Goal: Task Accomplishment & Management: Complete application form

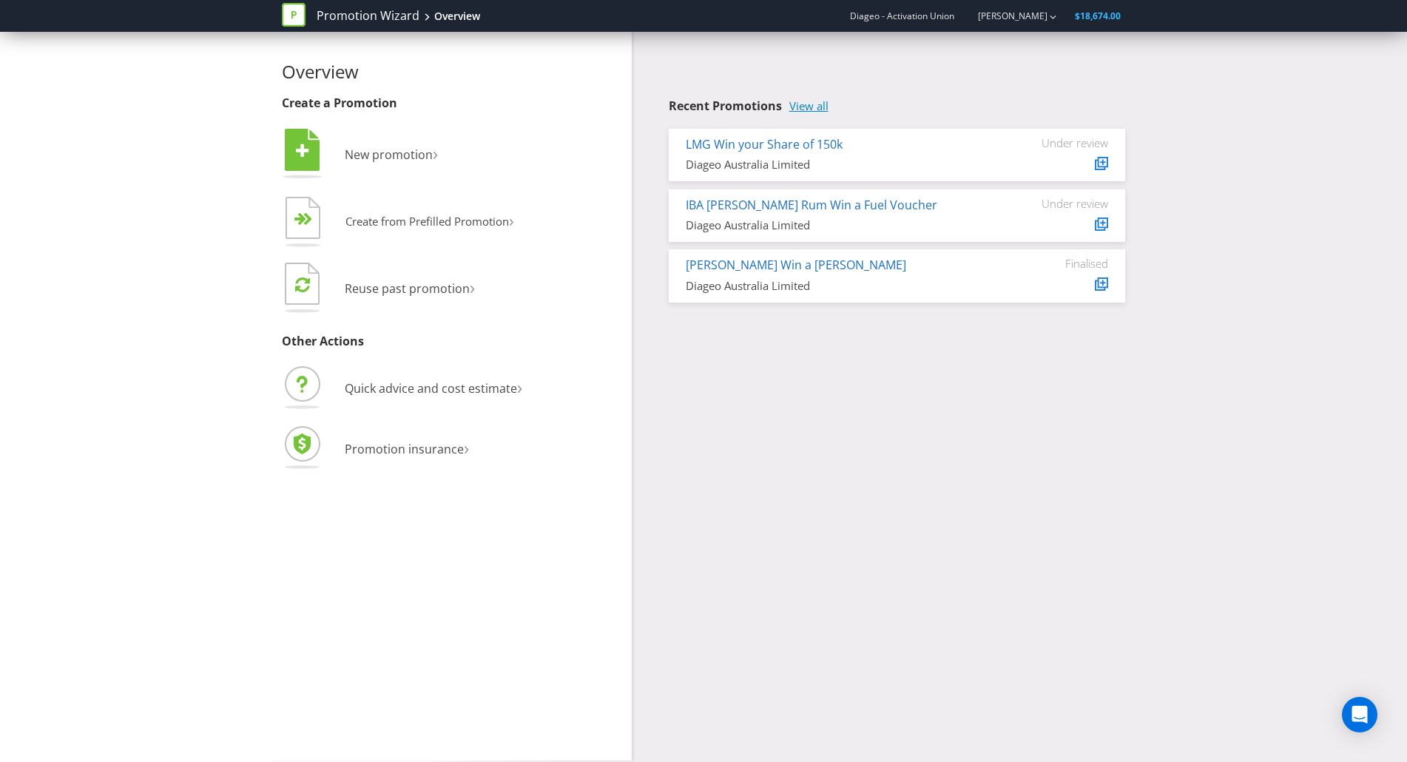
click at [814, 100] on link "View all" at bounding box center [808, 106] width 39 height 13
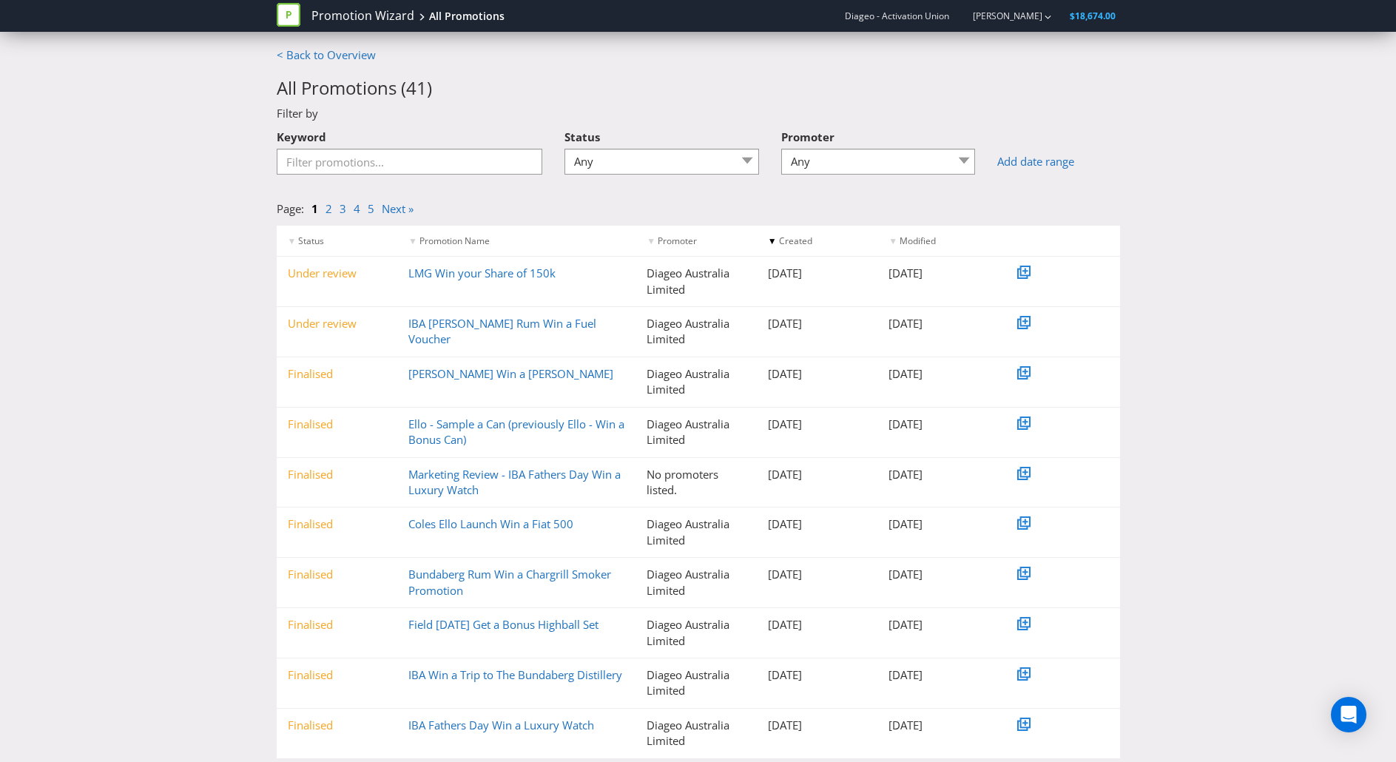
click at [420, 179] on div "Keyword" at bounding box center [410, 154] width 288 height 64
click at [398, 165] on input "Keyword" at bounding box center [410, 162] width 266 height 26
type input "ritchies"
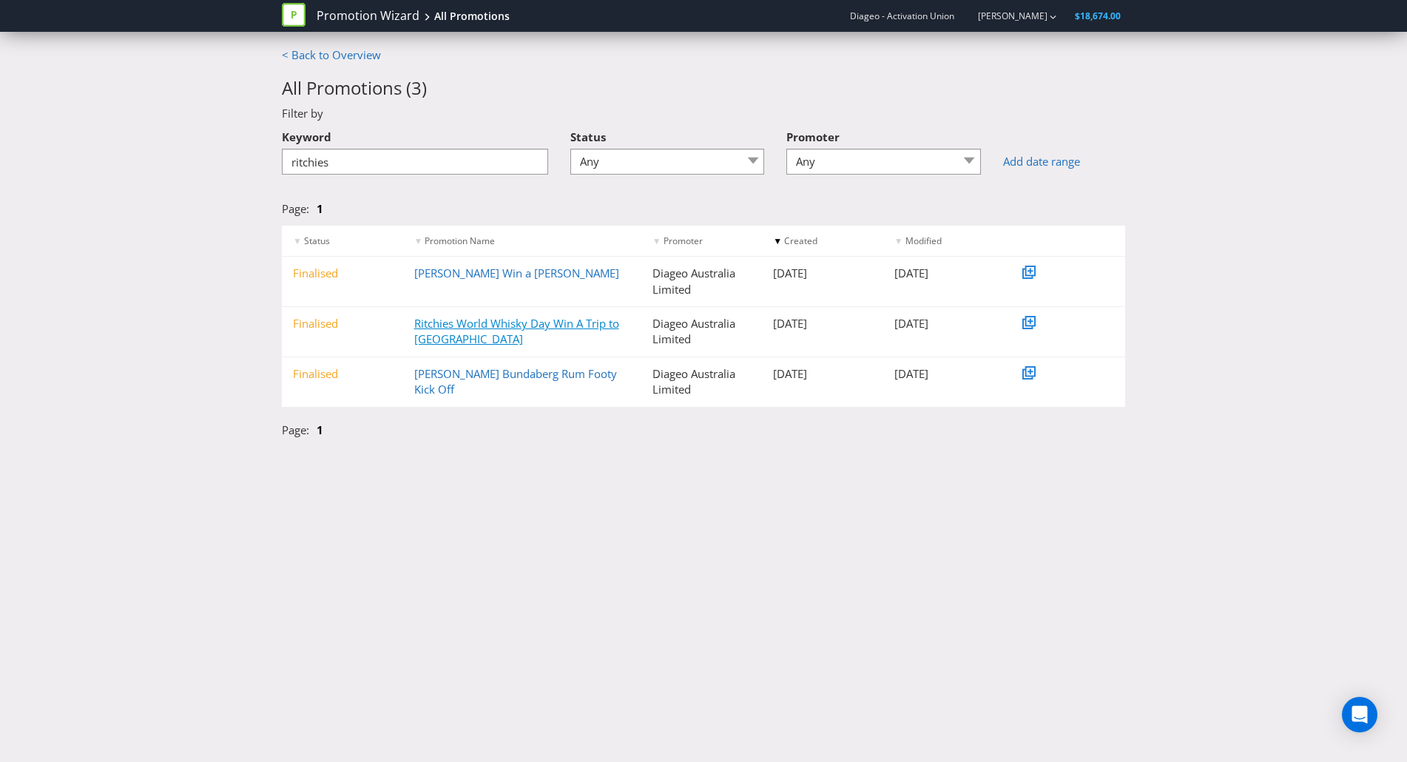
click at [451, 328] on link "Ritchies World Whisky Day Win A Trip to [GEOGRAPHIC_DATA]" at bounding box center [516, 331] width 205 height 30
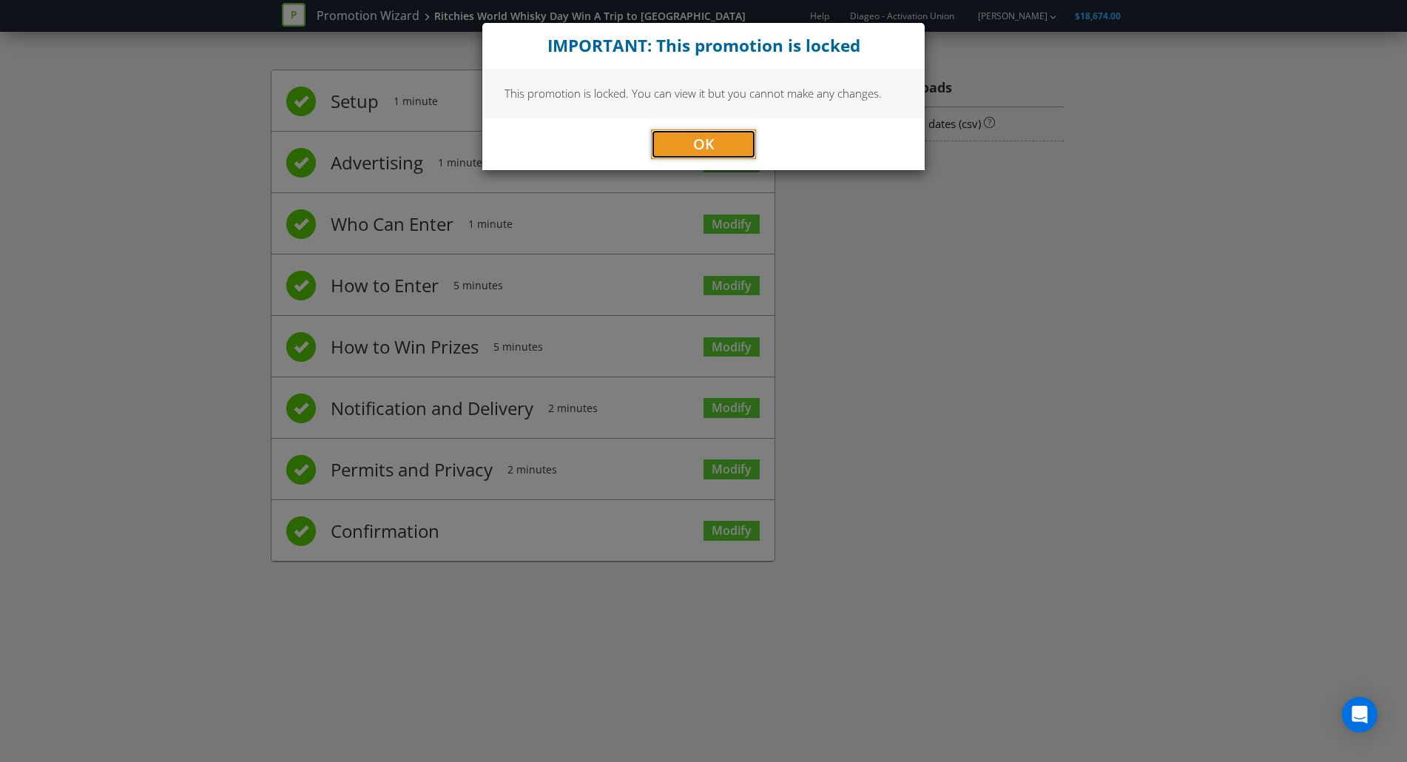
click at [700, 146] on span "OK" at bounding box center [703, 144] width 21 height 20
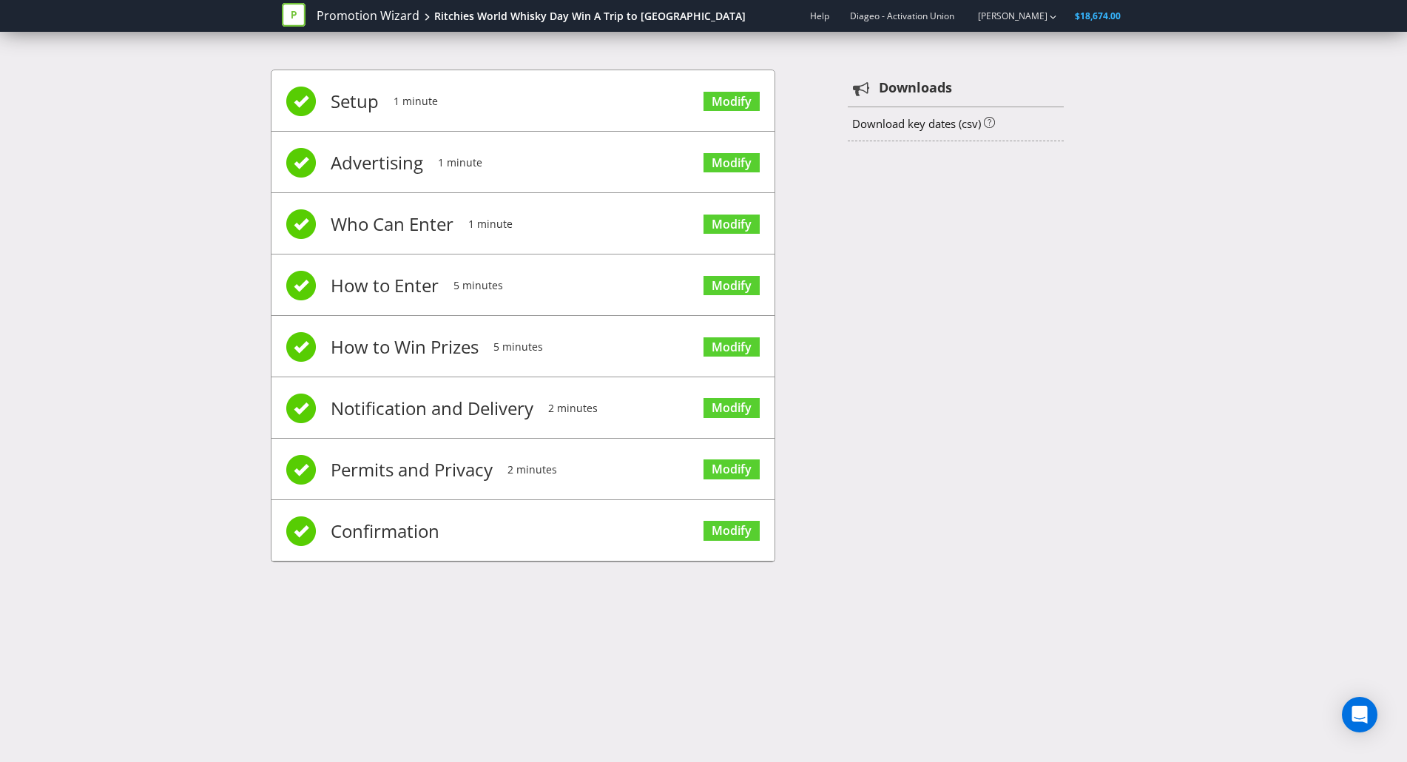
click at [340, 107] on span "Setup" at bounding box center [355, 101] width 48 height 59
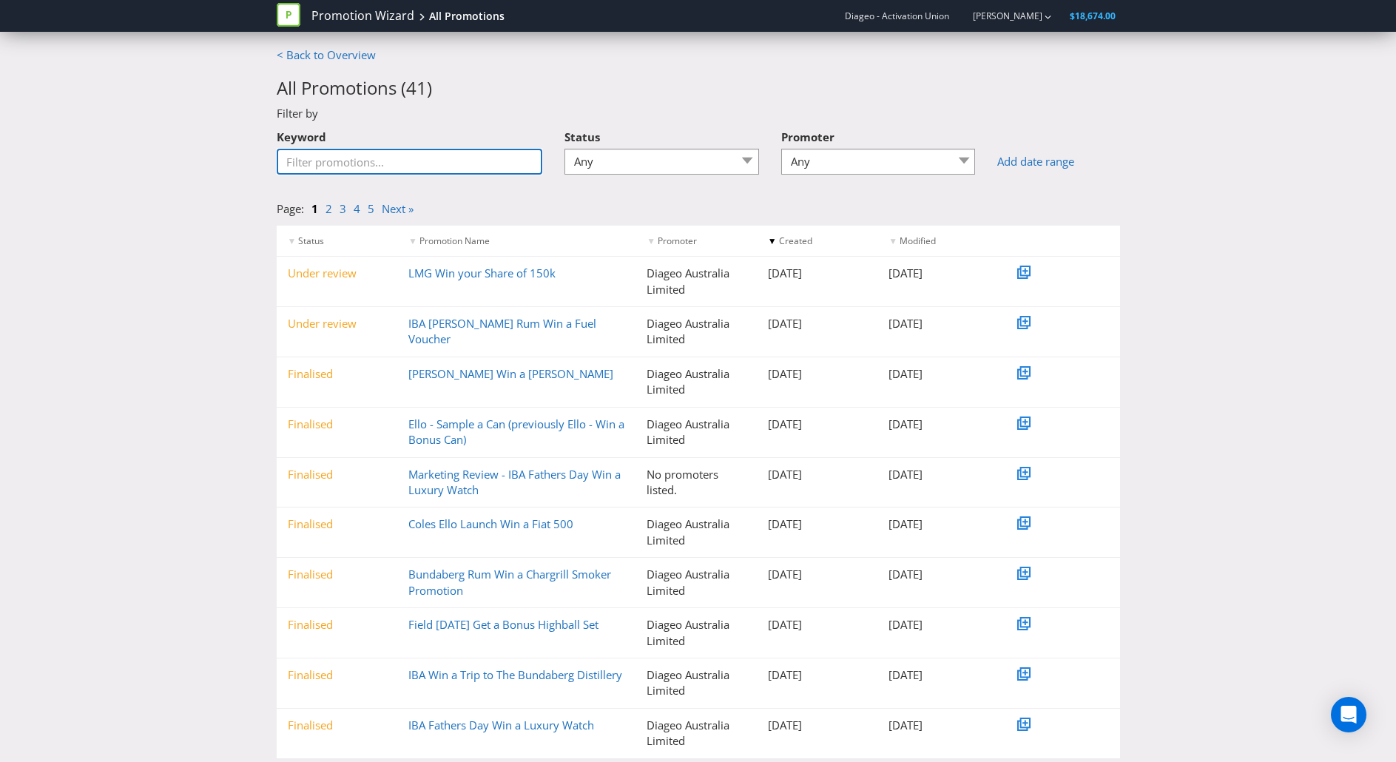
click at [448, 166] on input "Keyword" at bounding box center [410, 162] width 266 height 26
type input "ritchies"
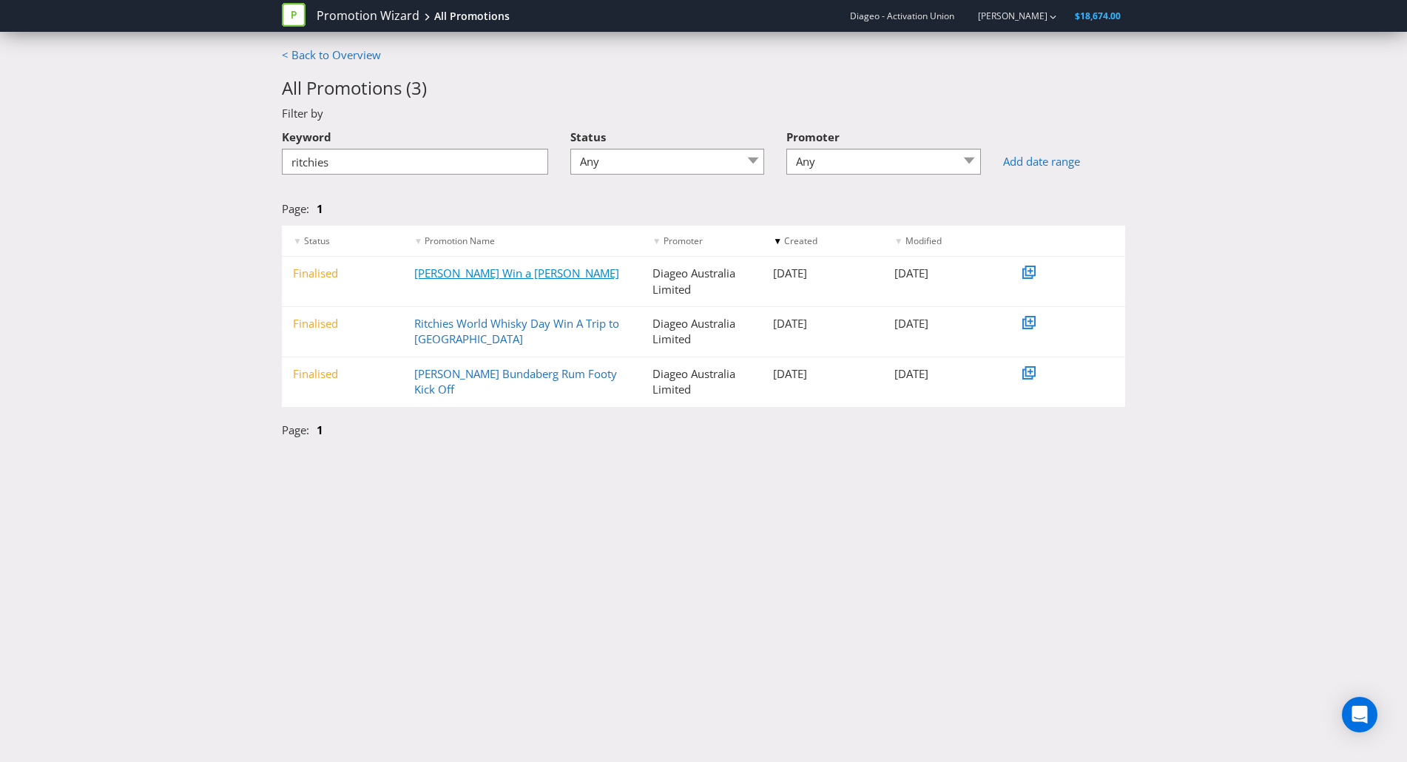
click at [490, 268] on link "[PERSON_NAME] Win a [PERSON_NAME]" at bounding box center [516, 273] width 205 height 15
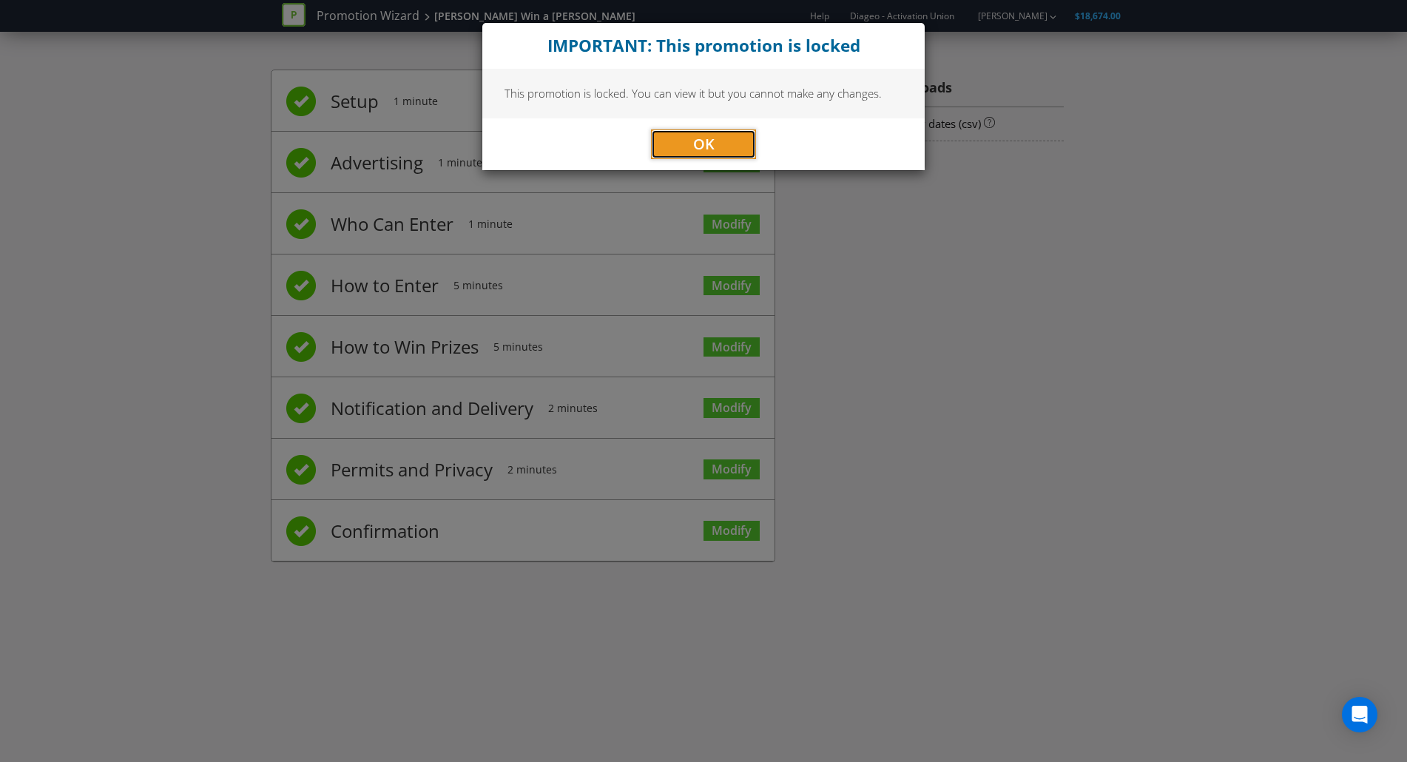
click at [684, 146] on button "OK" at bounding box center [703, 144] width 105 height 30
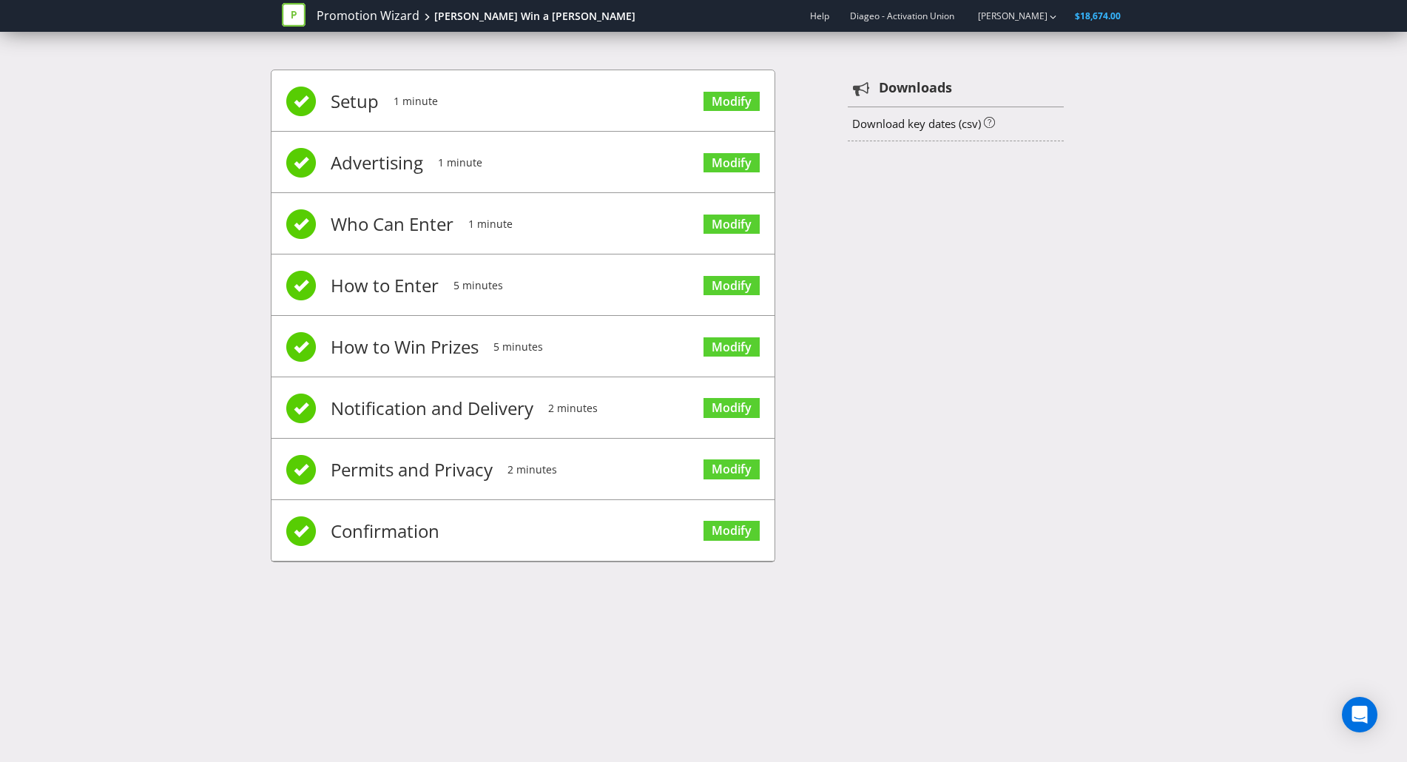
click at [378, 158] on span "Advertising" at bounding box center [377, 162] width 92 height 59
click at [718, 165] on link "Modify" at bounding box center [731, 163] width 56 height 20
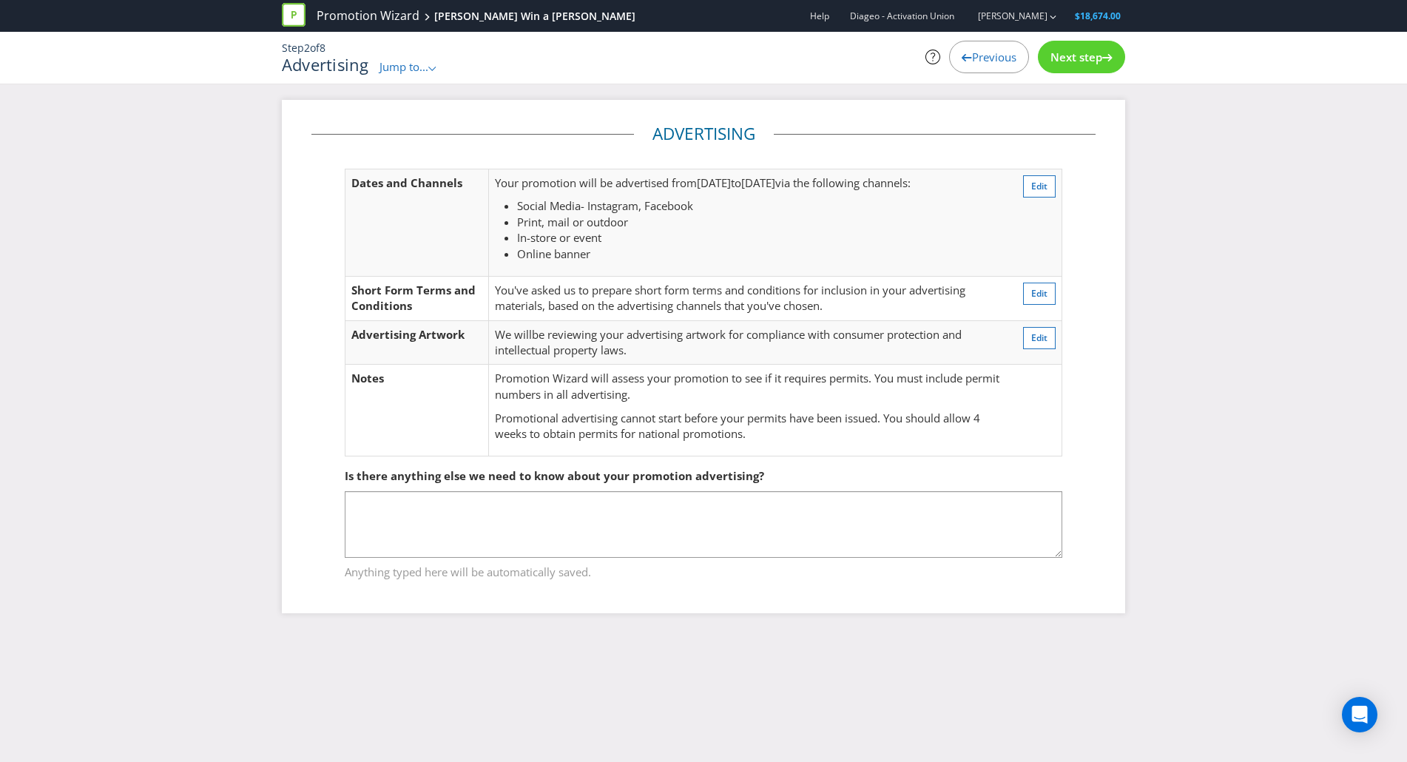
click at [956, 48] on div "Previous" at bounding box center [989, 57] width 80 height 33
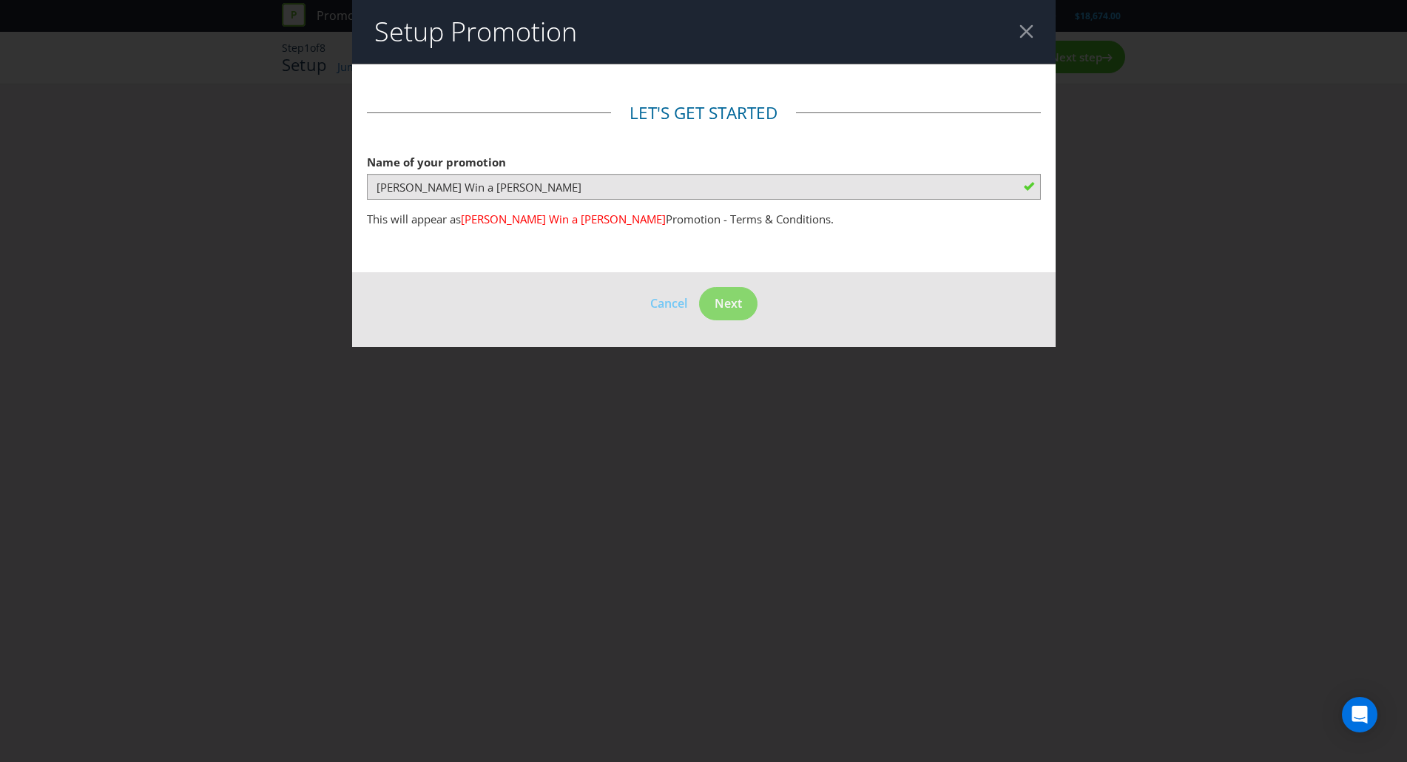
click at [1021, 25] on div at bounding box center [1026, 31] width 14 height 14
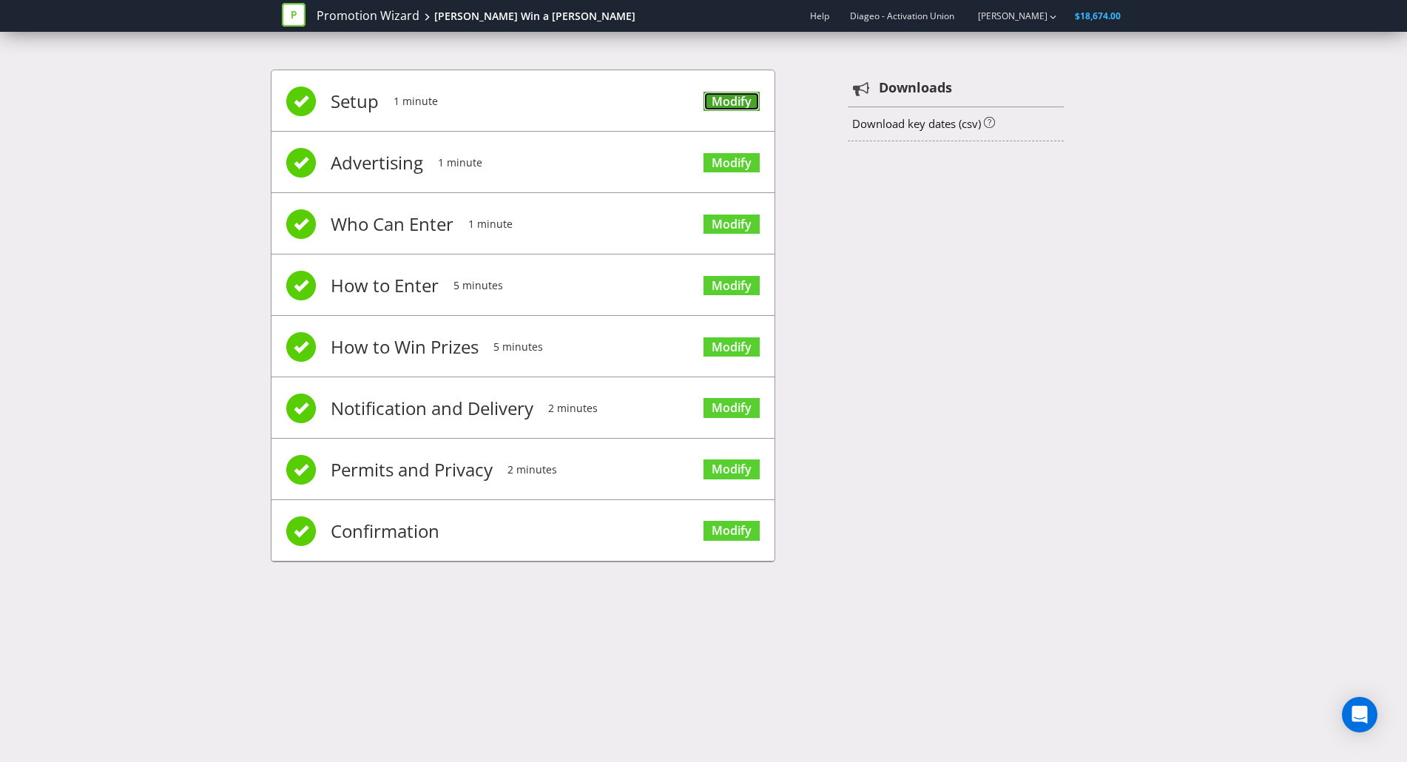
click at [733, 100] on link "Modify" at bounding box center [731, 102] width 56 height 20
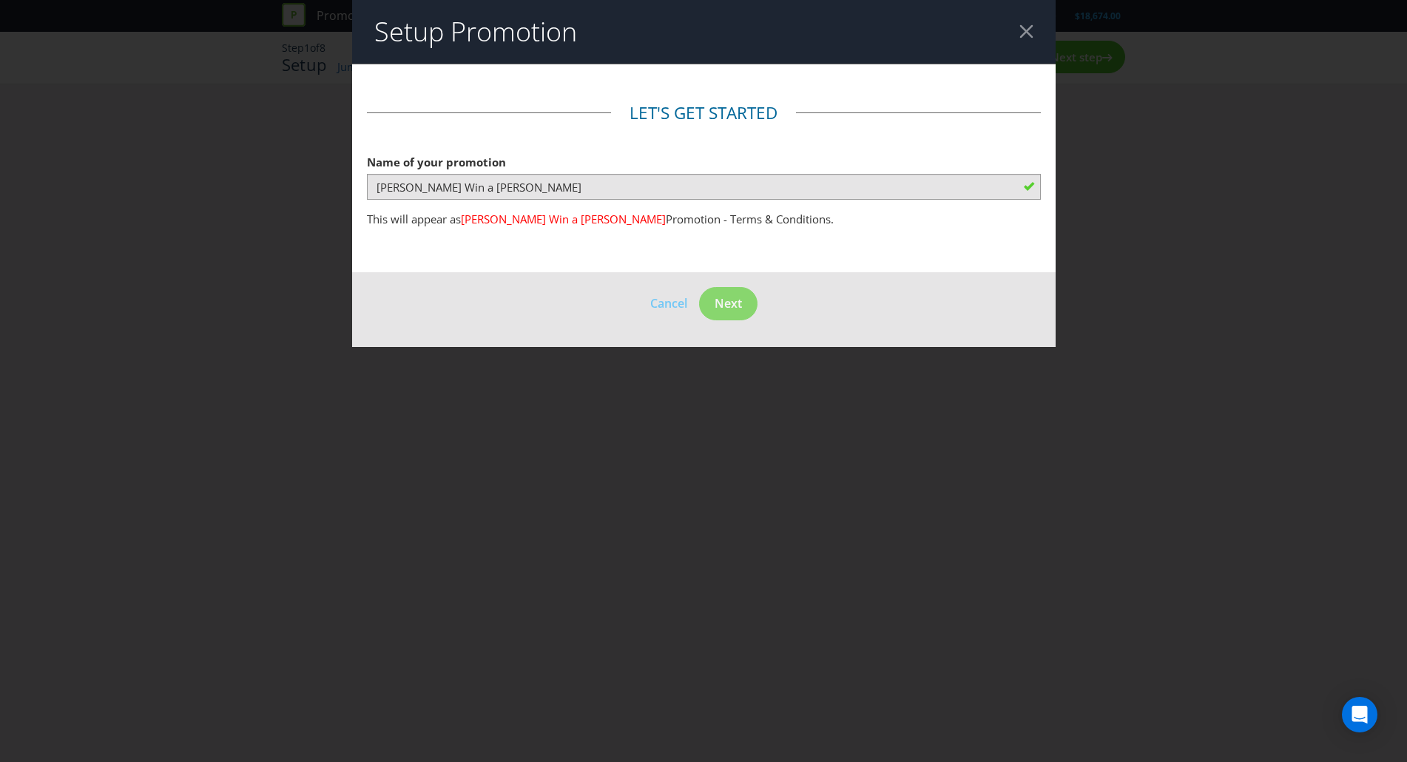
click at [1027, 33] on div at bounding box center [1026, 31] width 14 height 14
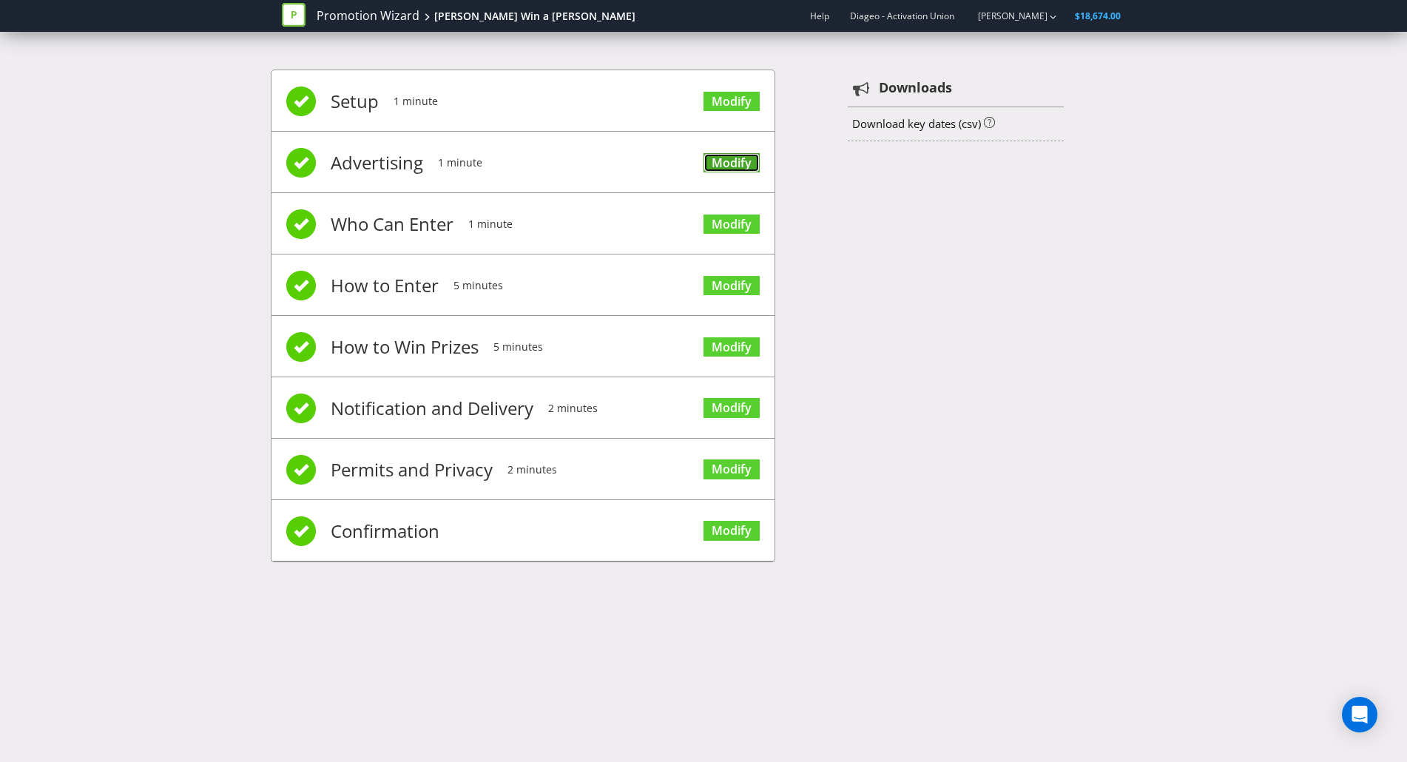
click at [733, 169] on link "Modify" at bounding box center [731, 163] width 56 height 20
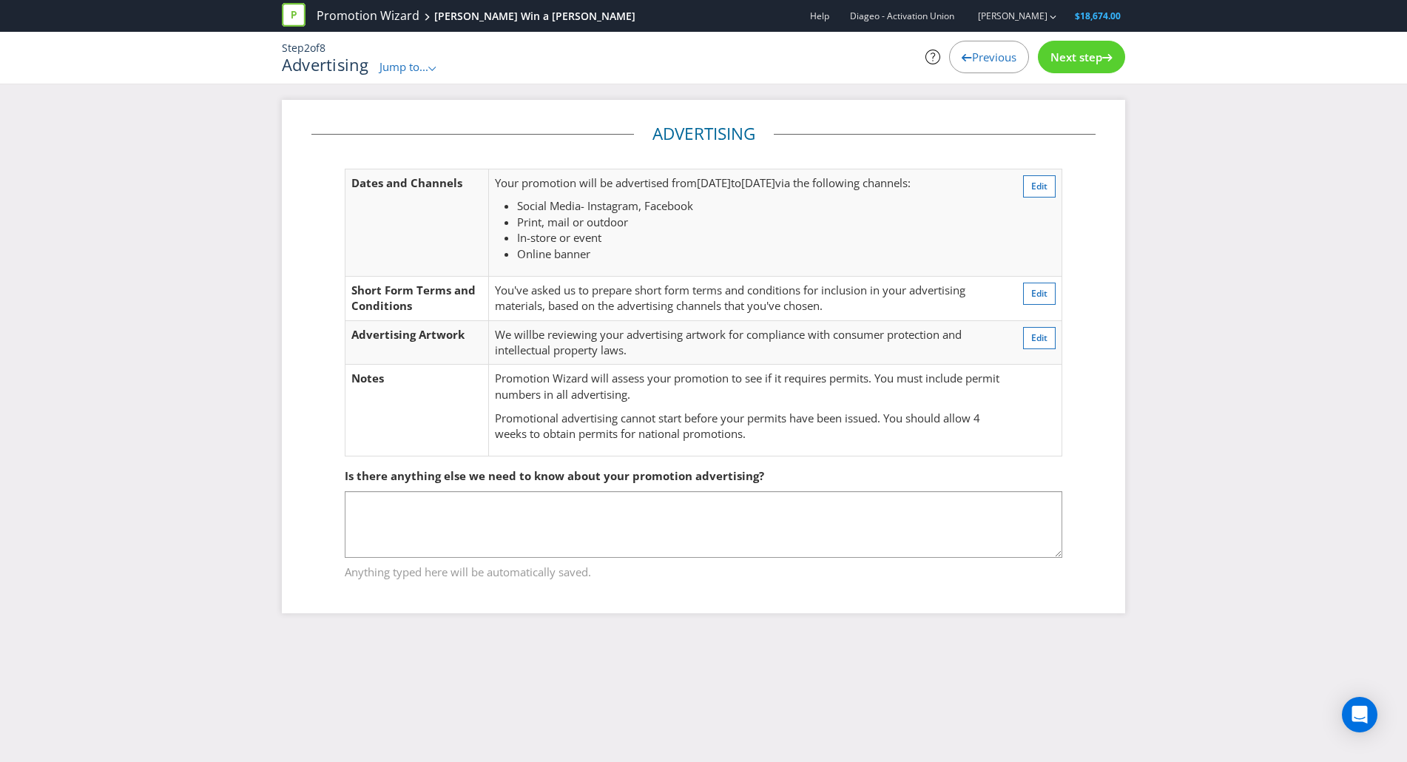
click at [964, 52] on div at bounding box center [967, 55] width 10 height 10
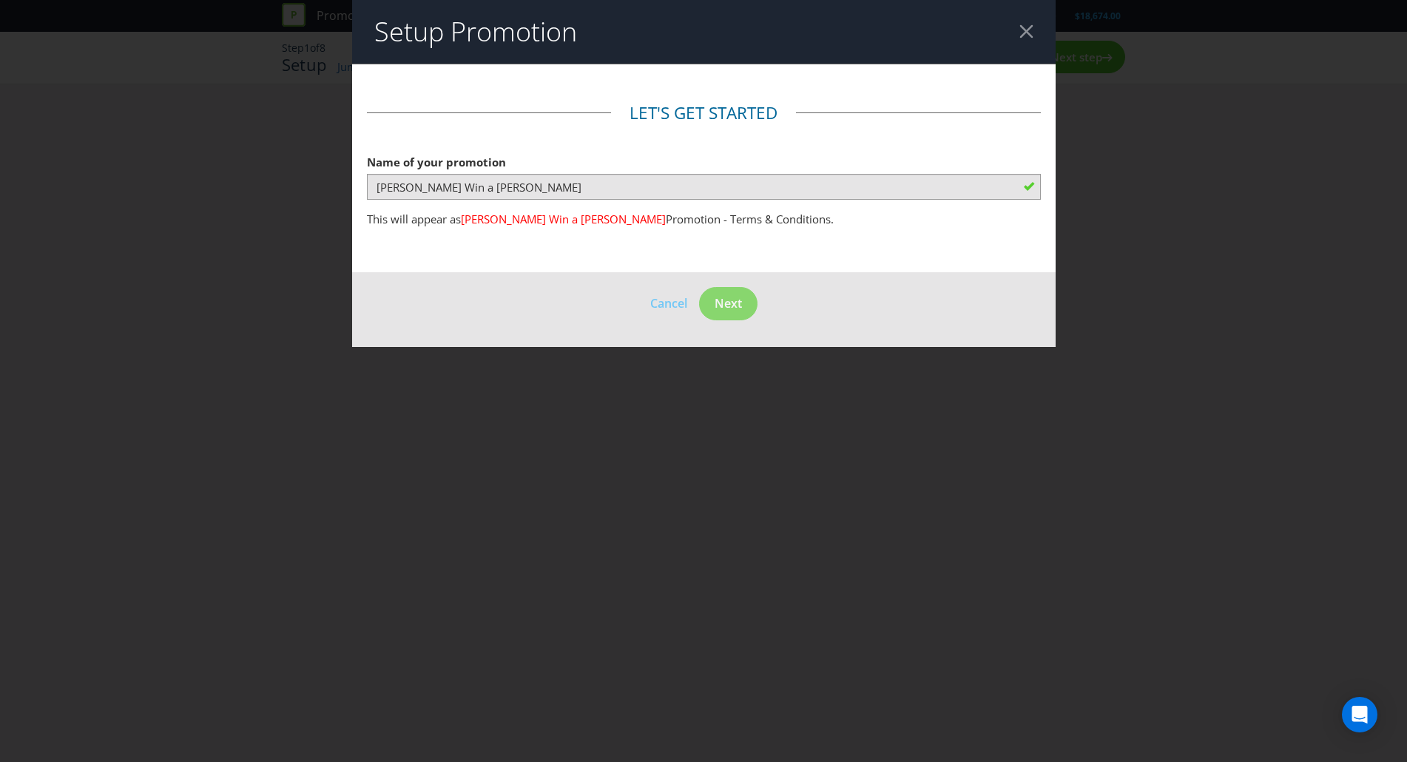
click at [1169, 192] on div "Setup Promotion Let's get started Name of your promotion [PERSON_NAME] Win a [P…" at bounding box center [703, 381] width 1407 height 762
click at [1025, 34] on div at bounding box center [1026, 31] width 14 height 14
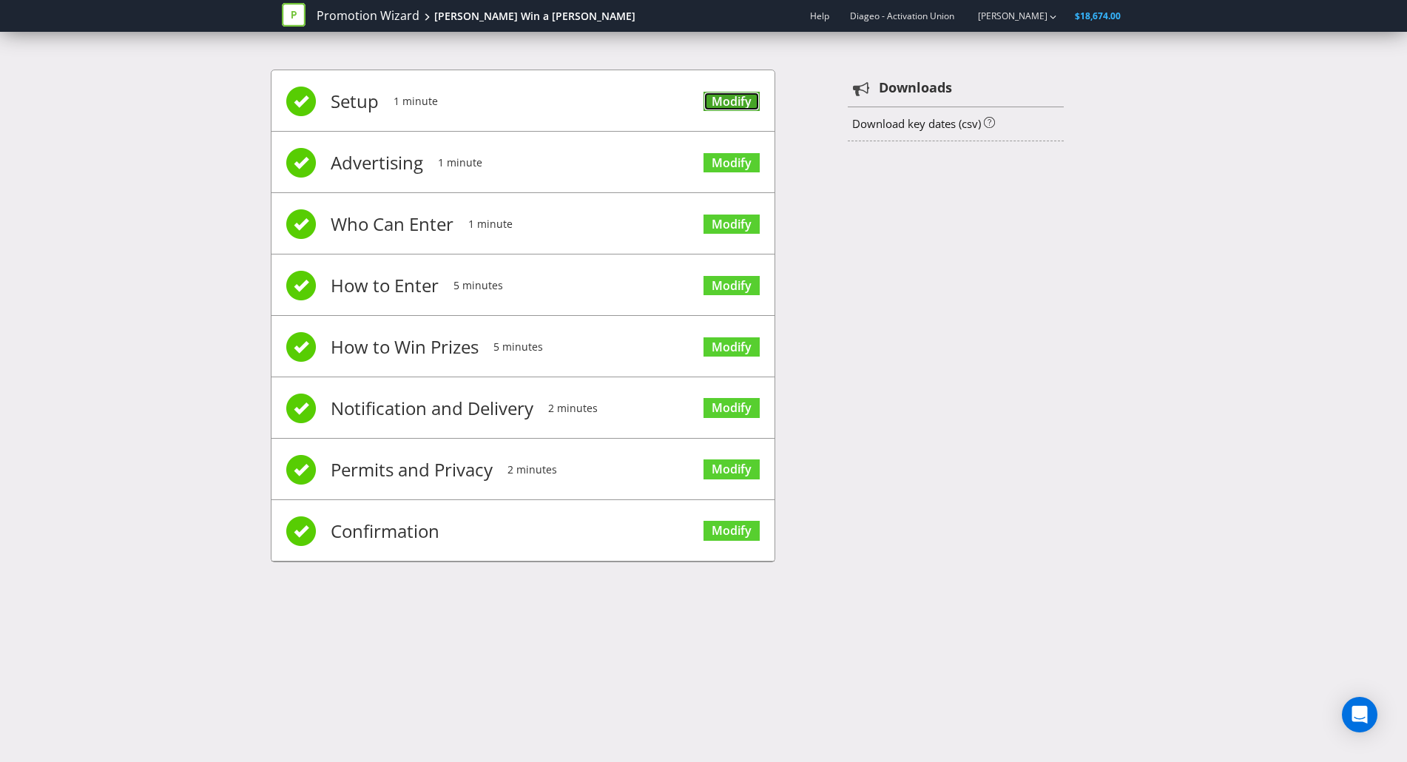
click at [732, 101] on link "Modify" at bounding box center [731, 102] width 56 height 20
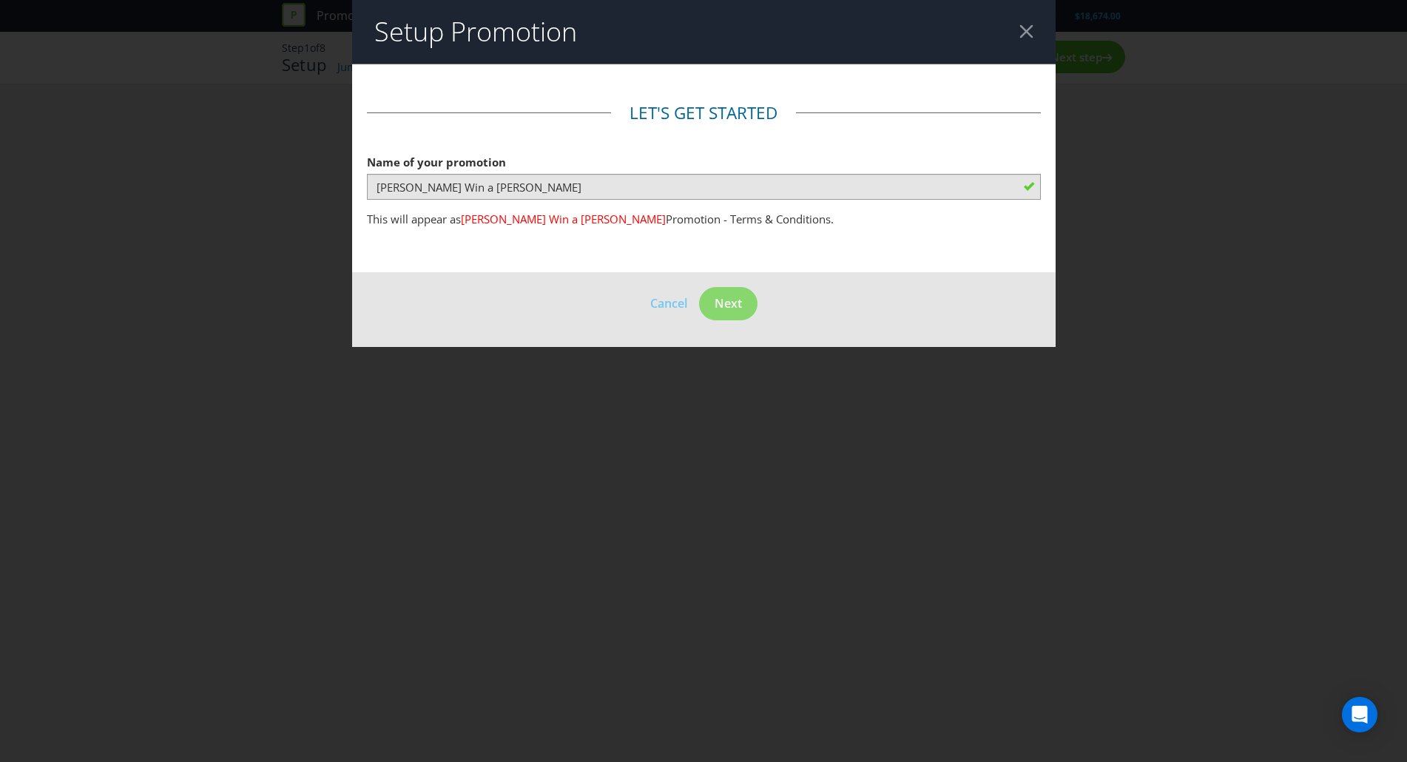
click at [1029, 36] on div at bounding box center [1026, 31] width 14 height 14
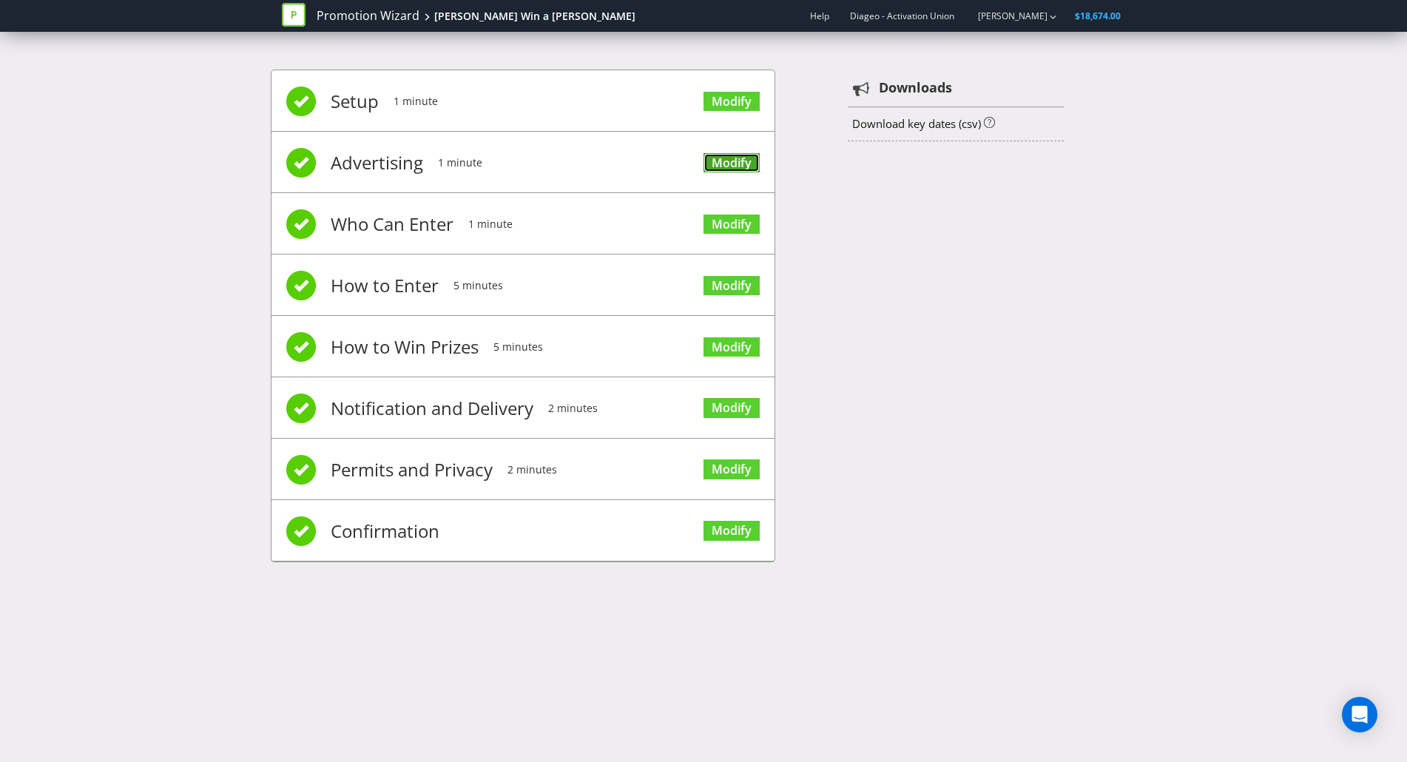
click at [726, 161] on link "Modify" at bounding box center [731, 163] width 56 height 20
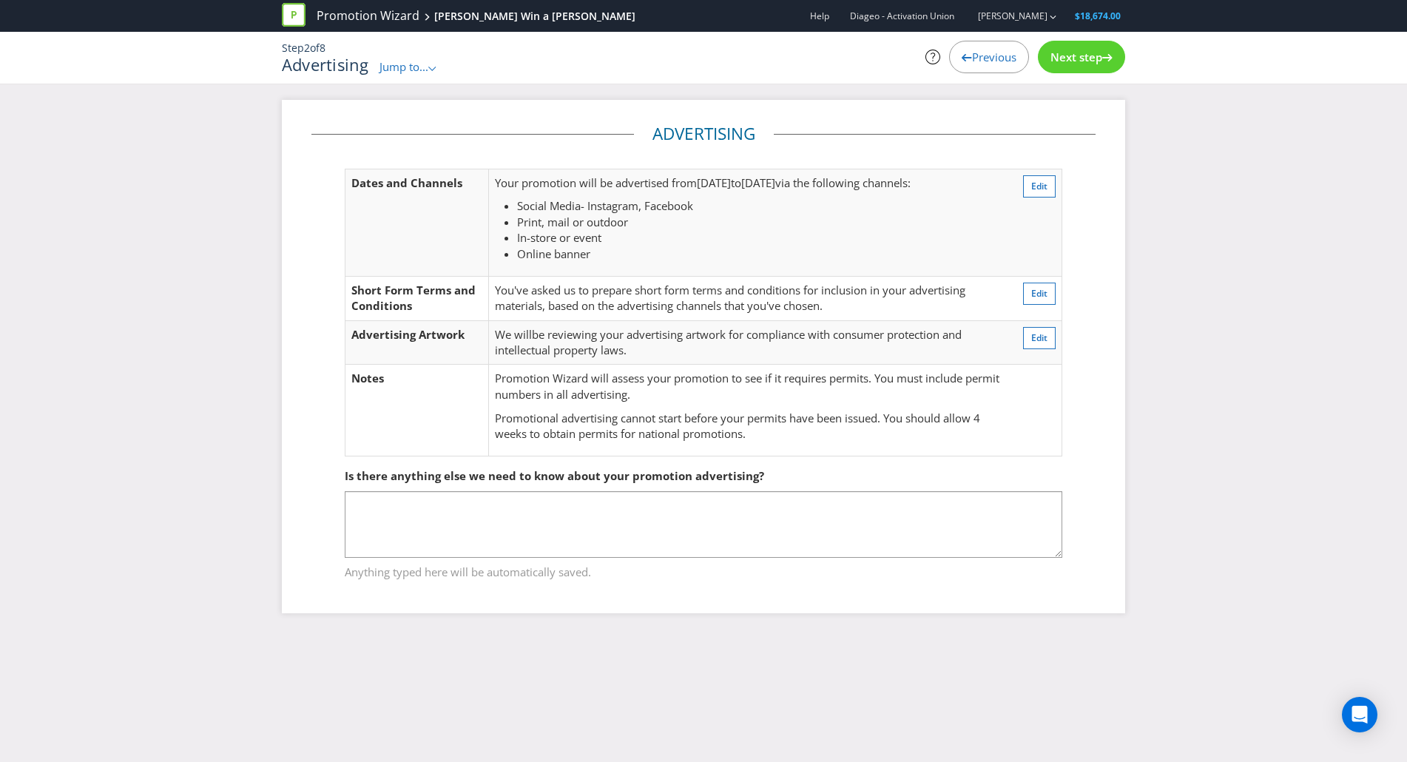
click at [1076, 57] on span "Next step" at bounding box center [1076, 57] width 52 height 15
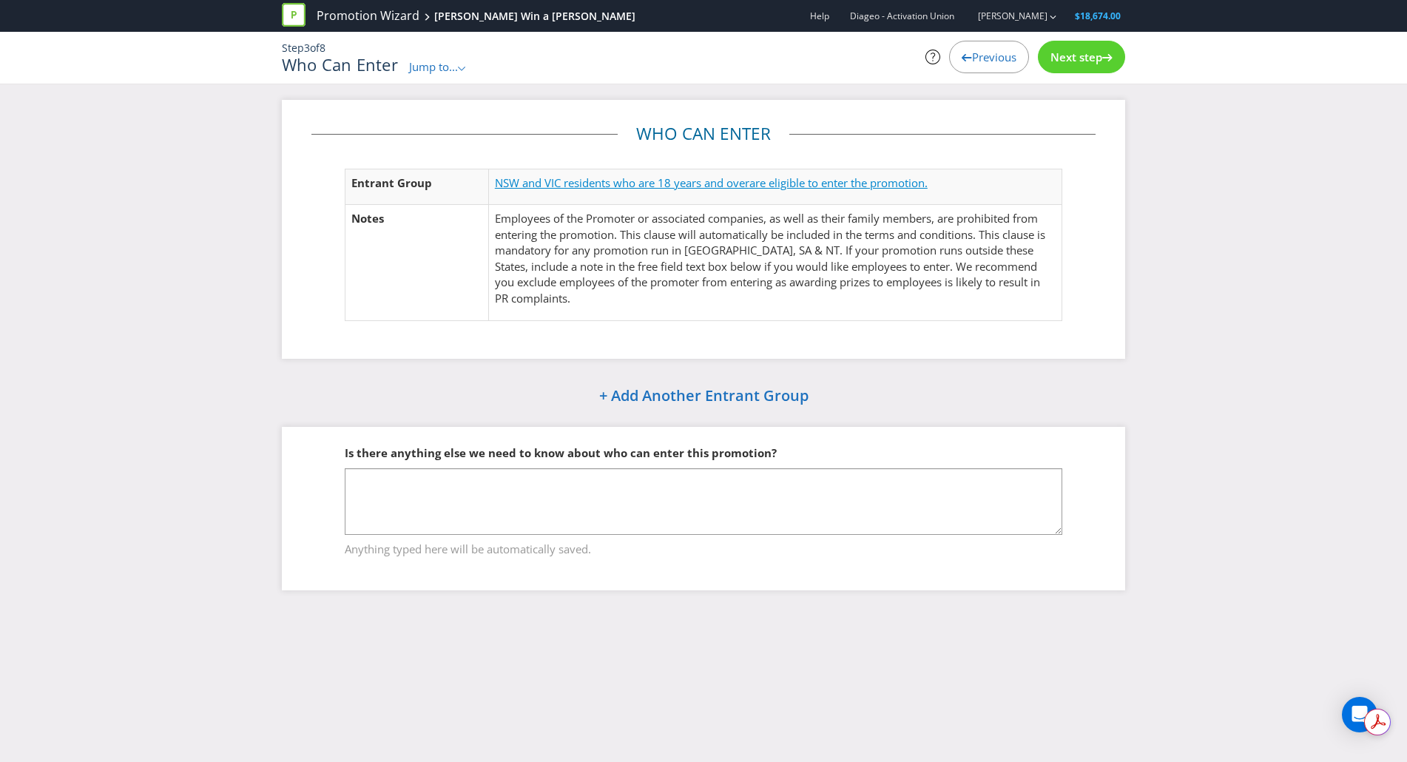
click at [667, 182] on span "NSW and VIC residents who are 18 years and over" at bounding box center [622, 182] width 254 height 15
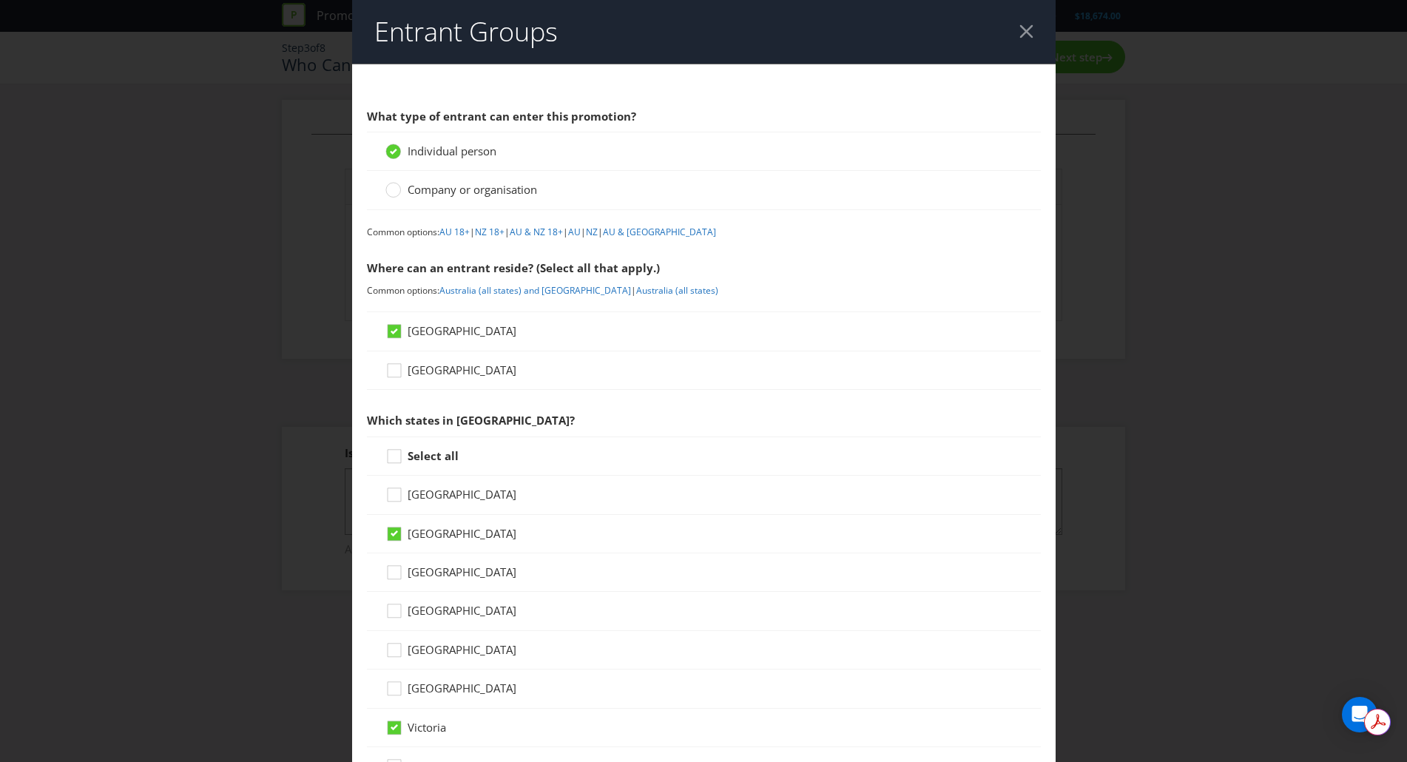
click at [1021, 36] on div at bounding box center [1026, 31] width 14 height 14
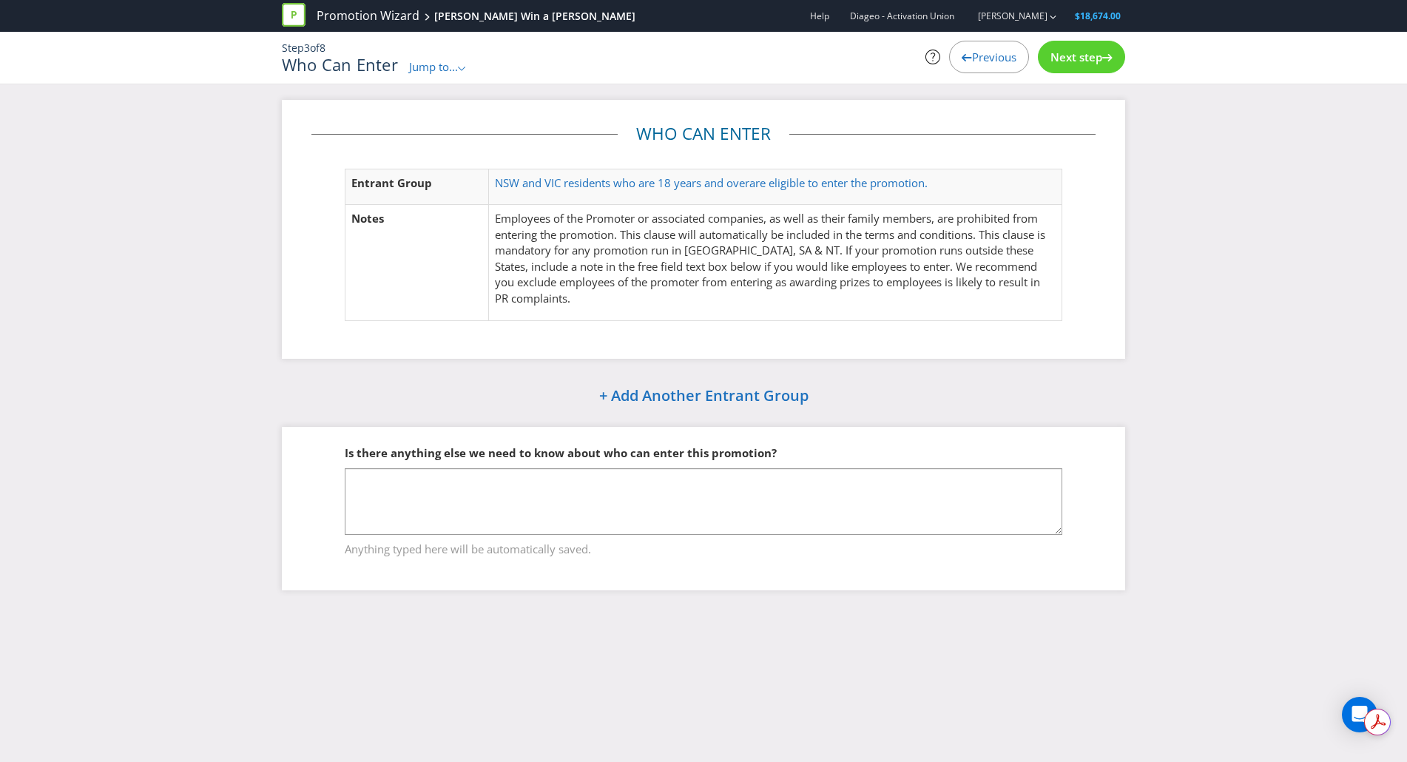
click at [1058, 59] on span "Next step" at bounding box center [1076, 57] width 52 height 15
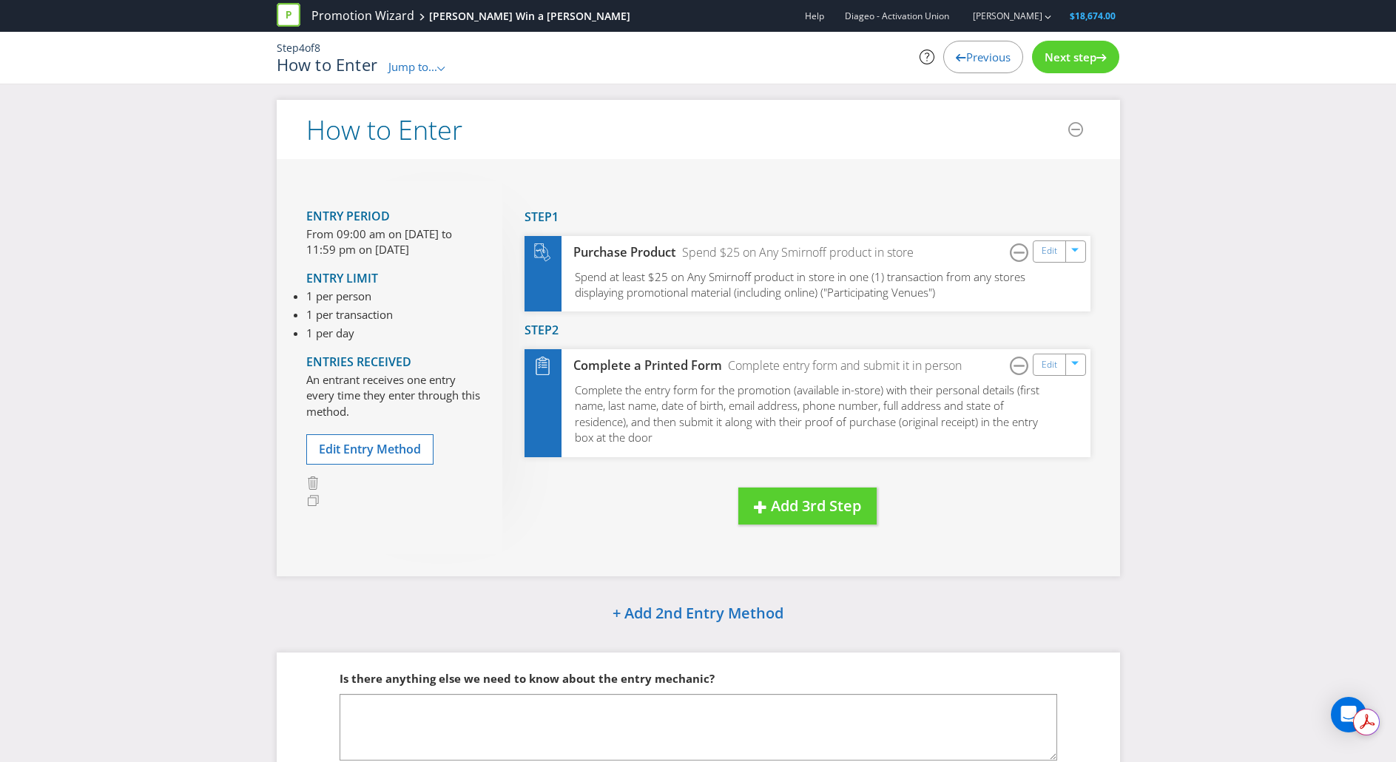
click at [335, 299] on li "1 per person" at bounding box center [349, 296] width 87 height 16
click at [385, 448] on span "Edit Entry Method" at bounding box center [370, 449] width 102 height 16
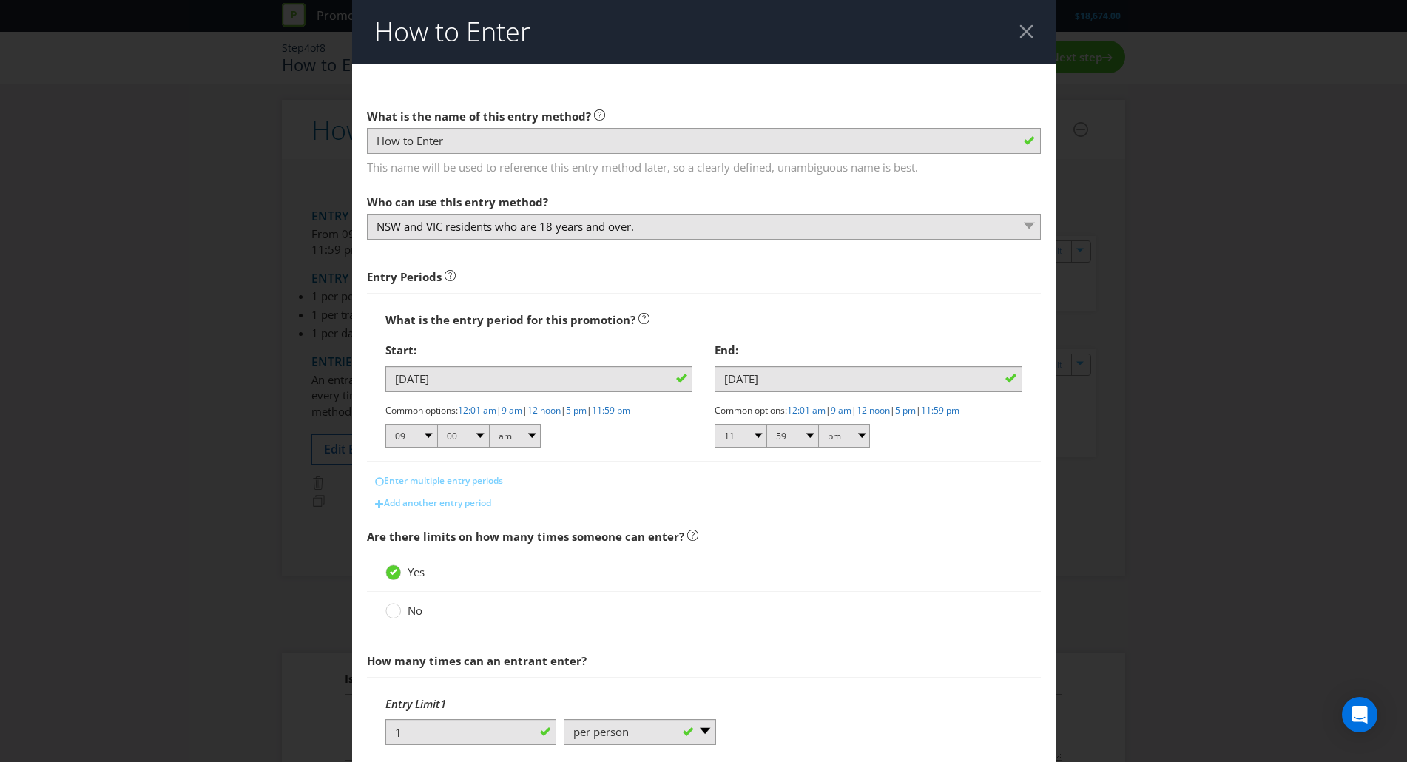
click at [1019, 27] on div at bounding box center [1026, 31] width 14 height 14
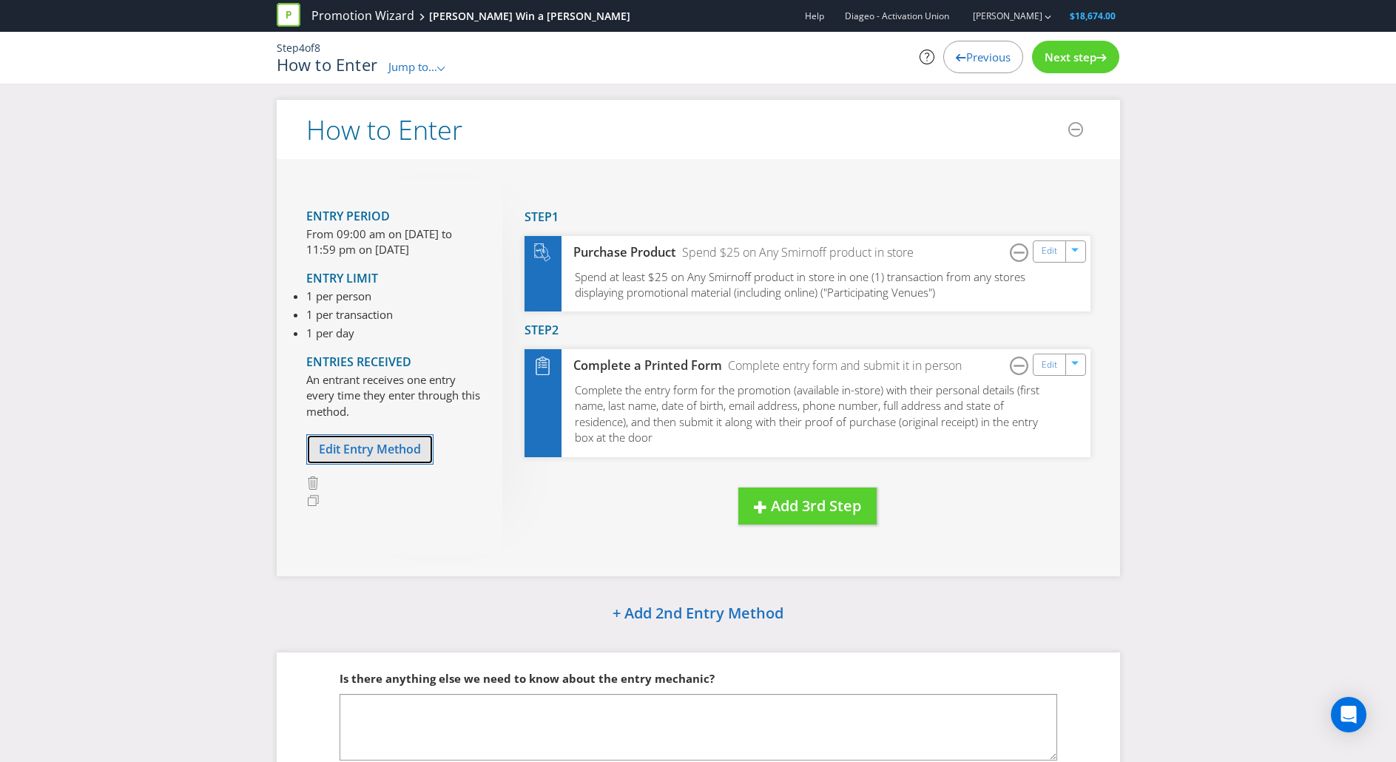
click at [387, 447] on span "Edit Entry Method" at bounding box center [370, 449] width 102 height 16
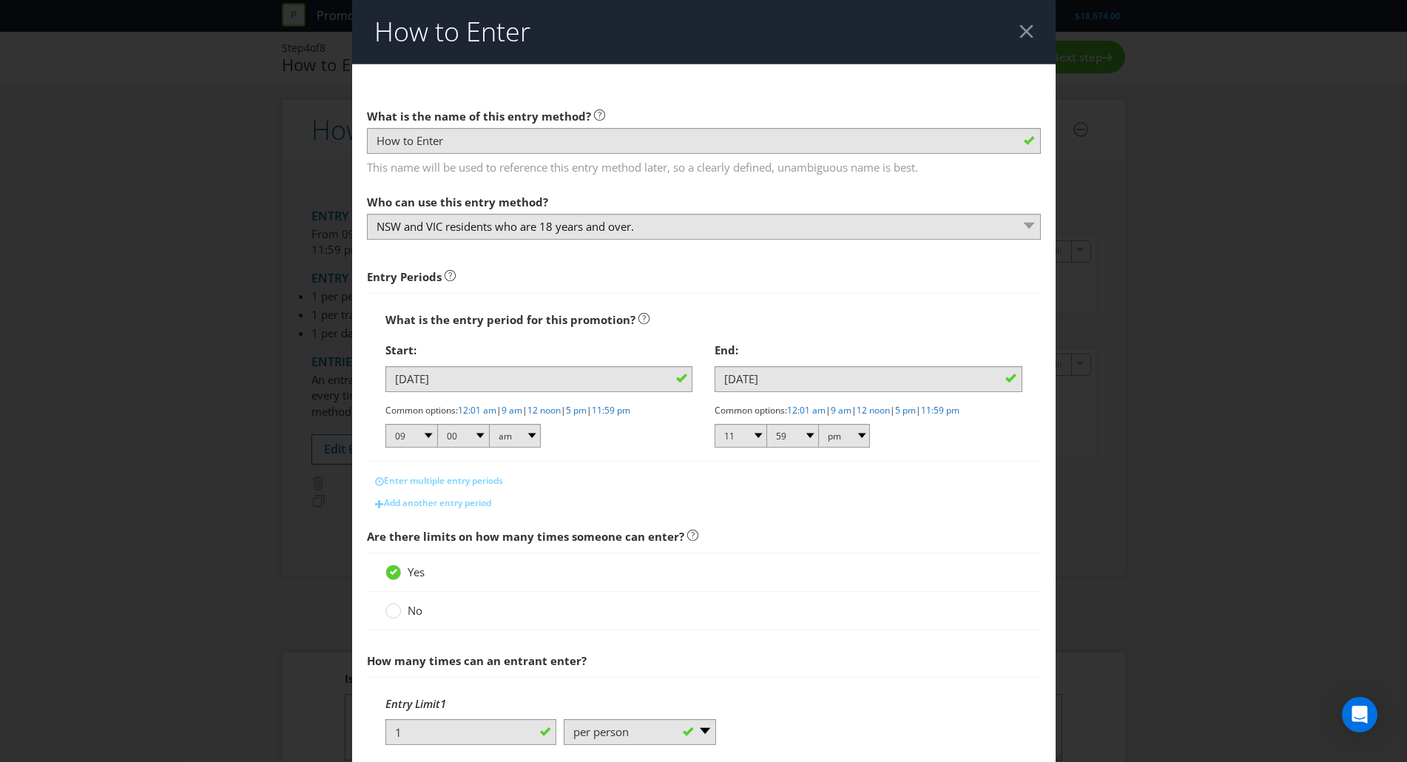
click at [1016, 21] on header "How to Enter" at bounding box center [703, 32] width 703 height 64
click at [1019, 32] on div at bounding box center [1026, 31] width 14 height 14
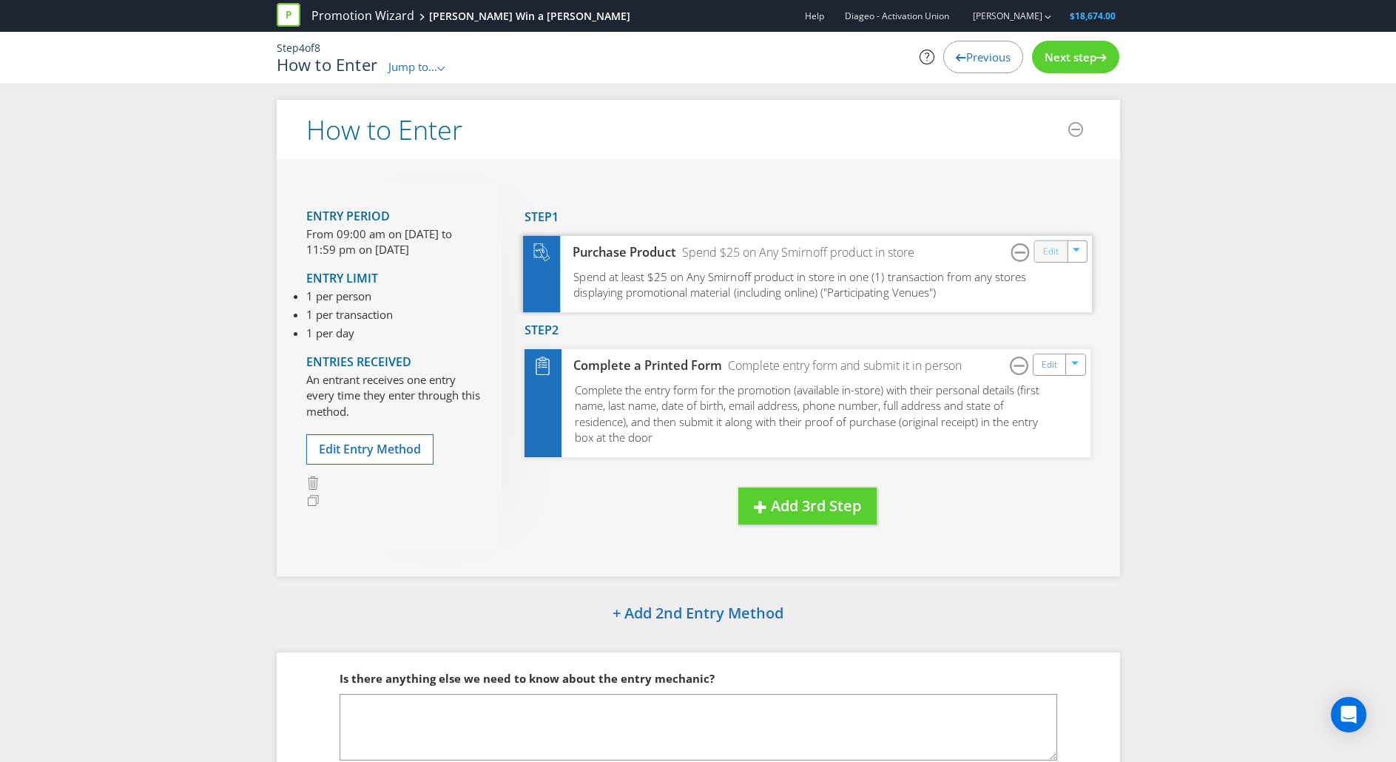
click at [1050, 257] on link "Edit" at bounding box center [1050, 251] width 16 height 17
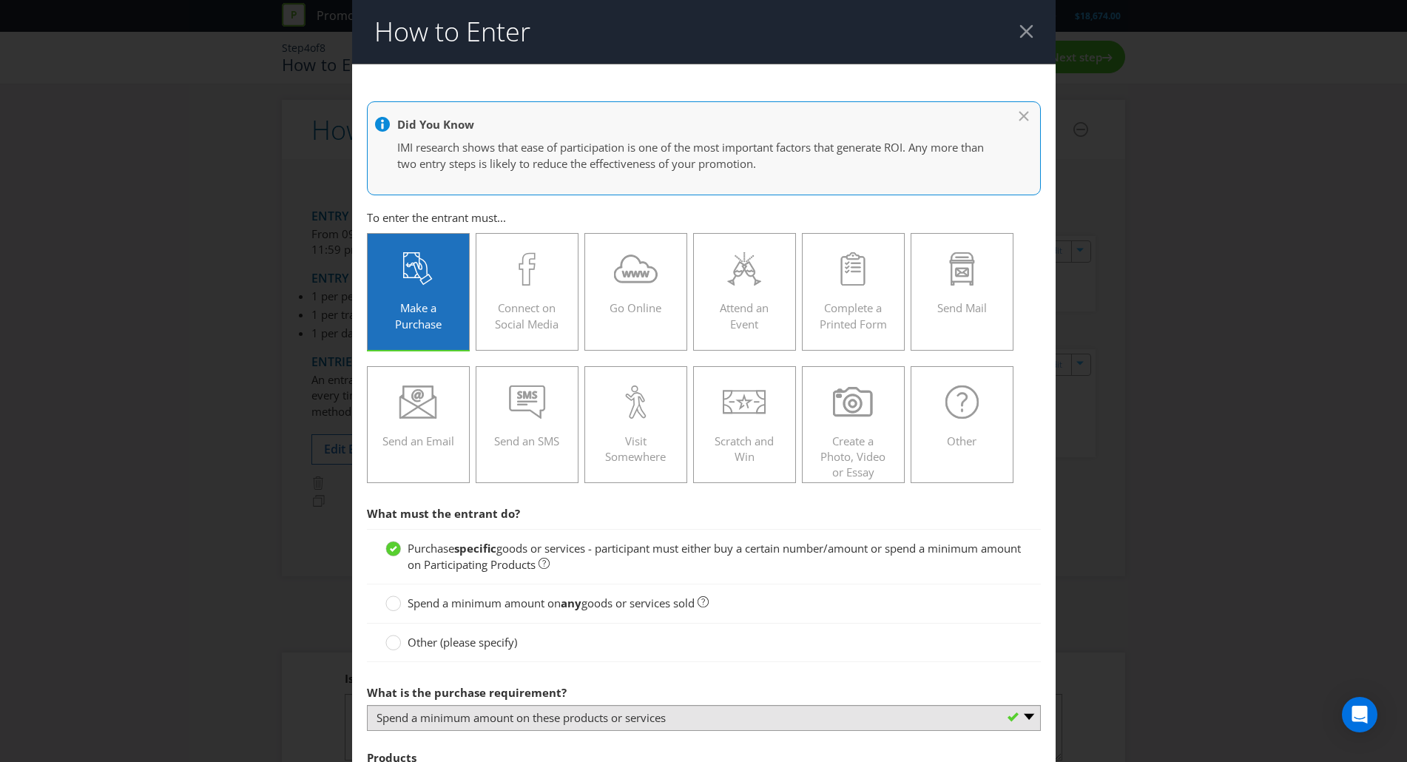
click at [1024, 29] on div at bounding box center [1026, 31] width 14 height 14
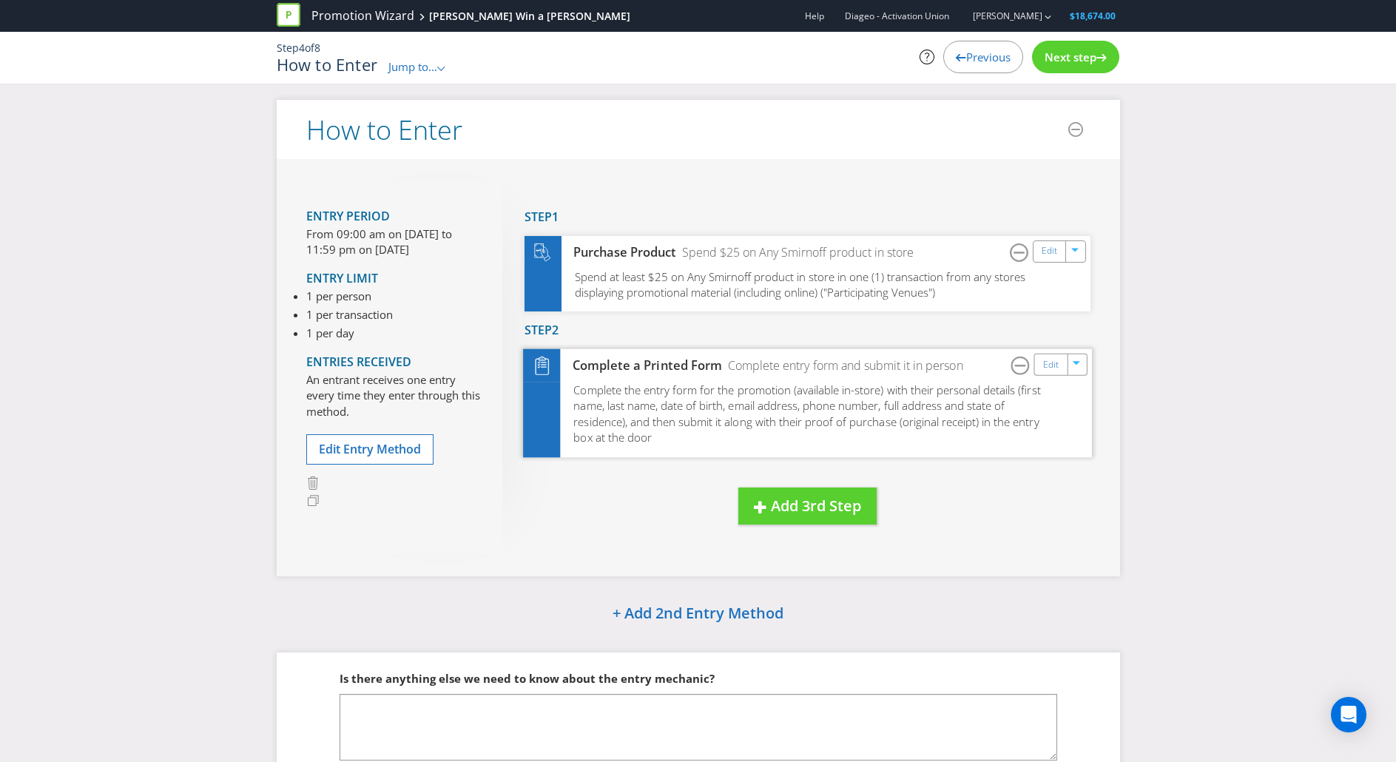
click at [672, 371] on div "Complete a Printed Form" at bounding box center [641, 365] width 162 height 17
click at [1061, 368] on div "Edit" at bounding box center [1050, 364] width 33 height 21
click at [1052, 360] on link "Edit" at bounding box center [1050, 364] width 16 height 17
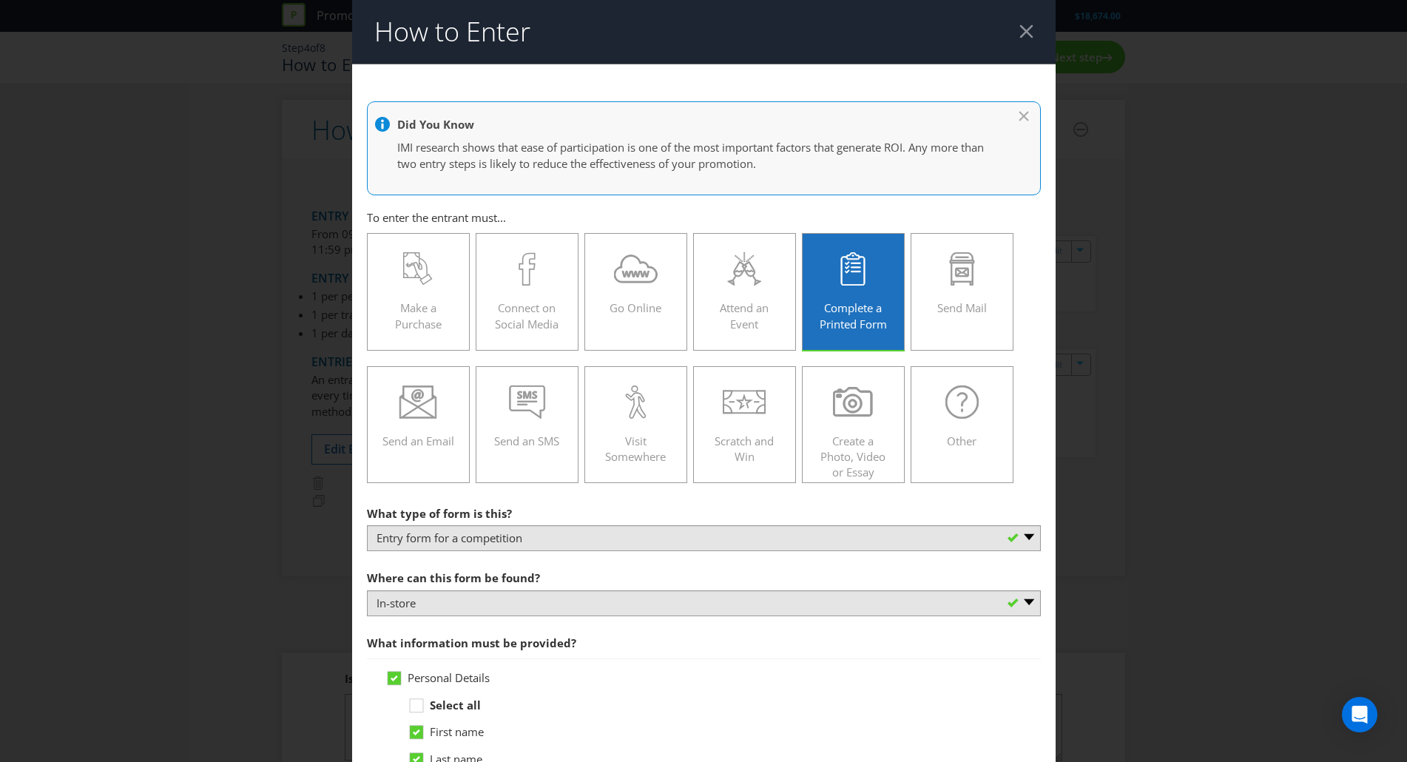
click at [1019, 36] on div at bounding box center [1026, 31] width 14 height 14
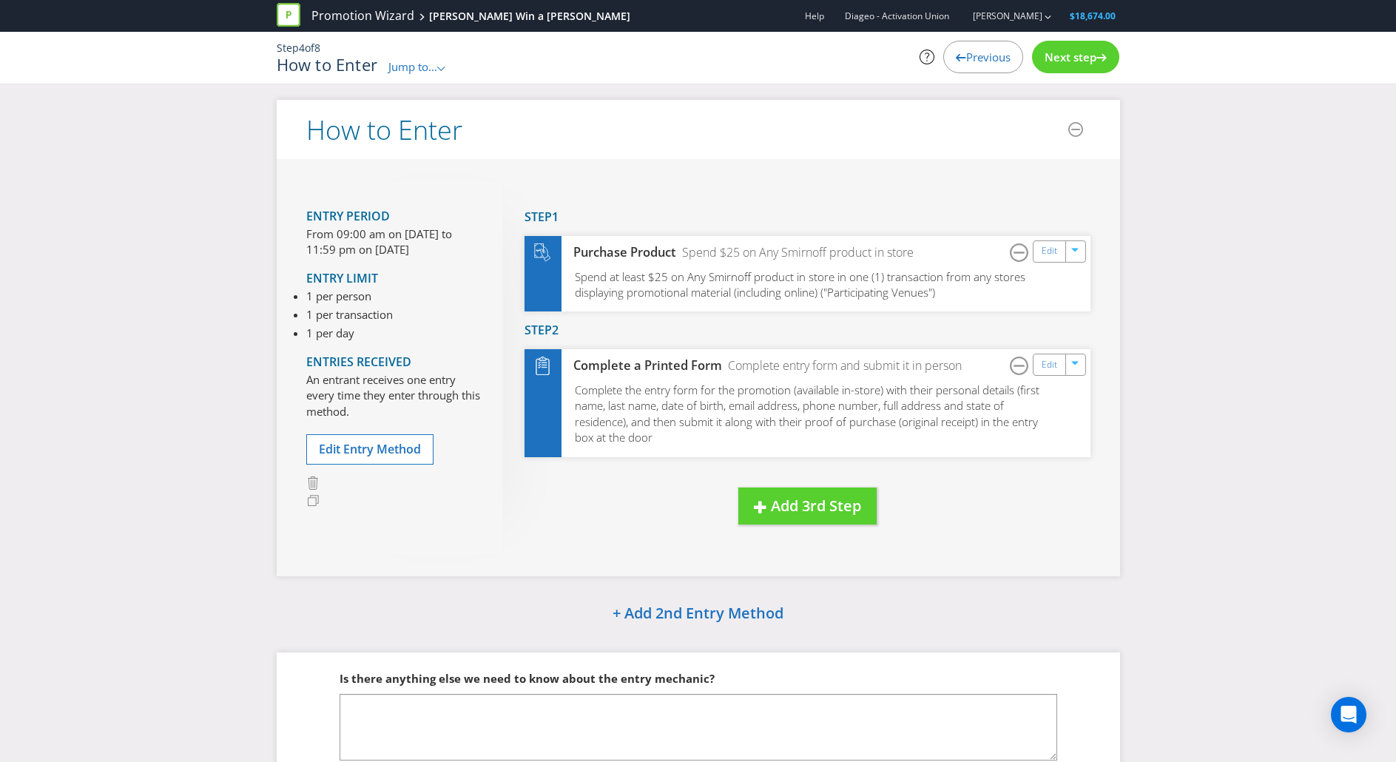
click at [1079, 64] on div "Next step" at bounding box center [1075, 57] width 87 height 33
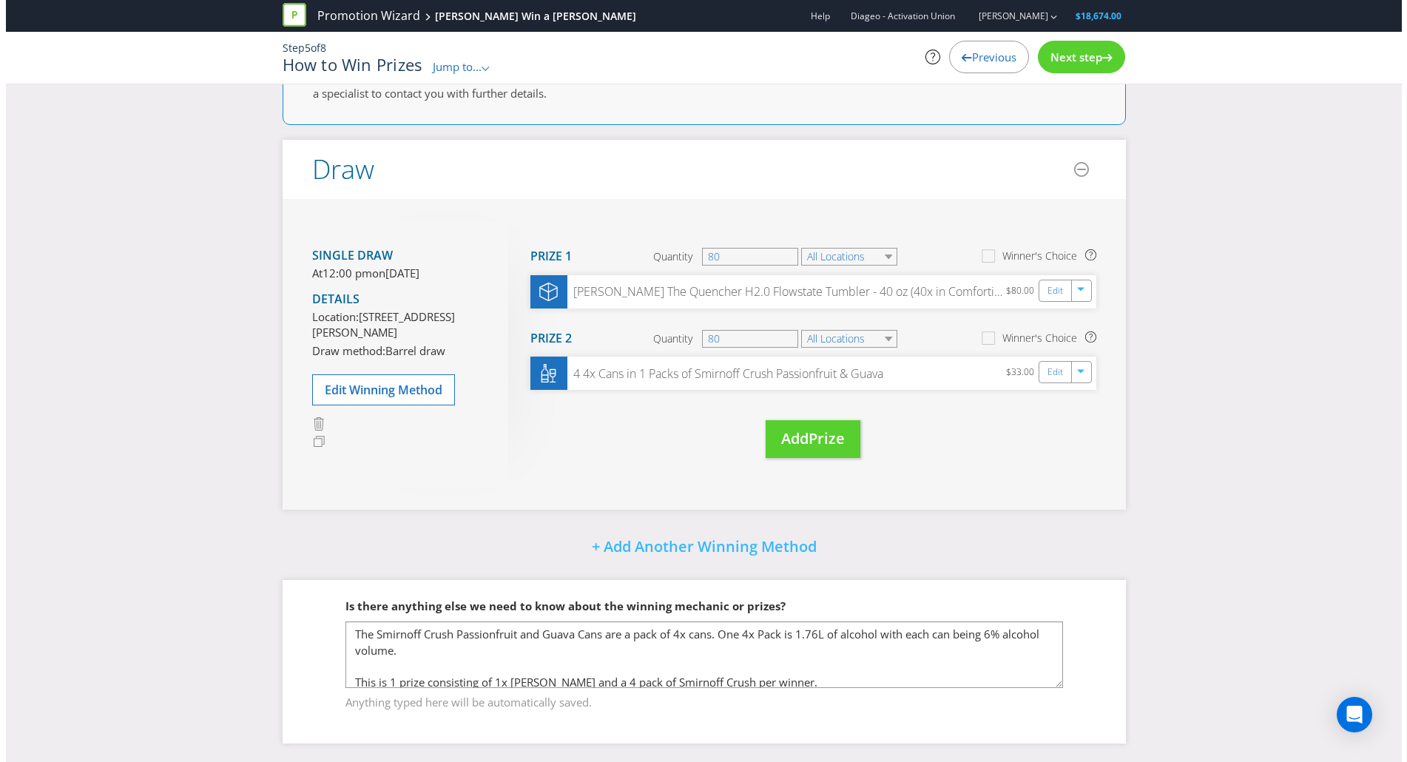
scroll to position [73, 0]
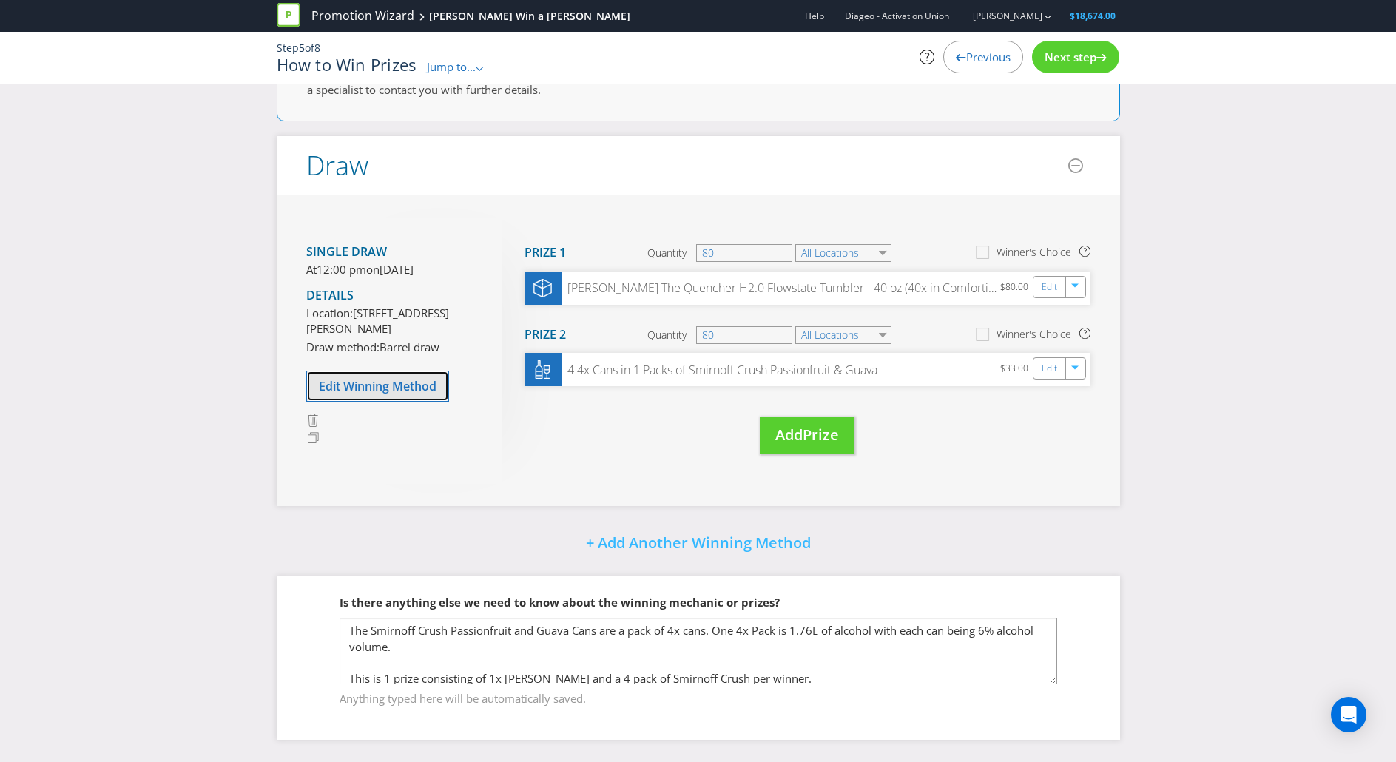
click at [345, 394] on span "Edit Winning Method" at bounding box center [378, 386] width 118 height 16
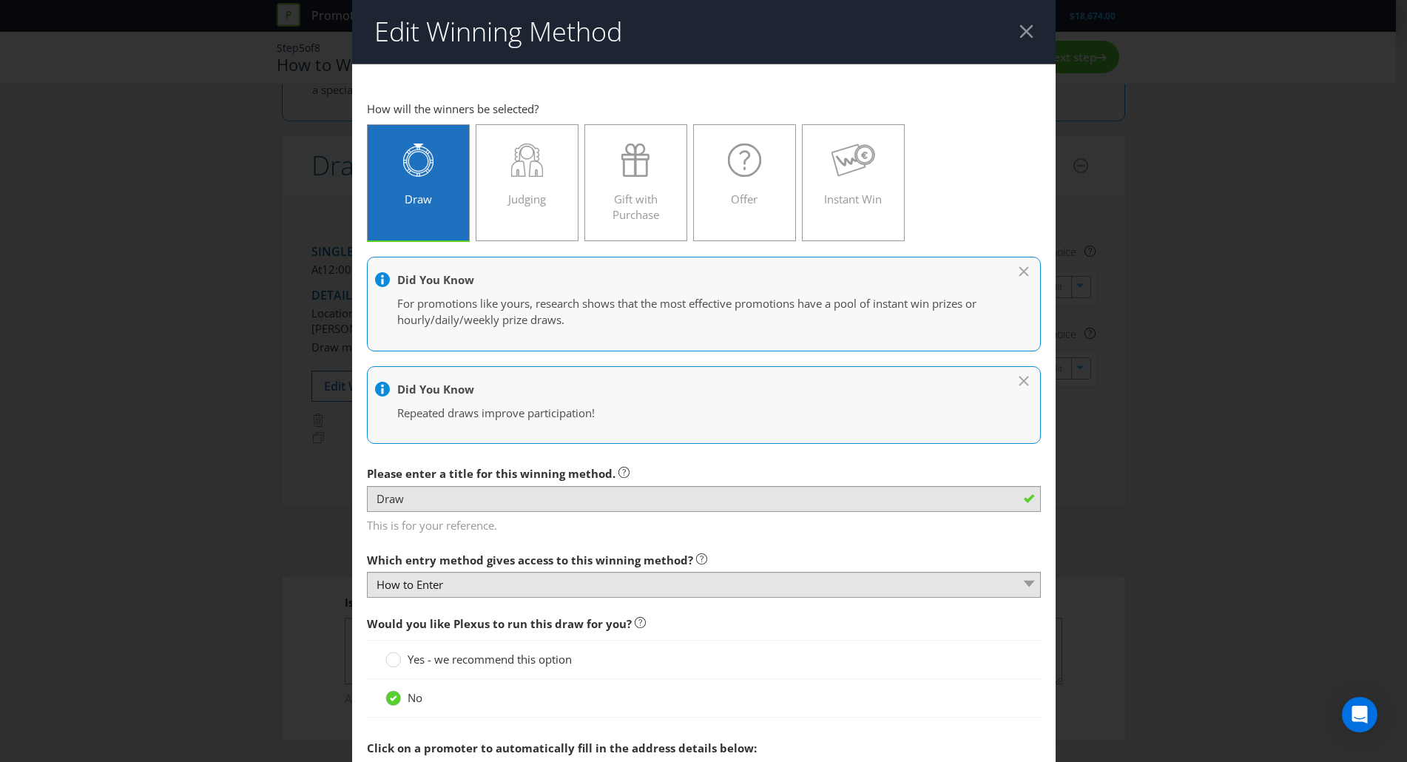
click at [1021, 26] on div at bounding box center [1026, 31] width 14 height 14
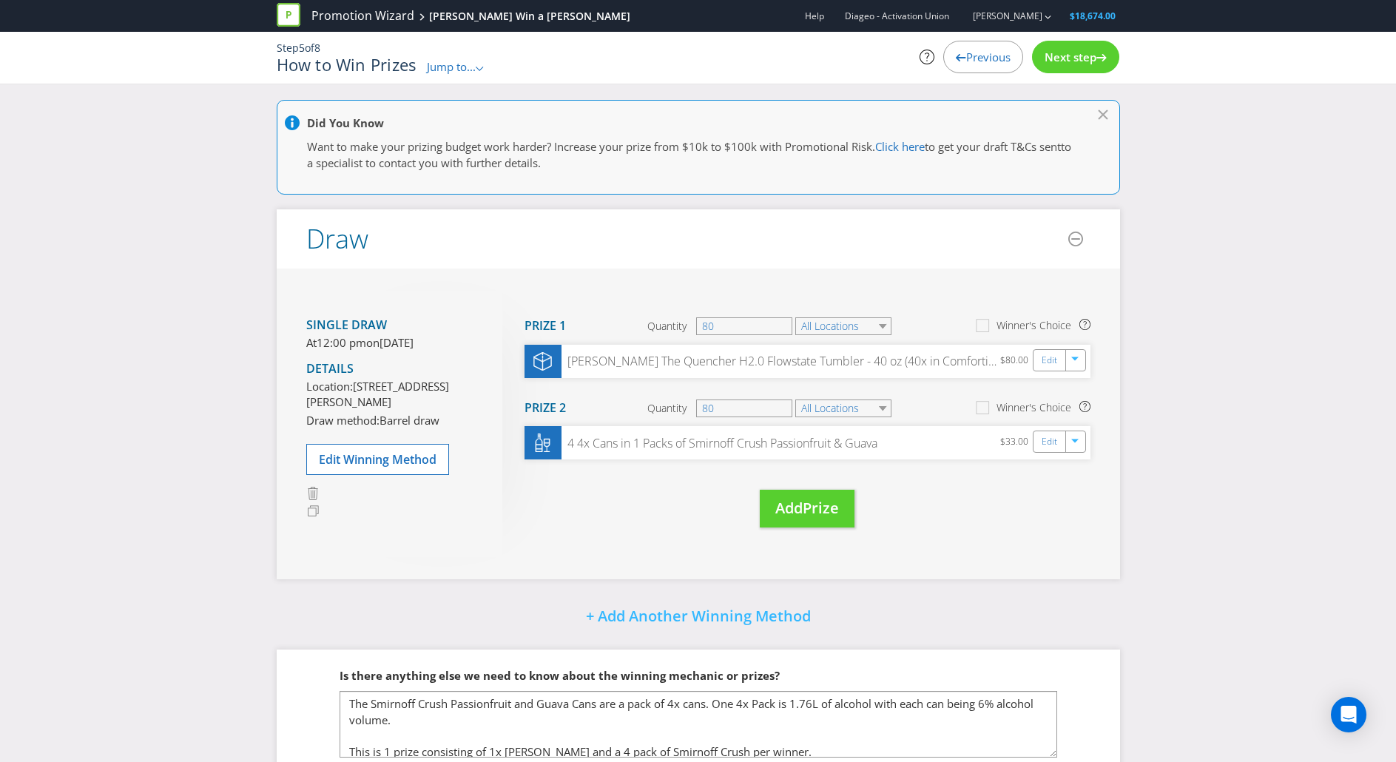
click at [348, 66] on h1 "How to Win Prizes" at bounding box center [347, 64] width 140 height 18
drag, startPoint x: 286, startPoint y: 43, endPoint x: 478, endPoint y: 70, distance: 193.4
click at [478, 70] on div "Step 5 of 8 How to Win Prizes Jump to... .st0{fill-rule:evenodd;clip-rule:eveno…" at bounding box center [554, 58] width 577 height 34
click at [476, 70] on span "Jump to..." at bounding box center [451, 66] width 49 height 15
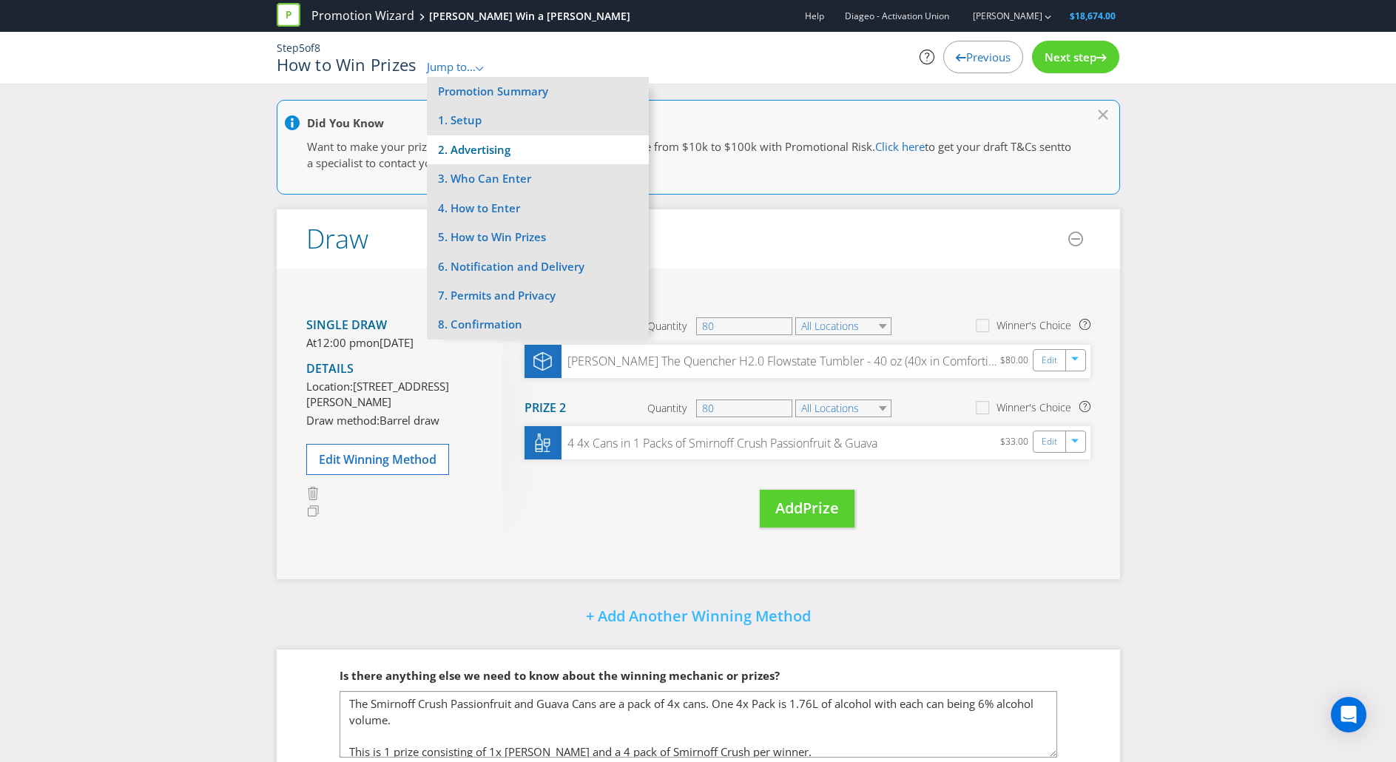
click at [487, 160] on li "2. Advertising" at bounding box center [538, 149] width 222 height 29
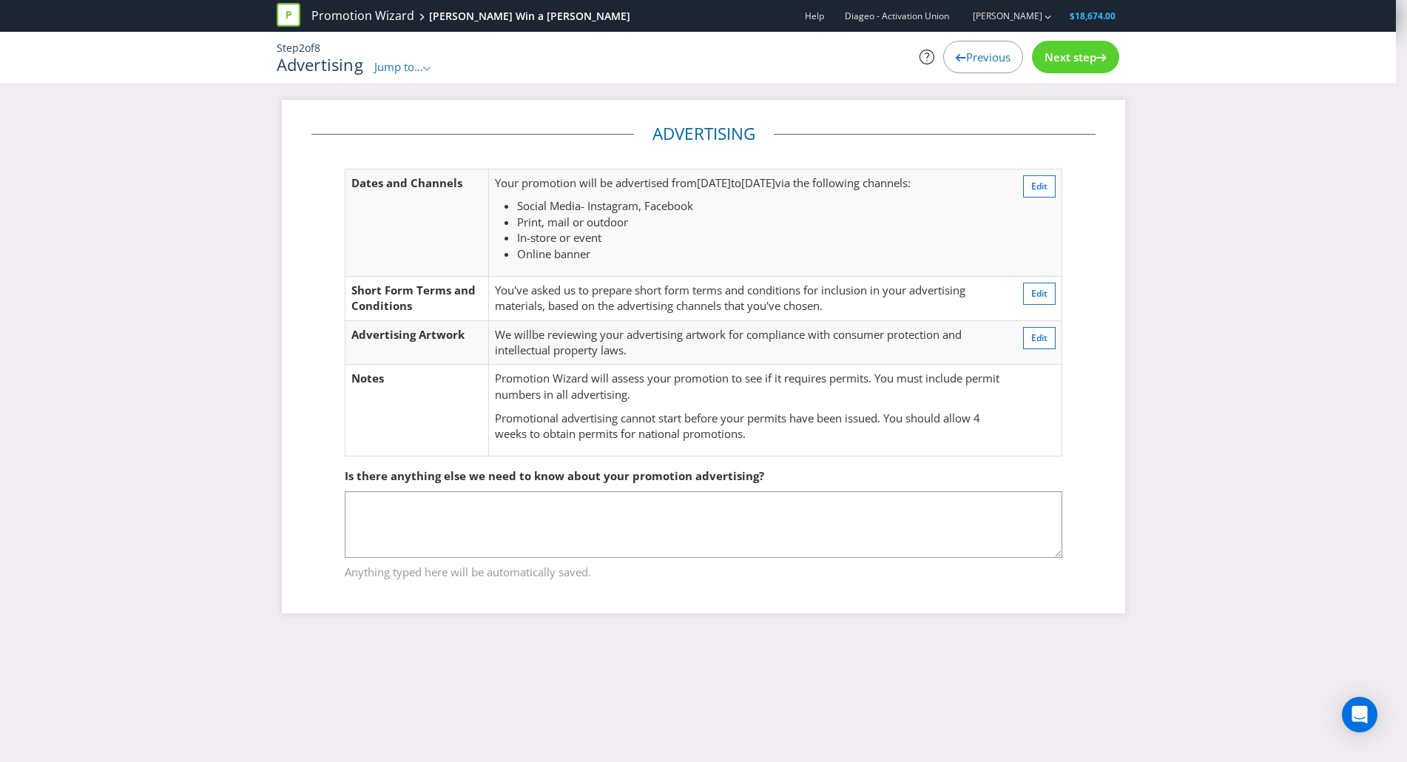
click at [1077, 65] on div "Next step" at bounding box center [1075, 57] width 87 height 33
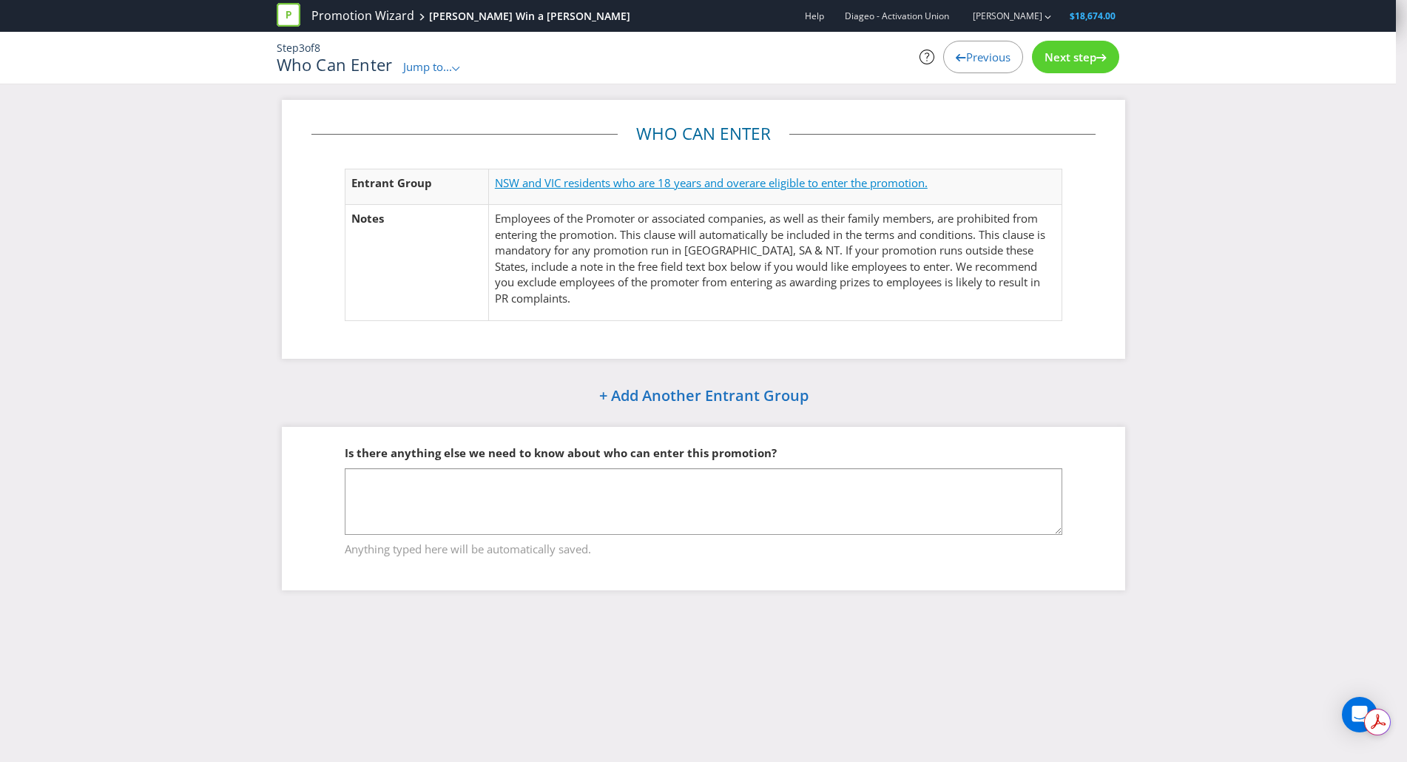
click at [515, 183] on span "NSW and VIC residents who are 18 years and over" at bounding box center [622, 182] width 254 height 15
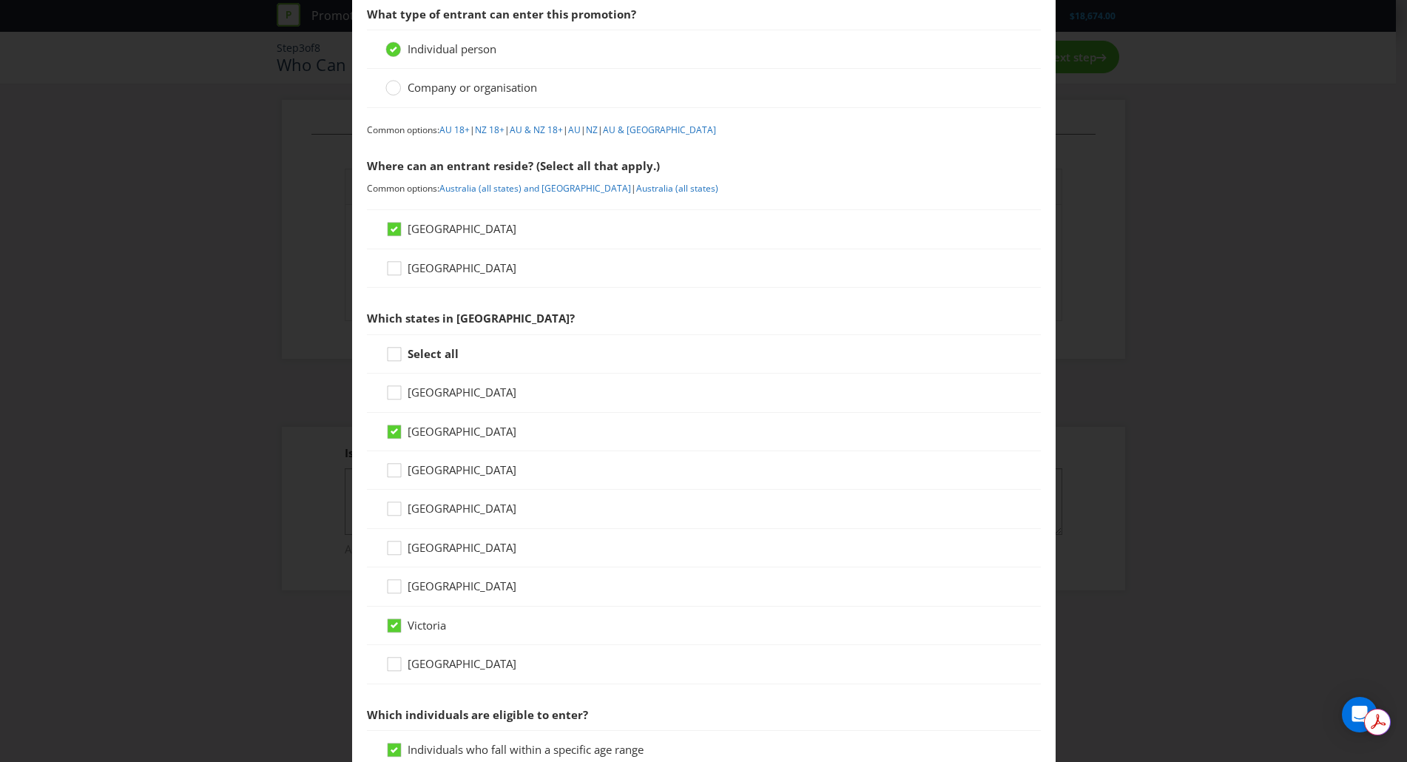
scroll to position [104, 0]
click at [1152, 280] on div "Entrant Groups What type of entrant can enter this promotion? Individual person…" at bounding box center [703, 381] width 1407 height 762
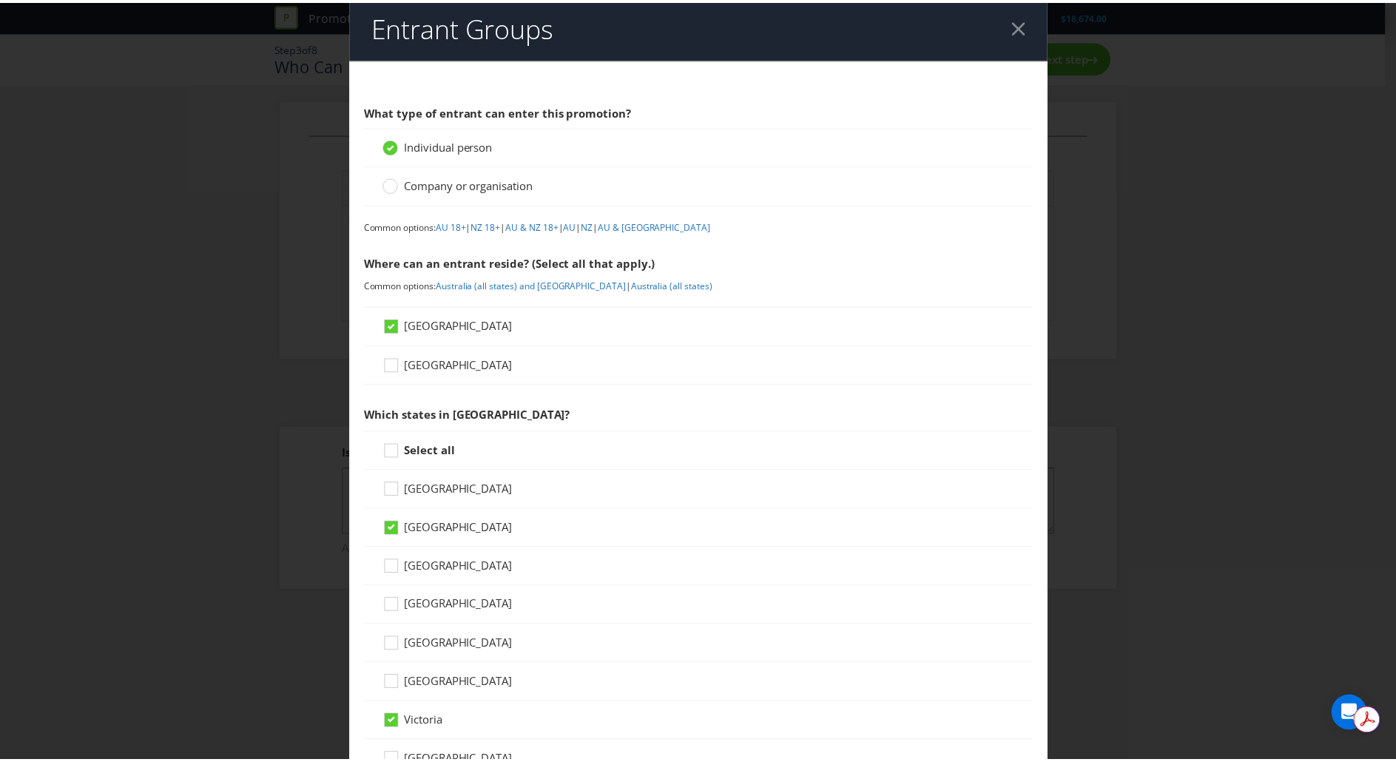
scroll to position [0, 0]
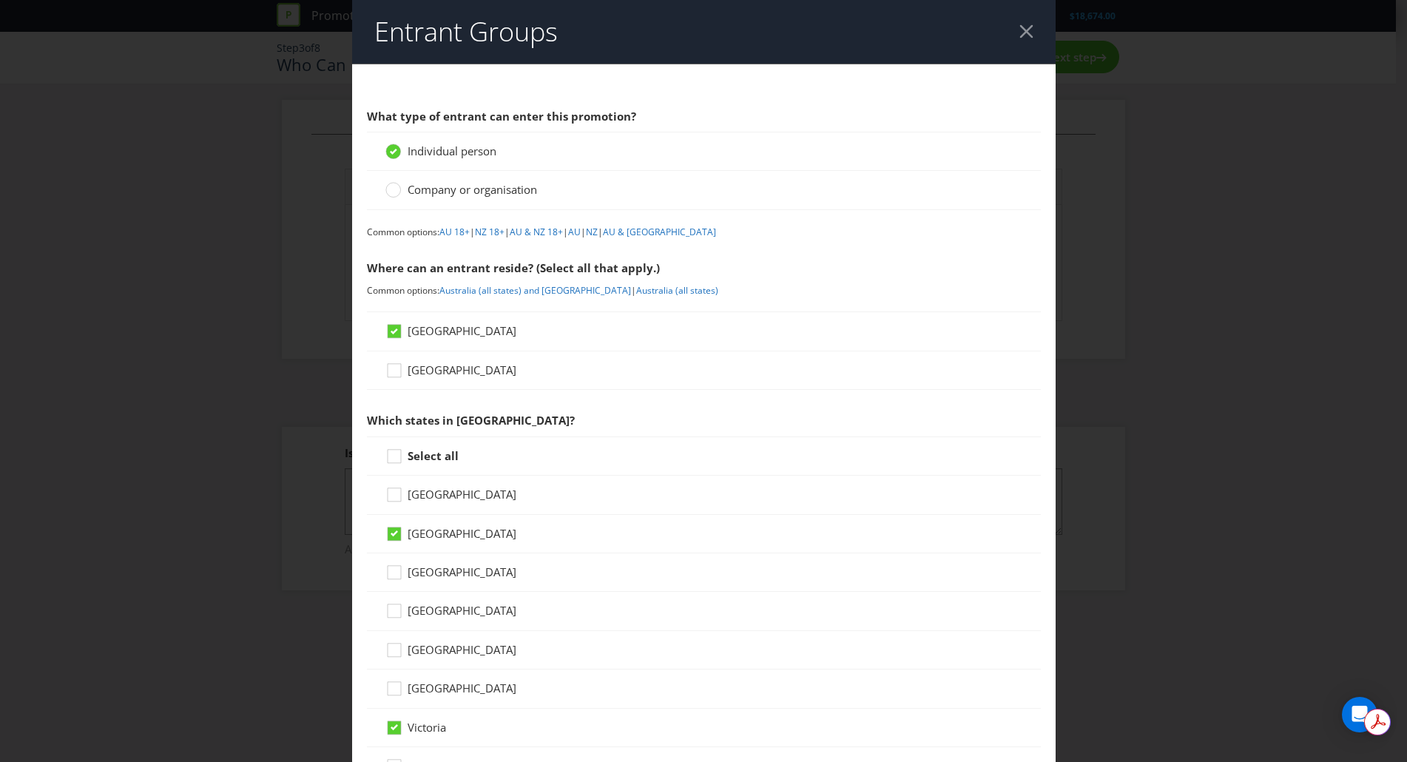
click at [1019, 33] on div at bounding box center [1026, 31] width 14 height 14
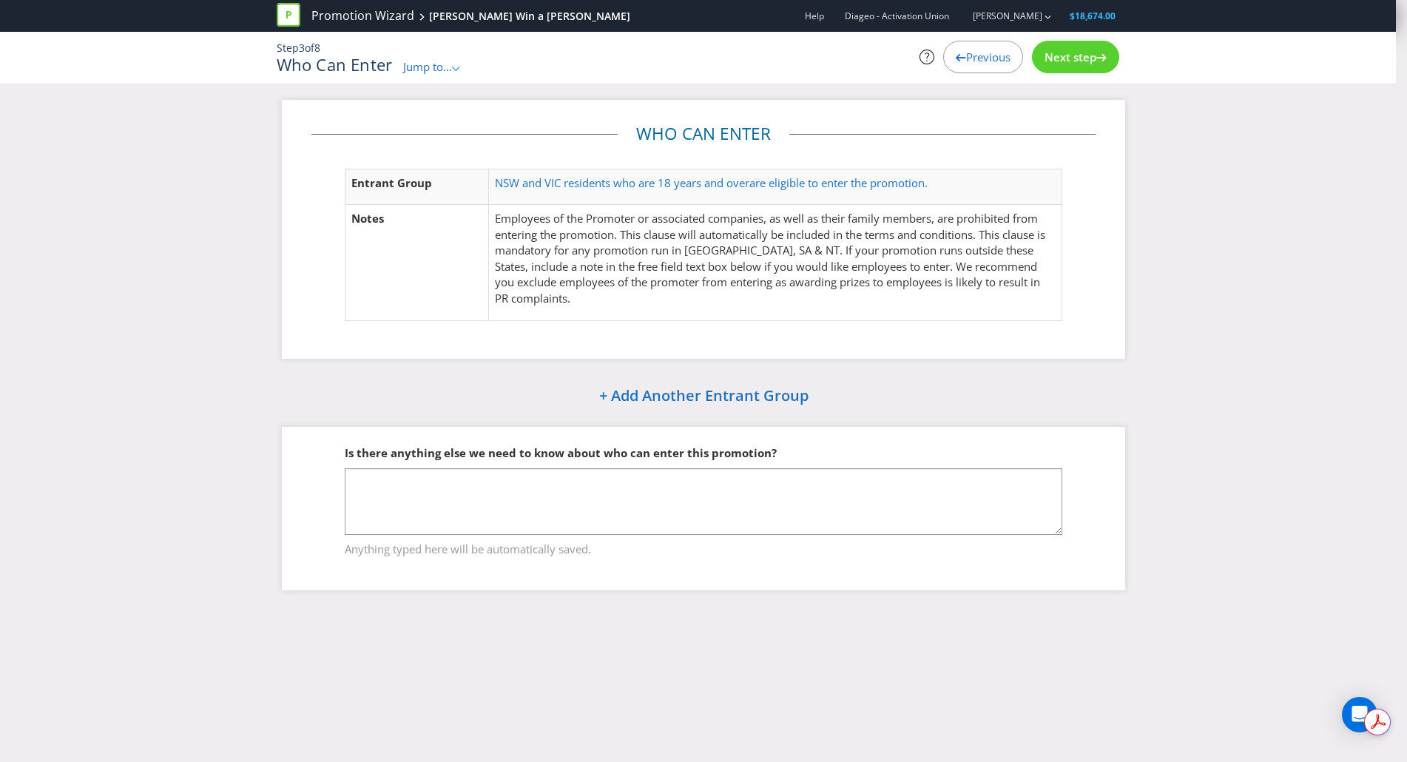
click at [452, 69] on span "Jump to..." at bounding box center [427, 66] width 49 height 15
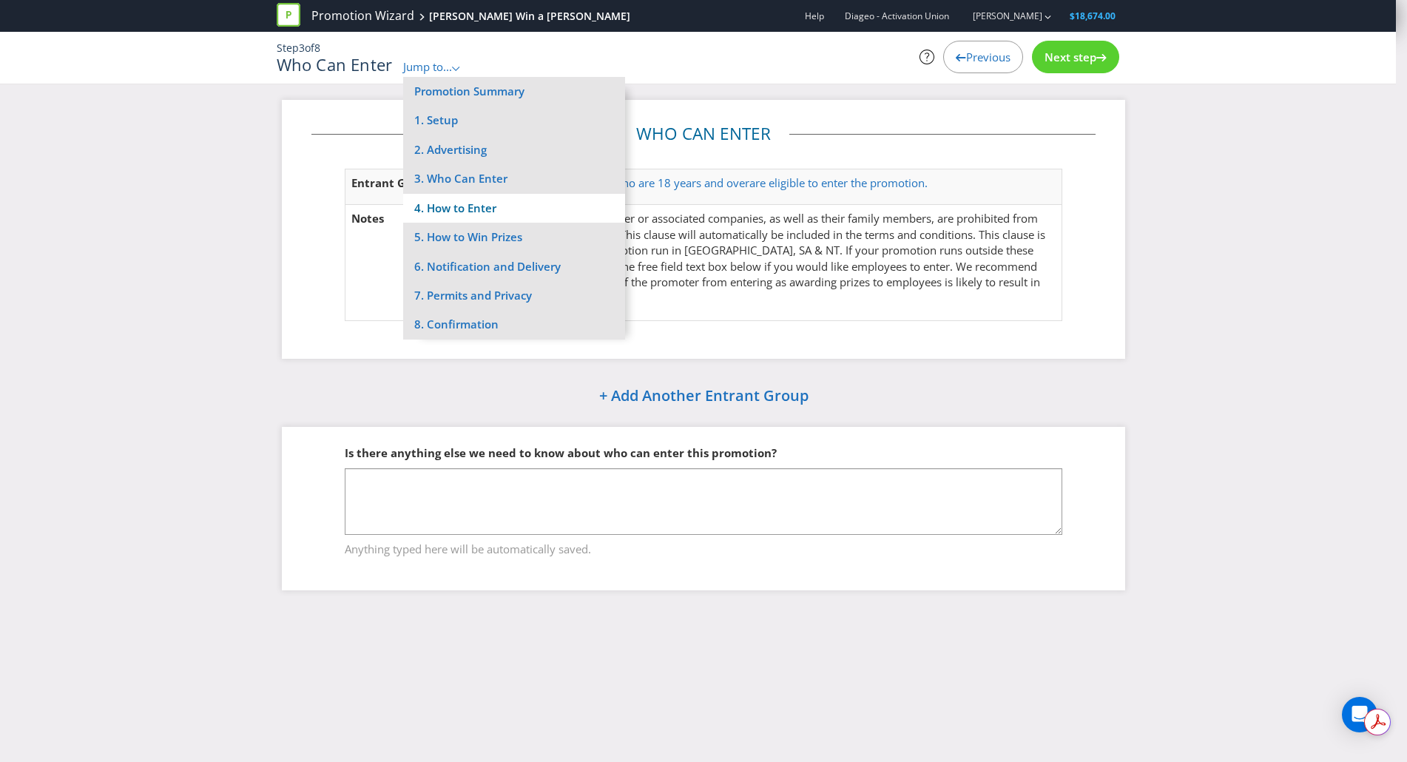
click at [479, 198] on li "4. How to Enter" at bounding box center [514, 208] width 222 height 29
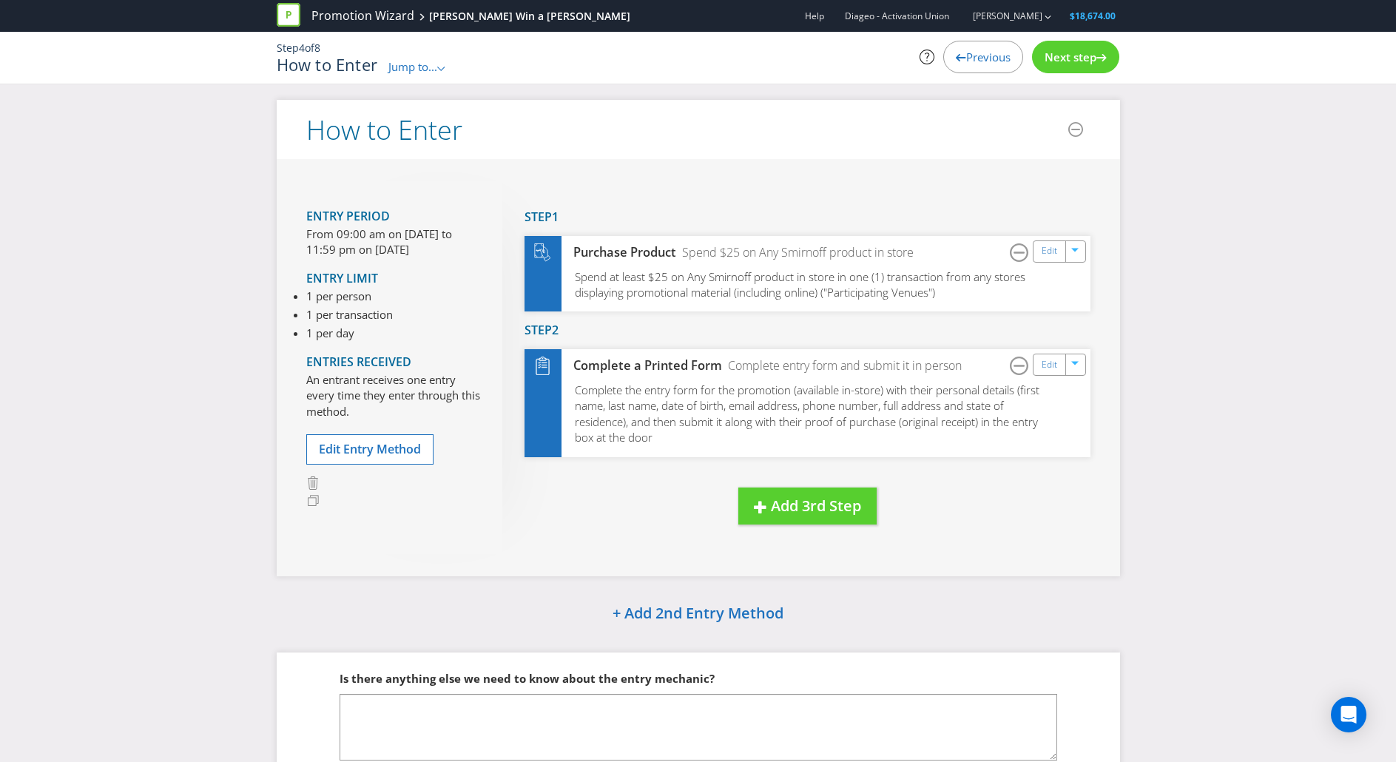
click at [1067, 67] on div "Next step" at bounding box center [1075, 57] width 87 height 33
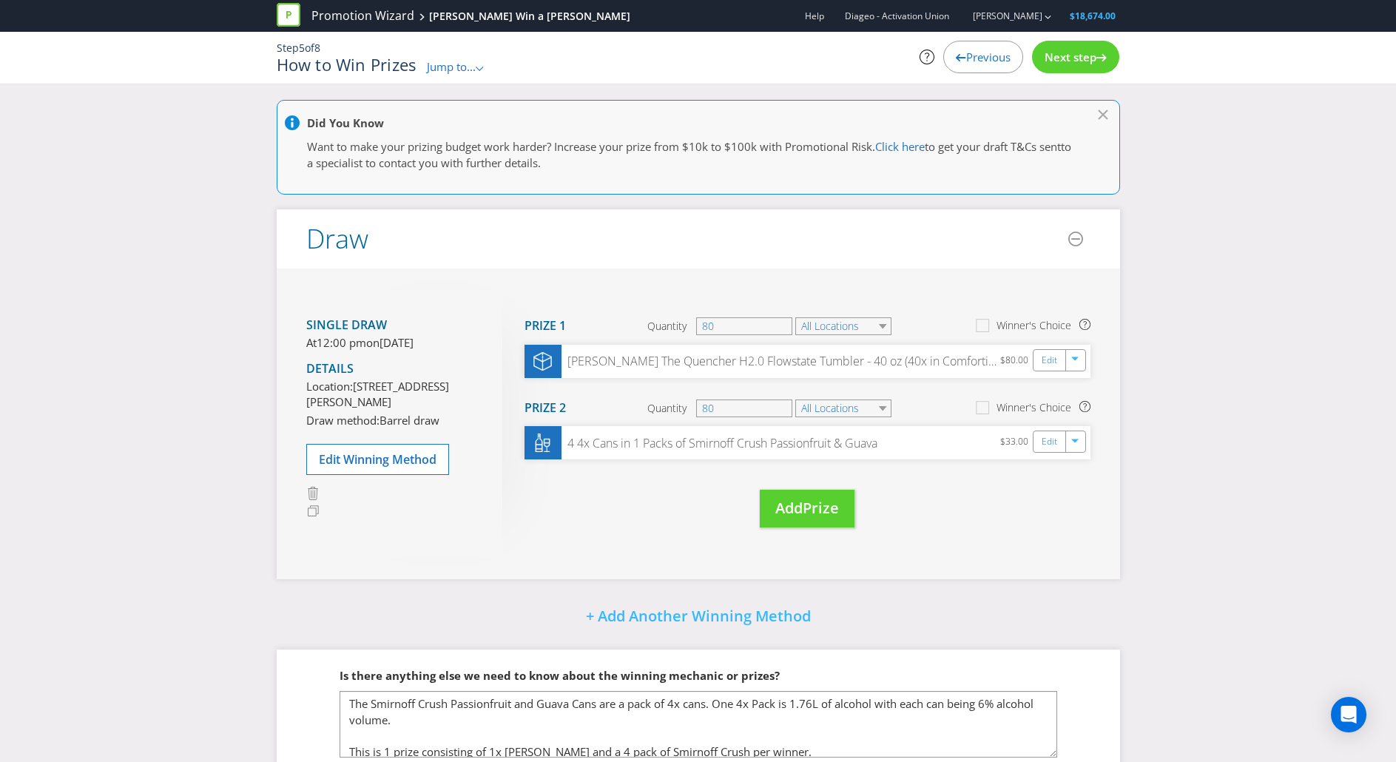
click at [982, 55] on span "Previous" at bounding box center [988, 57] width 44 height 15
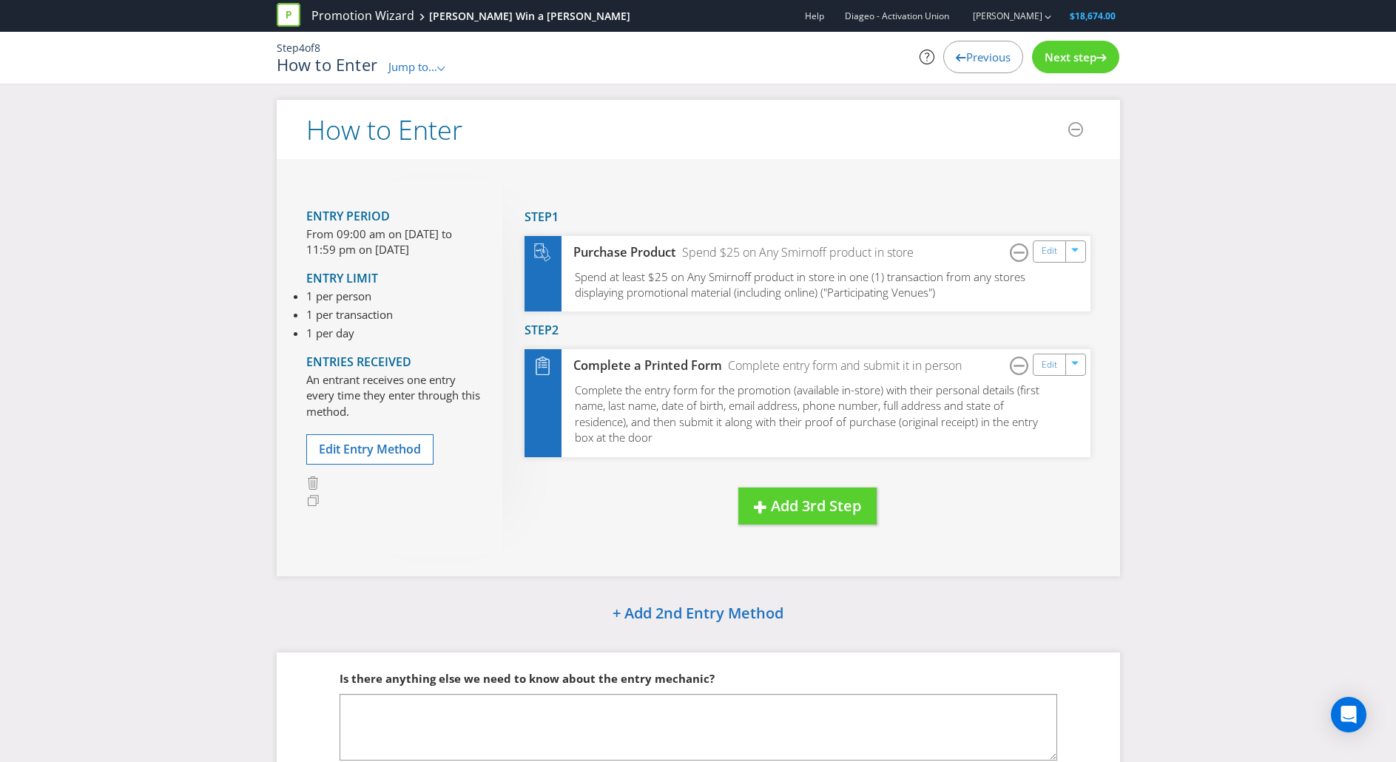
click at [1075, 51] on span "Next step" at bounding box center [1070, 57] width 52 height 15
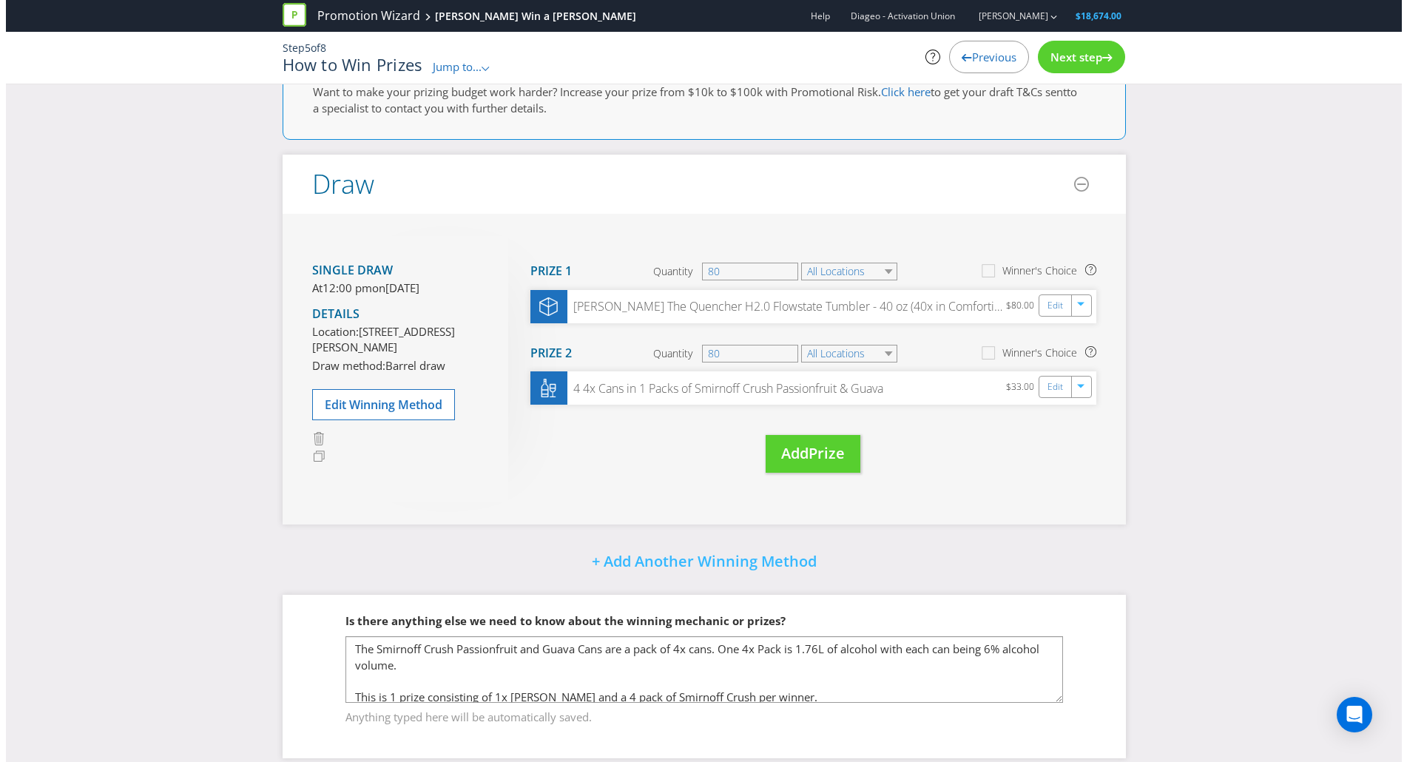
scroll to position [55, 0]
click at [390, 412] on span "Edit Winning Method" at bounding box center [378, 404] width 118 height 16
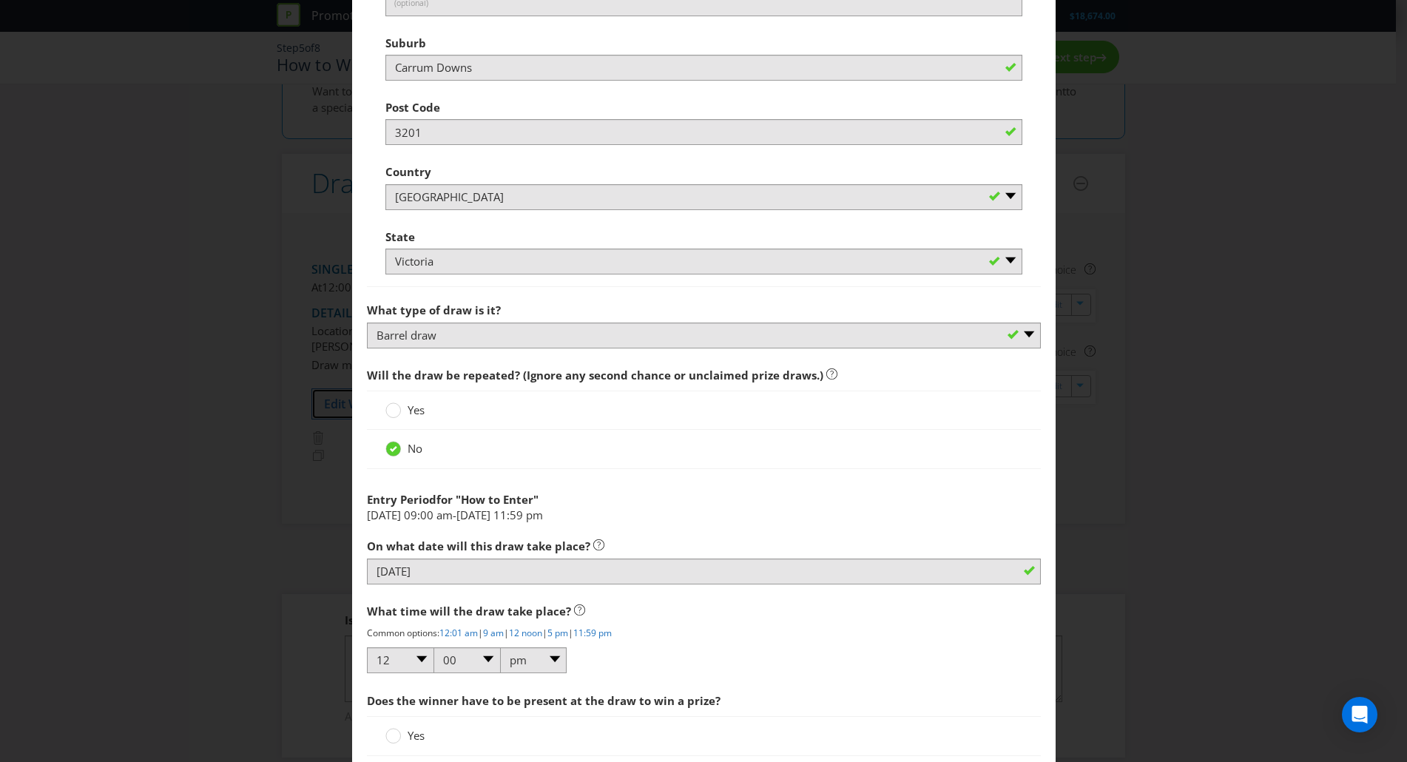
scroll to position [1134, 0]
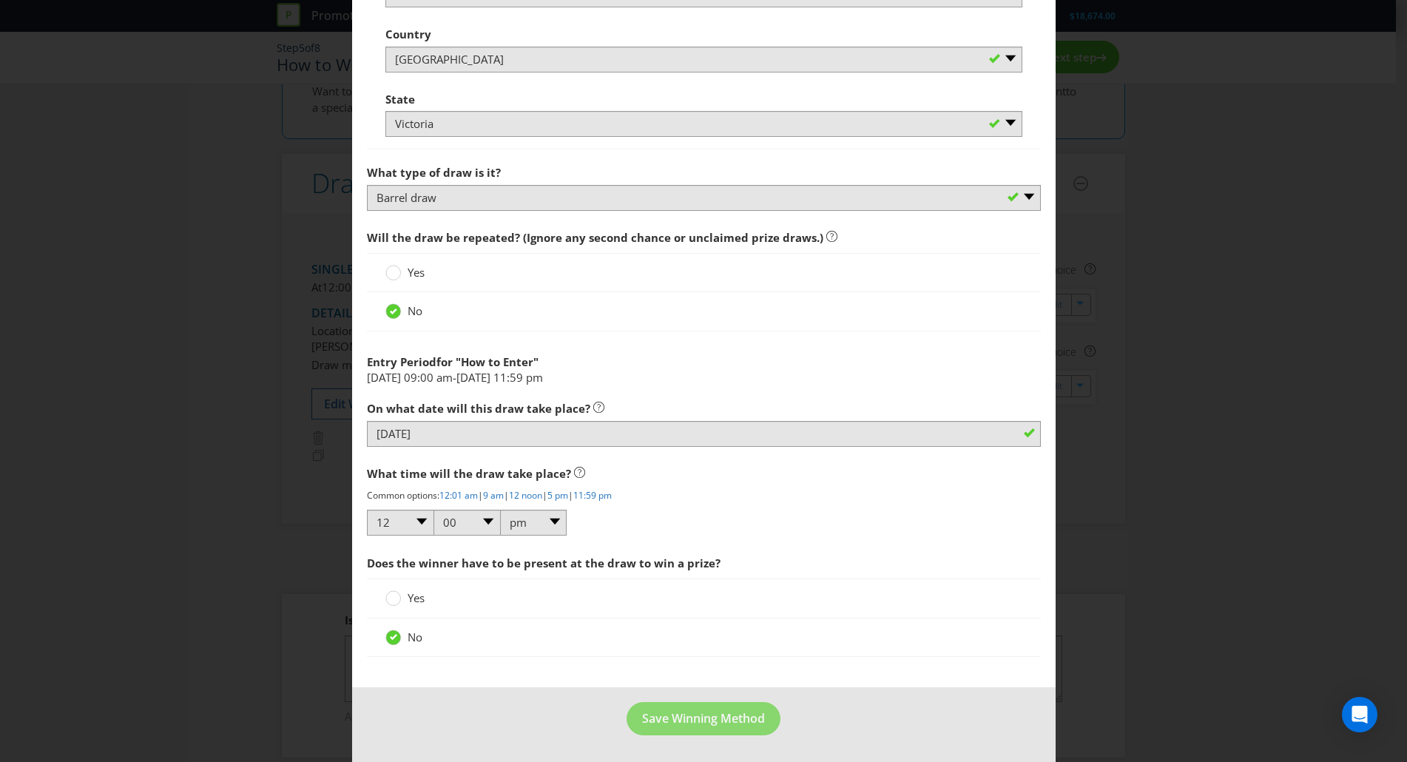
click at [166, 338] on div "Edit Winning Method How to Enter How will the winners be selected? Draw Judging…" at bounding box center [703, 381] width 1407 height 762
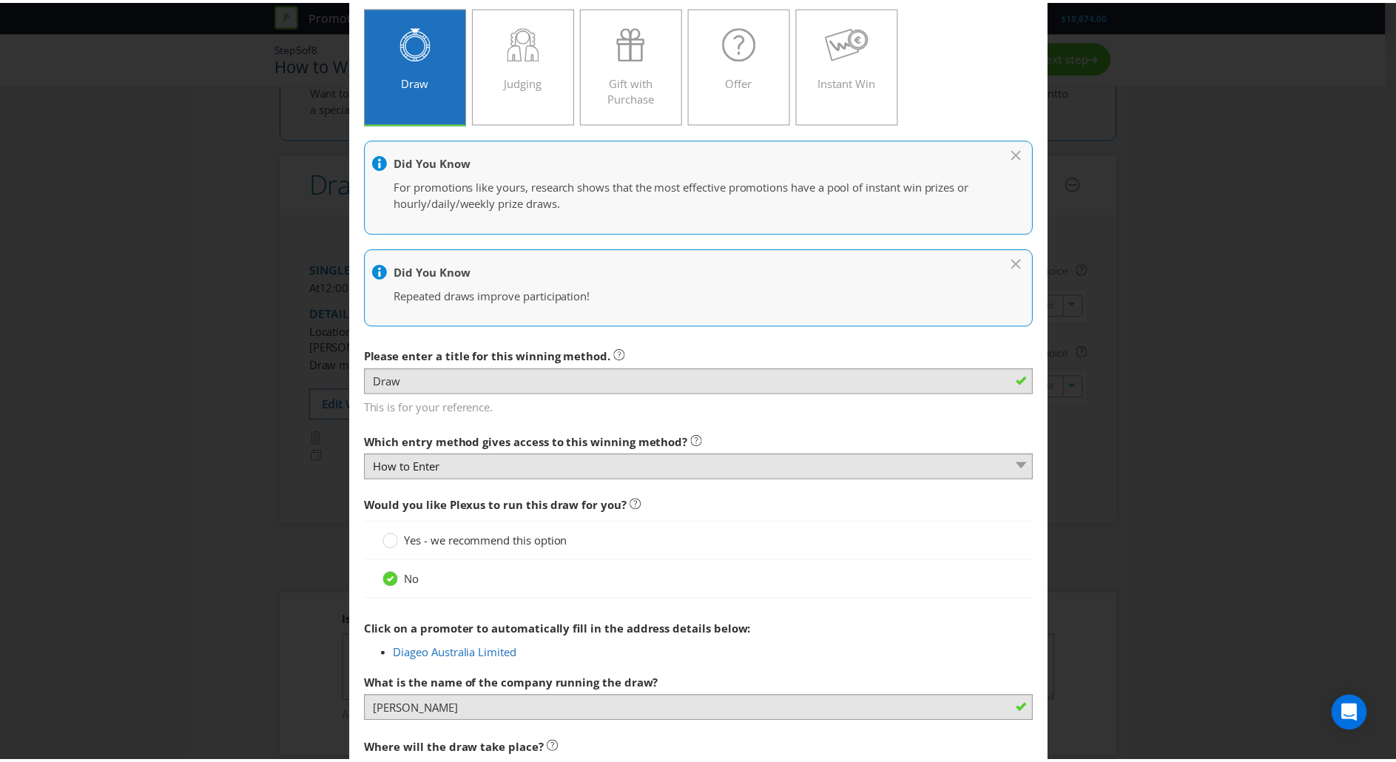
scroll to position [0, 0]
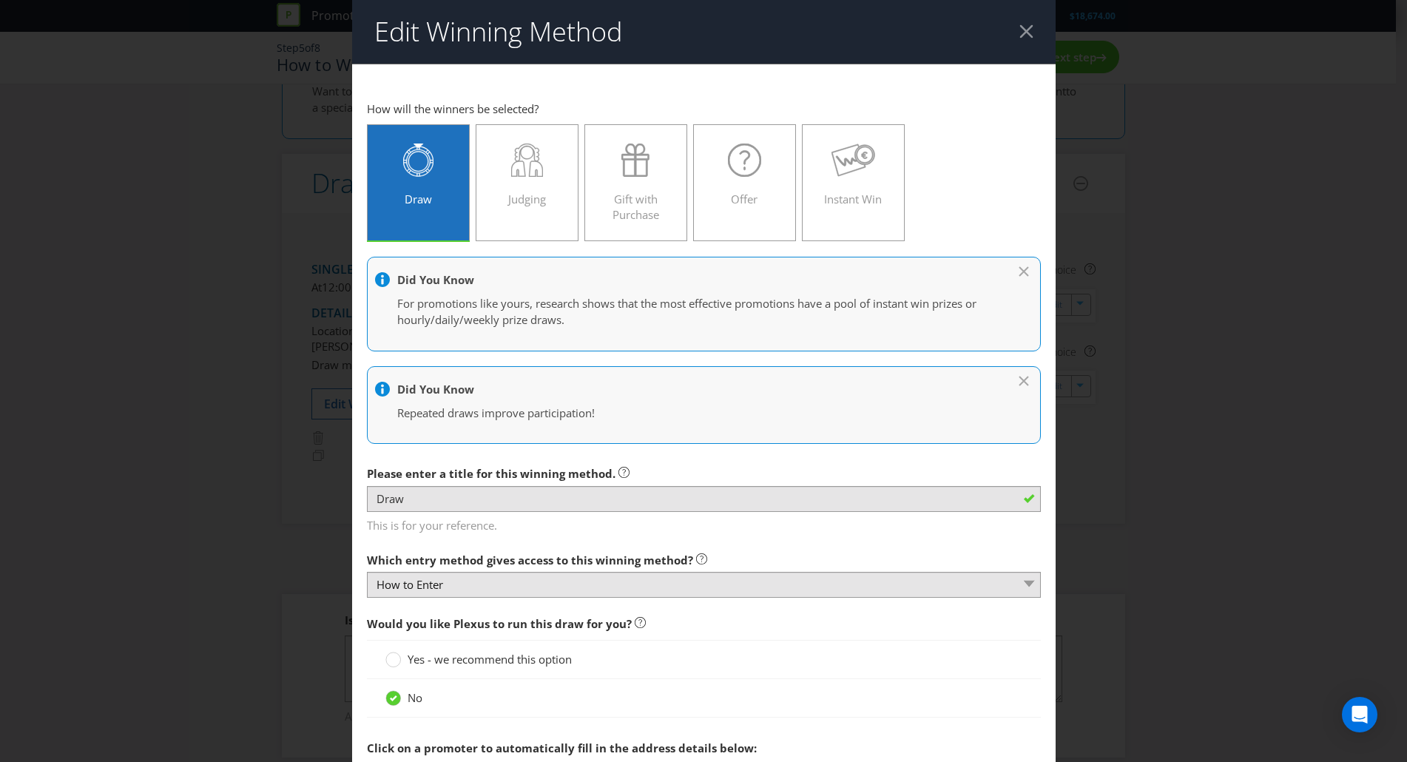
click at [1021, 36] on div at bounding box center [1026, 31] width 14 height 14
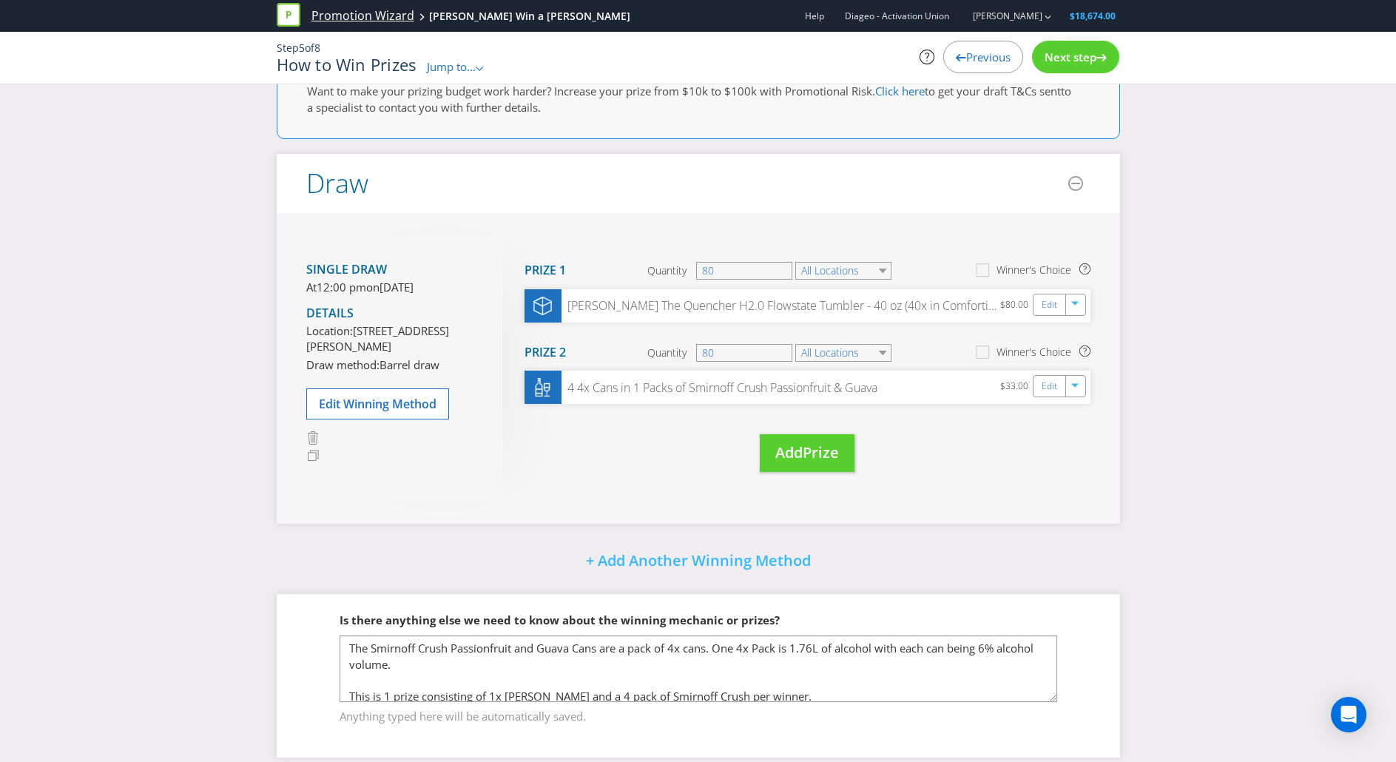
click at [338, 18] on link "Promotion Wizard" at bounding box center [362, 15] width 103 height 17
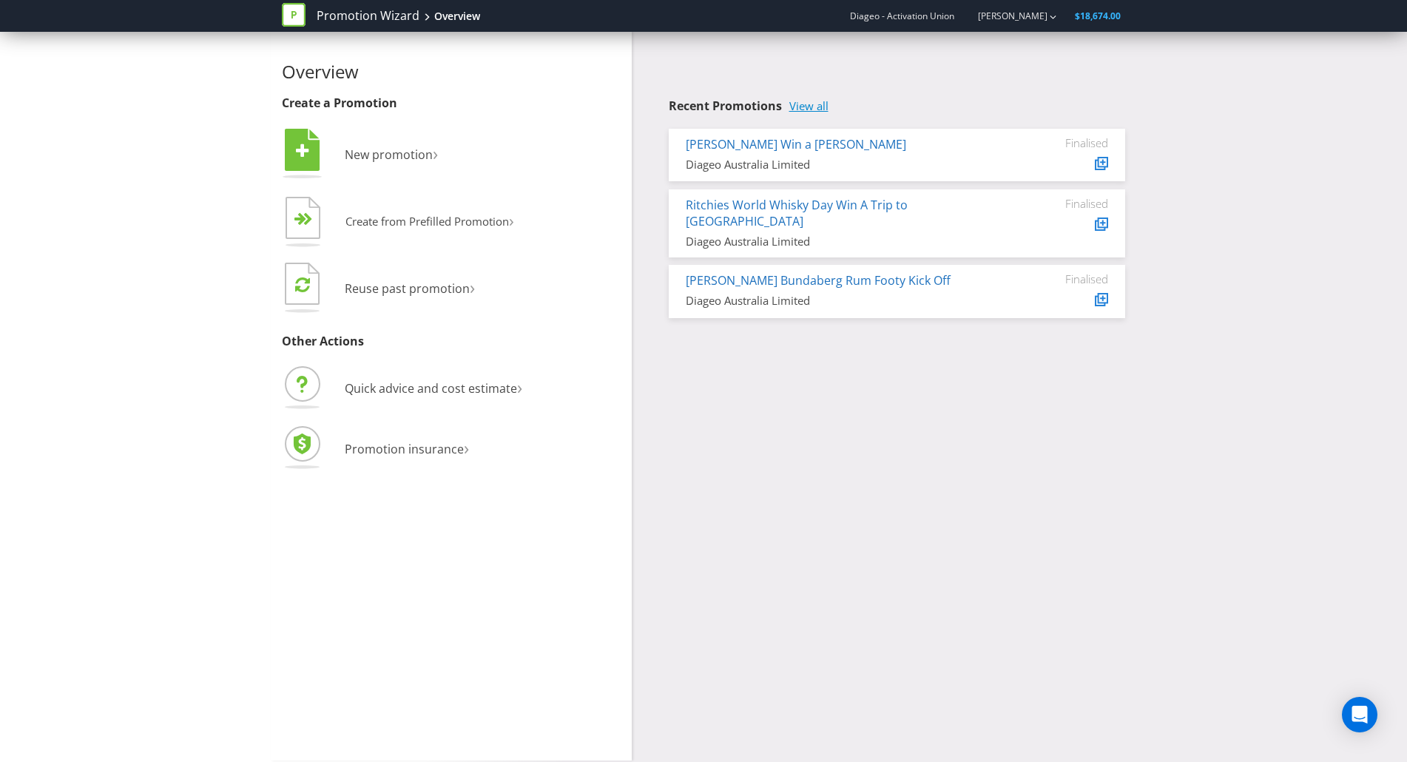
click at [803, 109] on link "View all" at bounding box center [808, 106] width 39 height 13
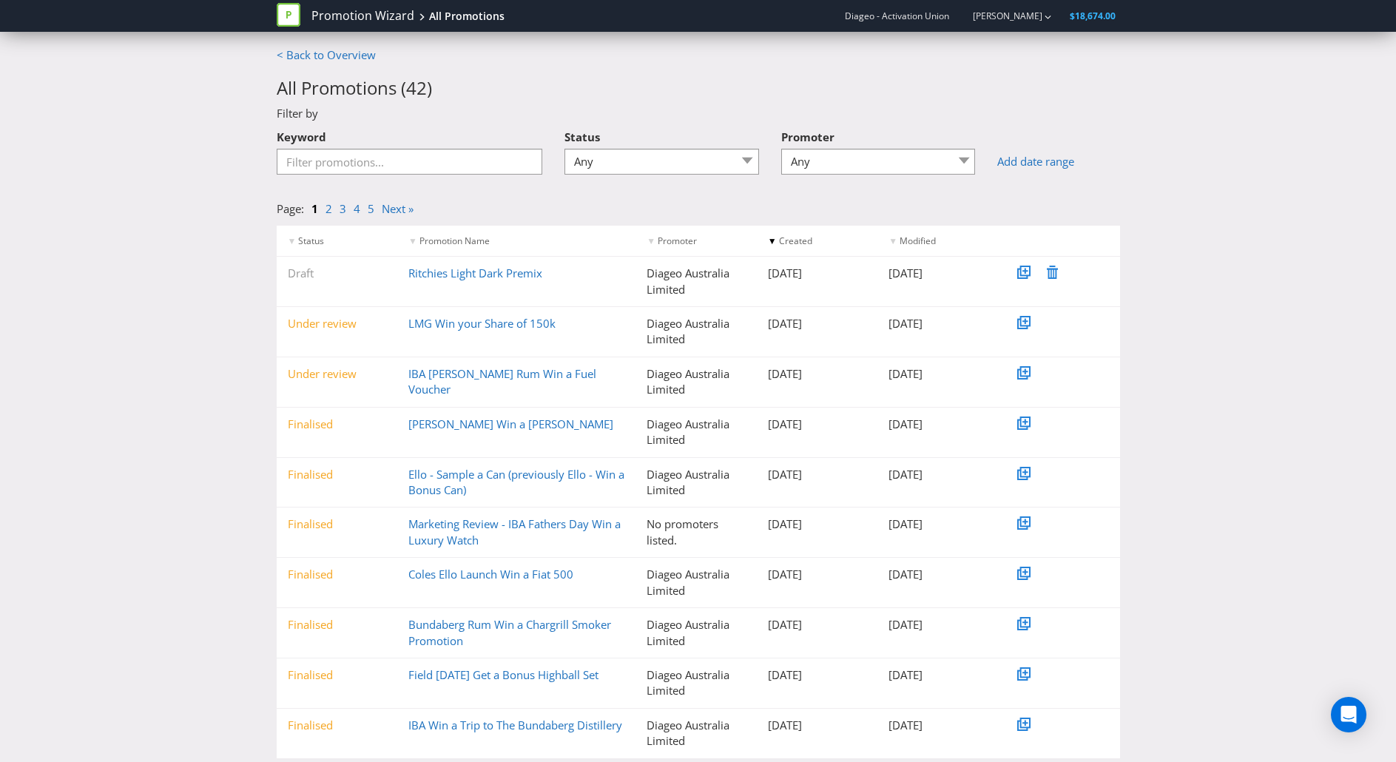
click at [1283, 352] on div "< Back to Overview All Promotions ( 42 ) Filter by Keyword Status Any Draft Und…" at bounding box center [698, 422] width 1396 height 750
click at [408, 160] on input "Keyword" at bounding box center [410, 162] width 266 height 26
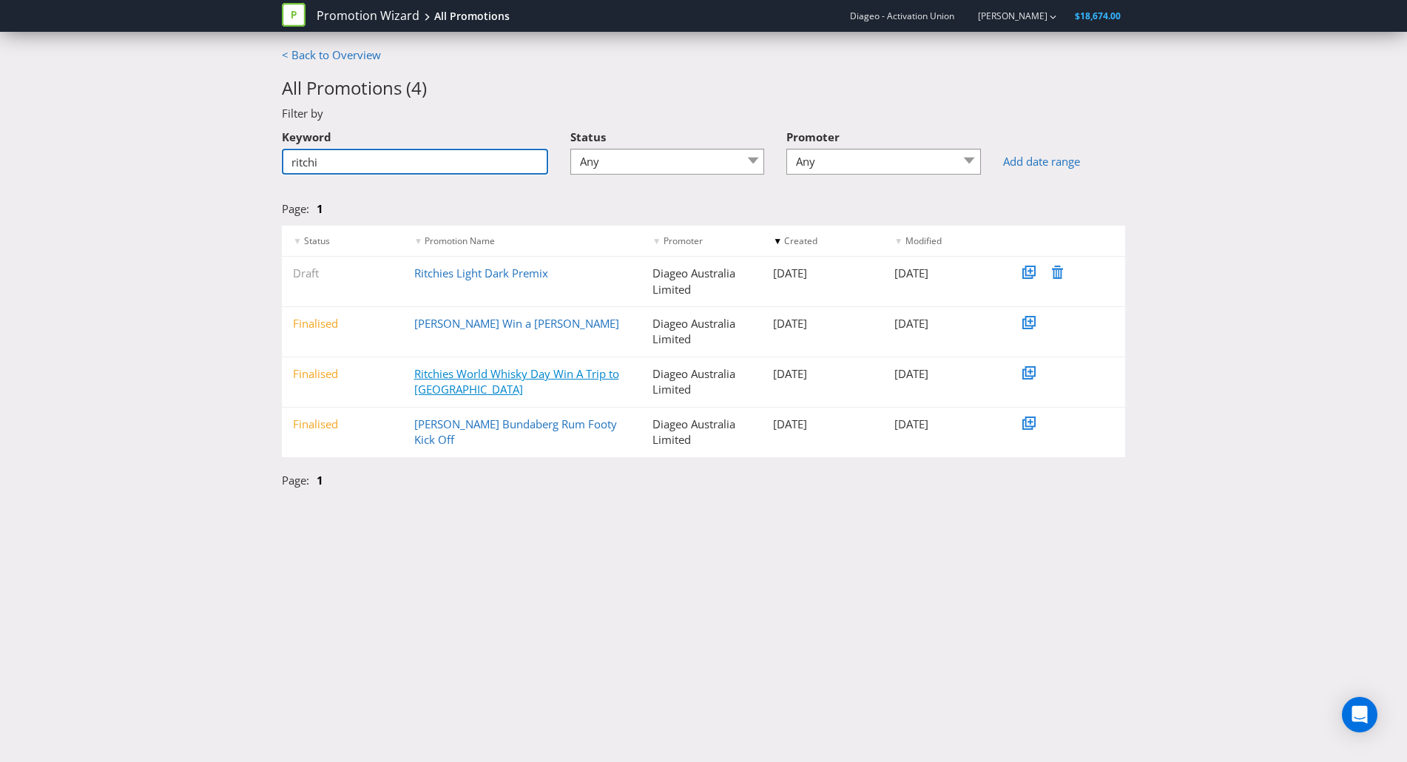
type input "ritchi"
click at [507, 374] on link "Ritchies World Whisky Day Win A Trip to [GEOGRAPHIC_DATA]" at bounding box center [516, 381] width 205 height 30
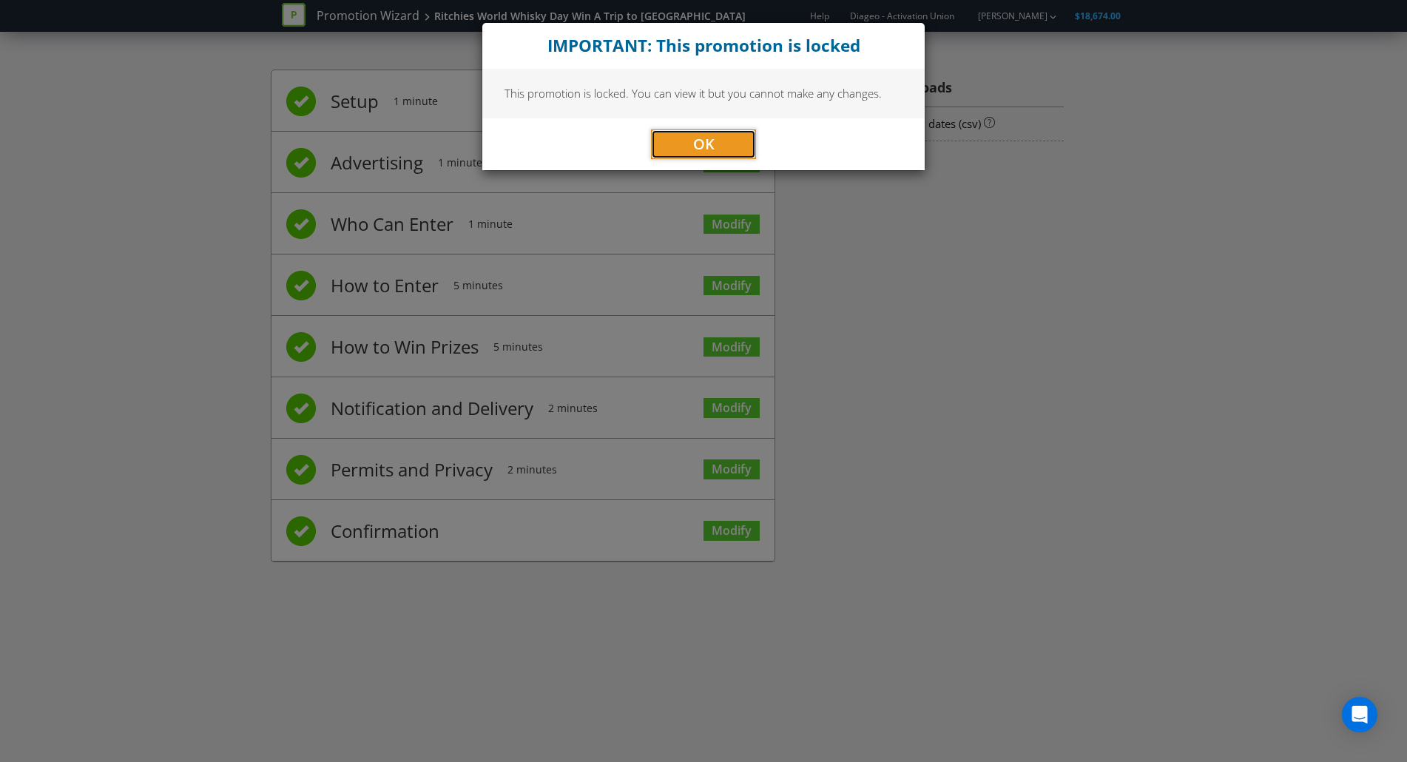
click at [695, 157] on button "OK" at bounding box center [703, 144] width 105 height 30
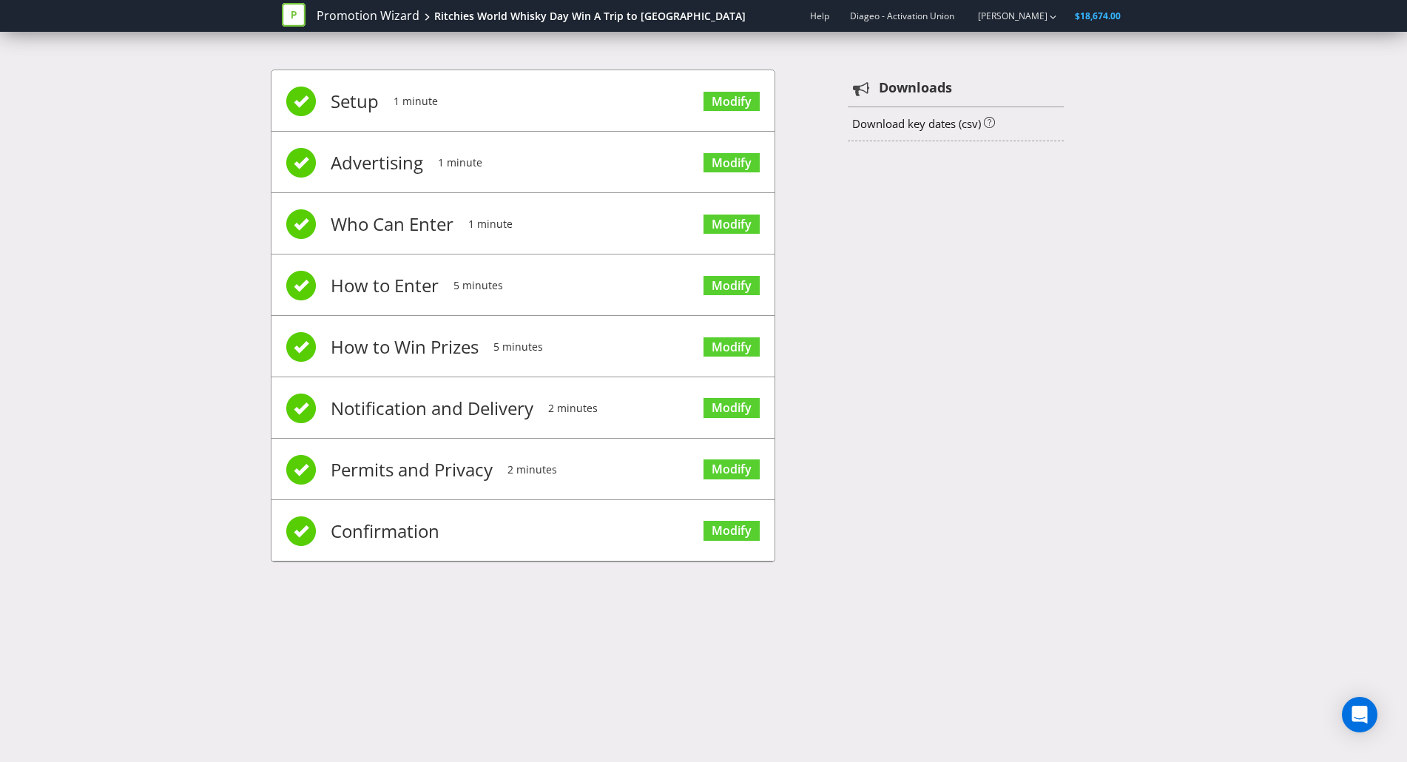
click at [410, 341] on span "How to Win Prizes" at bounding box center [405, 346] width 148 height 59
click at [388, 286] on span "How to Enter" at bounding box center [385, 285] width 108 height 59
click at [739, 344] on link "Modify" at bounding box center [731, 347] width 56 height 20
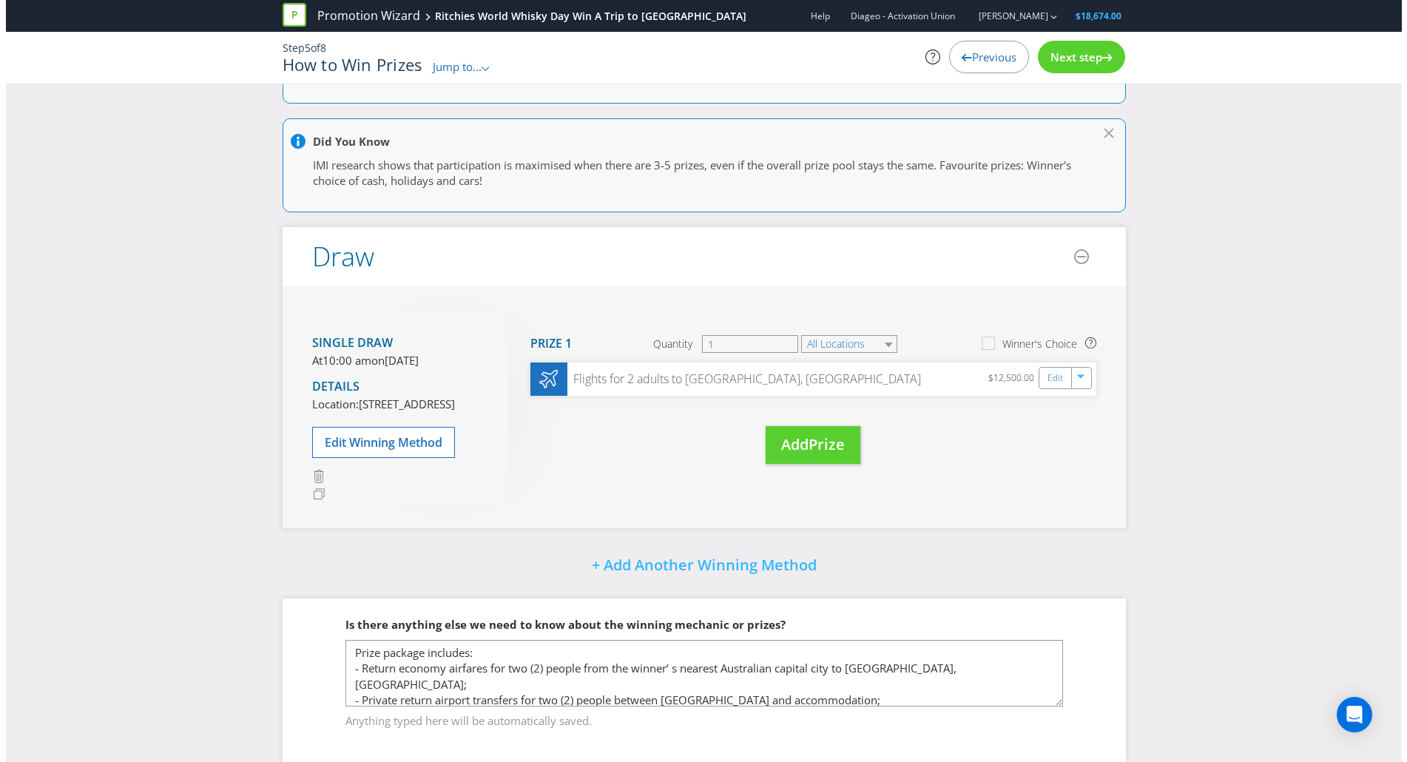
scroll to position [92, 0]
click at [624, 380] on div "Flights for 2 adults to [GEOGRAPHIC_DATA], [GEOGRAPHIC_DATA]" at bounding box center [737, 377] width 355 height 17
click at [1047, 379] on link "Edit" at bounding box center [1050, 376] width 16 height 17
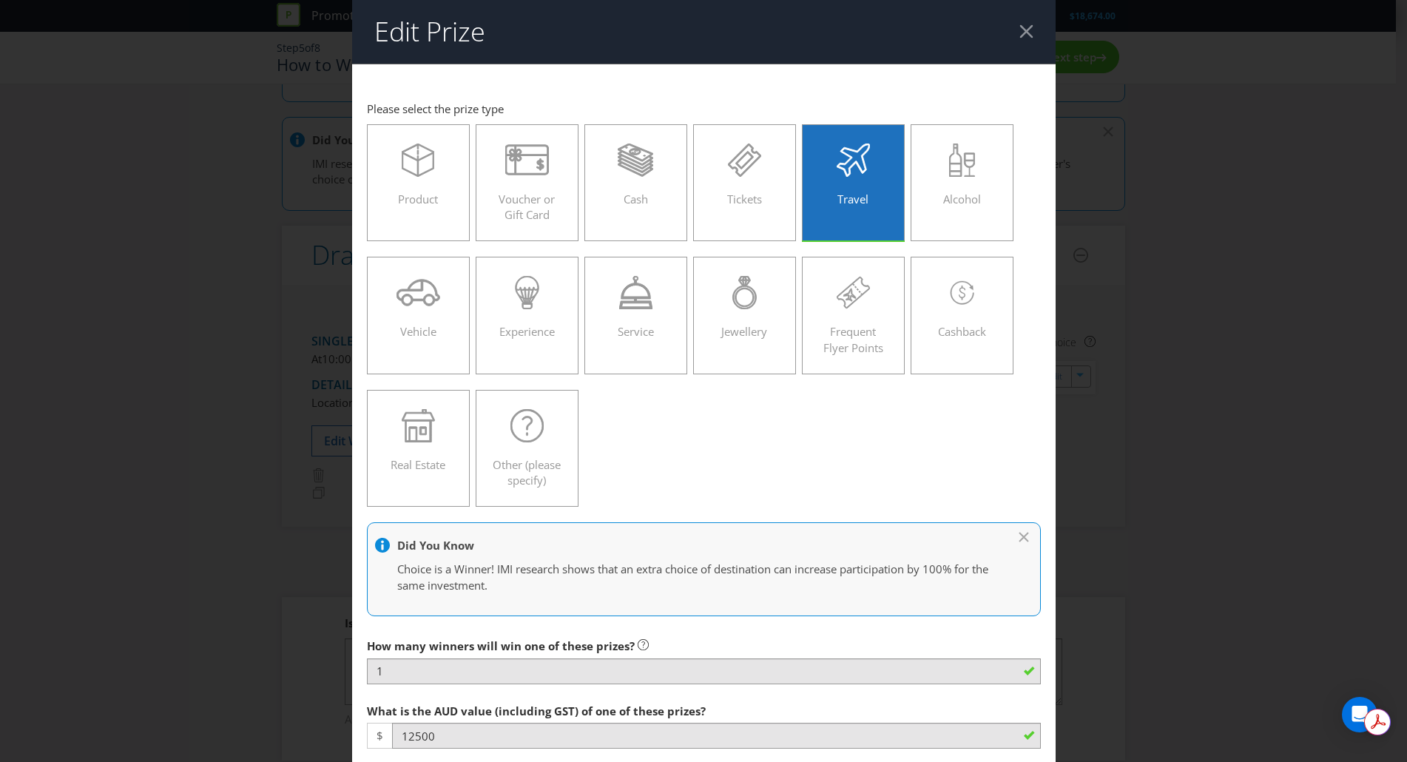
click at [1016, 48] on header "Edit Prize" at bounding box center [703, 32] width 703 height 64
click at [1019, 29] on div at bounding box center [1026, 31] width 14 height 14
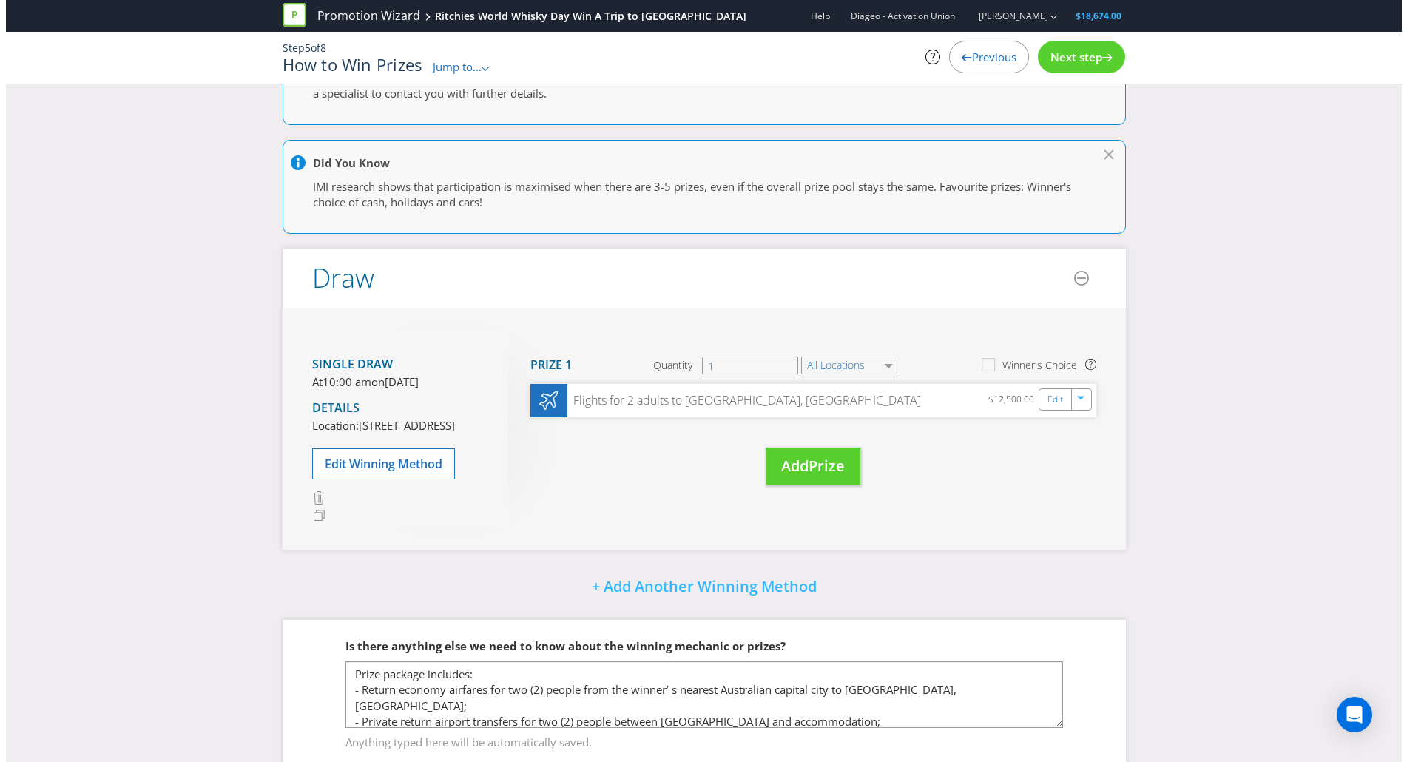
scroll to position [99, 0]
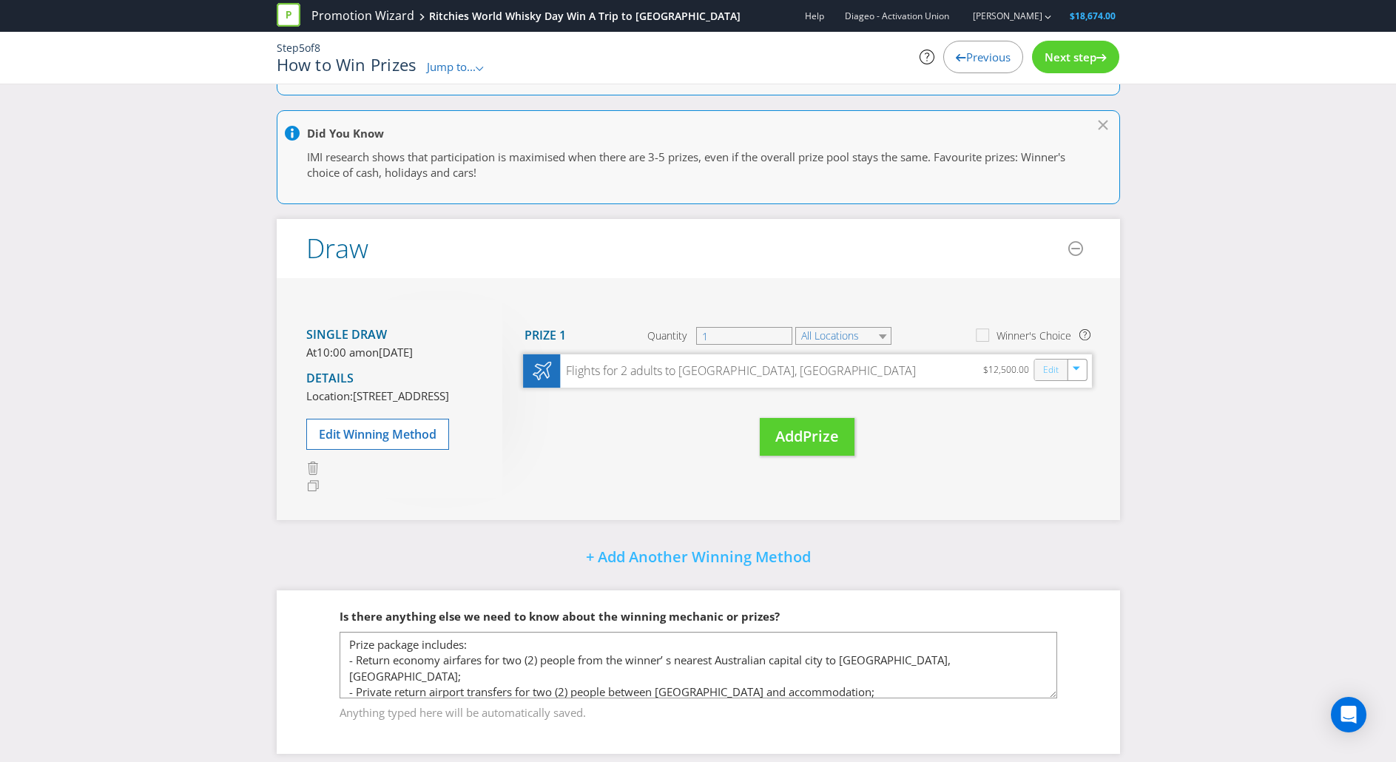
click at [1055, 369] on link "Edit" at bounding box center [1050, 370] width 16 height 17
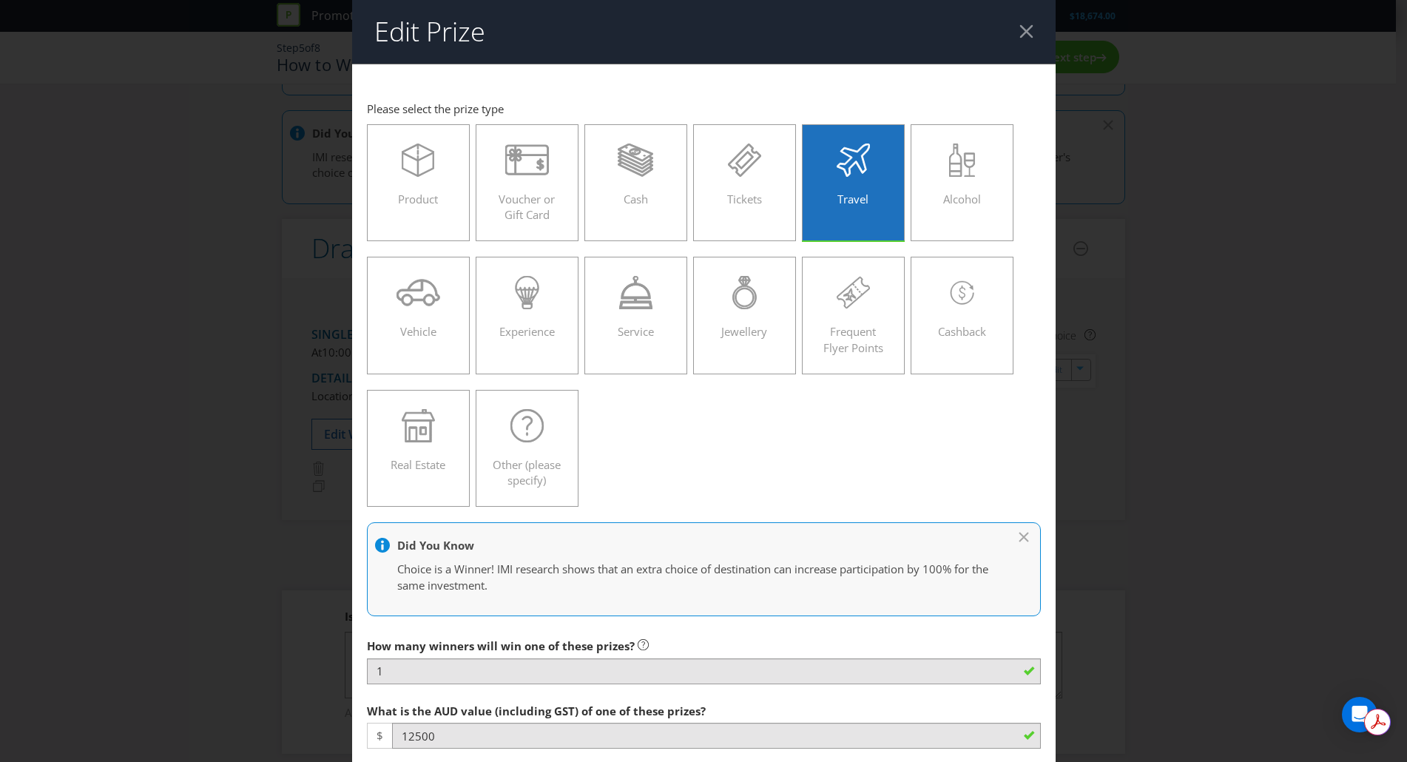
click at [1019, 31] on div at bounding box center [1026, 31] width 14 height 14
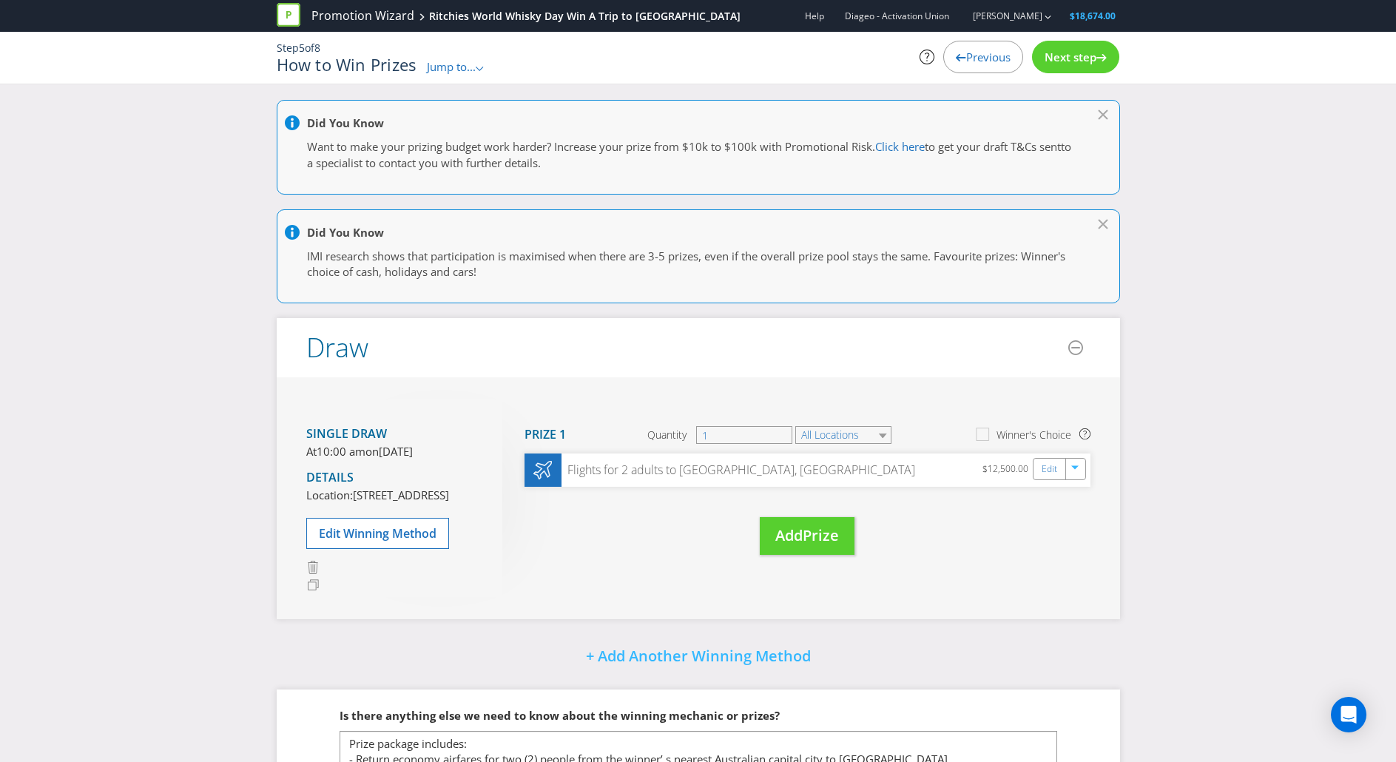
click at [461, 75] on div "Jump to... .st0{fill-rule:evenodd;clip-rule:evenodd;}" at bounding box center [456, 67] width 58 height 16
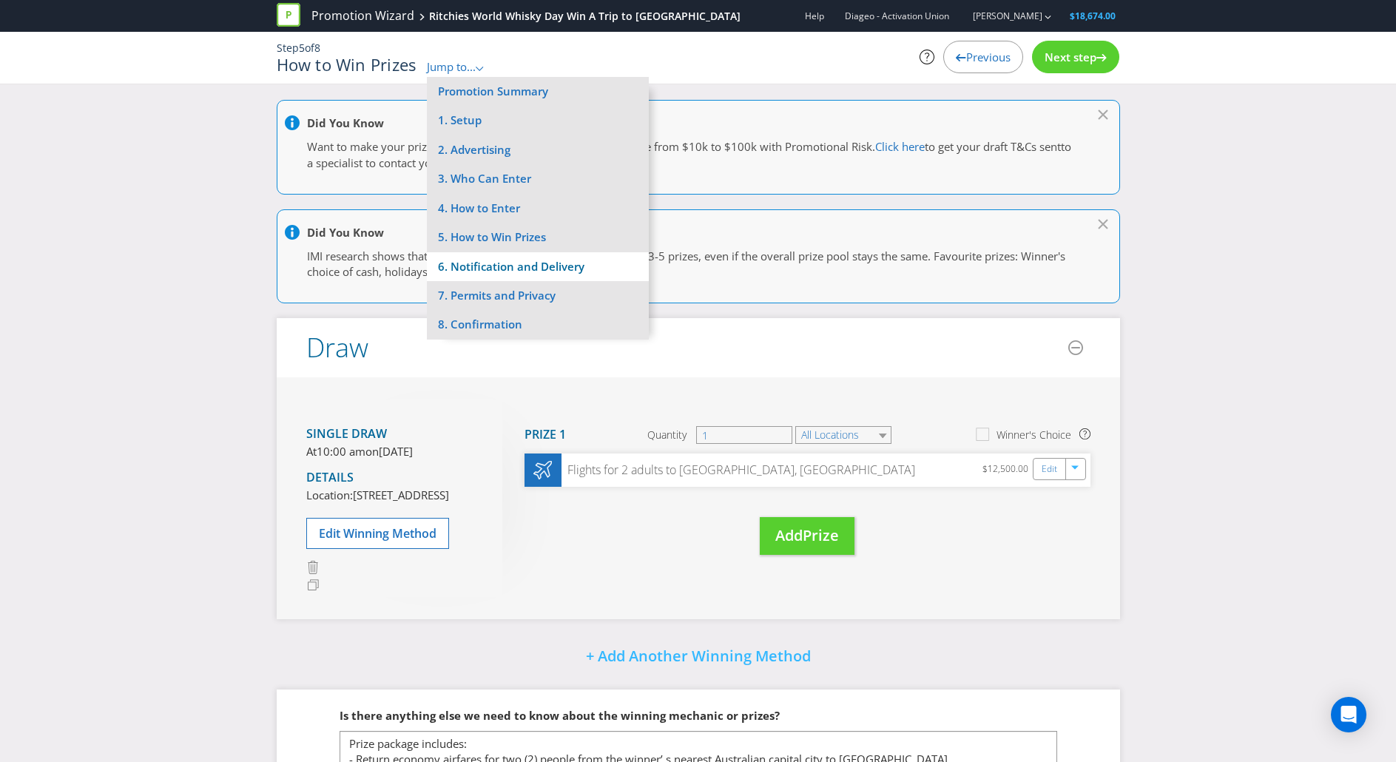
click at [549, 254] on li "6. Notification and Delivery" at bounding box center [538, 266] width 222 height 29
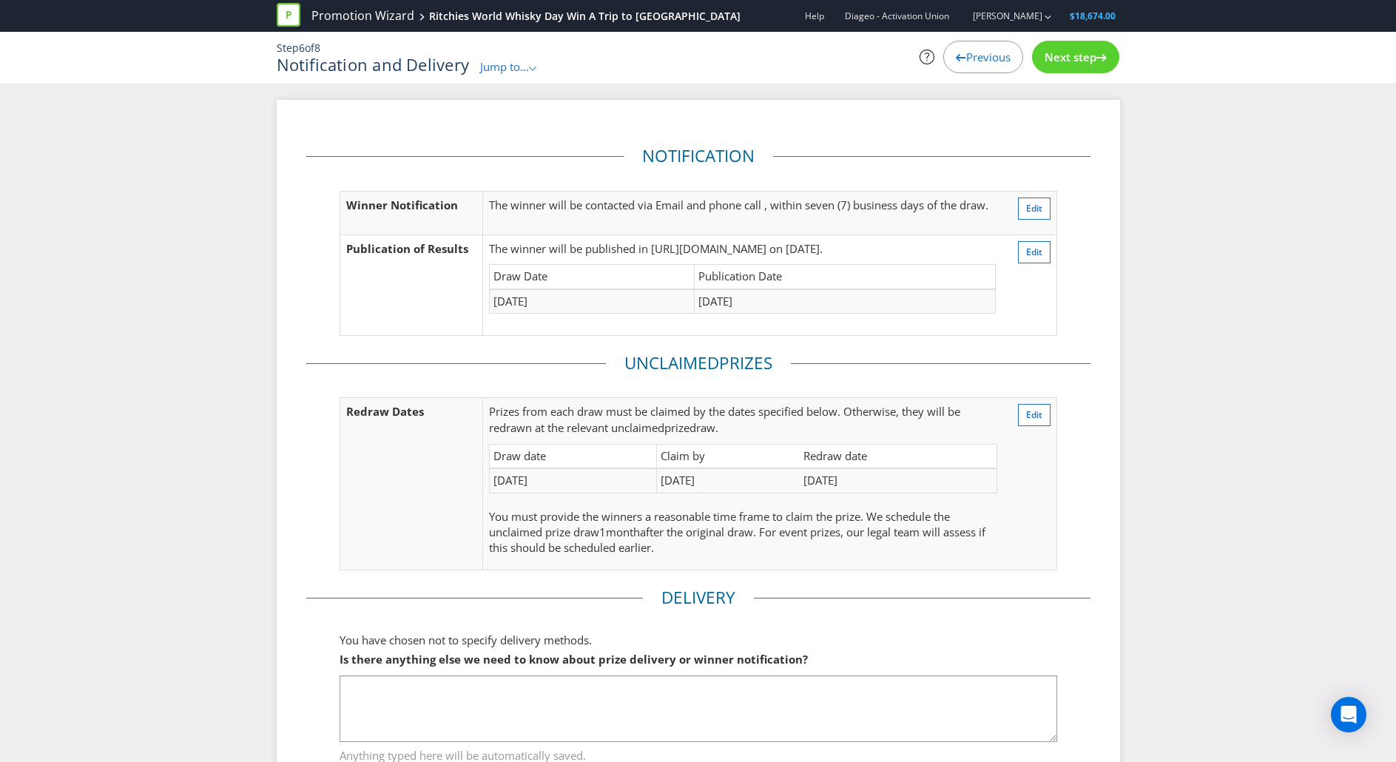
click at [1184, 295] on div "Notification Winner Notification The winner will be contacted via Email and pho…" at bounding box center [698, 459] width 1396 height 719
click at [1041, 212] on span "Edit" at bounding box center [1034, 208] width 16 height 13
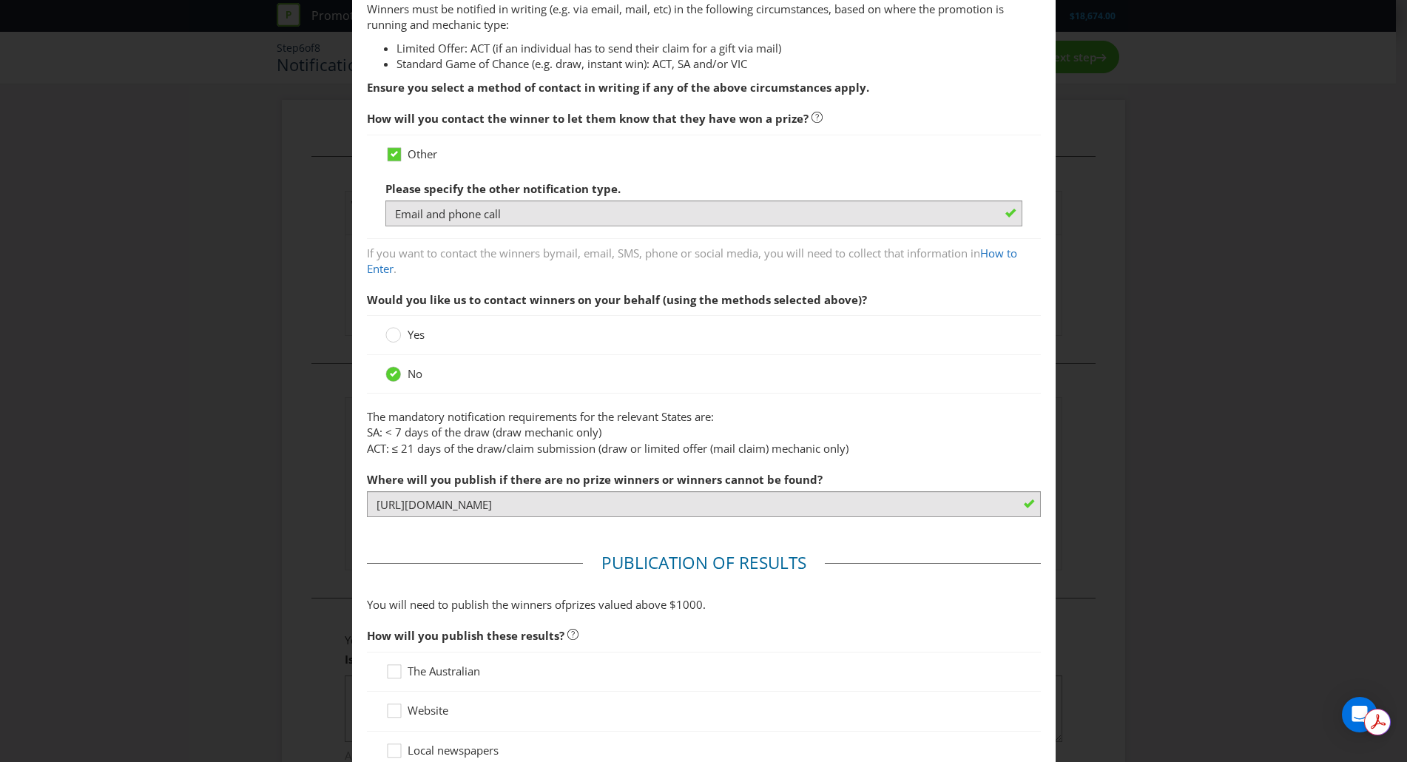
scroll to position [170, 0]
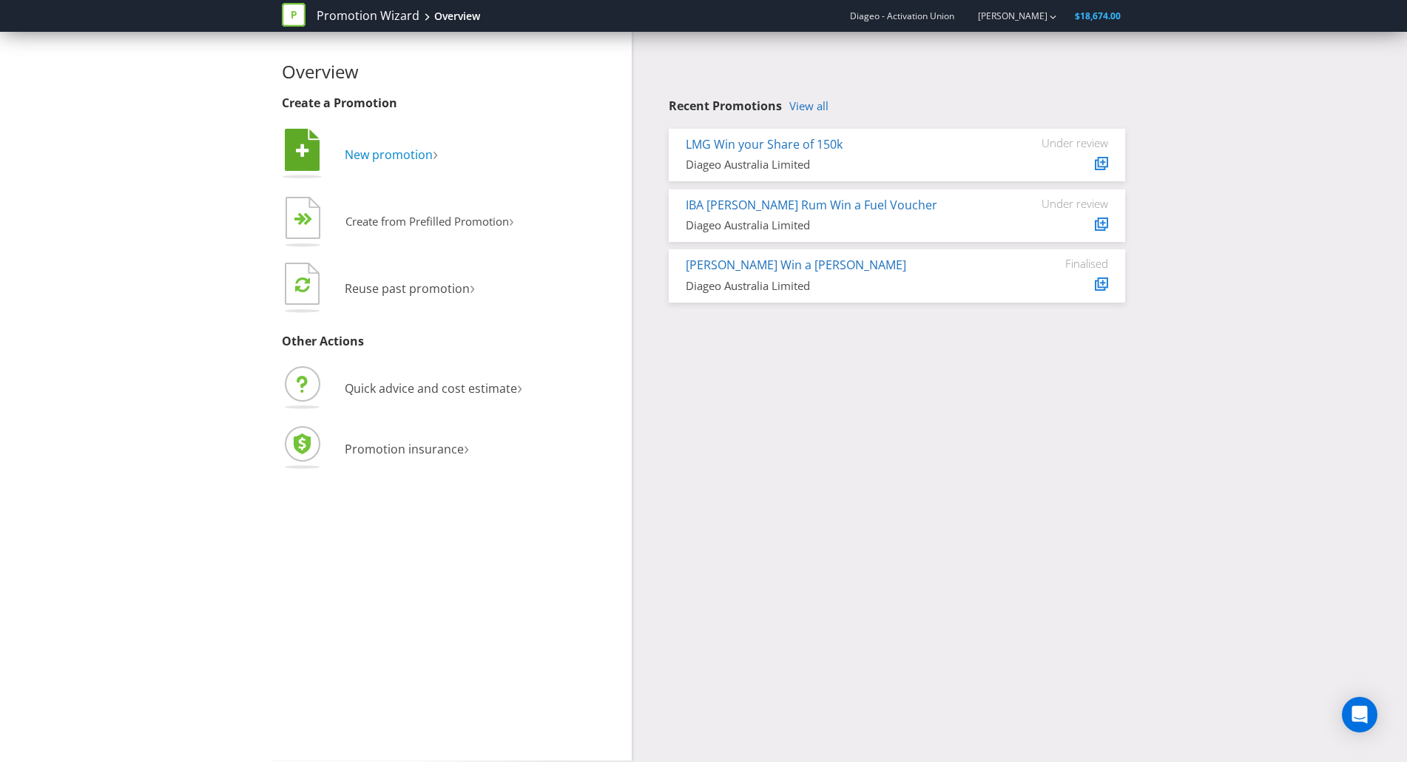
click at [376, 149] on span "New promotion" at bounding box center [389, 154] width 88 height 16
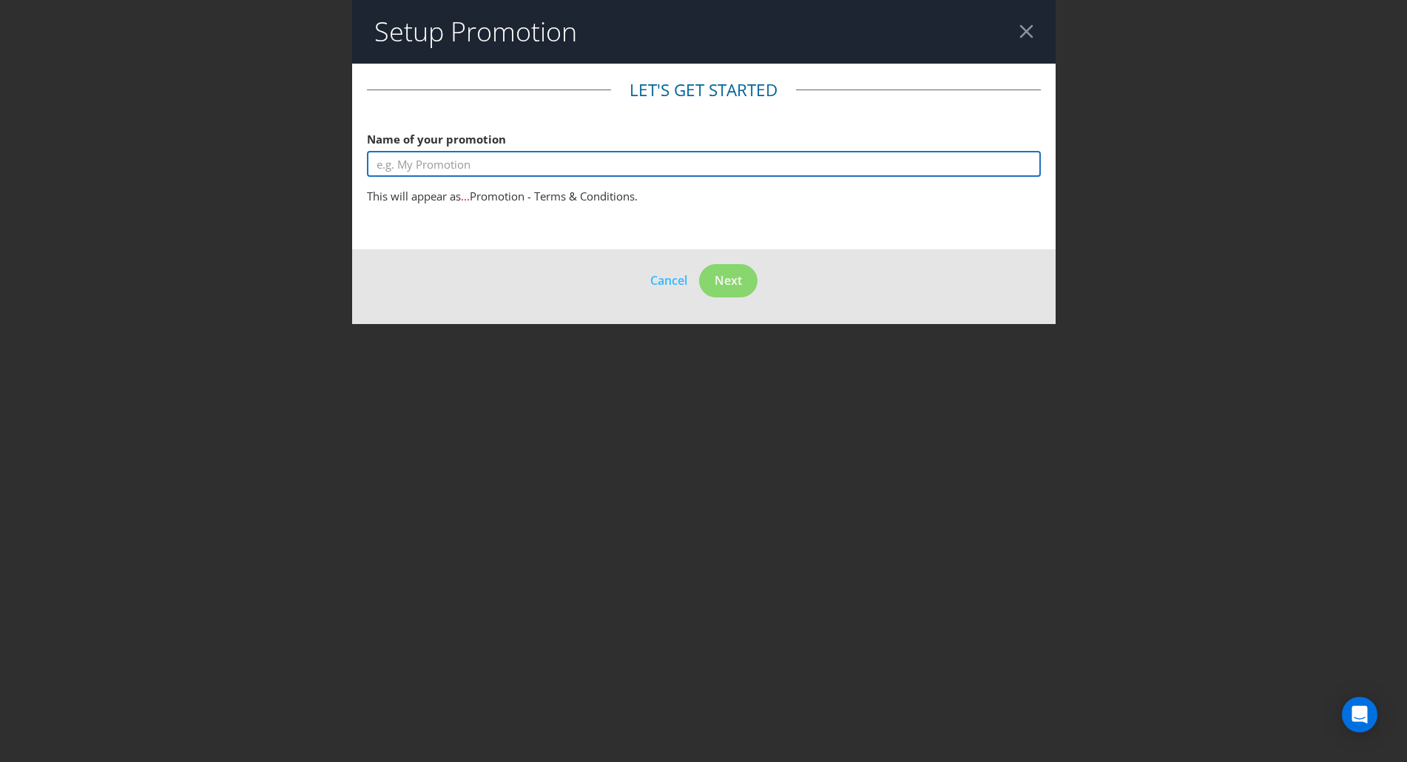
click at [527, 173] on input "text" at bounding box center [704, 164] width 674 height 26
click at [453, 162] on input "Ritchies Light & Dark Premix" at bounding box center [704, 164] width 674 height 26
click at [556, 166] on input "Ritchies Light or Dark Premix" at bounding box center [704, 164] width 674 height 26
click at [447, 159] on input "Ritchies Light or Dark Premix Adventure" at bounding box center [704, 164] width 674 height 26
click at [513, 163] on input "Ritchies Light or Dark Premix Adventure" at bounding box center [704, 164] width 674 height 26
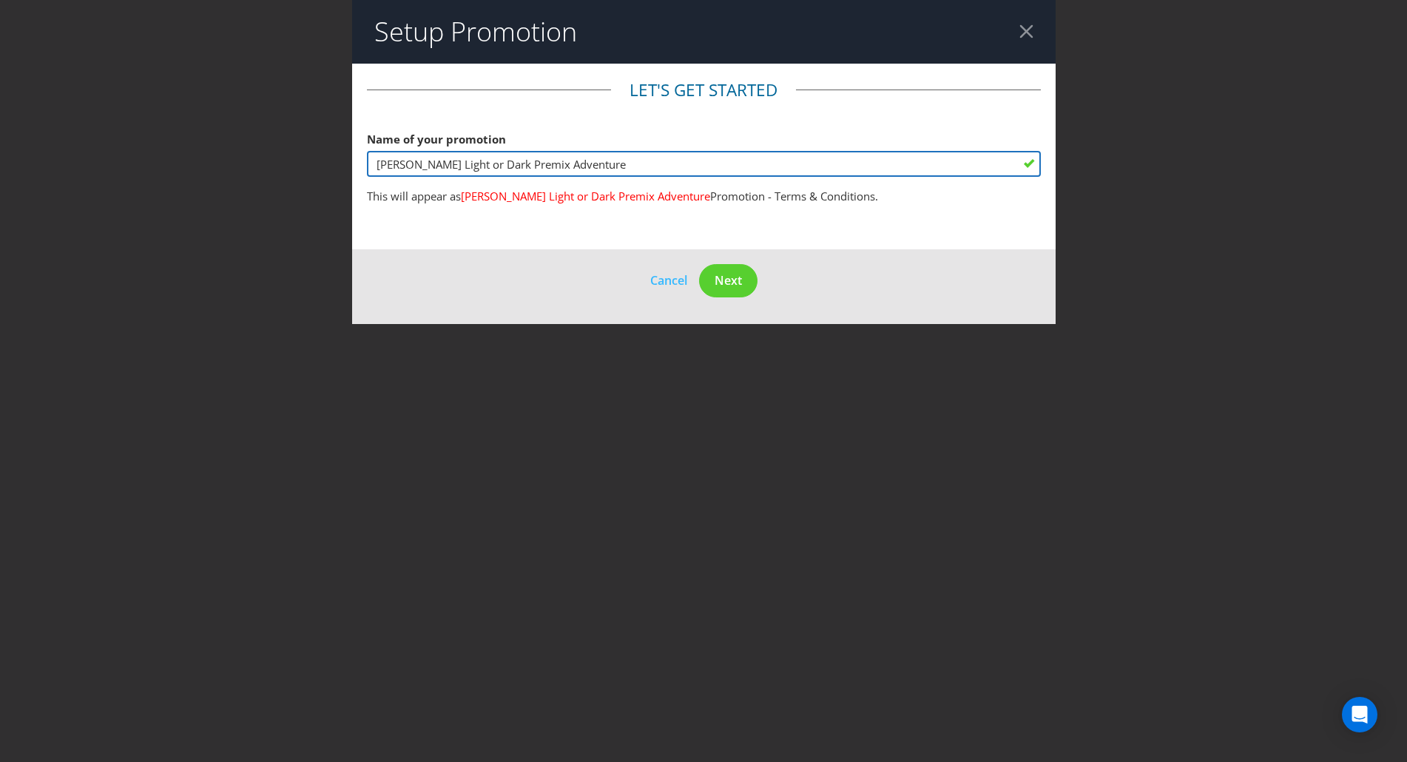
click at [584, 174] on input "Ritchies Light or Dark Premix Adventure" at bounding box center [704, 164] width 674 height 26
click at [506, 166] on input "Ritchies Light or Dark Premix Adventure" at bounding box center [704, 164] width 674 height 26
click at [416, 166] on input "Ritchies Light or Dark Adventure" at bounding box center [704, 164] width 674 height 26
click at [493, 165] on input "Ritchies Premix Light or Dark Adventure" at bounding box center [704, 164] width 674 height 26
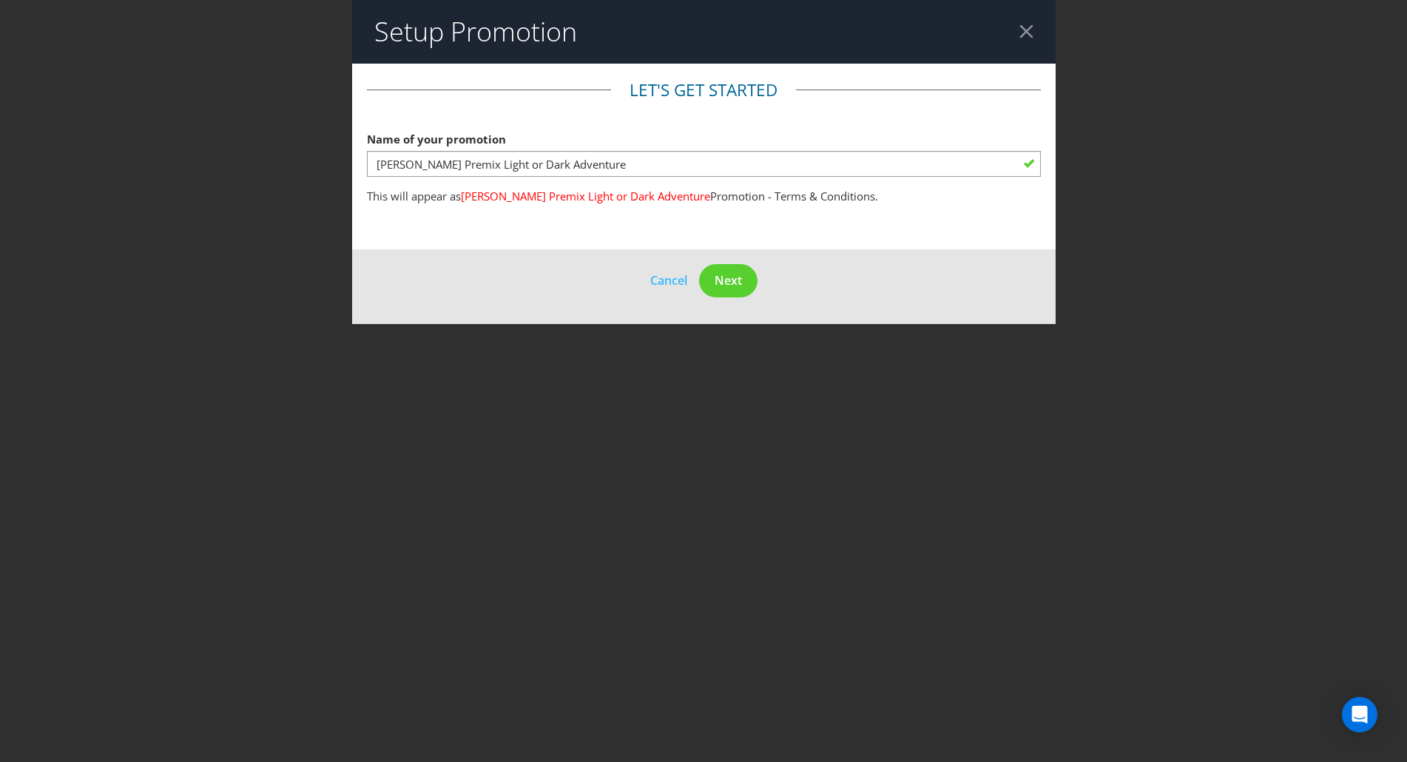
click at [425, 176] on div at bounding box center [704, 176] width 674 height 1
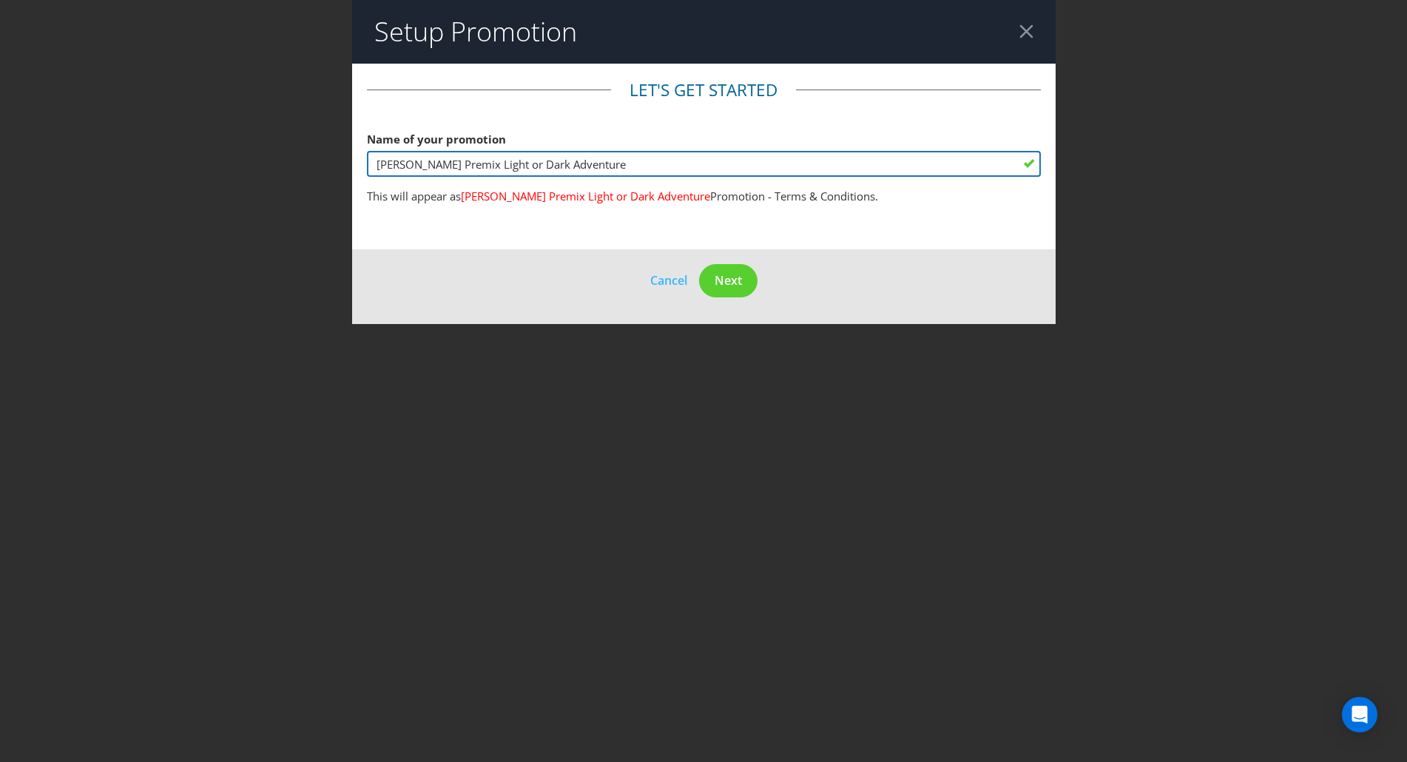
click at [422, 170] on input "Ritchies Premix Light or Dark Adventure" at bounding box center [704, 164] width 674 height 26
click at [560, 168] on input "Ritchies Premix Light or Dark Adventure" at bounding box center [704, 164] width 674 height 26
click at [634, 155] on input "Ritchies Premix Light or Dark Adventure" at bounding box center [704, 164] width 674 height 26
click at [576, 159] on input "Ritchies Premix Light or Dark Adventure" at bounding box center [704, 164] width 674 height 26
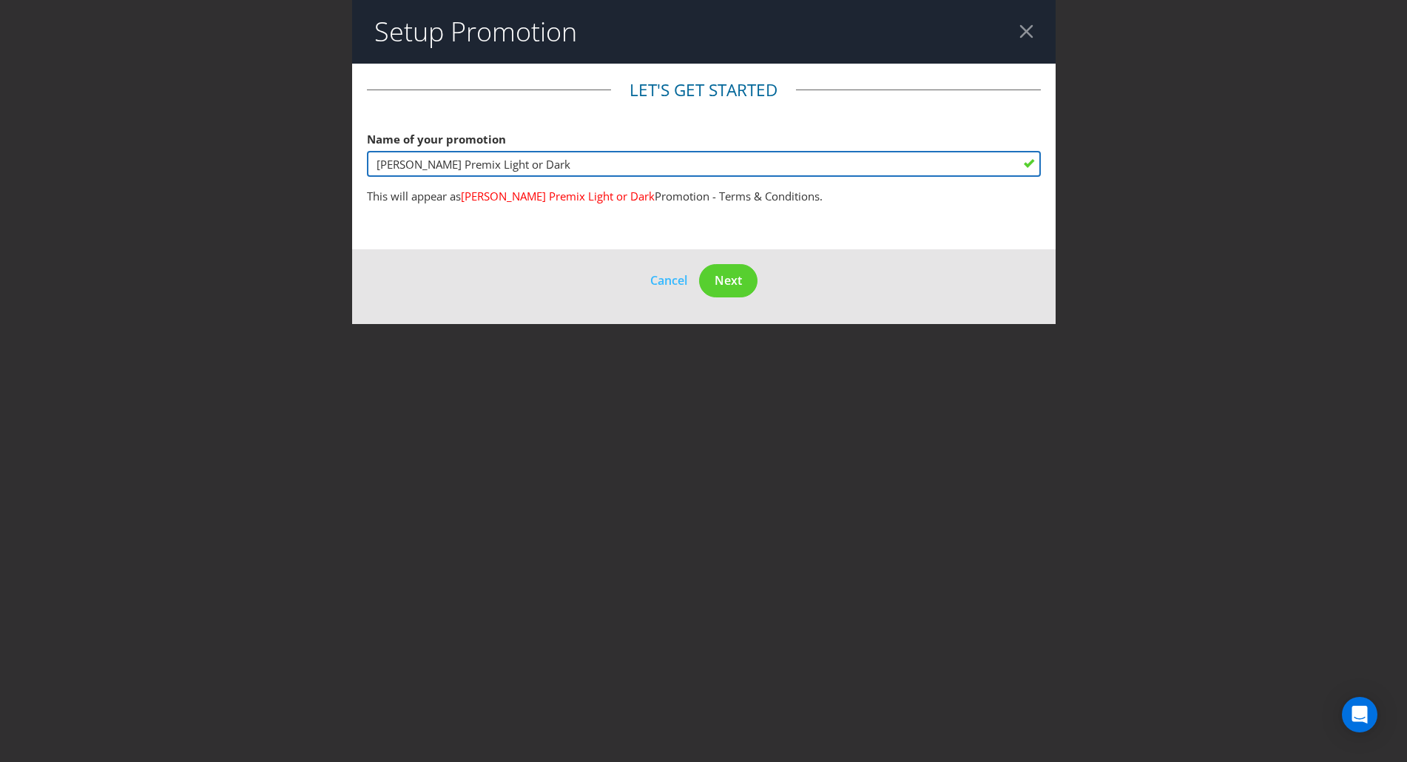
click at [487, 162] on input "Ritchies Premix Light or Dark" at bounding box center [704, 164] width 674 height 26
click at [544, 172] on input "Ritchies Premix Light Dark" at bounding box center [704, 164] width 674 height 26
click at [487, 163] on input "Ritchies Premix Light Dark Adventure" at bounding box center [704, 164] width 674 height 26
click at [616, 152] on input "Ritchies Premix Light or Dark Adventure" at bounding box center [704, 164] width 674 height 26
click at [551, 162] on input "Ritchies Premix Light or Dark Adventure" at bounding box center [704, 164] width 674 height 26
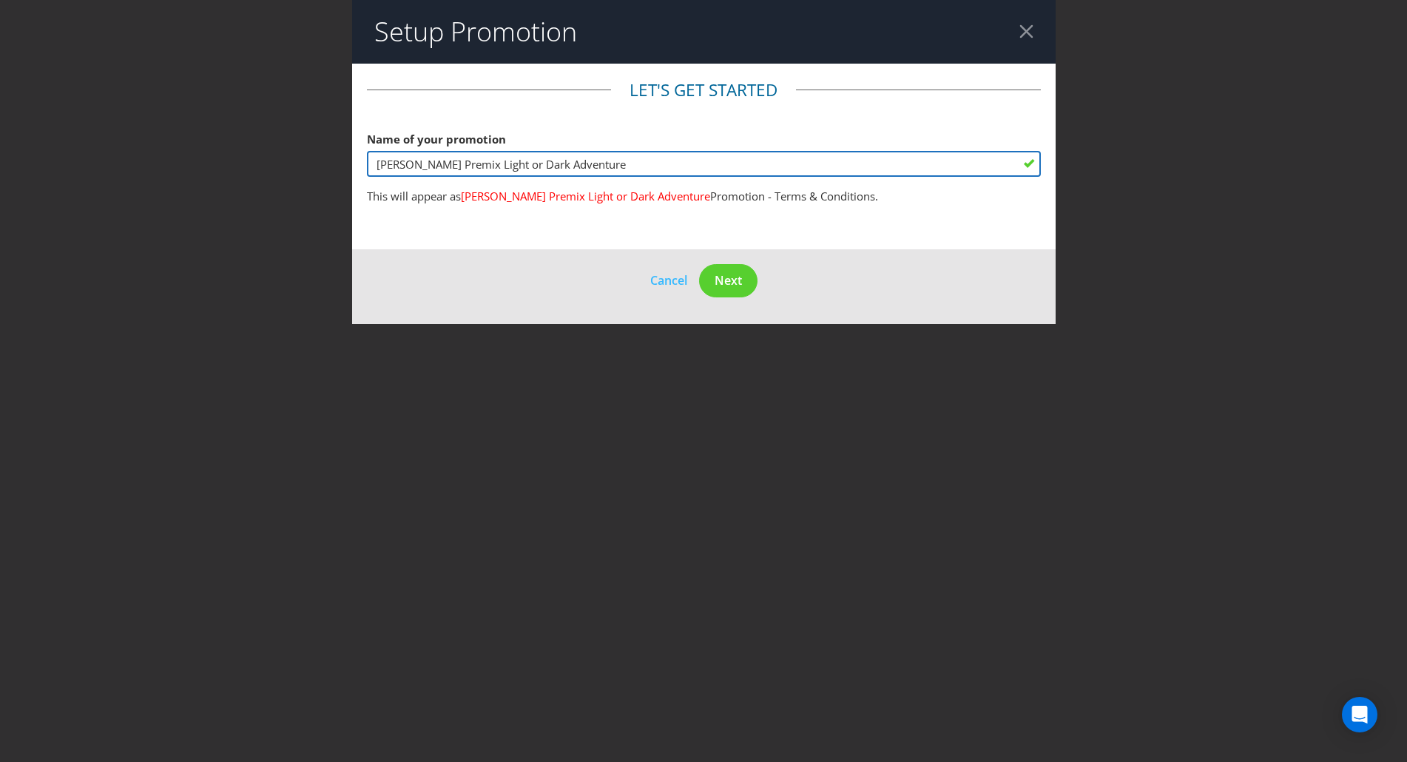
click at [551, 162] on input "Ritchies Premix Light or Dark Adventure" at bounding box center [704, 164] width 674 height 26
click at [443, 169] on input "Ritchies Premix Light or Dark" at bounding box center [704, 164] width 674 height 26
click at [430, 167] on input "Ritchies Light or Dark" at bounding box center [704, 164] width 674 height 26
click at [448, 165] on input "Ritchies Light or Dark" at bounding box center [704, 164] width 674 height 26
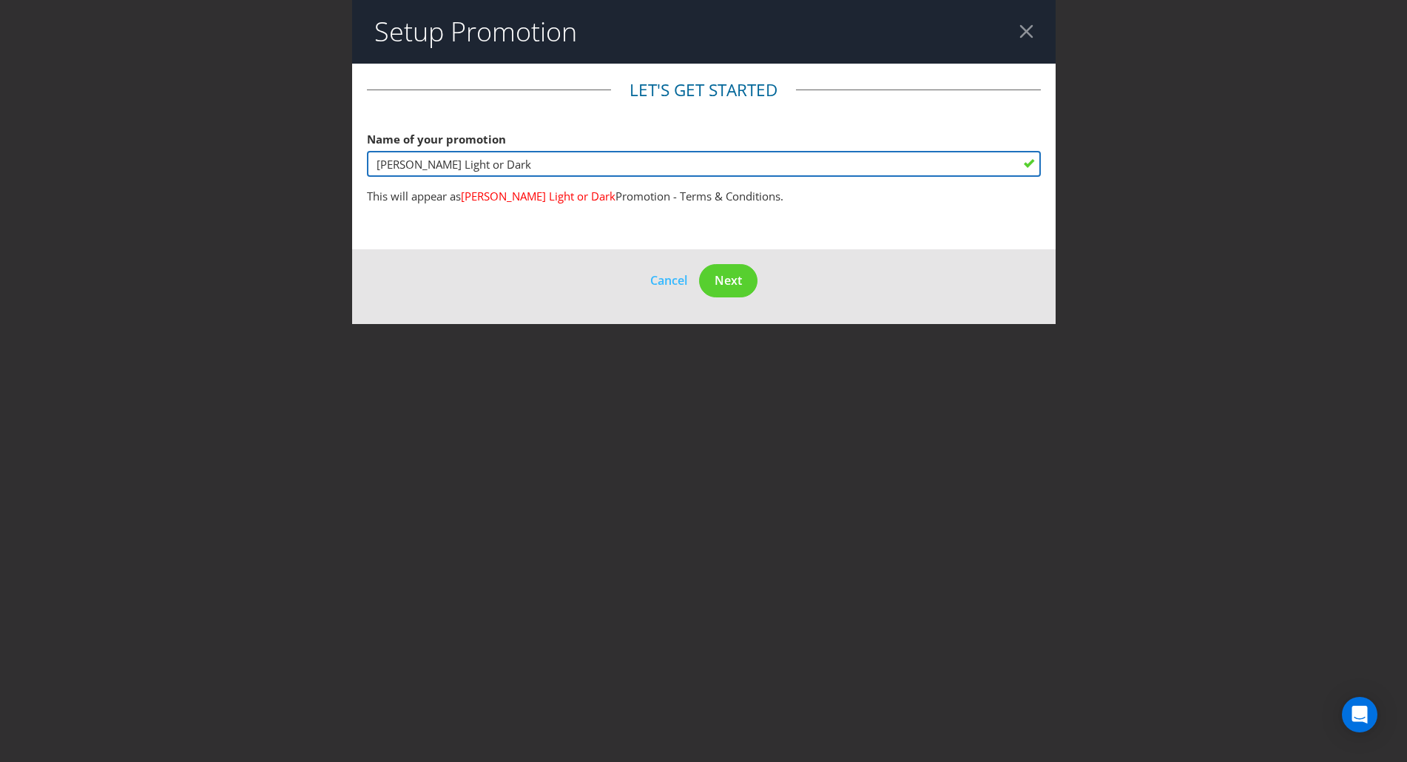
click at [448, 165] on input "Ritchies Light or Dark" at bounding box center [704, 164] width 674 height 26
click at [501, 160] on input "Ritchies Light Dark" at bounding box center [704, 164] width 674 height 26
type input "Ritchies Light Dark Premix"
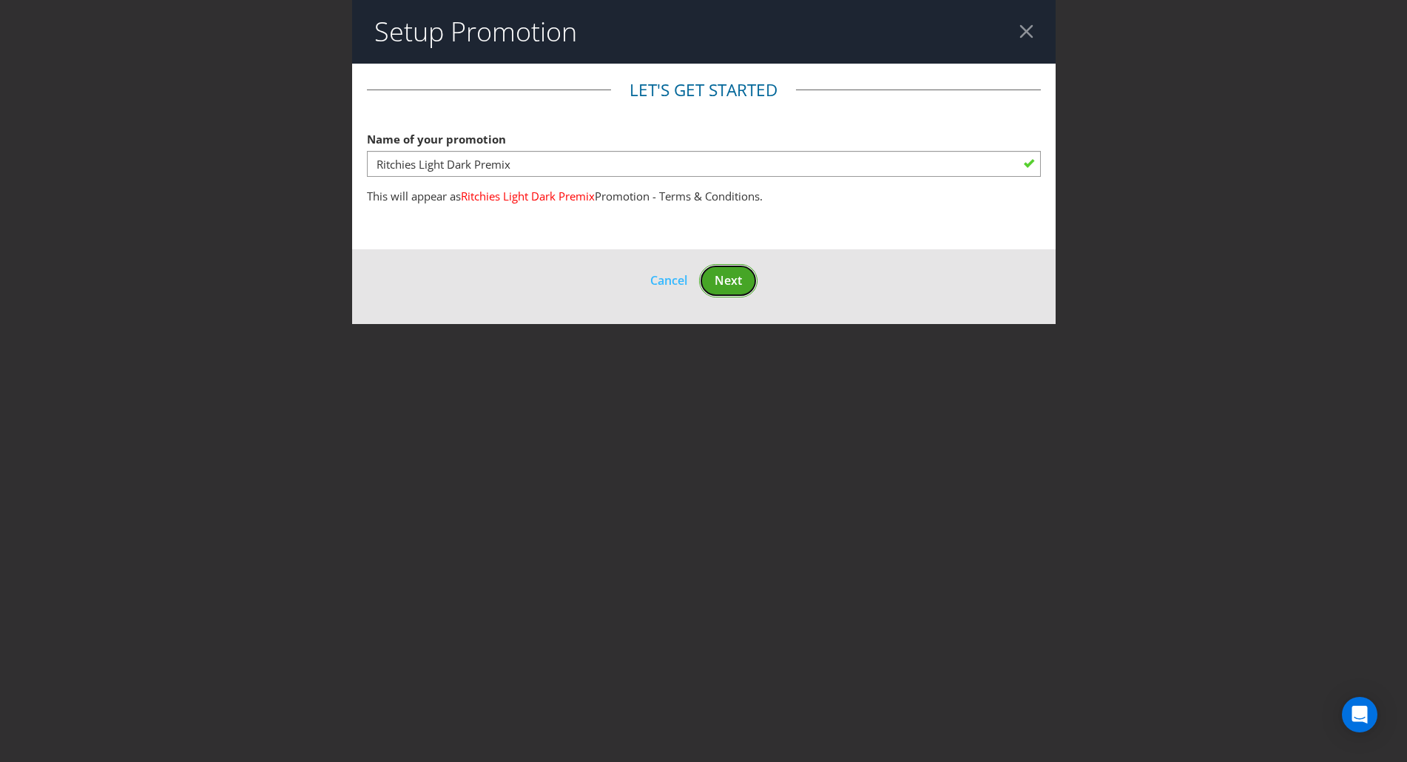
click at [746, 290] on button "Next" at bounding box center [728, 280] width 58 height 33
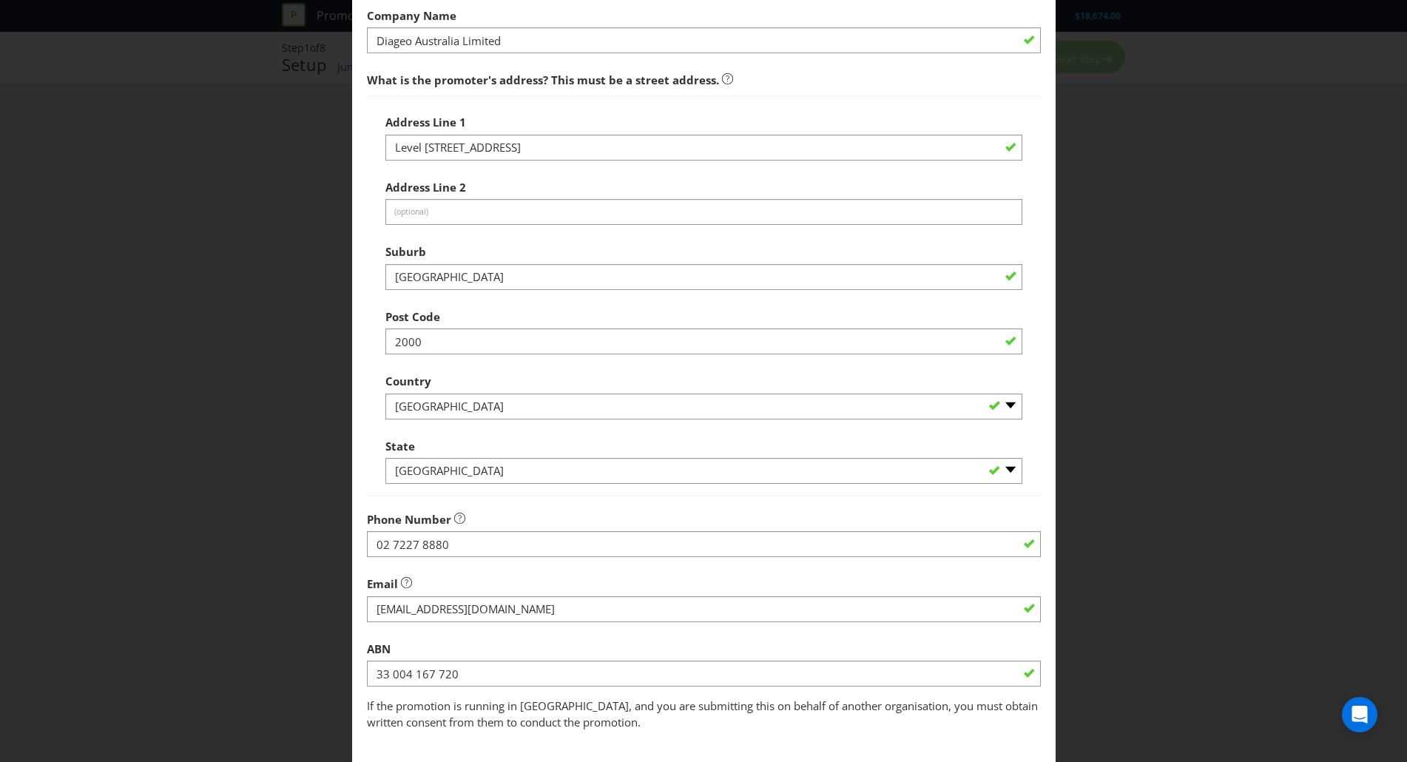
scroll to position [203, 0]
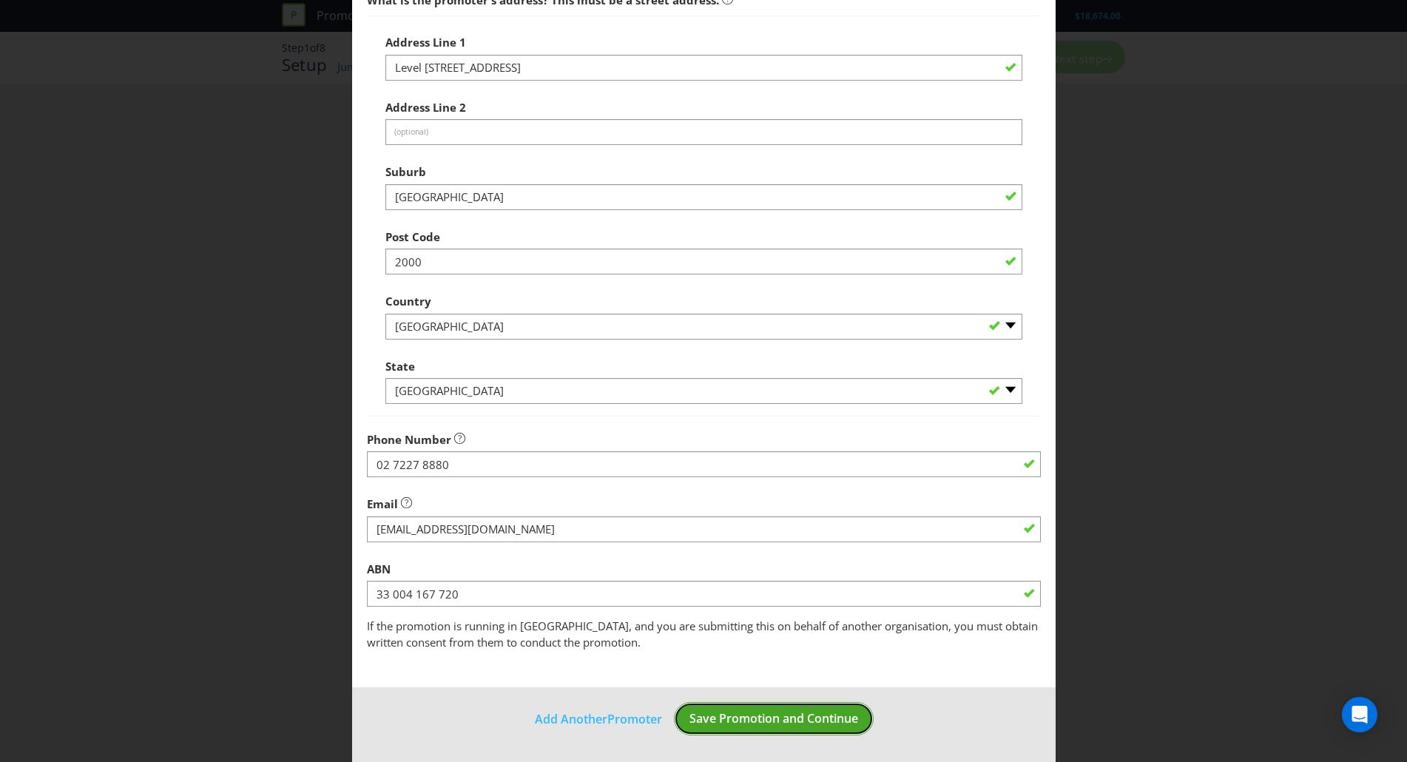
click at [768, 718] on span "Save Promotion and Continue" at bounding box center [773, 718] width 169 height 16
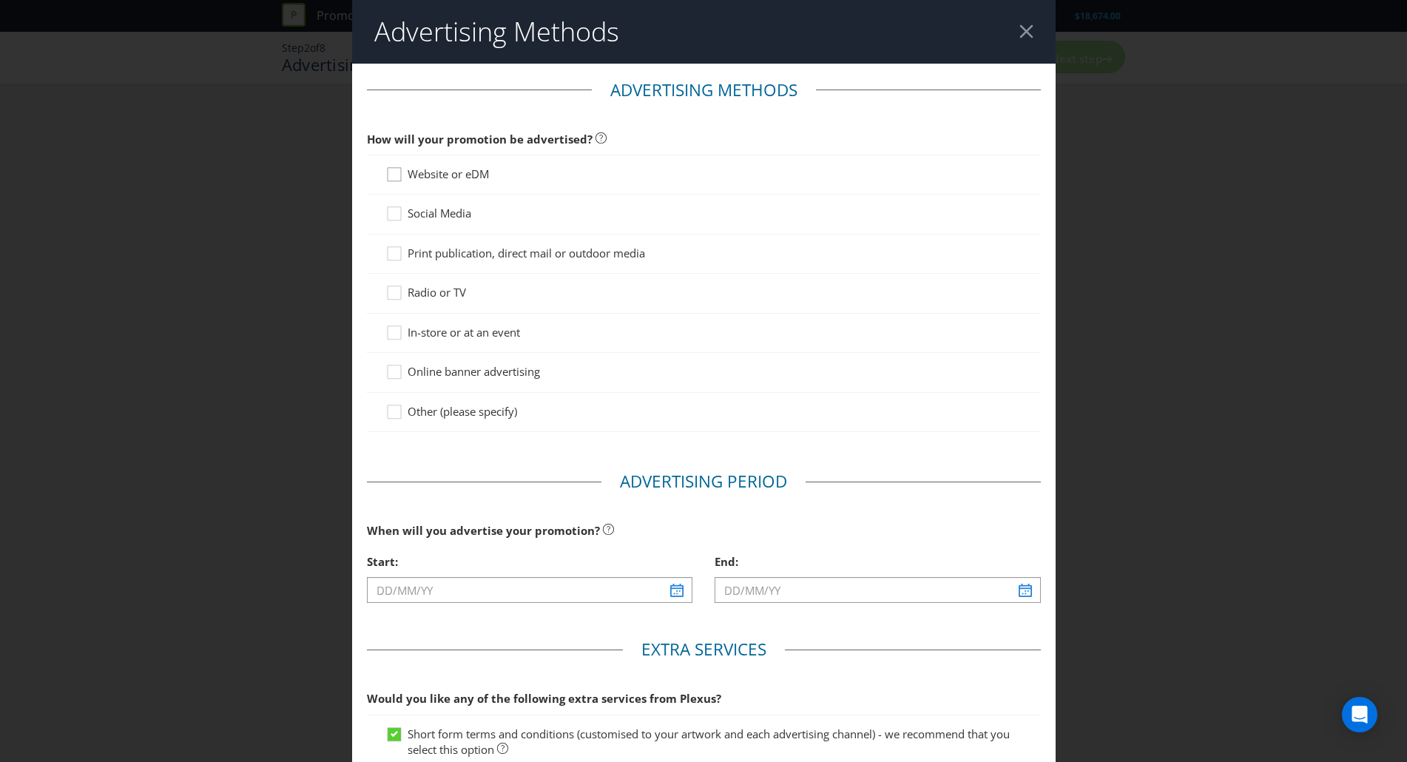
click at [391, 173] on div at bounding box center [394, 169] width 7 height 7
click at [0, 0] on input "Website or eDM" at bounding box center [0, 0] width 0 height 0
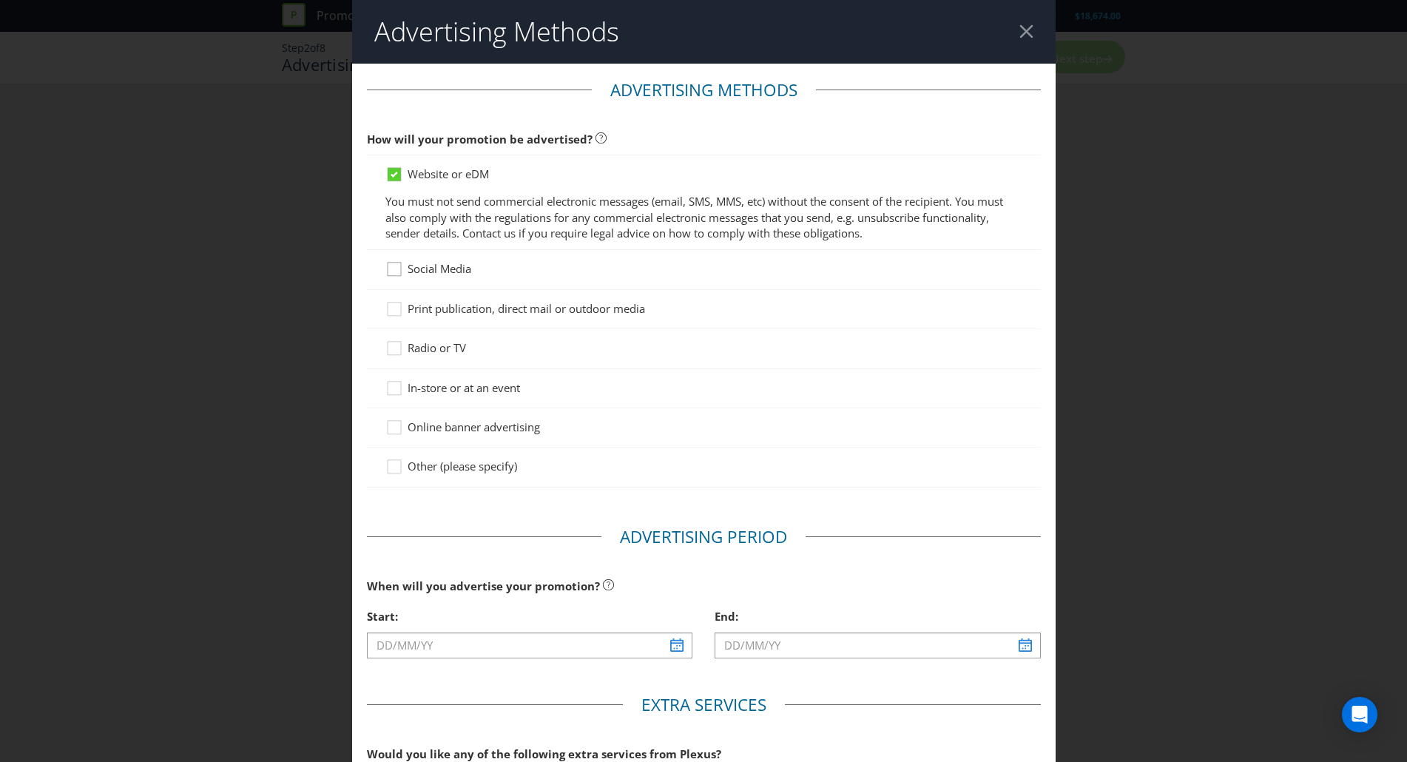
click at [391, 273] on icon at bounding box center [396, 272] width 22 height 22
click at [0, 0] on input "Social Media" at bounding box center [0, 0] width 0 height 0
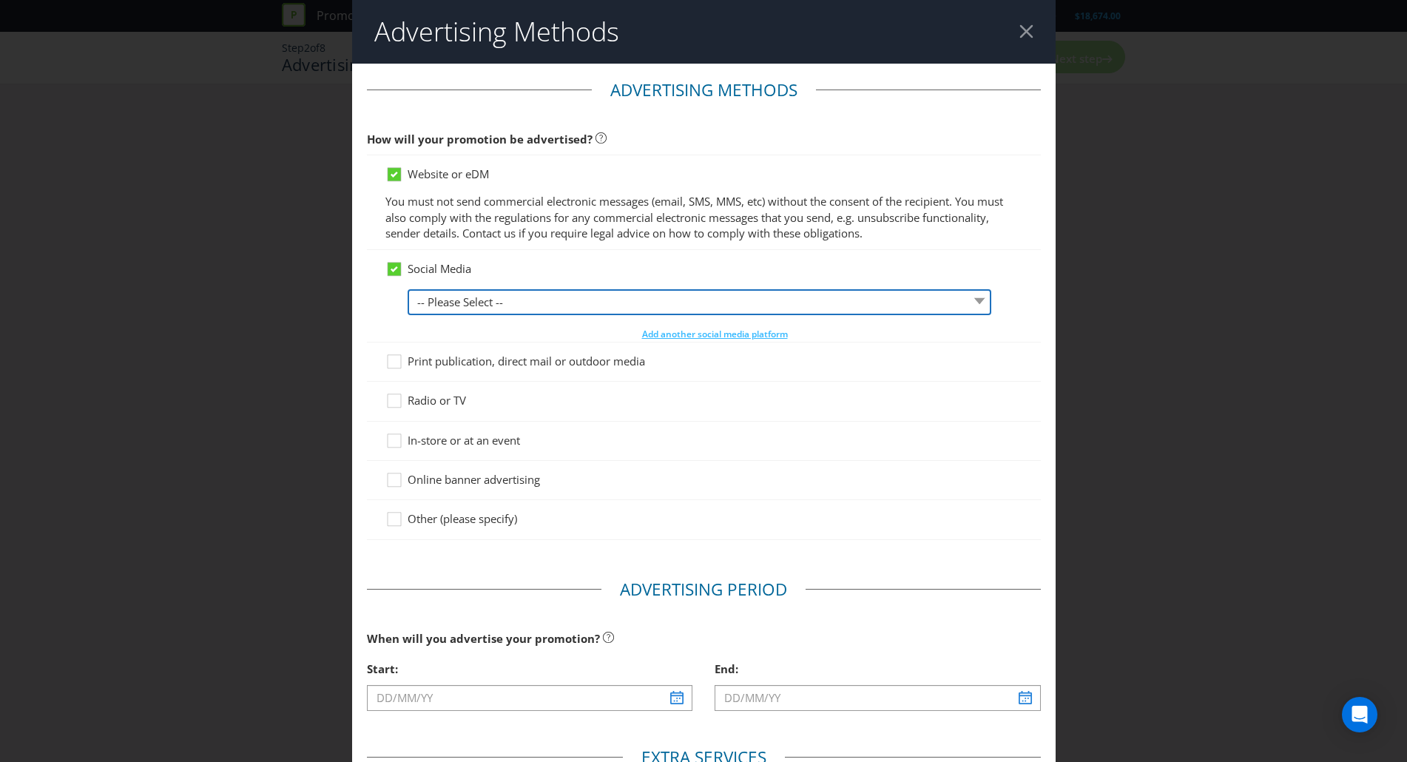
click at [504, 292] on select "-- Please Select -- Facebook X Instagram Snapchat LinkedIn Pinterest Tumblr You…" at bounding box center [700, 302] width 584 height 26
click at [408, 289] on select "-- Please Select -- Facebook X Instagram Snapchat LinkedIn Pinterest Tumblr You…" at bounding box center [700, 302] width 584 height 26
click at [979, 306] on select "-- Please Select -- Facebook X Instagram Snapchat LinkedIn Pinterest Tumblr You…" at bounding box center [700, 302] width 584 height 26
select select "INSTAGRAM"
click at [408, 289] on select "-- Please Select -- Facebook X Instagram Snapchat LinkedIn Pinterest Tumblr You…" at bounding box center [700, 302] width 584 height 26
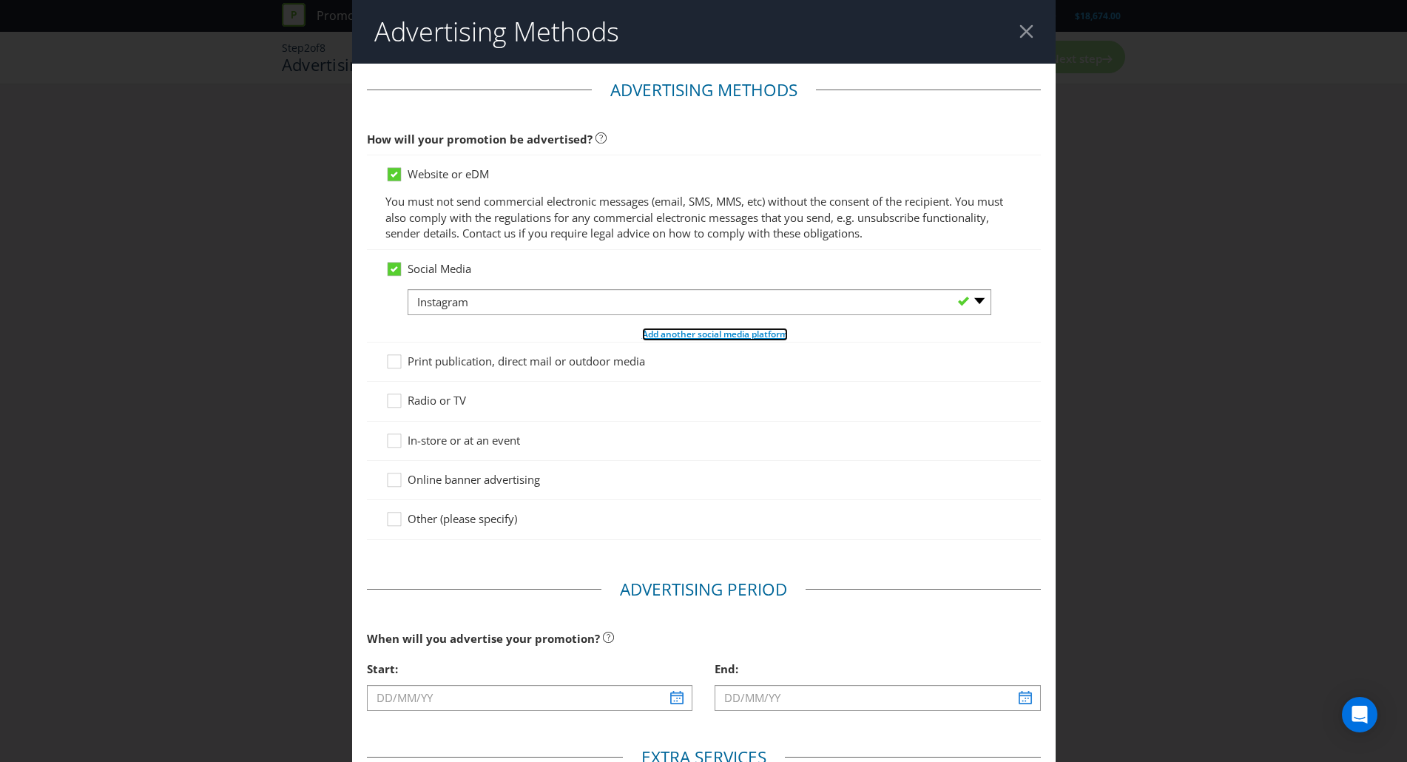
click at [672, 336] on span "Add another social media platform" at bounding box center [715, 334] width 146 height 13
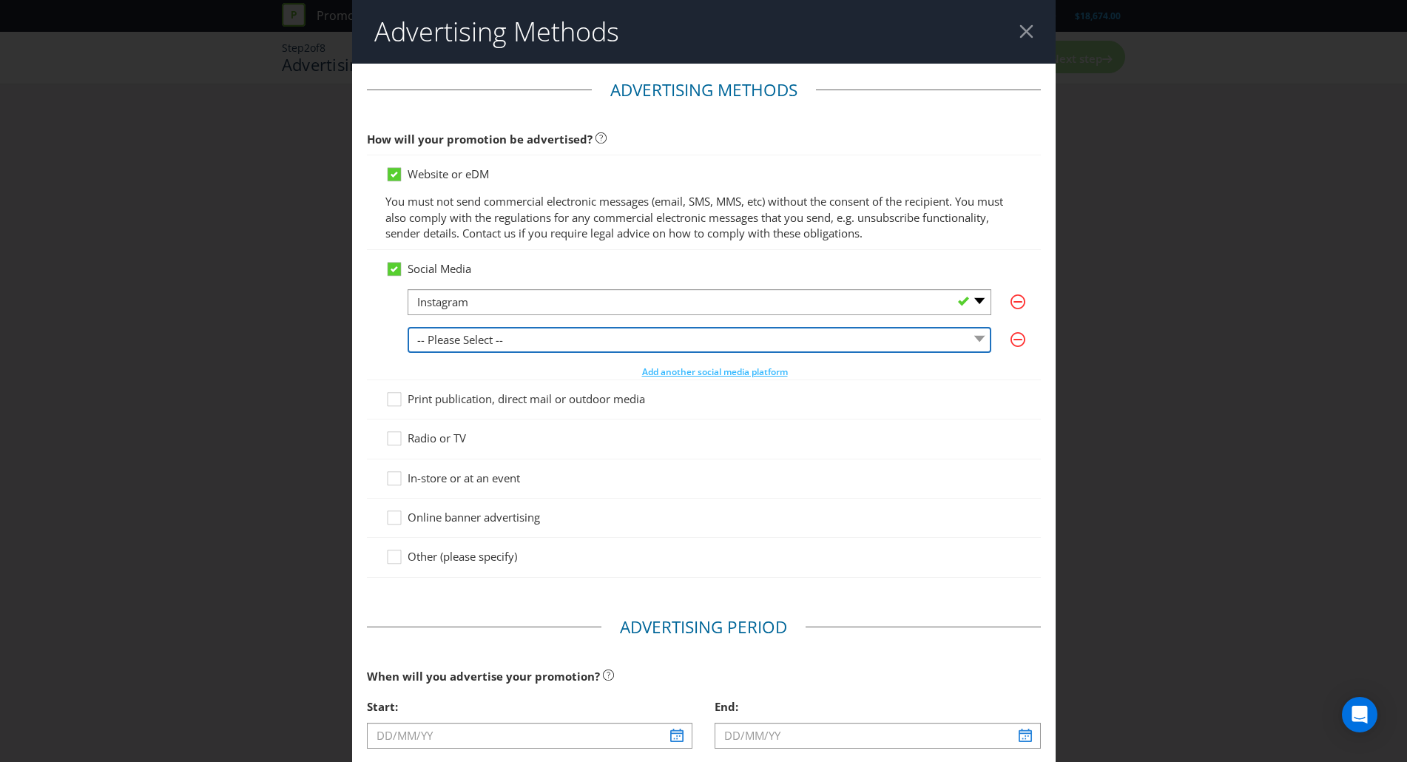
click at [945, 341] on select "-- Please Select -- Facebook X Instagram Snapchat LinkedIn Pinterest Tumblr You…" at bounding box center [700, 340] width 584 height 26
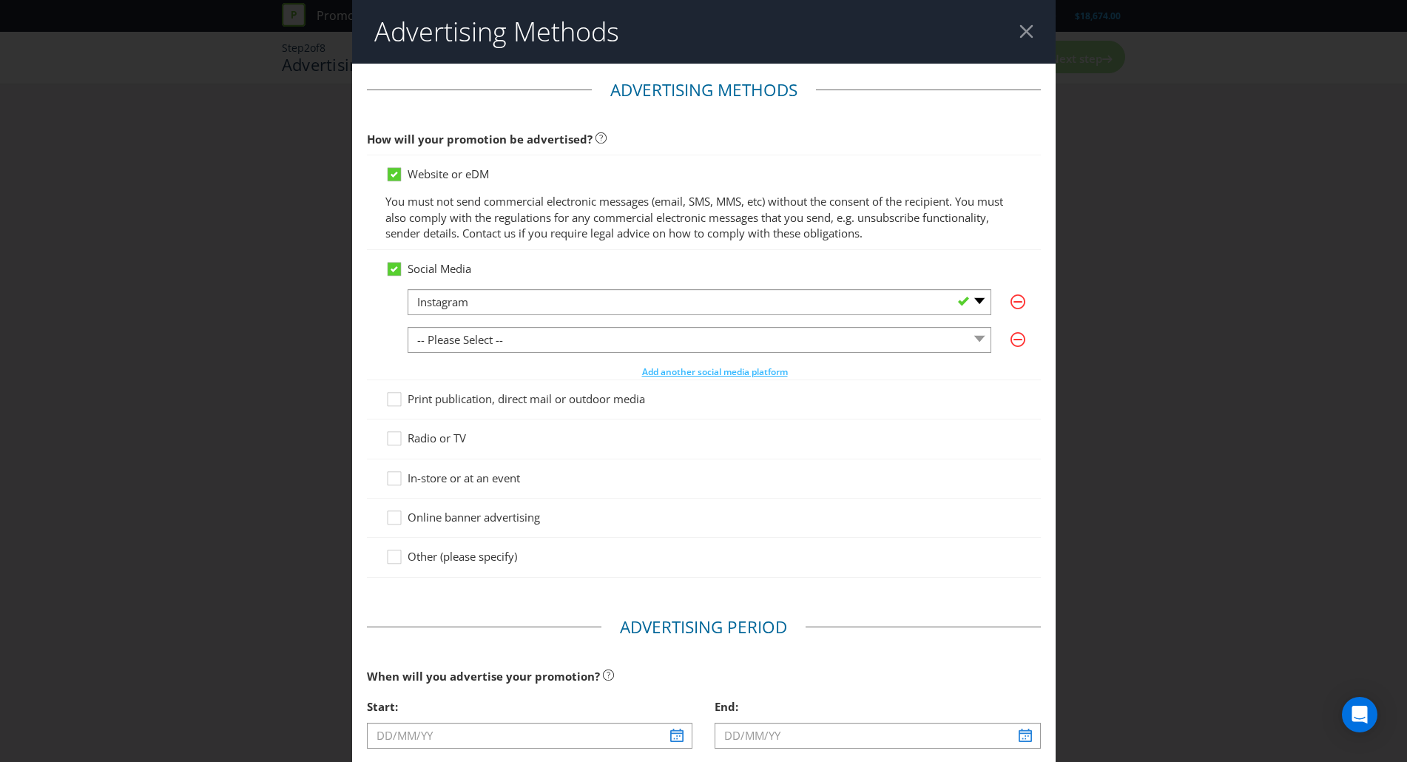
click at [1124, 342] on div "Advertising Methods Advertising Methods How will your promotion be advertised? …" at bounding box center [703, 381] width 1407 height 762
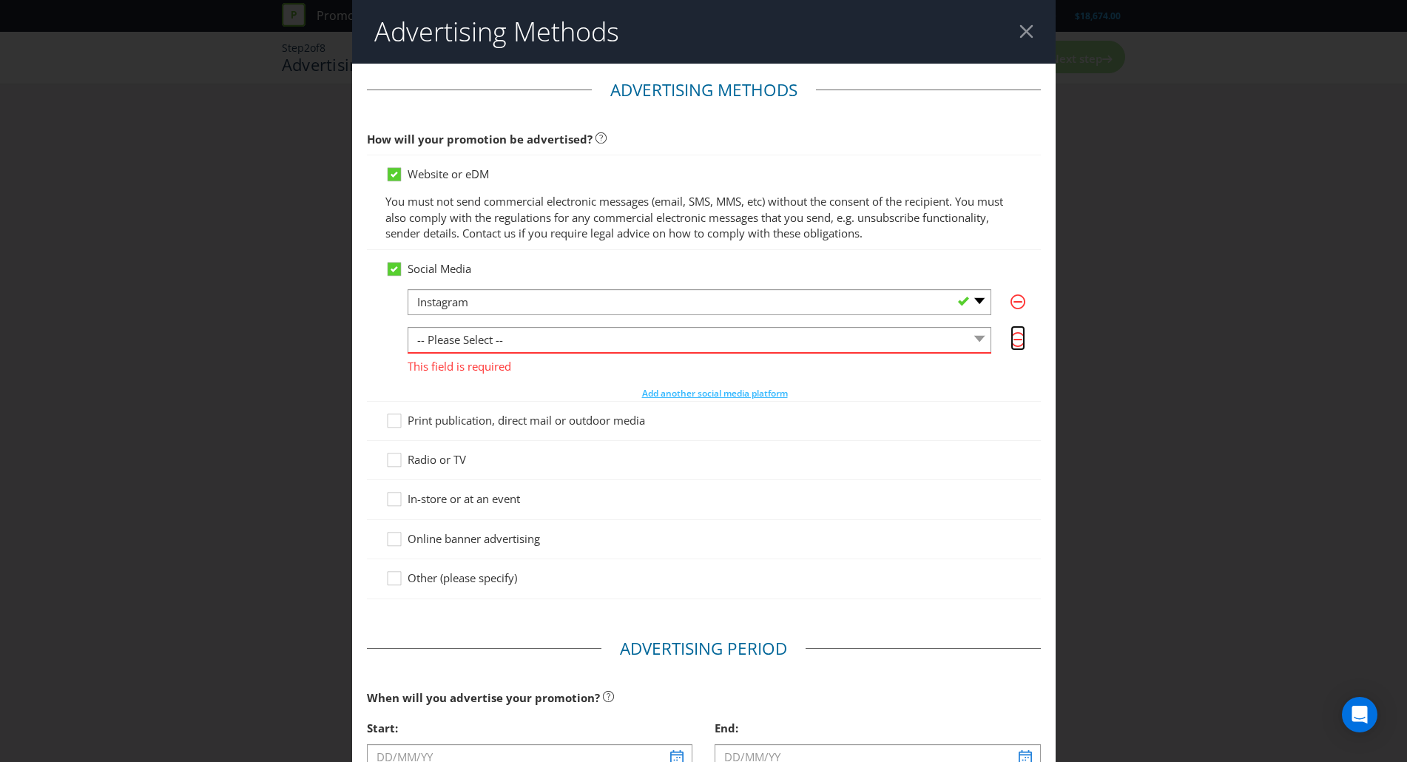
click at [1010, 339] on icon "button" at bounding box center [1017, 339] width 15 height 15
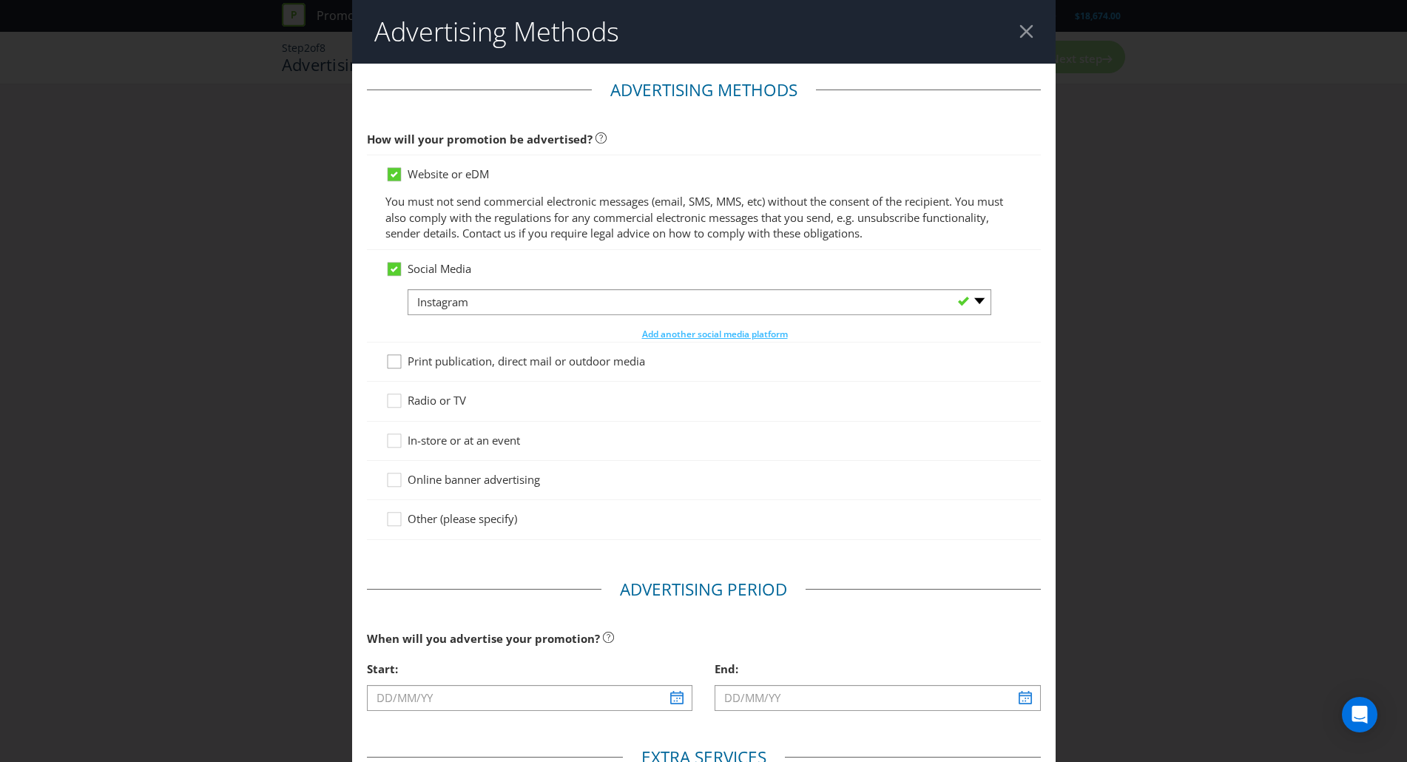
click at [385, 364] on icon at bounding box center [396, 365] width 22 height 22
click at [0, 0] on input "Print publication, direct mail or outdoor media" at bounding box center [0, 0] width 0 height 0
click at [393, 442] on icon at bounding box center [396, 444] width 22 height 22
click at [0, 0] on input "In-store or at an event" at bounding box center [0, 0] width 0 height 0
click at [394, 478] on div at bounding box center [394, 474] width 7 height 7
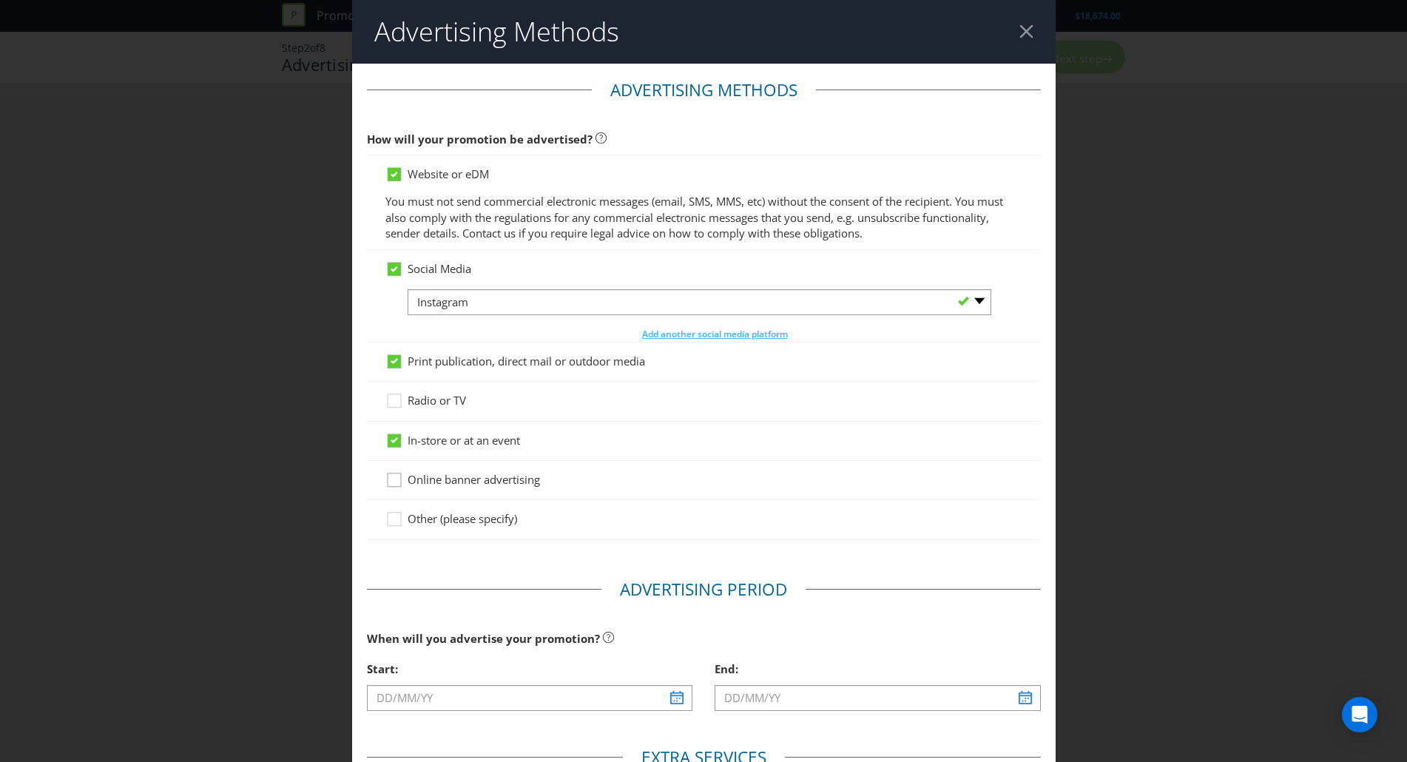
click at [0, 0] on input "Online banner advertising" at bounding box center [0, 0] width 0 height 0
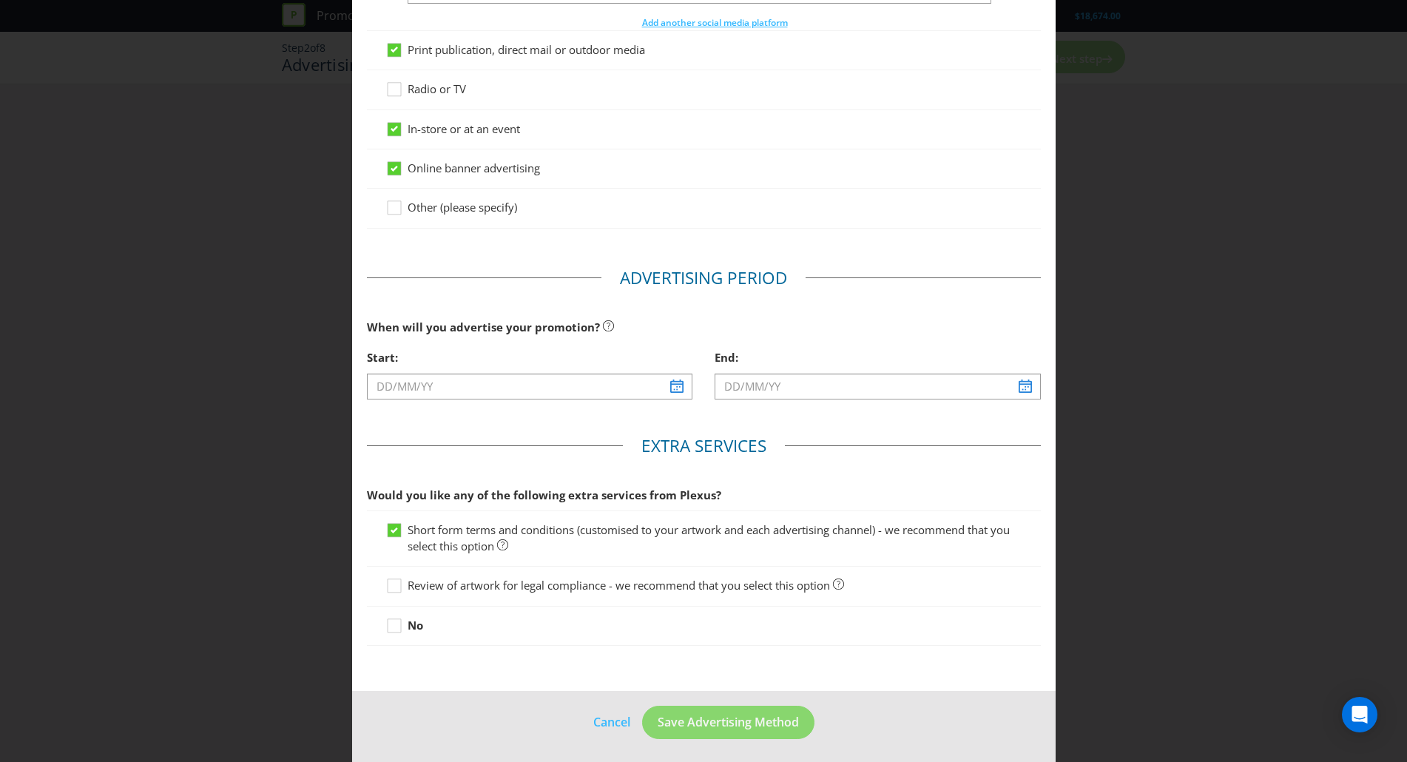
scroll to position [315, 0]
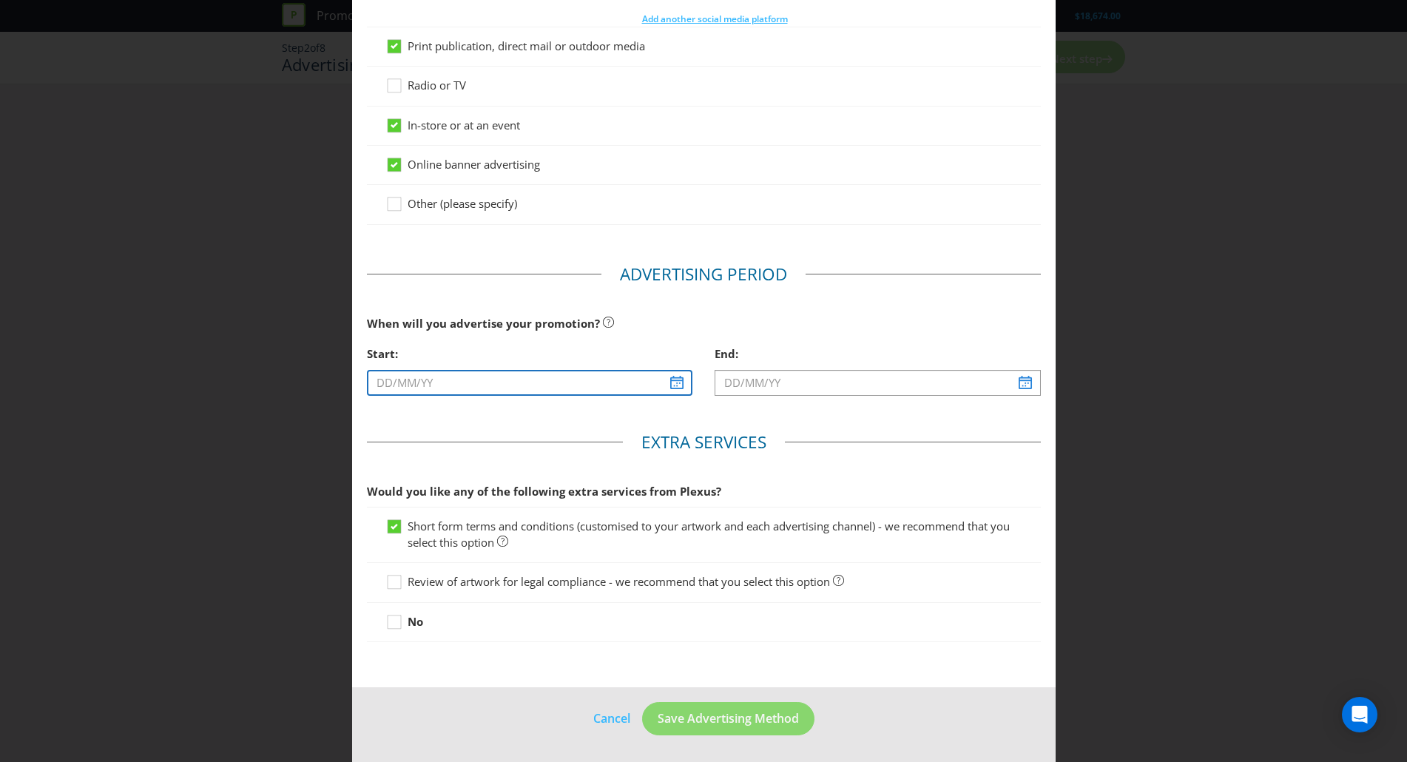
click at [667, 372] on input "text" at bounding box center [530, 383] width 326 height 26
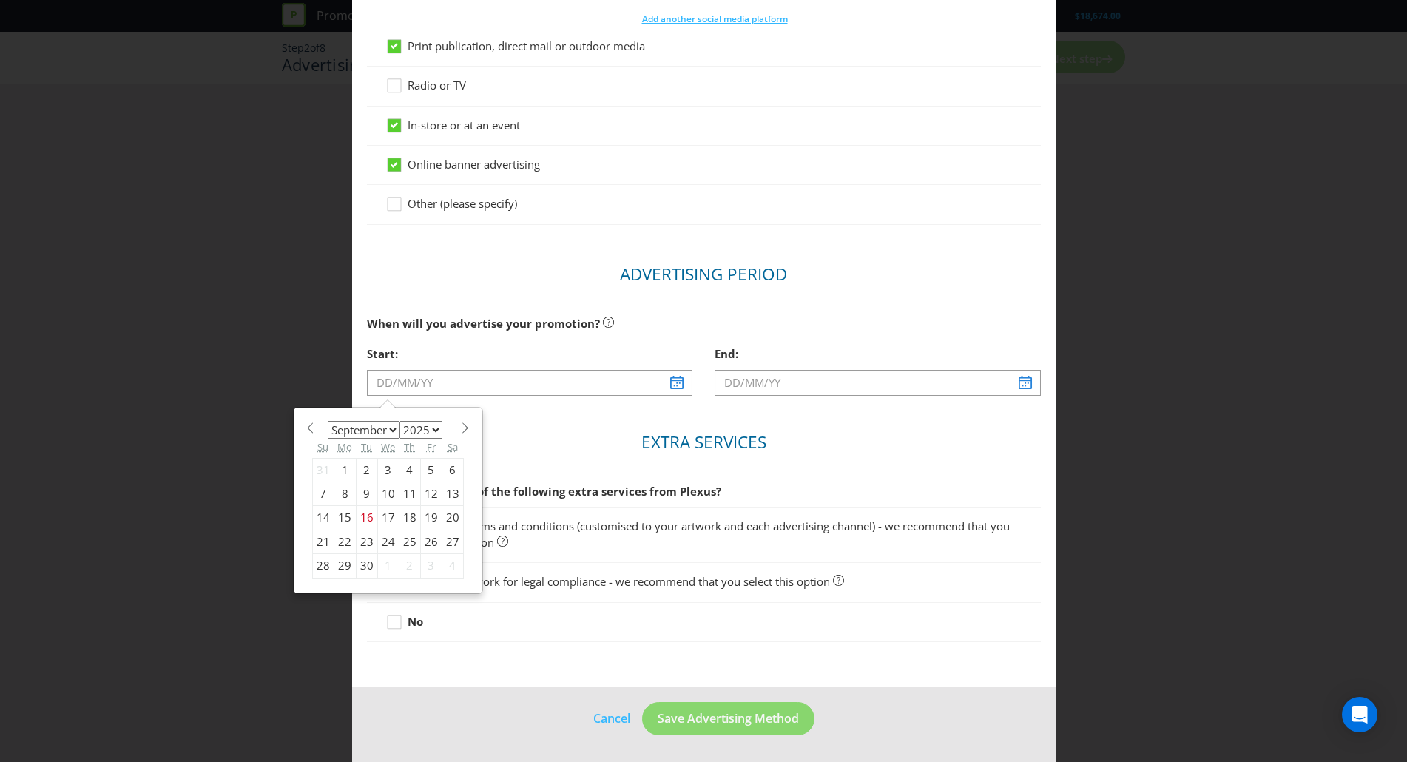
click at [390, 430] on select "January February March April May June July August September October November De…" at bounding box center [364, 430] width 72 height 18
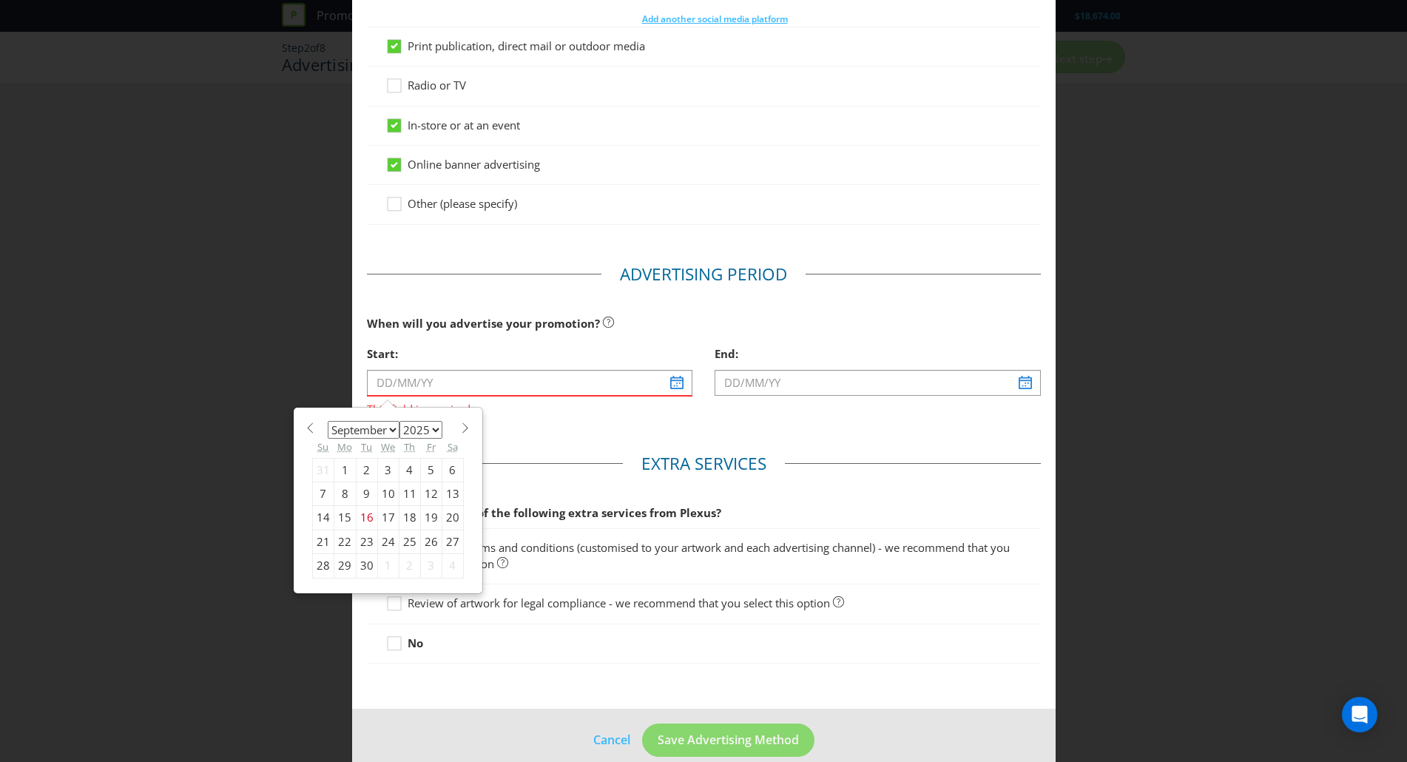
select select "9"
click at [328, 421] on select "January February March April May June July August September October November De…" at bounding box center [364, 430] width 72 height 18
click at [382, 567] on div "29" at bounding box center [387, 566] width 21 height 24
type input "29/10/25"
type input "30/10/25"
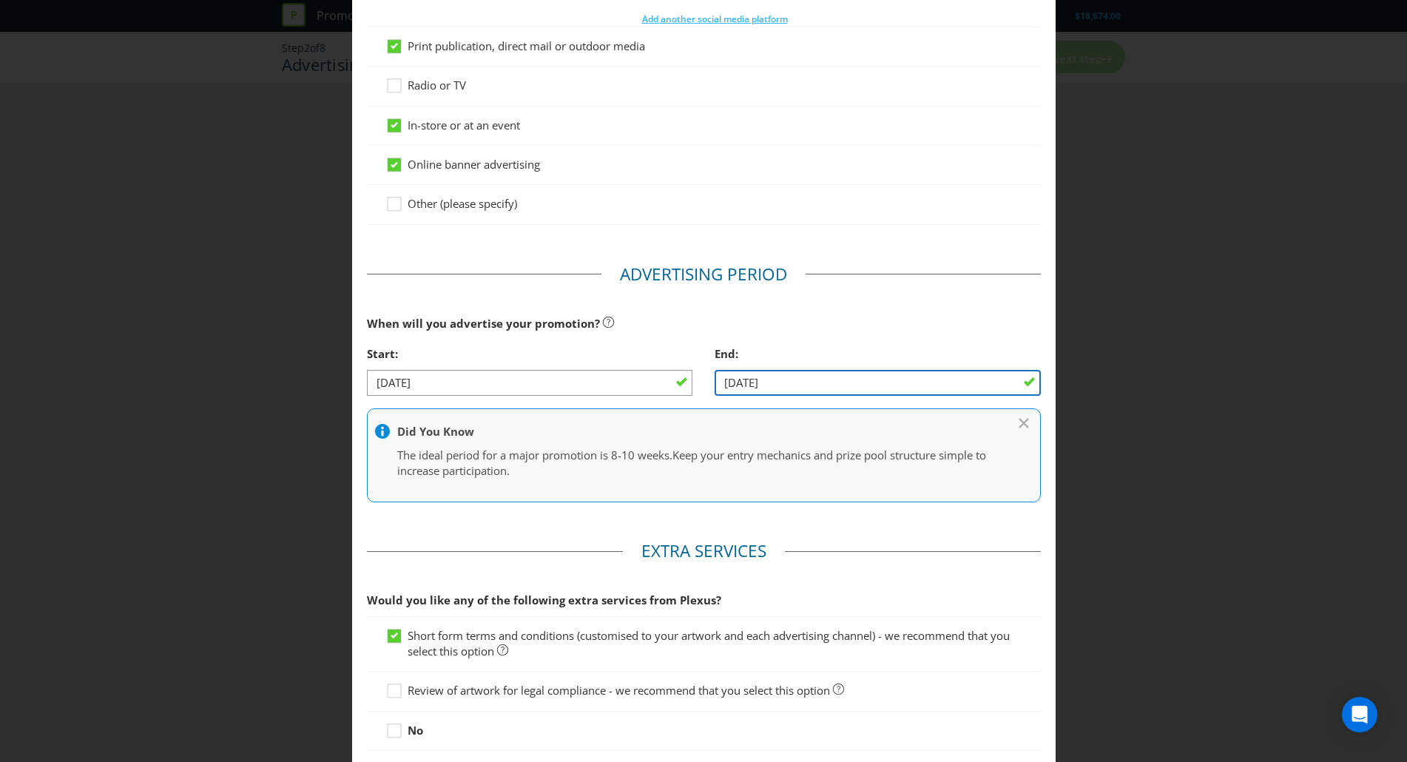
click at [842, 387] on input "30/10/25" at bounding box center [878, 383] width 326 height 26
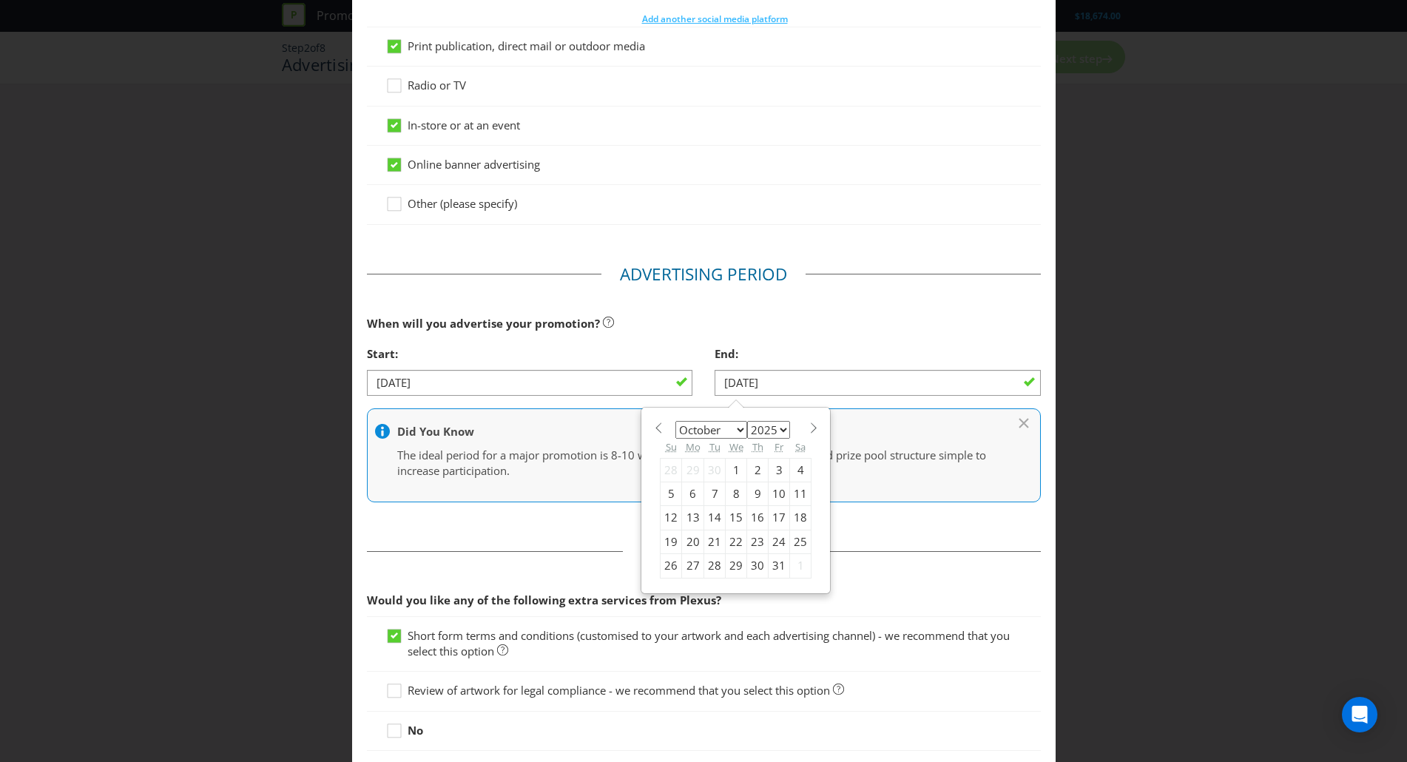
click at [808, 432] on span at bounding box center [813, 427] width 11 height 11
select select "10"
click at [711, 565] on div "25" at bounding box center [714, 566] width 21 height 24
type input "25/11/25"
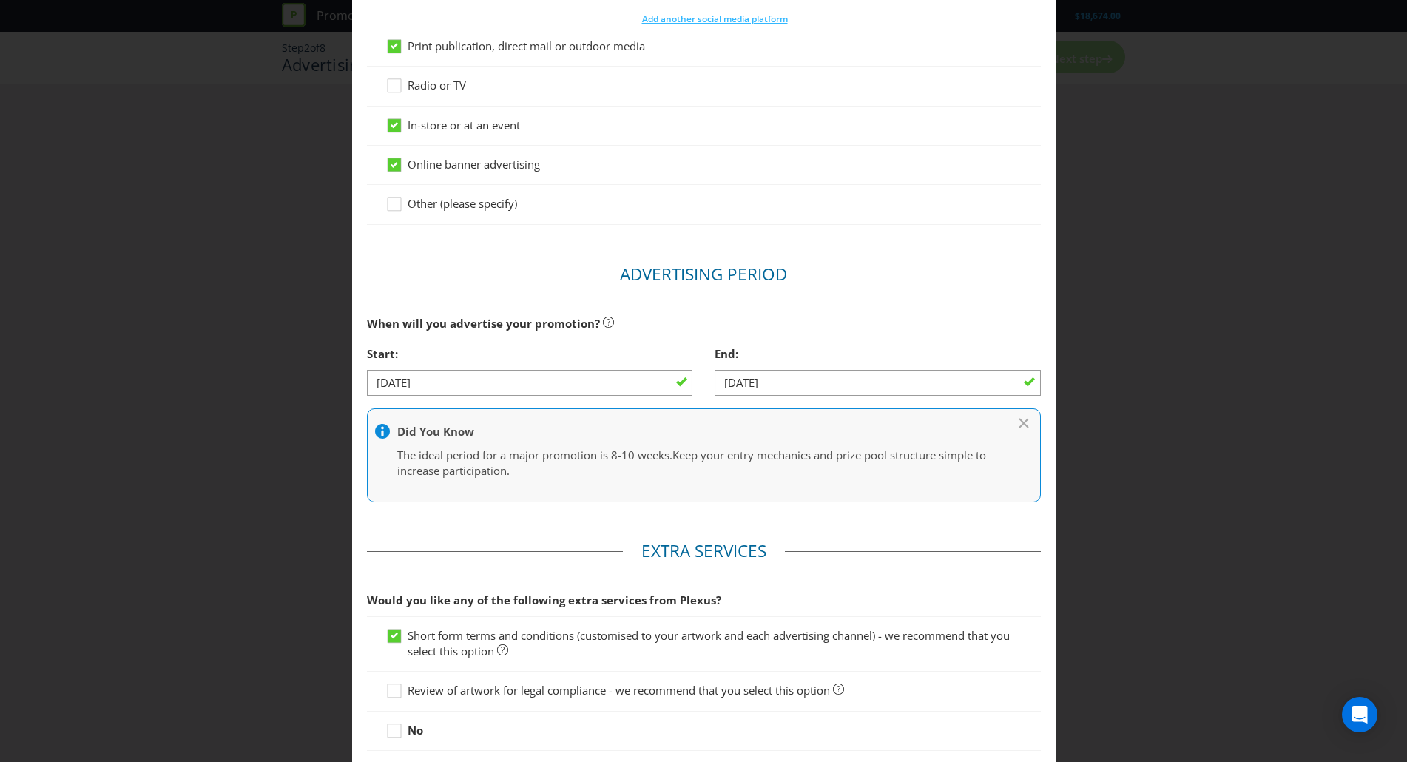
click at [1070, 462] on div "Advertising Methods Advertising Methods How will your promotion be advertised? …" at bounding box center [703, 381] width 1407 height 762
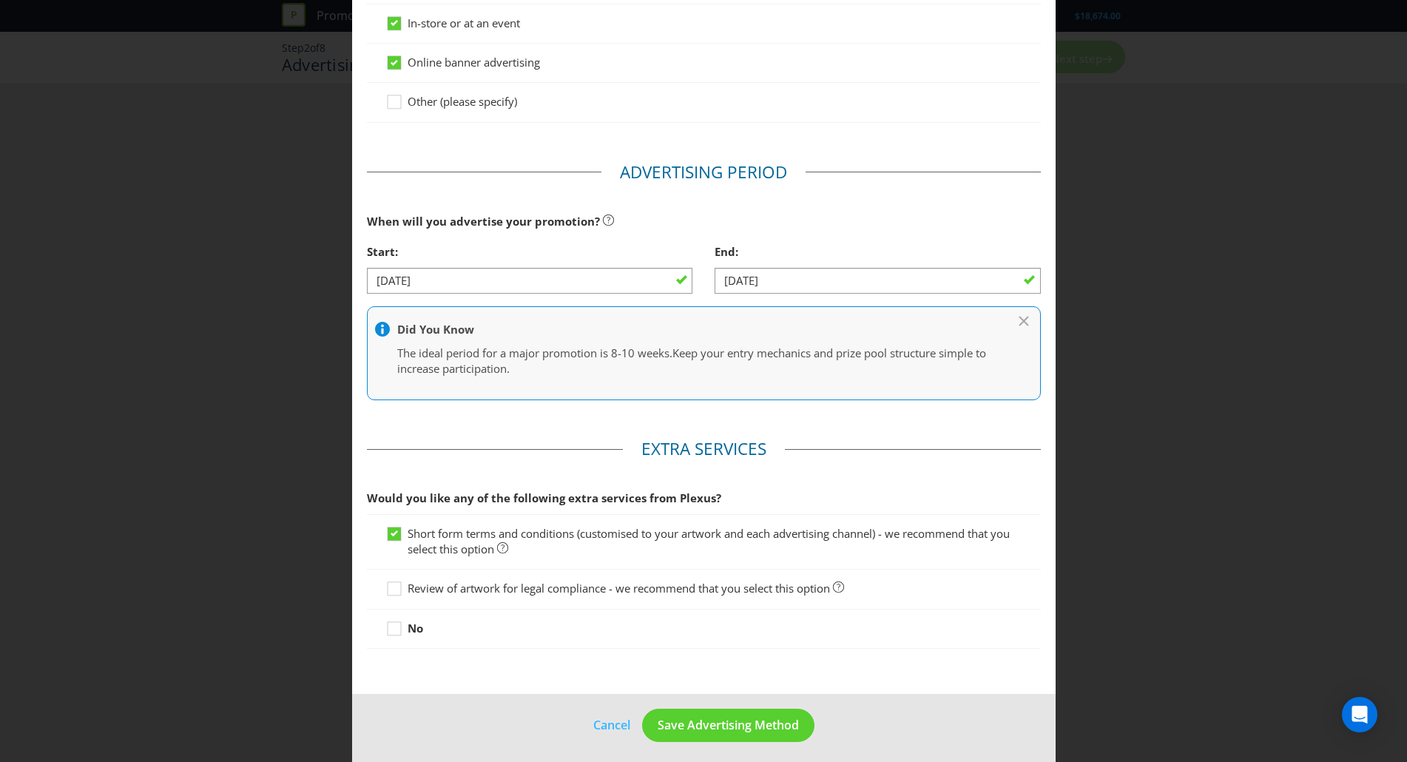
scroll to position [424, 0]
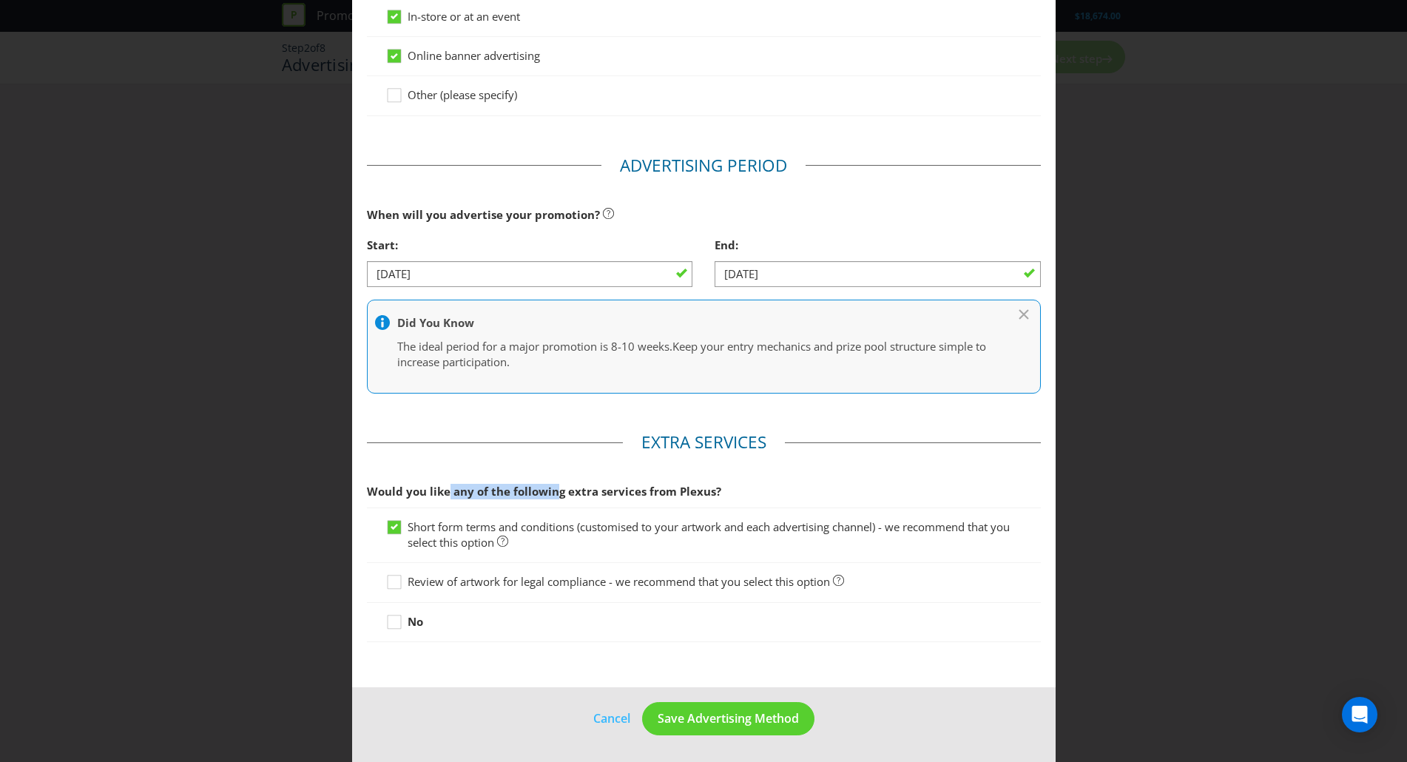
drag, startPoint x: 443, startPoint y: 493, endPoint x: 550, endPoint y: 493, distance: 106.5
click at [550, 493] on span "Would you like any of the following extra services from Plexus?" at bounding box center [544, 491] width 354 height 15
drag, startPoint x: 448, startPoint y: 521, endPoint x: 516, endPoint y: 524, distance: 68.1
click at [516, 524] on span "Short form terms and conditions (customised to your artwork and each advertisin…" at bounding box center [709, 534] width 602 height 30
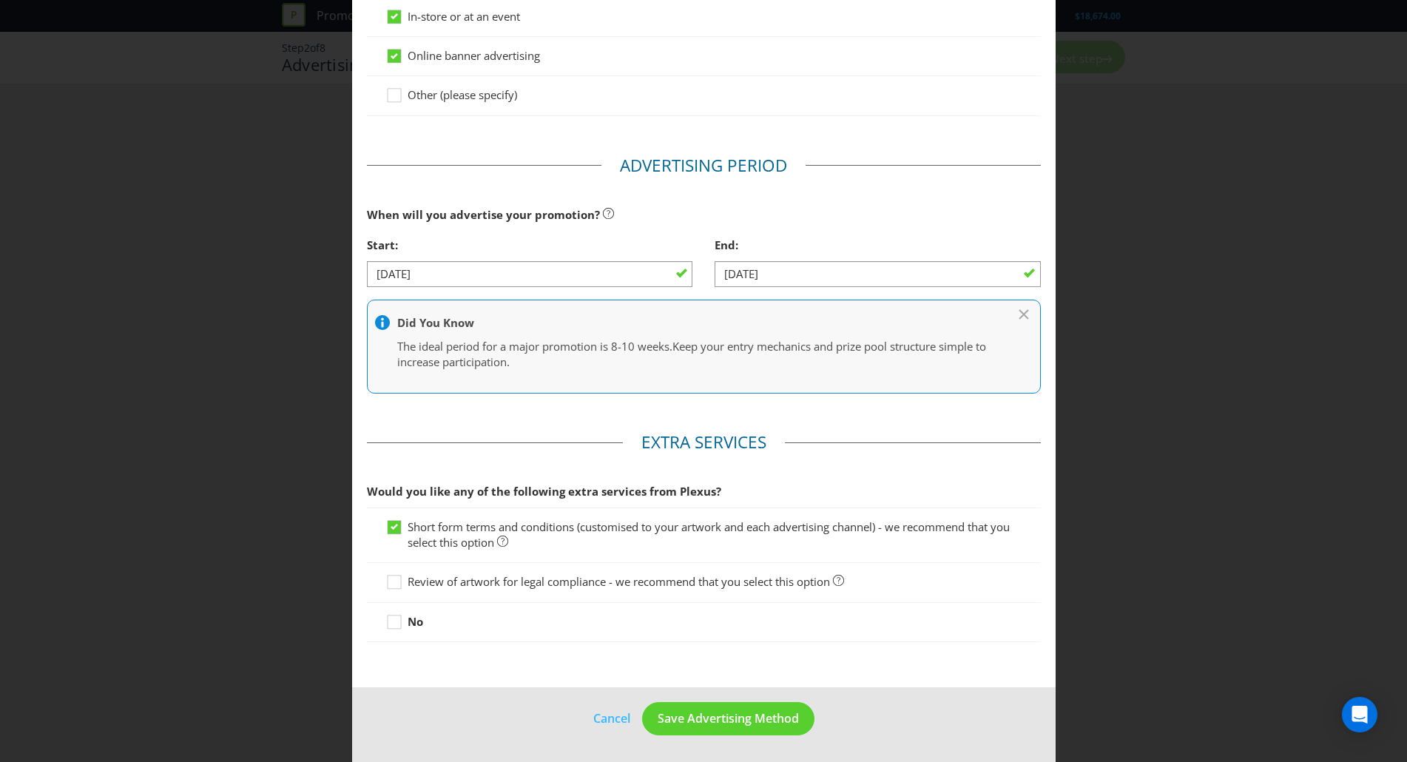
click at [629, 523] on span "Short form terms and conditions (customised to your artwork and each advertisin…" at bounding box center [709, 534] width 602 height 30
click at [0, 0] on input "Short form terms and conditions (customised to your artwork and each advertisin…" at bounding box center [0, 0] width 0 height 0
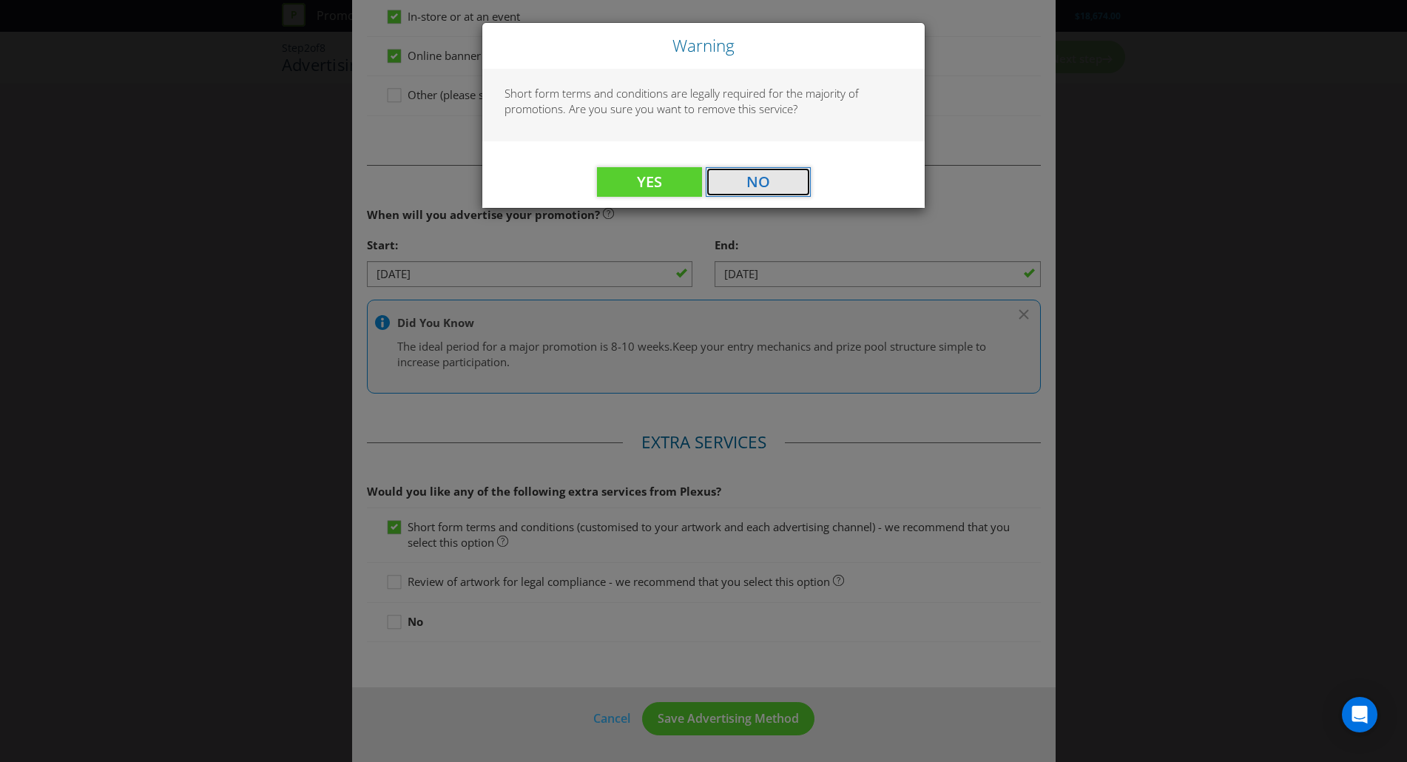
click at [751, 176] on span "No" at bounding box center [758, 182] width 24 height 20
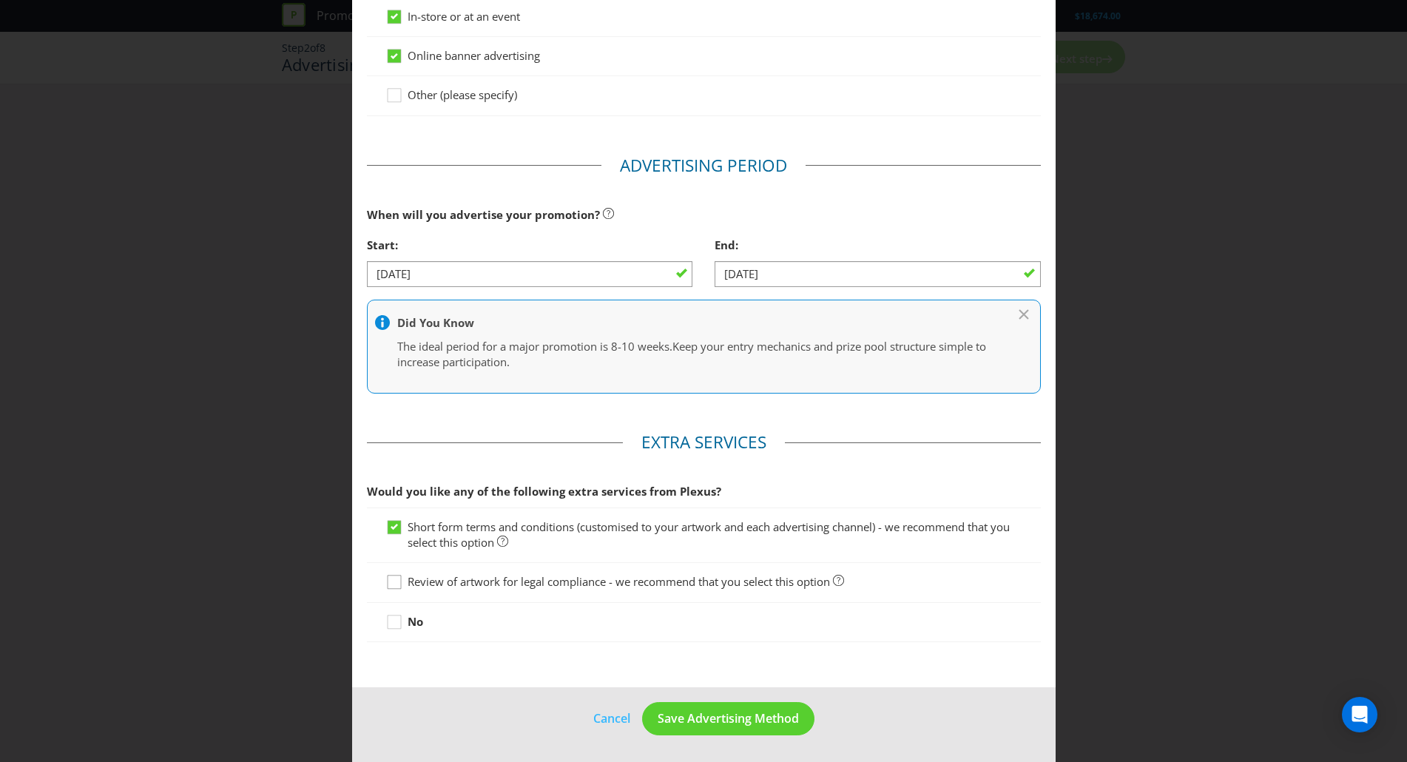
click at [388, 584] on icon at bounding box center [396, 585] width 22 height 22
click at [0, 0] on input "Review of artwork for legal compliance - we recommend that you select this opti…" at bounding box center [0, 0] width 0 height 0
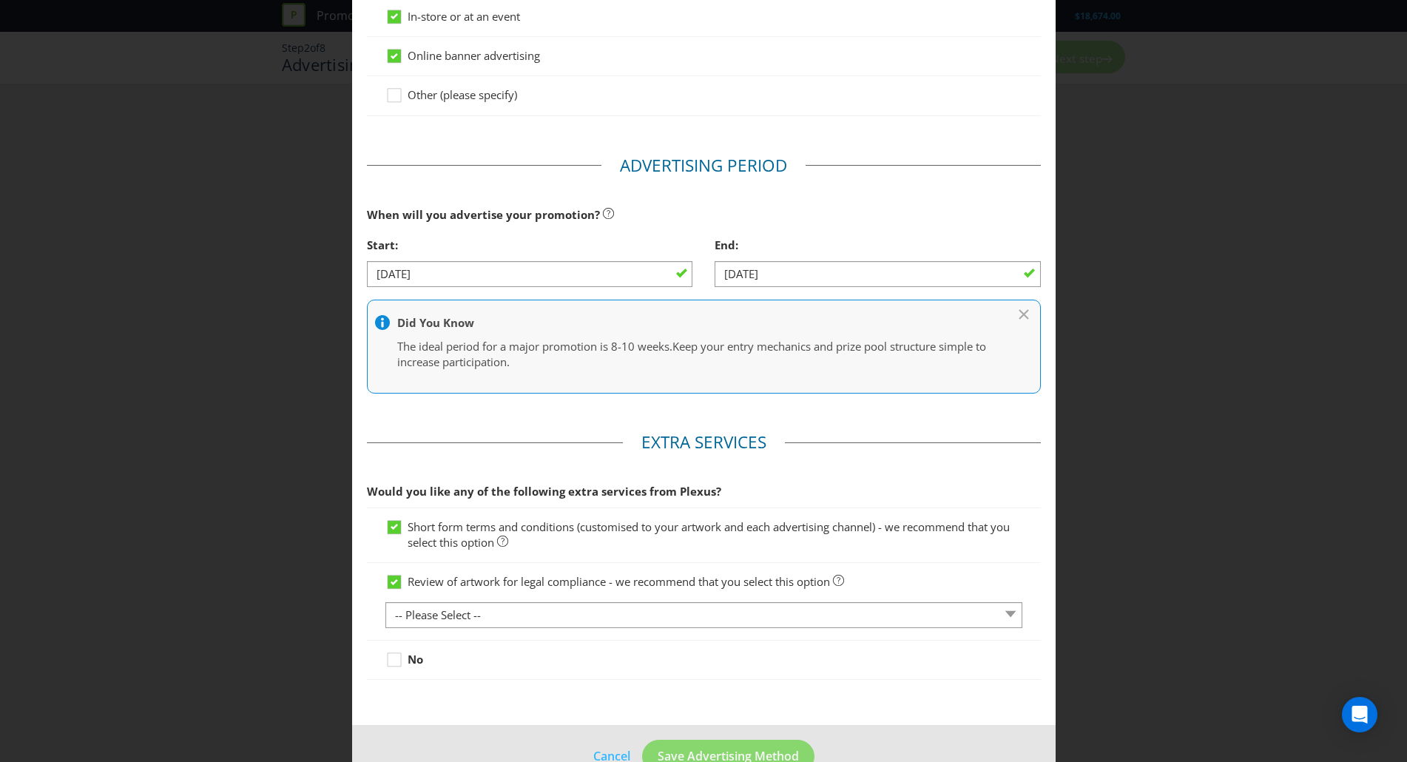
scroll to position [462, 0]
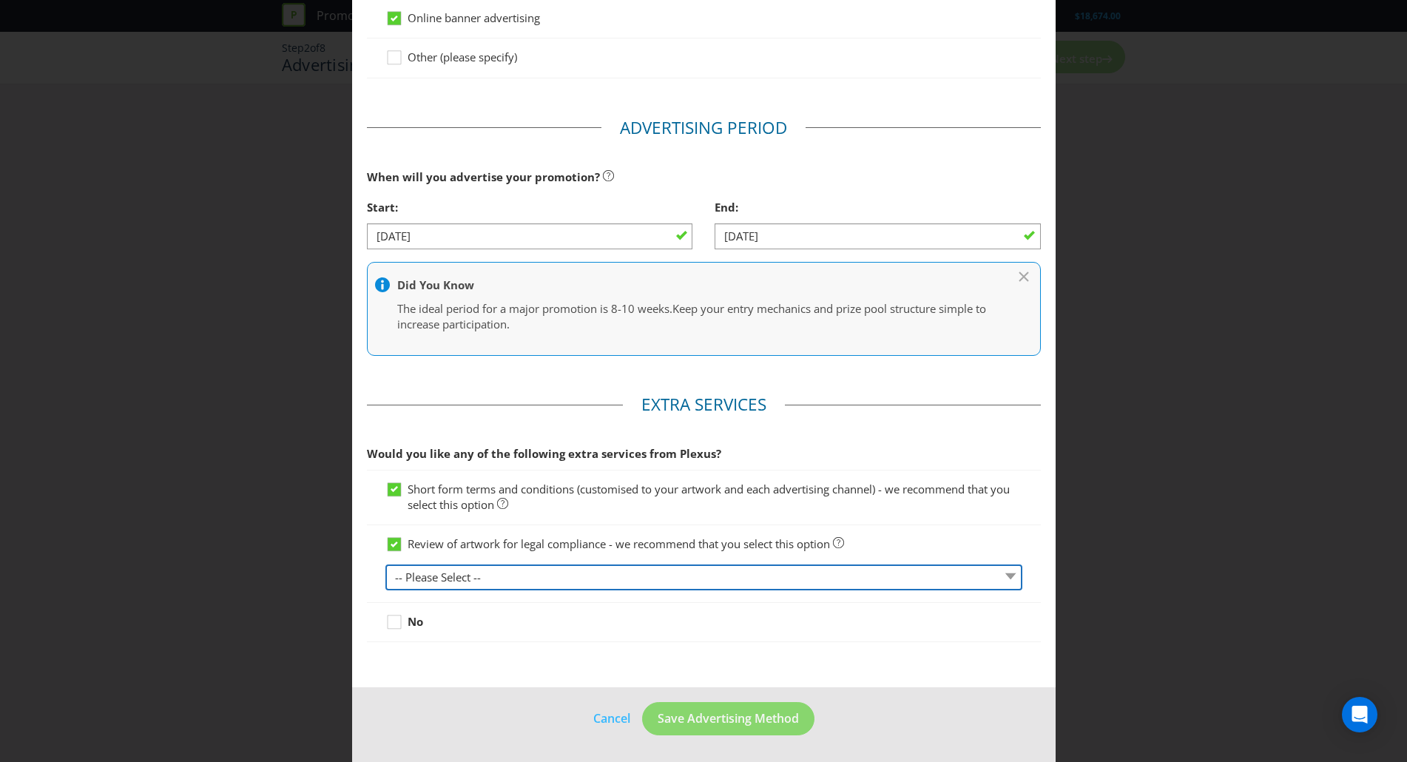
click at [491, 575] on select "-- Please Select -- 1 piece 2-4 pieces (provided at same time) 5-7 pieces (prov…" at bounding box center [703, 577] width 637 height 26
select select "MARKETING_REVIEW_1"
click at [385, 564] on select "-- Please Select -- 1 piece 2-4 pieces (provided at same time) 5-7 pieces (prov…" at bounding box center [703, 577] width 637 height 26
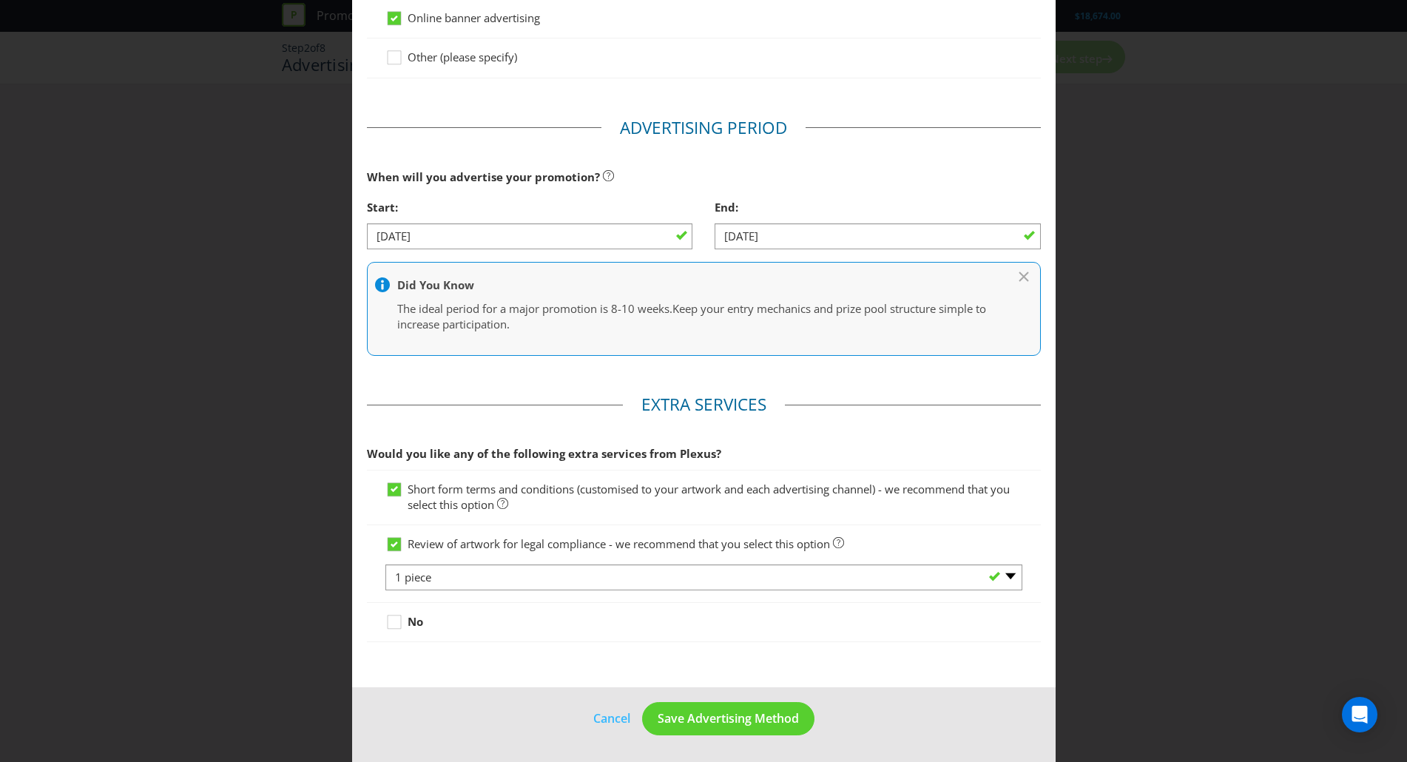
click at [436, 663] on main "Advertising Methods How will your promotion be advertised? Website or eDM You m…" at bounding box center [703, 145] width 703 height 1086
click at [704, 723] on span "Save Advertising Method" at bounding box center [728, 718] width 141 height 16
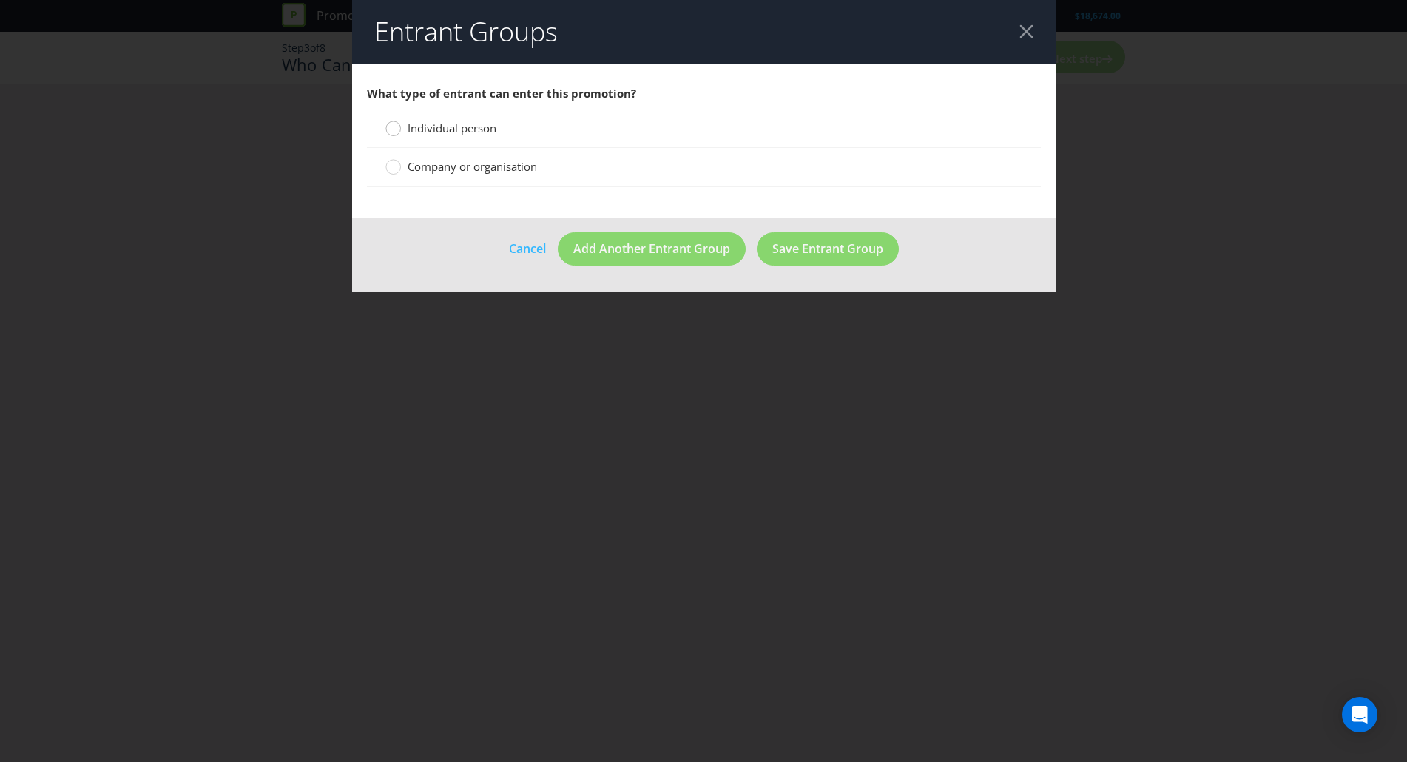
click at [391, 133] on circle at bounding box center [392, 128] width 15 height 15
click at [0, 0] on input "Individual person" at bounding box center [0, 0] width 0 height 0
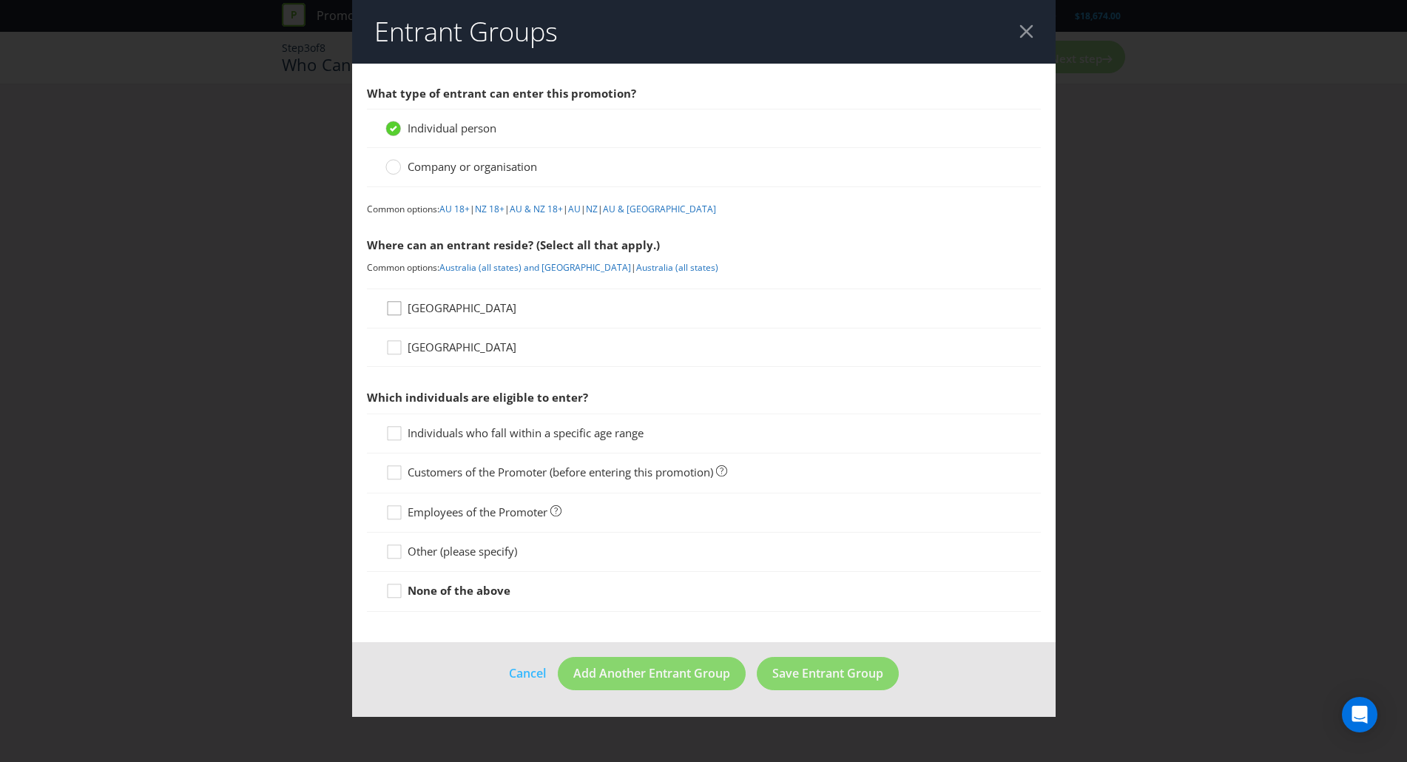
click at [396, 311] on icon at bounding box center [396, 311] width 22 height 22
click at [0, 0] on input "[GEOGRAPHIC_DATA]" at bounding box center [0, 0] width 0 height 0
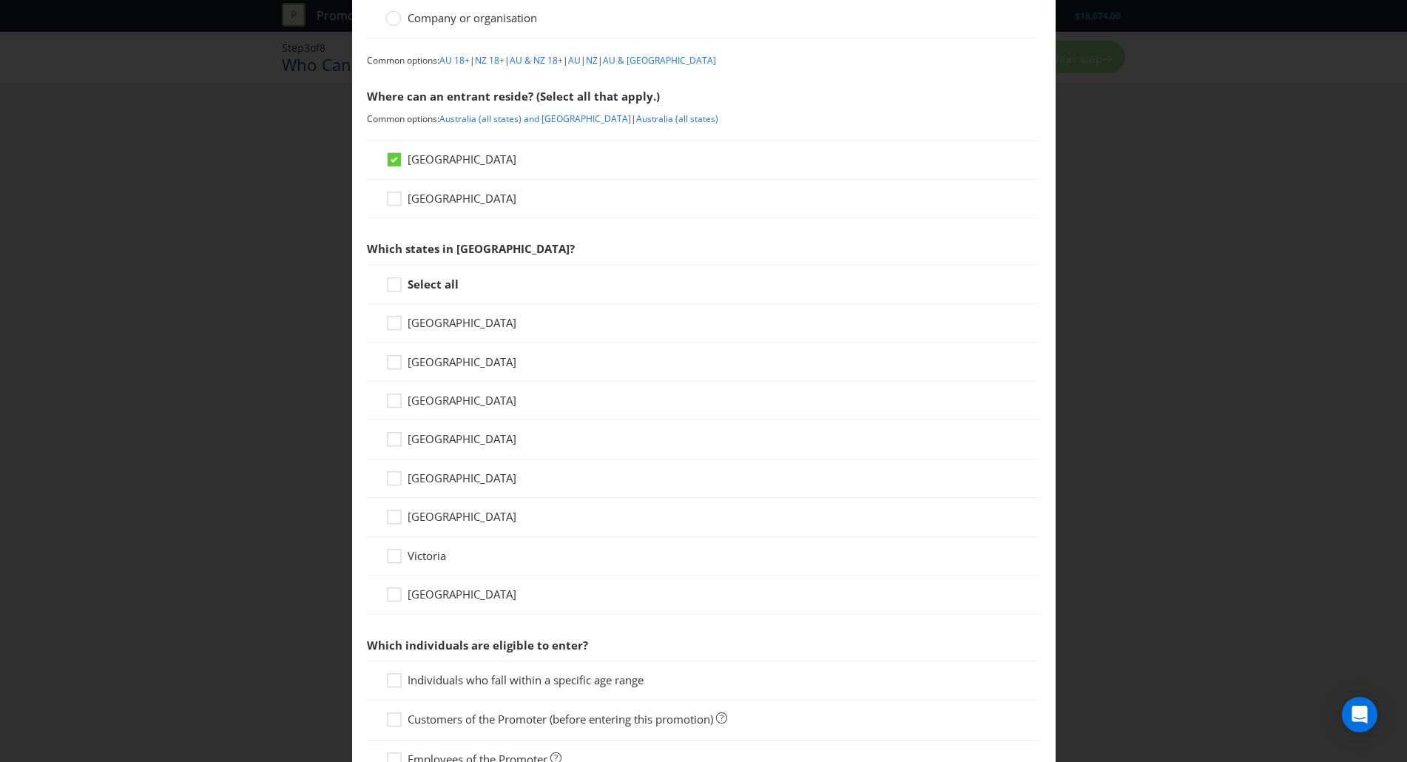
scroll to position [149, 0]
click at [386, 283] on icon at bounding box center [396, 287] width 22 height 22
click at [0, 0] on input "Select all" at bounding box center [0, 0] width 0 height 0
click at [391, 323] on icon at bounding box center [394, 323] width 7 height 6
click at [0, 0] on input "[GEOGRAPHIC_DATA]" at bounding box center [0, 0] width 0 height 0
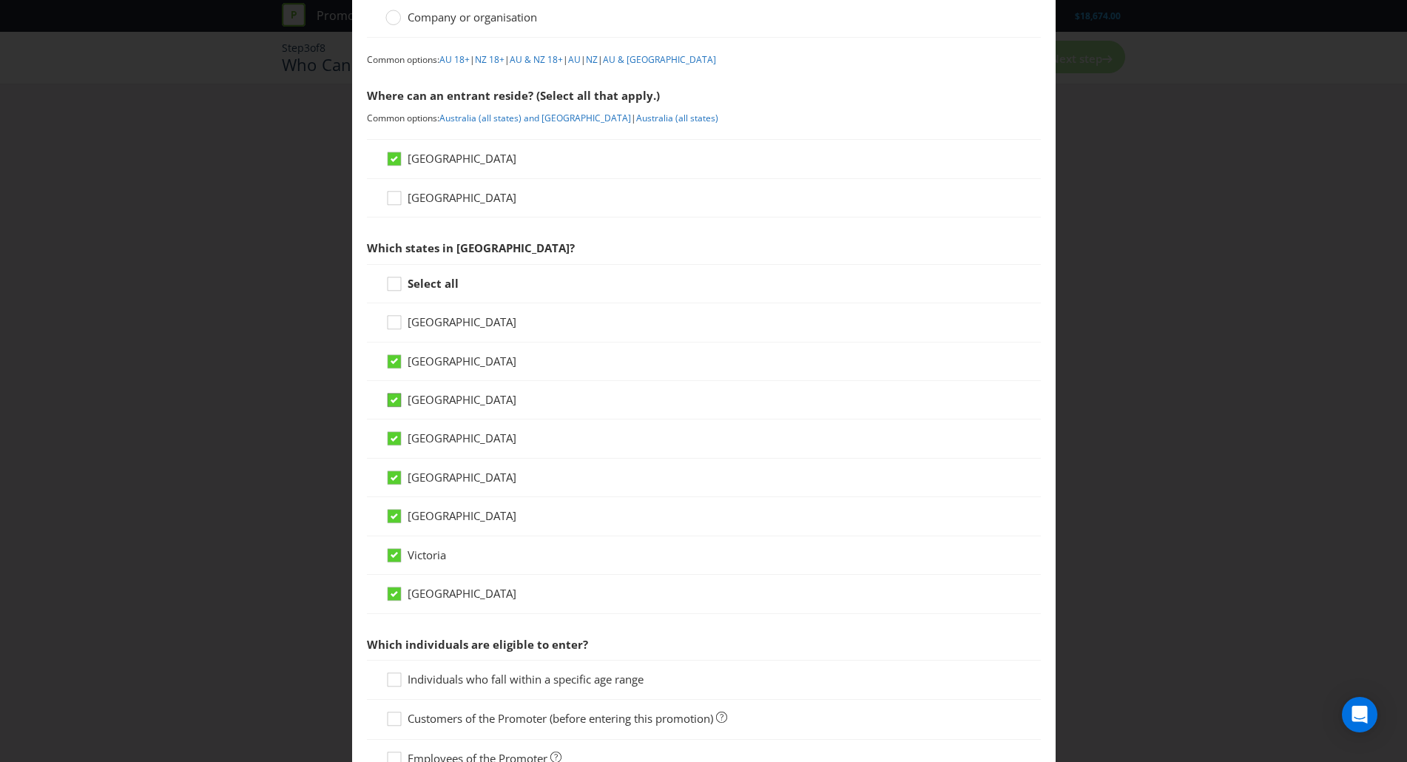
click at [392, 400] on icon at bounding box center [394, 400] width 7 height 6
click at [0, 0] on input "[GEOGRAPHIC_DATA]" at bounding box center [0, 0] width 0 height 0
click at [391, 430] on div at bounding box center [394, 433] width 7 height 7
click at [0, 0] on input "[GEOGRAPHIC_DATA]" at bounding box center [0, 0] width 0 height 0
click at [391, 470] on div at bounding box center [394, 472] width 7 height 7
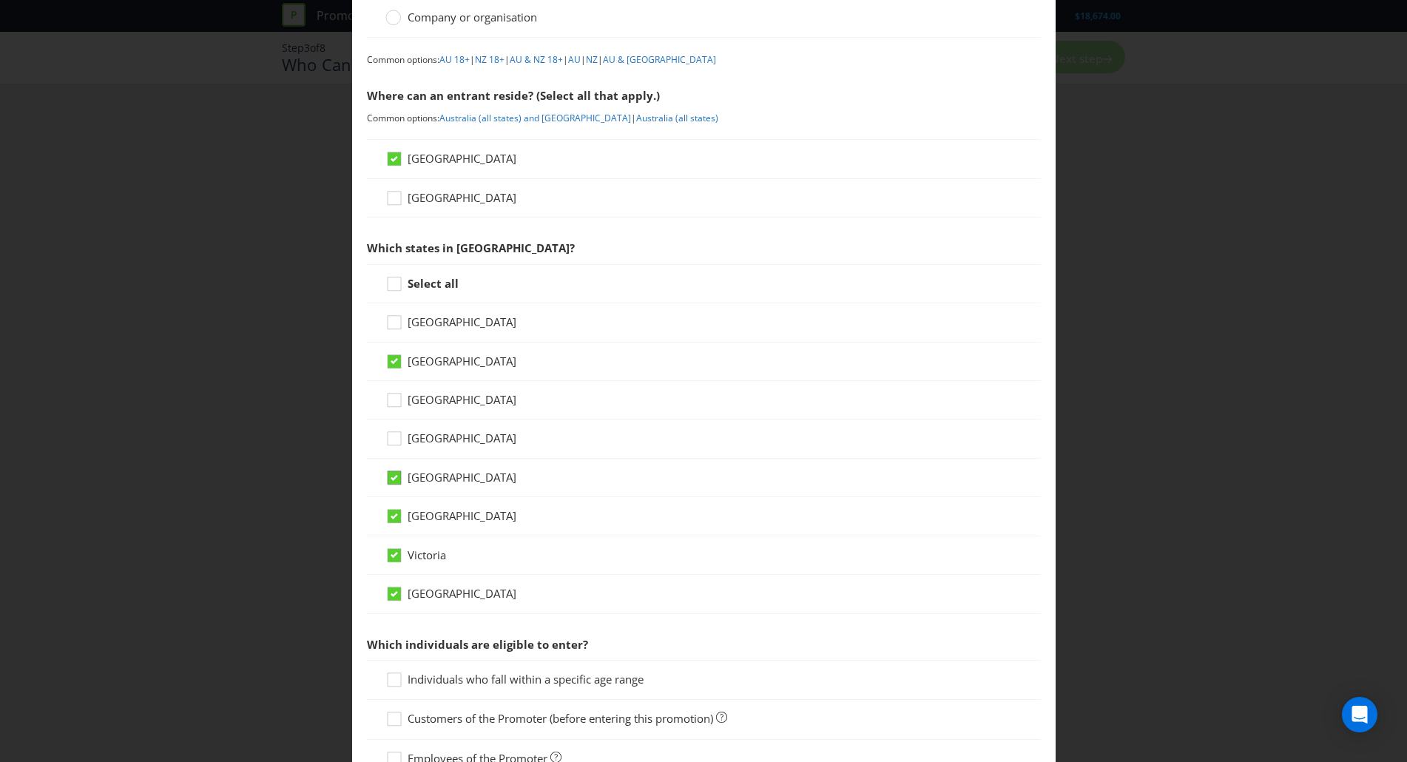
click at [0, 0] on input "[GEOGRAPHIC_DATA]" at bounding box center [0, 0] width 0 height 0
click at [391, 513] on div at bounding box center [394, 510] width 7 height 7
click at [0, 0] on input "[GEOGRAPHIC_DATA]" at bounding box center [0, 0] width 0 height 0
click at [394, 582] on div "[GEOGRAPHIC_DATA]" at bounding box center [704, 594] width 674 height 38
click at [399, 597] on icon at bounding box center [396, 597] width 22 height 22
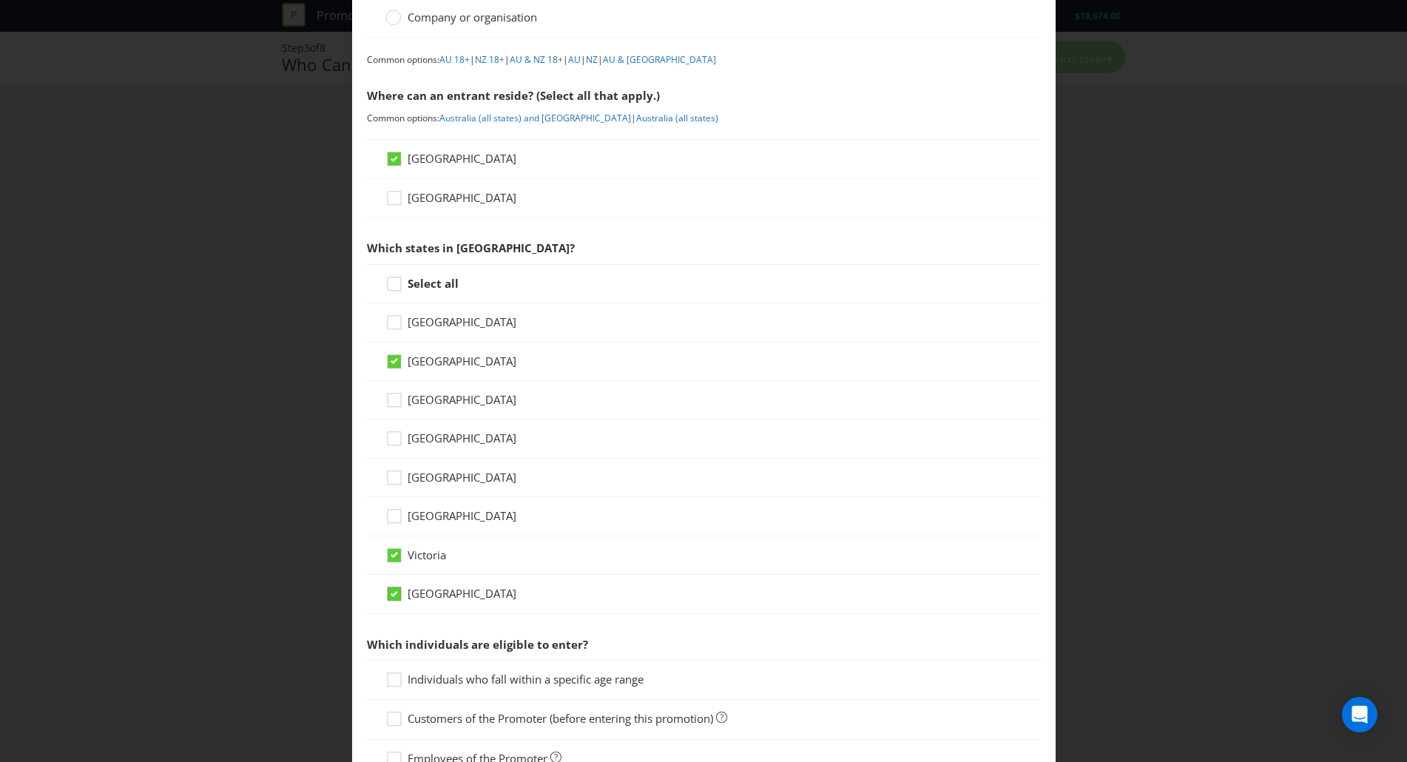
click at [0, 0] on input "[GEOGRAPHIC_DATA]" at bounding box center [0, 0] width 0 height 0
click at [1218, 433] on div "Entrant Groups What type of entrant can enter this promotion? Individual person…" at bounding box center [703, 381] width 1407 height 762
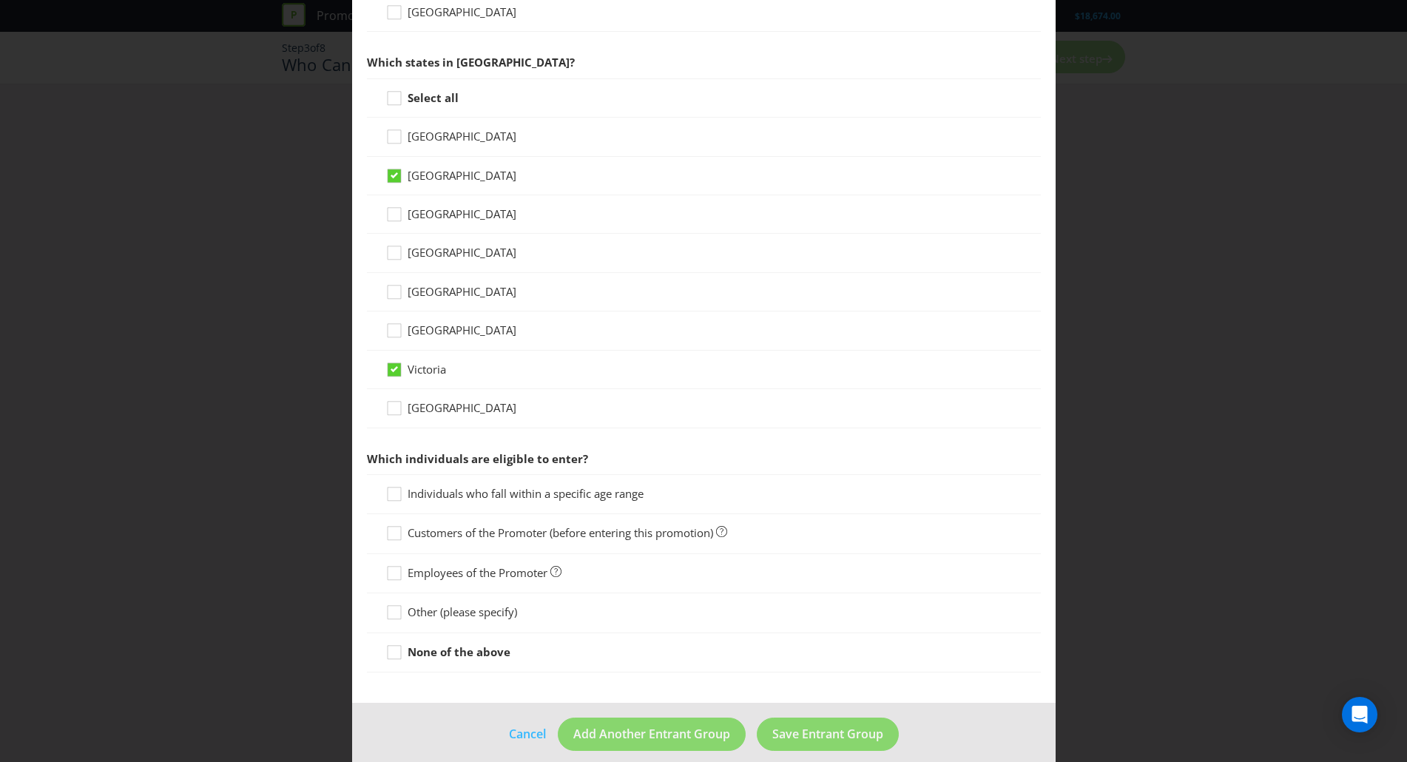
scroll to position [351, 0]
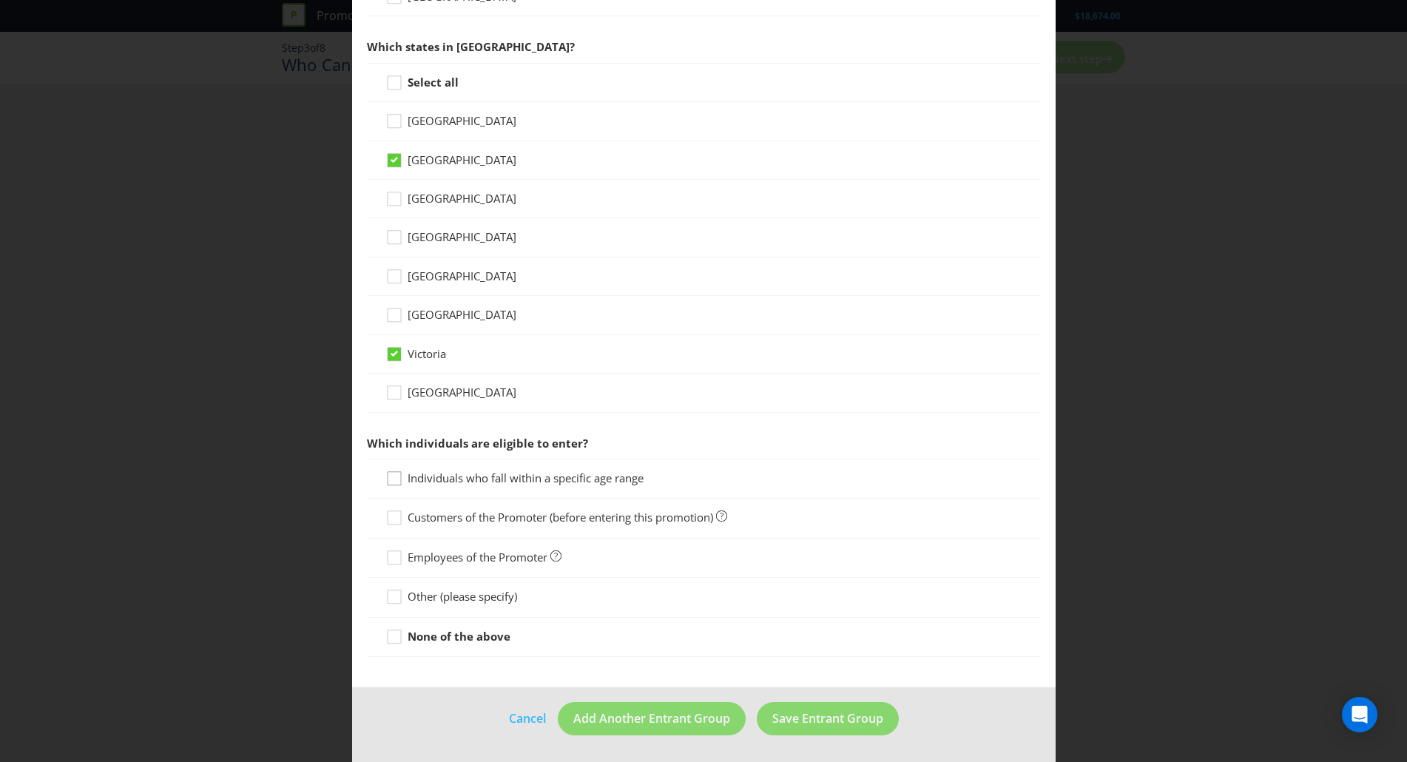
click at [393, 478] on icon at bounding box center [396, 481] width 22 height 22
click at [0, 0] on input "Individuals who fall within a specific age range" at bounding box center [0, 0] width 0 height 0
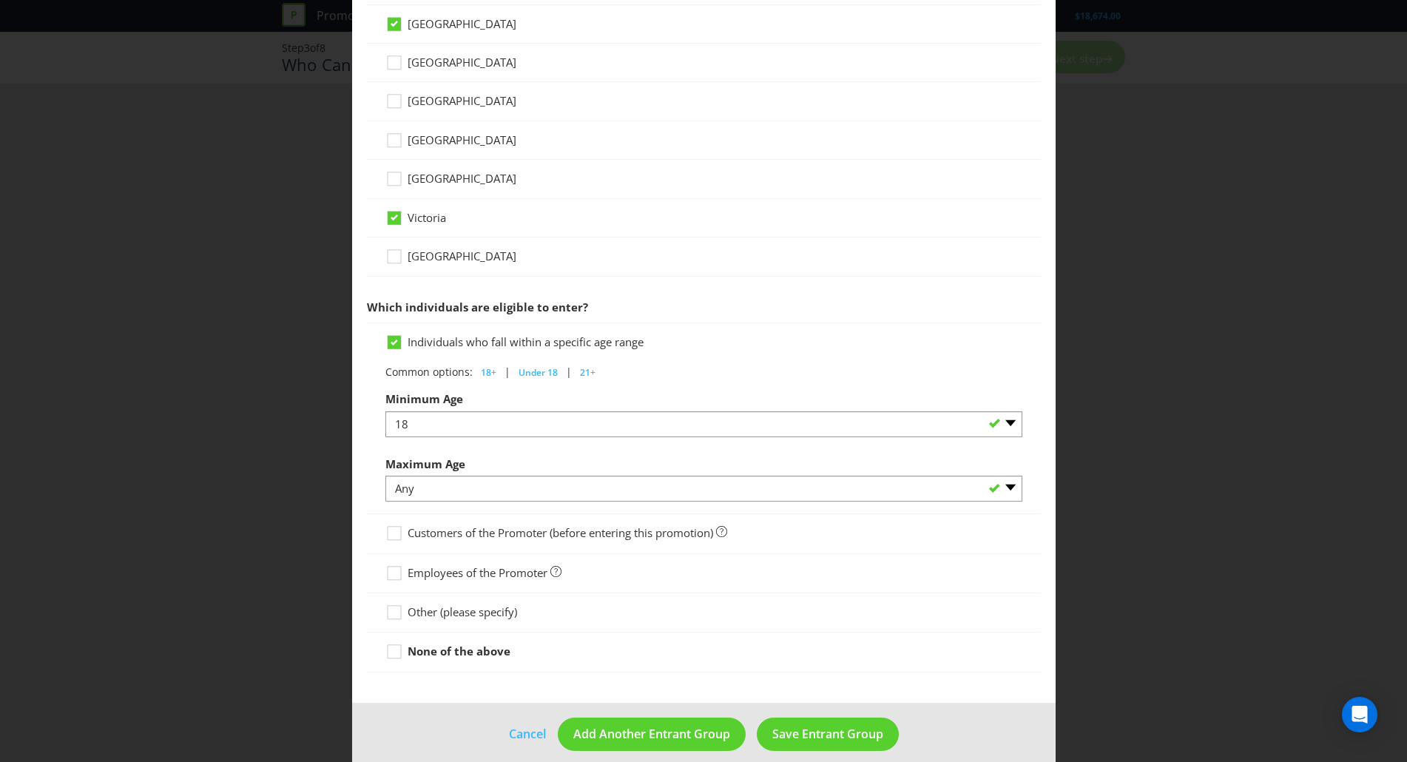
scroll to position [502, 0]
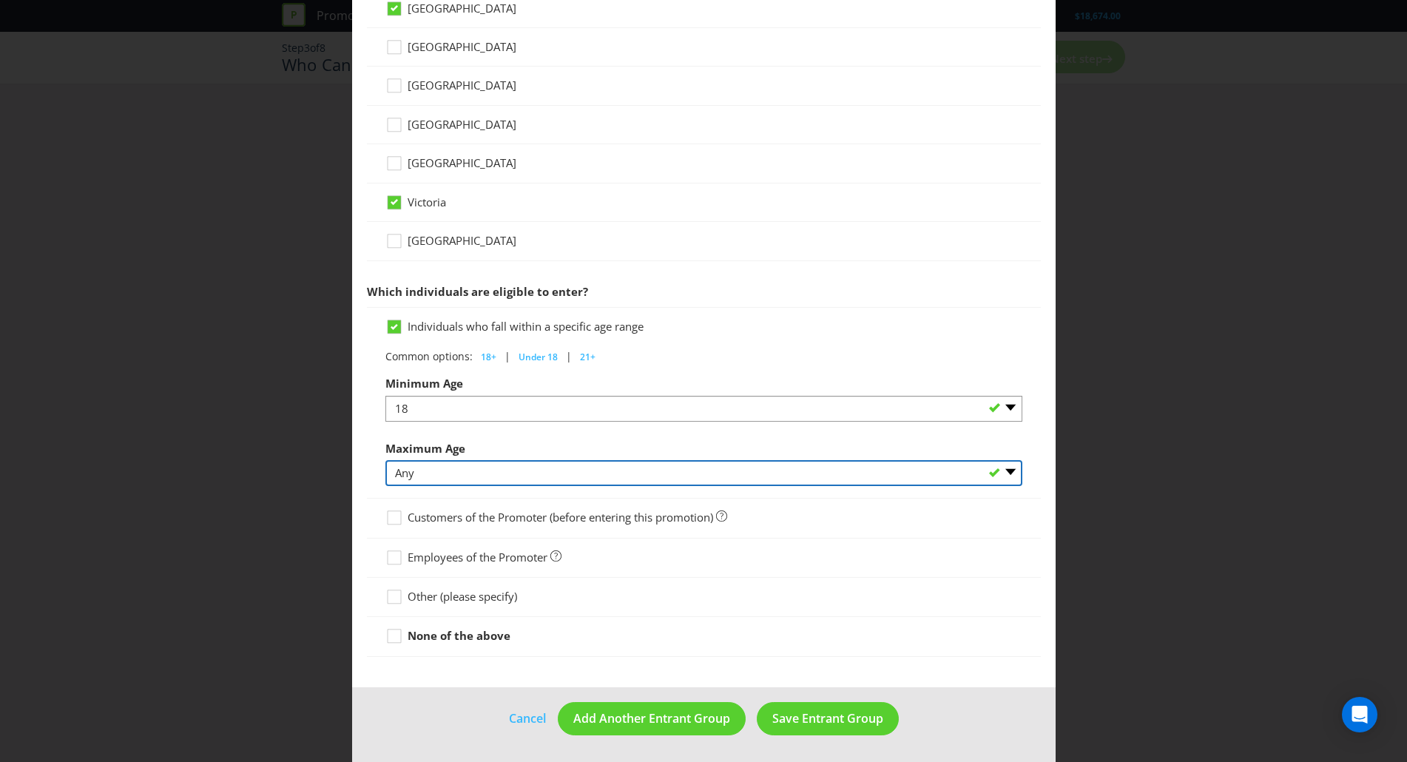
click at [550, 482] on select "Any 1 2 3 4 5 6 7 8 9 10 11 12 13 14 15 16 17 18 19 20 21 22 23 24 25 26 27 28 …" at bounding box center [703, 473] width 637 height 26
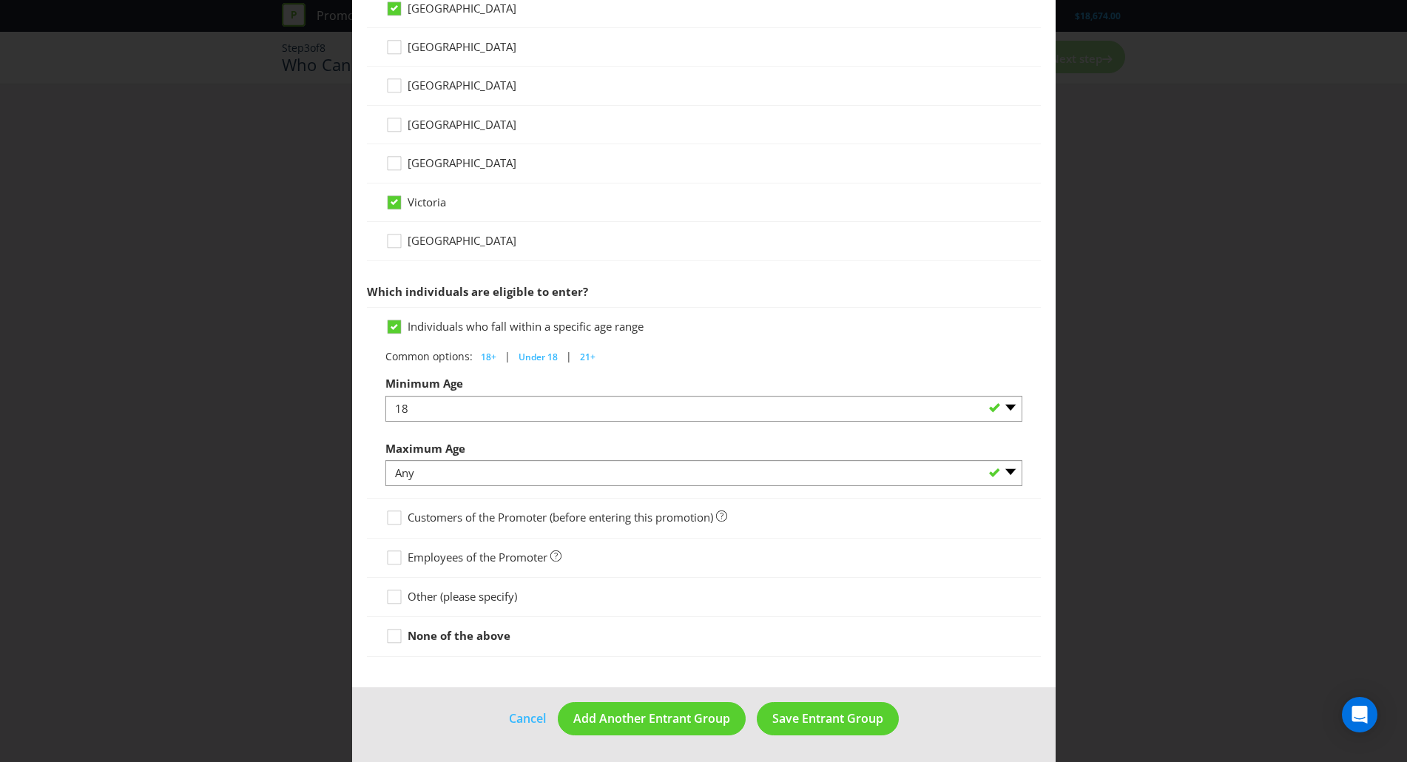
click at [1126, 382] on div "Entrant Groups What type of entrant can enter this promotion? Individual person…" at bounding box center [703, 381] width 1407 height 762
click at [831, 724] on span "Save Entrant Group" at bounding box center [827, 718] width 111 height 16
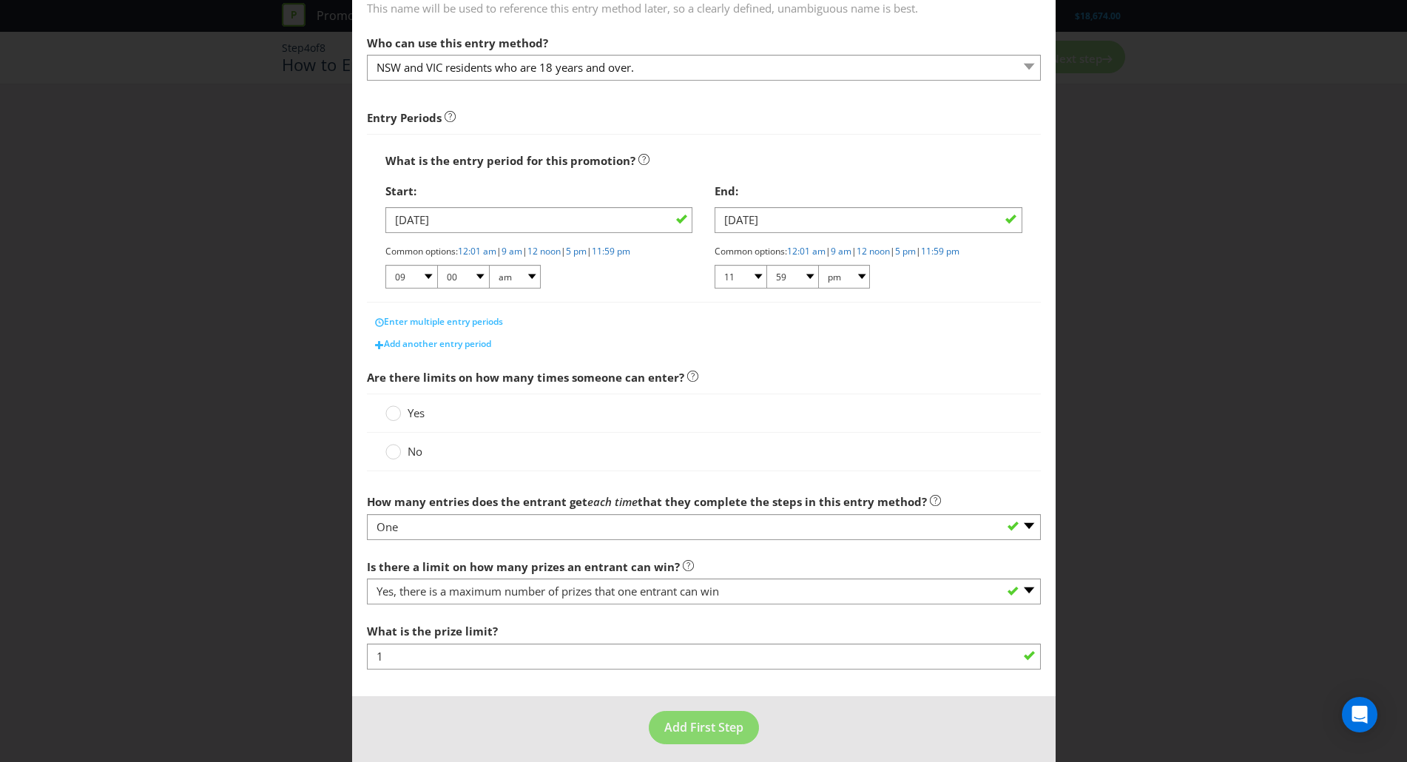
scroll to position [145, 0]
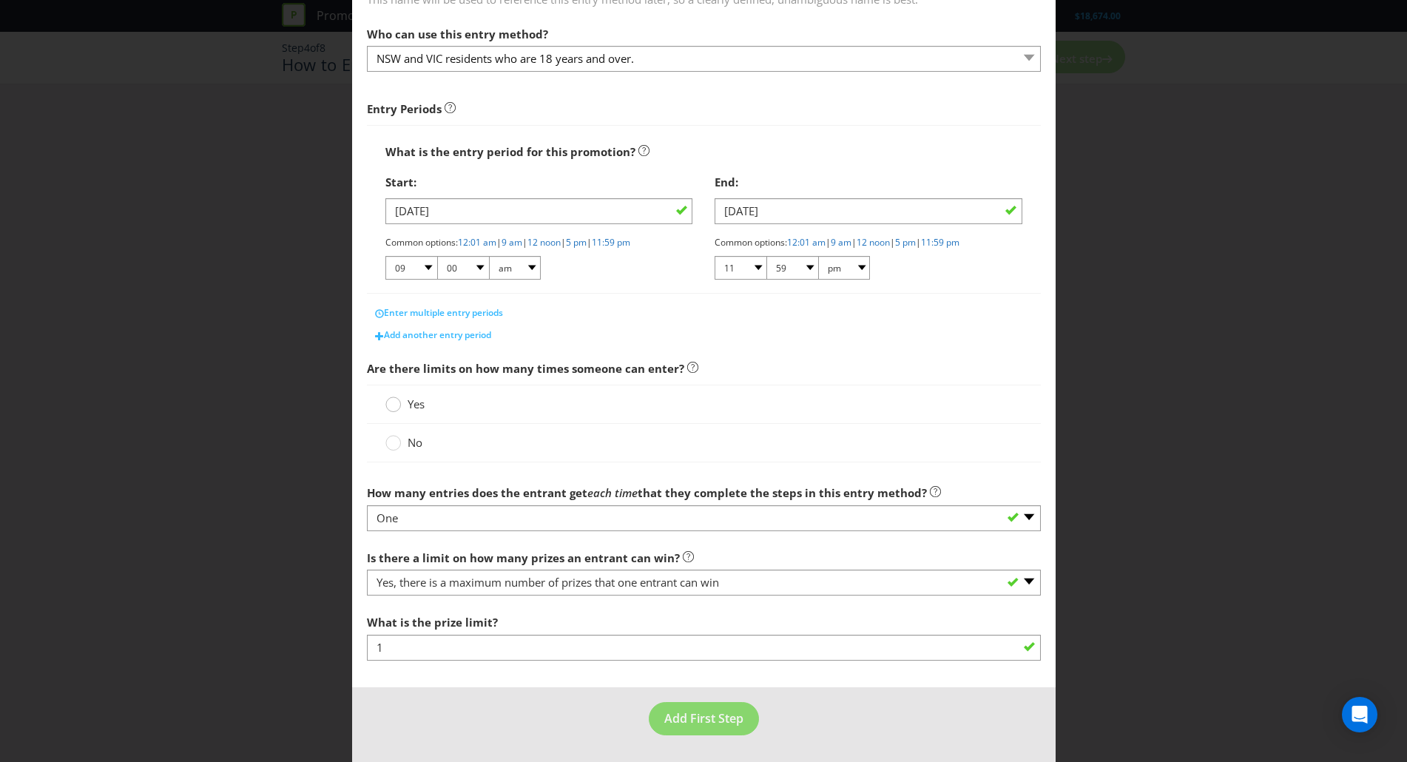
click at [388, 410] on circle at bounding box center [392, 404] width 15 height 15
click at [0, 0] on input "Yes" at bounding box center [0, 0] width 0 height 0
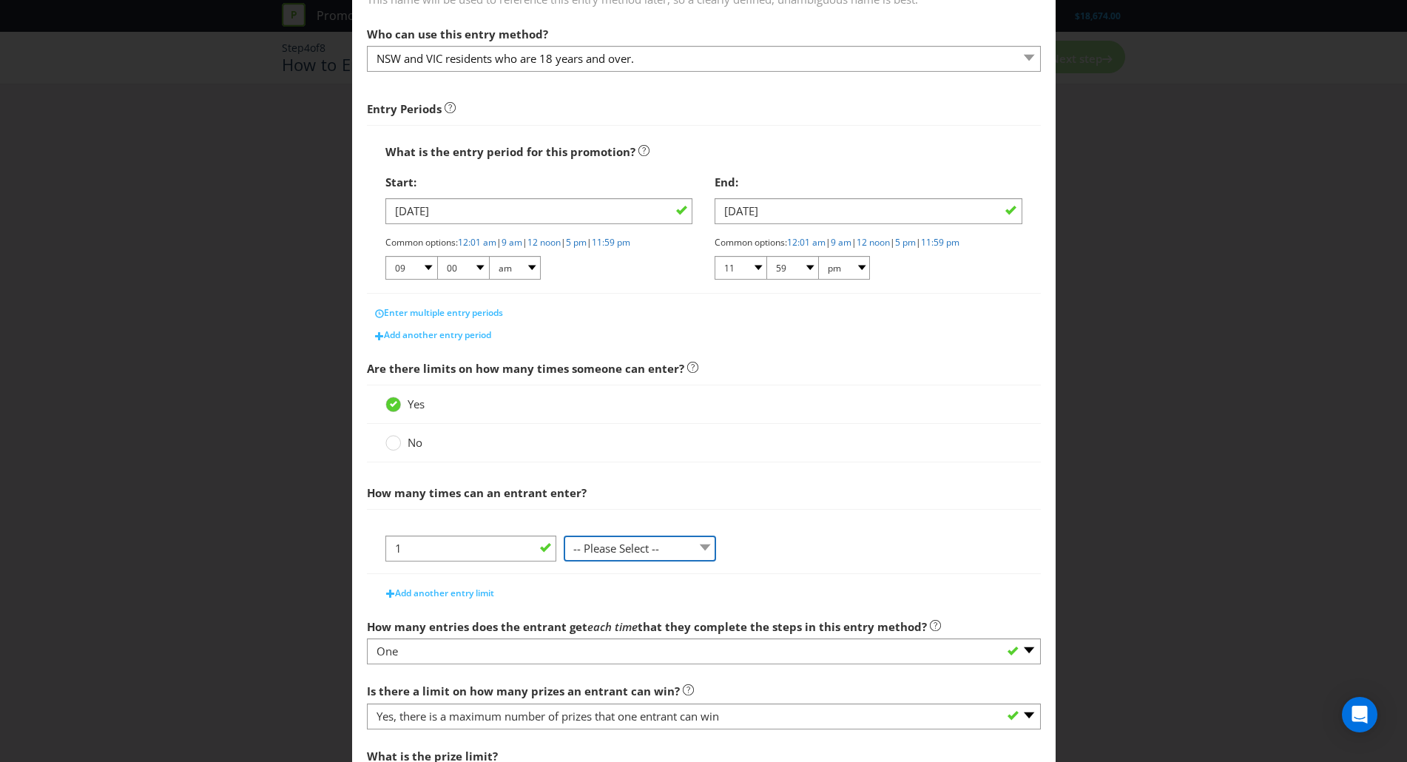
click at [601, 556] on select "-- Please Select -- per person per day per purchase per transaction Other (plea…" at bounding box center [640, 549] width 152 height 26
click at [564, 536] on select "-- Please Select -- per person per day per purchase per transaction Other (plea…" at bounding box center [640, 549] width 152 height 26
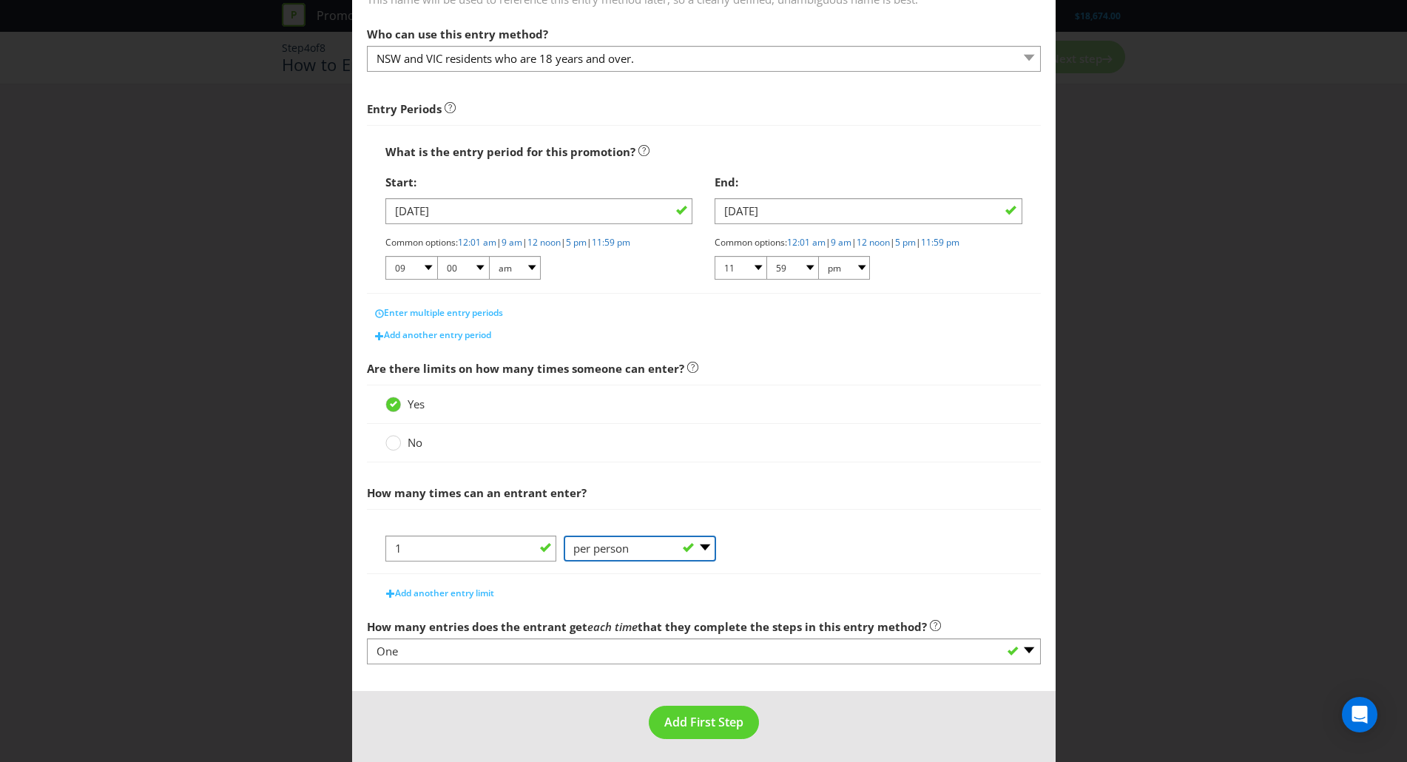
scroll to position [149, 0]
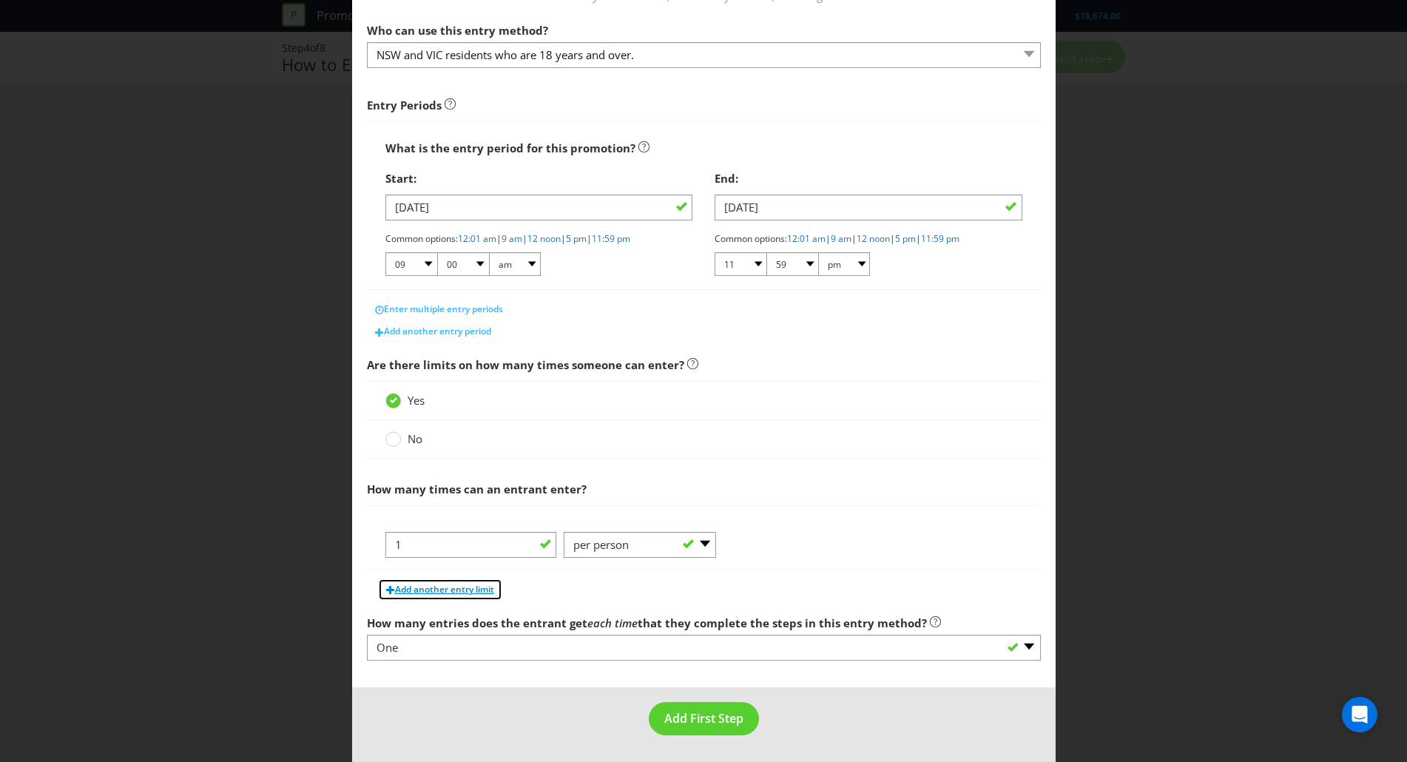
click at [436, 589] on span "Add another entry limit" at bounding box center [444, 589] width 99 height 13
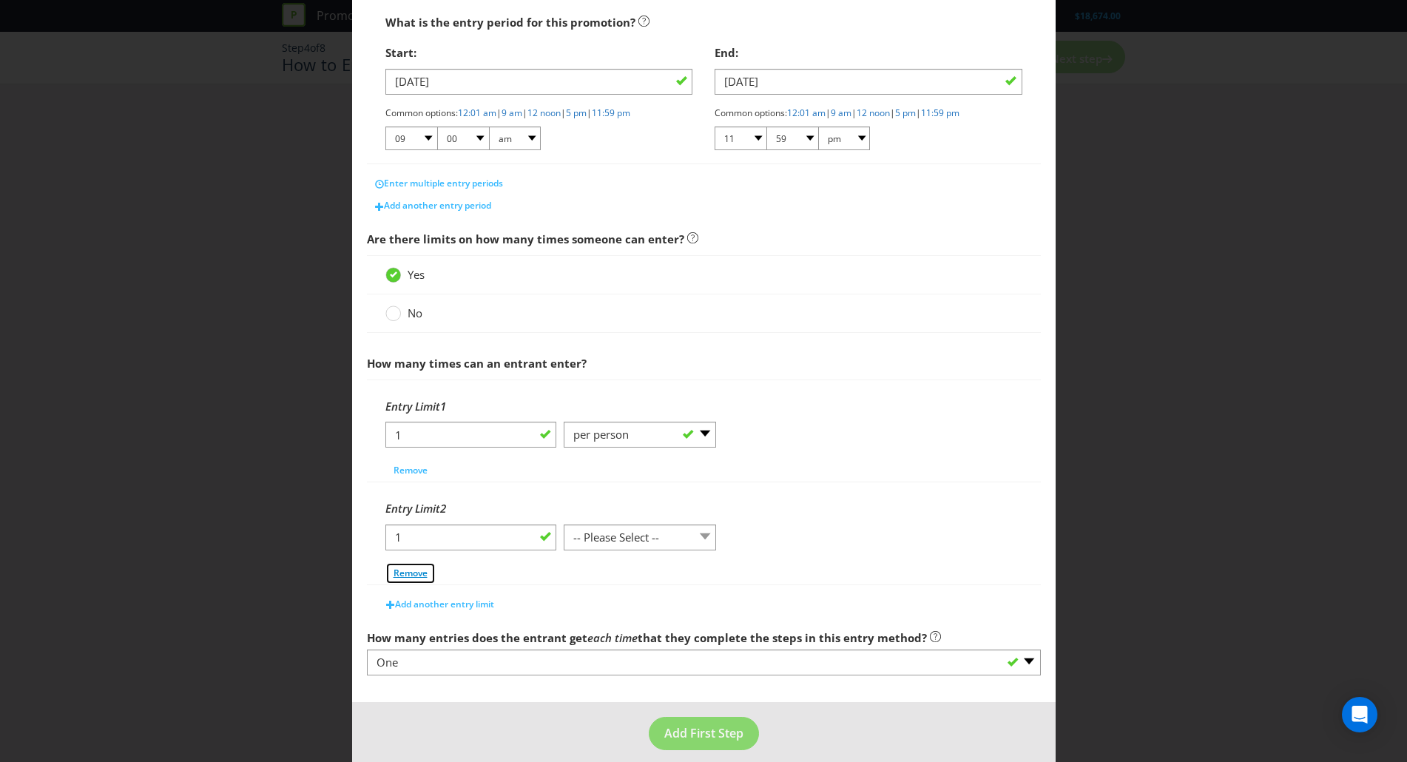
click at [397, 575] on span "Remove" at bounding box center [410, 573] width 34 height 13
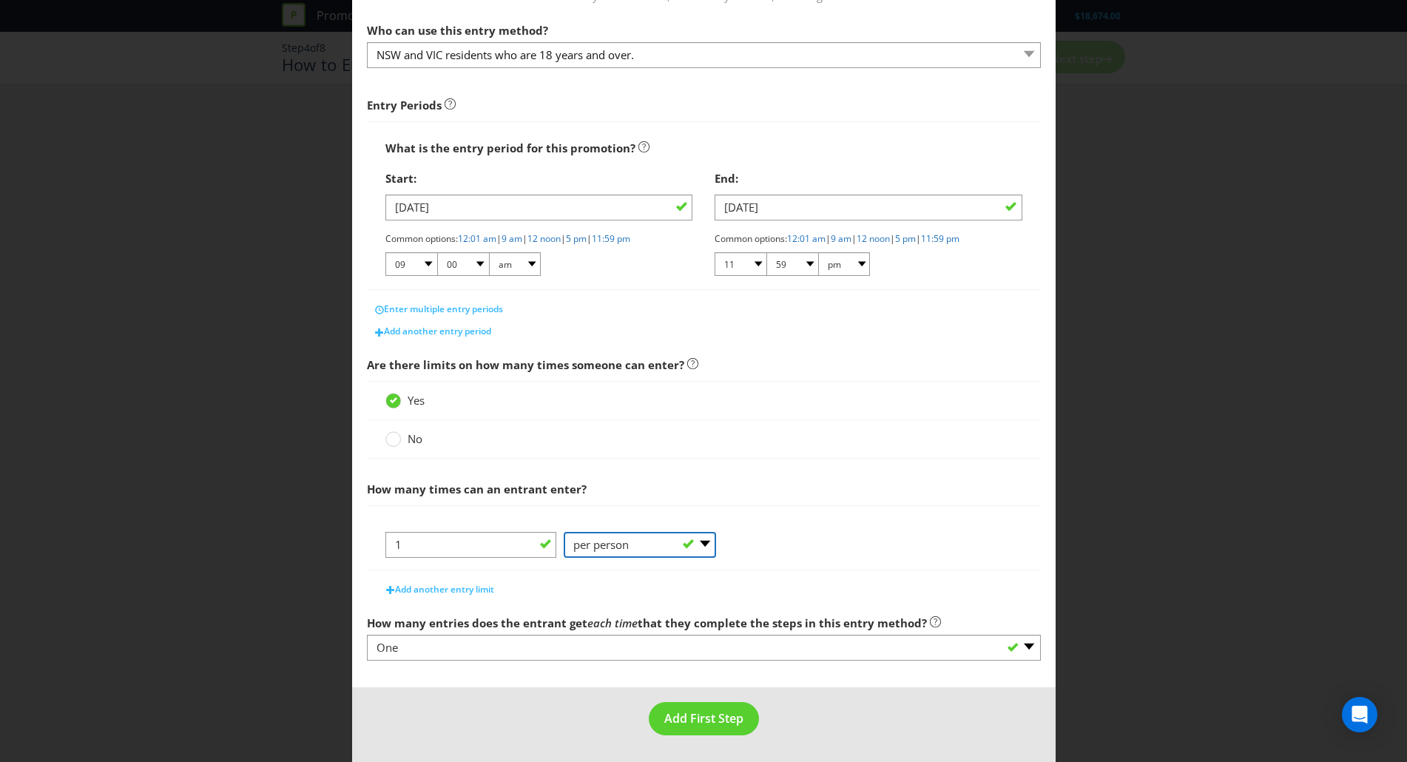
click at [711, 541] on select "-- Please Select -- per person per day per purchase per transaction Other (plea…" at bounding box center [640, 545] width 152 height 26
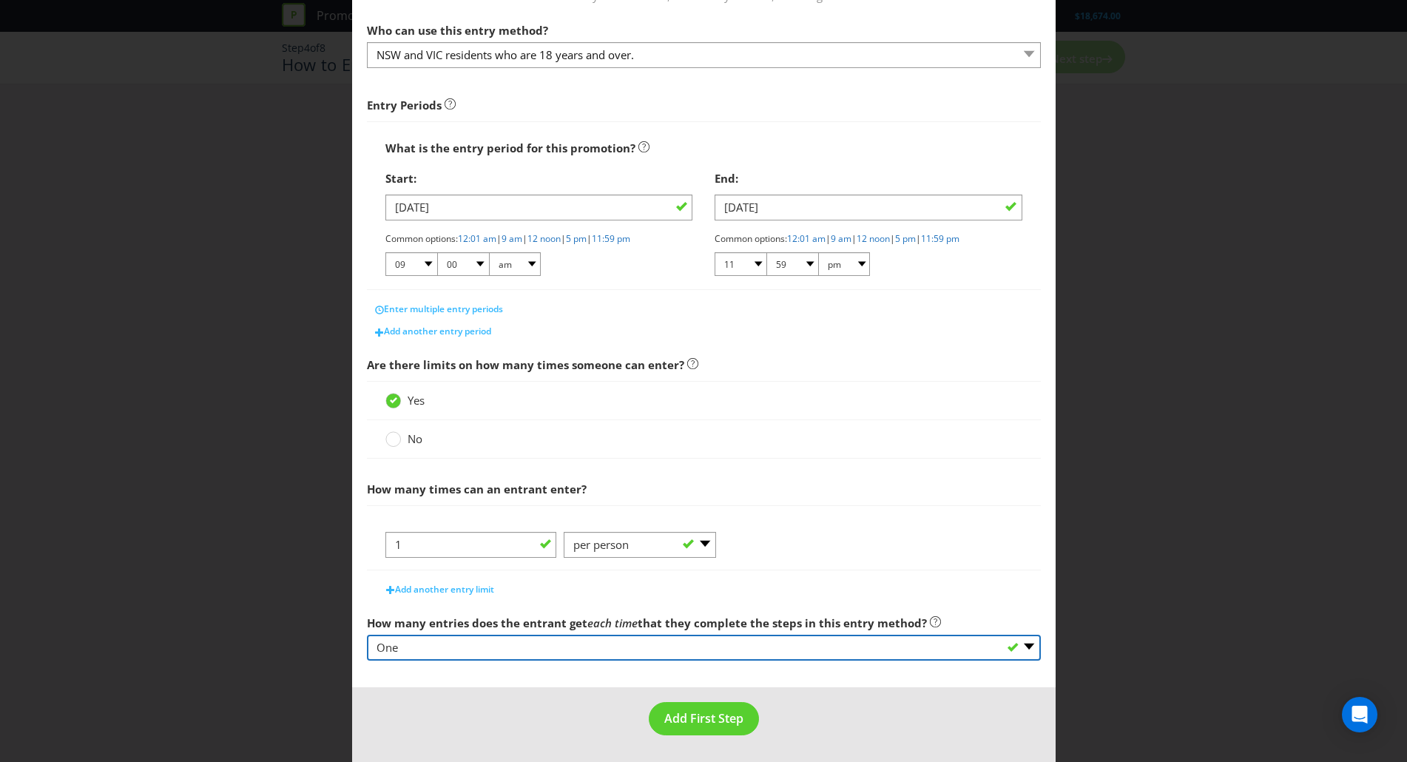
click at [633, 650] on select "-- Please select -- One More than one Other (please specify) Not applicable - g…" at bounding box center [704, 648] width 674 height 26
click at [367, 635] on select "-- Please select -- One More than one Other (please specify) Not applicable - g…" at bounding box center [704, 648] width 674 height 26
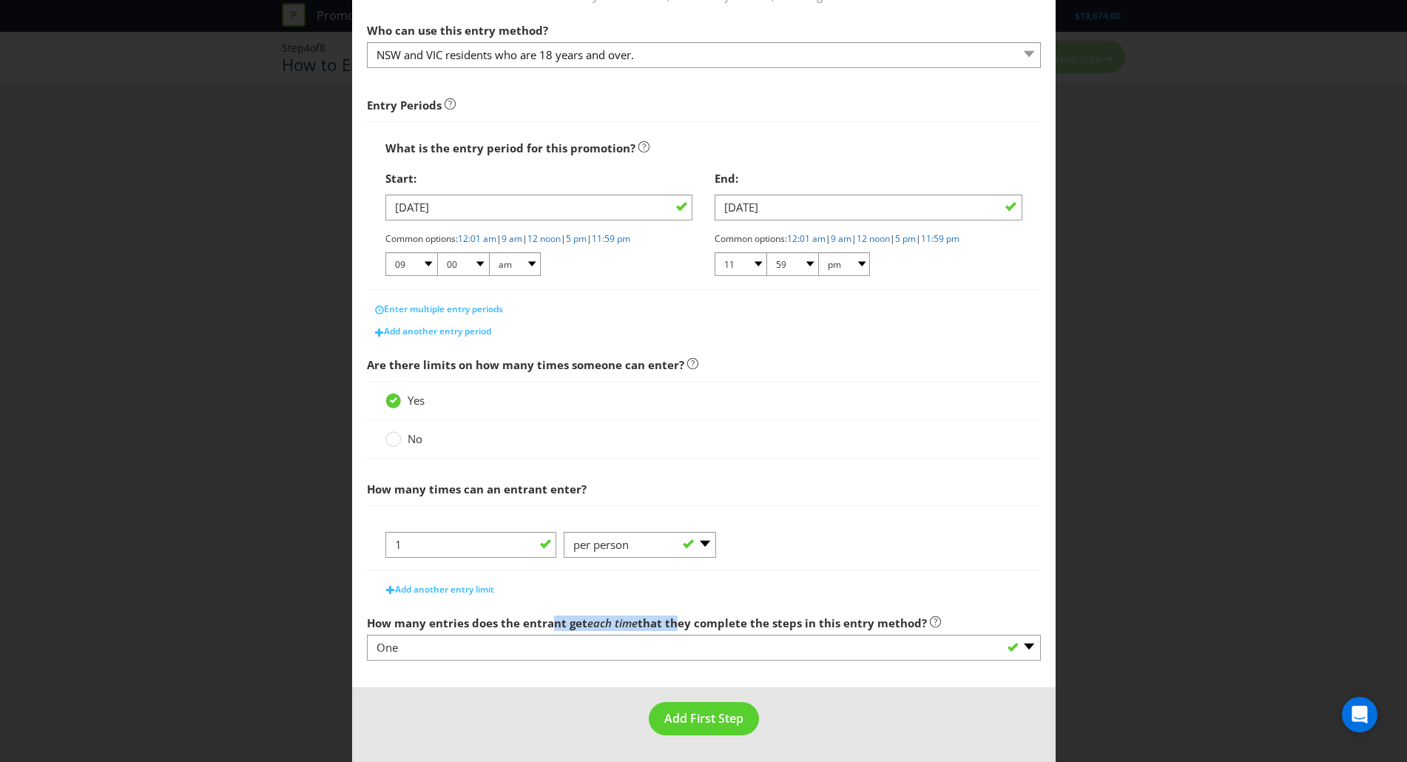
drag, startPoint x: 546, startPoint y: 618, endPoint x: 669, endPoint y: 626, distance: 123.0
click at [669, 626] on span "How many entries does the entrant get each time that they complete the steps in…" at bounding box center [647, 622] width 560 height 15
click at [718, 630] on label "How many entries does the entrant get each time that they complete the steps in…" at bounding box center [654, 619] width 574 height 23
click at [706, 549] on select "-- Please Select -- per person per day per purchase per transaction Other (plea…" at bounding box center [640, 545] width 152 height 26
select select "PER_DAY"
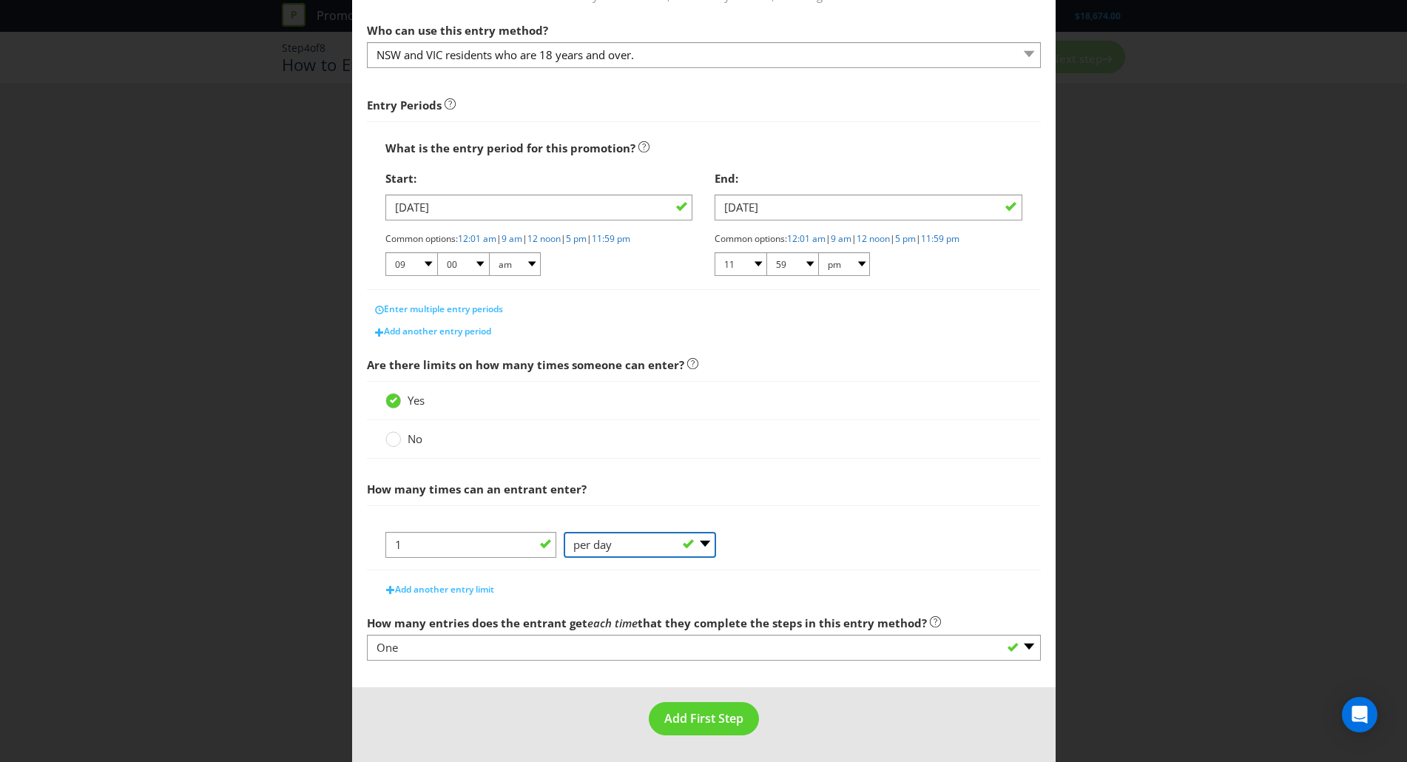
click at [564, 532] on select "-- Please Select -- per person per day per purchase per transaction Other (plea…" at bounding box center [640, 545] width 152 height 26
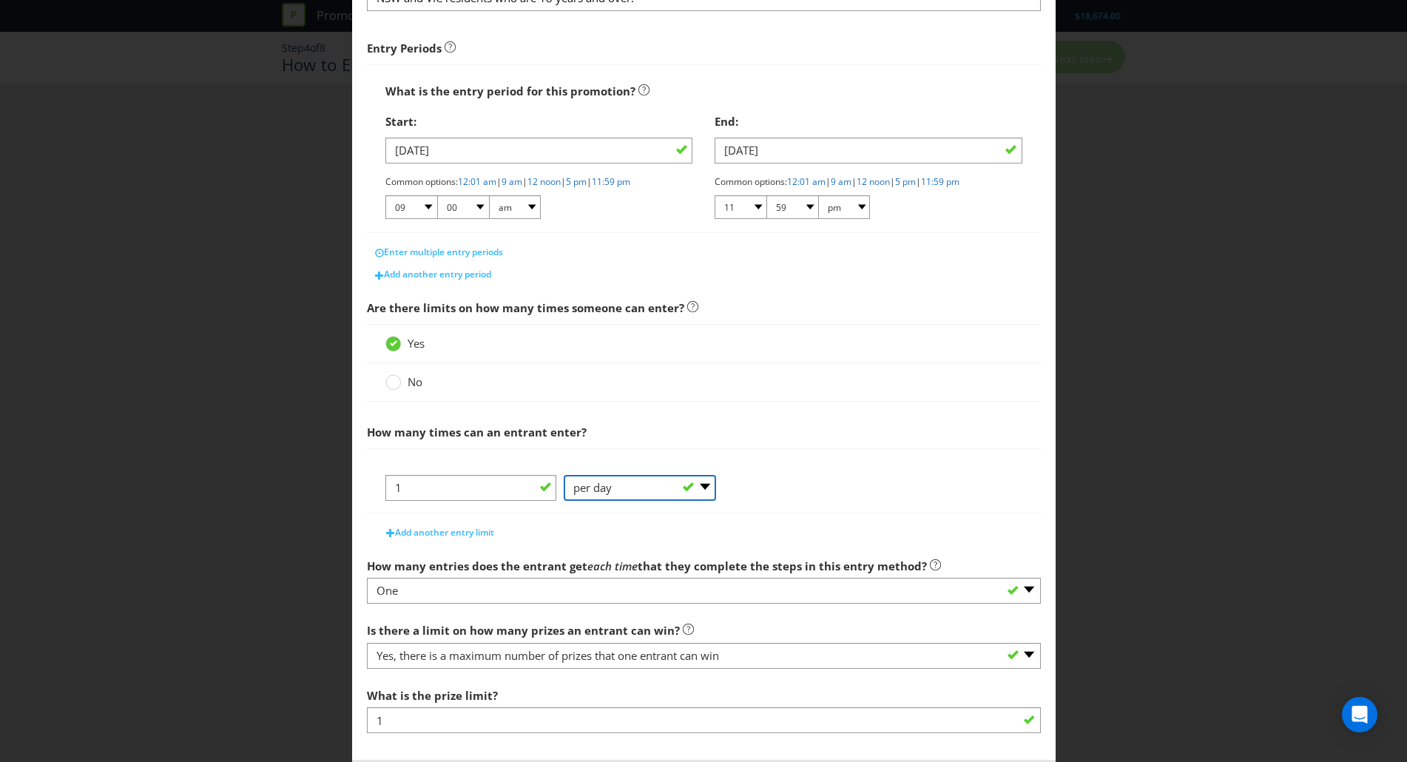
scroll to position [278, 0]
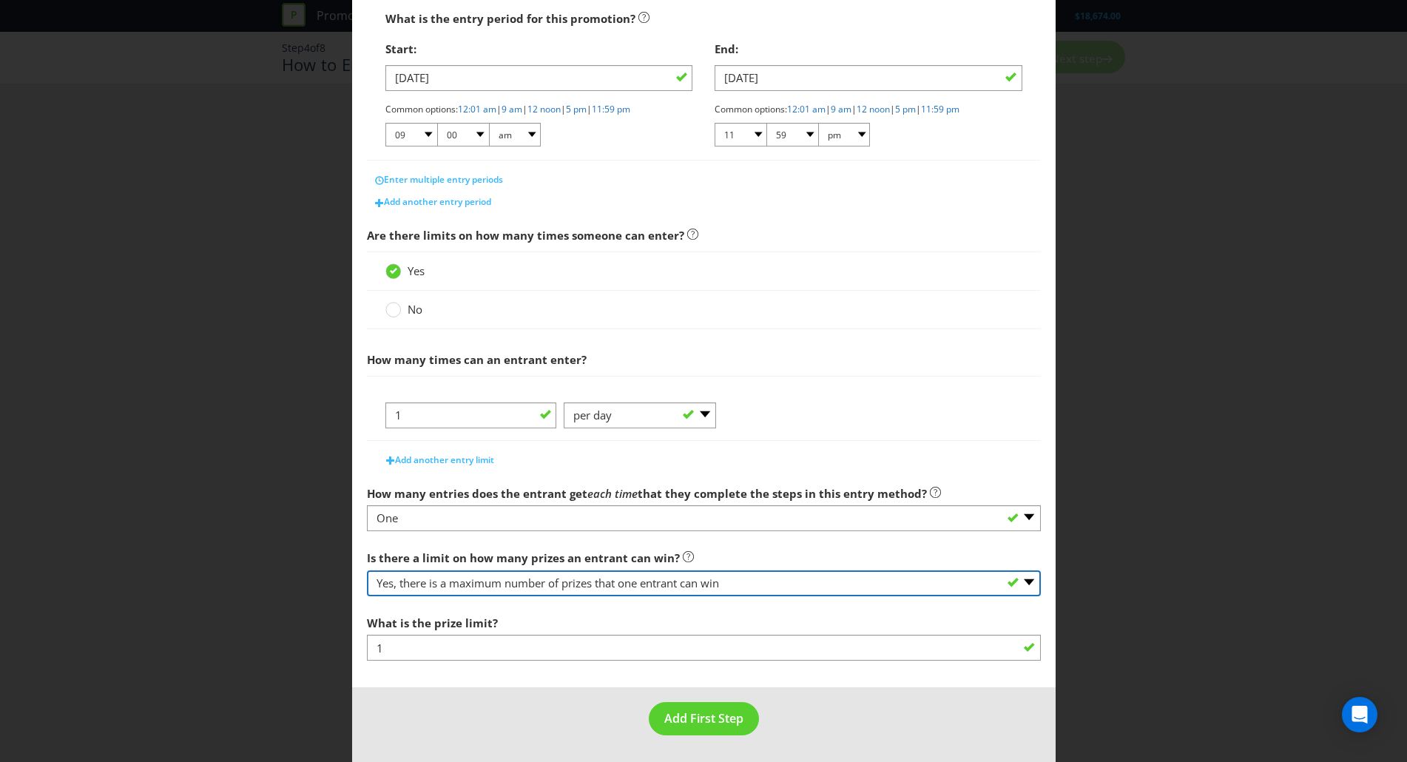
click at [825, 586] on select "-- Please select -- Yes, there is a maximum number of prizes that one entrant c…" at bounding box center [704, 583] width 674 height 26
select select "UNLIMITED"
click at [367, 596] on select "-- Please select -- Yes, there is a maximum number of prizes that one entrant c…" at bounding box center [704, 583] width 674 height 26
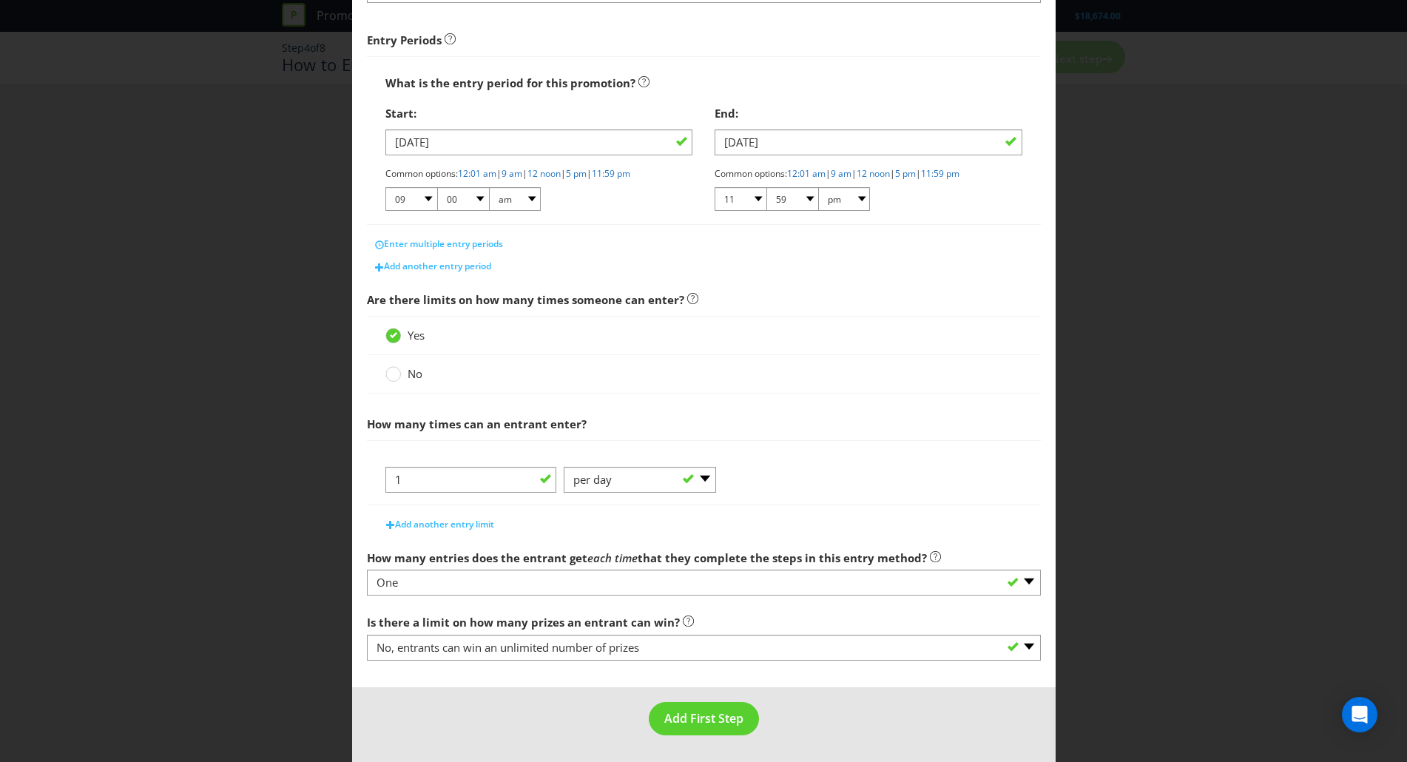
click at [457, 428] on span "How many times can an entrant enter?" at bounding box center [477, 423] width 220 height 15
drag, startPoint x: 457, startPoint y: 428, endPoint x: 569, endPoint y: 416, distance: 112.3
click at [569, 416] on span "How many times can an entrant enter?" at bounding box center [704, 424] width 674 height 30
click at [422, 527] on span "Add another entry limit" at bounding box center [444, 524] width 99 height 13
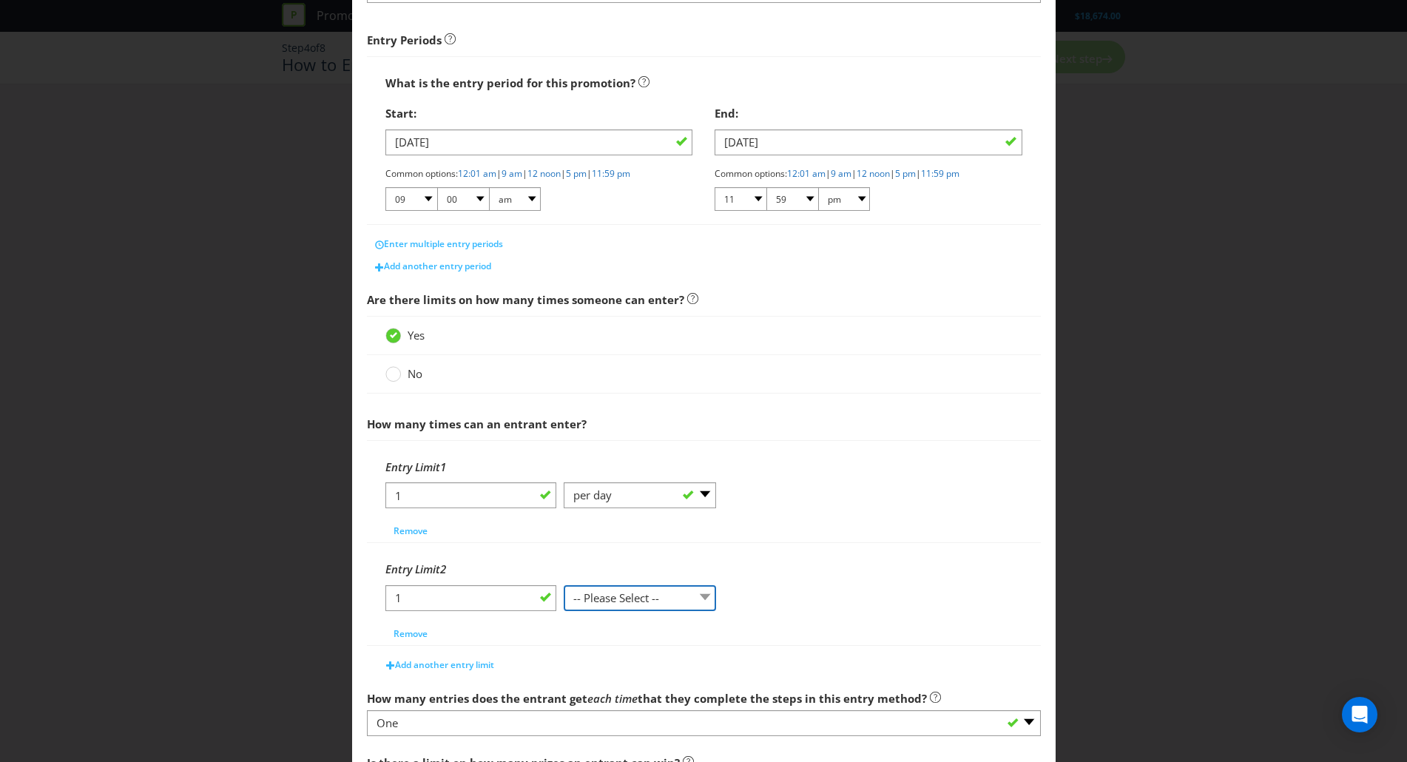
click at [626, 601] on select "-- Please Select -- per person per day per purchase per transaction Other (plea…" at bounding box center [640, 598] width 152 height 26
select select "PER_TRANSACTION"
click at [564, 585] on select "-- Please Select -- per person per day per purchase per transaction Other (plea…" at bounding box center [640, 598] width 152 height 26
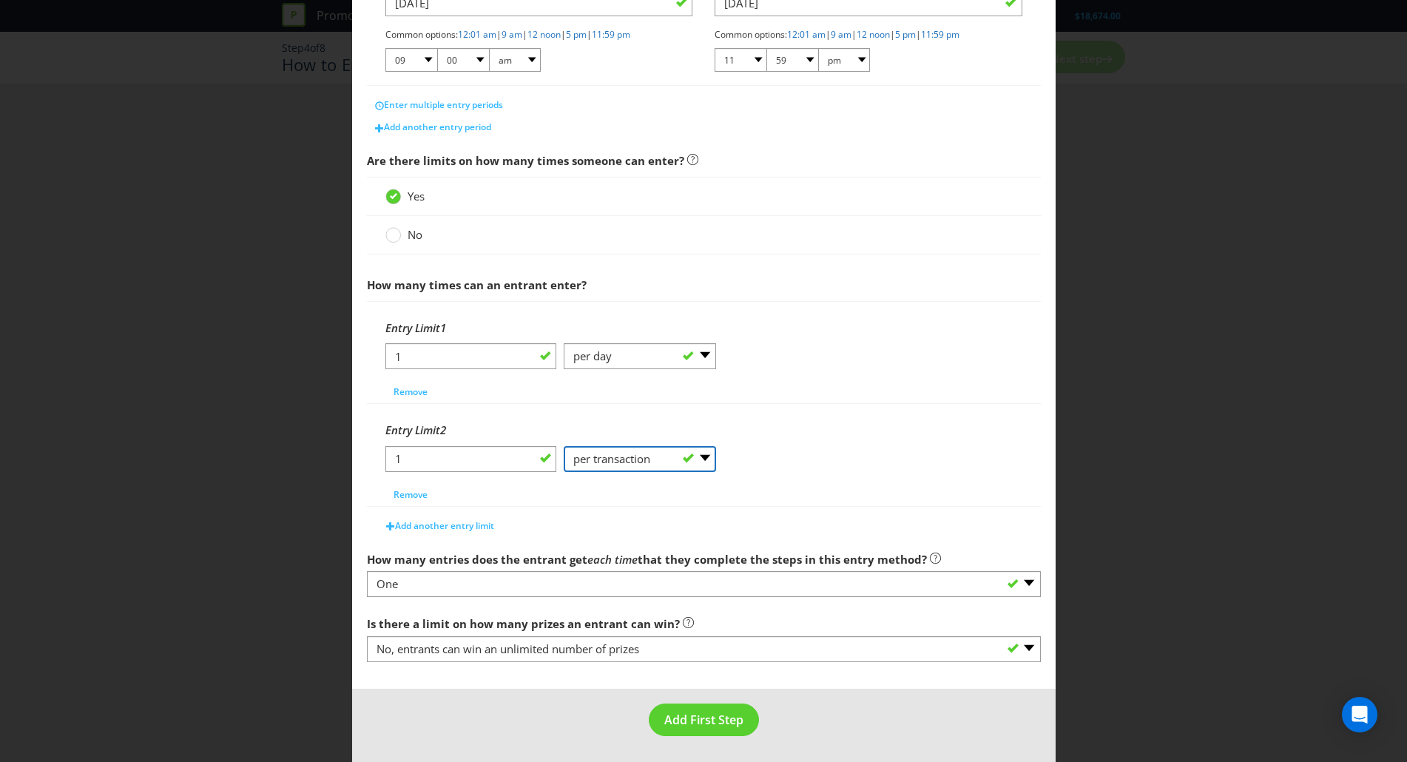
scroll to position [354, 0]
click at [426, 523] on span "Add another entry limit" at bounding box center [444, 525] width 99 height 13
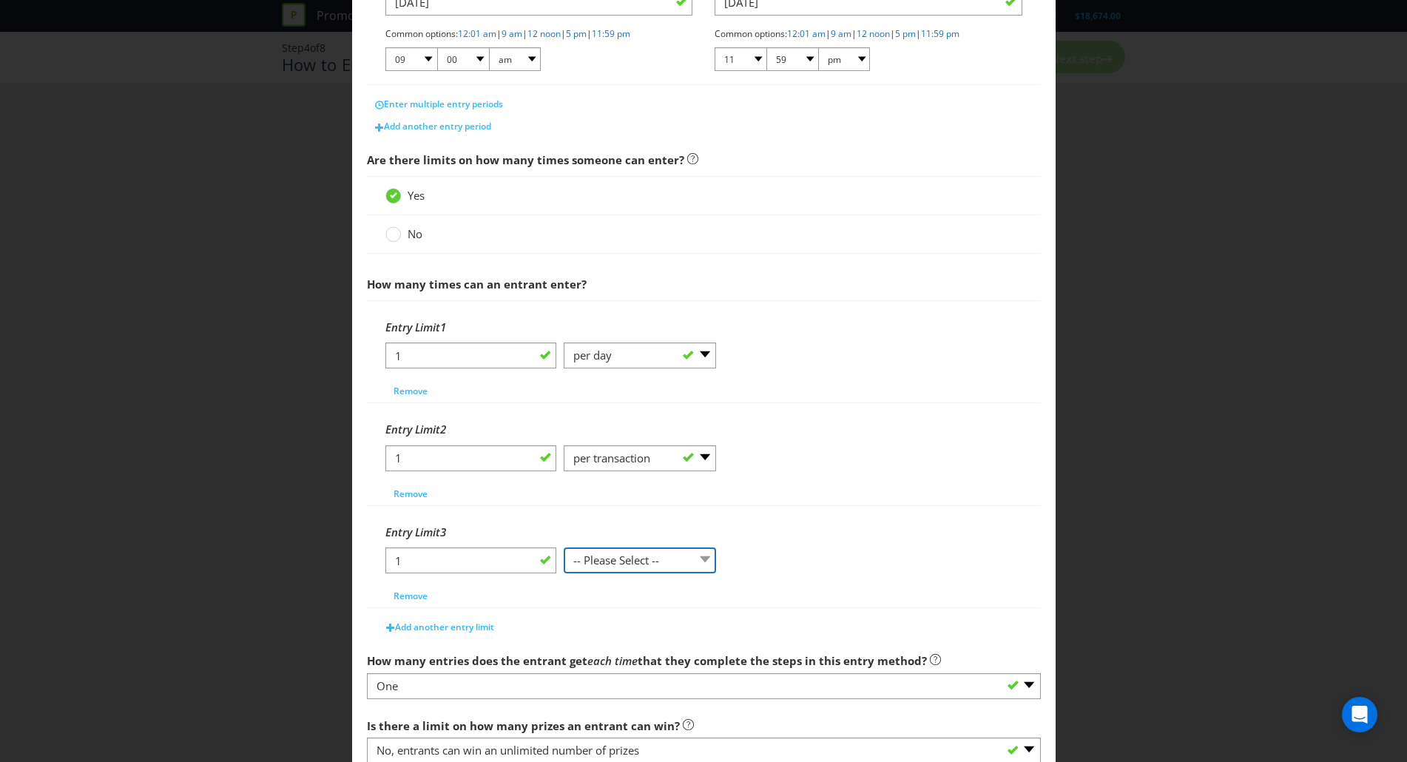
click at [645, 563] on select "-- Please Select -- per person per day per purchase per transaction Other (plea…" at bounding box center [640, 560] width 152 height 26
select select "PER_PERSON"
click at [564, 547] on select "-- Please Select -- per person per day per purchase per transaction Other (plea…" at bounding box center [640, 560] width 152 height 26
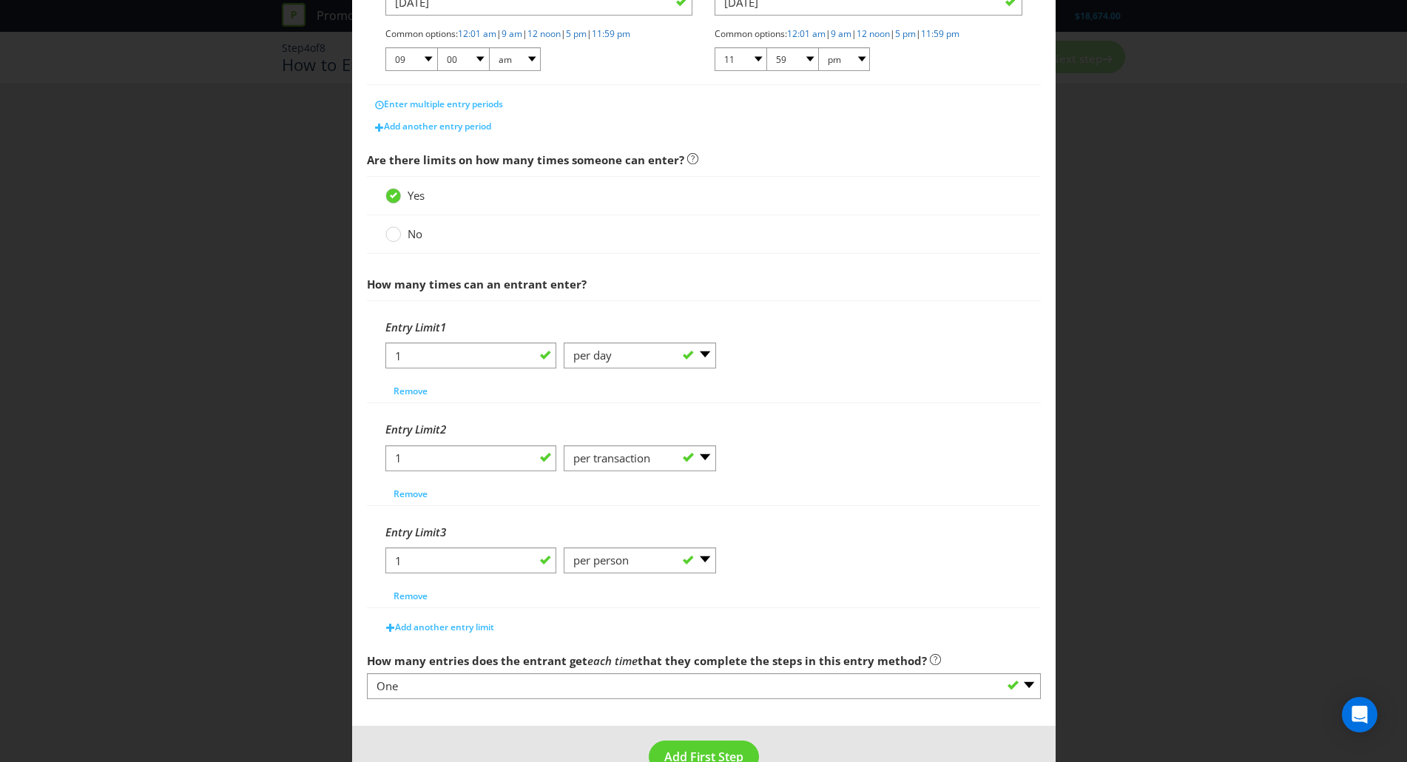
click at [823, 523] on div "Entry Limit 3" at bounding box center [703, 532] width 637 height 30
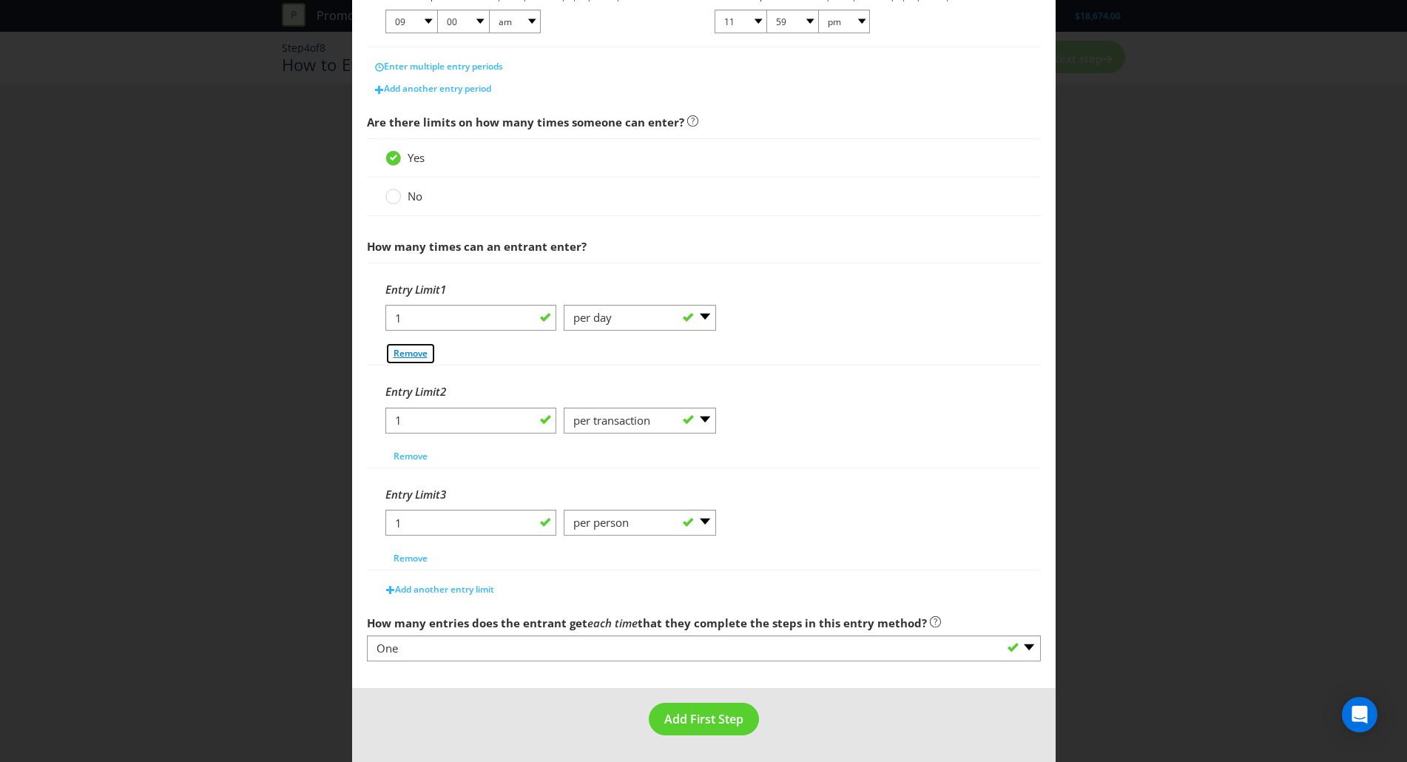
click at [422, 356] on span "Remove" at bounding box center [410, 353] width 34 height 13
select select "PER_TRANSACTION"
select select "PER_PERSON"
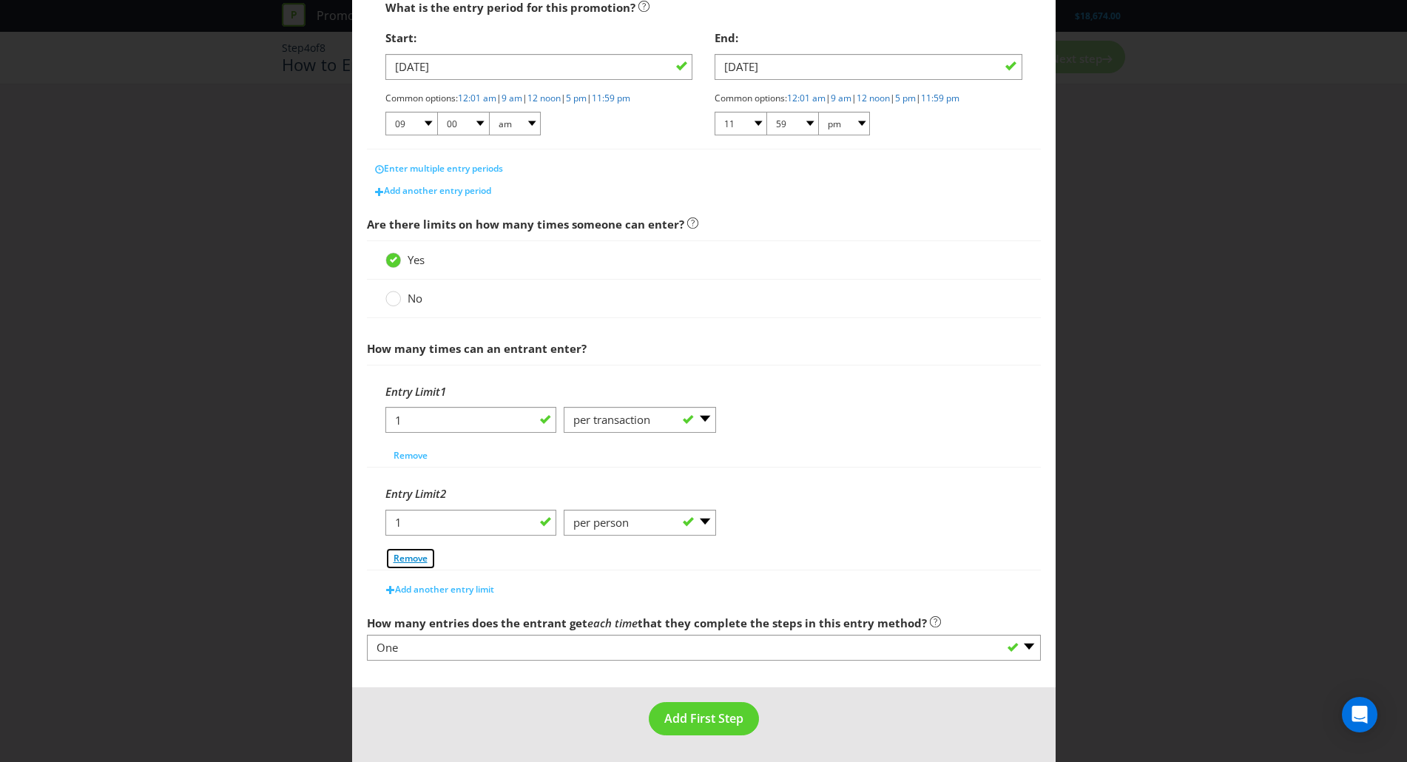
click at [416, 558] on span "Remove" at bounding box center [410, 558] width 34 height 13
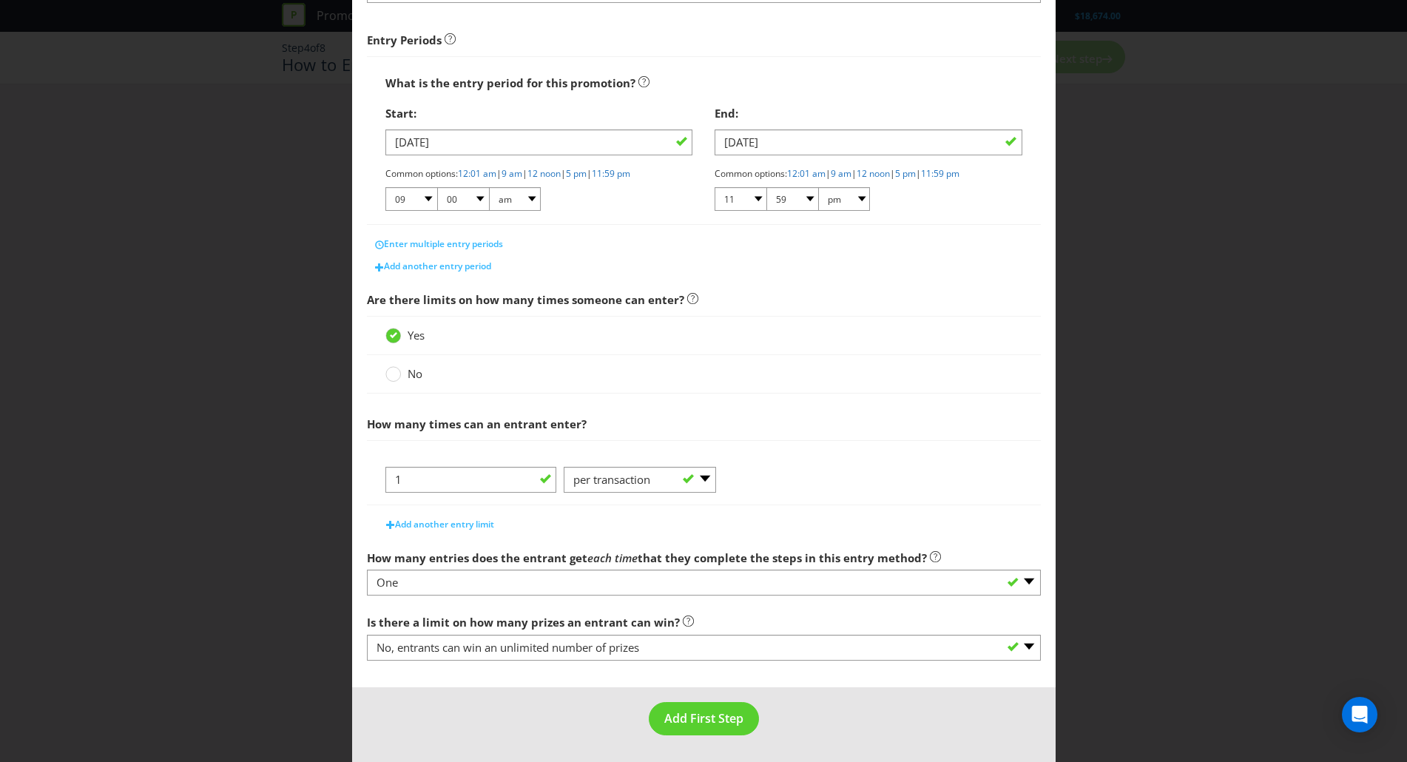
scroll to position [214, 0]
click at [441, 532] on button "Add another entry limit" at bounding box center [440, 524] width 124 height 22
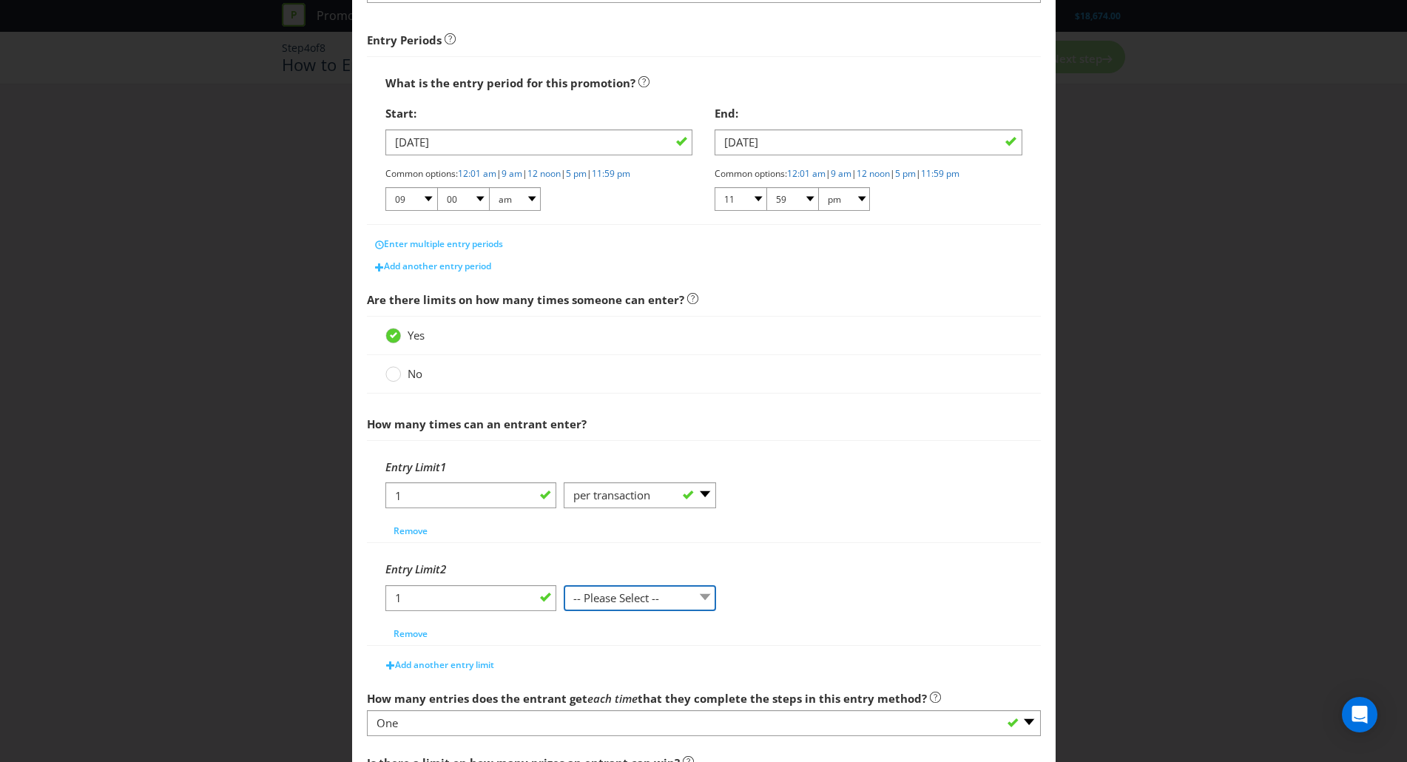
click at [615, 605] on select "-- Please Select -- per person per day per purchase per transaction Other (plea…" at bounding box center [640, 598] width 152 height 26
select select "PER_PERSON"
click at [564, 585] on select "-- Please Select -- per person per day per purchase per transaction Other (plea…" at bounding box center [640, 598] width 152 height 26
click at [433, 670] on span "Add another entry limit" at bounding box center [444, 664] width 99 height 13
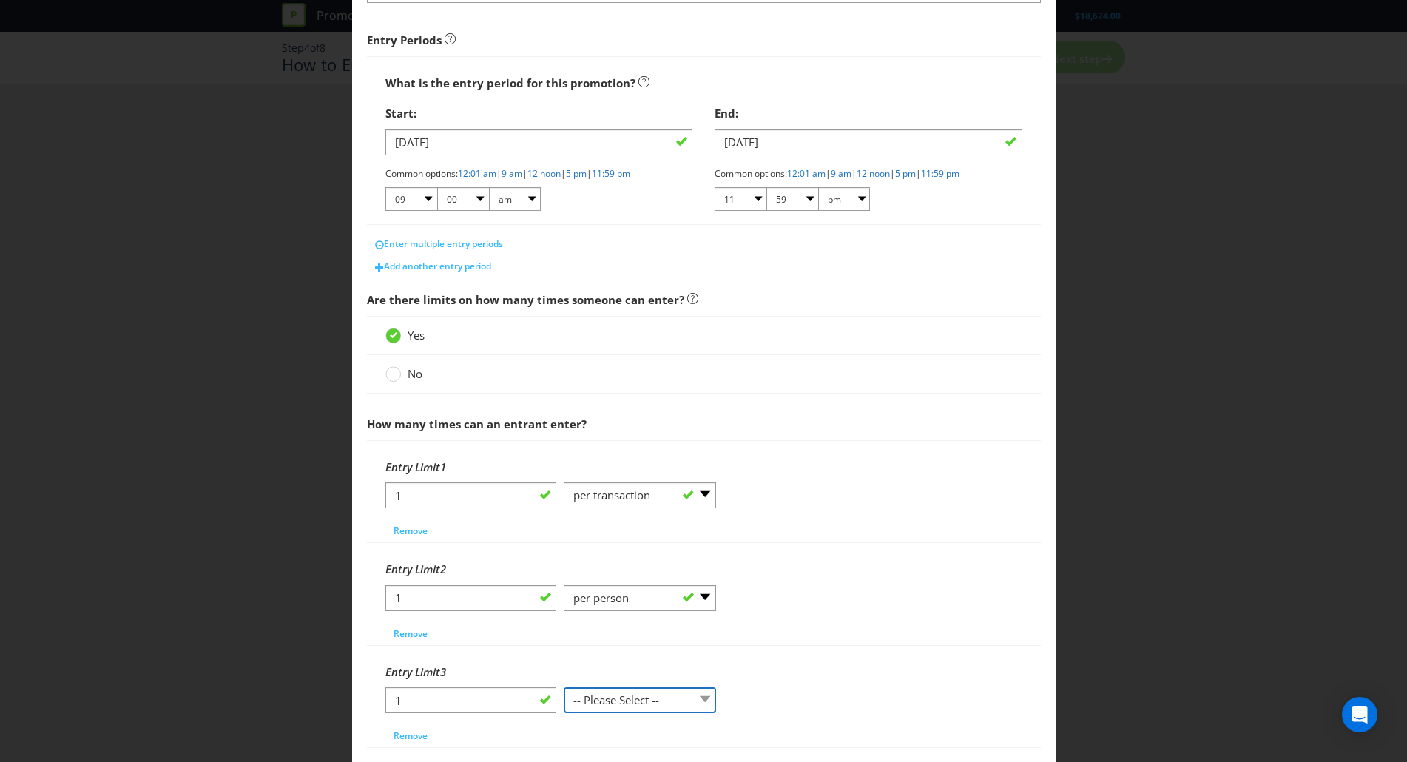
click at [598, 693] on select "-- Please Select -- per person per day per purchase per transaction Other (plea…" at bounding box center [640, 700] width 152 height 26
select select "PER_DAY"
click at [564, 687] on select "-- Please Select -- per person per day per purchase per transaction Other (plea…" at bounding box center [640, 700] width 152 height 26
click at [1127, 491] on div "How to Enter What is the name of this entry method? How to Enter This name will…" at bounding box center [703, 381] width 1407 height 762
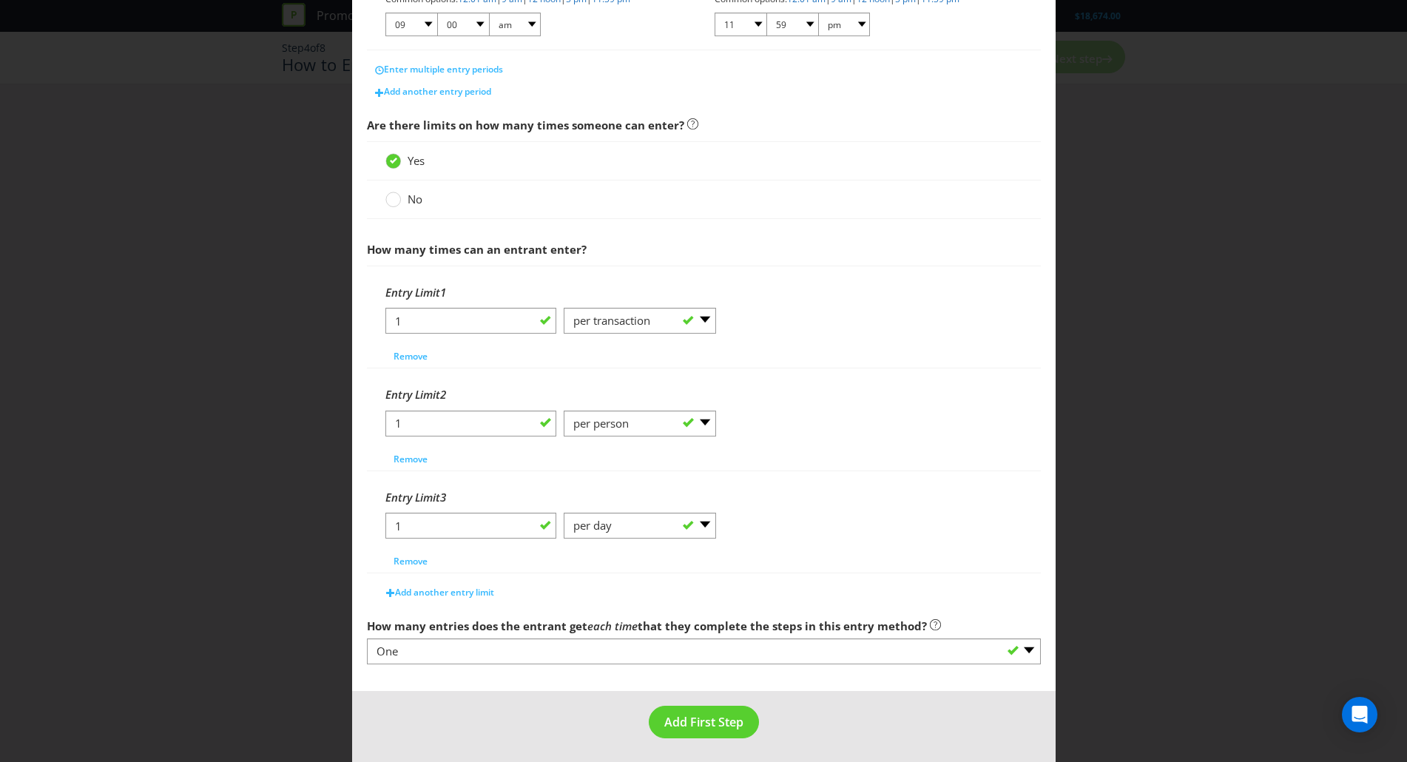
scroll to position [391, 0]
click at [706, 718] on span "Add First Step" at bounding box center [703, 719] width 79 height 16
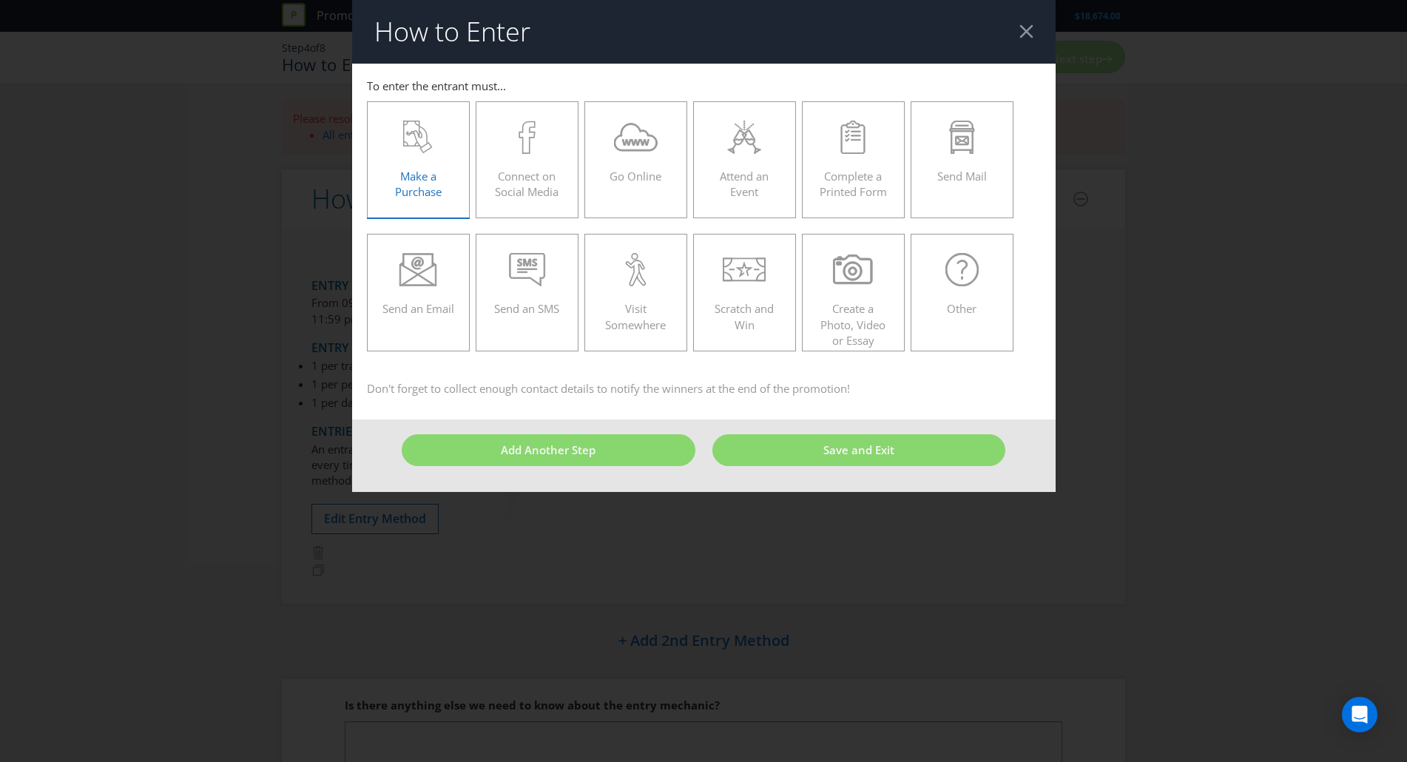
click at [429, 167] on div "Make a Purchase" at bounding box center [418, 154] width 72 height 67
click at [0, 0] on input "Make a Purchase" at bounding box center [0, 0] width 0 height 0
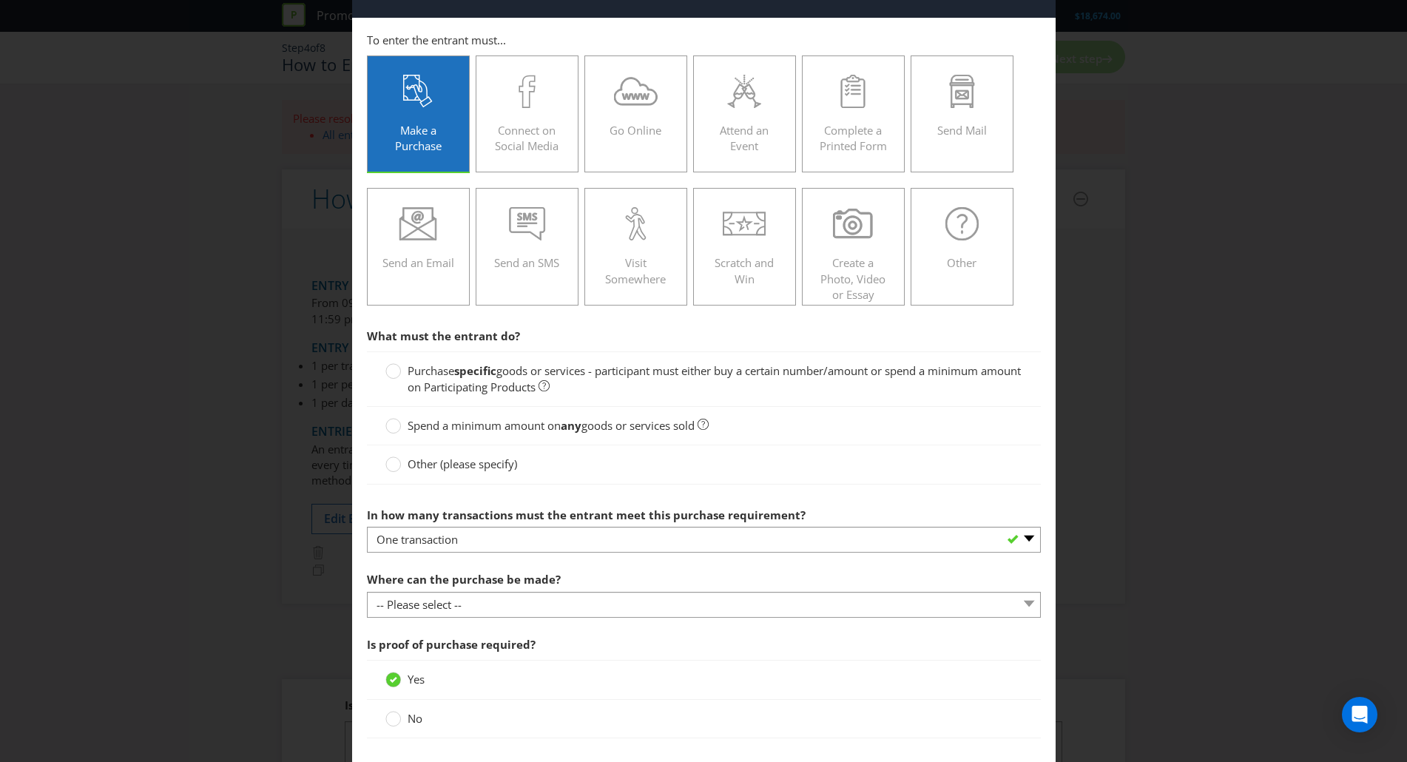
scroll to position [49, 0]
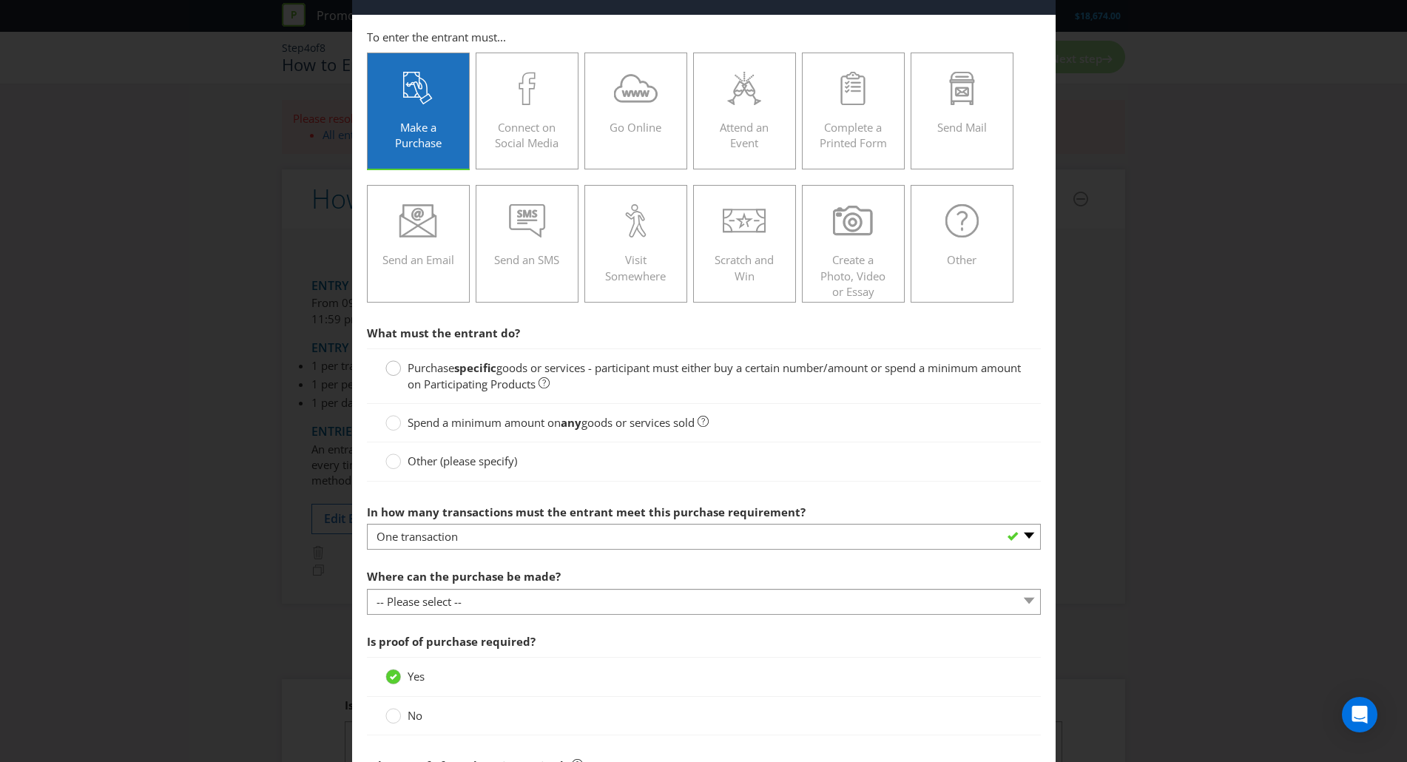
click at [391, 371] on circle at bounding box center [392, 368] width 15 height 15
click at [0, 0] on input "Purchase specific goods or services - participant must either buy a certain num…" at bounding box center [0, 0] width 0 height 0
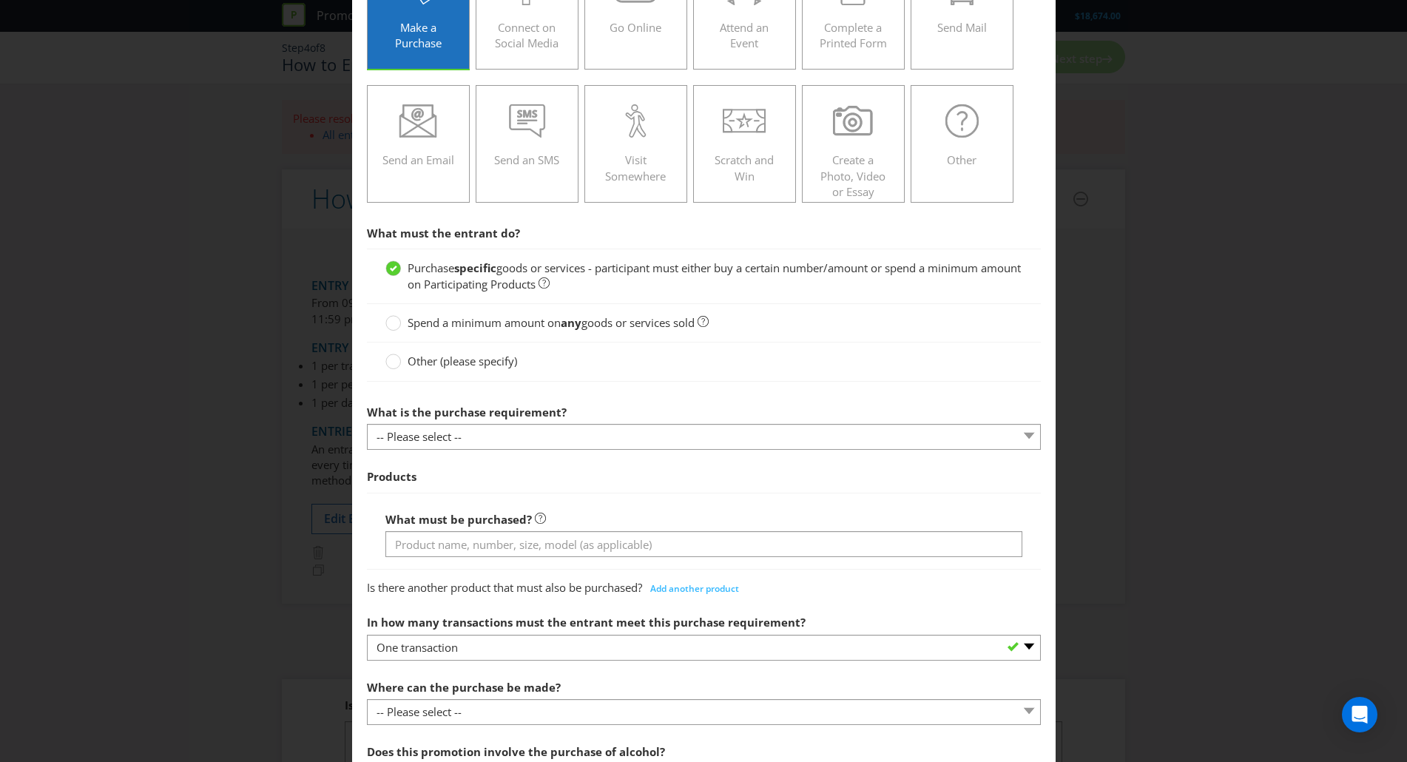
scroll to position [149, 0]
click at [726, 455] on span "What is the purchase requirement? -- Please select -- Buy a certain number of t…" at bounding box center [704, 497] width 674 height 203
click at [701, 448] on div at bounding box center [704, 448] width 674 height 1
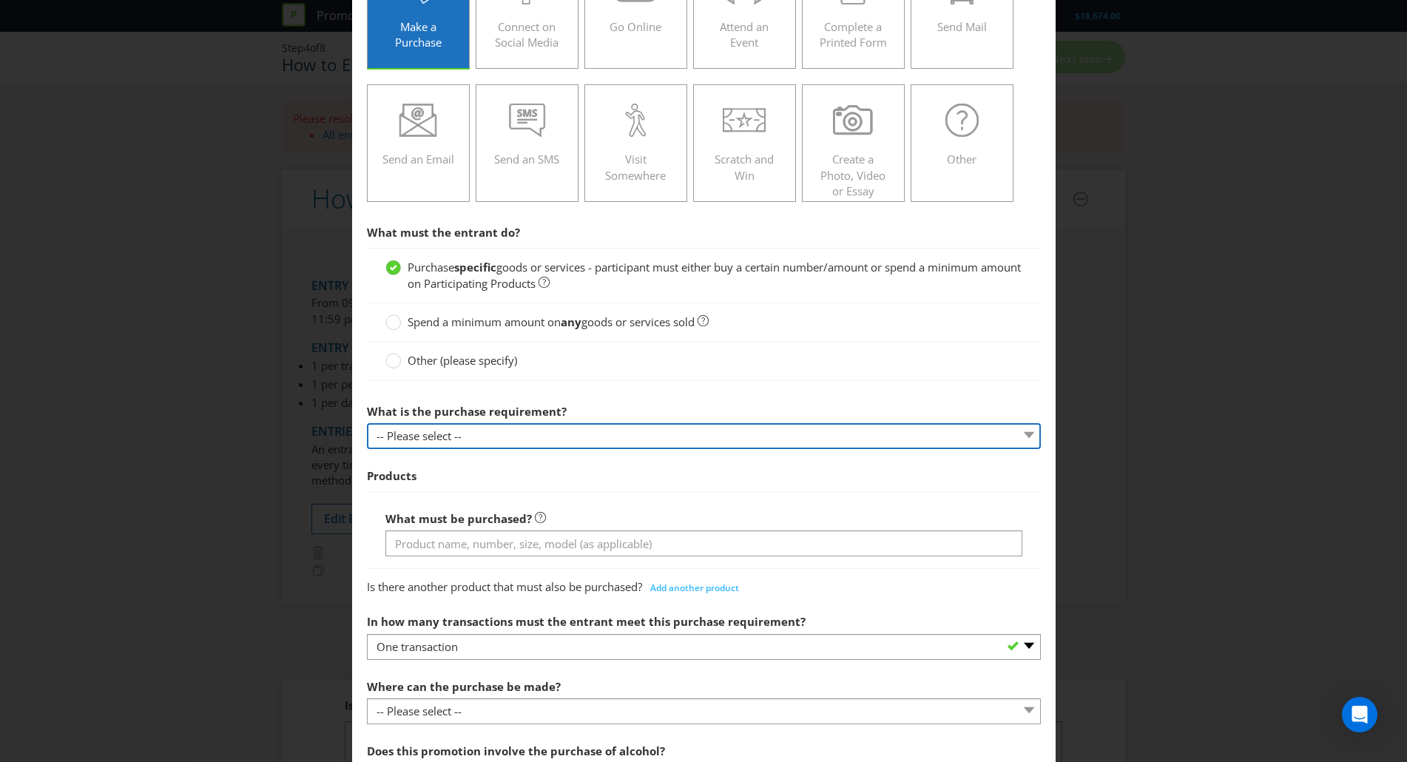
click at [683, 446] on select "-- Please select -- Buy a certain number of these products or services Spend a …" at bounding box center [704, 436] width 674 height 26
select select "MINIMUM_SPEND_AMOUNT"
click at [367, 423] on select "-- Please select -- Buy a certain number of these products or services Spend a …" at bounding box center [704, 436] width 674 height 26
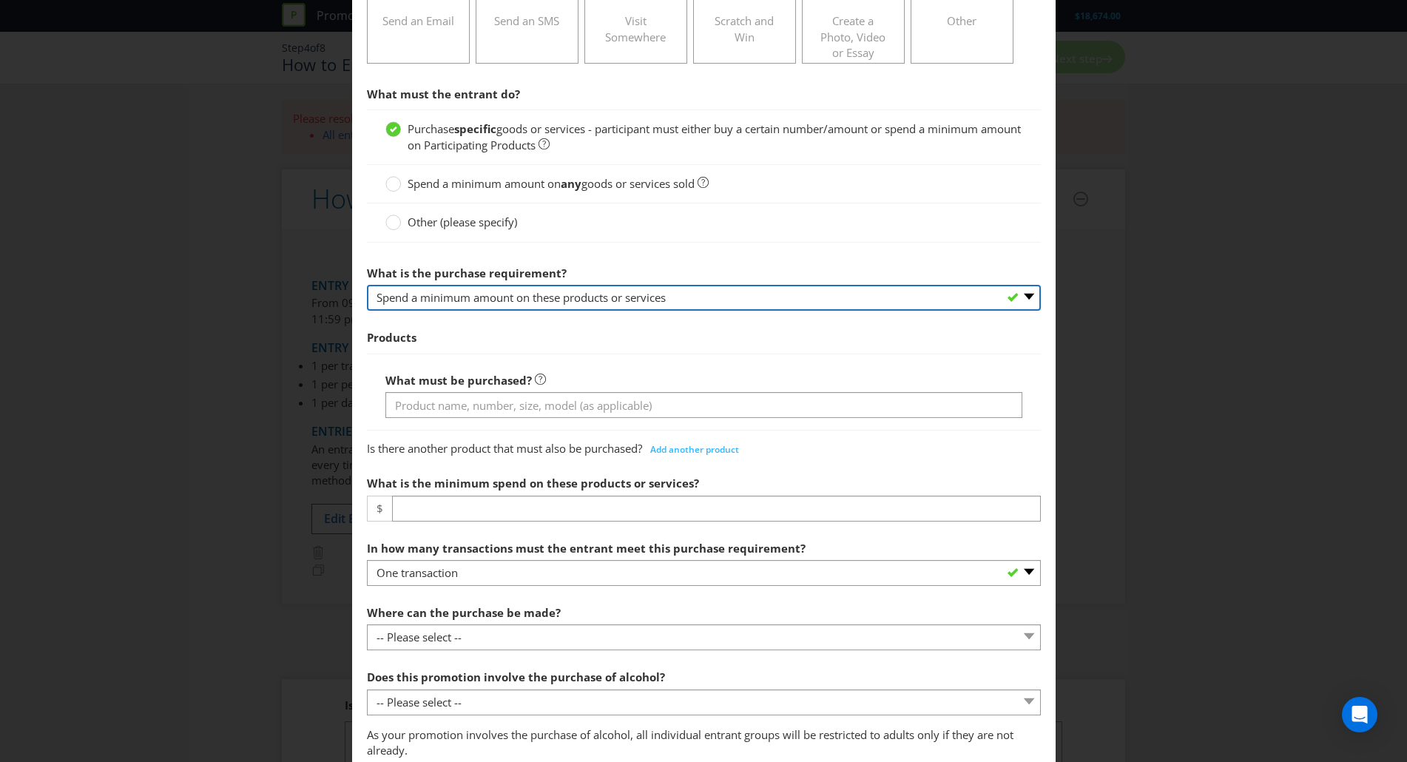
scroll to position [292, 0]
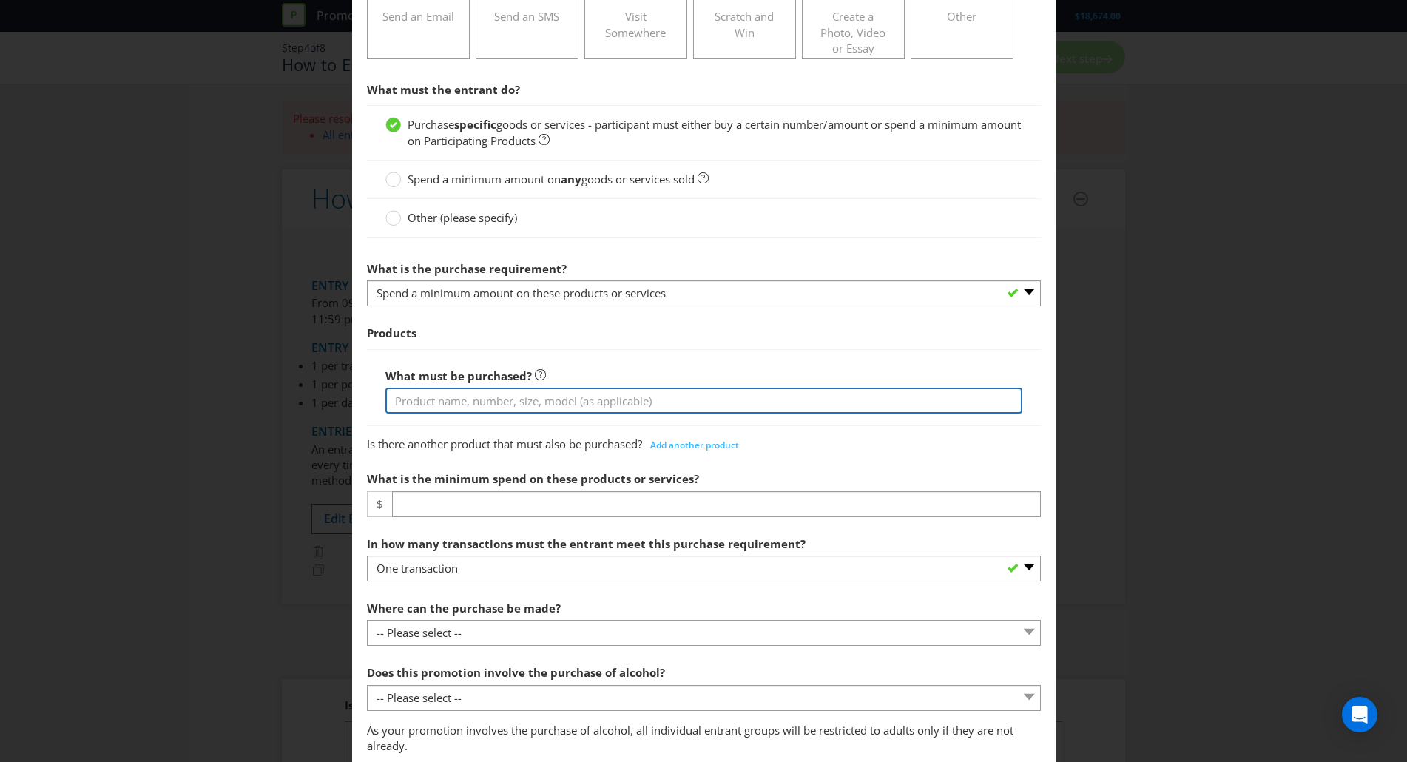
click at [536, 391] on input "text" at bounding box center [703, 401] width 637 height 26
click at [574, 398] on input "Any participating Premix product instore" at bounding box center [703, 401] width 637 height 26
click at [479, 402] on input "Any participating Premix product in store" at bounding box center [703, 401] width 637 height 26
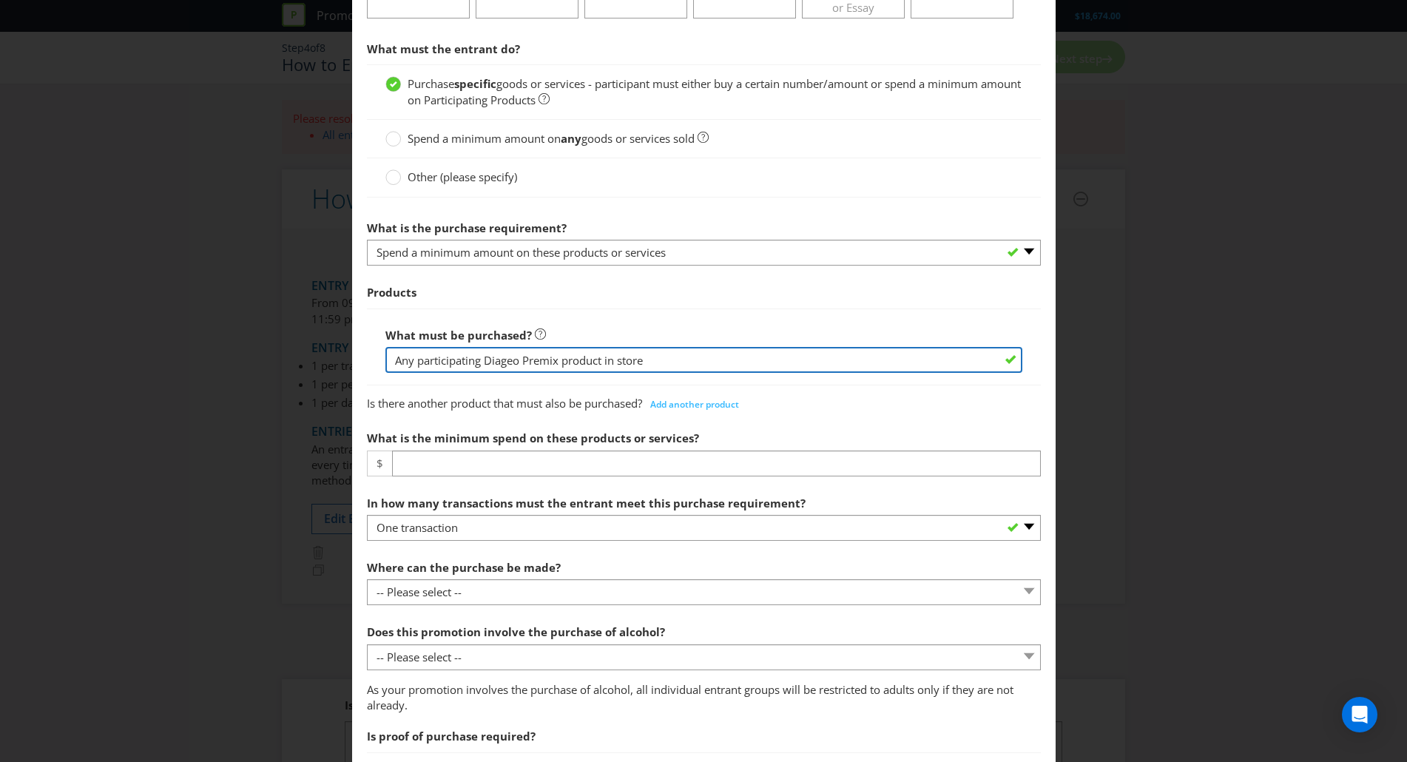
scroll to position [334, 0]
type input "Any participating Diageo Premix product in store"
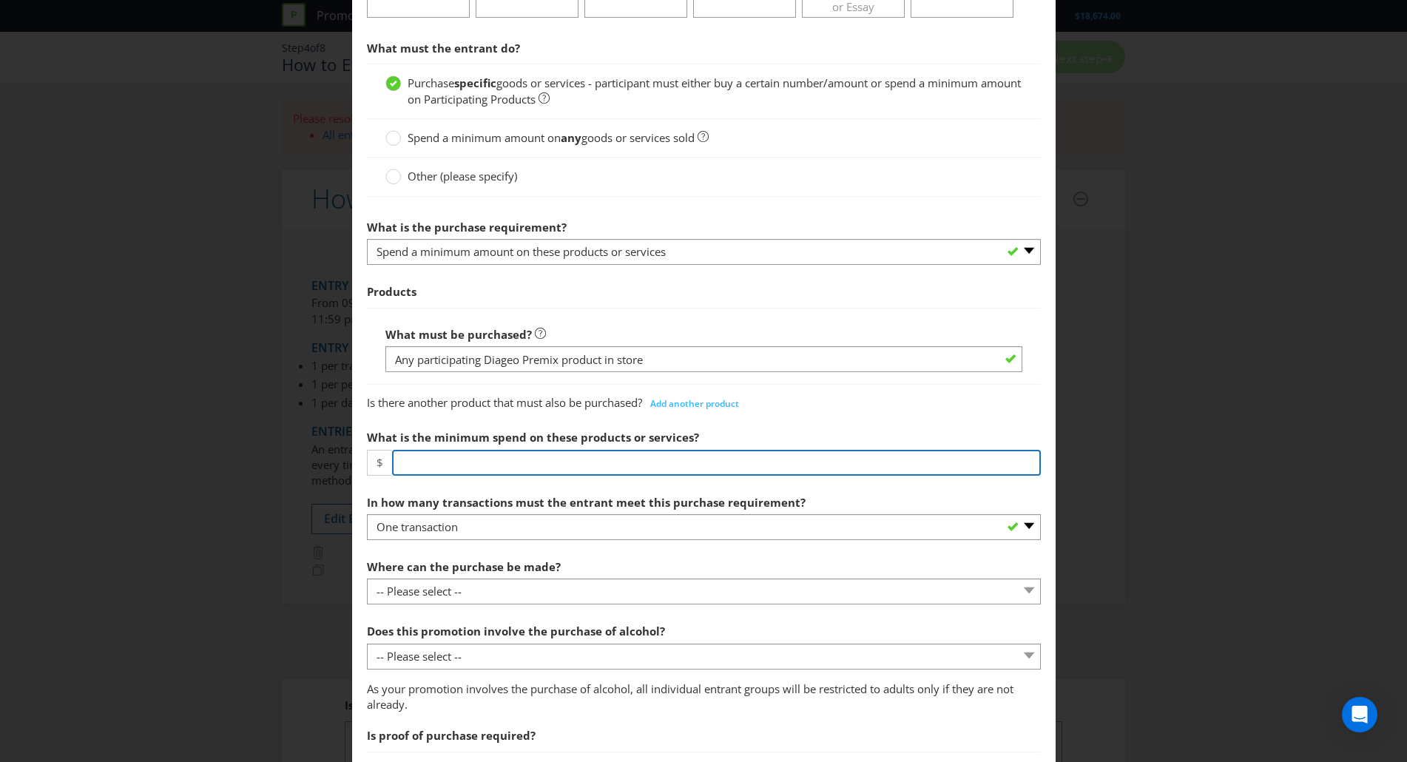
click at [491, 470] on input "number" at bounding box center [716, 463] width 649 height 26
type input "25"
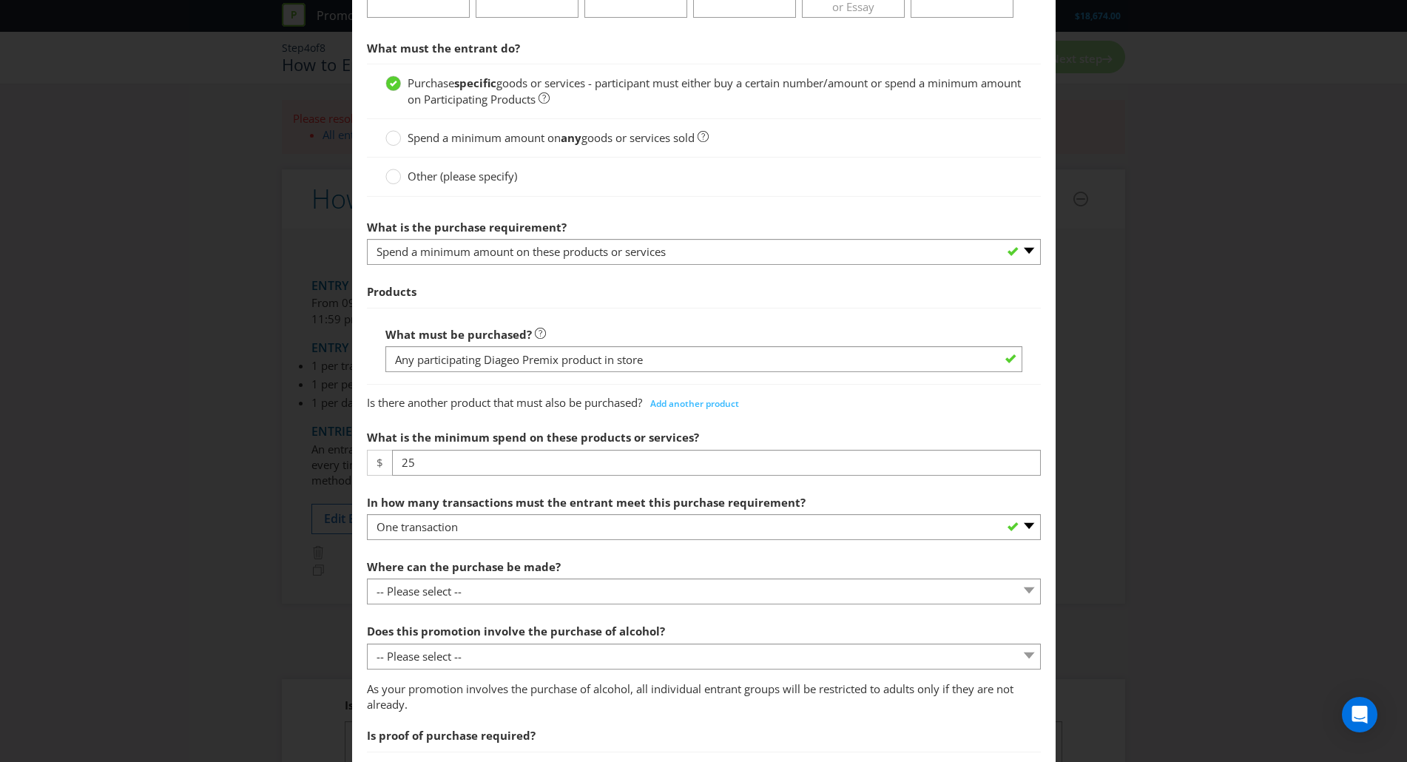
click at [1179, 337] on div "How to Enter To enter the entrant must... Make a Purchase Connect on Social Med…" at bounding box center [703, 381] width 1407 height 762
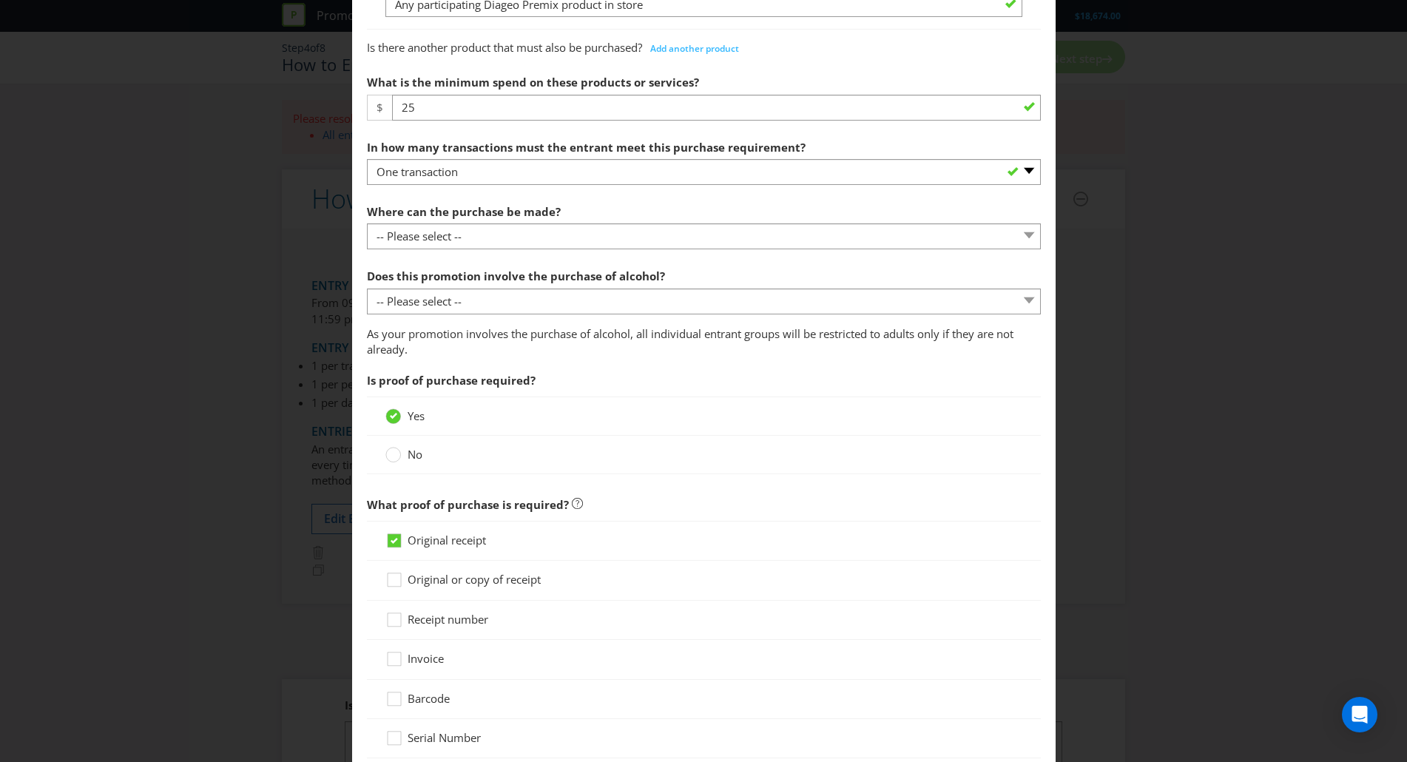
scroll to position [692, 0]
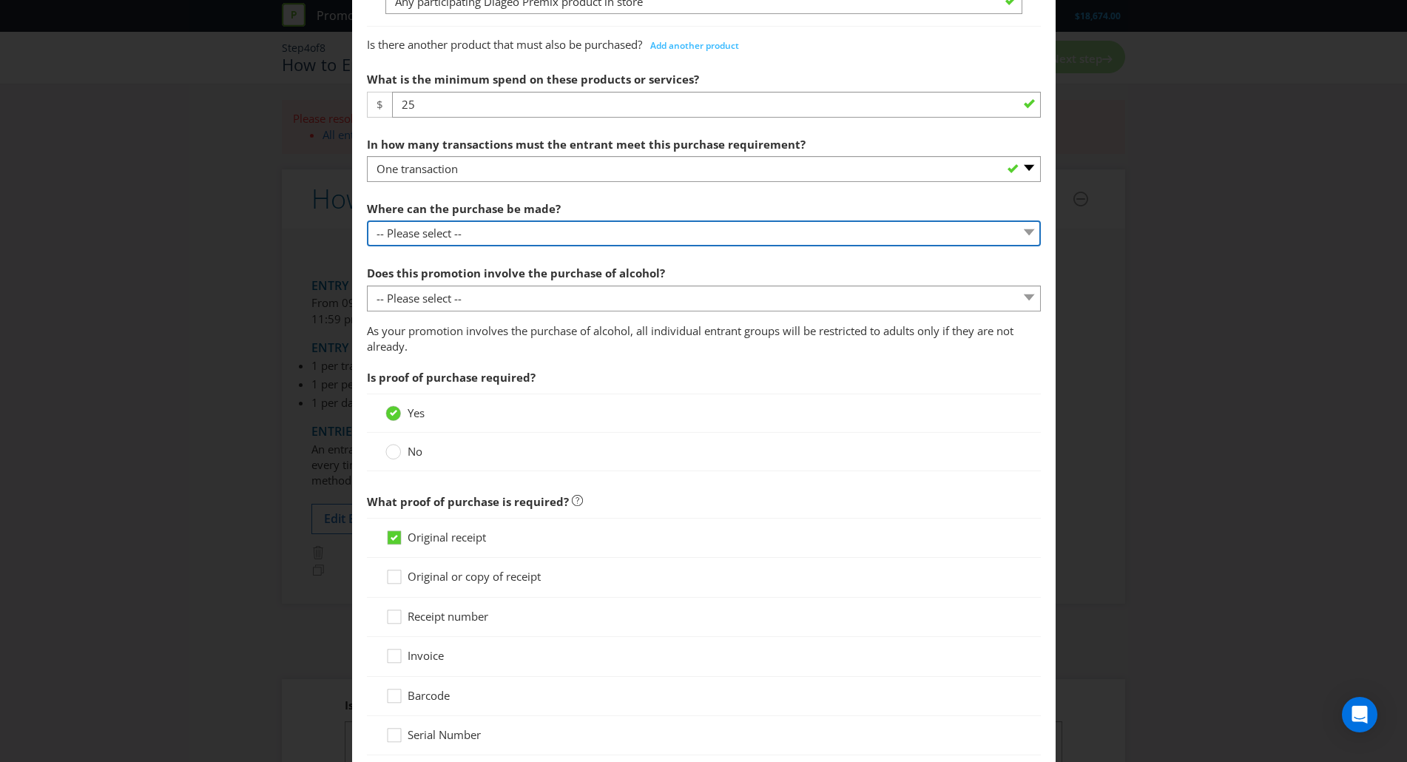
click at [568, 239] on select "-- Please select -- Any stores displaying promotional material (including onlin…" at bounding box center [704, 233] width 674 height 26
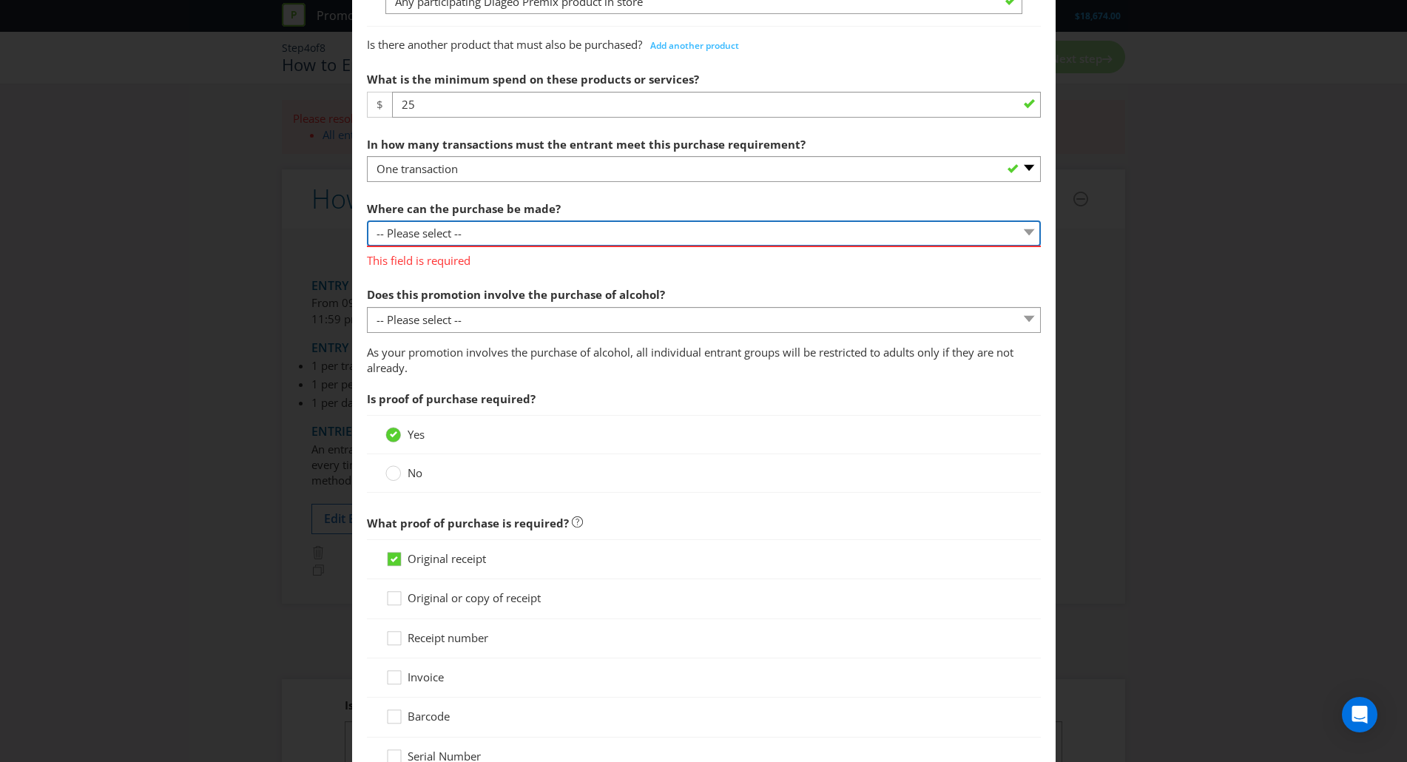
click at [473, 229] on select "-- Please select -- Any stores displaying promotional material (including onlin…" at bounding box center [704, 233] width 674 height 26
select select "ANY_DISPLAYING_PROMOTIONAL_MATERIAL"
click at [367, 220] on select "-- Please select -- Any stores displaying promotional material (including onlin…" at bounding box center [704, 233] width 674 height 26
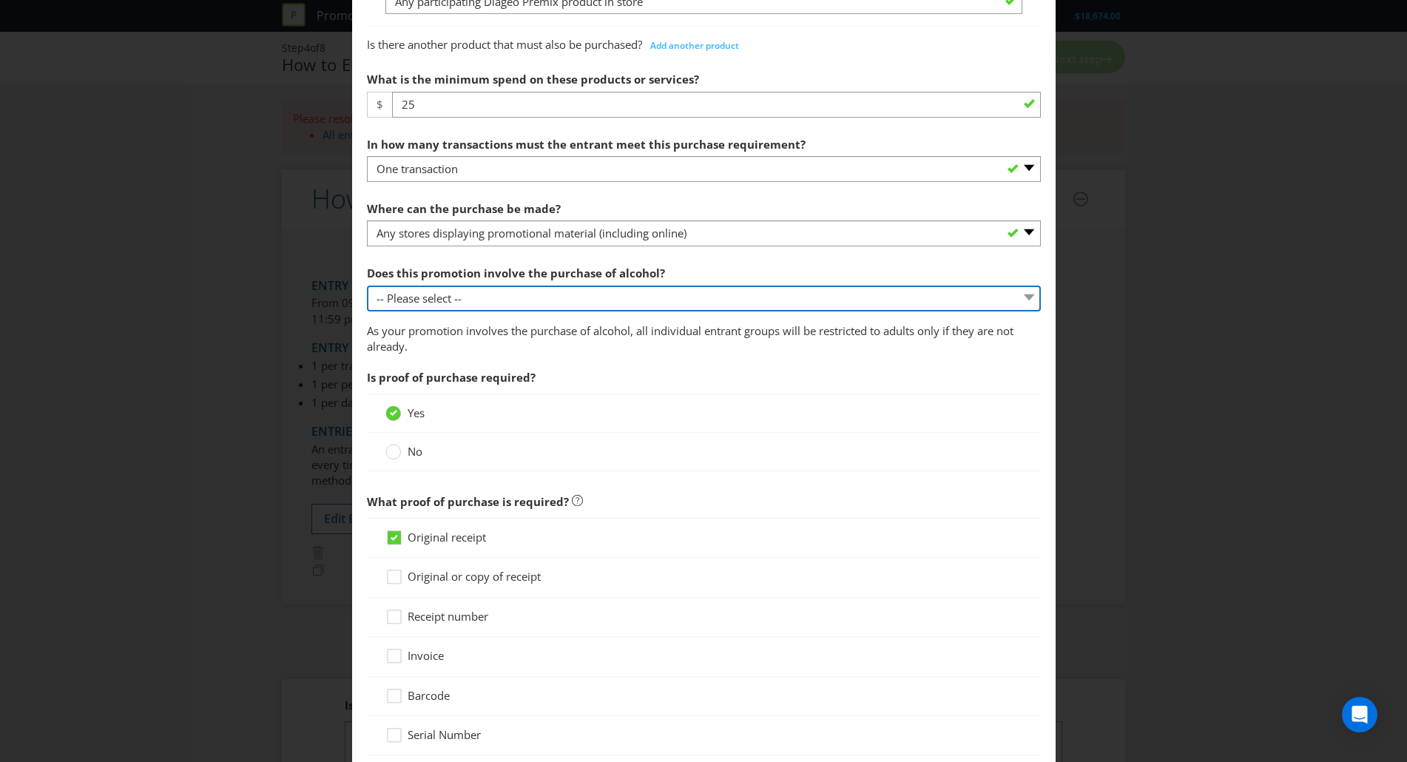
click at [527, 308] on select "-- Please select -- Yes, for on-premises consumption Yes, for off-premises cons…" at bounding box center [704, 299] width 674 height 26
select select "YES_OFF_PREMISES"
click at [367, 286] on select "-- Please select -- Yes, for on-premises consumption Yes, for off-premises cons…" at bounding box center [704, 299] width 674 height 26
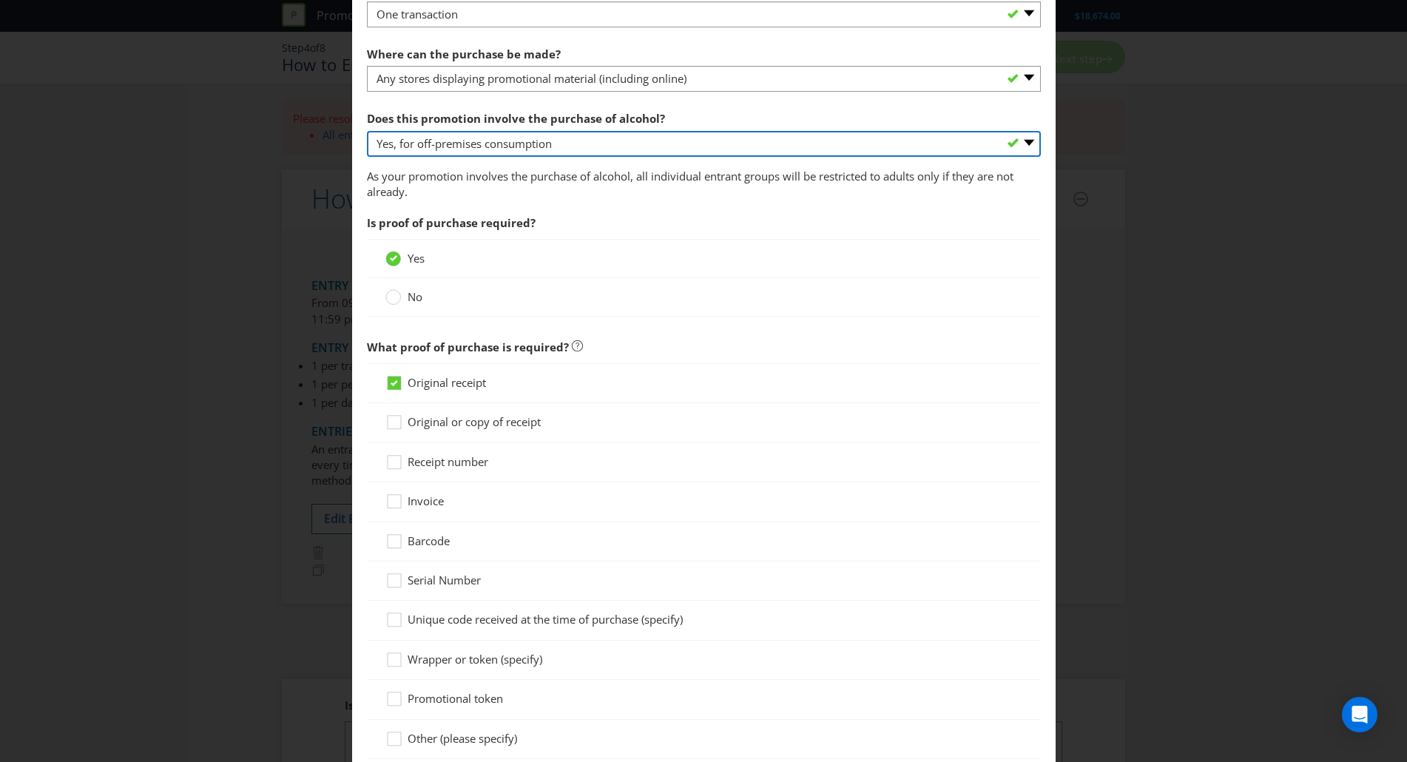
scroll to position [848, 0]
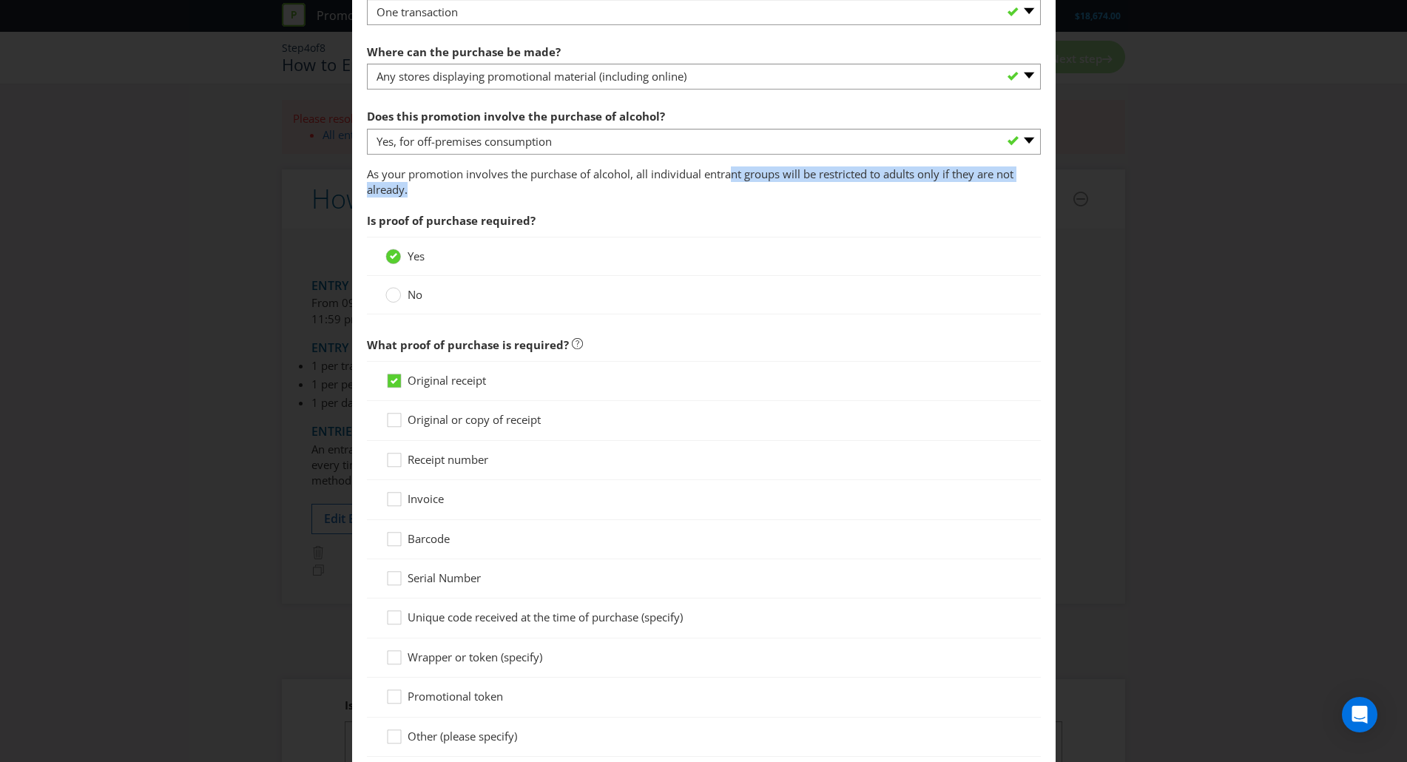
drag, startPoint x: 729, startPoint y: 178, endPoint x: 848, endPoint y: 193, distance: 119.4
click at [848, 193] on p "As your promotion involves the purchase of alcohol, all individual entrant grou…" at bounding box center [704, 182] width 674 height 32
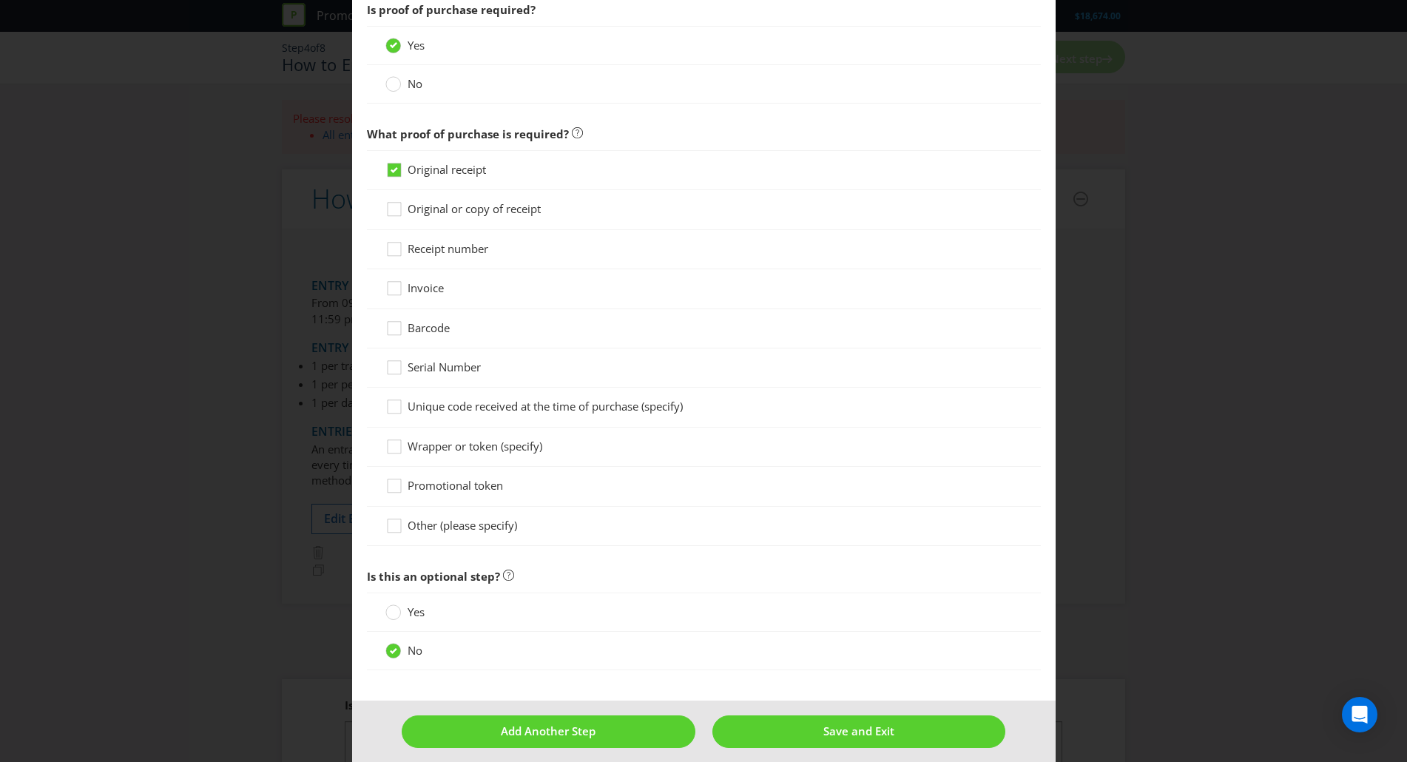
scroll to position [1071, 0]
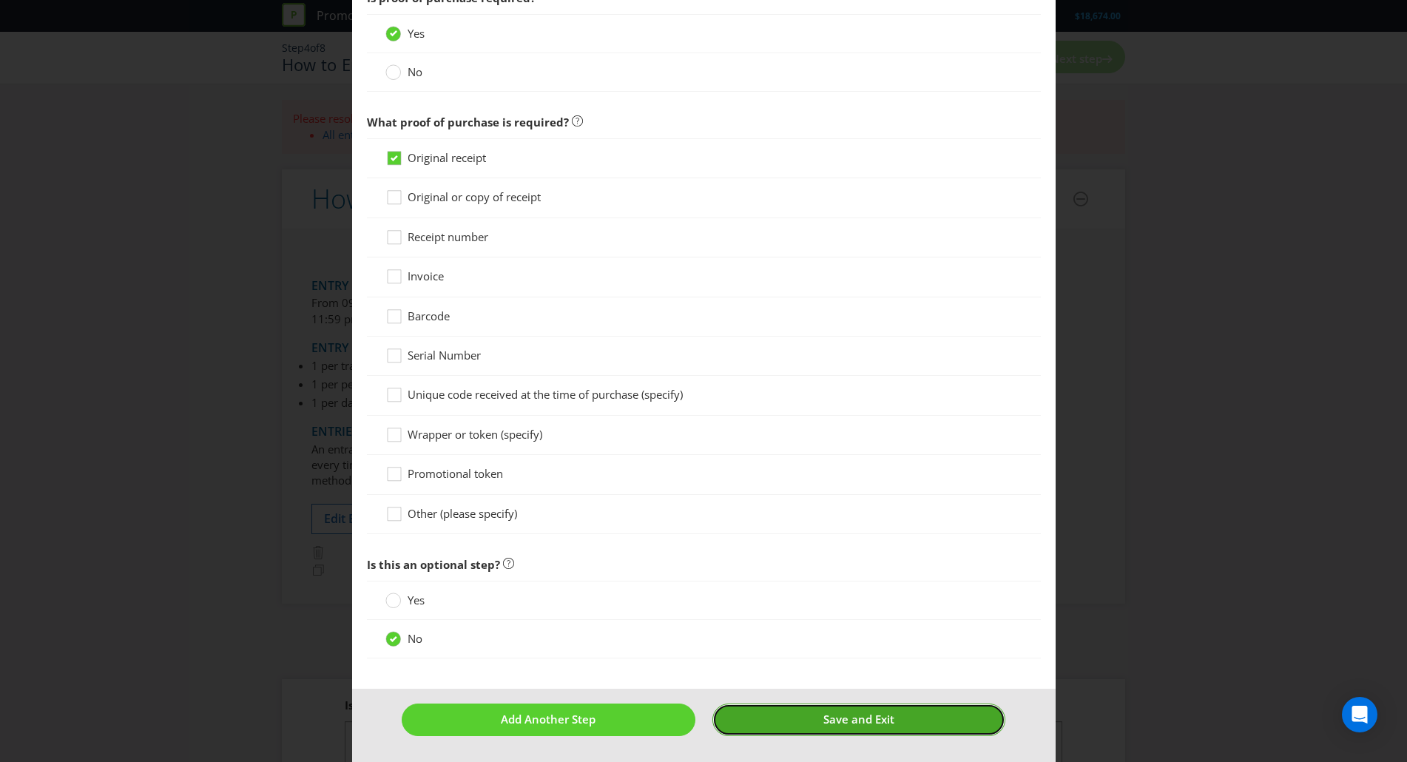
click at [861, 718] on span "Save and Exit" at bounding box center [858, 719] width 71 height 15
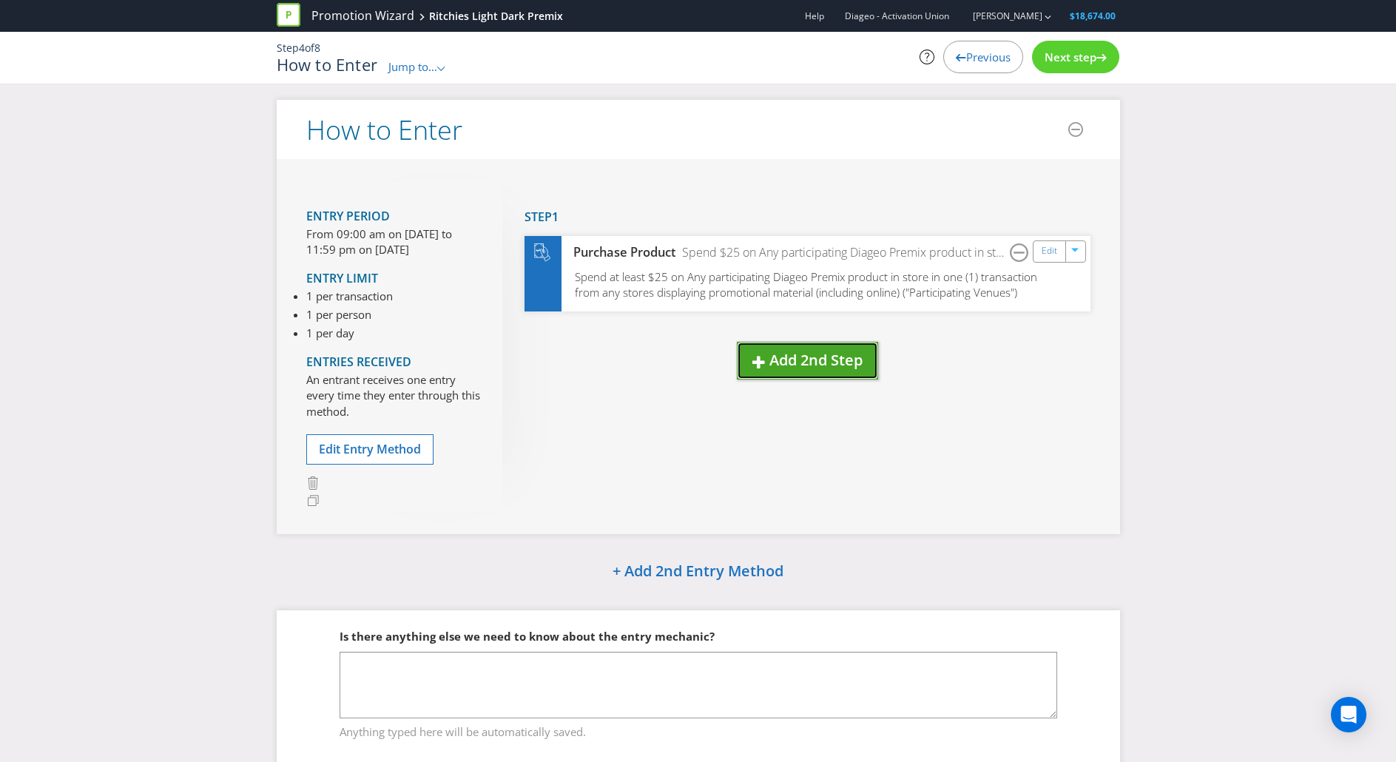
click at [787, 365] on span "Add 2nd Step" at bounding box center [815, 360] width 93 height 20
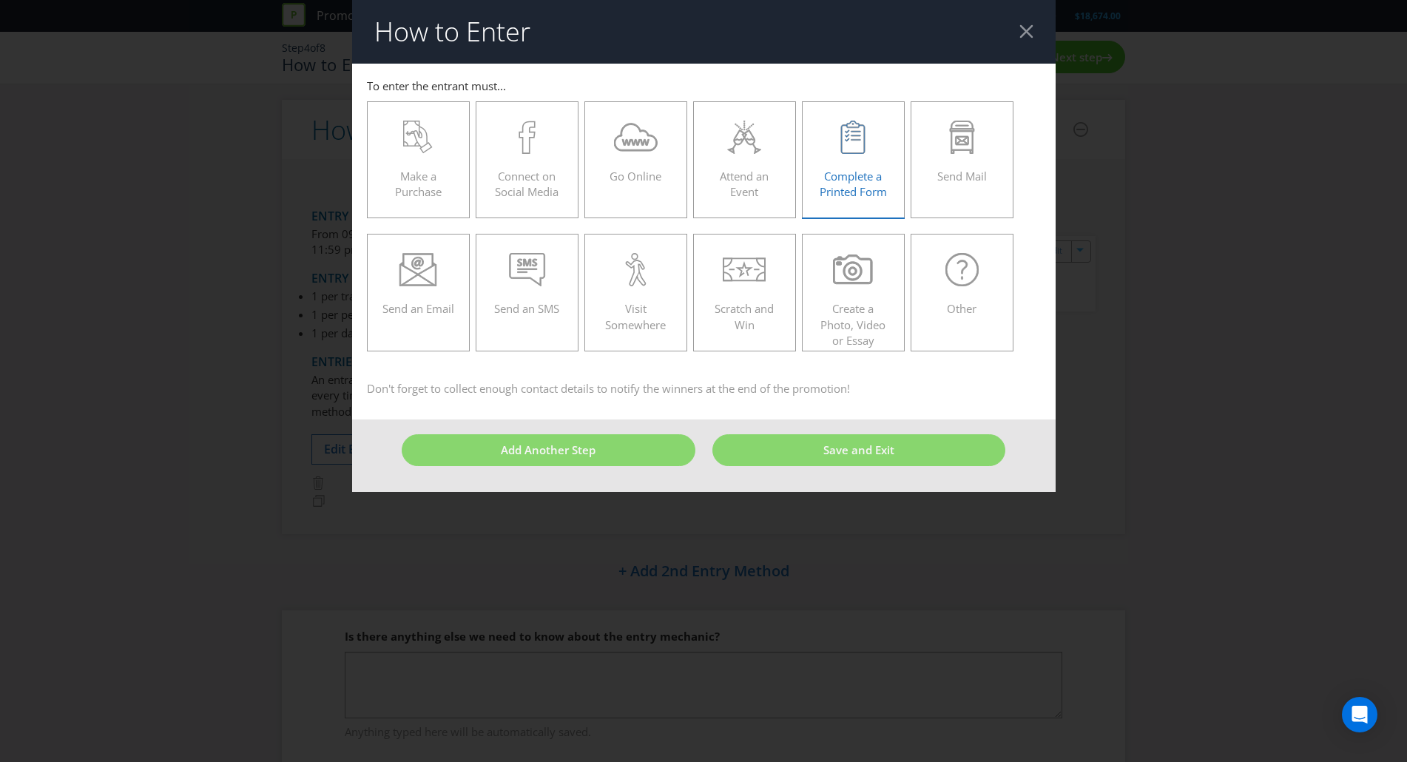
click at [860, 160] on div "Complete a Printed Form" at bounding box center [853, 154] width 72 height 67
click at [0, 0] on input "Complete a Printed Form" at bounding box center [0, 0] width 0 height 0
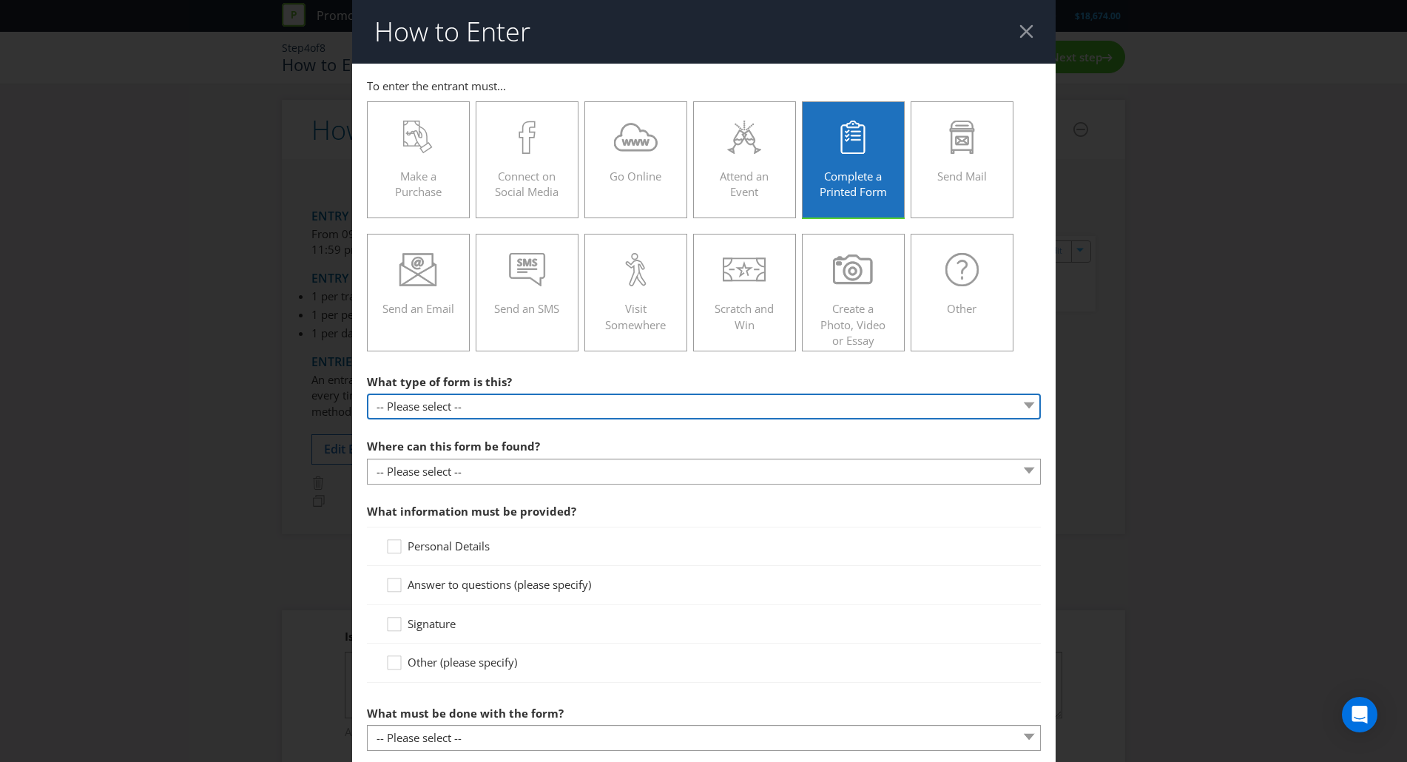
click at [675, 407] on select "-- Please select -- Entry form for a competition Claim form for a gift with pur…" at bounding box center [704, 406] width 674 height 26
select select "FORM_FOR_COMPETITION"
click at [367, 393] on select "-- Please select -- Entry form for a competition Claim form for a gift with pur…" at bounding box center [704, 406] width 674 height 26
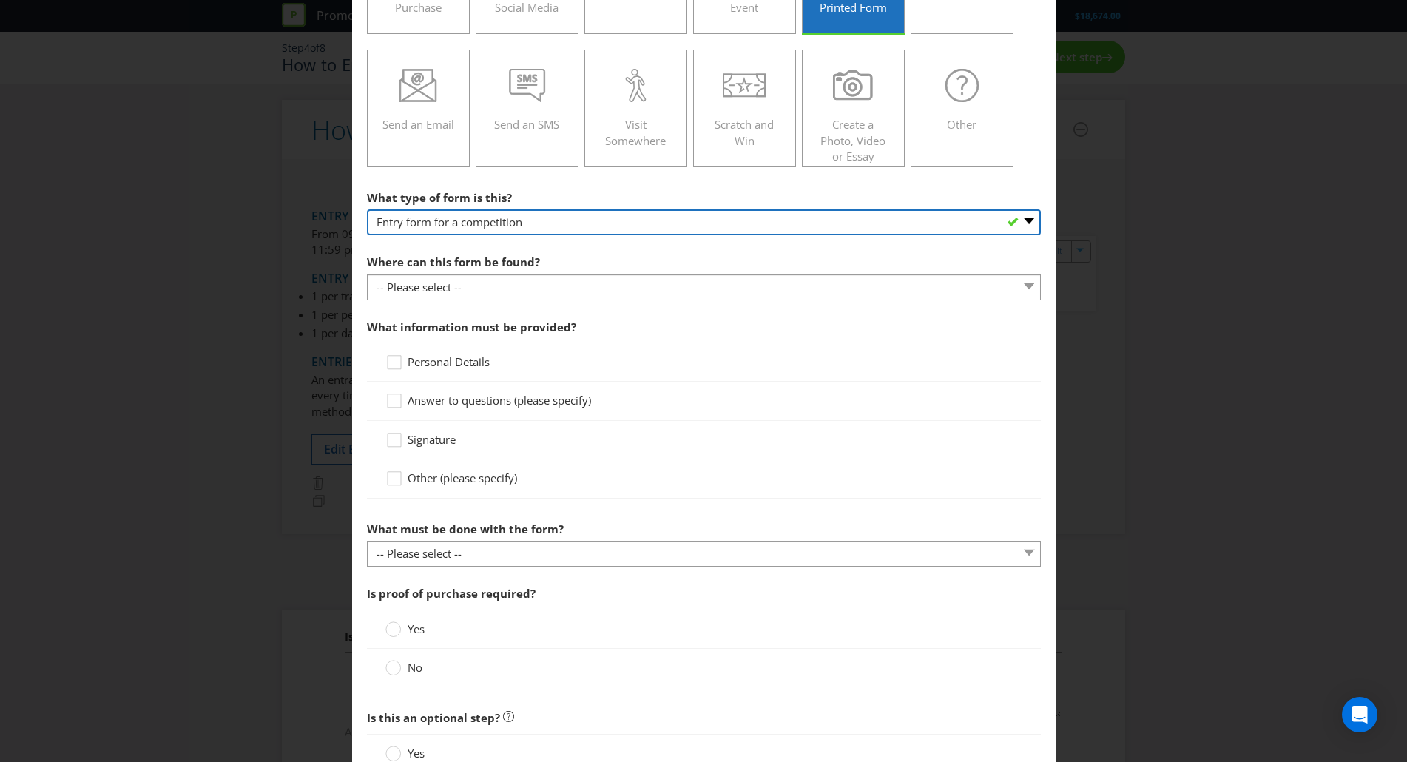
scroll to position [185, 0]
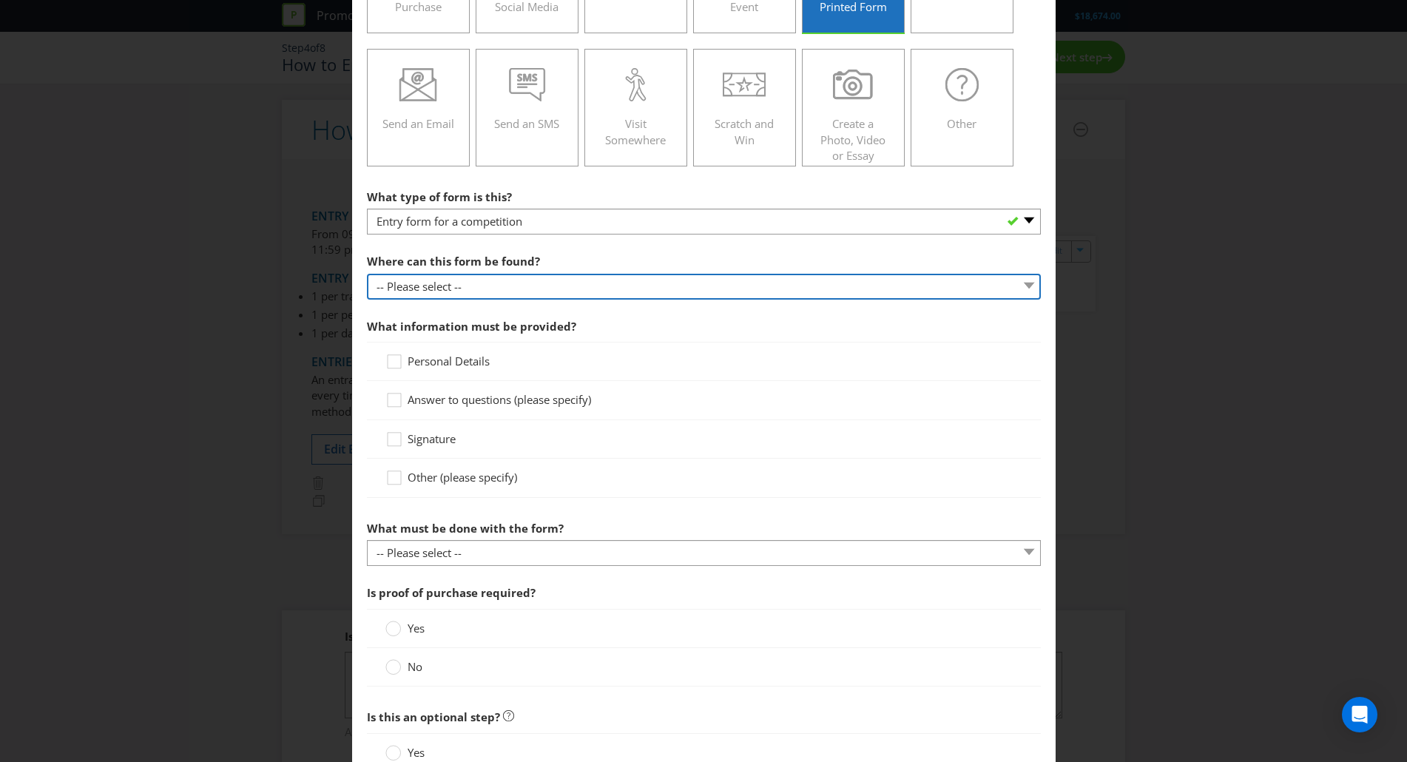
click at [732, 283] on select "-- Please select -- In-store Online (download and print) On back of game card O…" at bounding box center [704, 287] width 674 height 26
select select "IN_STORE"
click at [367, 274] on select "-- Please select -- In-store Online (download and print) On back of game card O…" at bounding box center [704, 287] width 674 height 26
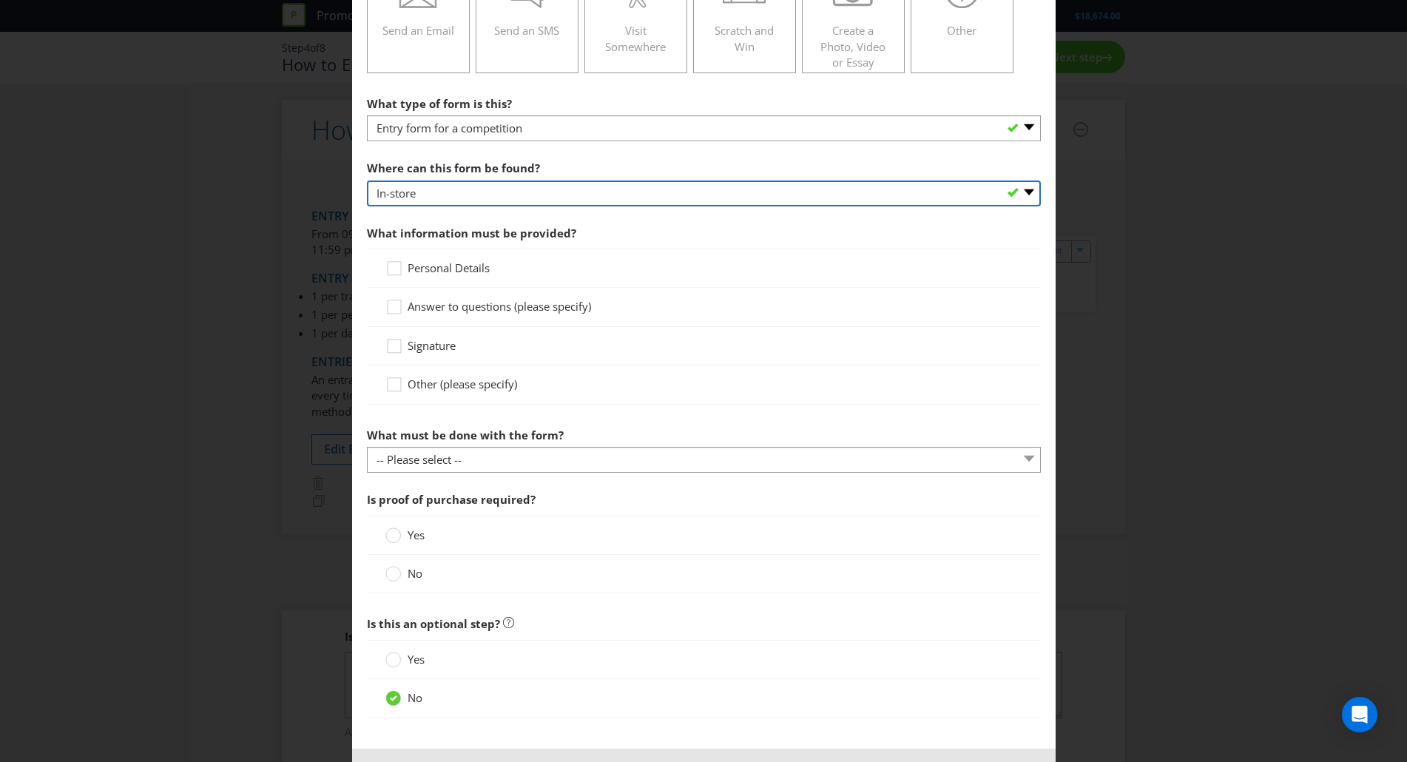
scroll to position [337, 0]
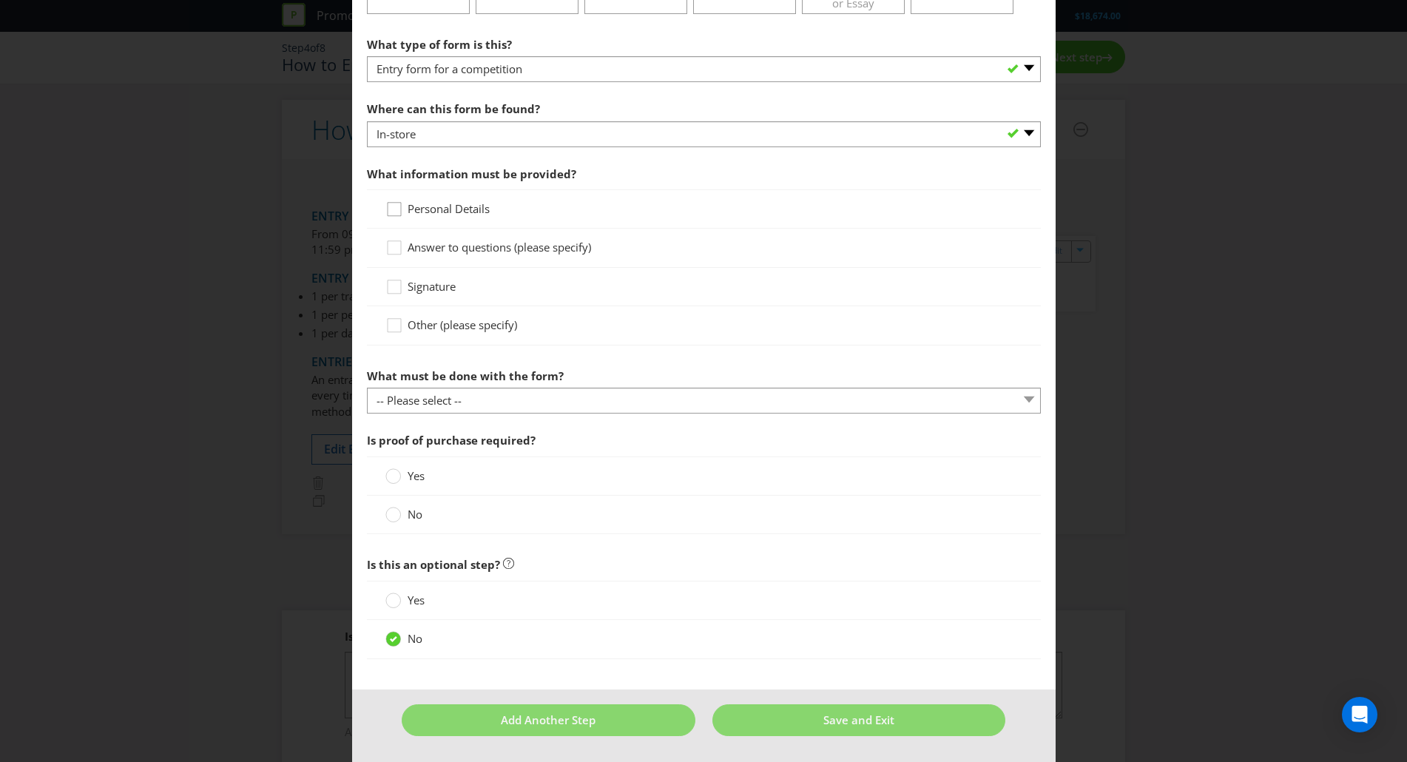
click at [391, 201] on div at bounding box center [394, 203] width 7 height 7
click at [0, 0] on input "Personal Details" at bounding box center [0, 0] width 0 height 0
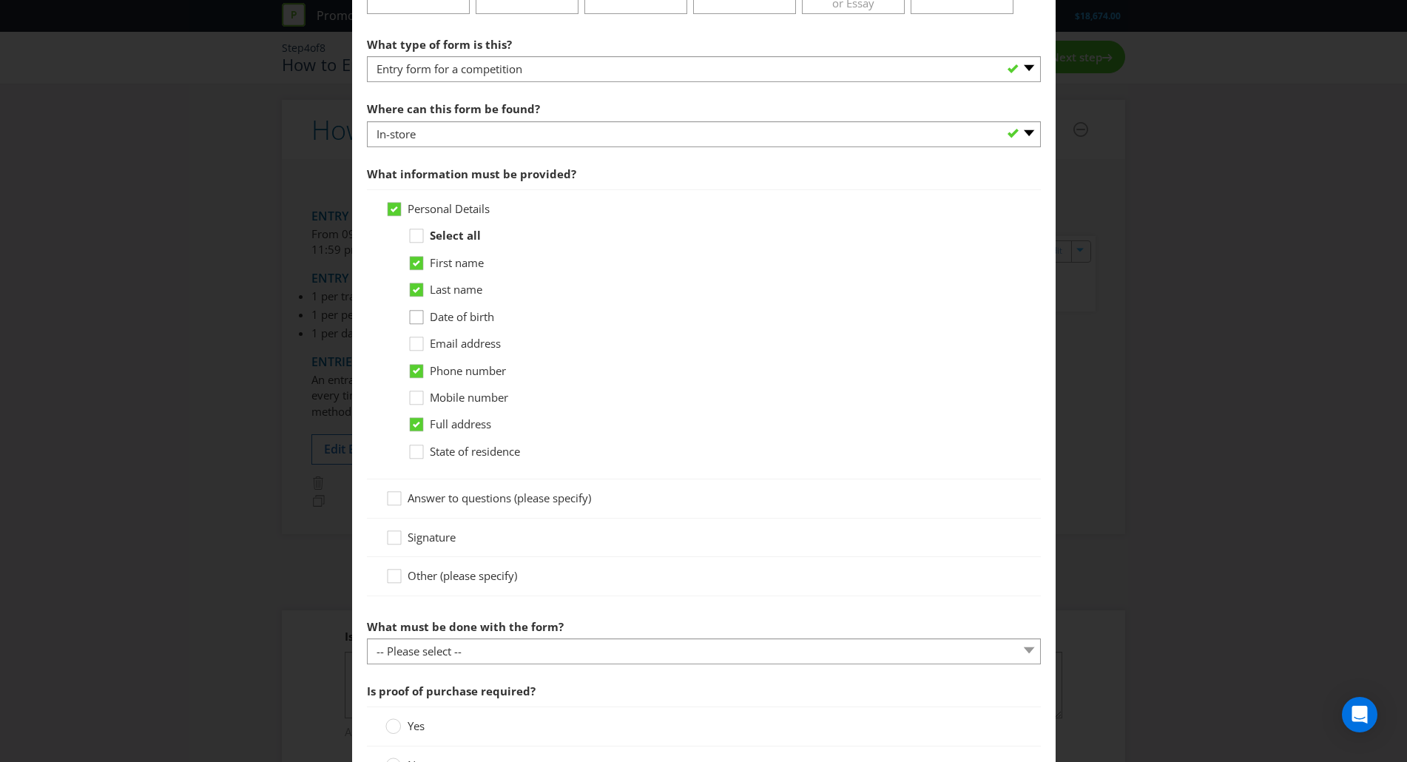
click at [418, 318] on icon at bounding box center [419, 320] width 22 height 22
click at [0, 0] on input "Date of birth" at bounding box center [0, 0] width 0 height 0
click at [418, 345] on icon at bounding box center [419, 347] width 22 height 22
click at [0, 0] on input "Email address" at bounding box center [0, 0] width 0 height 0
click at [419, 456] on icon at bounding box center [419, 455] width 22 height 22
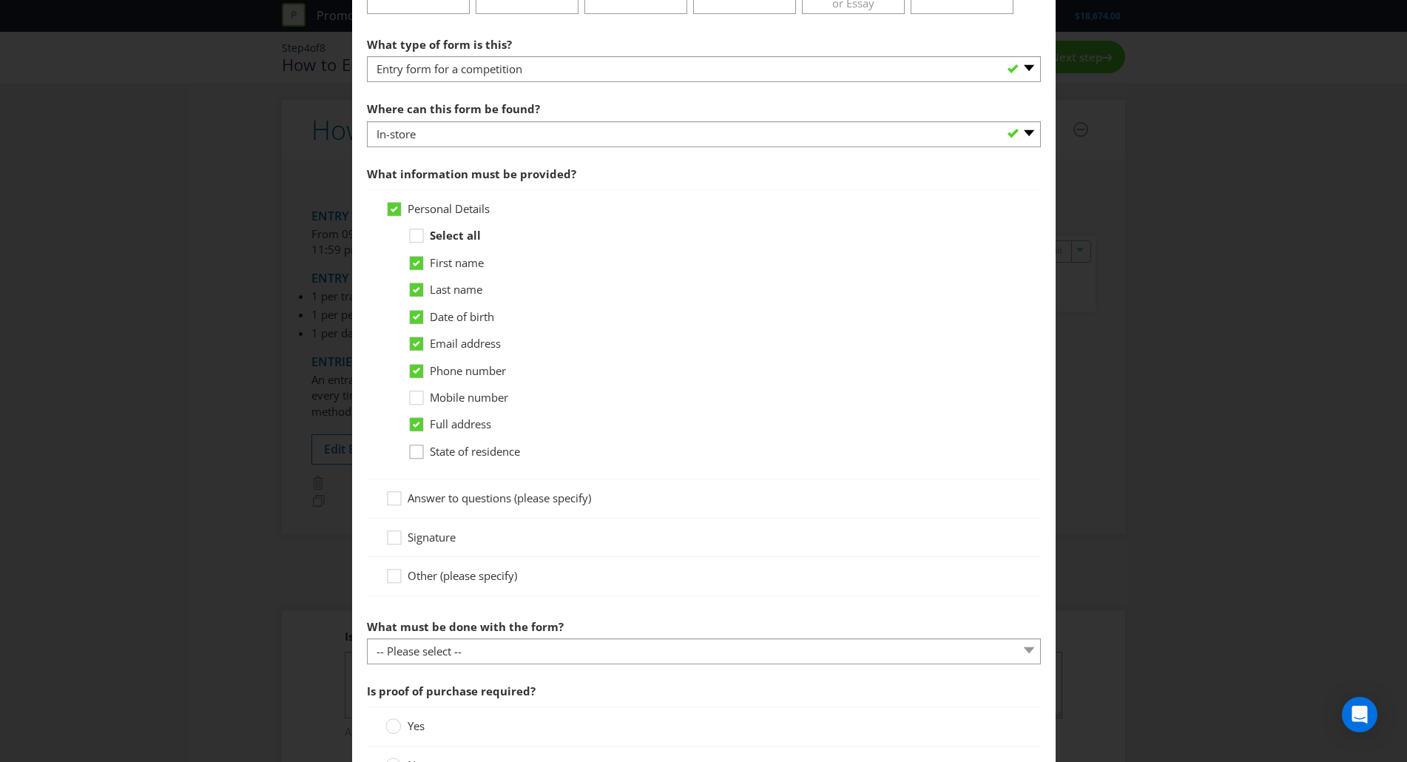
click at [0, 0] on input "State of residence" at bounding box center [0, 0] width 0 height 0
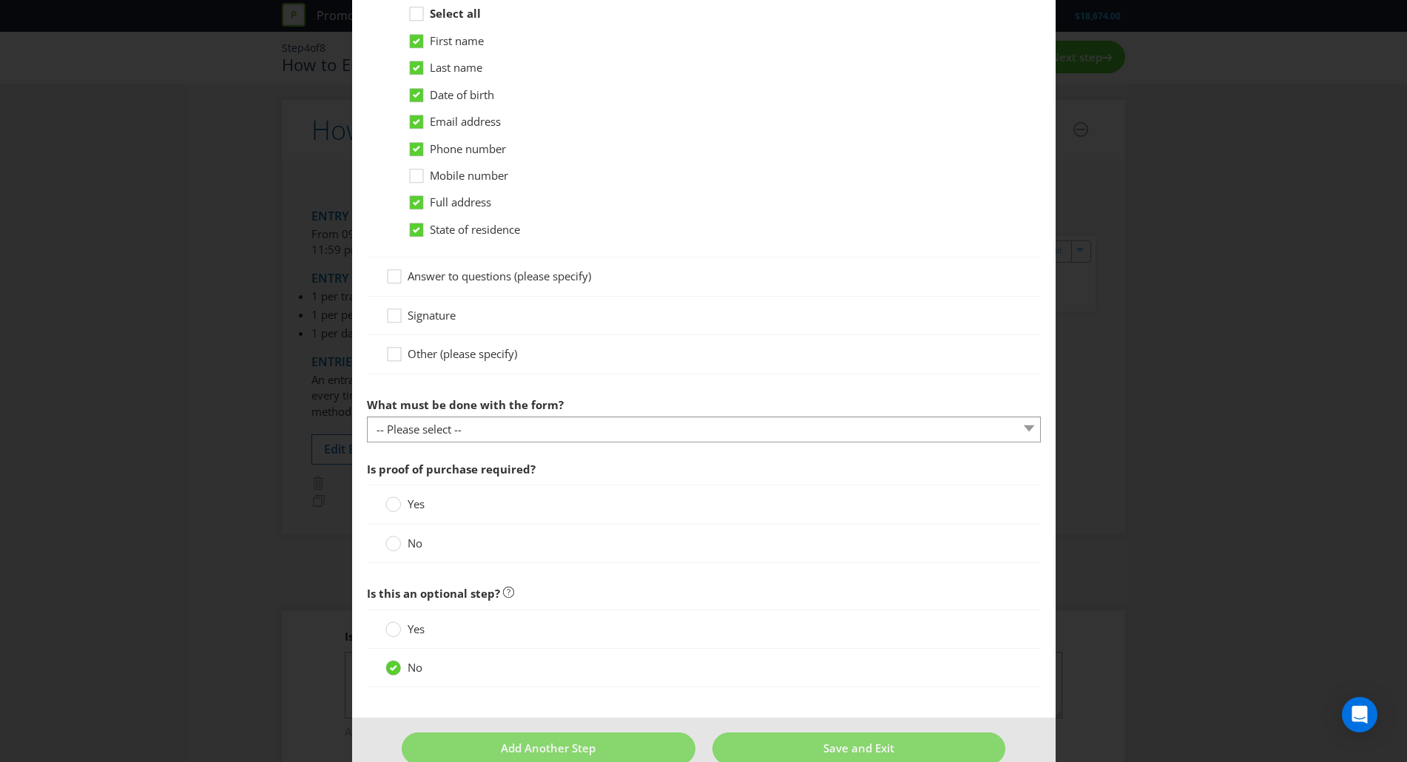
scroll to position [588, 0]
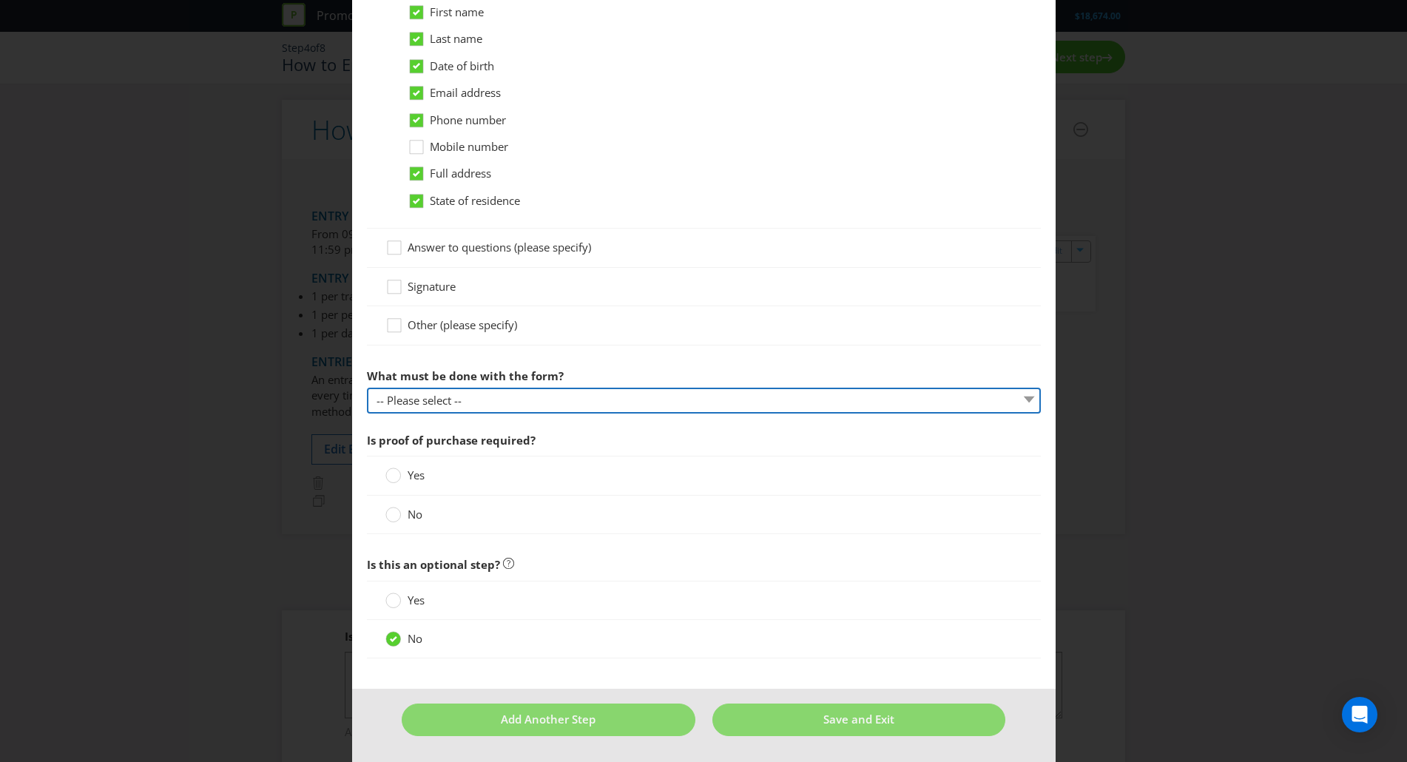
click at [604, 392] on select "-- Please select -- Send it by mail Submit it in person Scan it and send by ema…" at bounding box center [704, 401] width 674 height 26
select select "IN_PERSON"
click at [367, 388] on select "-- Please select -- Send it by mail Submit it in person Scan it and send by ema…" at bounding box center [704, 401] width 674 height 26
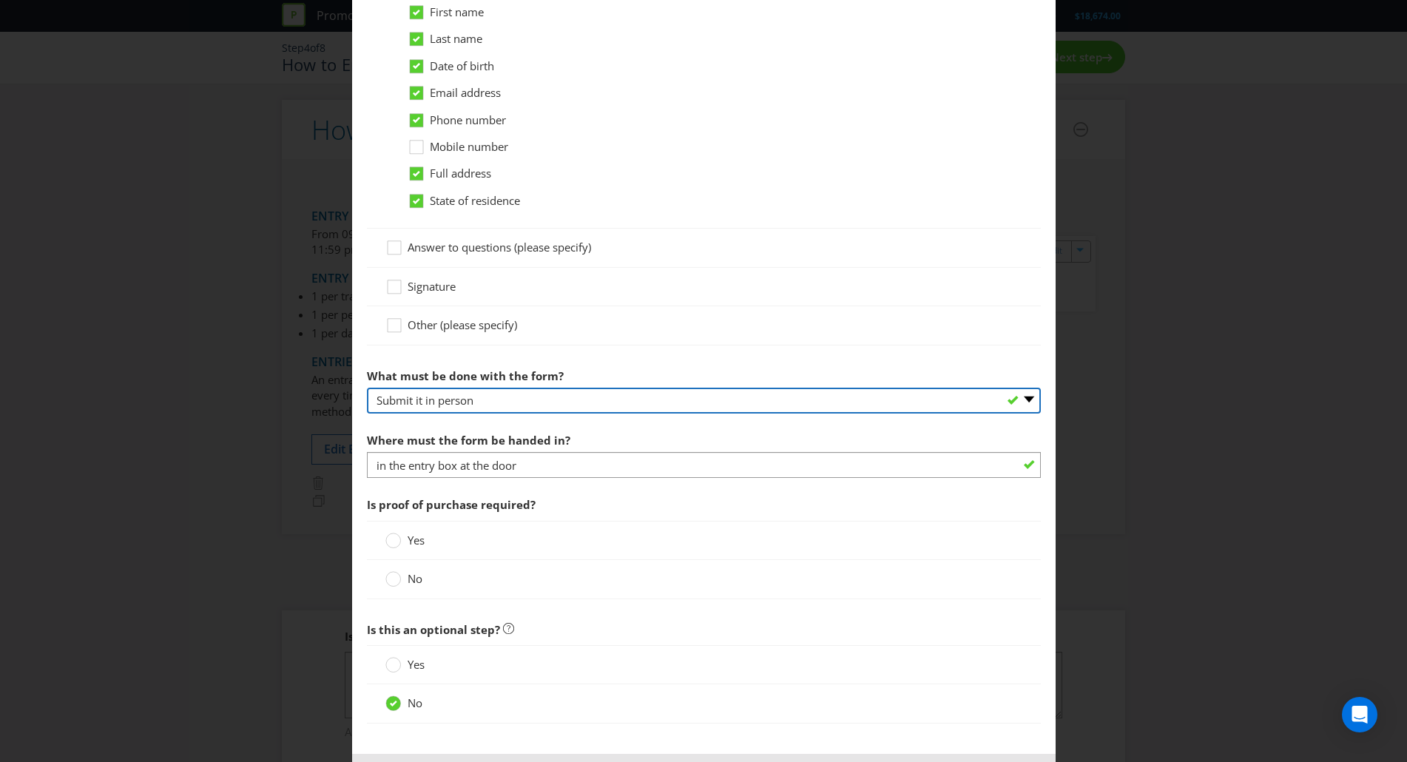
scroll to position [652, 0]
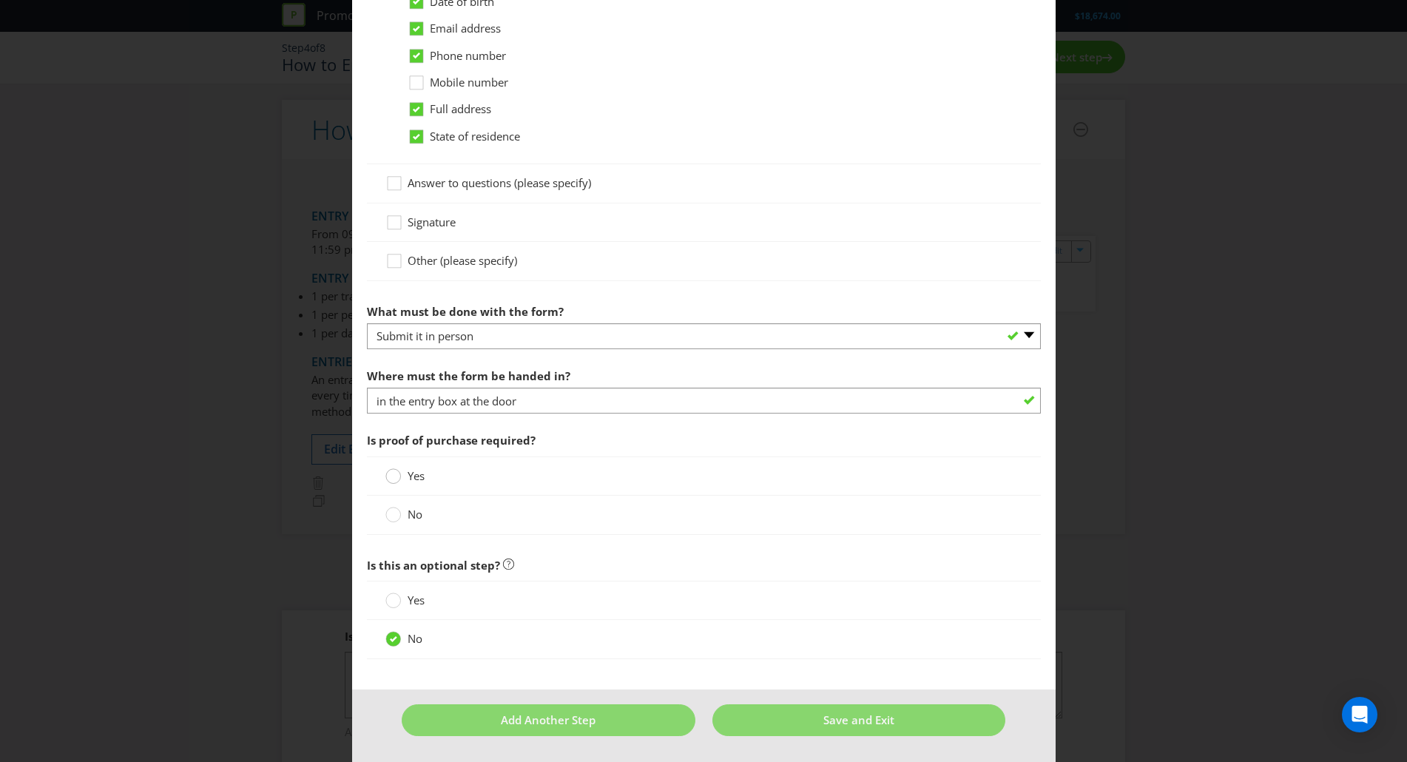
click at [394, 482] on circle at bounding box center [392, 476] width 15 height 15
click at [0, 0] on input "Yes" at bounding box center [0, 0] width 0 height 0
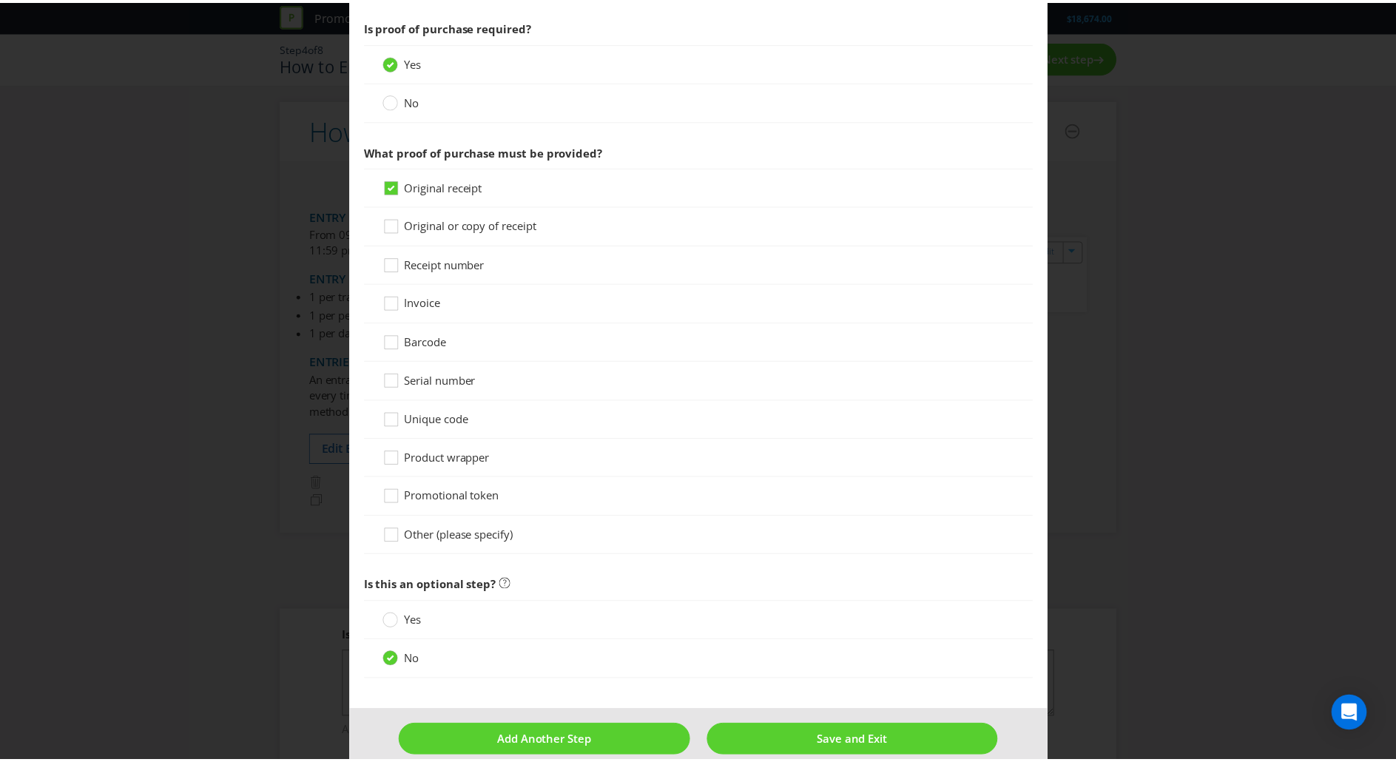
scroll to position [1087, 0]
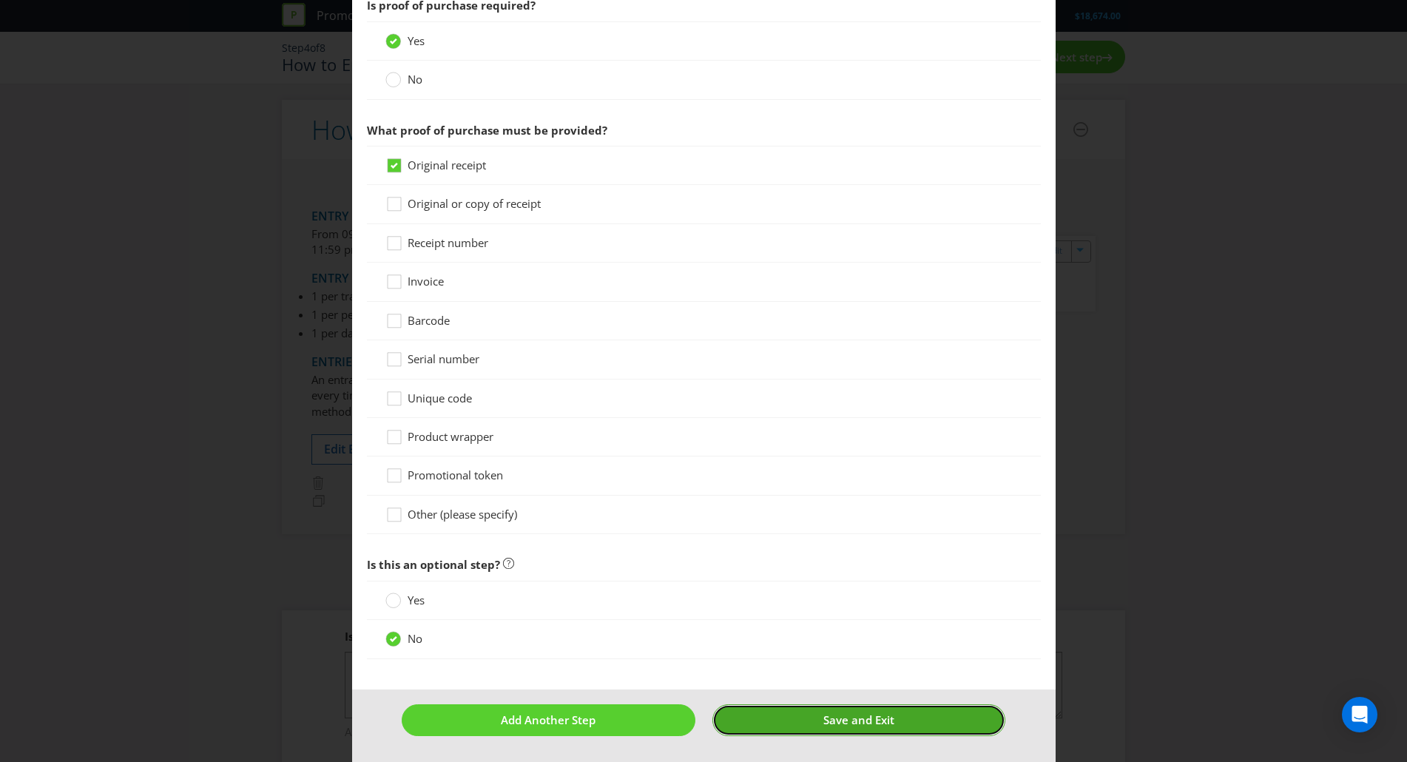
click at [794, 713] on button "Save and Exit" at bounding box center [858, 720] width 293 height 32
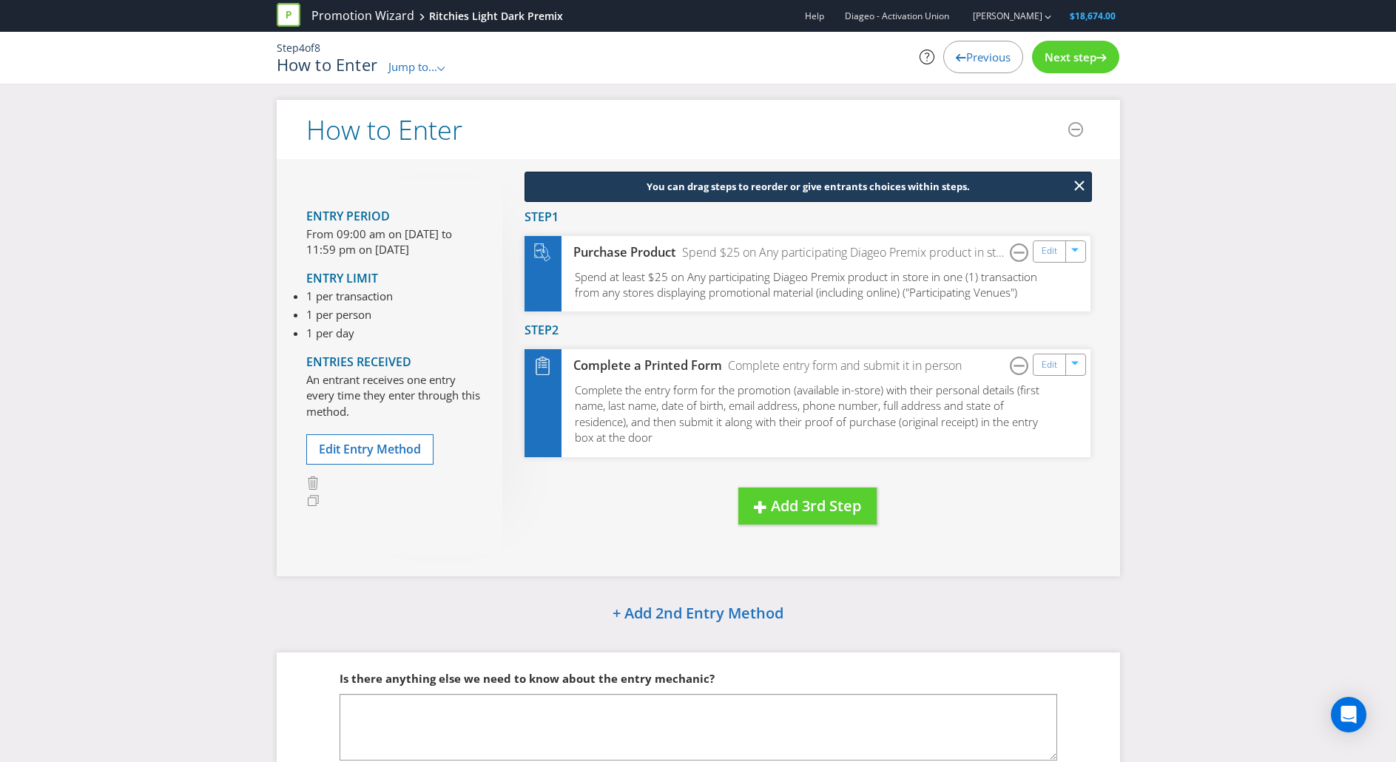
click at [1064, 64] on div "Next step" at bounding box center [1075, 57] width 87 height 33
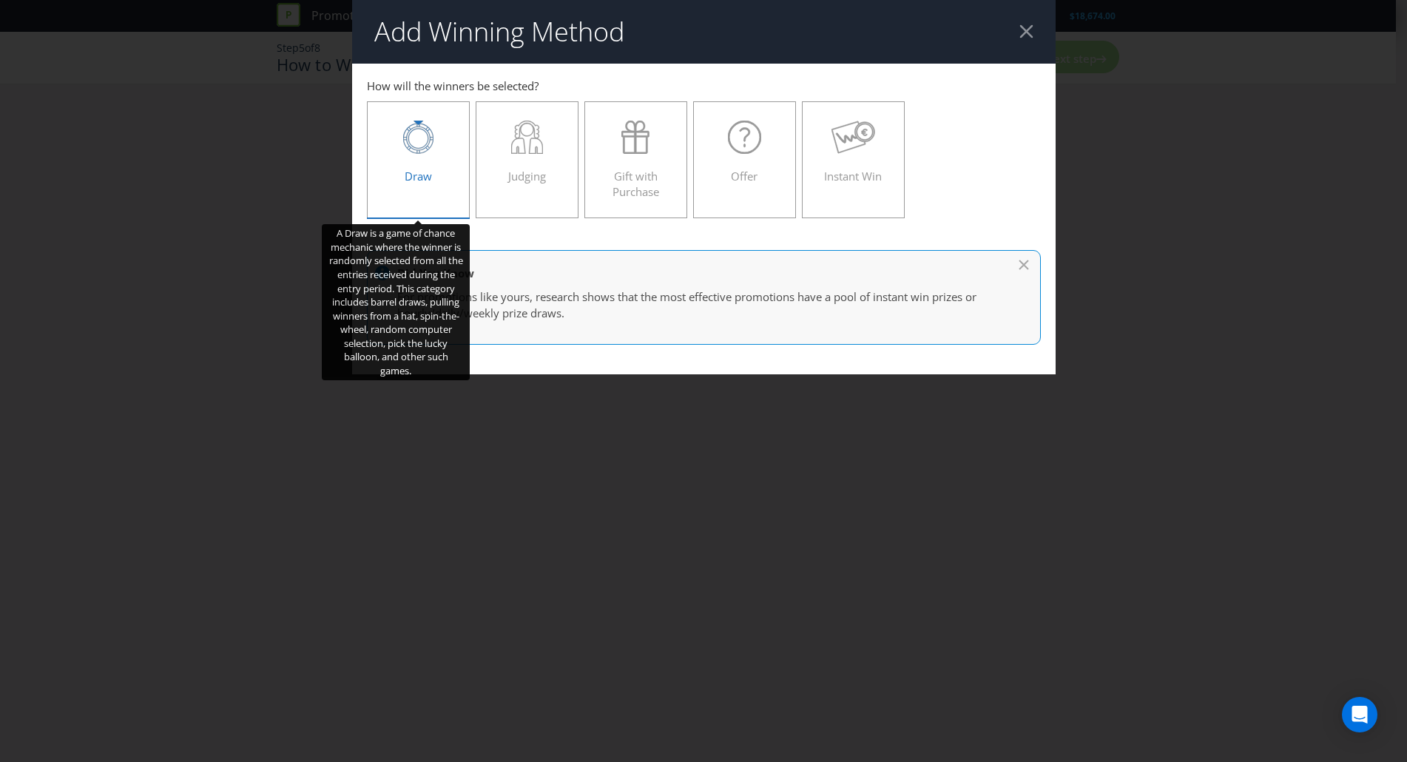
click at [452, 180] on div "Draw" at bounding box center [418, 154] width 72 height 67
click at [0, 0] on input "Draw" at bounding box center [0, 0] width 0 height 0
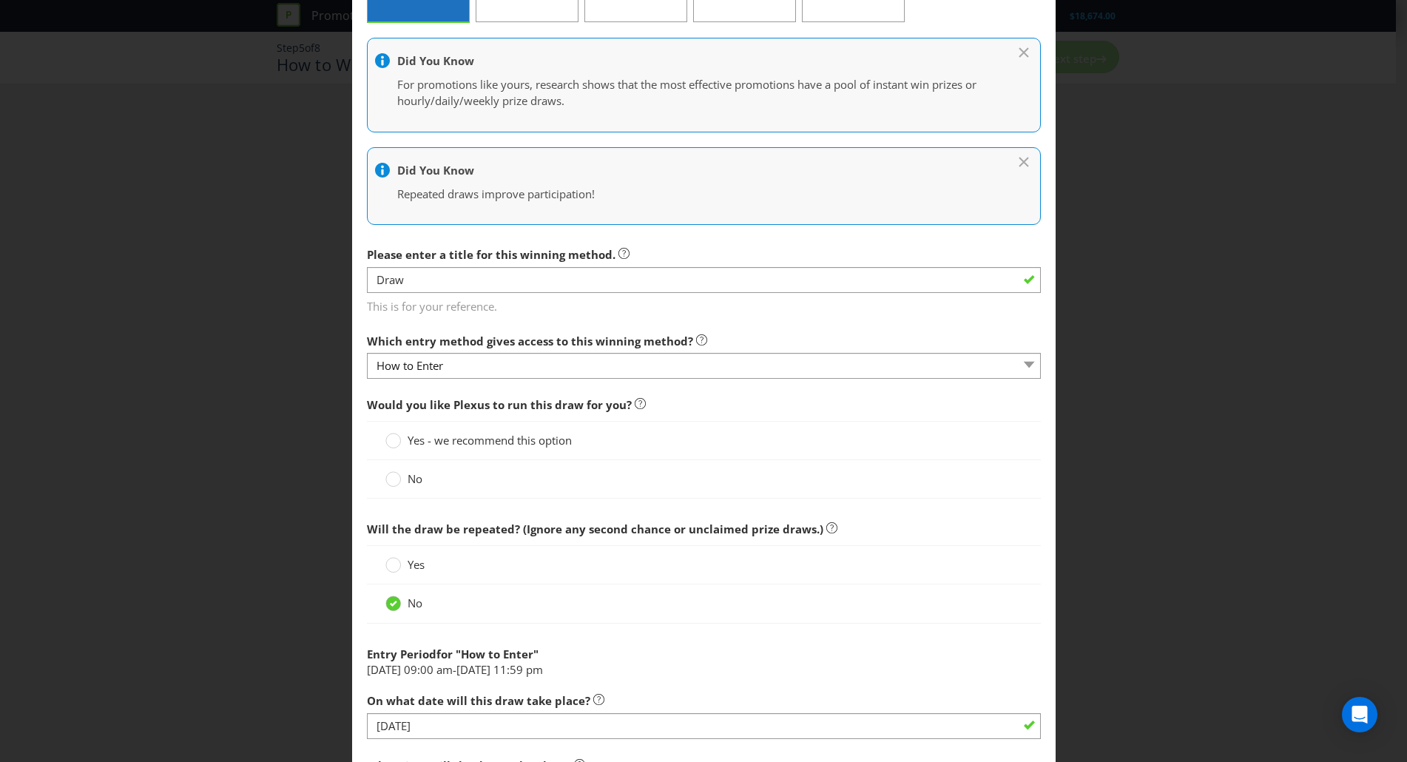
scroll to position [401, 0]
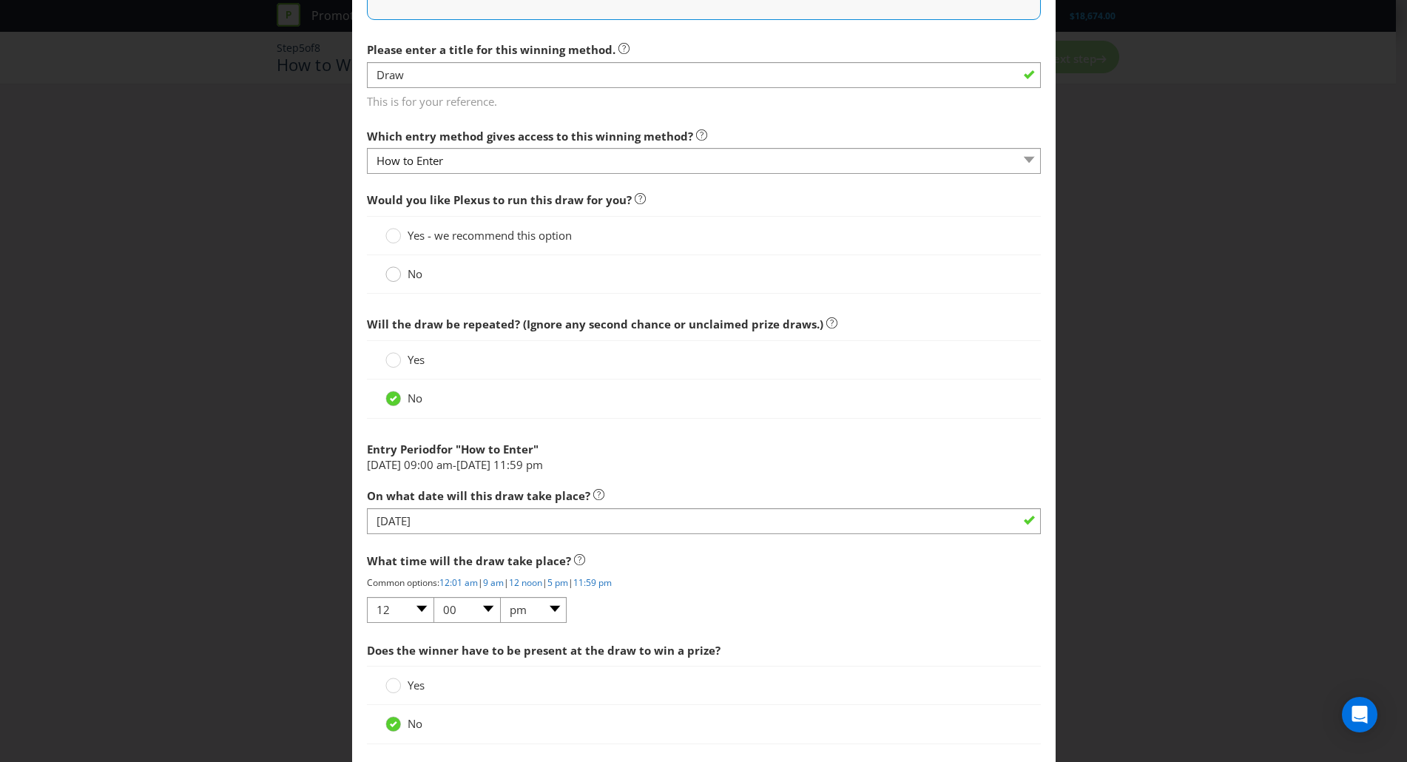
click at [396, 272] on circle at bounding box center [392, 274] width 15 height 15
click at [0, 0] on input "No" at bounding box center [0, 0] width 0 height 0
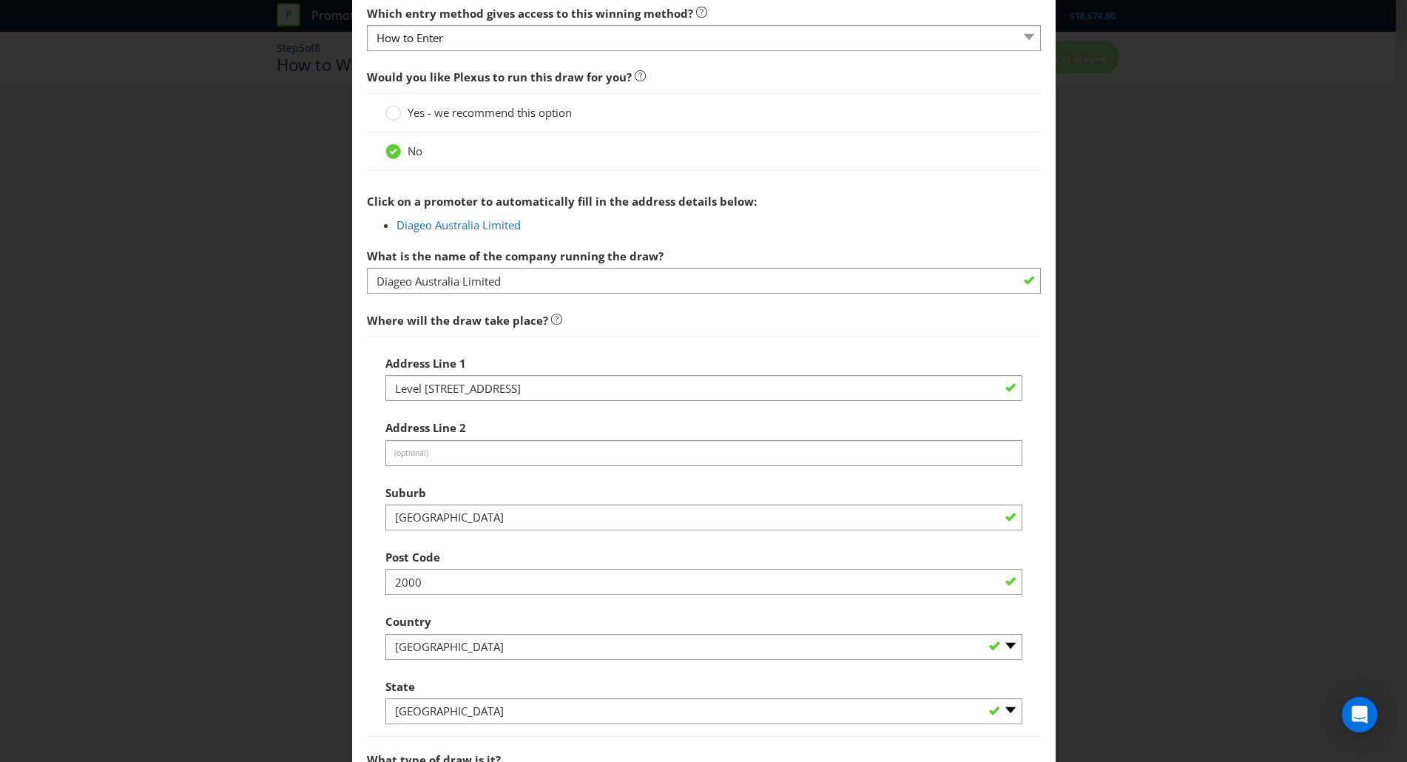
scroll to position [537, 0]
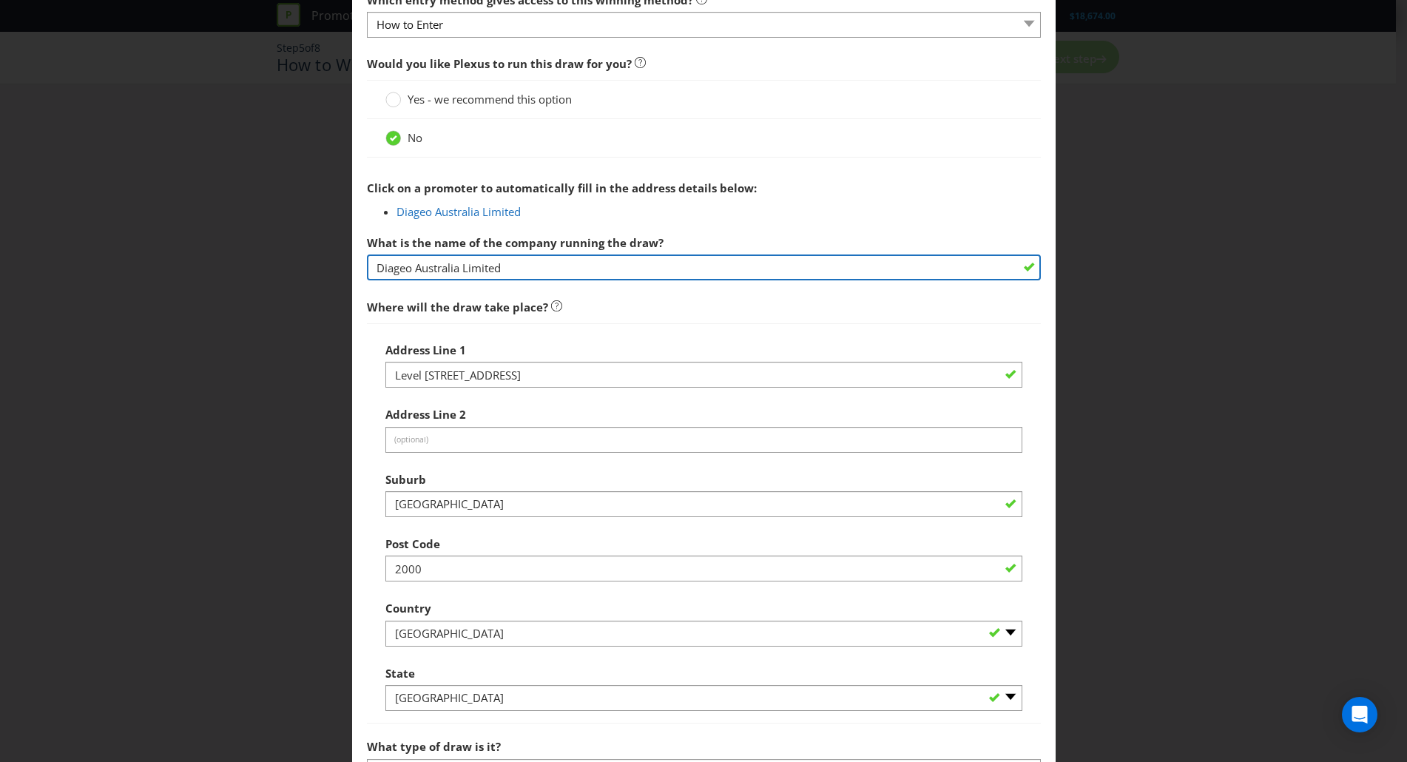
click at [431, 278] on input "Diageo Australia Limited" at bounding box center [704, 267] width 674 height 26
type input "[PERSON_NAME]"
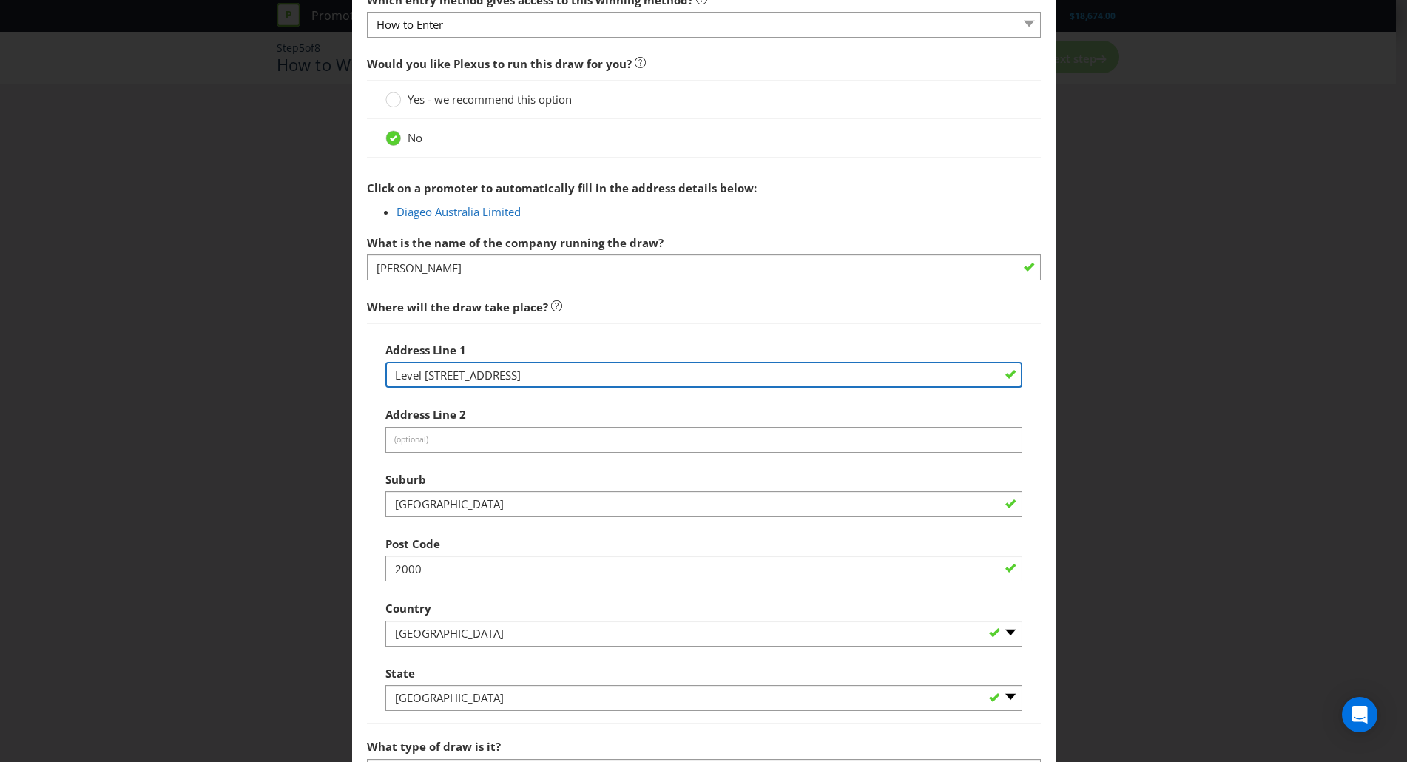
click at [573, 385] on input "Level 7, 99 Macquarie Street" at bounding box center [703, 375] width 637 height 26
click at [457, 373] on input "Level 7, 99 Macquarie Street" at bounding box center [703, 375] width 637 height 26
paste input "[STREET_ADDRESS]"
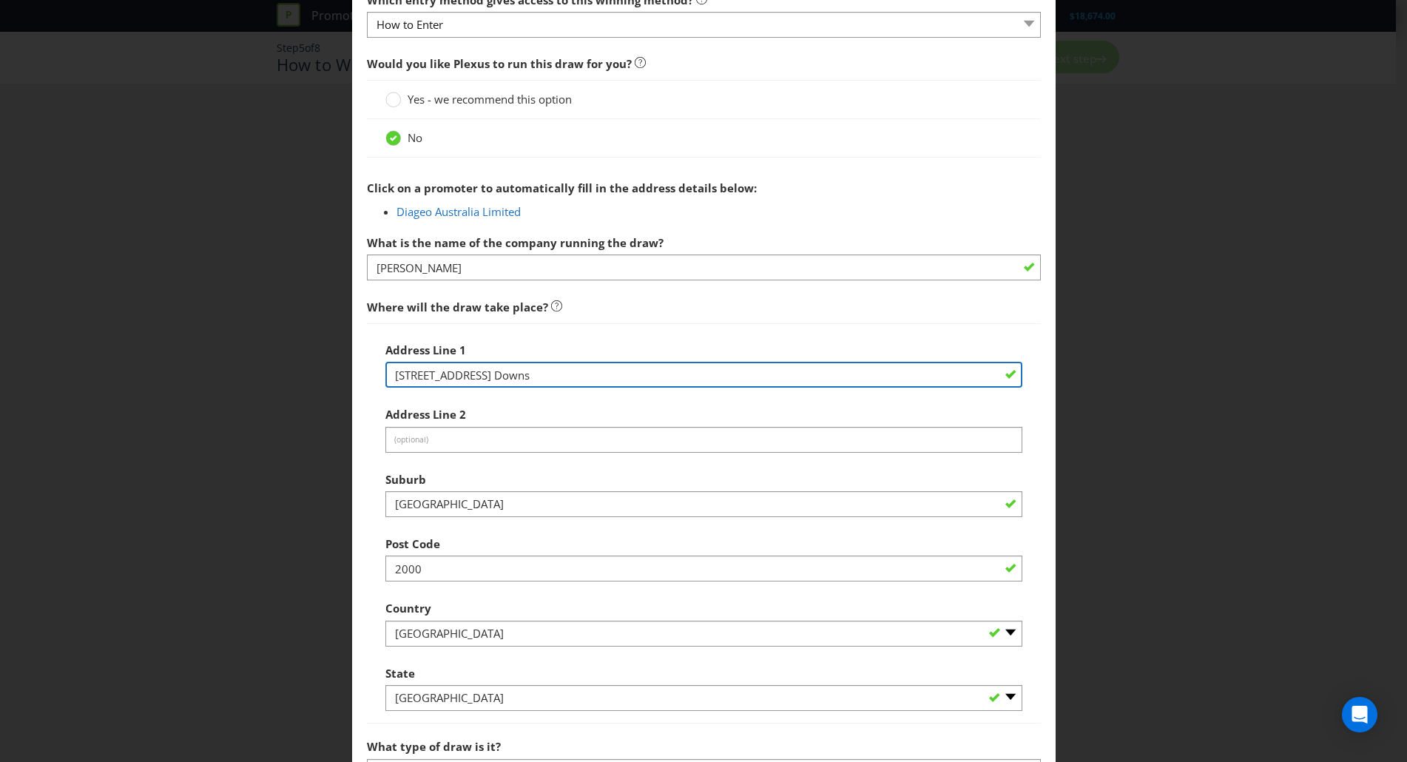
drag, startPoint x: 589, startPoint y: 374, endPoint x: 688, endPoint y: 377, distance: 99.2
click at [688, 377] on input "10/1095 Frankston Dandenong Road, Carrum Downs" at bounding box center [703, 375] width 637 height 26
drag, startPoint x: 586, startPoint y: 373, endPoint x: 726, endPoint y: 381, distance: 140.8
click at [726, 381] on input "10/1095 Frankston Dandenong Road, Carrum Downs" at bounding box center [703, 375] width 637 height 26
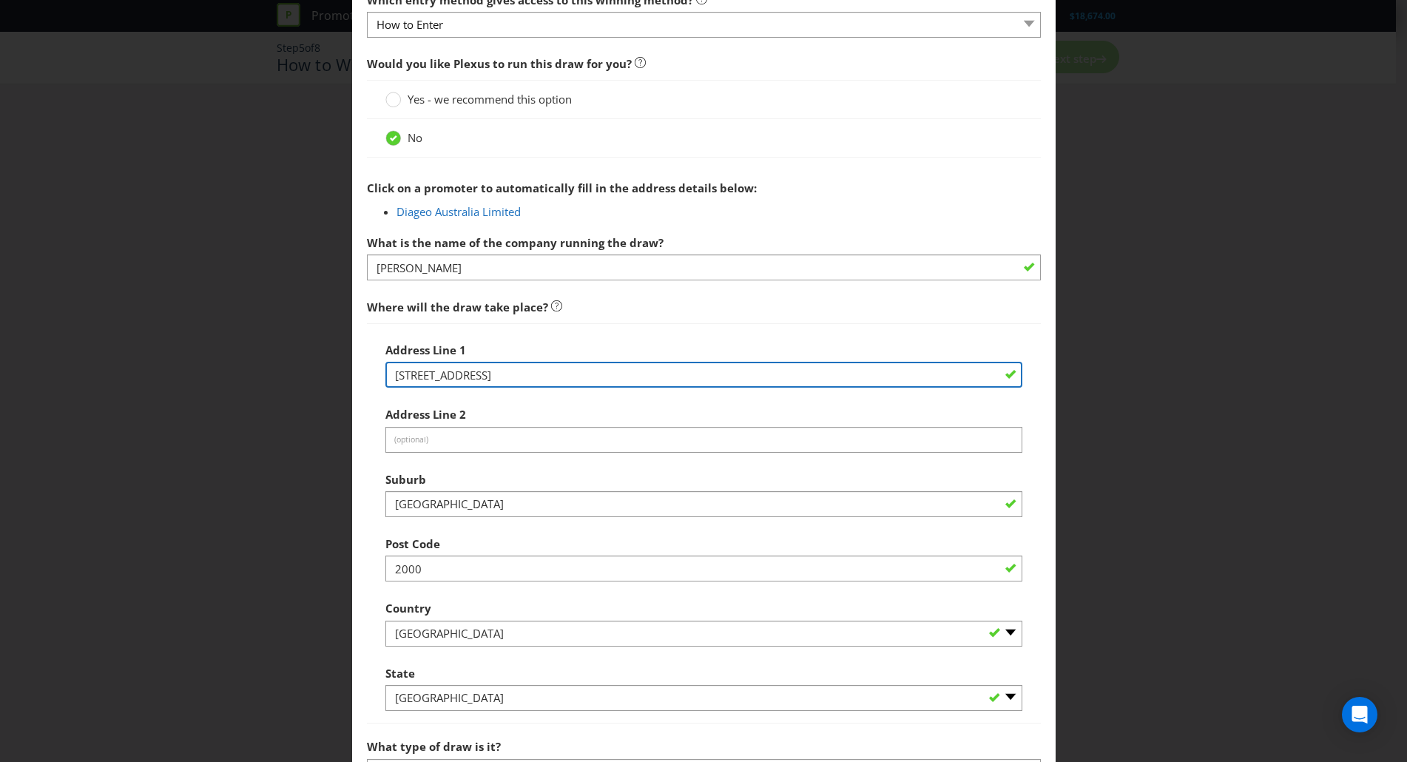
type input "[STREET_ADDRESS]"
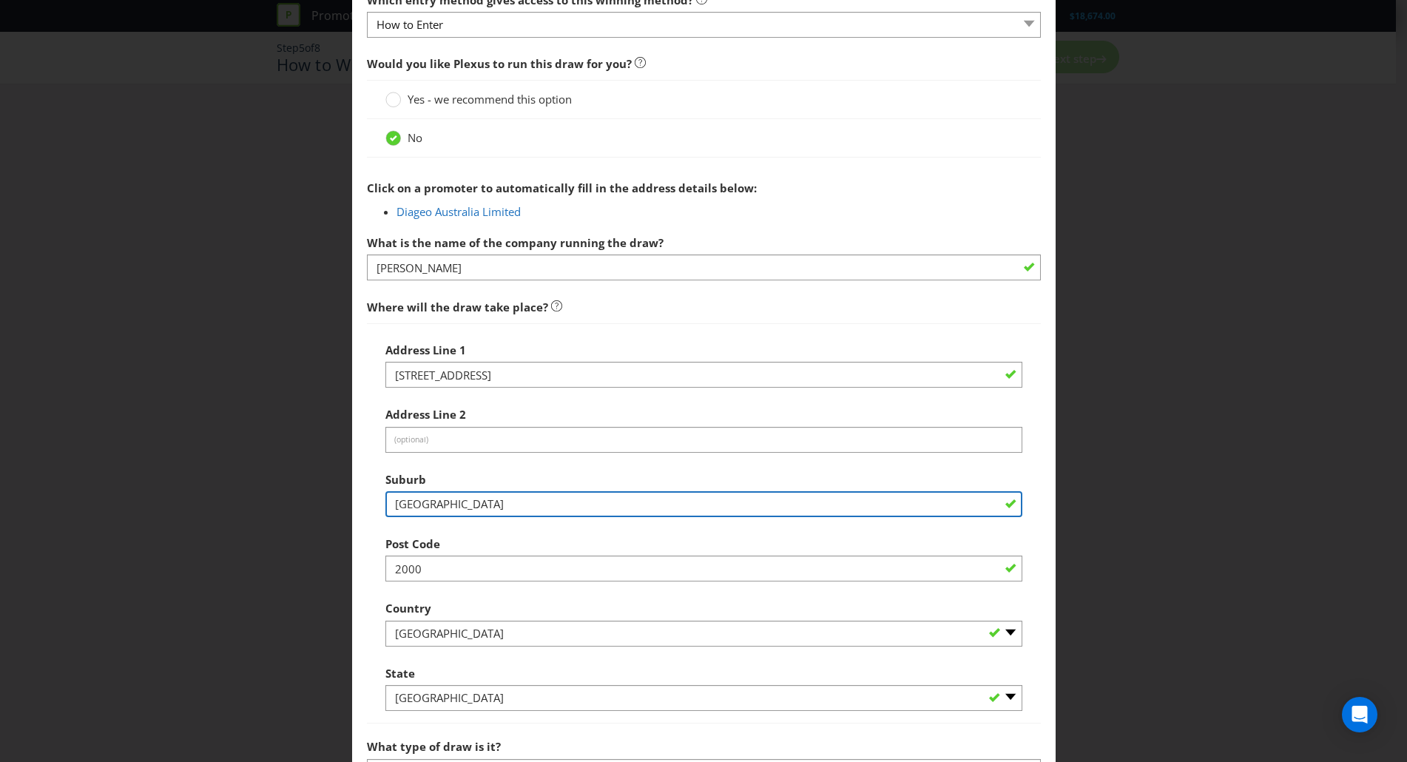
click at [412, 502] on input "Sydney" at bounding box center [703, 504] width 637 height 26
paste input "Carrum Downs"
type input "Carrum Downs"
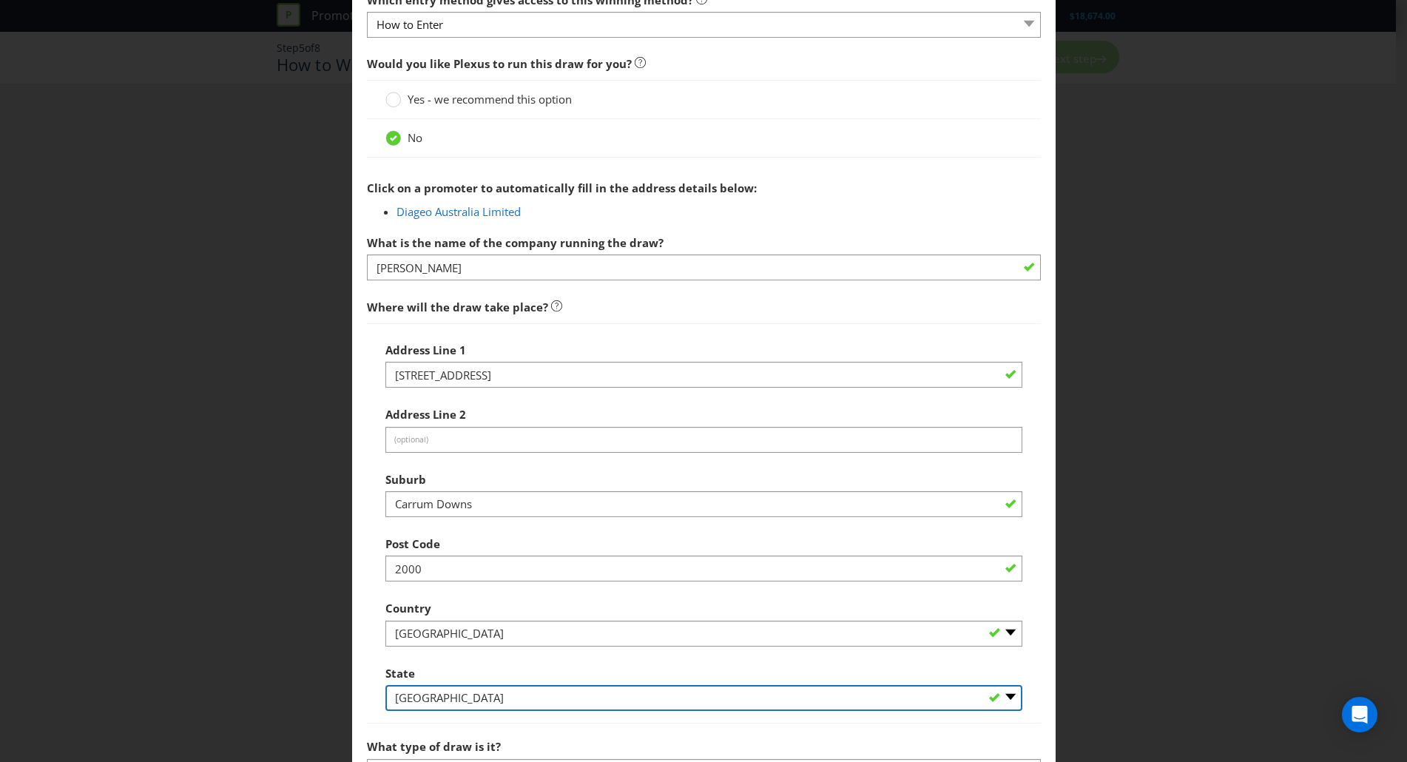
click at [482, 690] on select "-- Please Select -- Australian Capital Territory New South Wales Northern Terri…" at bounding box center [703, 698] width 637 height 26
select select "VIC"
click at [385, 685] on select "-- Please Select -- Australian Capital Territory New South Wales Northern Terri…" at bounding box center [703, 698] width 637 height 26
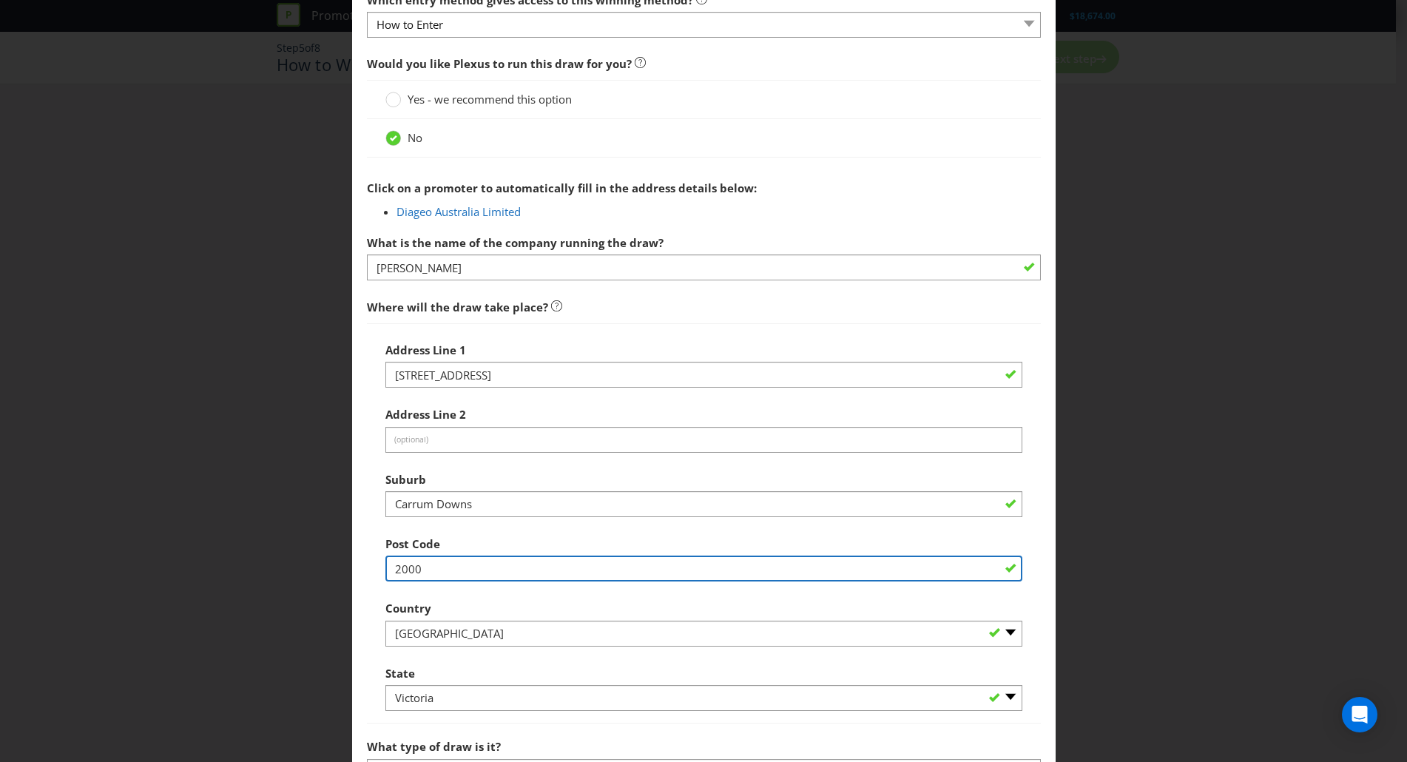
click at [407, 565] on input "2000" at bounding box center [703, 568] width 637 height 26
type input "3201"
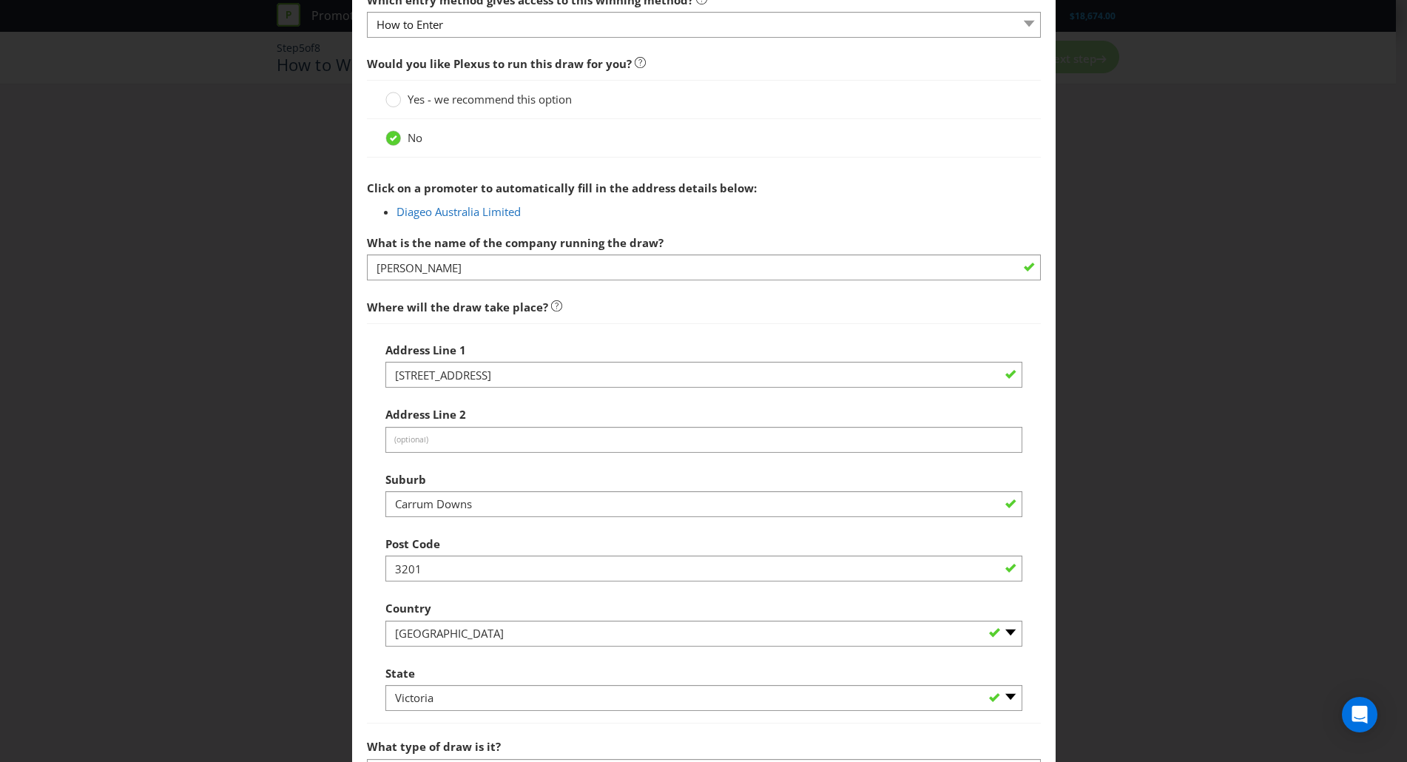
click at [1121, 482] on div "Add Winning Method How to Enter How will the winners be selected? Draw Judging …" at bounding box center [703, 381] width 1407 height 762
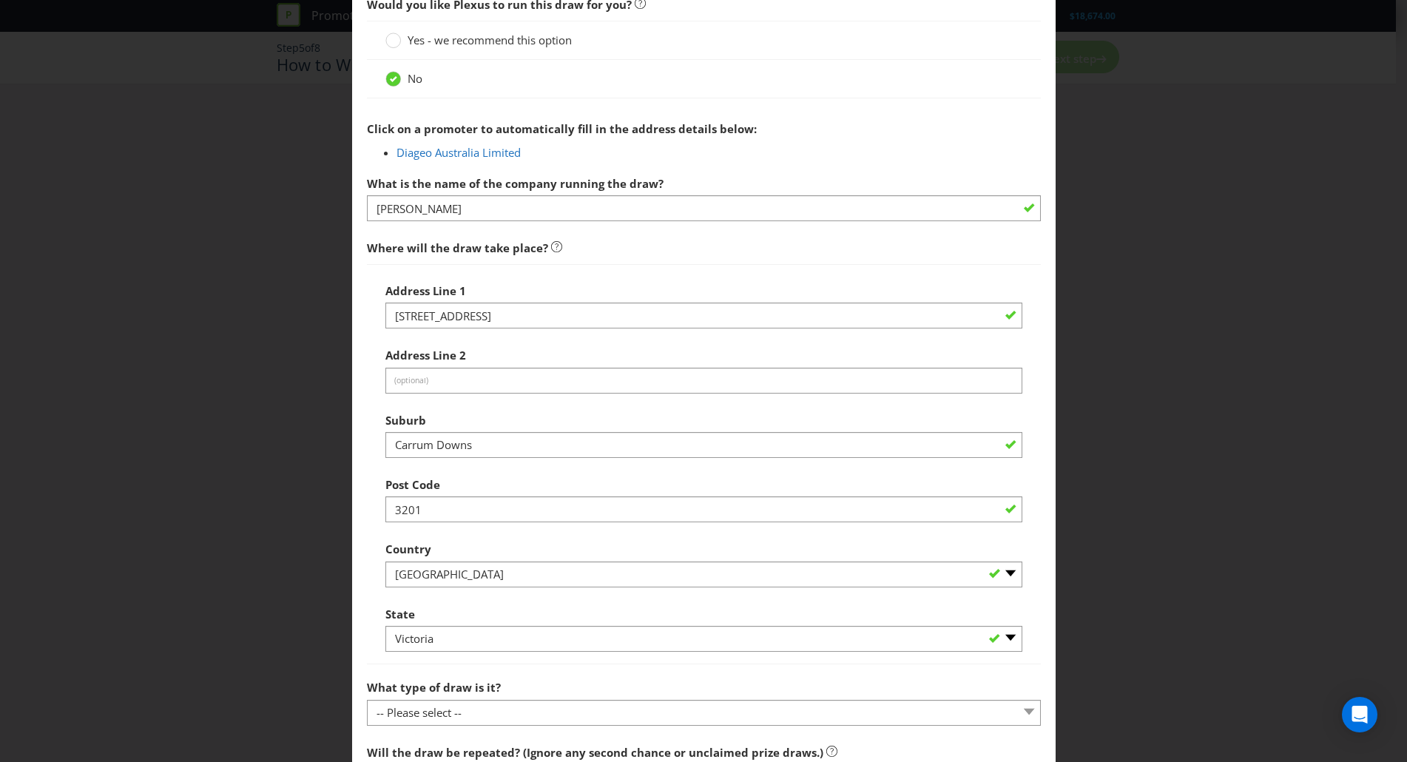
scroll to position [597, 0]
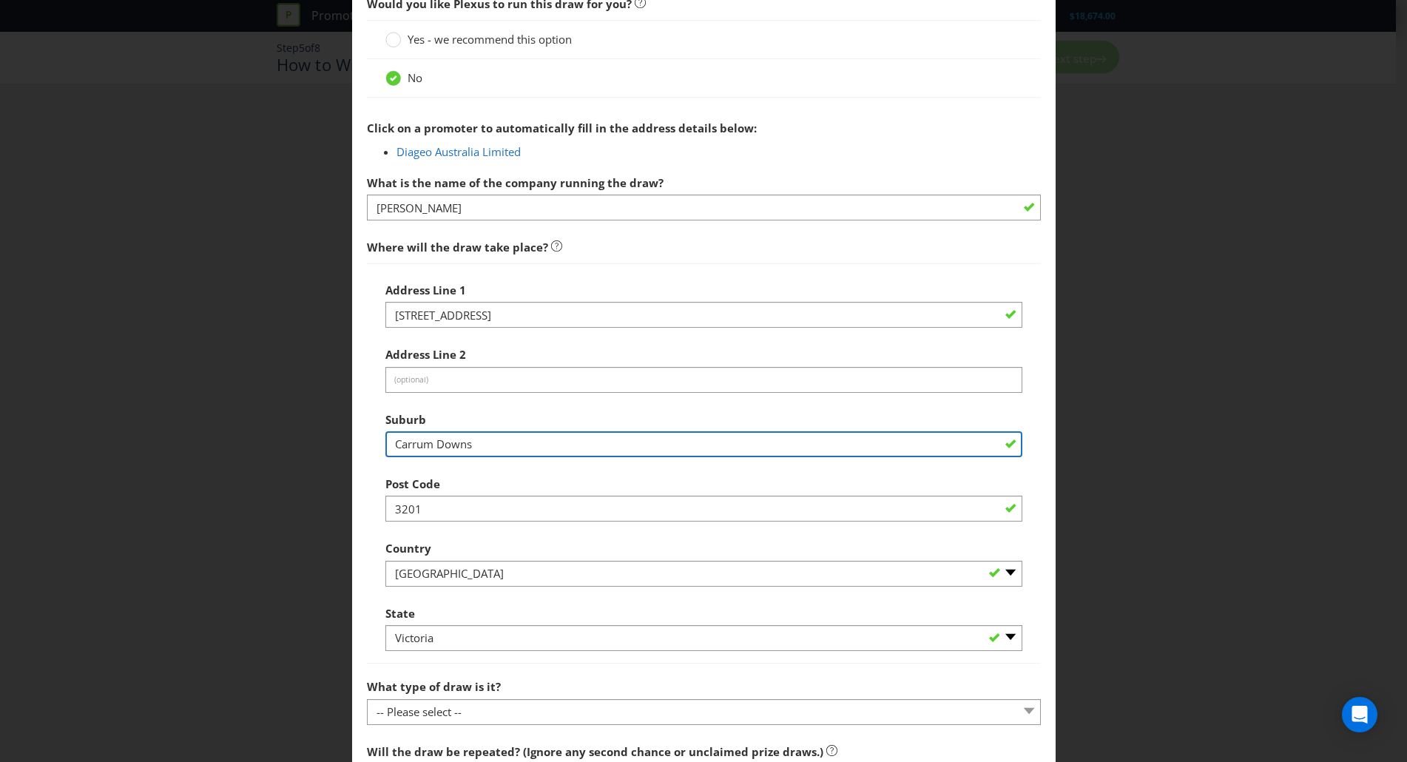
click at [489, 445] on input "Carrum Downs" at bounding box center [703, 444] width 637 height 26
type input "Carrum Downs"
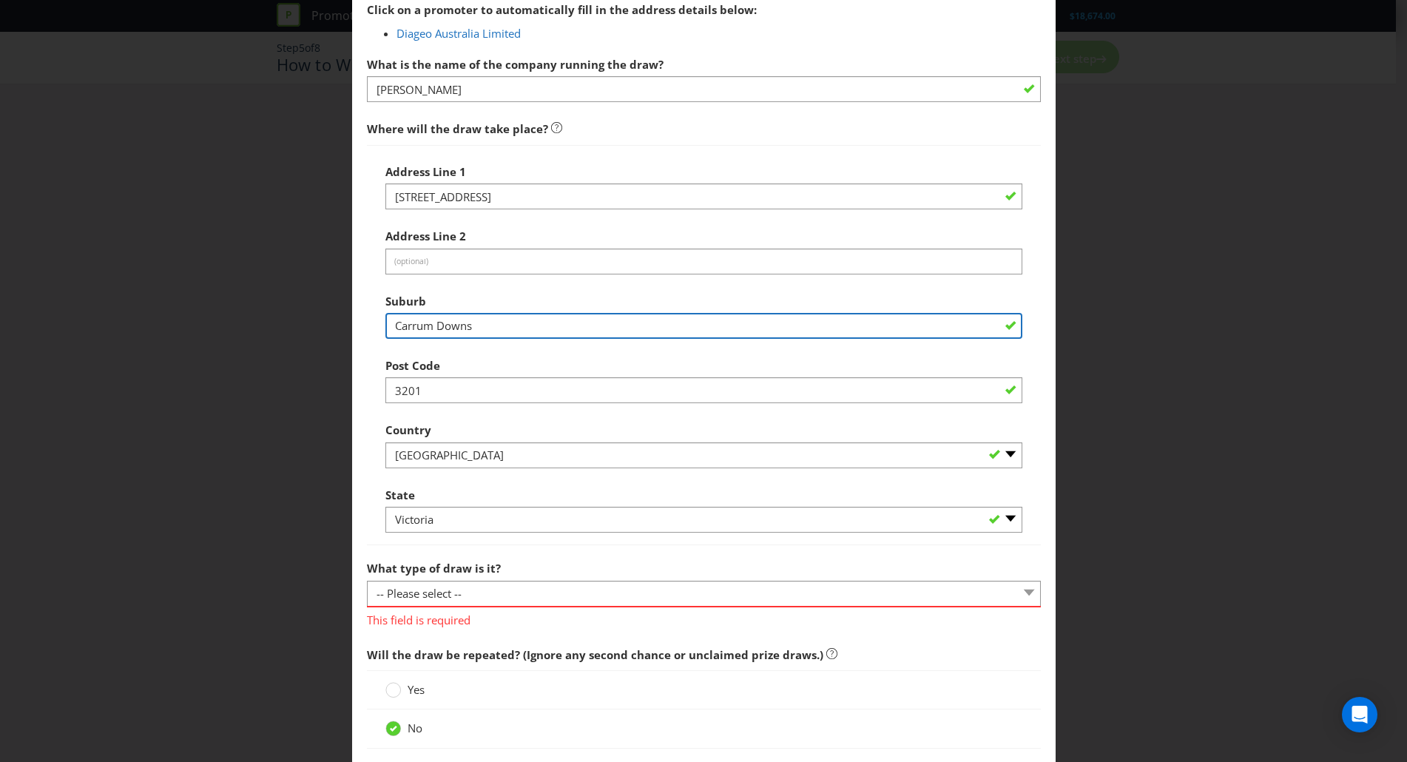
scroll to position [717, 0]
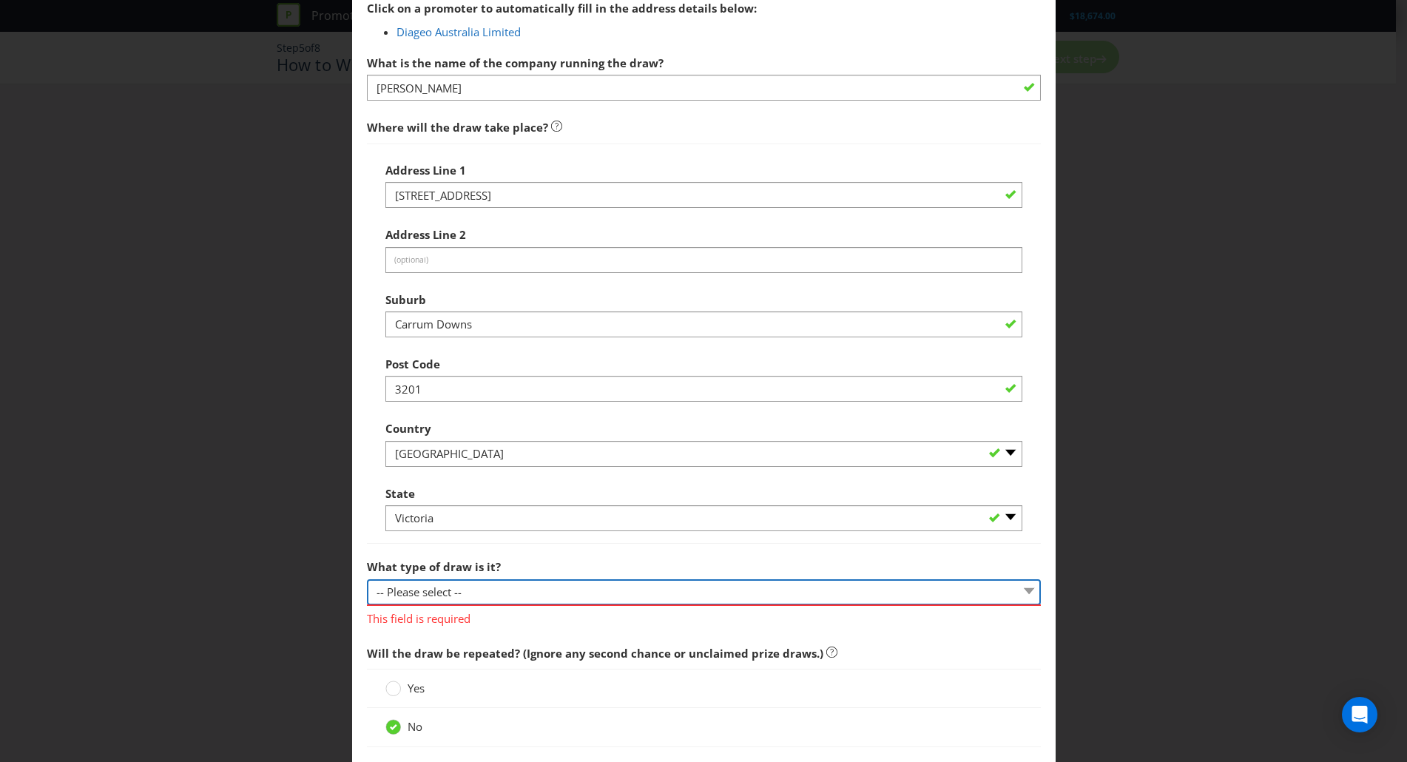
click at [505, 589] on select "-- Please select -- Computerised random selection Barrel draw Don't specify Oth…" at bounding box center [704, 592] width 674 height 26
select select "BARREL_DRAW"
click at [367, 579] on select "-- Please select -- Computerised random selection Barrel draw Don't specify Oth…" at bounding box center [704, 592] width 674 height 26
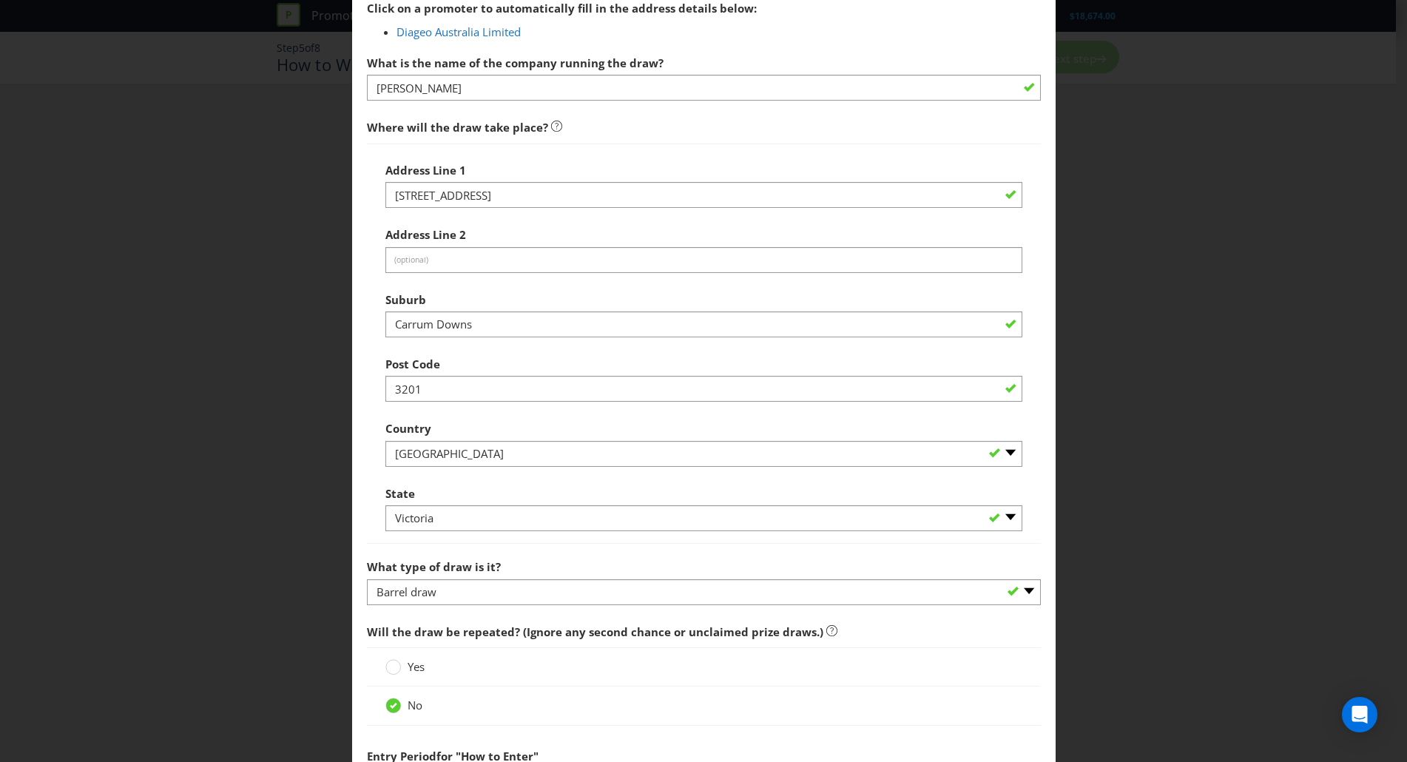
click at [1168, 492] on div "Add Winning Method How to Enter How will the winners be selected? Draw Judging …" at bounding box center [703, 381] width 1407 height 762
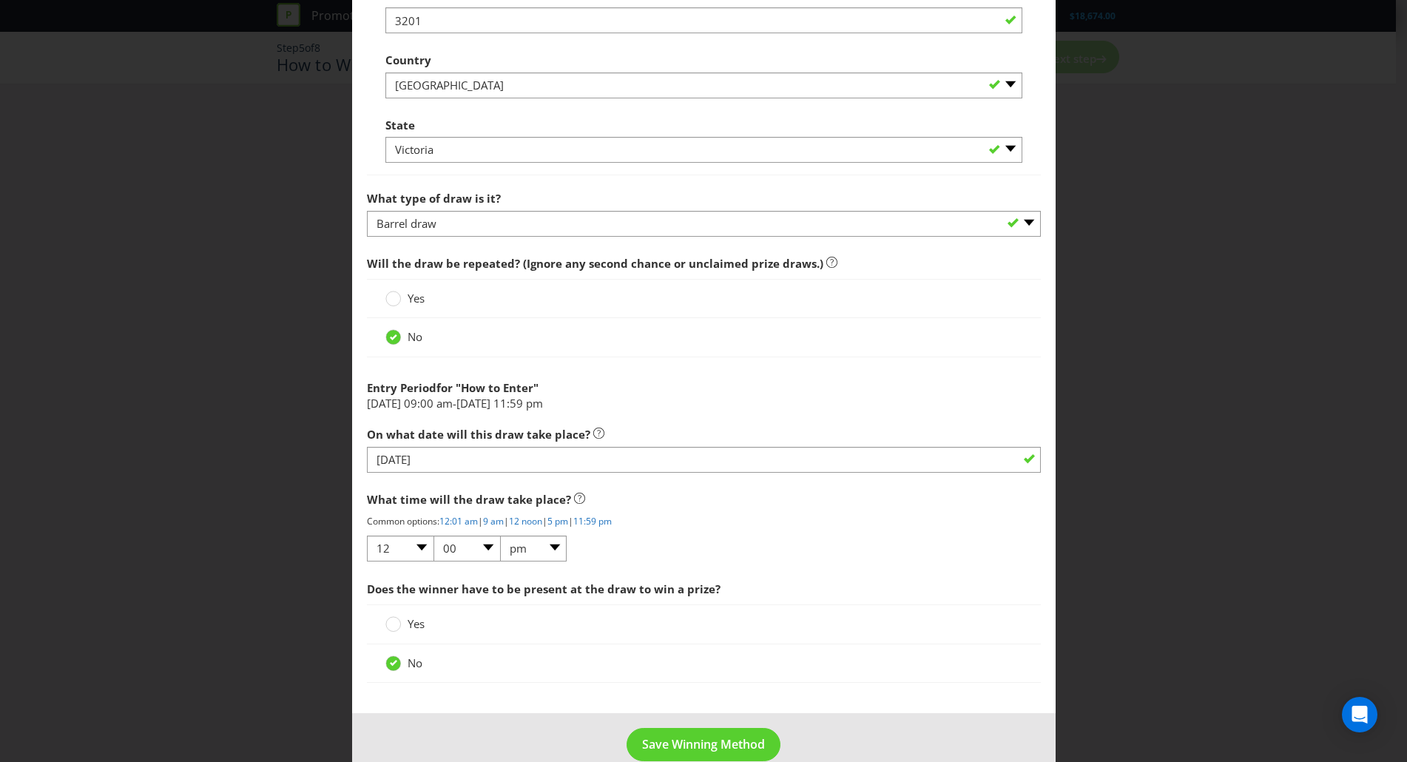
scroll to position [1111, 0]
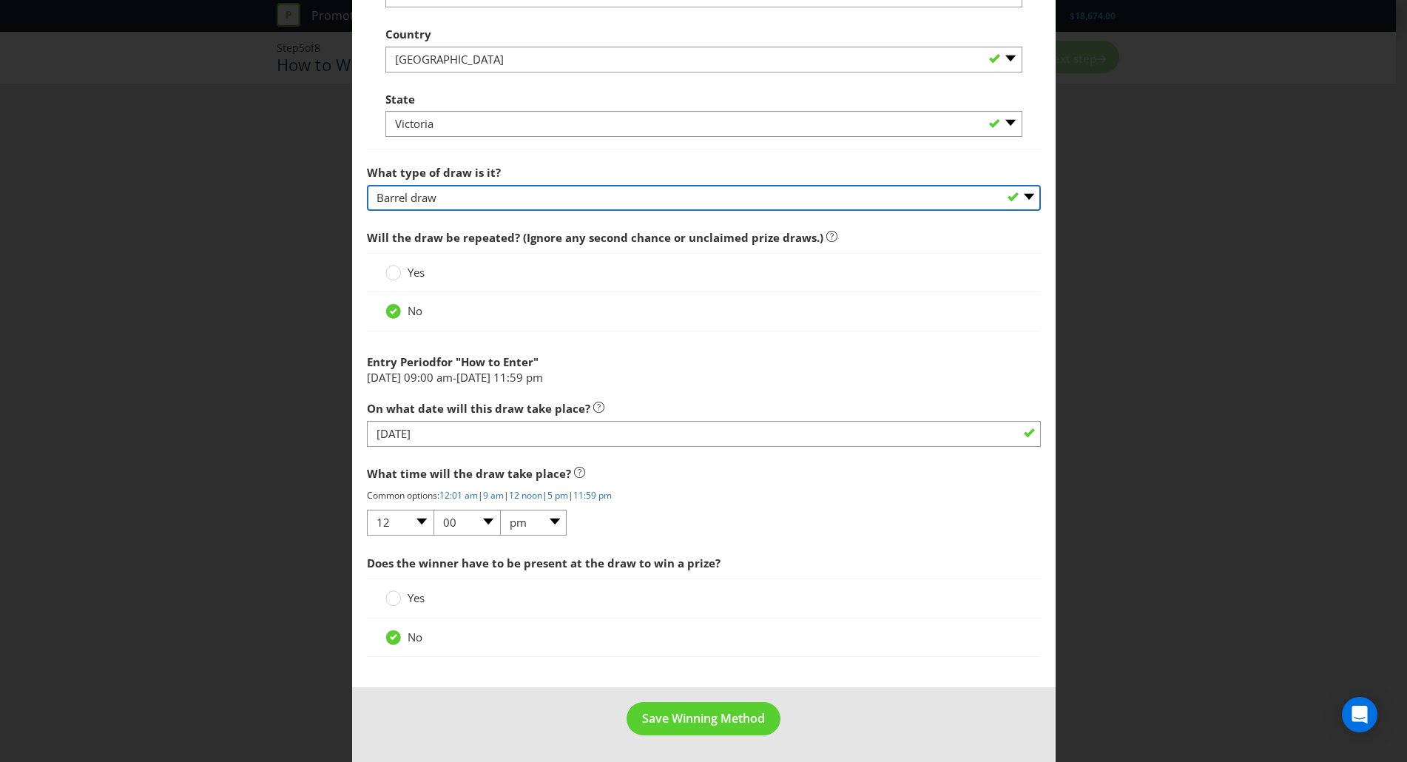
click at [571, 205] on select "-- Please select -- Computerised random selection Barrel draw Don't specify Oth…" at bounding box center [704, 198] width 674 height 26
click at [367, 185] on select "-- Please select -- Computerised random selection Barrel draw Don't specify Oth…" at bounding box center [704, 198] width 674 height 26
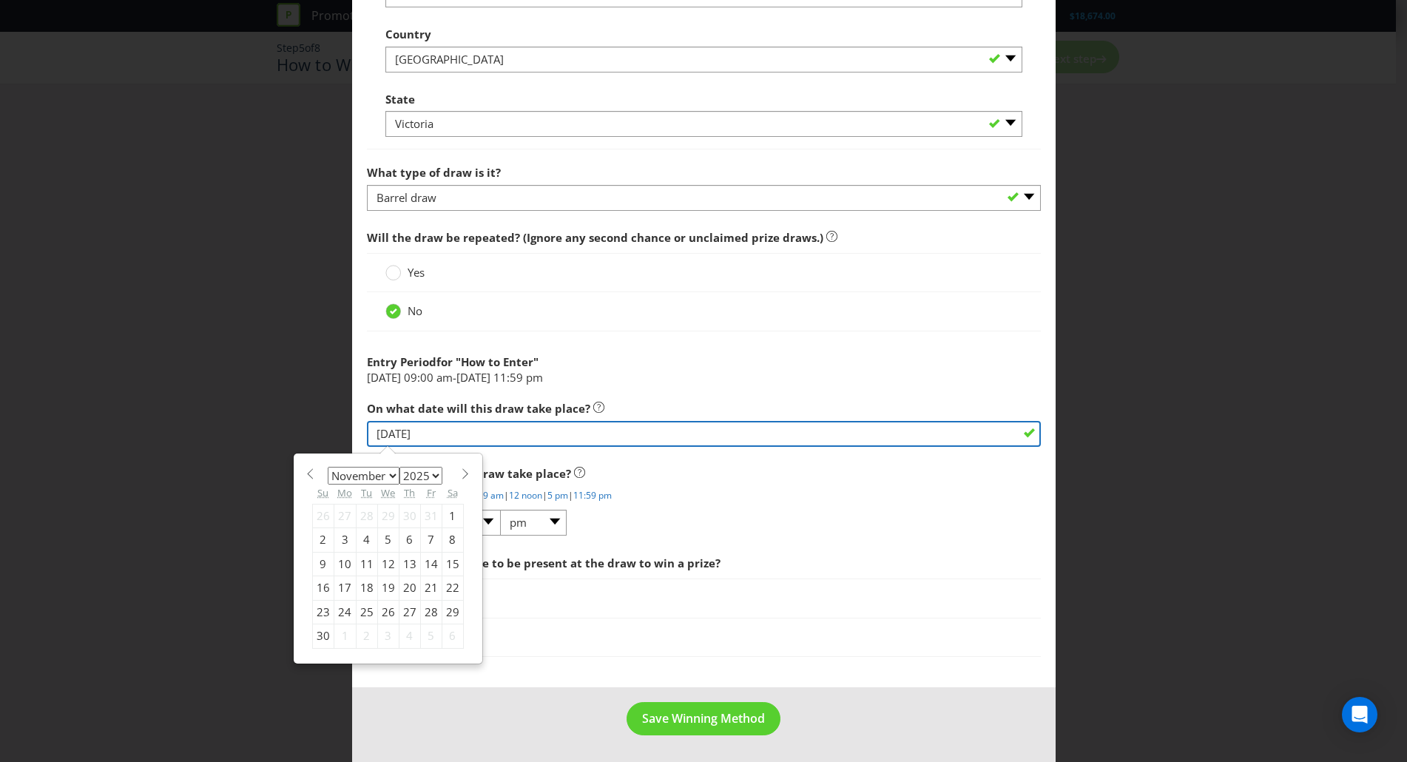
click at [520, 443] on input "26/11/25" at bounding box center [704, 434] width 674 height 26
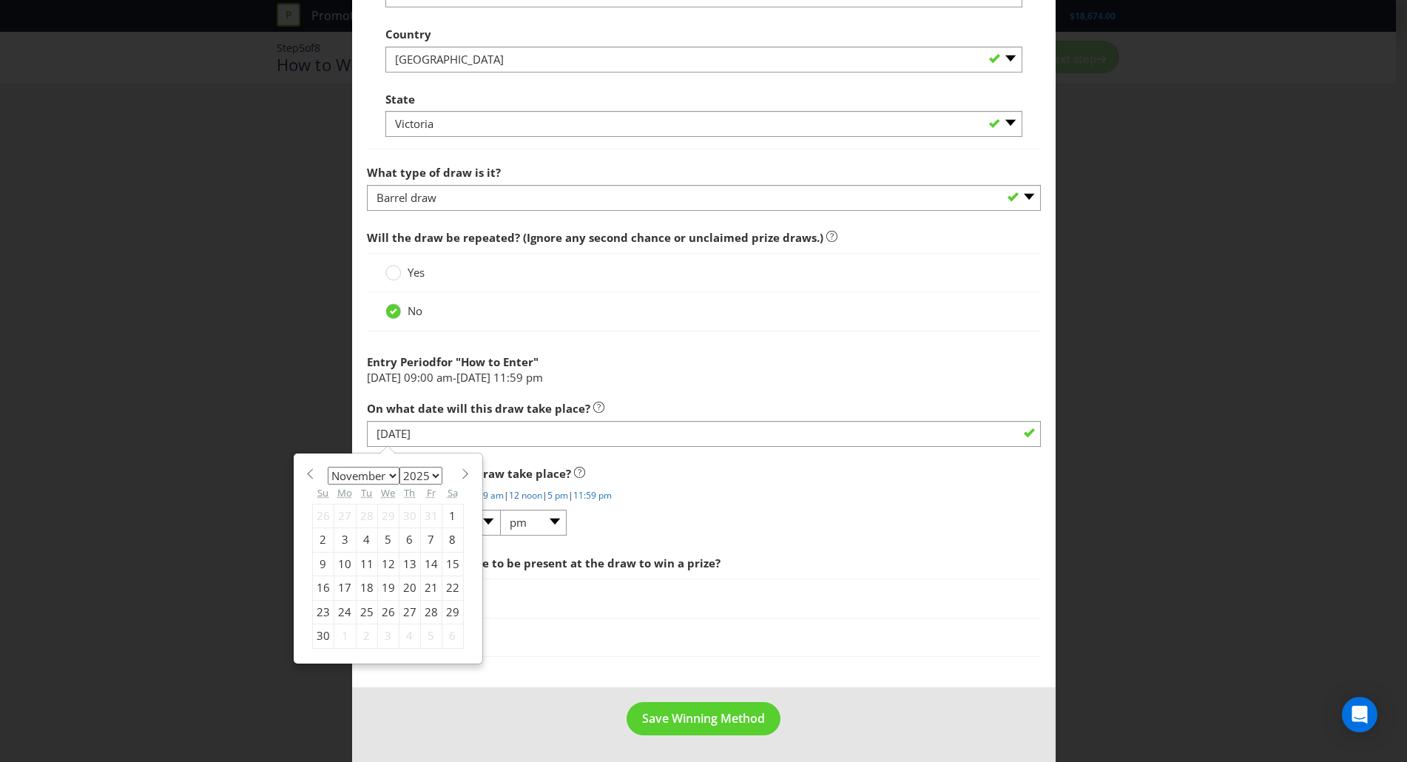
click at [251, 499] on div "Add Winning Method How to Enter How will the winners be selected? Draw Judging …" at bounding box center [703, 381] width 1407 height 762
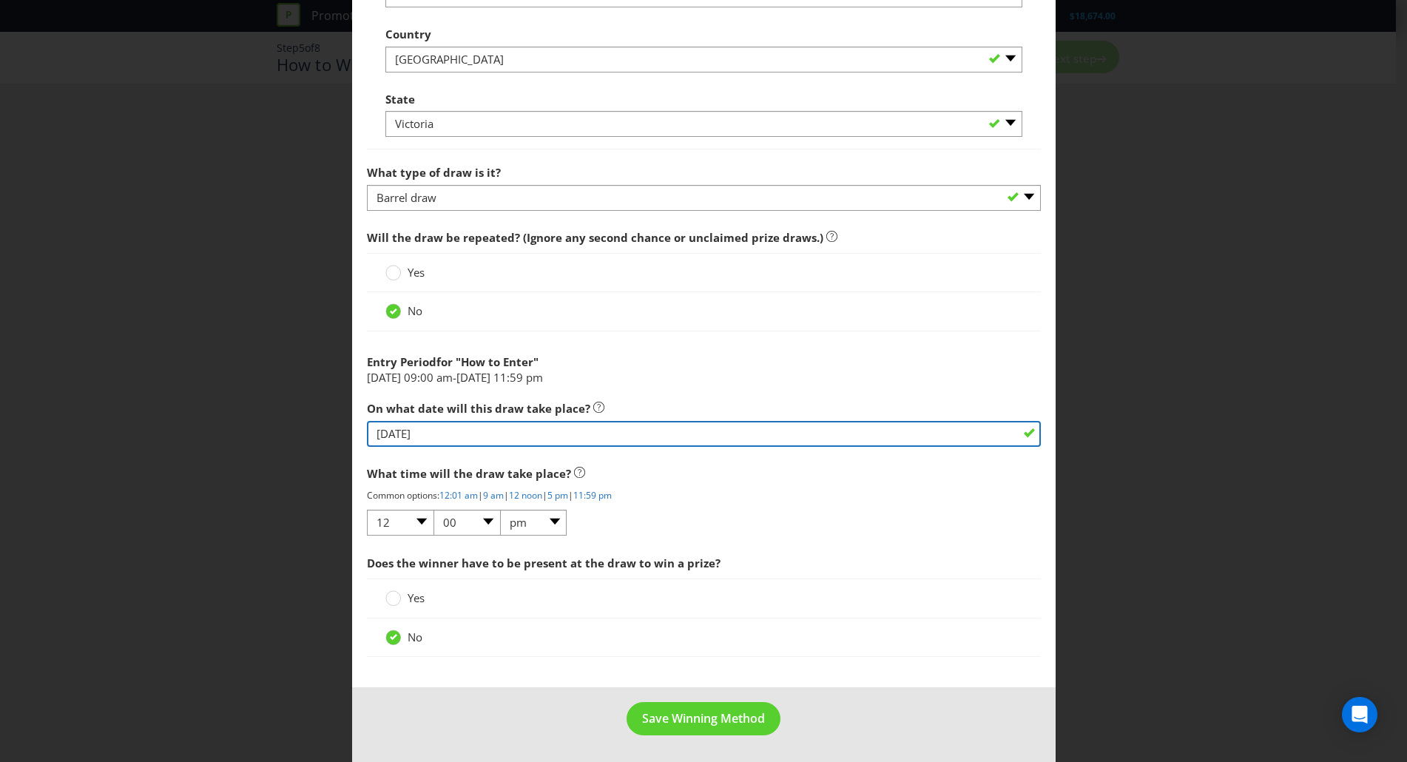
click at [480, 433] on input "26/11/25" at bounding box center [704, 434] width 674 height 26
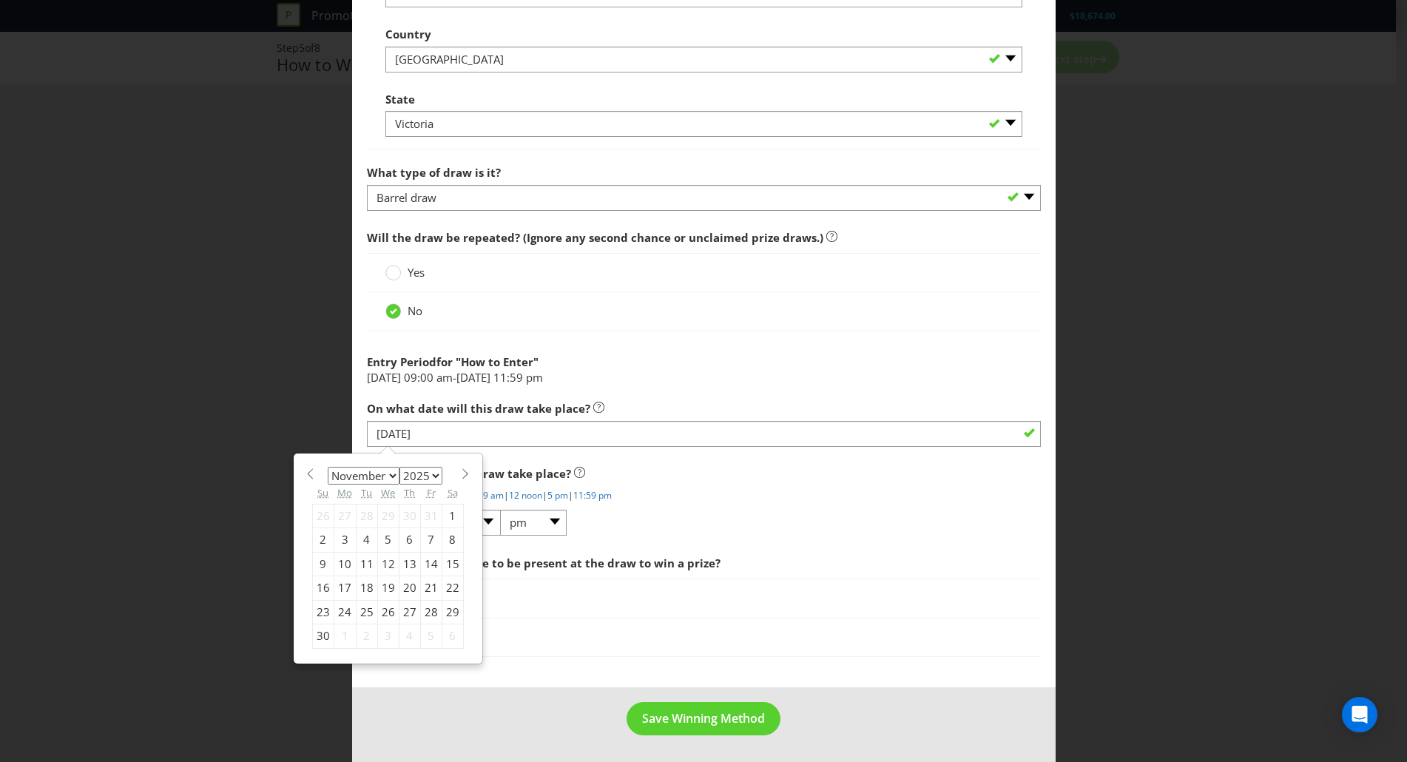
click at [1175, 430] on div "Add Winning Method How to Enter How will the winners be selected? Draw Judging …" at bounding box center [703, 381] width 1407 height 762
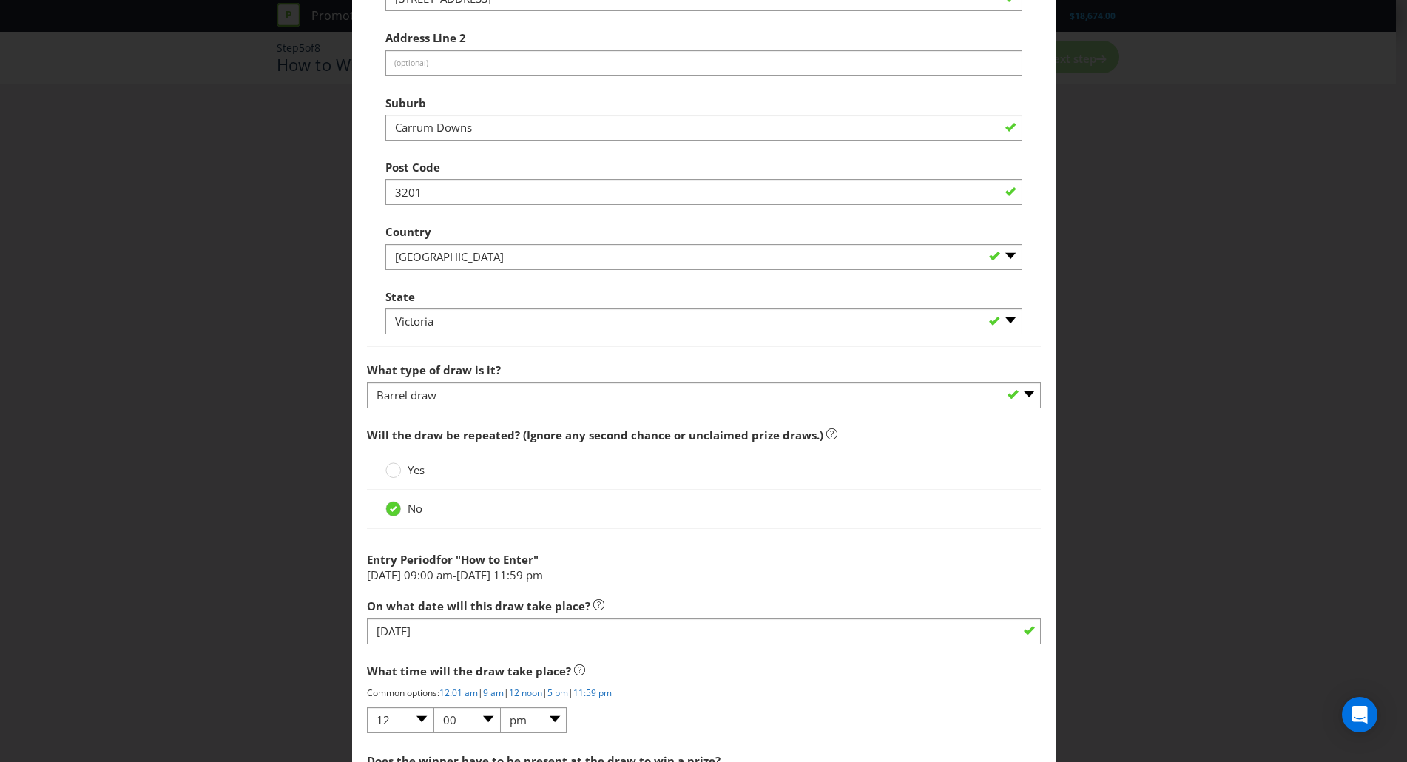
scroll to position [1087, 0]
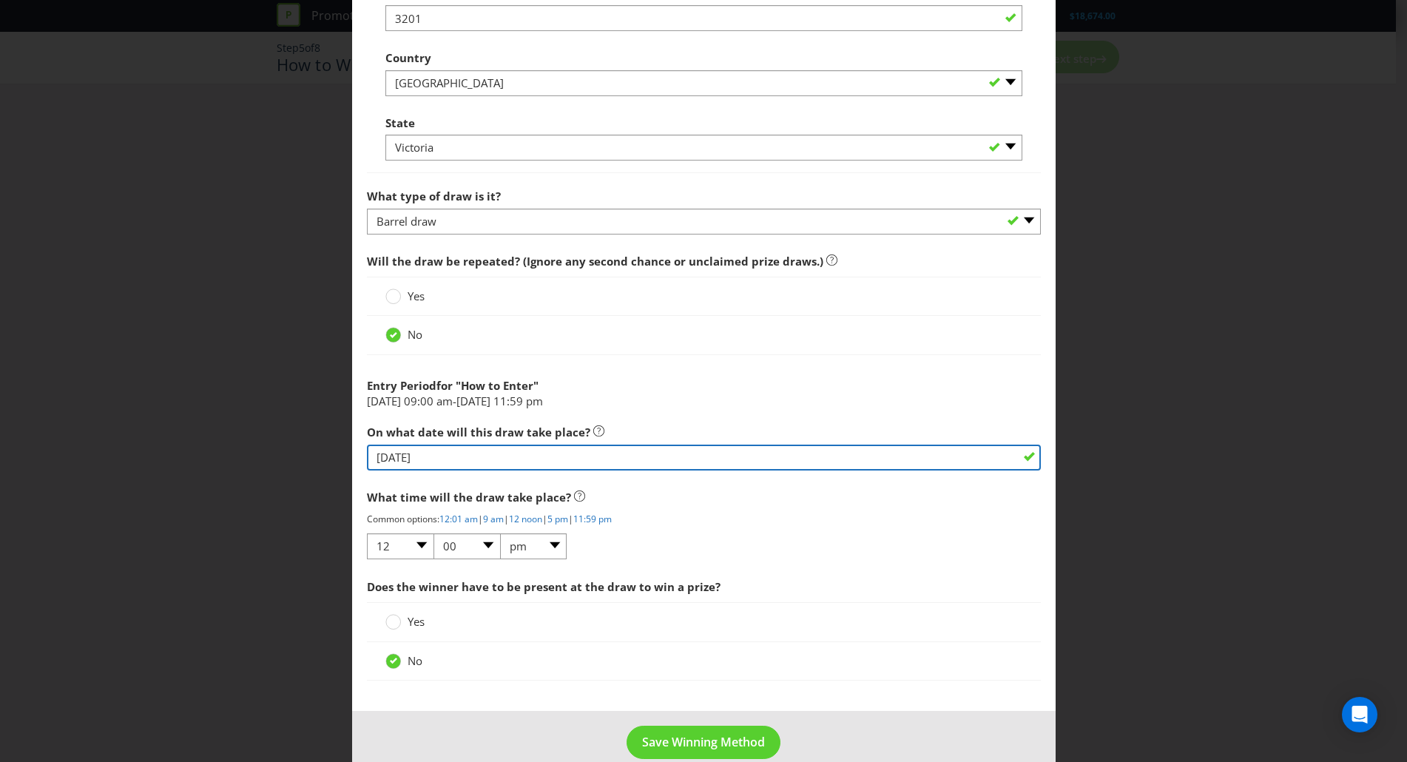
click at [455, 458] on input "26/11/25" at bounding box center [704, 458] width 674 height 26
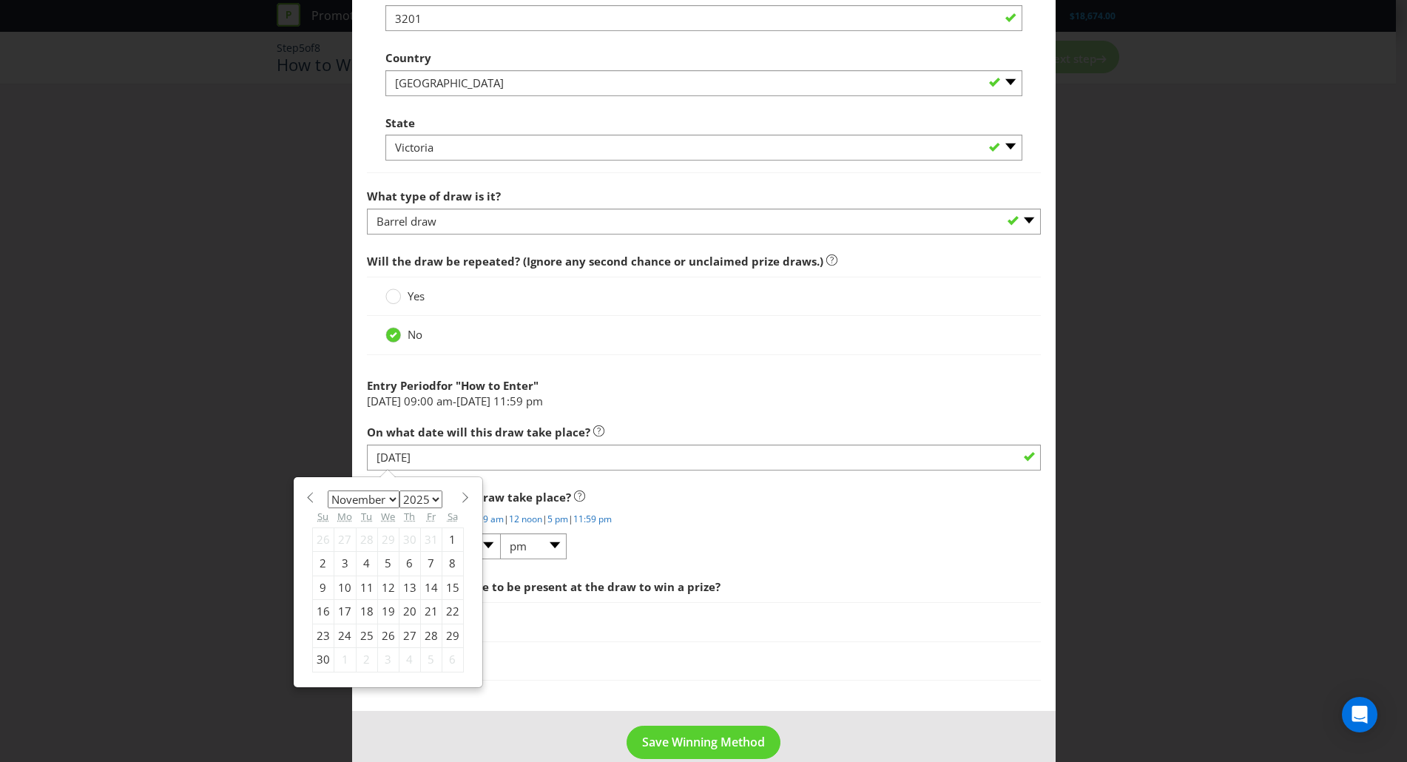
click at [391, 497] on select "January February March April May June July August September October November De…" at bounding box center [364, 499] width 72 height 18
select select "11"
click at [328, 490] on select "January February March April May June July August September October November De…" at bounding box center [364, 499] width 72 height 18
click at [364, 561] on div "9" at bounding box center [366, 564] width 21 height 24
type input "09/12/25"
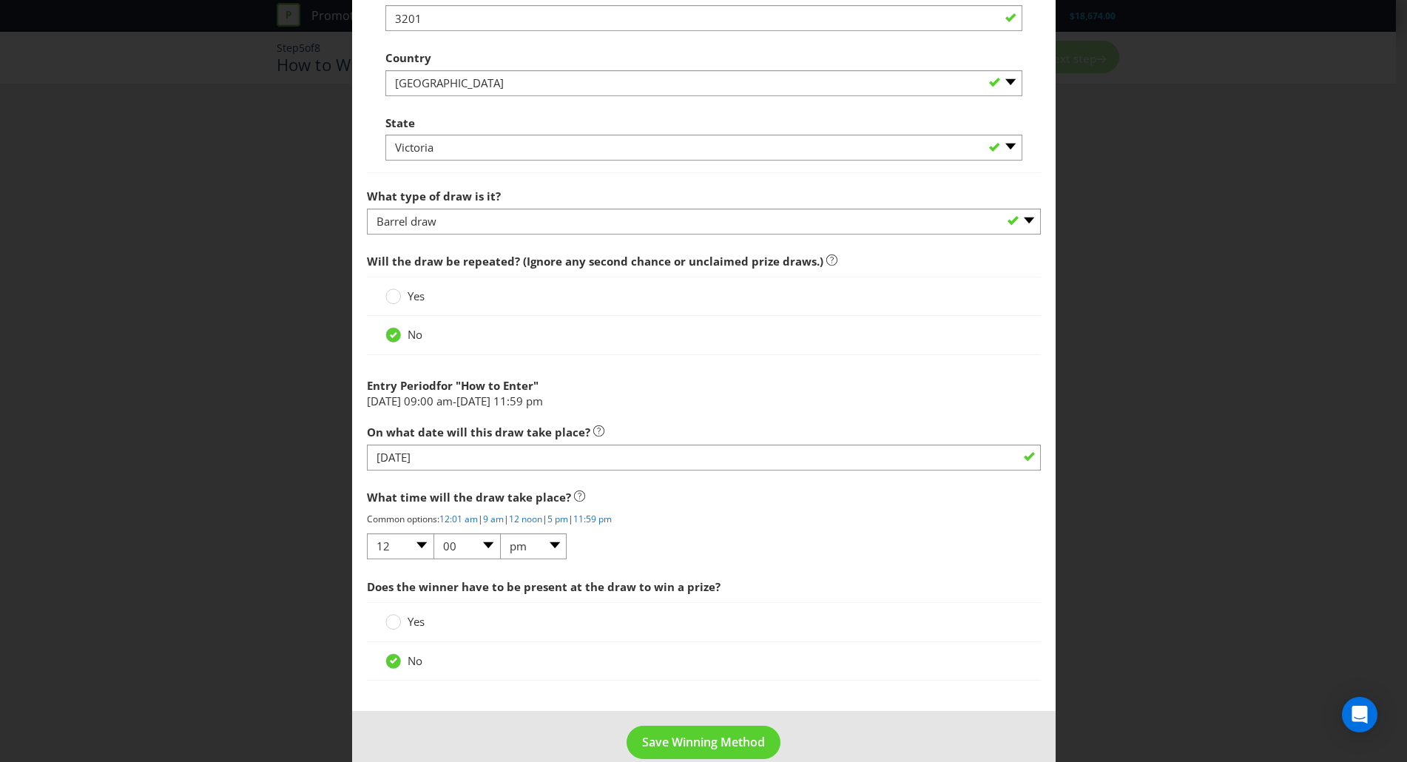
click at [769, 519] on p "Common options: 12:01 am | 9 am | 12 noon | 5 pm | 11:59 pm" at bounding box center [704, 519] width 674 height 13
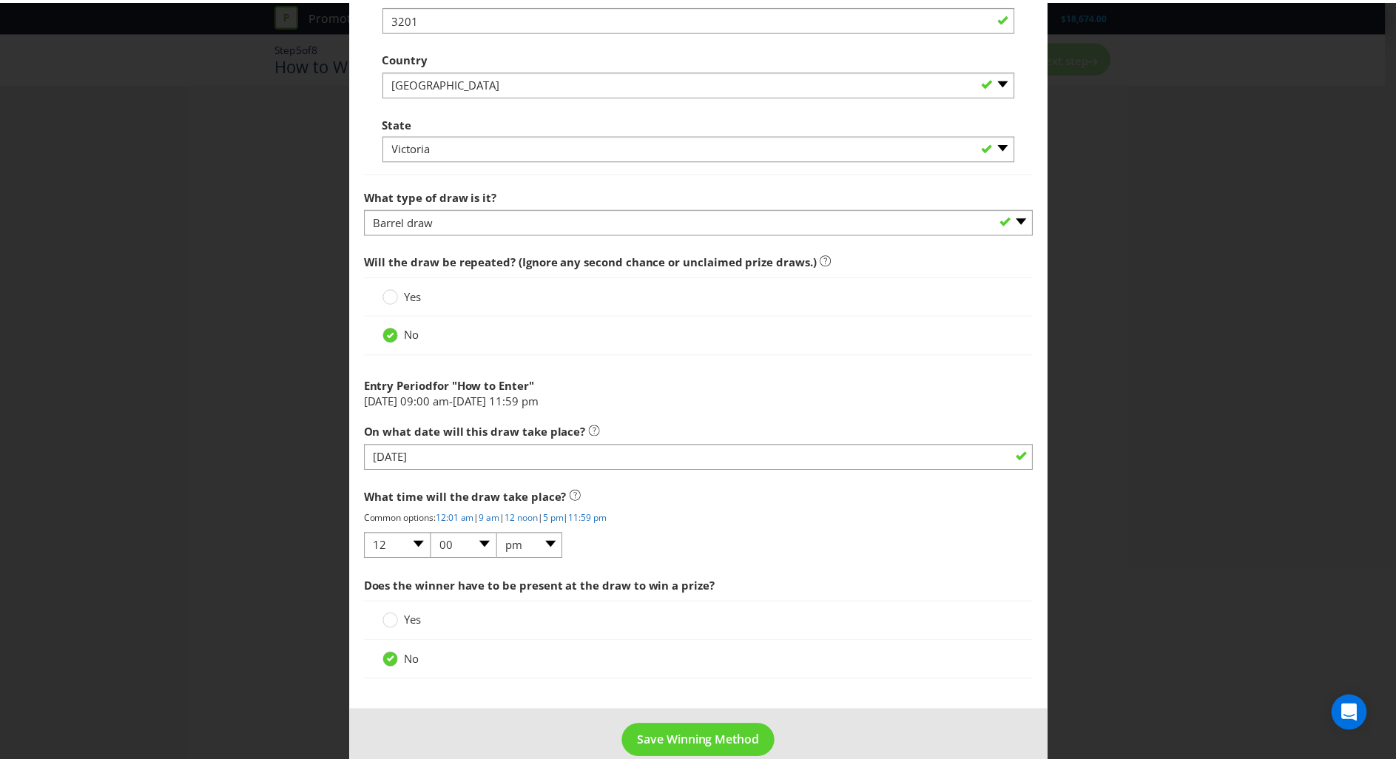
scroll to position [1111, 0]
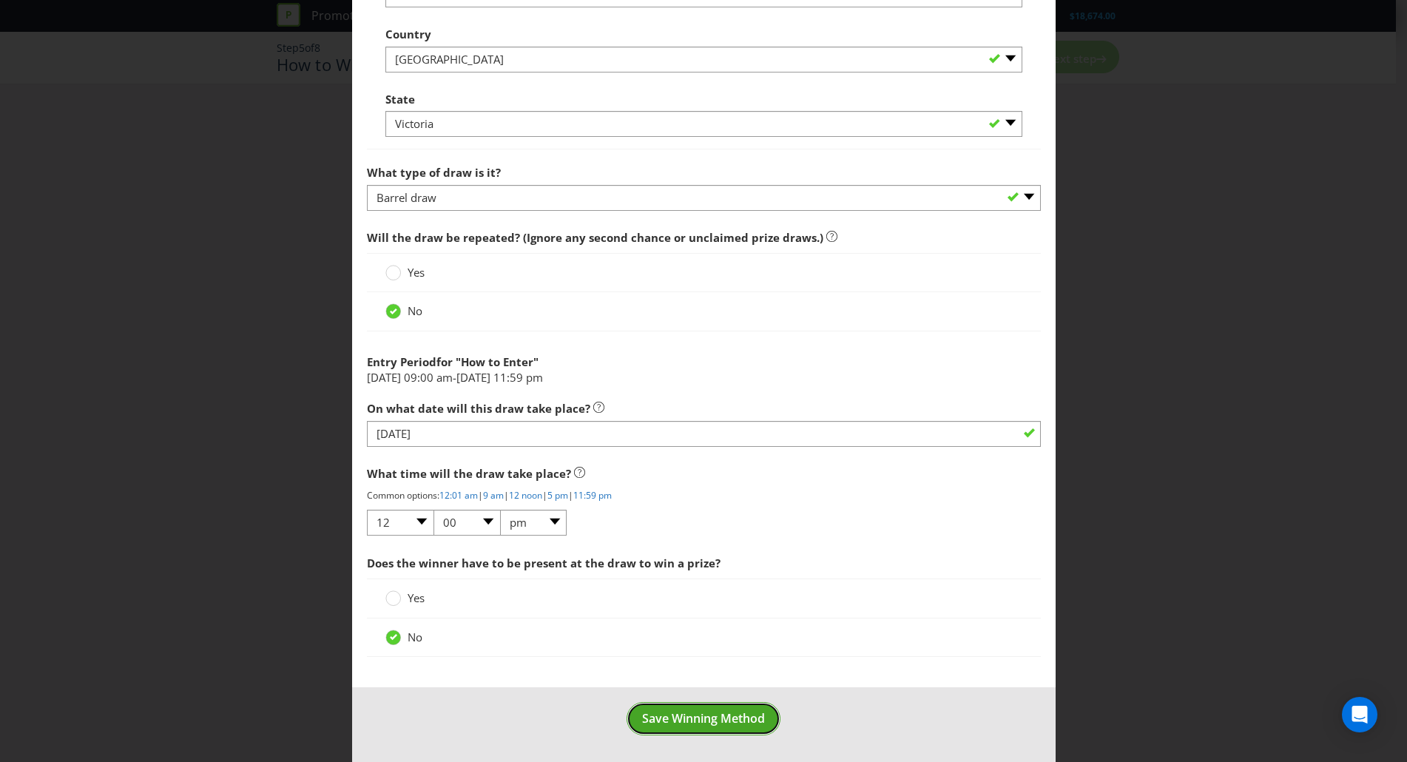
click at [725, 728] on button "Save Winning Method" at bounding box center [703, 718] width 154 height 33
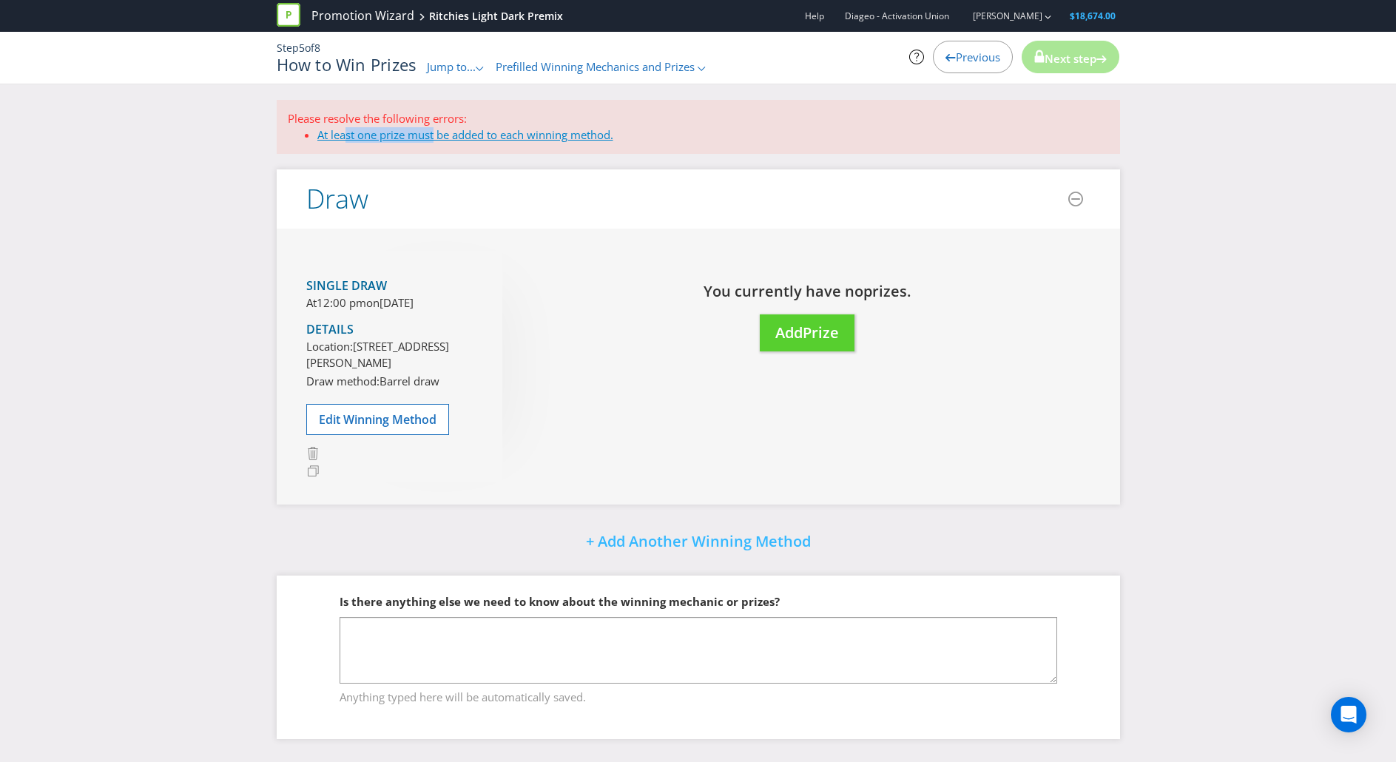
drag, startPoint x: 347, startPoint y: 132, endPoint x: 434, endPoint y: 141, distance: 87.7
click at [434, 141] on link "At least one prize must be added to each winning method." at bounding box center [465, 134] width 296 height 15
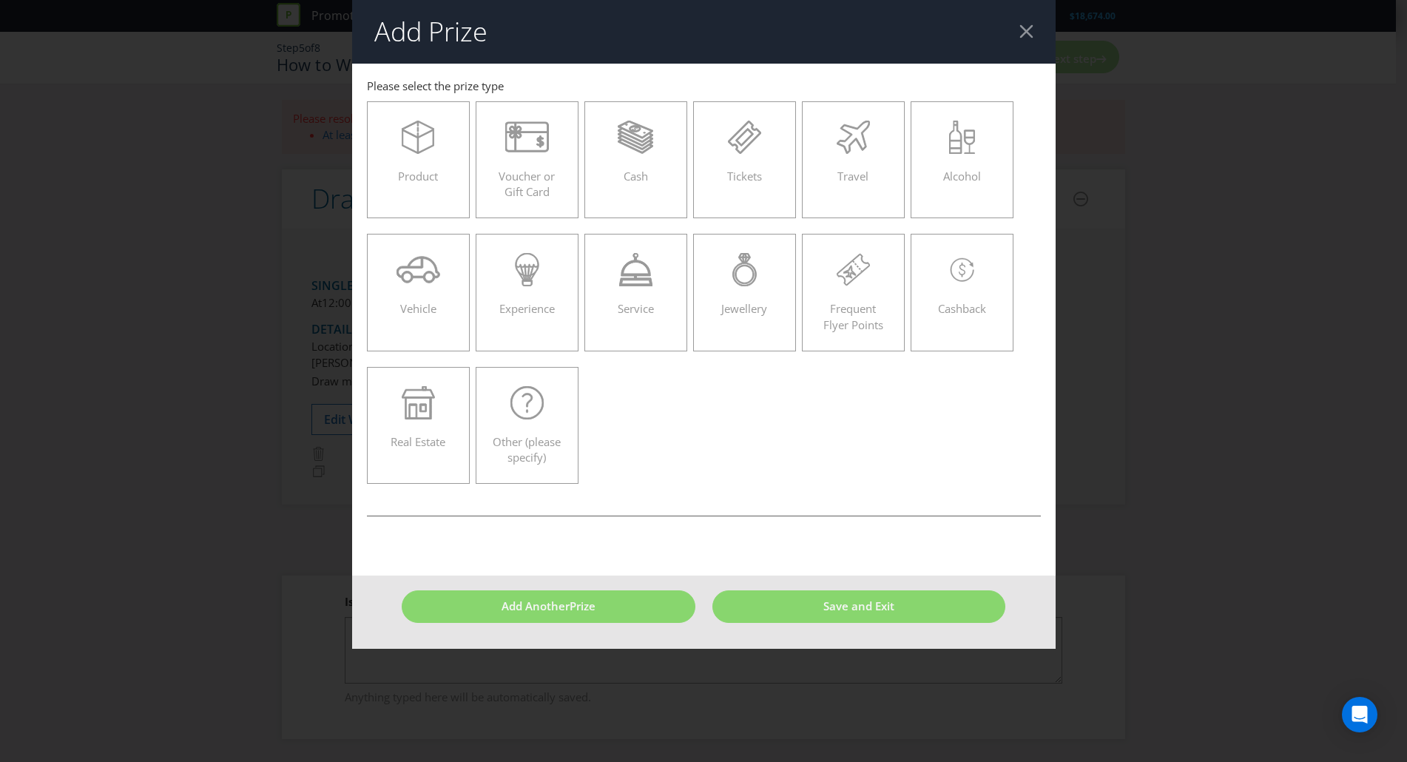
click at [1032, 30] on div at bounding box center [1026, 31] width 14 height 14
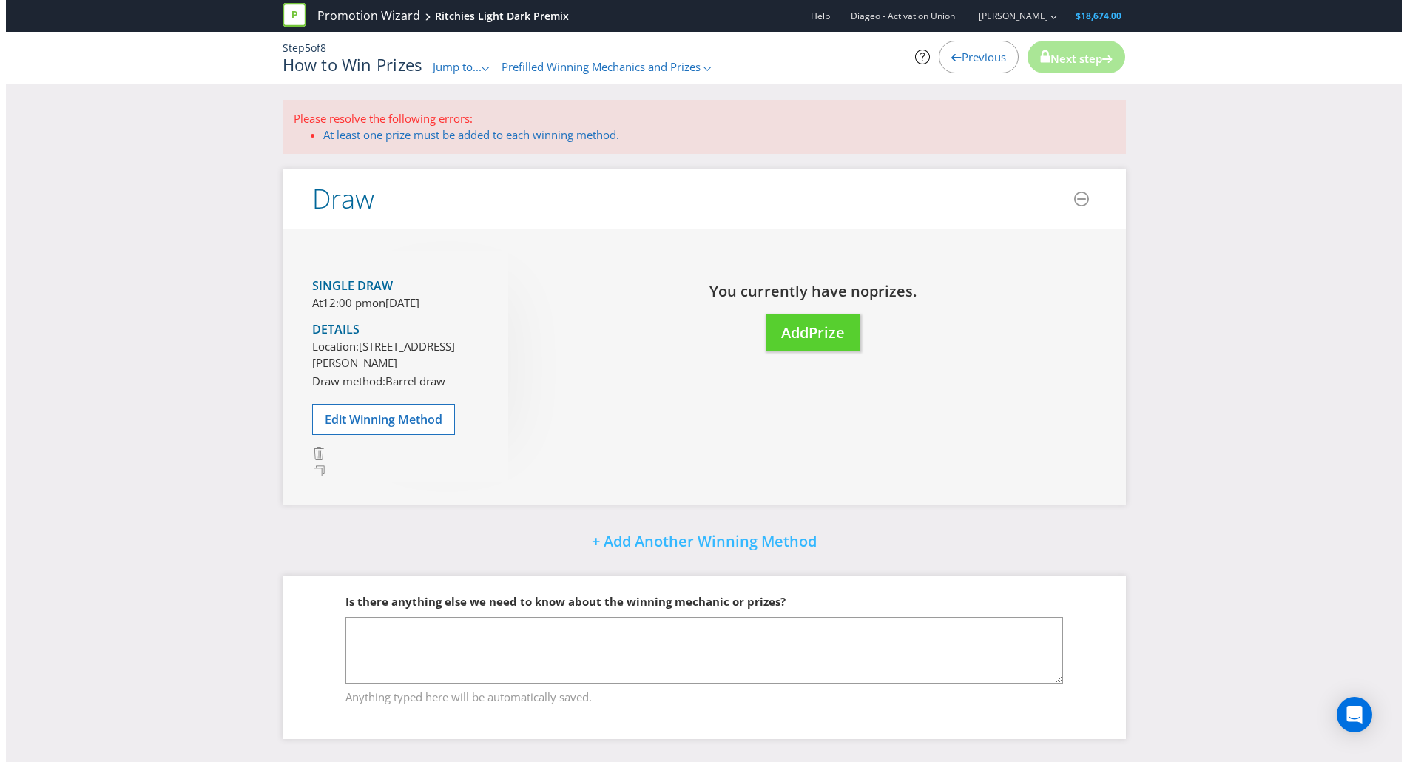
scroll to position [21, 0]
click at [791, 322] on span "Add" at bounding box center [788, 332] width 27 height 20
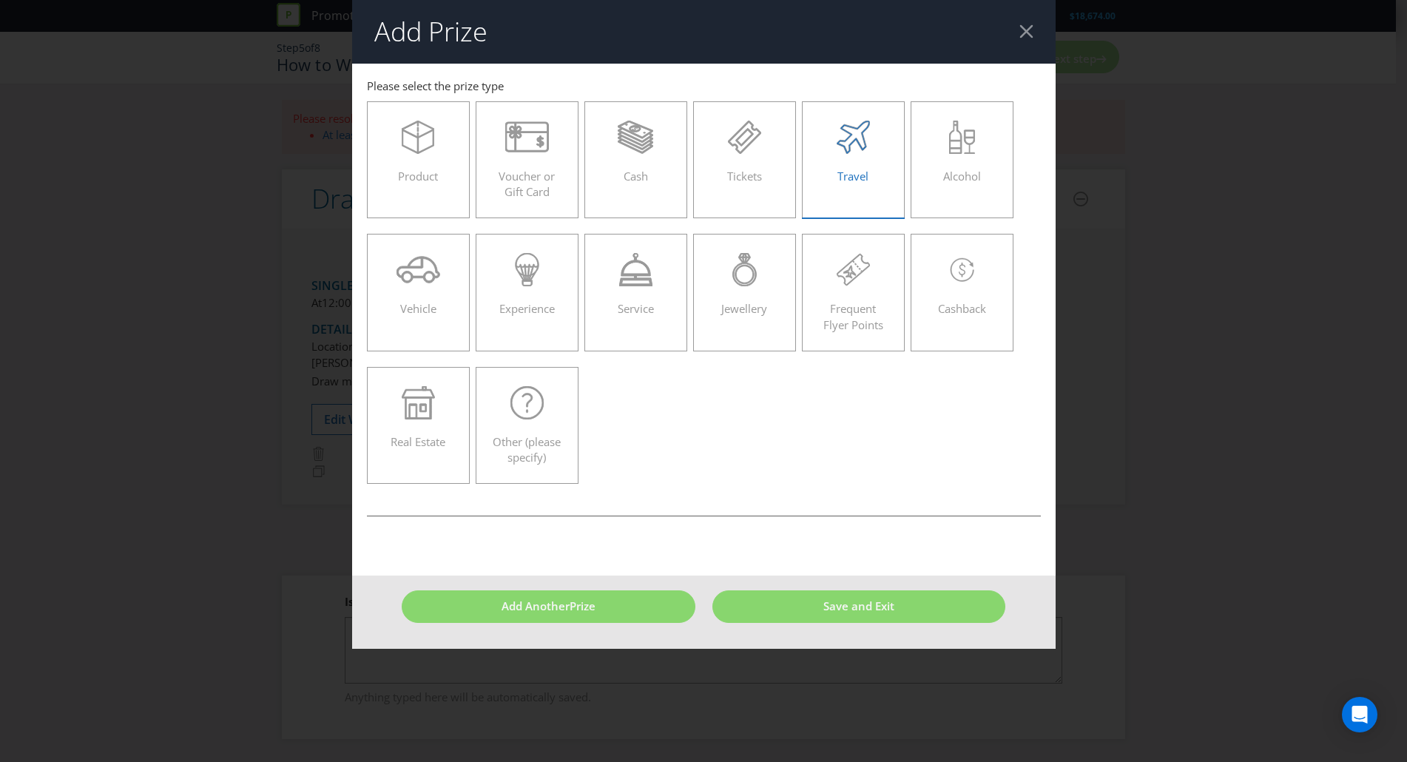
click at [874, 149] on div at bounding box center [853, 137] width 72 height 33
click at [0, 0] on input "Travel" at bounding box center [0, 0] width 0 height 0
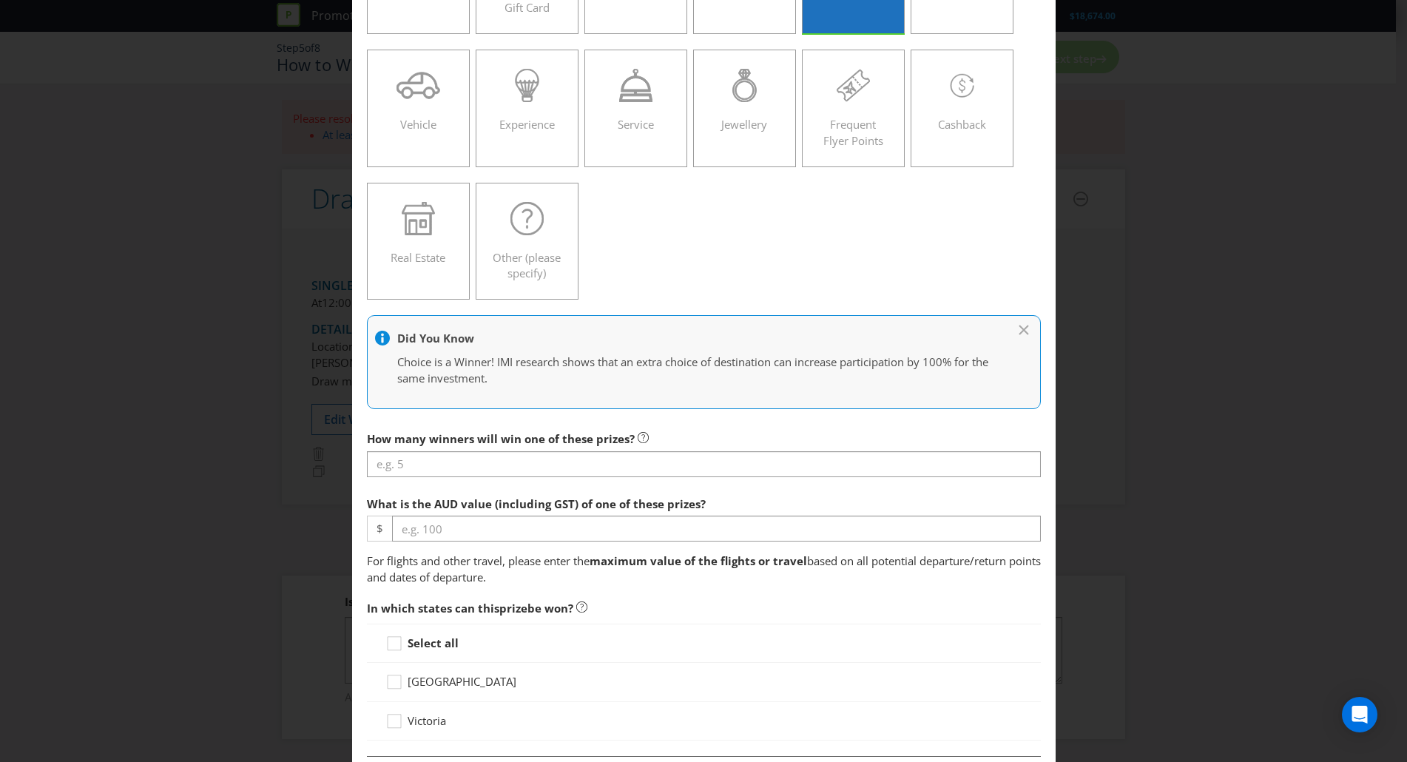
scroll to position [186, 0]
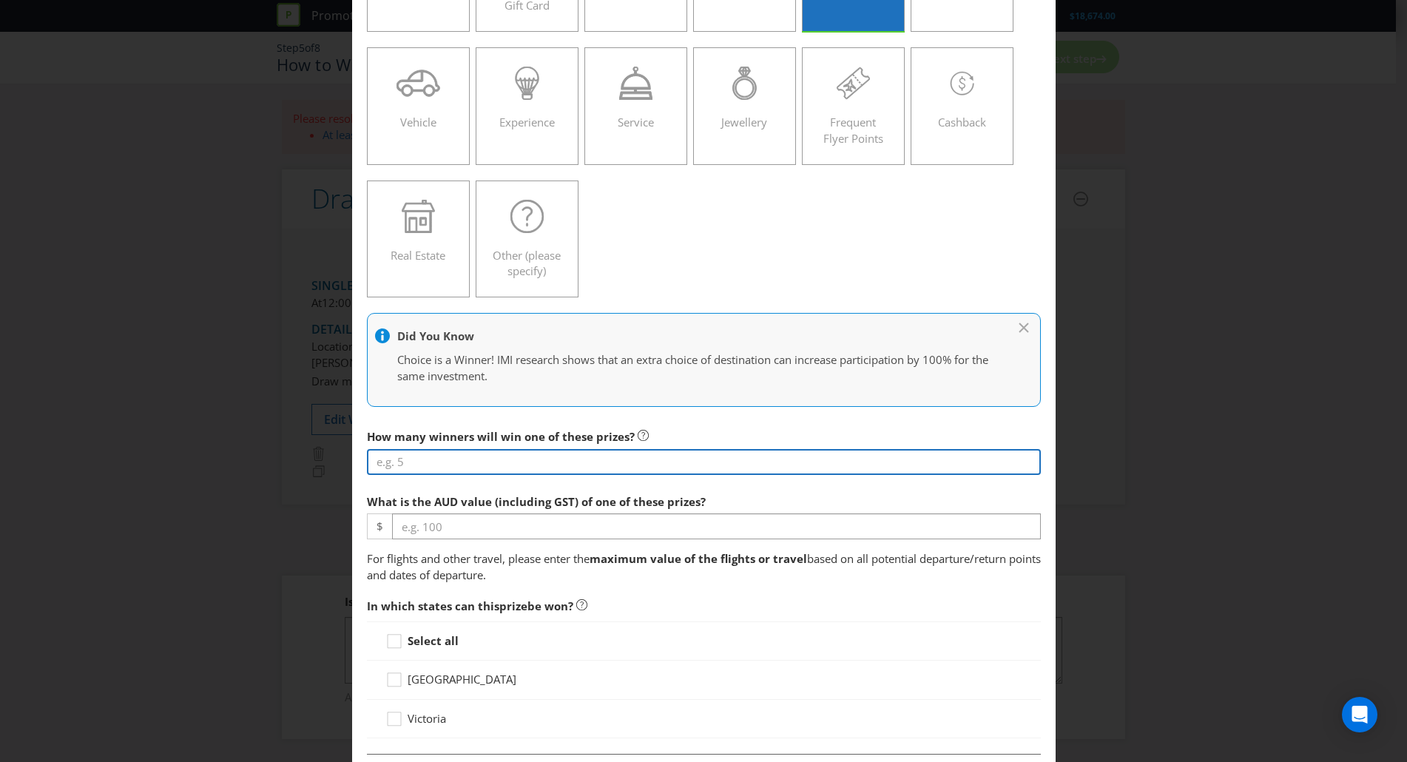
click at [474, 462] on input "number" at bounding box center [704, 462] width 674 height 26
type input "1"
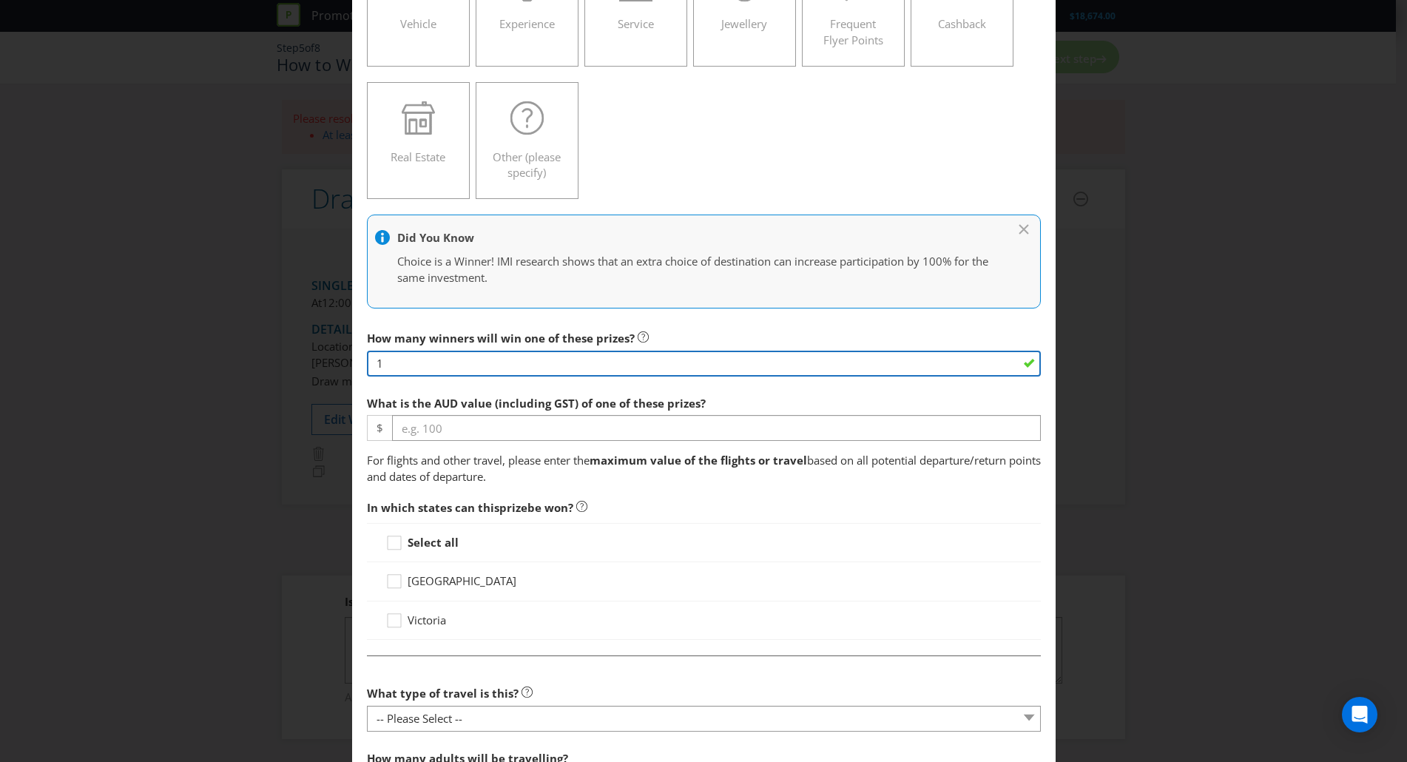
scroll to position [292, 0]
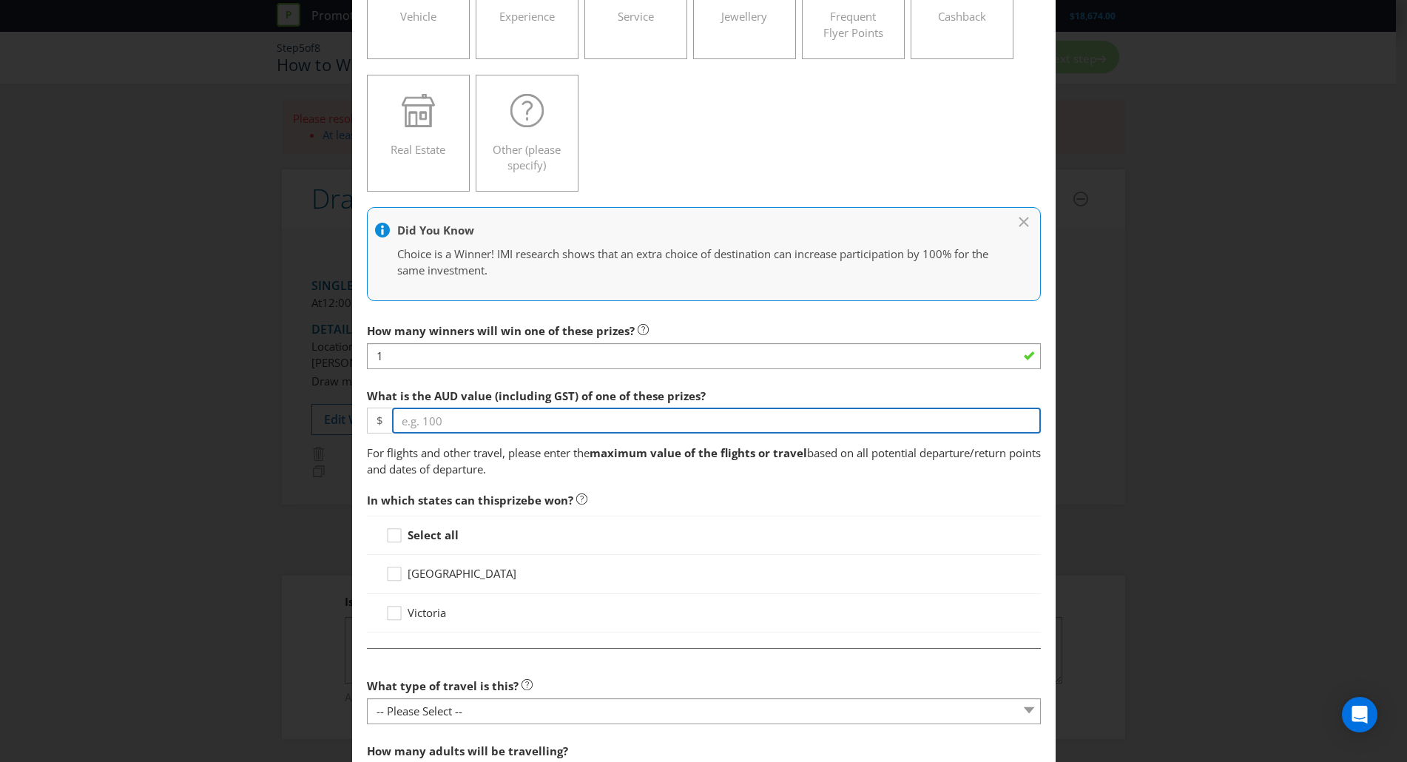
click at [465, 425] on input "number" at bounding box center [716, 421] width 649 height 26
type input "8000"
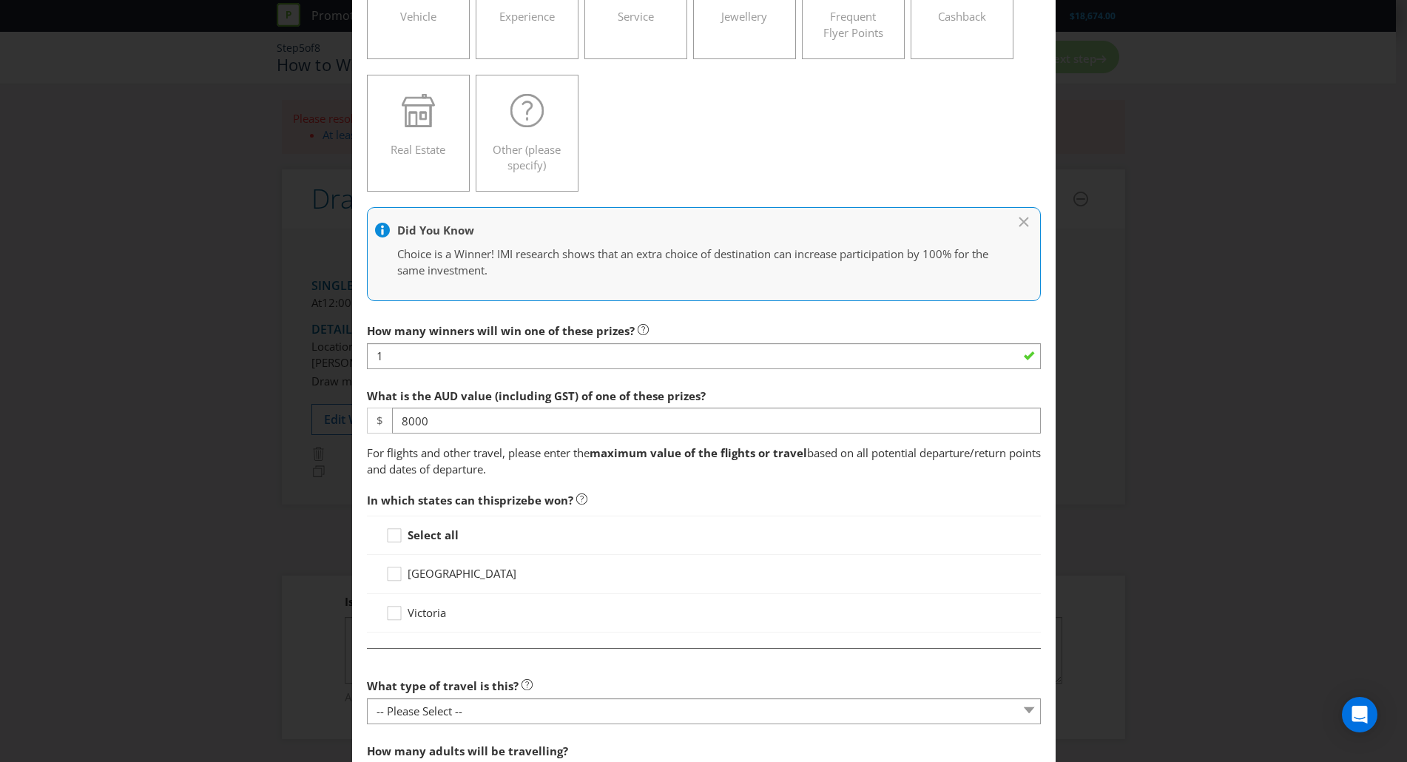
click at [511, 463] on span "based on all potential departure/return points and dates of departure." at bounding box center [704, 460] width 674 height 30
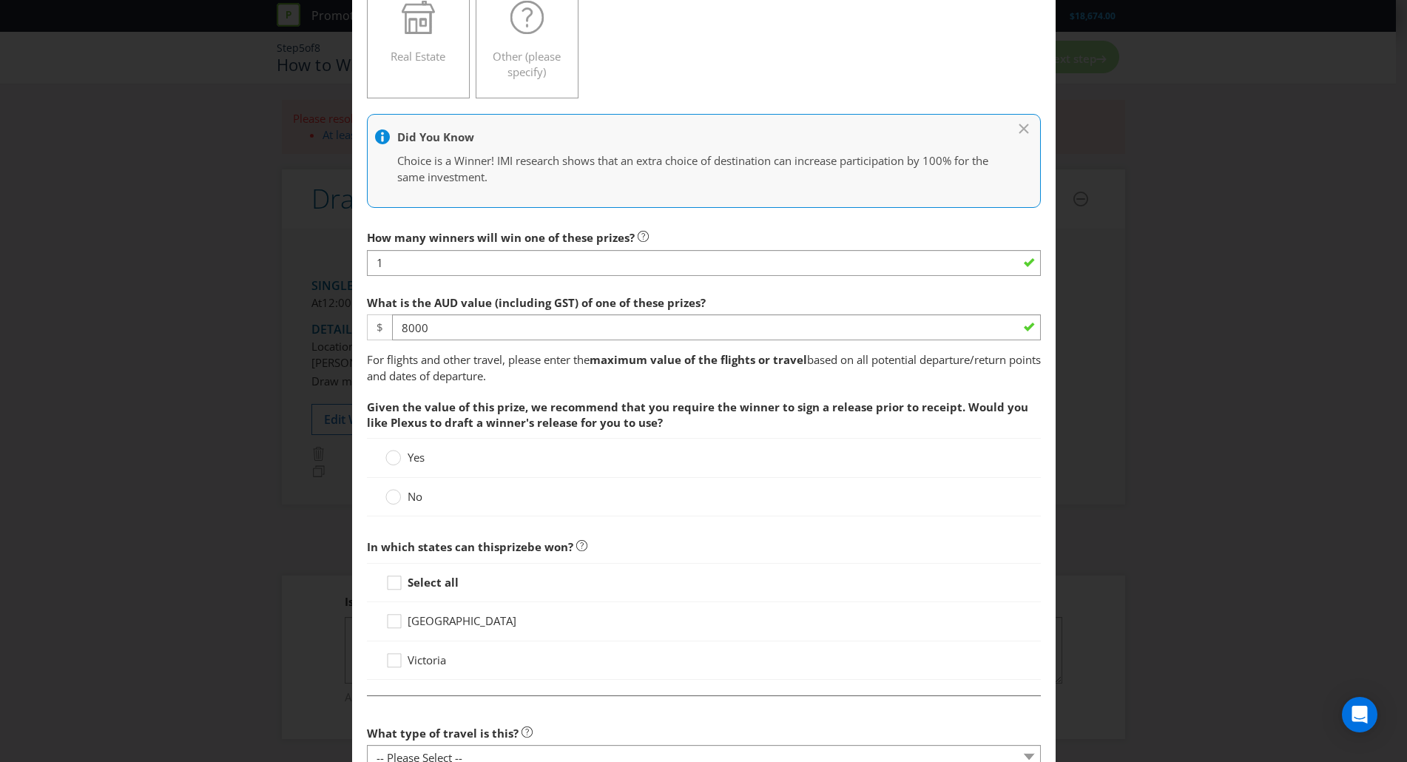
scroll to position [395, 0]
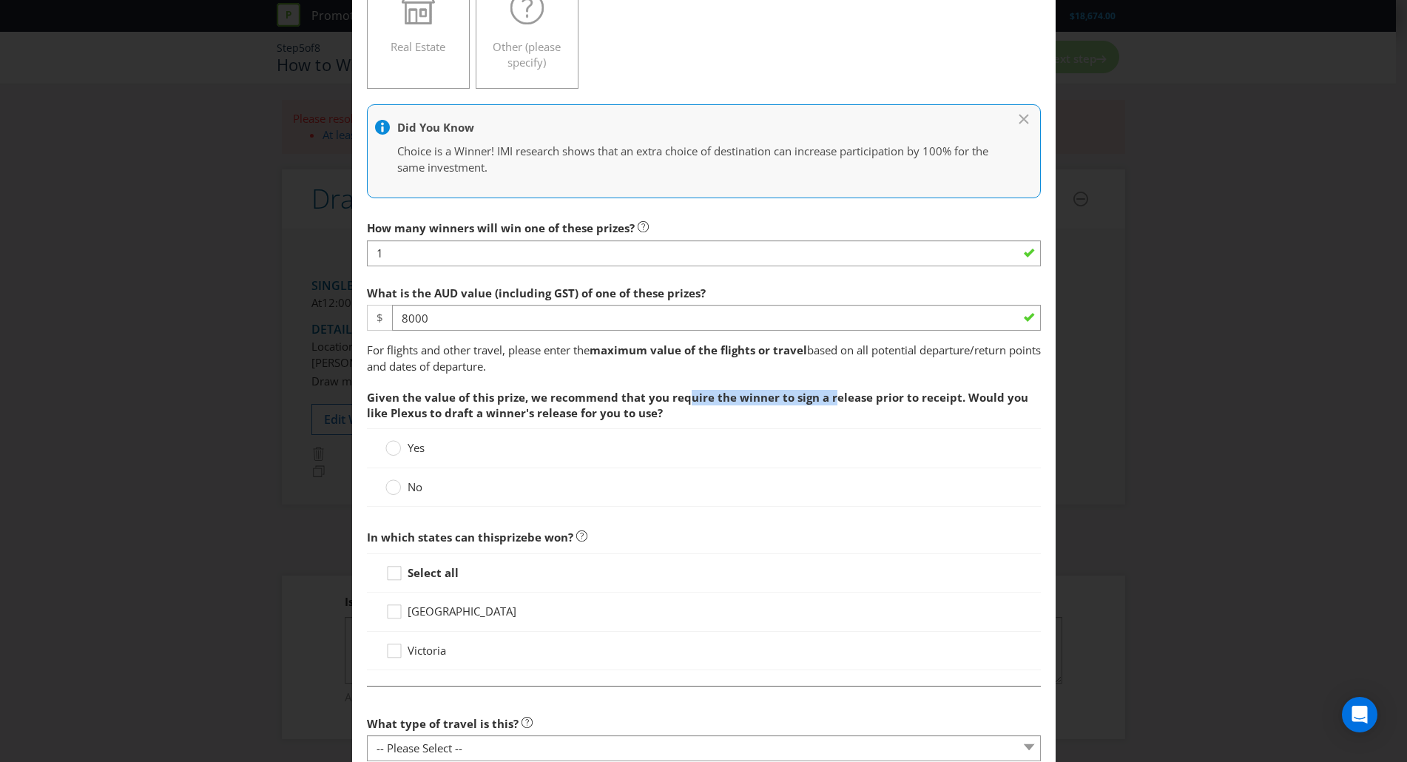
drag, startPoint x: 682, startPoint y: 394, endPoint x: 826, endPoint y: 398, distance: 144.3
click at [826, 398] on span "Given the value of this prize, we recommend that you require the winner to sign…" at bounding box center [697, 405] width 661 height 30
click at [388, 487] on circle at bounding box center [392, 487] width 15 height 15
click at [0, 0] on input "No" at bounding box center [0, 0] width 0 height 0
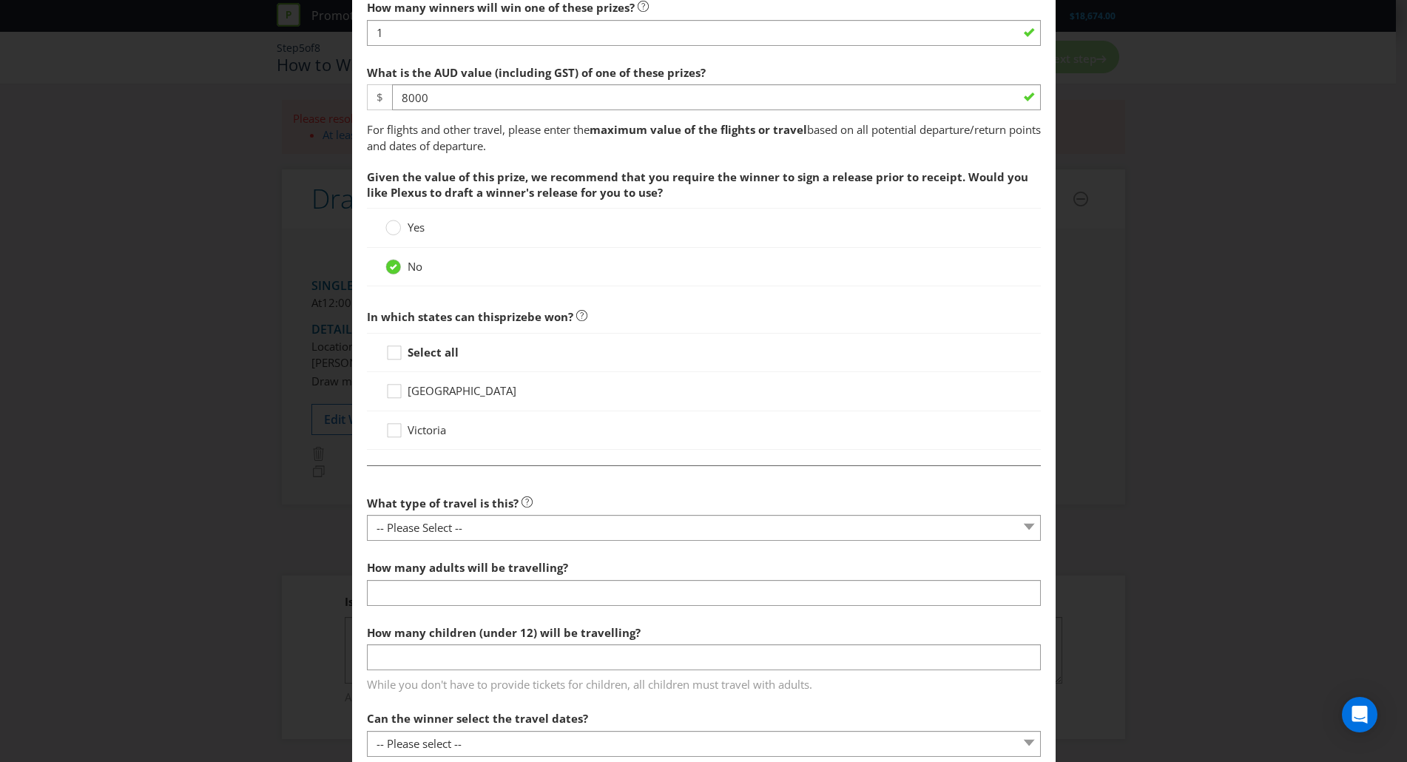
scroll to position [625, 0]
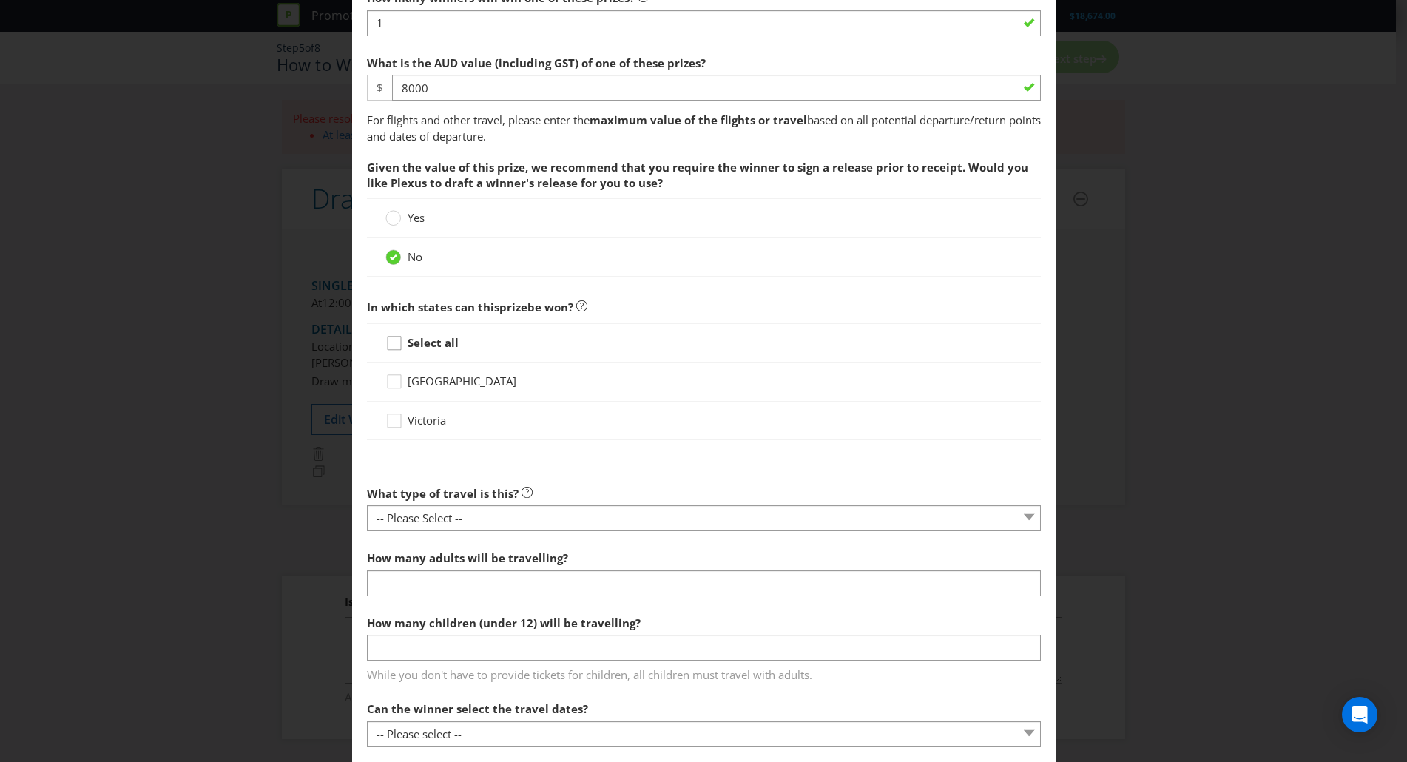
click at [392, 351] on icon at bounding box center [396, 346] width 22 height 22
click at [0, 0] on input "Select all" at bounding box center [0, 0] width 0 height 0
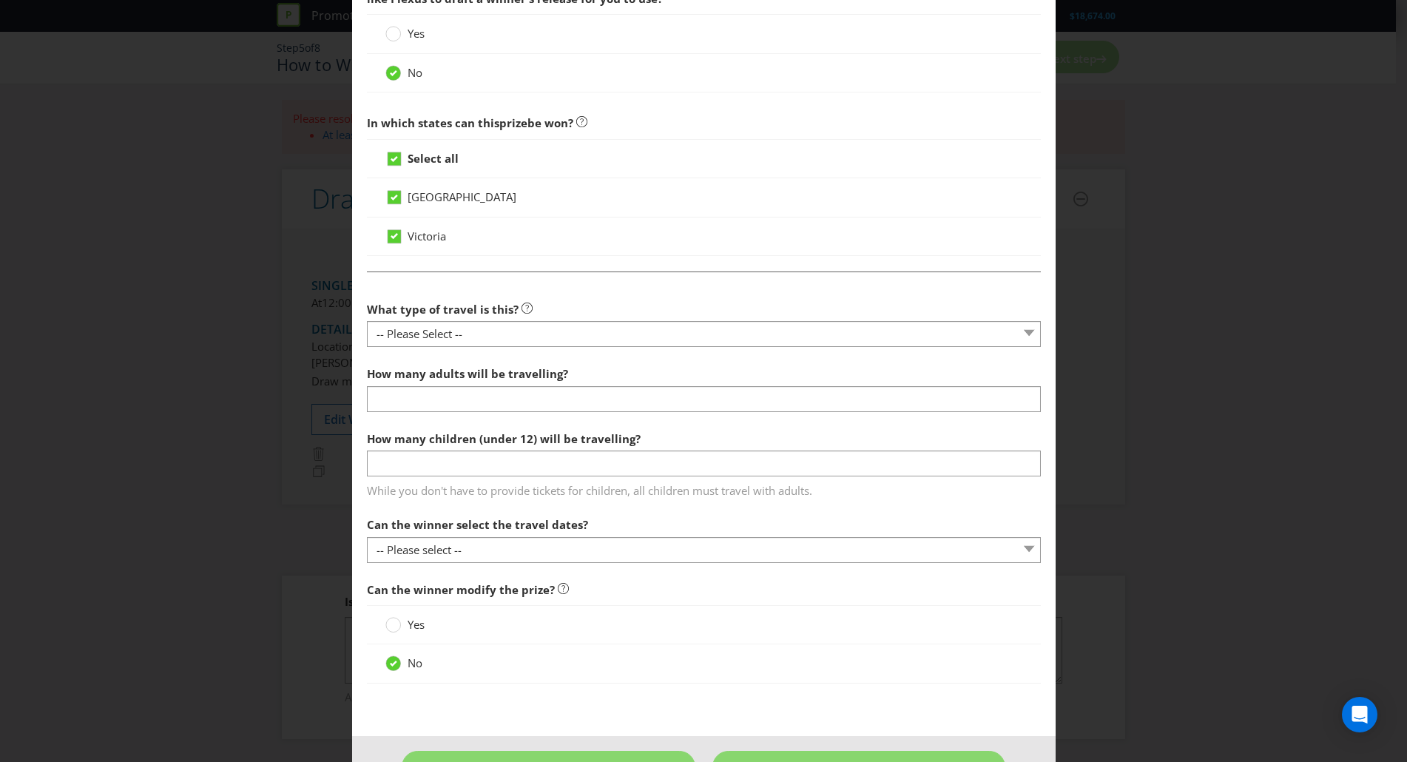
scroll to position [825, 0]
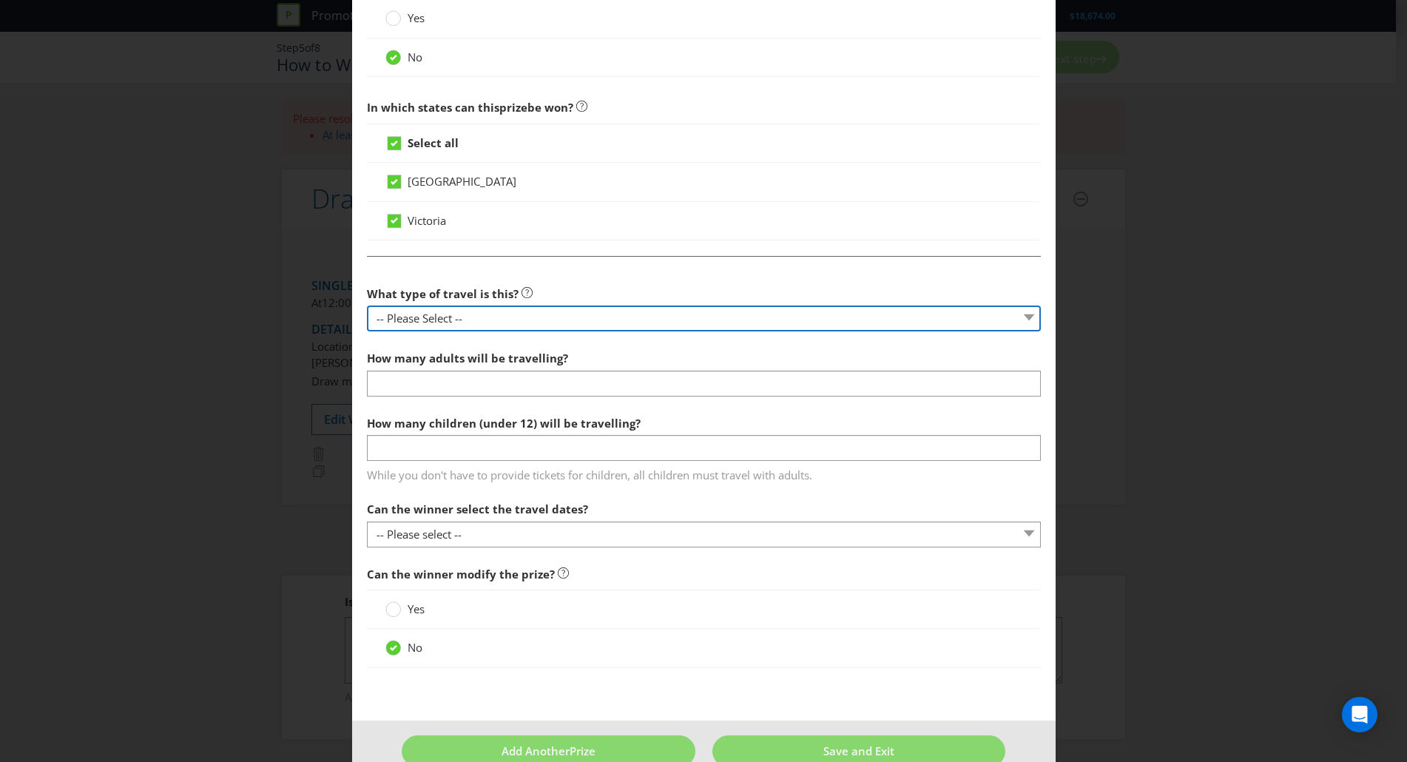
click at [470, 313] on select "-- Please Select -- Flight Accommodation Car Hire Bus Train Cruise Transfers Ot…" at bounding box center [704, 318] width 674 height 26
select select "FLIGHTS"
click at [367, 305] on select "-- Please Select -- Flight Accommodation Car Hire Bus Train Cruise Transfers Ot…" at bounding box center [704, 318] width 674 height 26
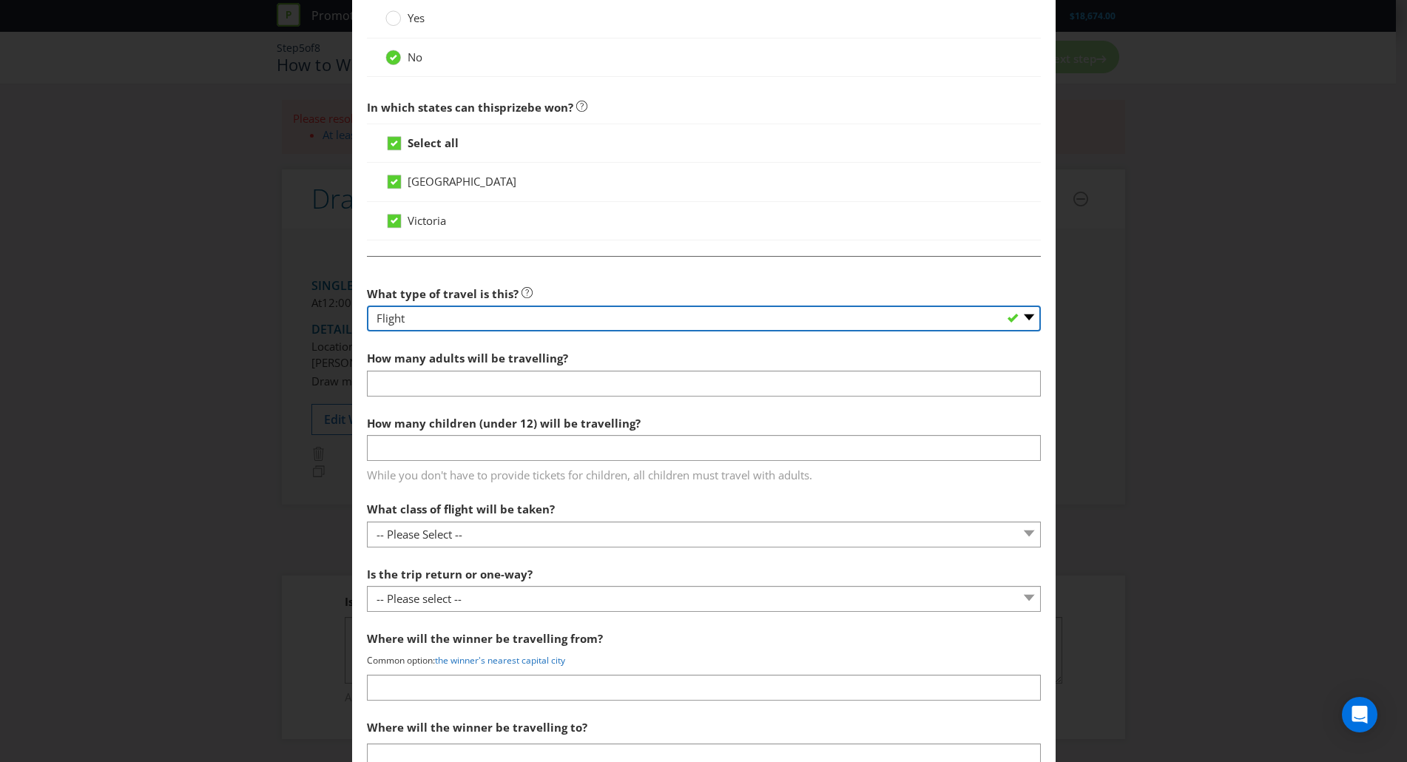
click at [509, 317] on select "-- Please Select -- Flight Accommodation Car Hire Bus Train Cruise Transfers Ot…" at bounding box center [704, 318] width 674 height 26
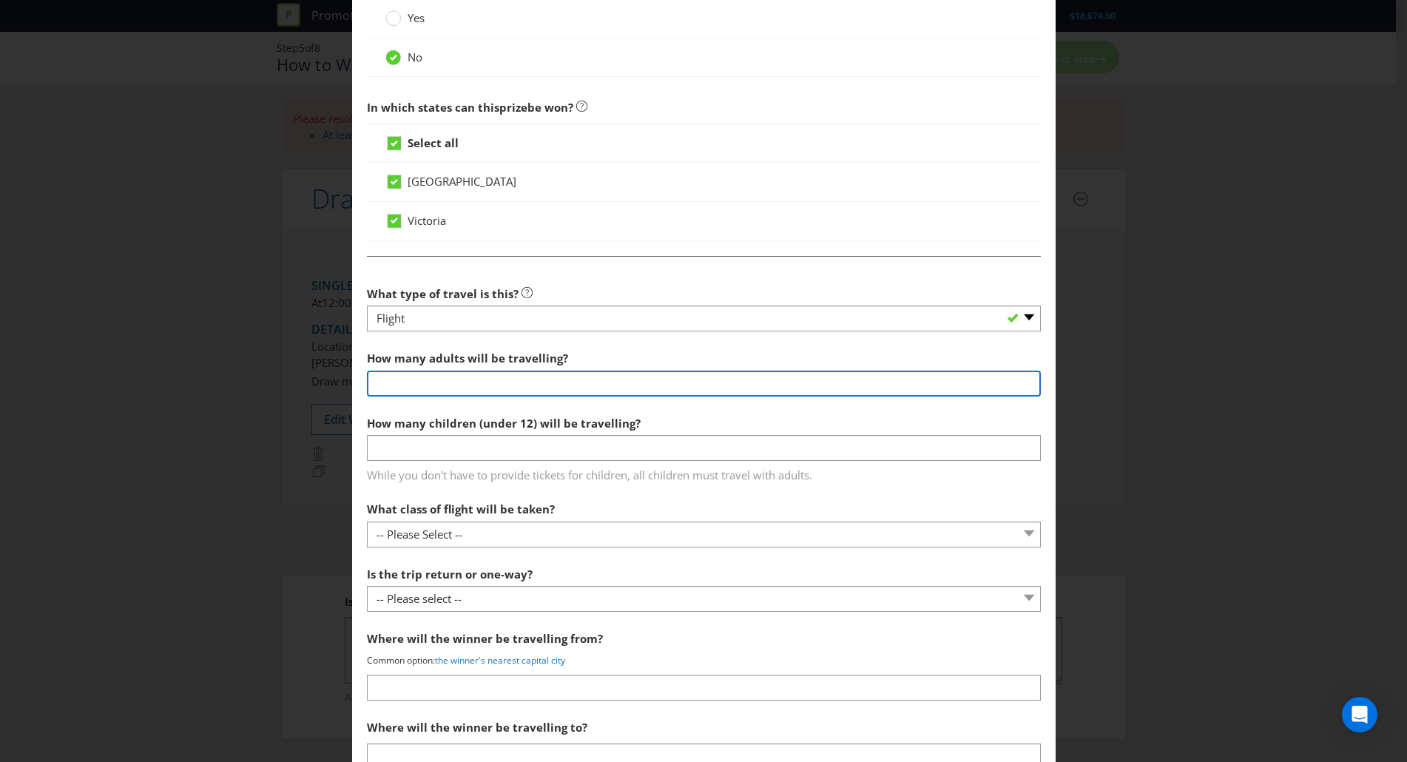
click at [447, 382] on input "number" at bounding box center [704, 384] width 674 height 26
type input "2"
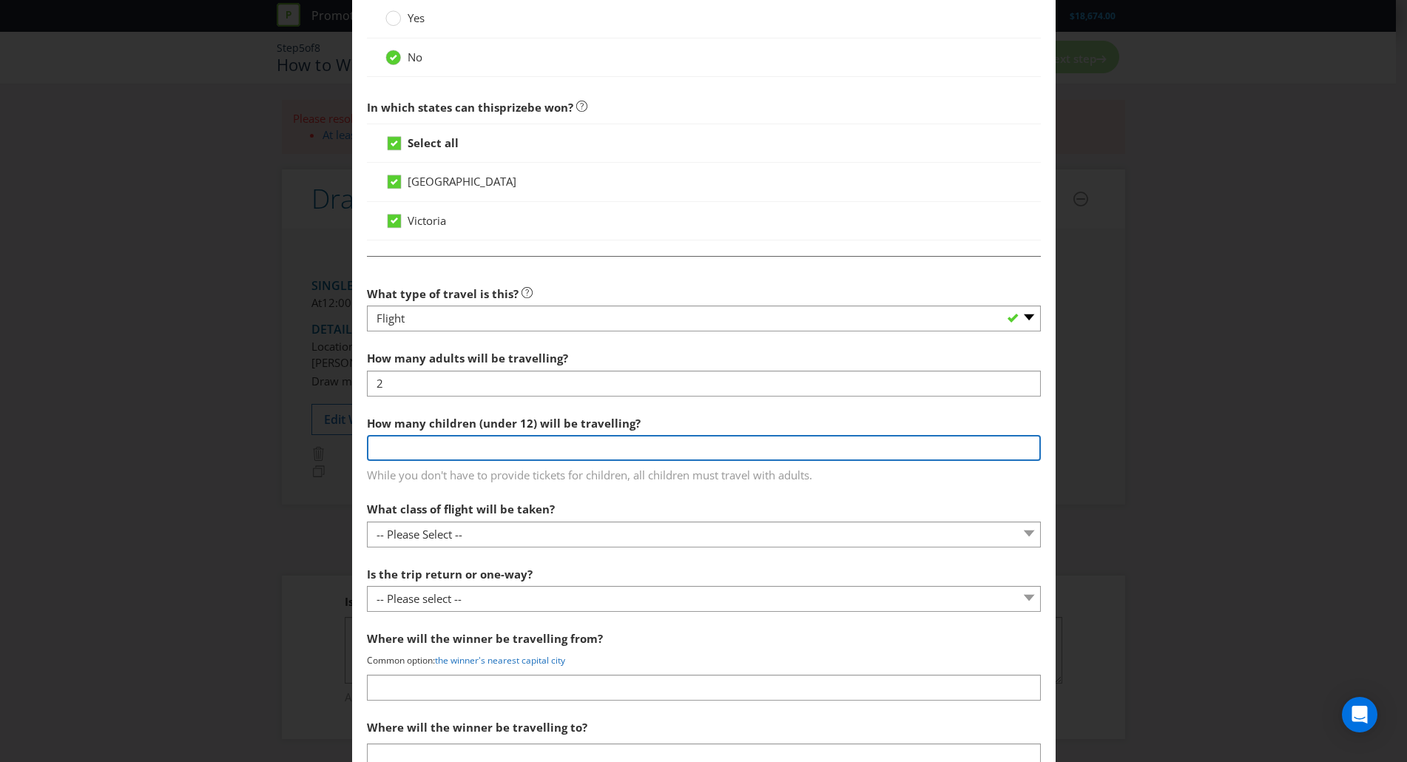
click at [573, 449] on input "number" at bounding box center [704, 448] width 674 height 26
type input "0"
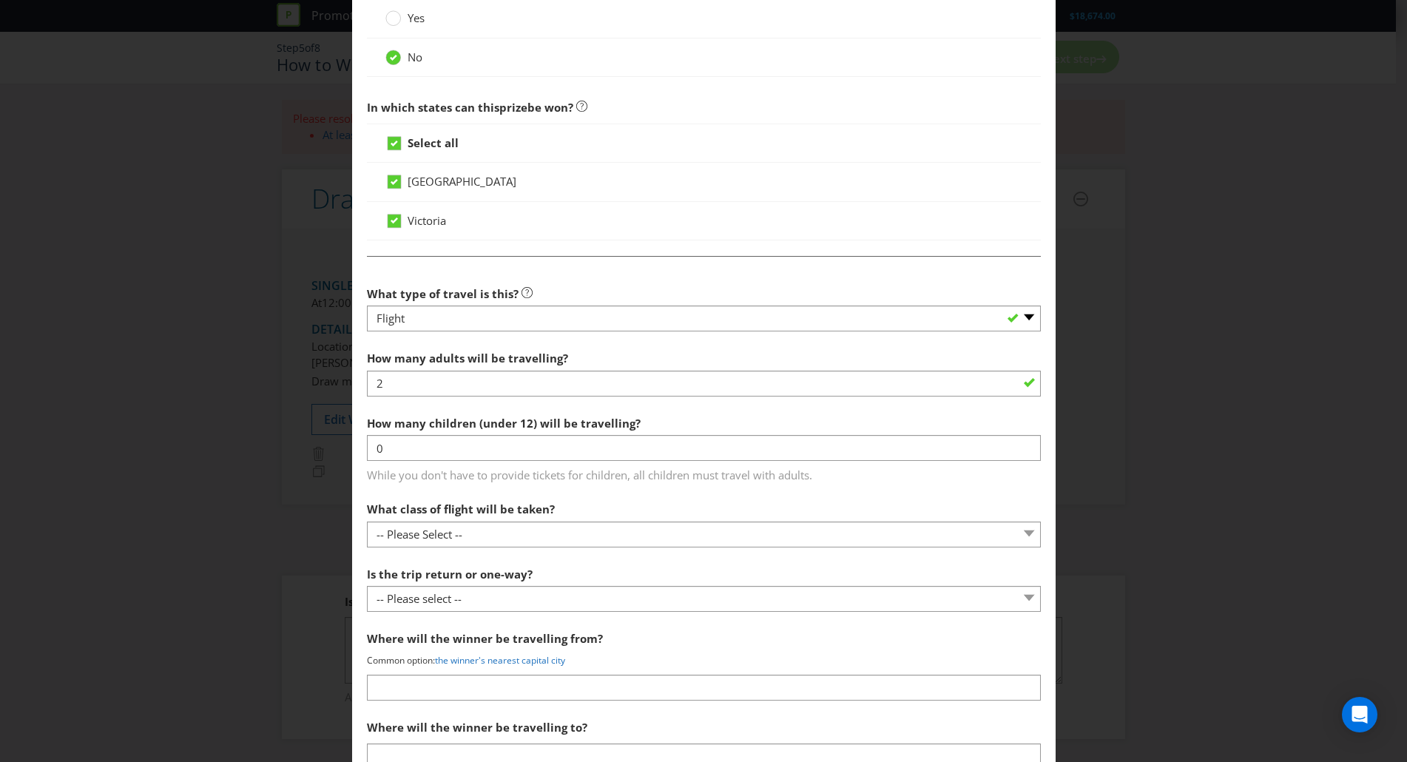
click at [1184, 332] on div "Add Prize New South Wales Victoria Please select the prize type Product Voucher…" at bounding box center [703, 381] width 1407 height 762
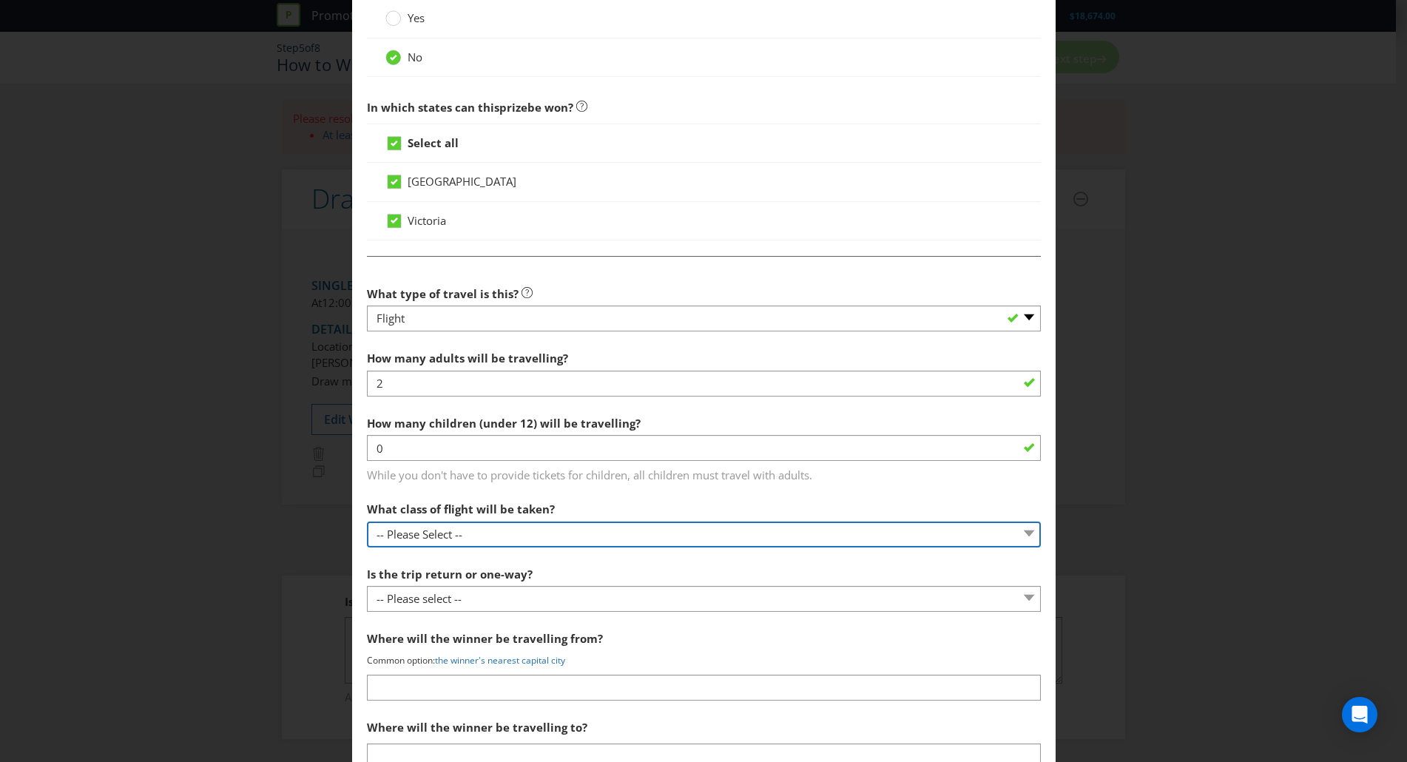
click at [484, 532] on select "-- Please Select -- Economy class Premium economy class Business class First cl…" at bounding box center [704, 534] width 674 height 26
select select "ECONOMY"
click at [367, 521] on select "-- Please Select -- Economy class Premium economy class Business class First cl…" at bounding box center [704, 534] width 674 height 26
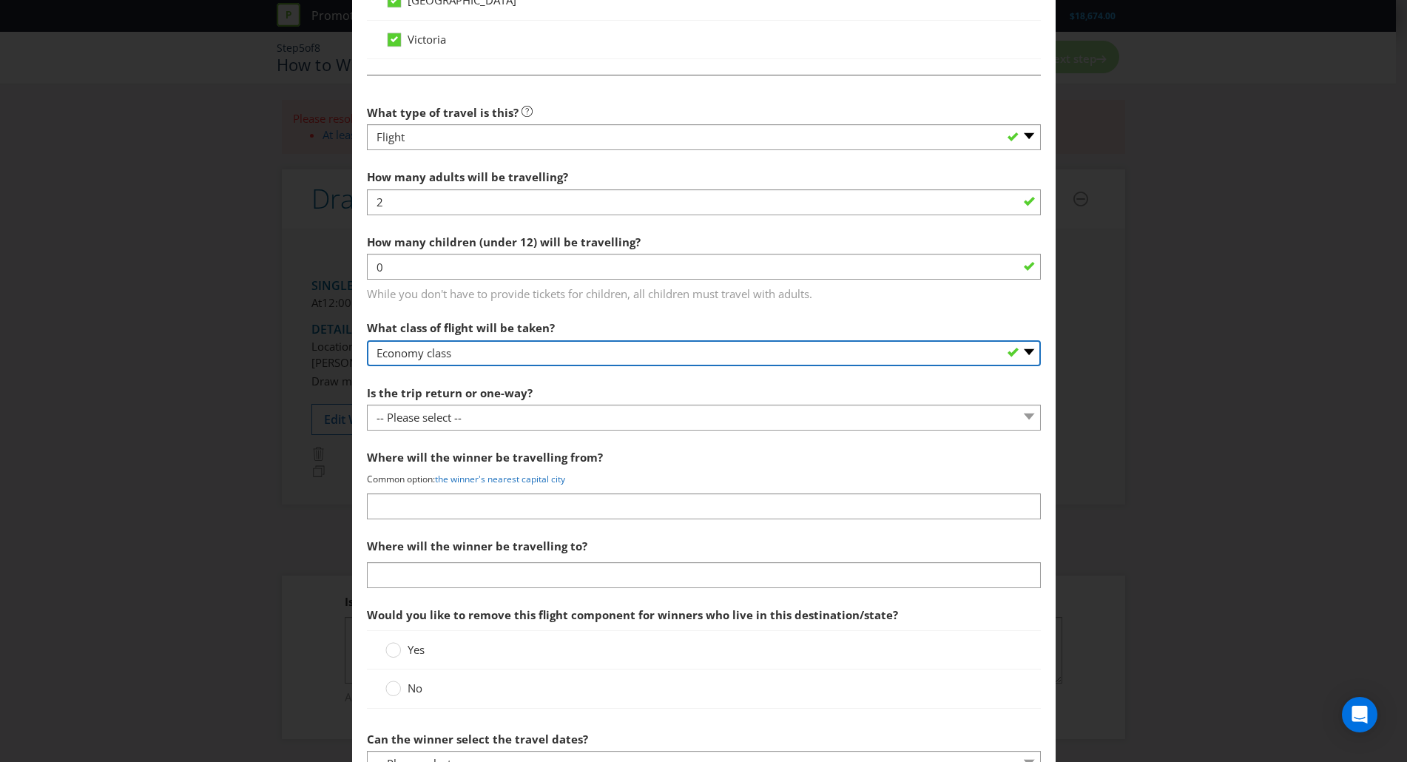
scroll to position [1007, 0]
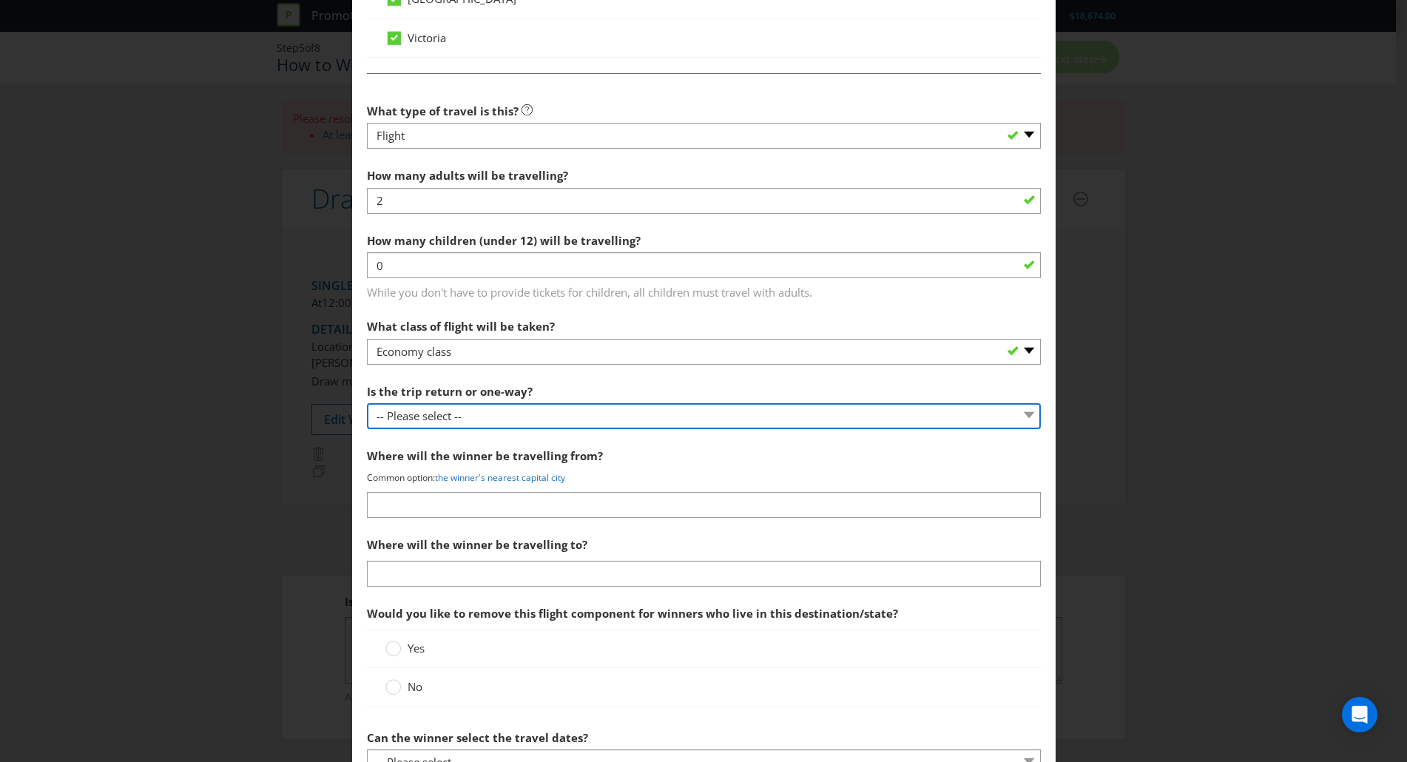
click at [504, 414] on select "-- Please select -- One way Return Other (please specify)" at bounding box center [704, 416] width 674 height 26
select select "RETURN"
click at [367, 403] on select "-- Please select -- One way Return Other (please specify)" at bounding box center [704, 416] width 674 height 26
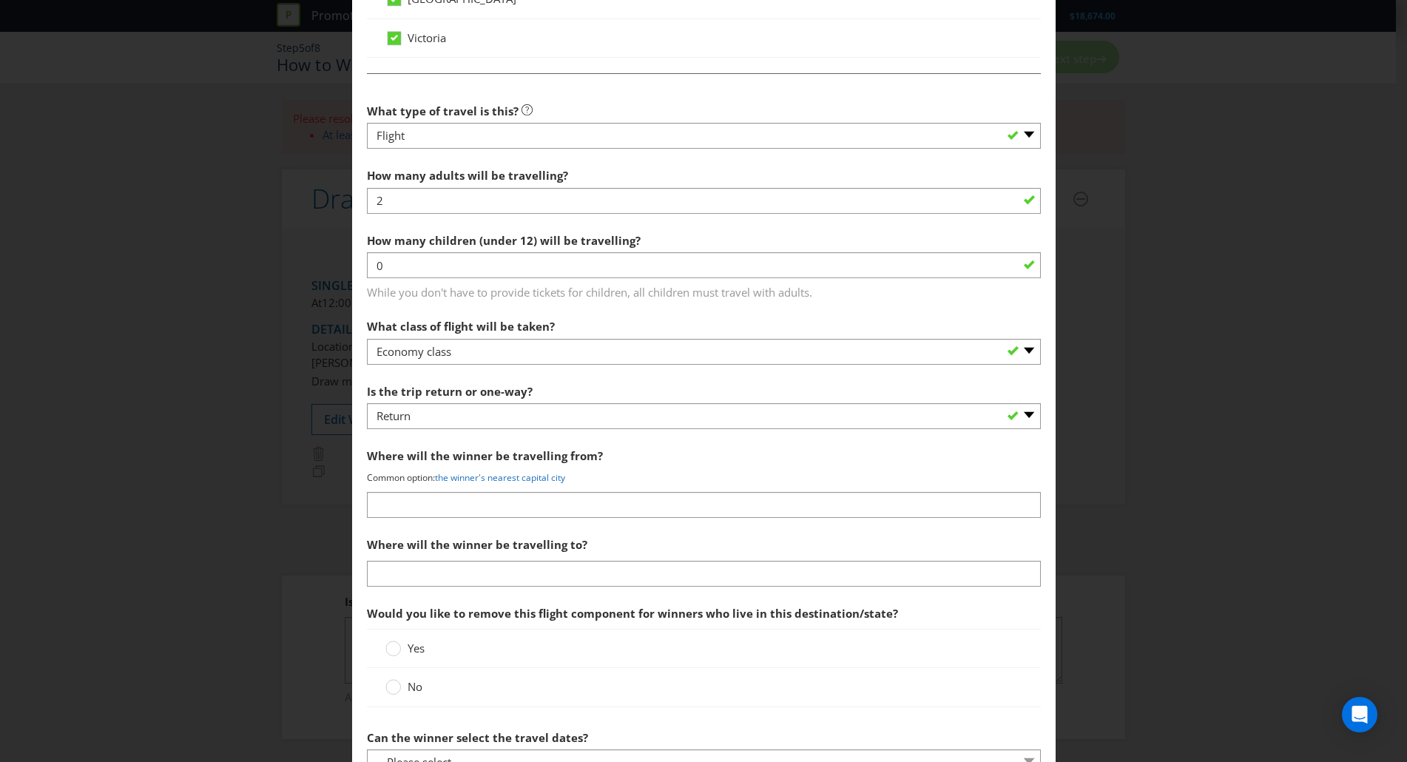
click at [1256, 408] on div "Add Prize New South Wales Victoria Please select the prize type Product Voucher…" at bounding box center [703, 381] width 1407 height 762
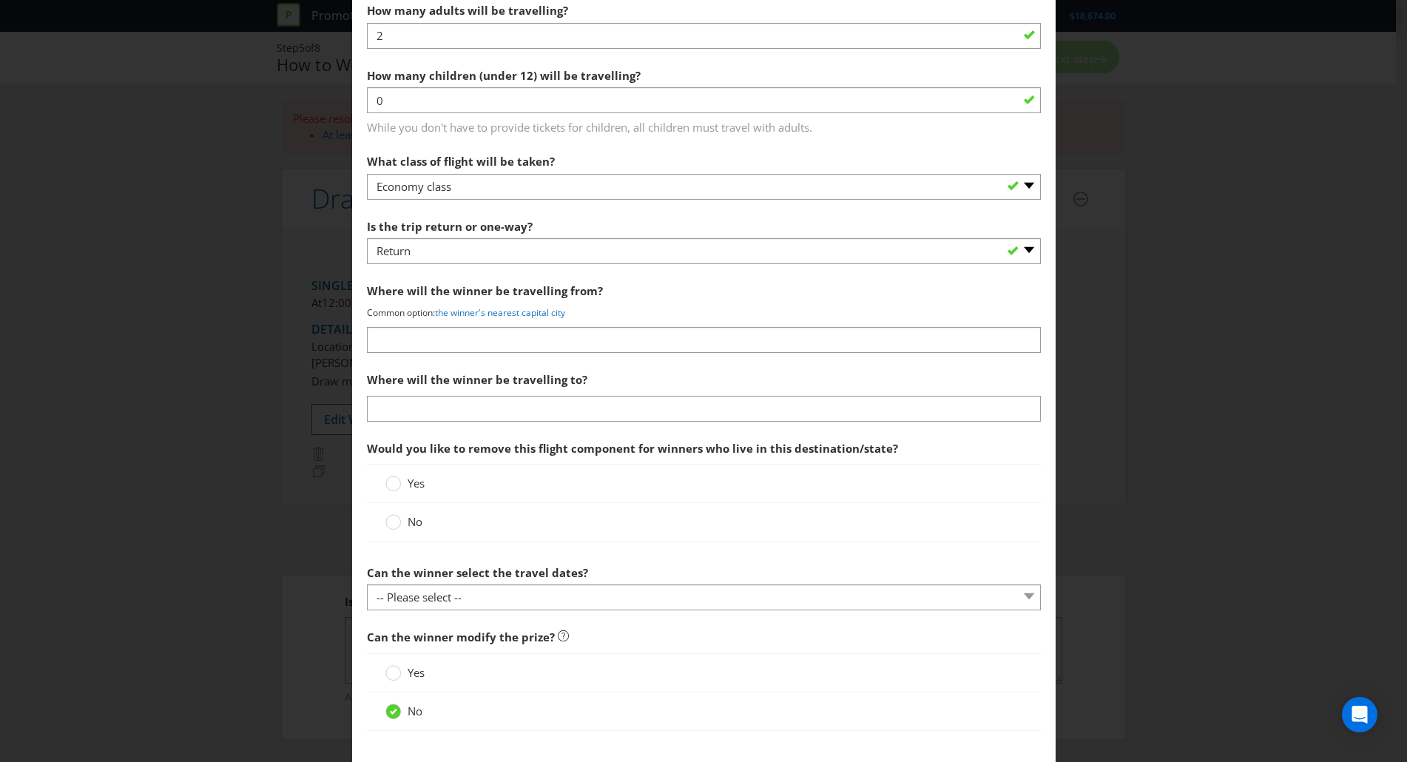
scroll to position [1173, 0]
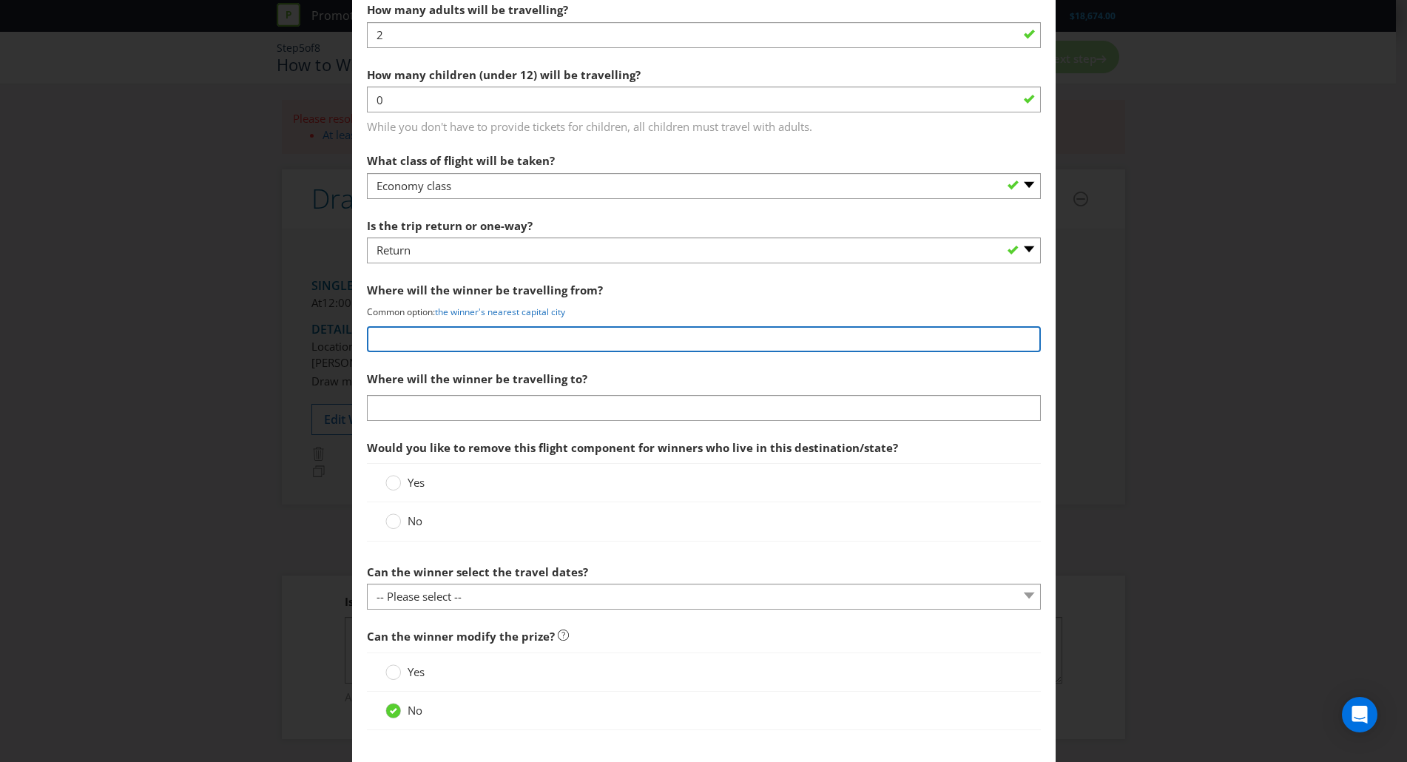
click at [544, 337] on input "text" at bounding box center [704, 339] width 674 height 26
type input "The winner's nearest capital city"
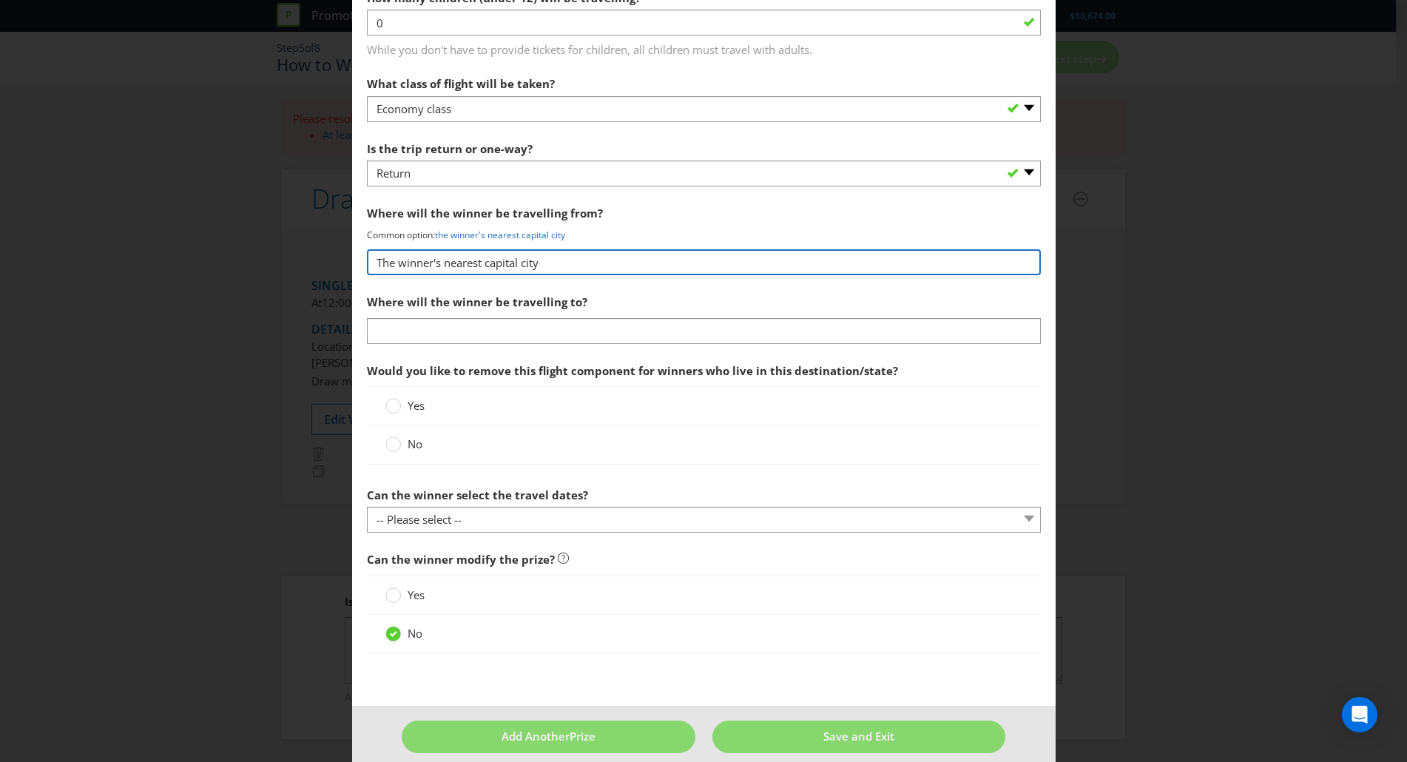
scroll to position [1251, 0]
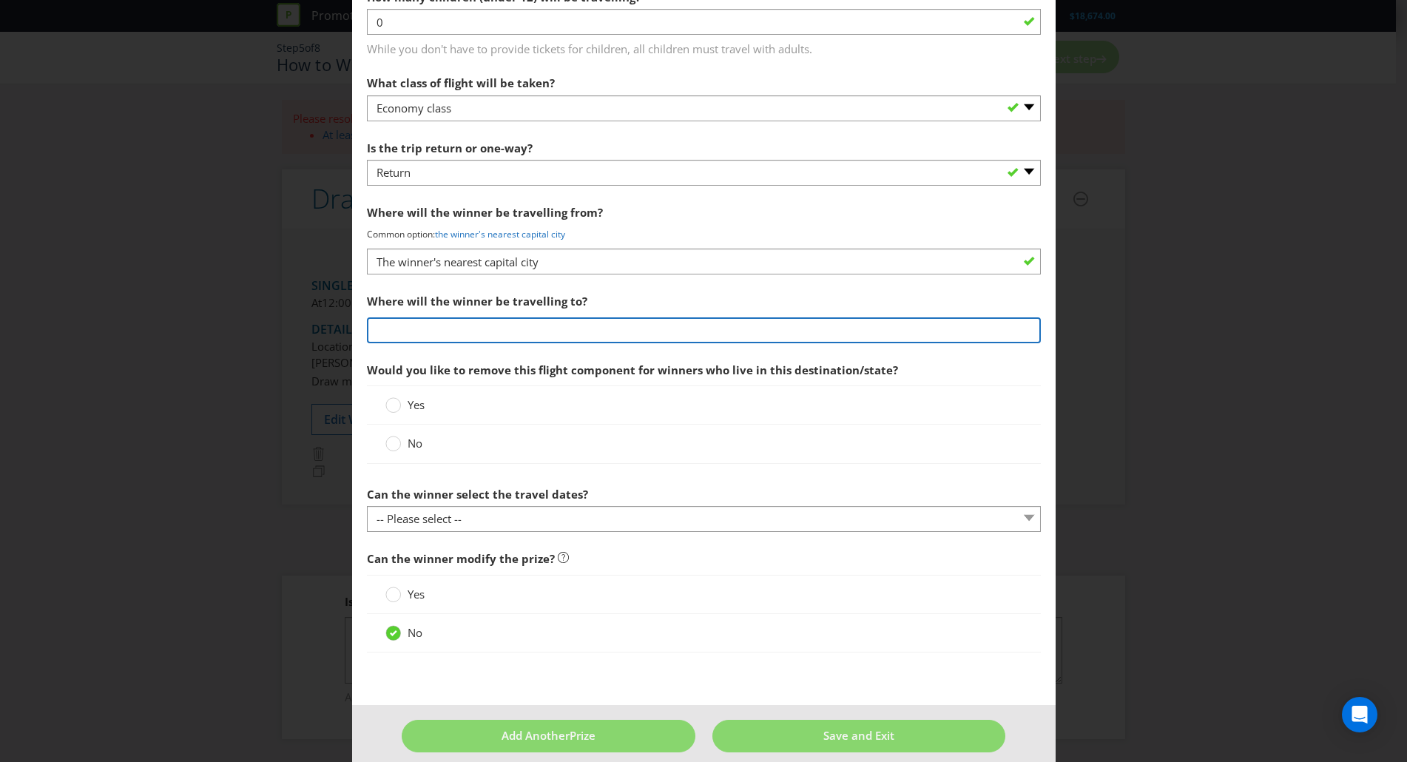
click at [679, 337] on input "text" at bounding box center [704, 330] width 674 height 26
type input "W"
paste input "to Hamilton Island"
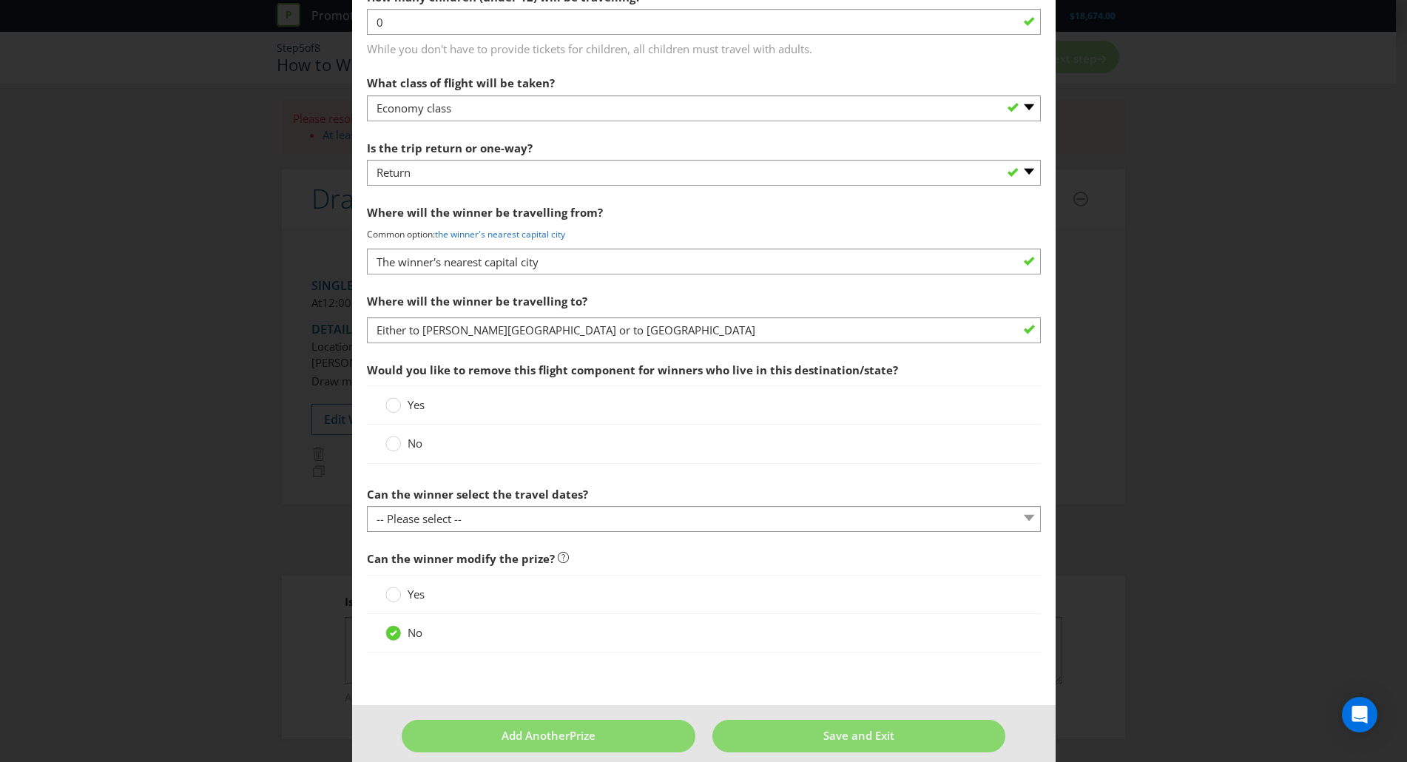
click at [16, 496] on div "Add Prize New South Wales Victoria Please select the prize type Product Voucher…" at bounding box center [703, 381] width 1407 height 762
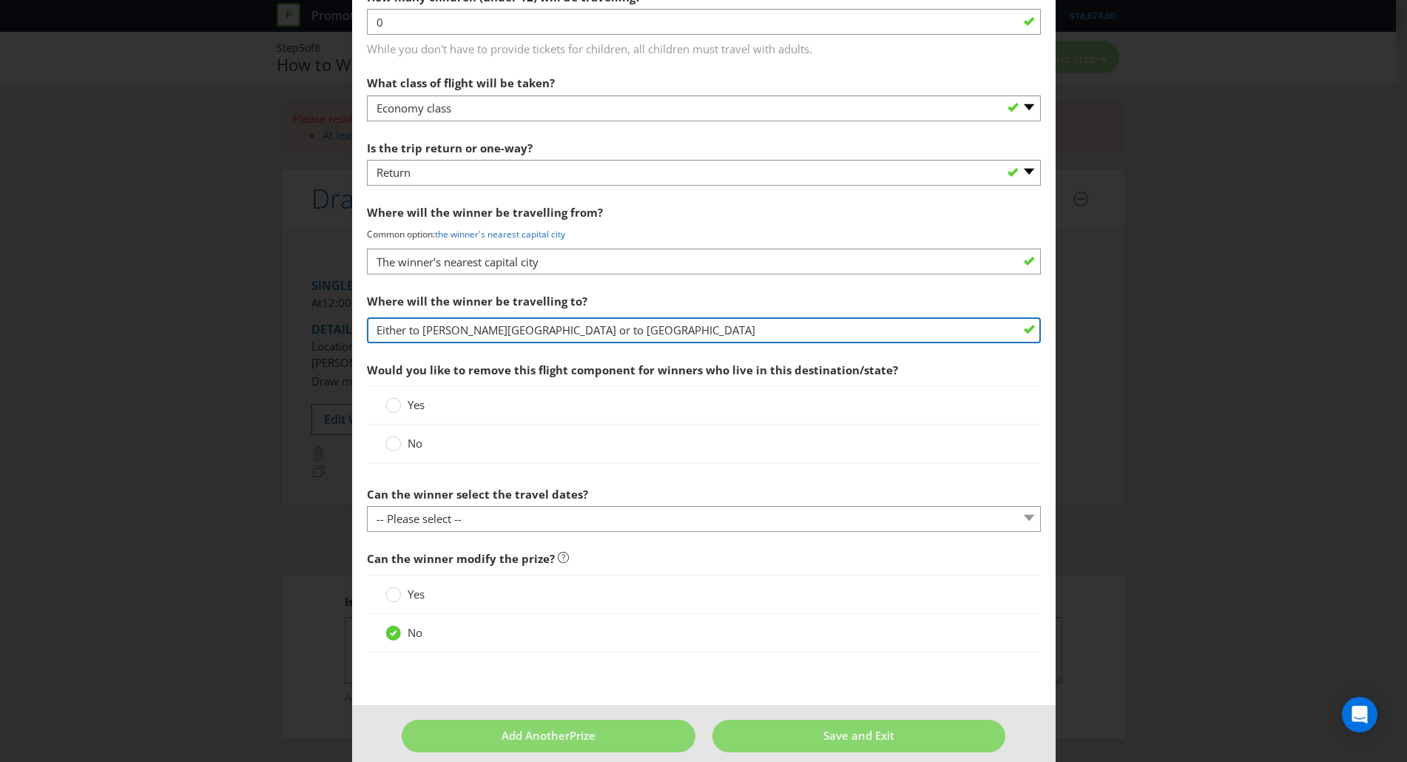
click at [555, 328] on input "Either to Hamilton Island or to Tasmania" at bounding box center [704, 330] width 674 height 26
type input "Either to Hamilton Island or to Hobart"
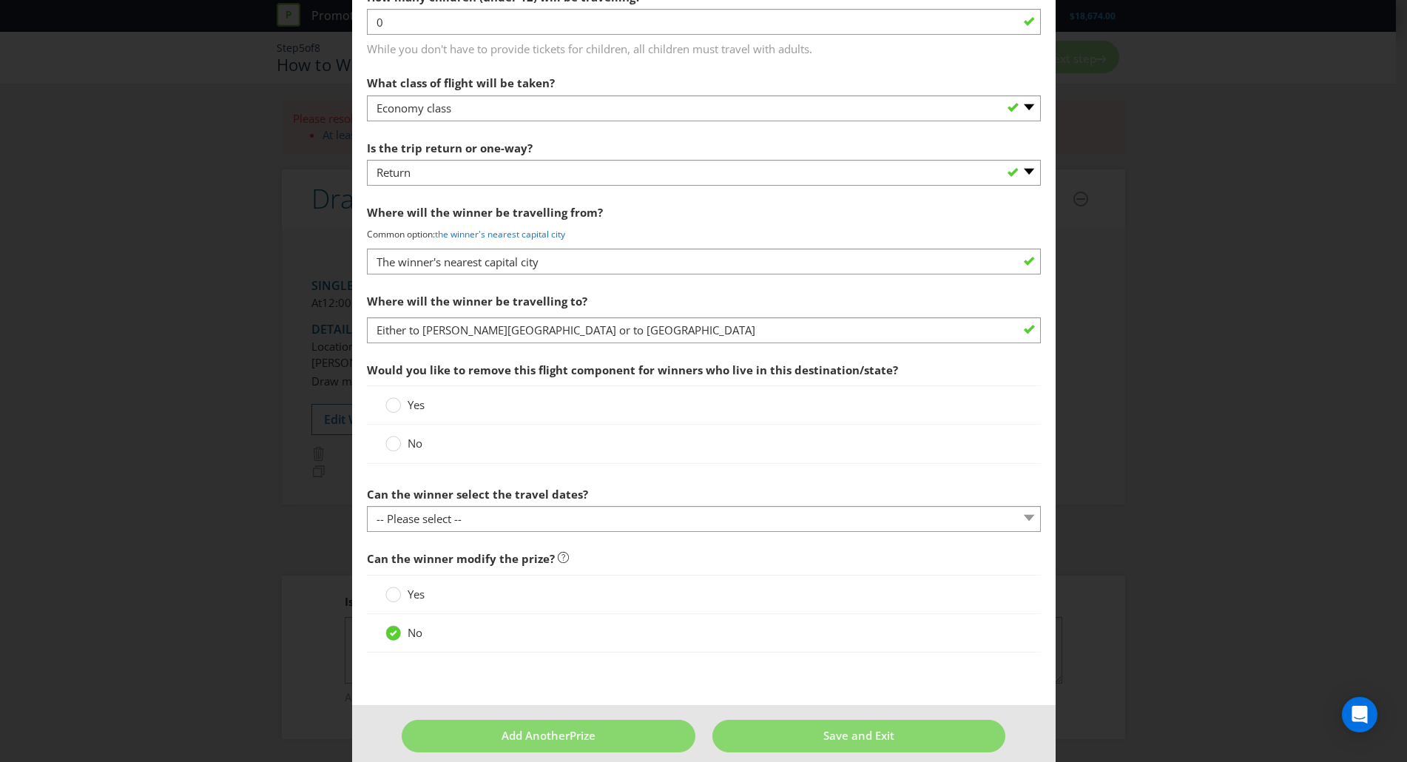
click at [480, 371] on span "Would you like to remove this flight component for winners who live in this des…" at bounding box center [632, 369] width 531 height 15
drag, startPoint x: 578, startPoint y: 365, endPoint x: 684, endPoint y: 371, distance: 106.6
click at [684, 371] on span "Would you like to remove this flight component for winners who live in this des…" at bounding box center [632, 369] width 531 height 15
click at [390, 401] on div at bounding box center [393, 399] width 7 height 7
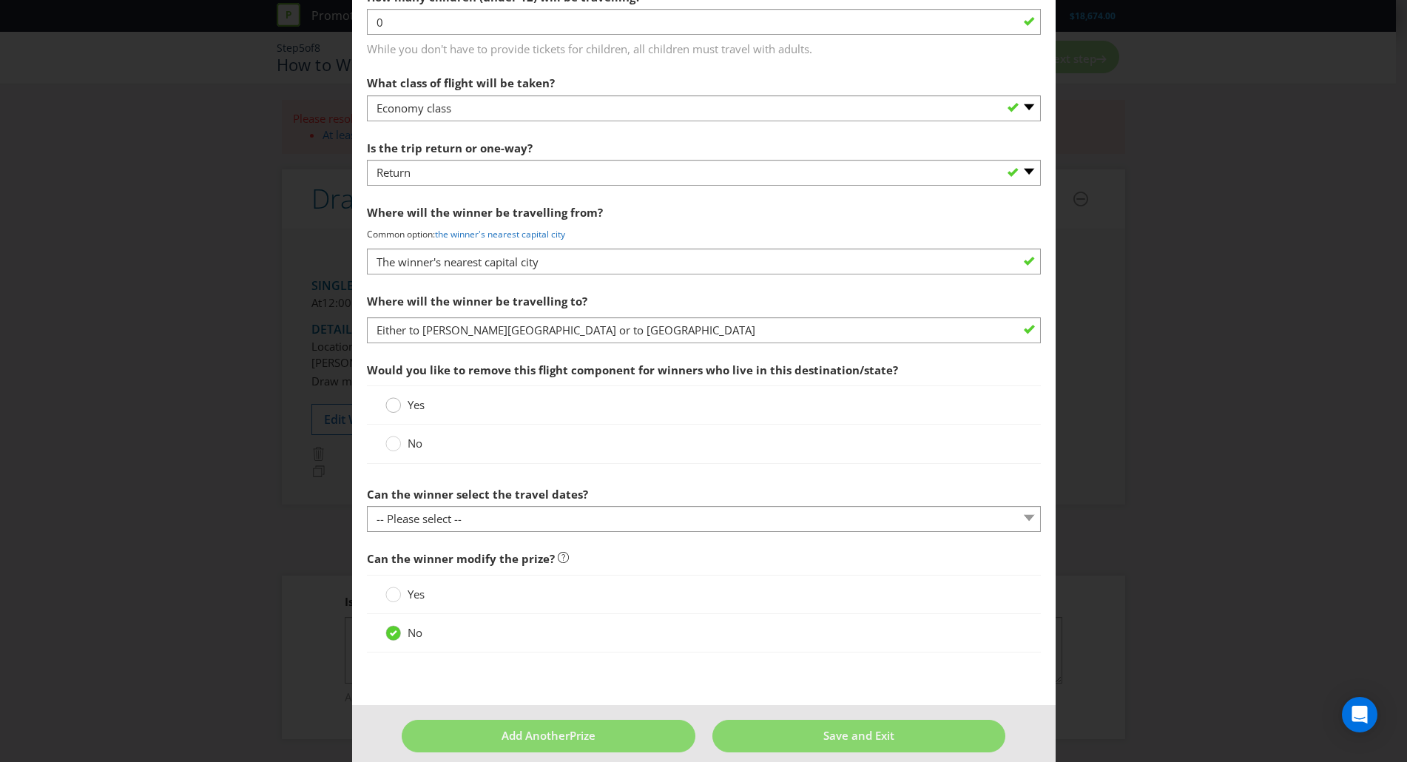
click at [0, 0] on input "Yes" at bounding box center [0, 0] width 0 height 0
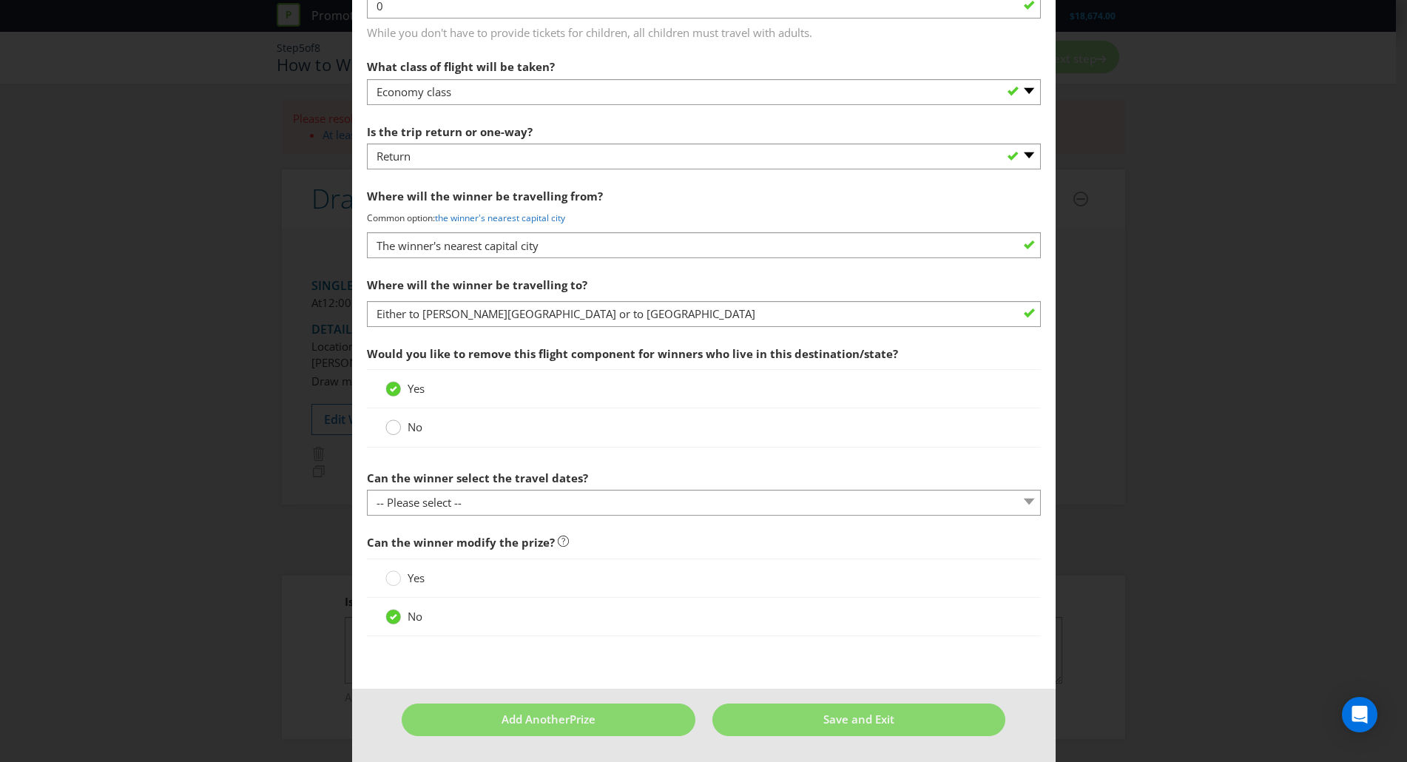
click at [388, 428] on circle at bounding box center [392, 427] width 15 height 15
click at [0, 0] on input "No" at bounding box center [0, 0] width 0 height 0
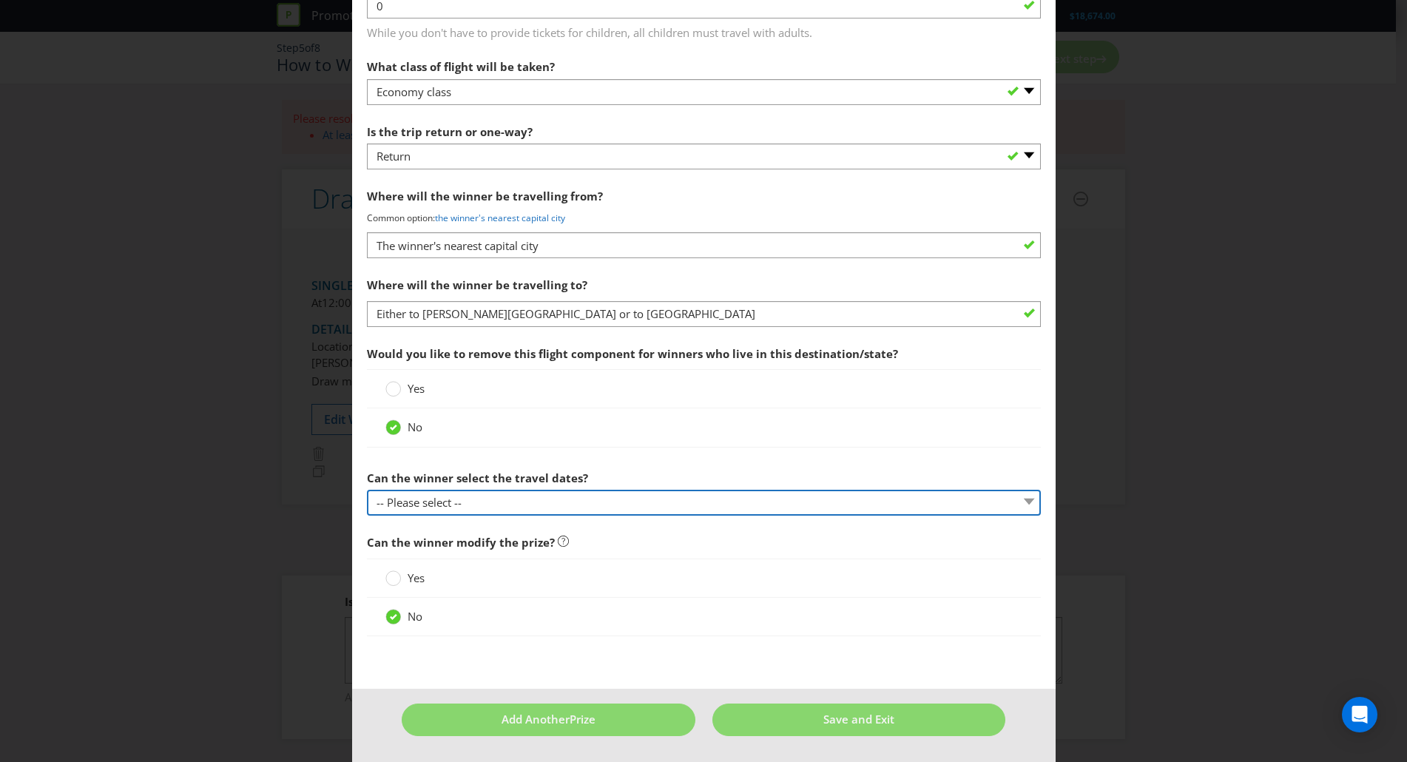
click at [564, 512] on select "-- Please select -- Yes No, travel must be taken on specific dates No, the Prom…" at bounding box center [704, 503] width 674 height 26
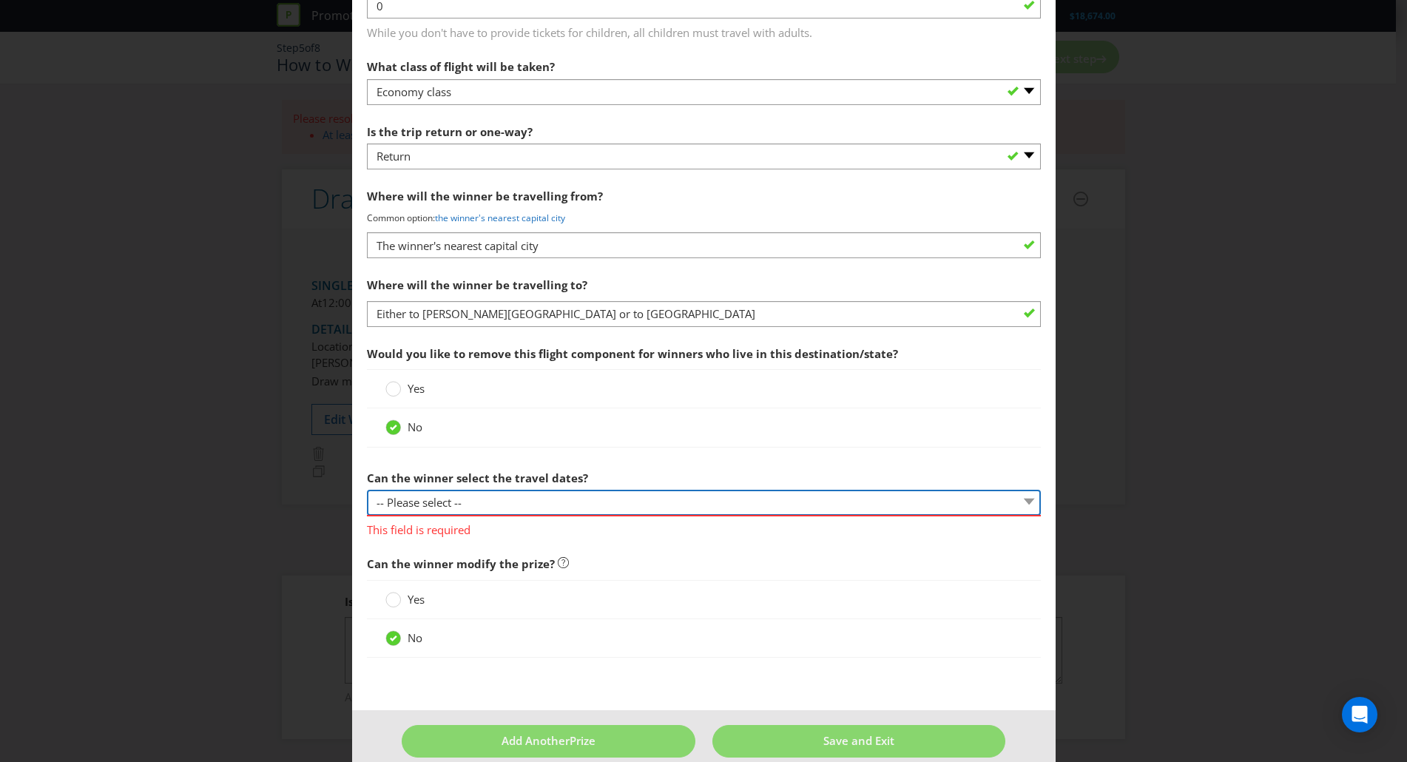
click at [420, 505] on select "-- Please select -- Yes No, travel must be taken on specific dates No, the Prom…" at bounding box center [704, 503] width 674 height 26
click at [367, 490] on select "-- Please select -- Yes No, travel must be taken on specific dates No, the Prom…" at bounding box center [704, 503] width 674 height 26
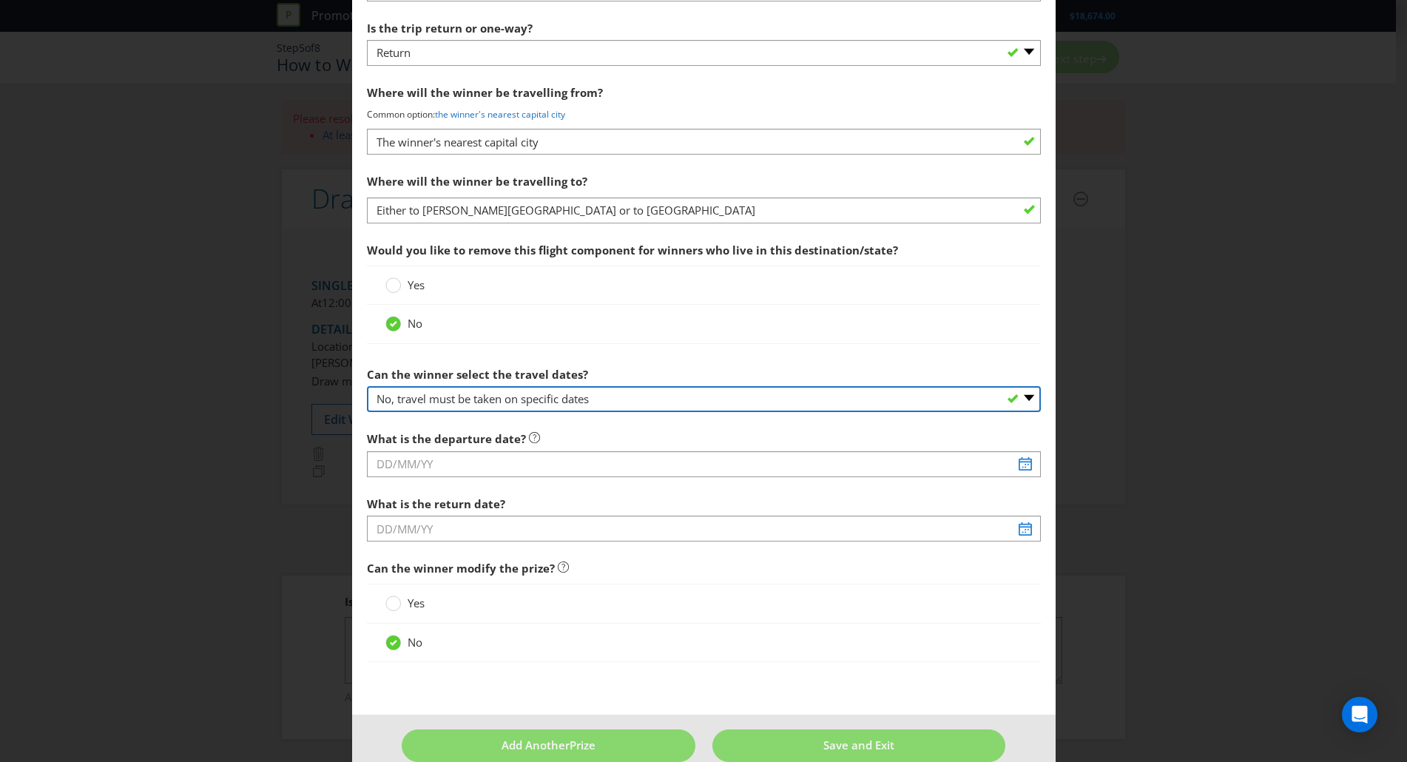
scroll to position [1391, 0]
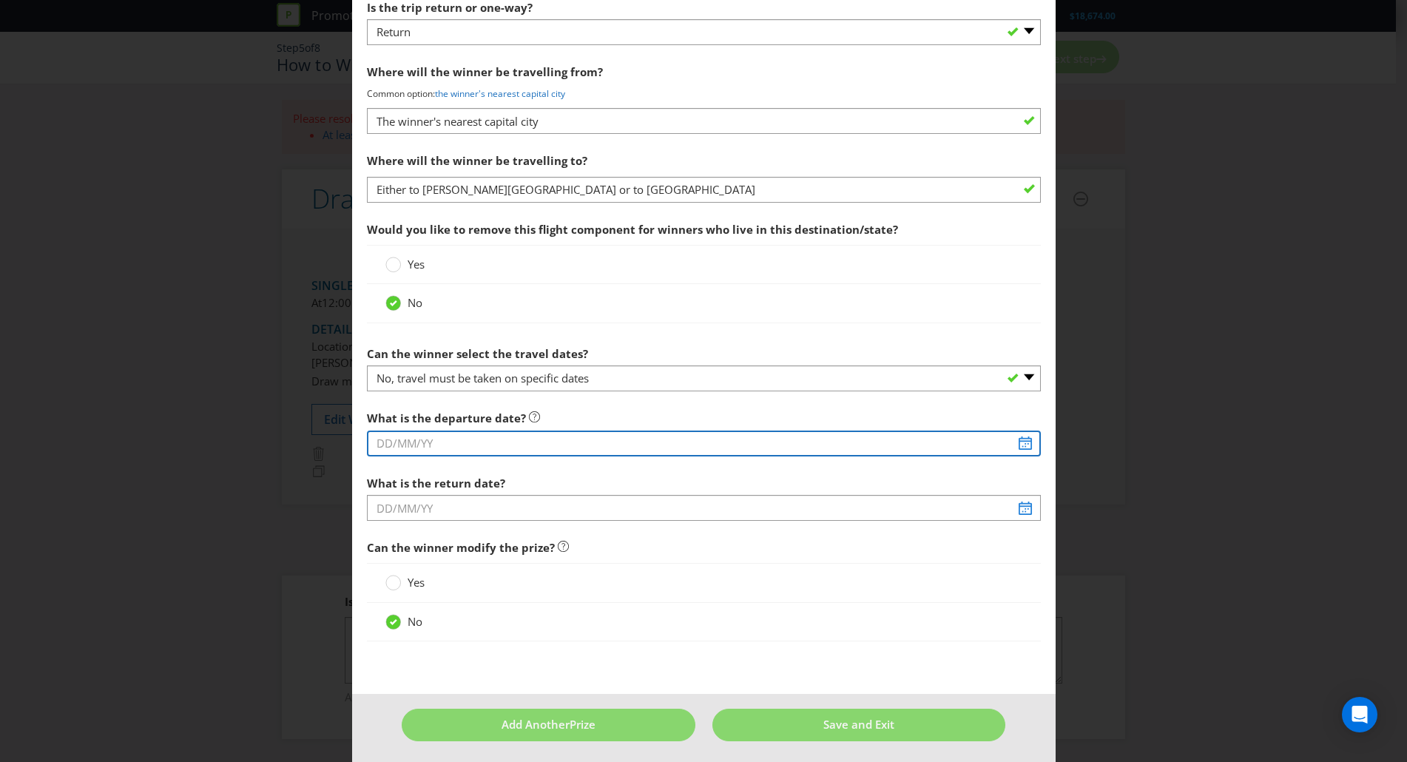
click at [596, 436] on input "text" at bounding box center [704, 443] width 674 height 26
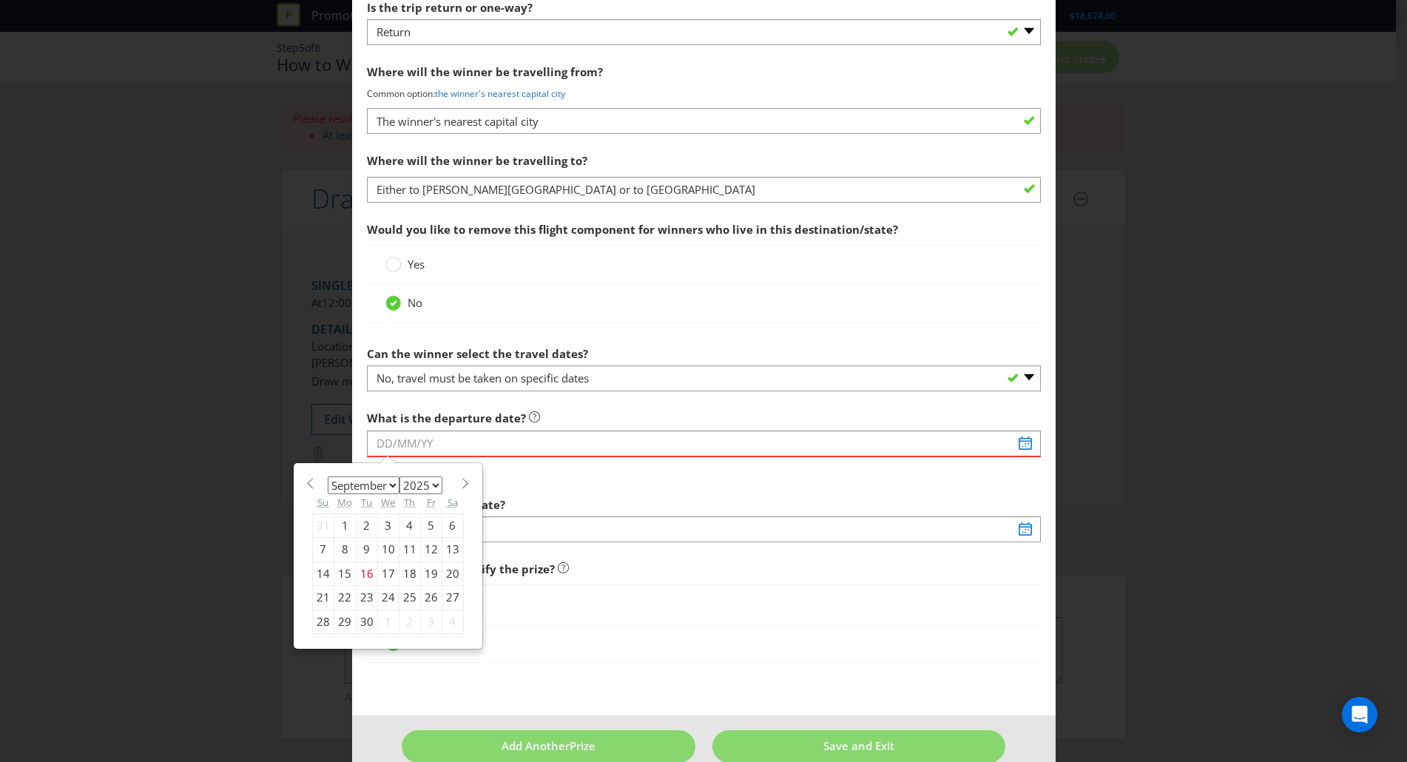
click at [1198, 157] on div "Add Prize New South Wales Victoria Please select the prize type Product Voucher…" at bounding box center [703, 381] width 1407 height 762
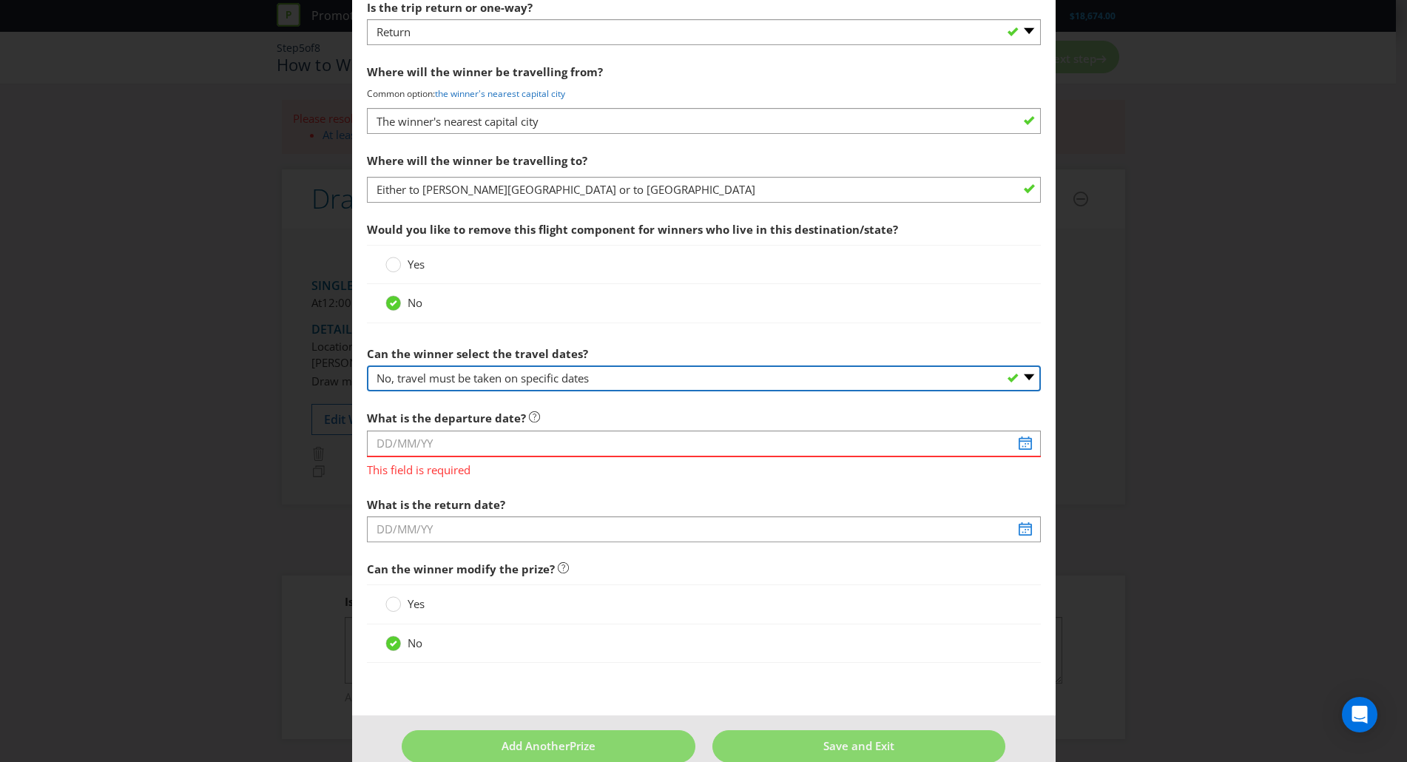
click at [547, 379] on select "-- Please select -- Yes No, travel must be taken on specific dates No, the Prom…" at bounding box center [704, 378] width 674 height 26
select select "YES"
click at [367, 365] on select "-- Please select -- Yes No, travel must be taken on specific dates No, the Prom…" at bounding box center [704, 378] width 674 height 26
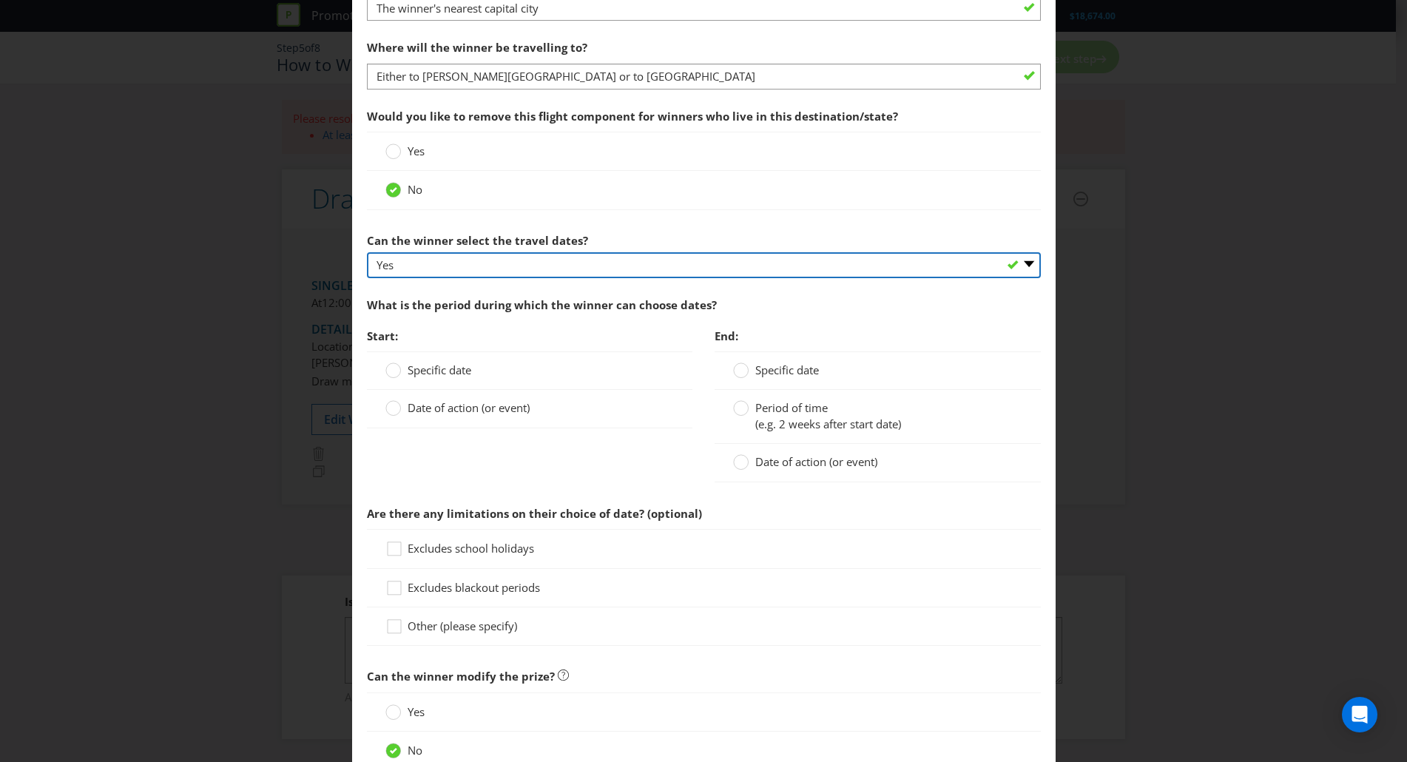
scroll to position [1556, 0]
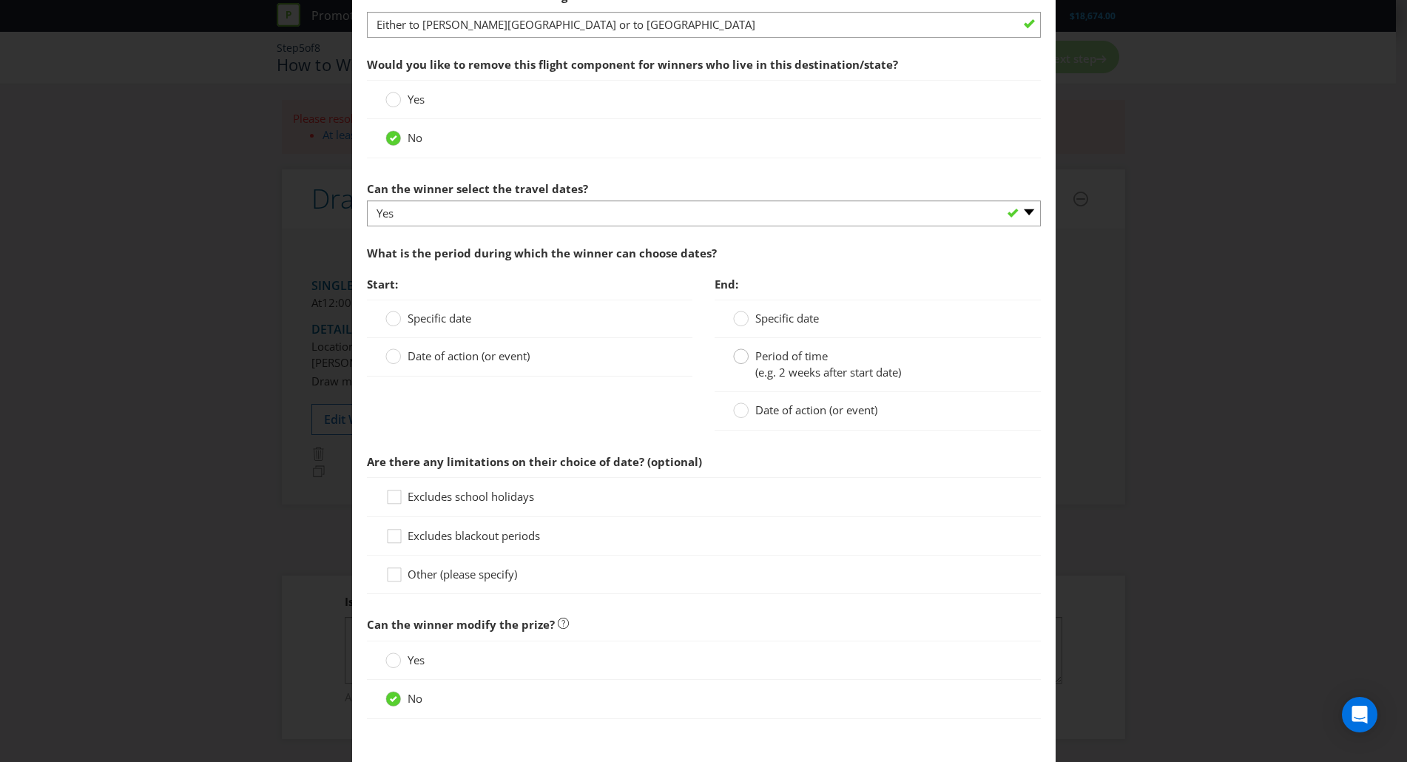
click at [737, 357] on circle at bounding box center [741, 356] width 15 height 15
click at [0, 0] on input "Period of time (e.g. 2 weeks after start date)" at bounding box center [0, 0] width 0 height 0
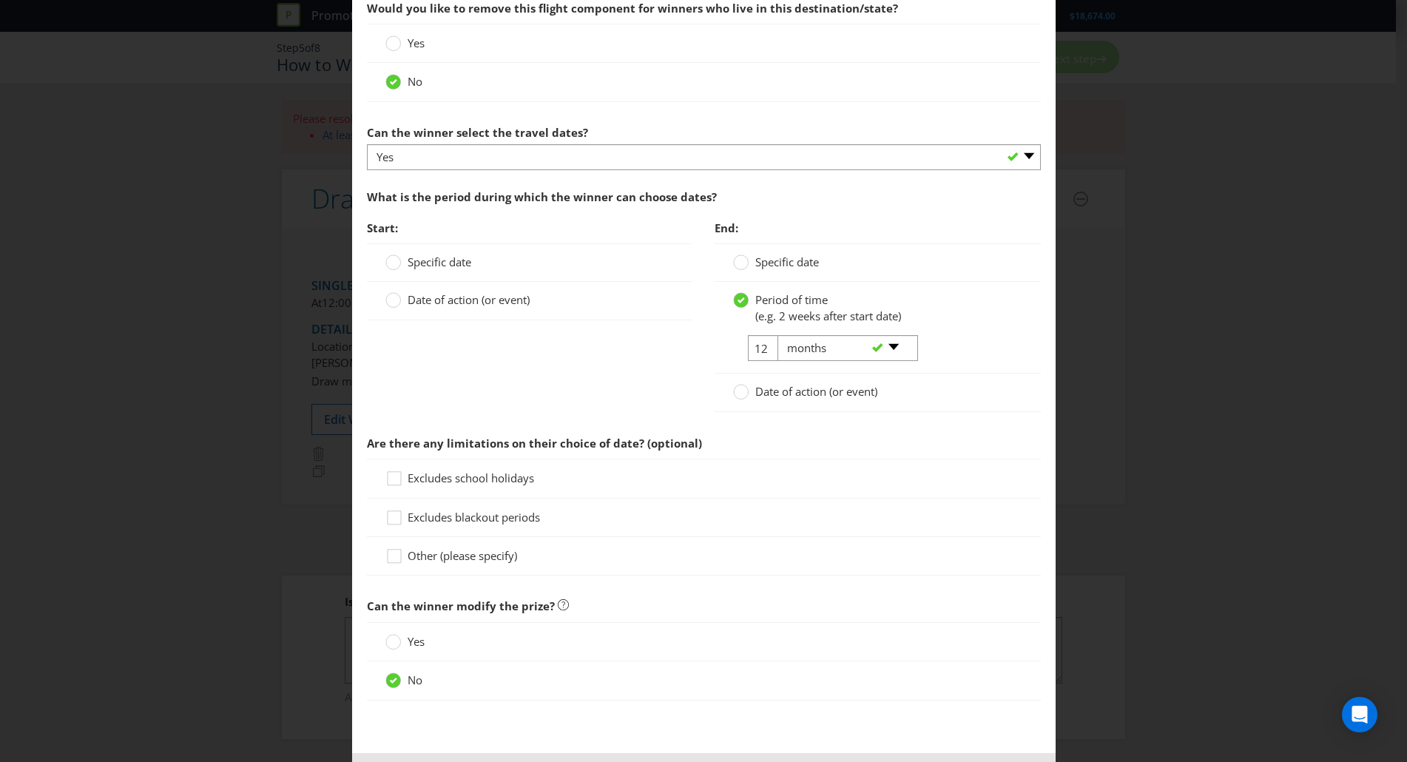
scroll to position [1615, 0]
click at [390, 257] on div at bounding box center [393, 254] width 7 height 7
click at [0, 0] on input "Specific date" at bounding box center [0, 0] width 0 height 0
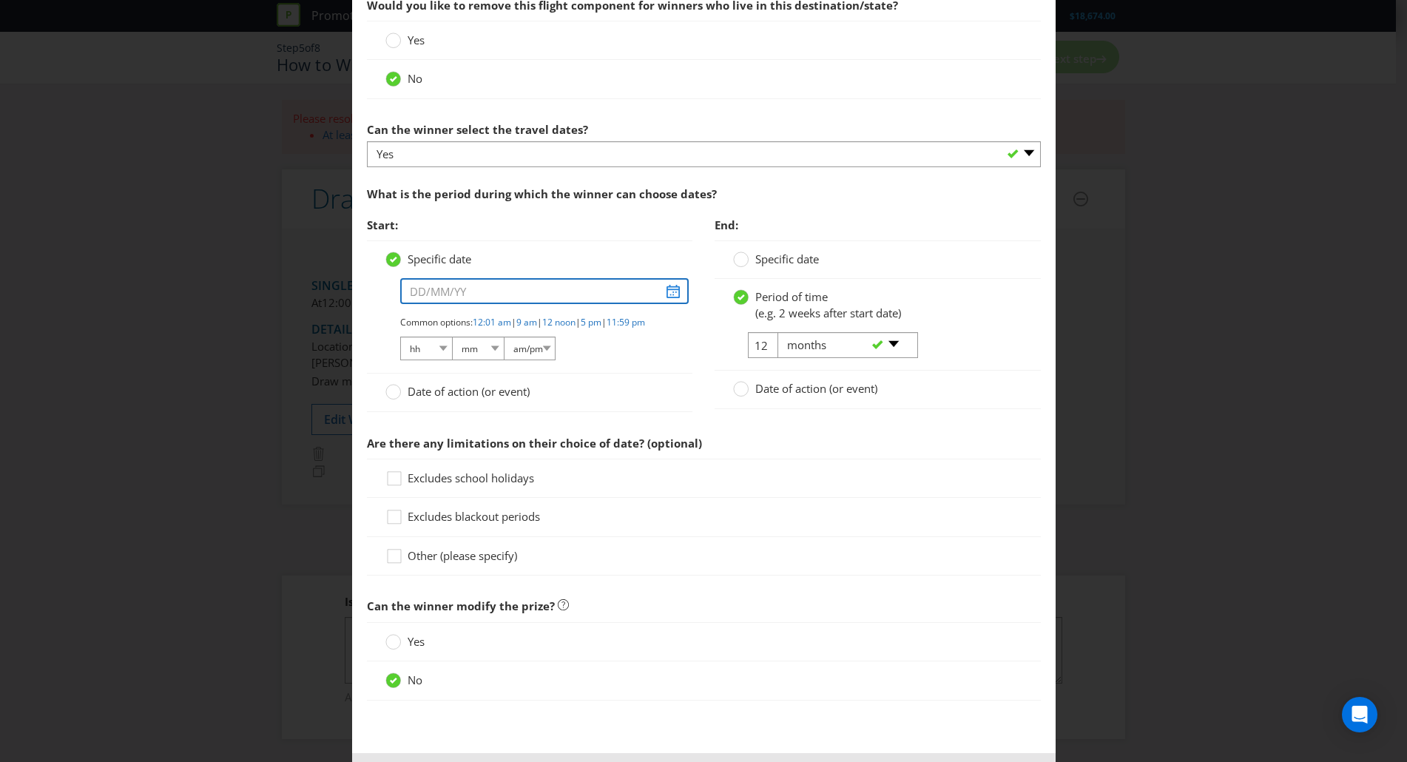
click at [667, 292] on input "text" at bounding box center [544, 291] width 289 height 26
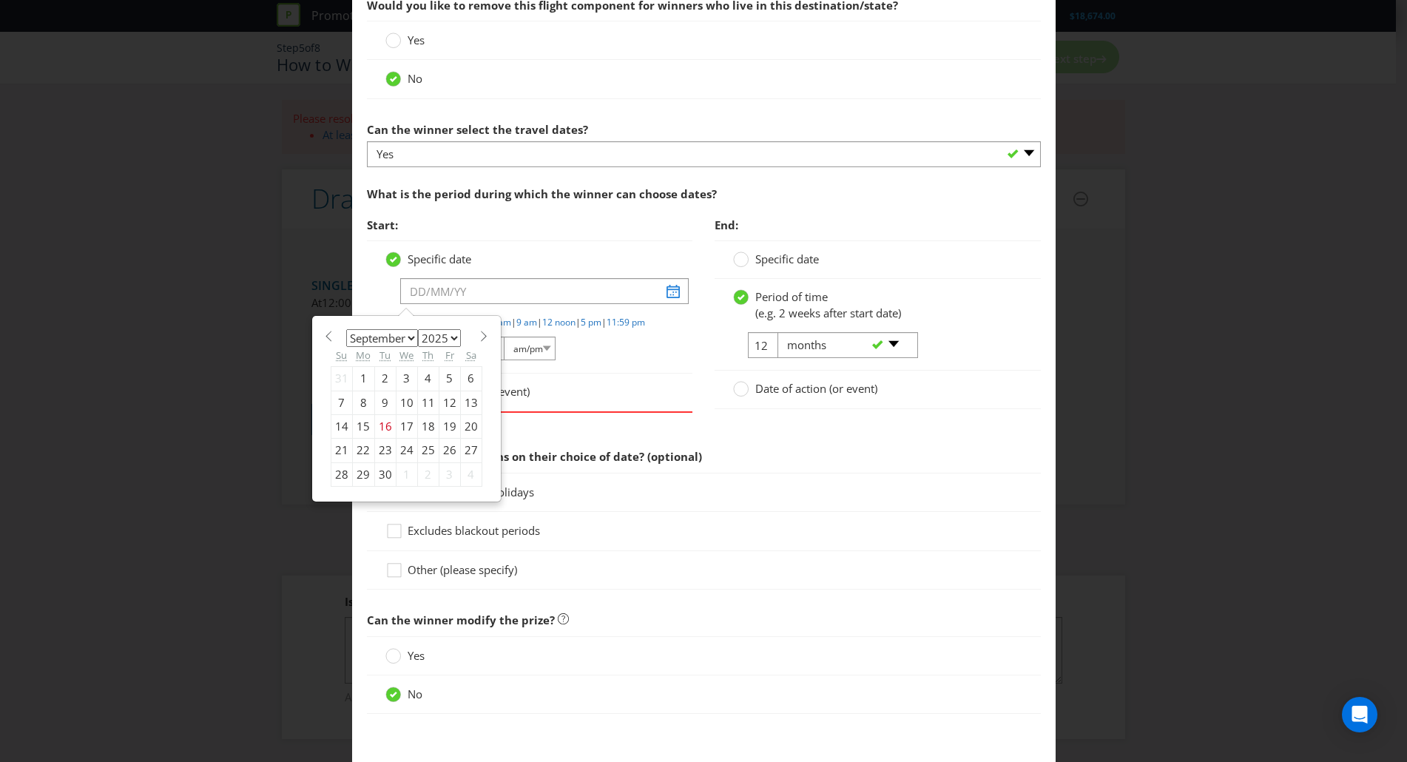
click at [1180, 373] on div "Add Prize New South Wales Victoria Please select the prize type Product Voucher…" at bounding box center [703, 381] width 1407 height 762
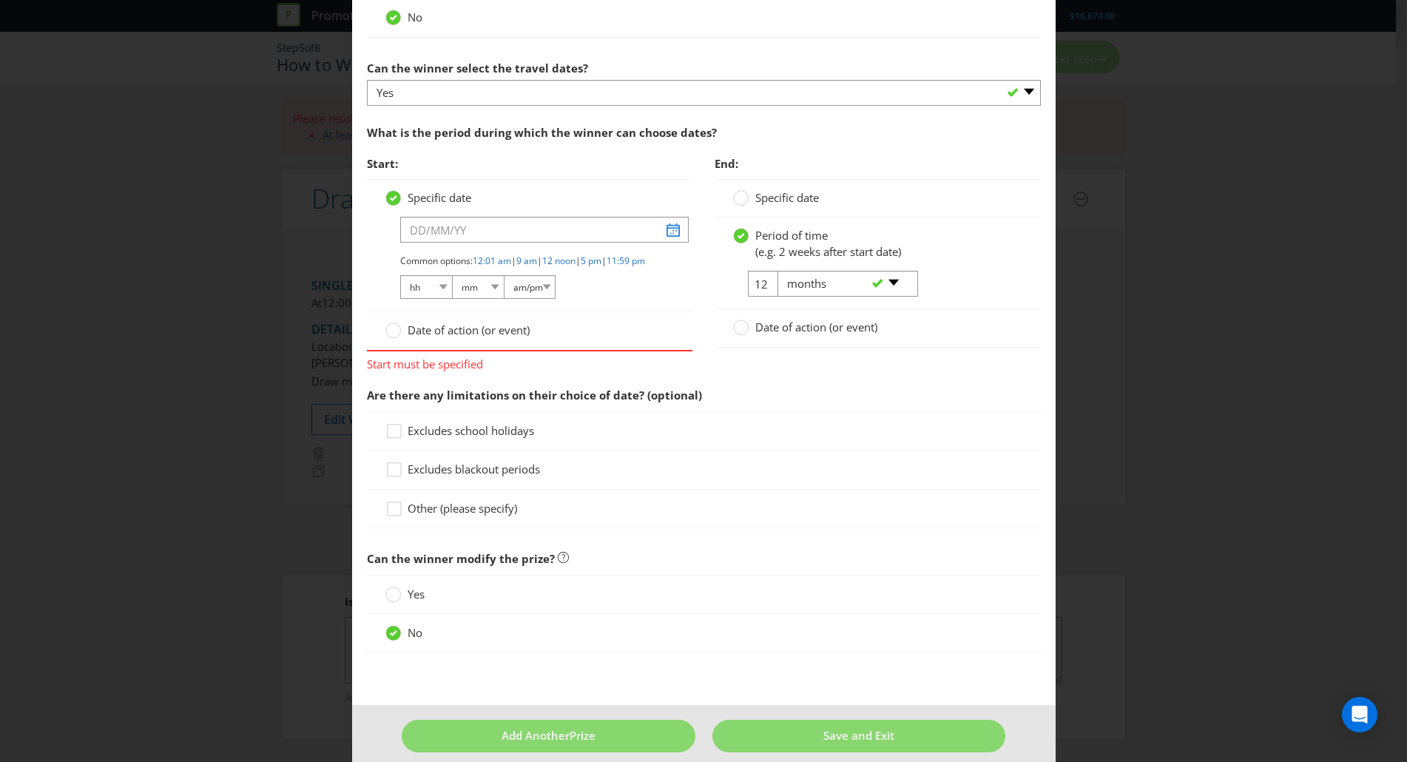
scroll to position [1706, 0]
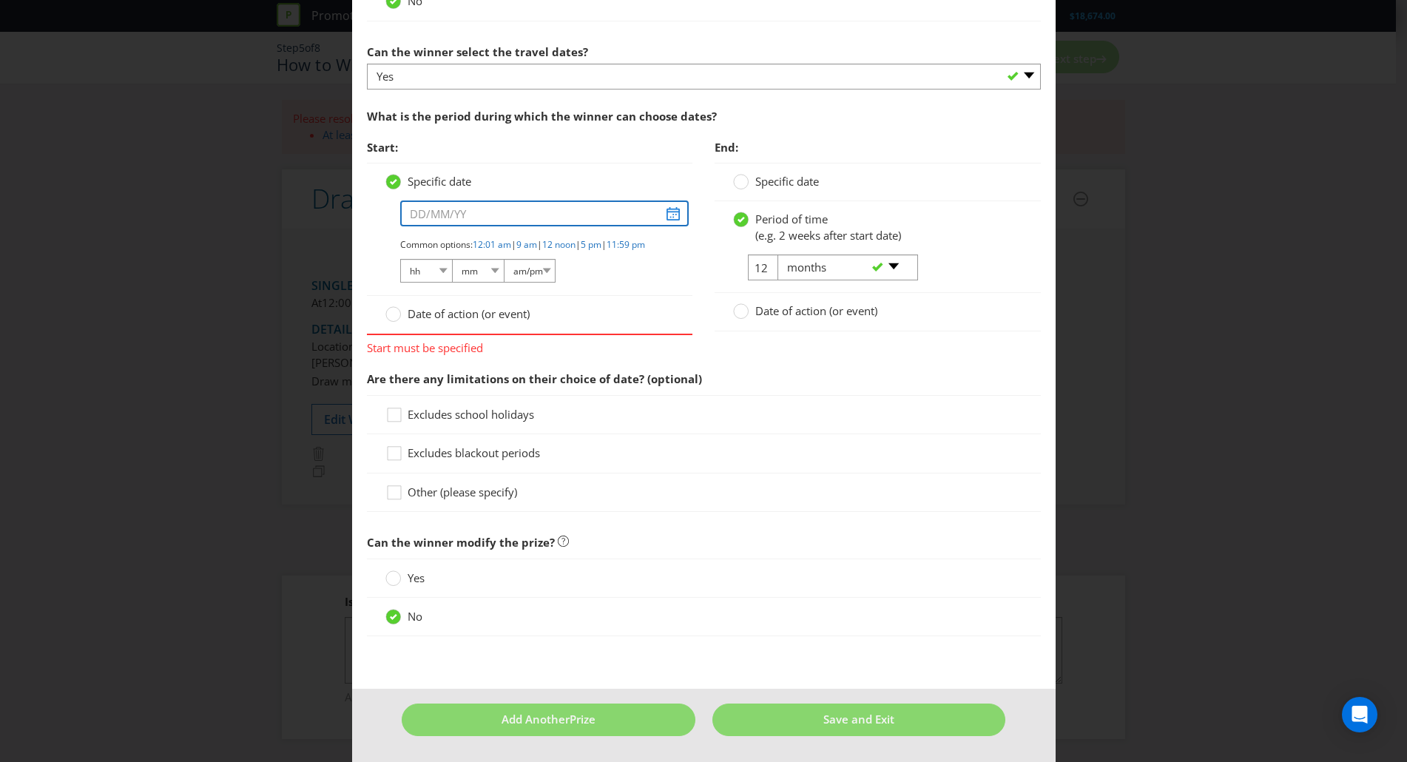
click at [669, 203] on input "text" at bounding box center [544, 213] width 289 height 26
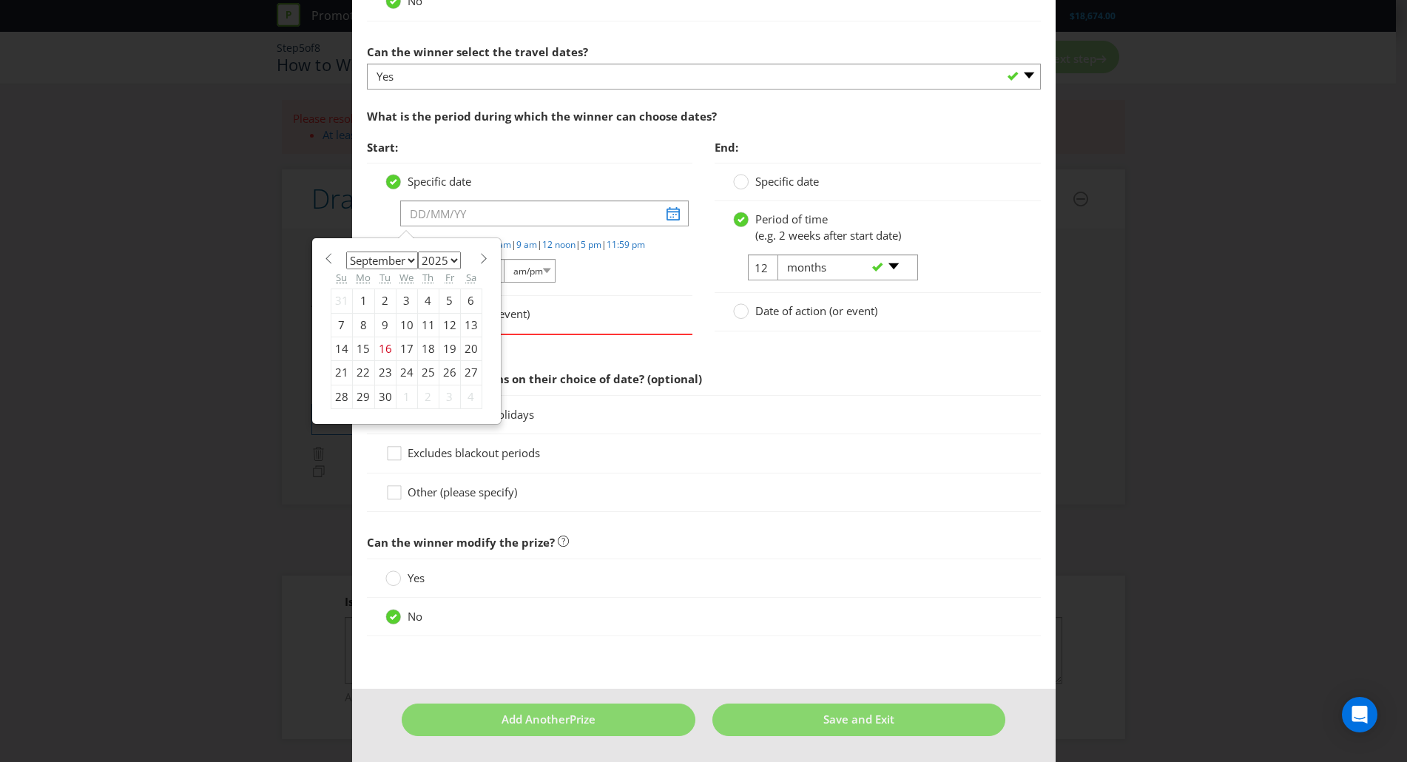
click at [403, 251] on select "January February March April May June July August September October November De…" at bounding box center [382, 260] width 72 height 18
select select "11"
click at [346, 251] on select "January February March April May June July August September October November De…" at bounding box center [382, 260] width 72 height 18
click at [375, 313] on div "9" at bounding box center [384, 325] width 21 height 24
type input "09/12/25"
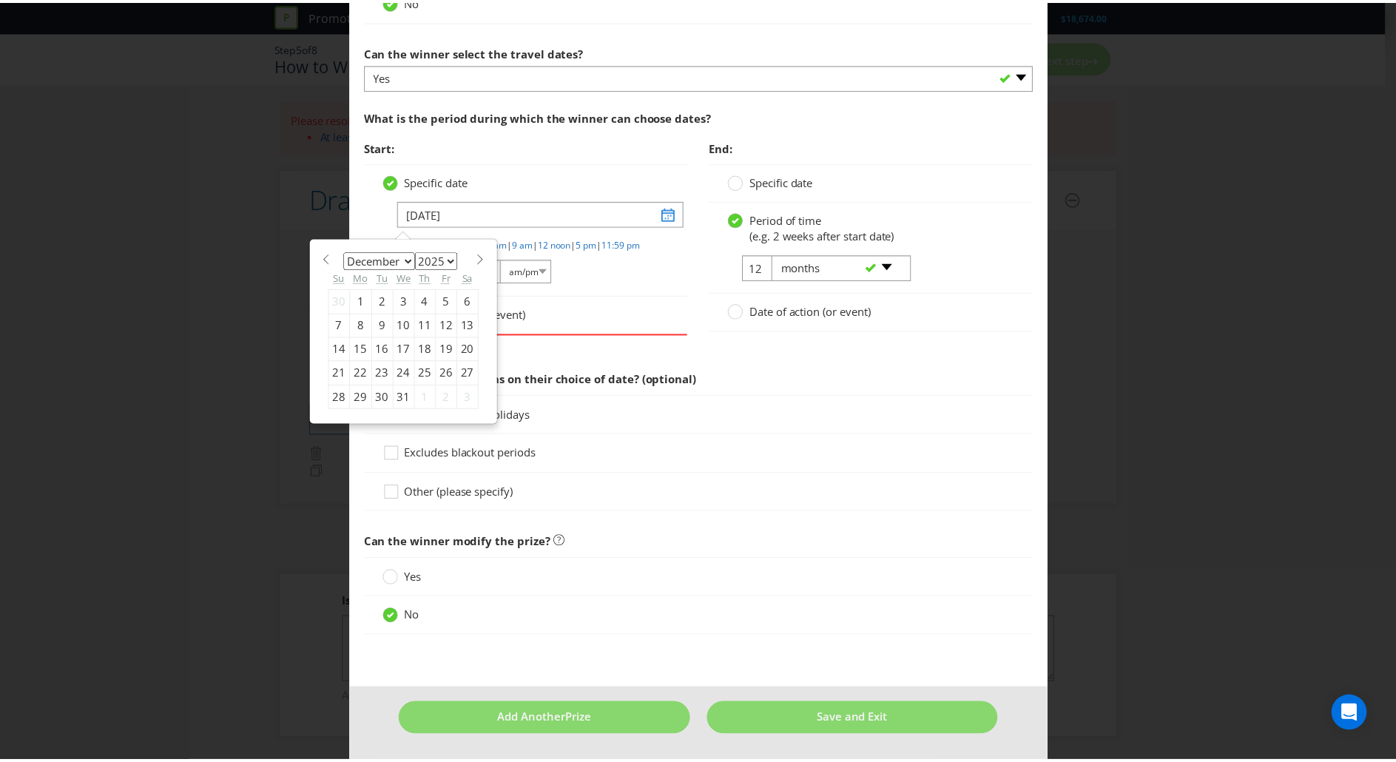
scroll to position [1692, 0]
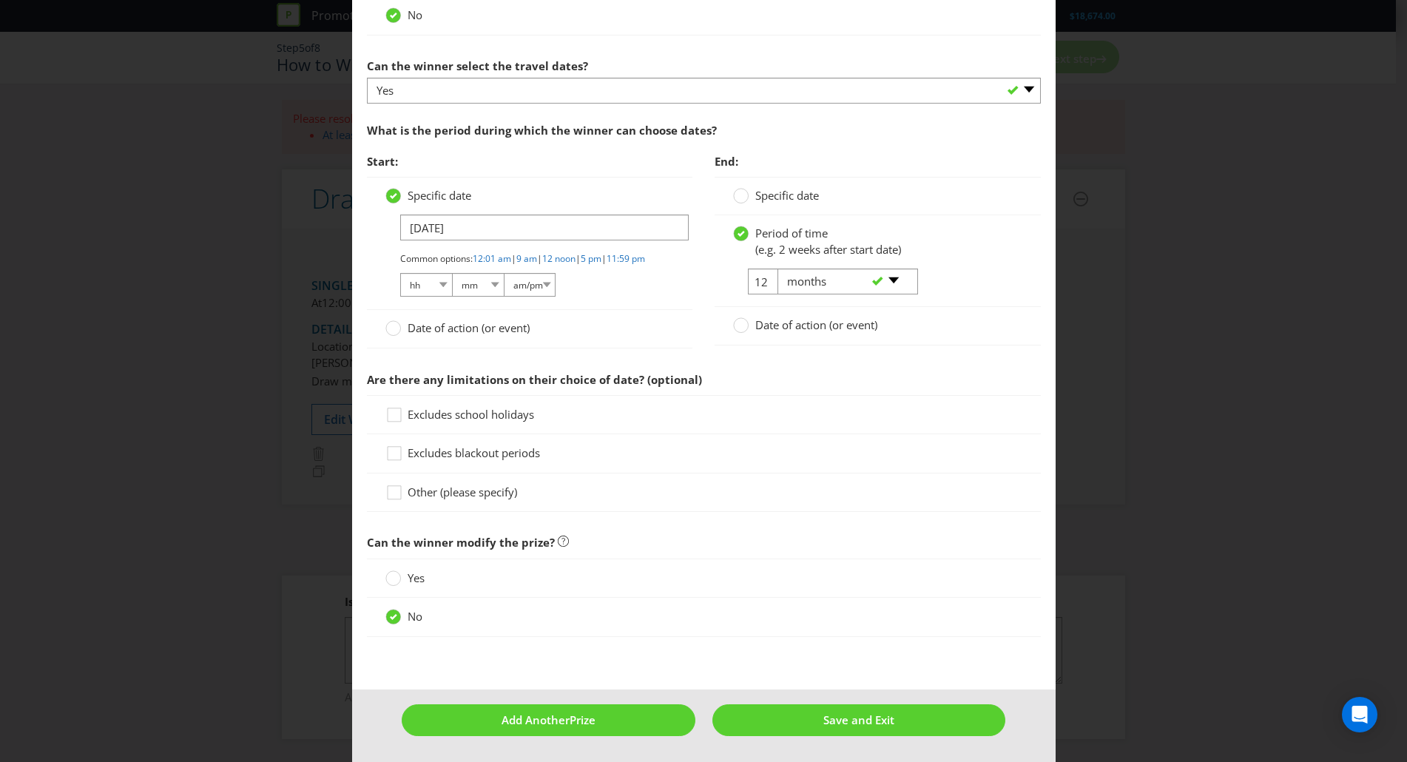
click at [210, 366] on div "Add Prize New South Wales Victoria Please select the prize type Product Voucher…" at bounding box center [703, 381] width 1407 height 762
click at [438, 281] on select "hh 01 02 03 04 05 06 07 08 09 10 11 12" at bounding box center [426, 285] width 52 height 24
click at [574, 252] on link "12 noon" at bounding box center [558, 258] width 33 height 13
select select "12"
select select "00"
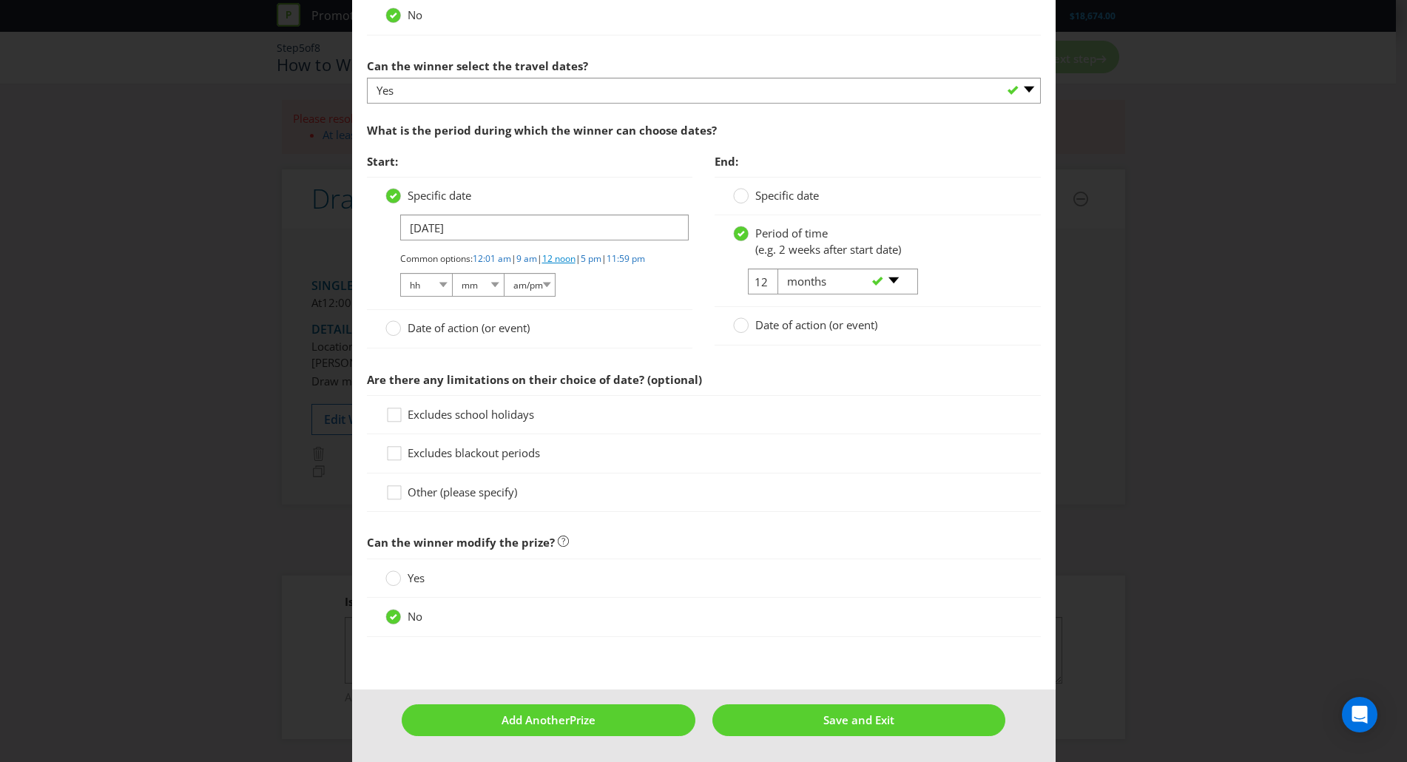
select select "pm"
click at [537, 252] on link "9 am" at bounding box center [526, 258] width 21 height 13
select select "09"
select select "am"
click at [573, 252] on link "12 noon" at bounding box center [558, 258] width 33 height 13
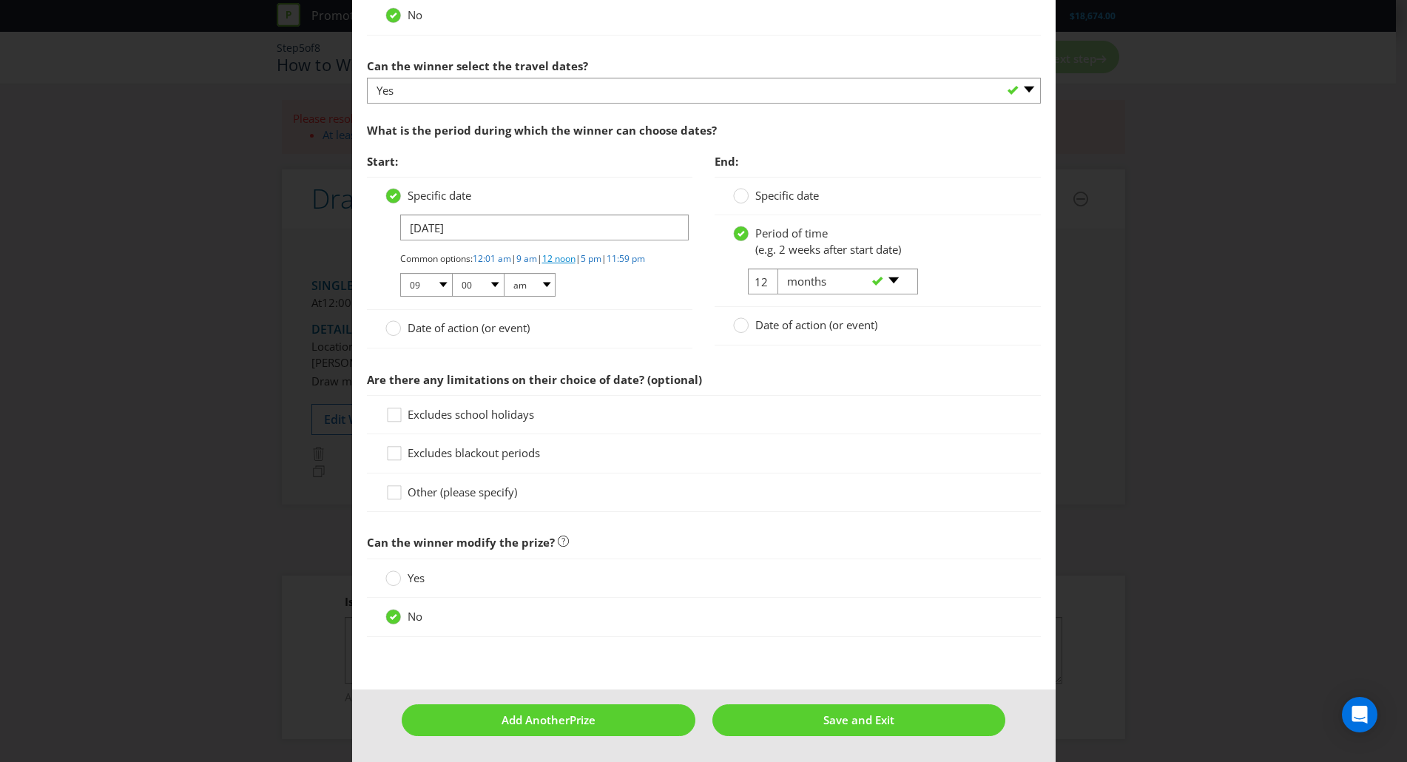
select select "12"
select select "pm"
click at [1125, 314] on div "Add Prize New South Wales Victoria Please select the prize type Product Voucher…" at bounding box center [703, 381] width 1407 height 762
click at [886, 716] on span "Save and Exit" at bounding box center [858, 719] width 71 height 15
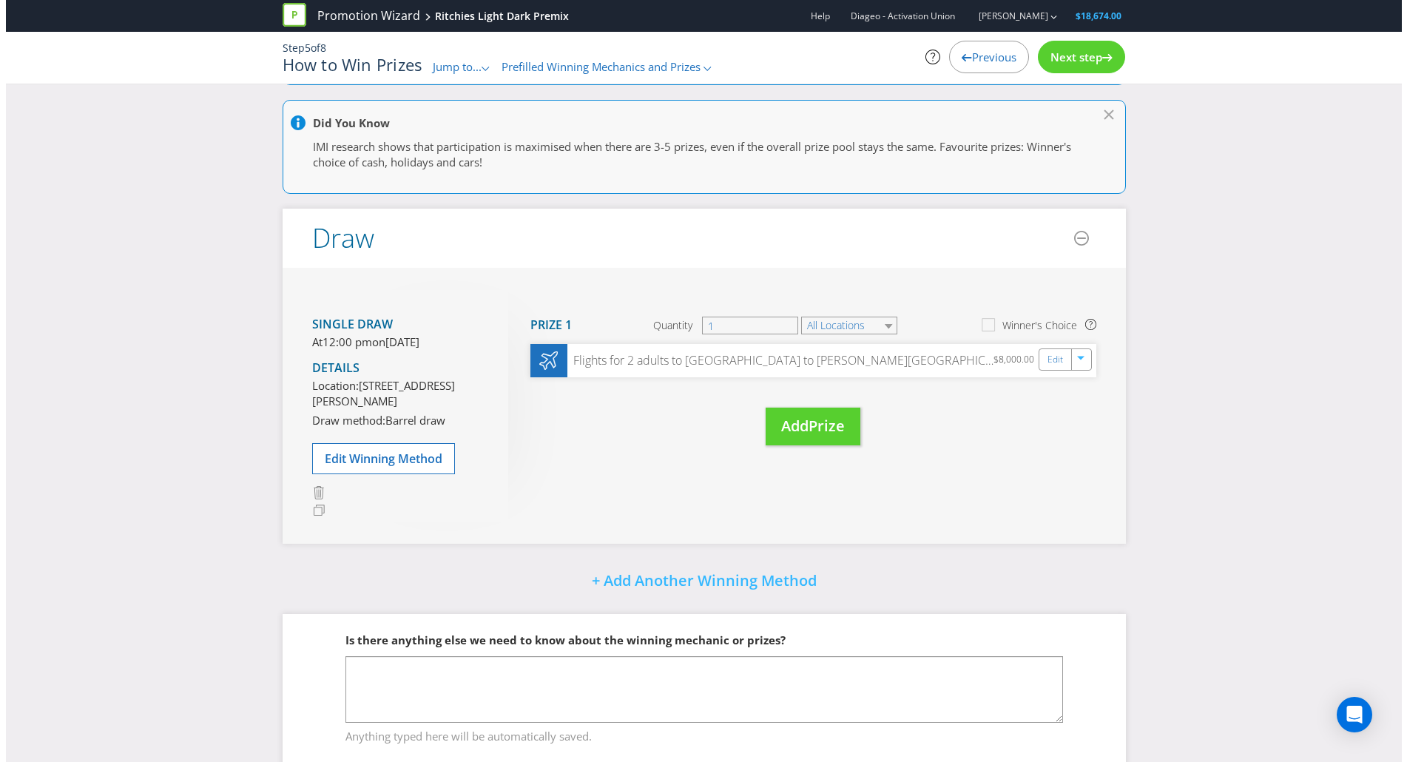
scroll to position [179, 0]
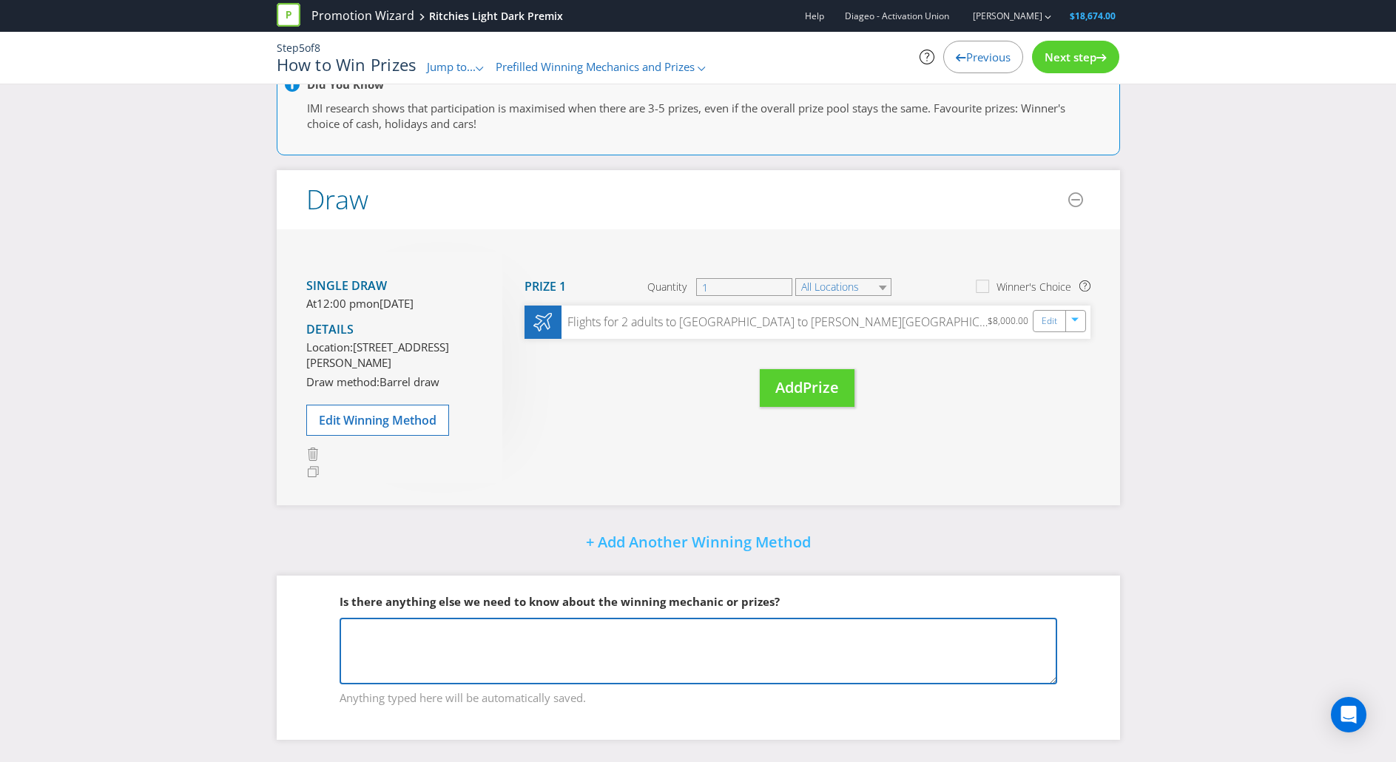
click at [606, 636] on textarea at bounding box center [698, 651] width 717 height 67
type textarea "I"
click at [449, 632] on textarea "Regarding the prizes, the winner of the" at bounding box center [698, 651] width 717 height 67
type textarea "Regarding the prize, the winner of the"
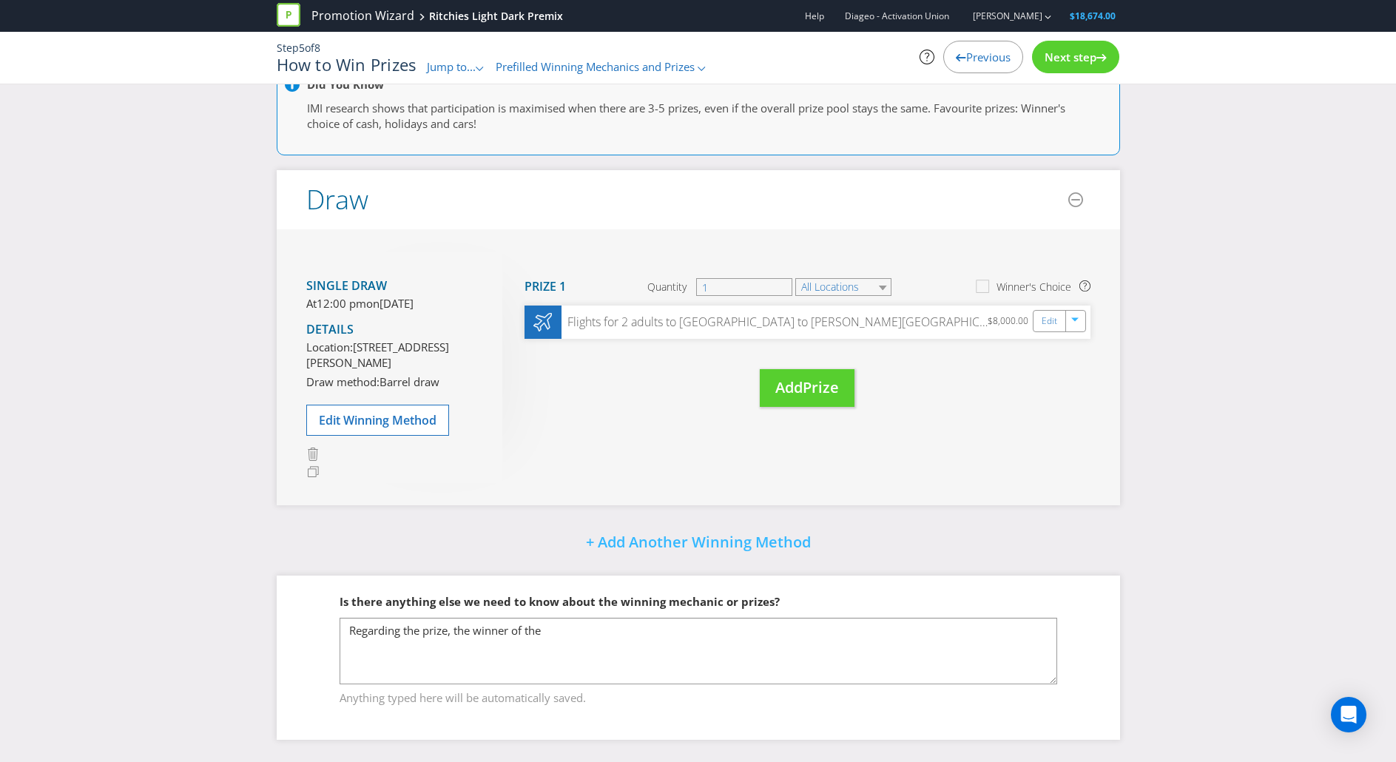
click at [775, 425] on div "Single draw At 12:00 pm on Tuesday 9th Dec 2025 Details Location: 10/1095 Frank…" at bounding box center [698, 367] width 843 height 276
click at [816, 377] on span "Prize" at bounding box center [821, 387] width 36 height 20
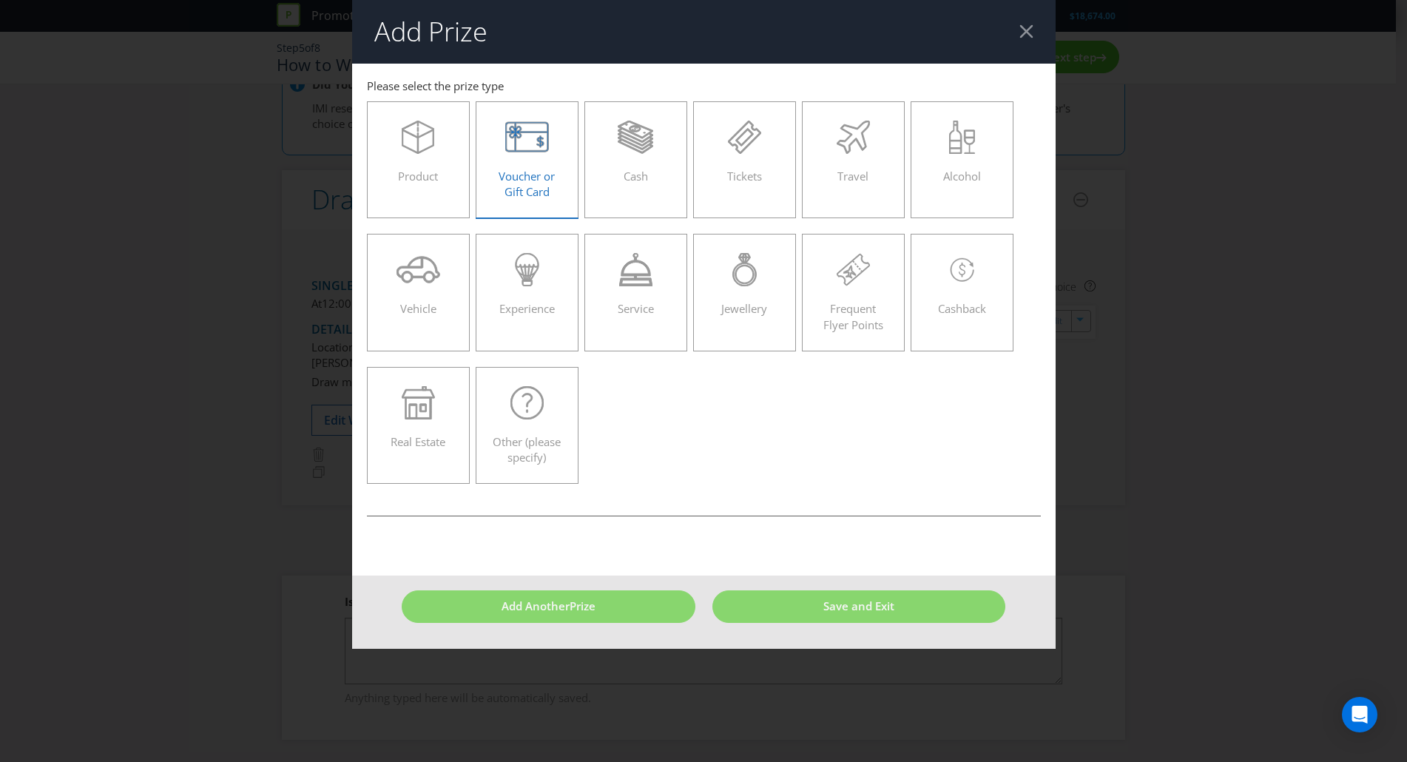
click at [553, 175] on span "Voucher or Gift Card" at bounding box center [527, 184] width 56 height 30
click at [0, 0] on input "Voucher or Gift Card" at bounding box center [0, 0] width 0 height 0
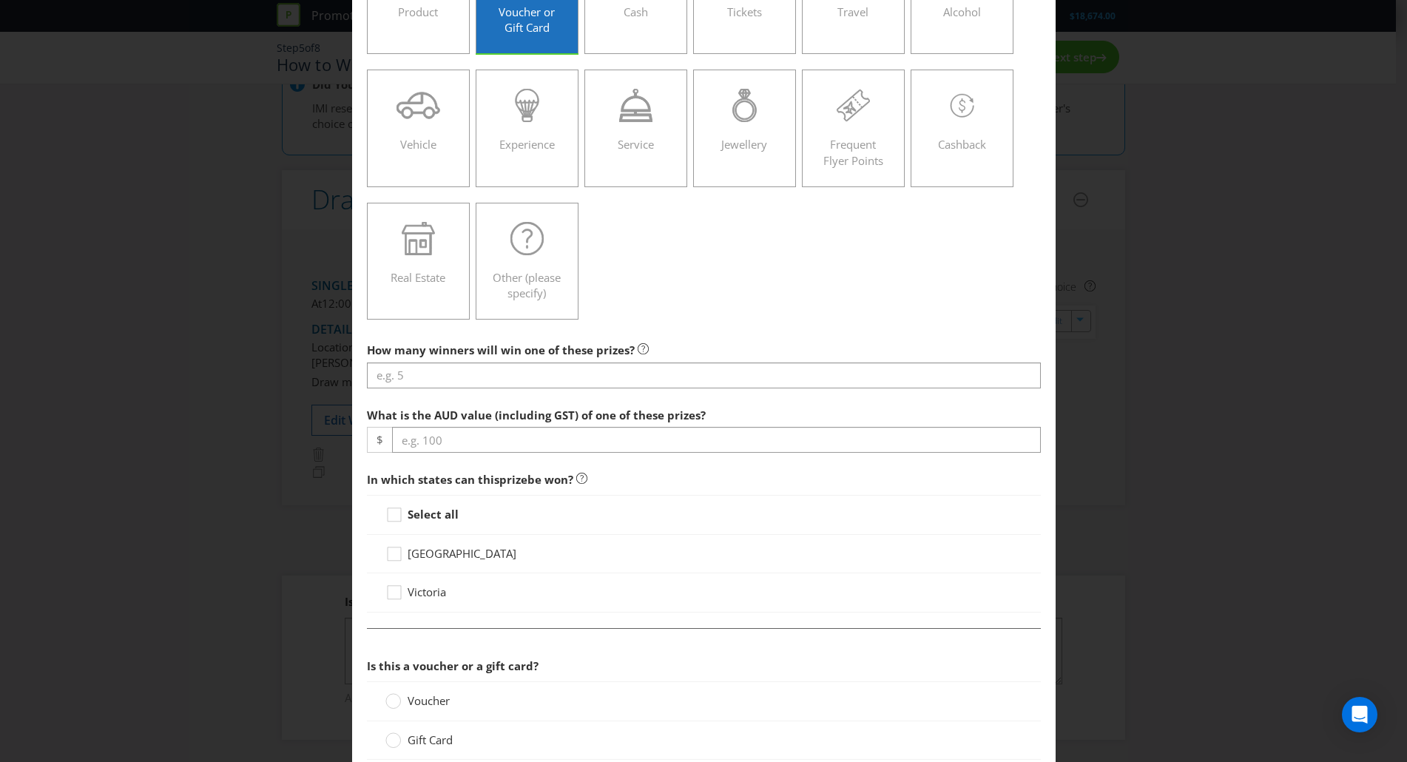
scroll to position [166, 0]
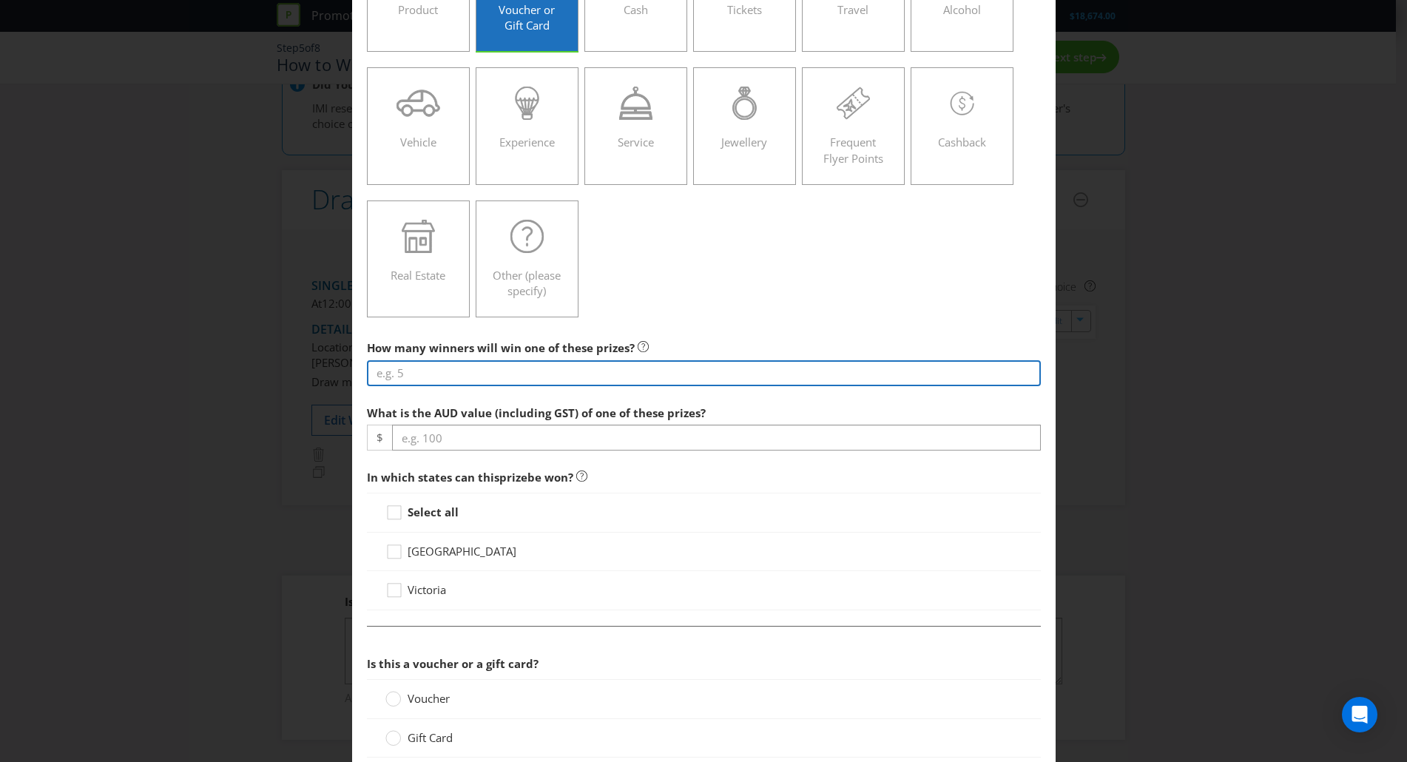
click at [627, 384] on input "number" at bounding box center [704, 373] width 674 height 26
click at [604, 370] on input "1" at bounding box center [704, 373] width 674 height 26
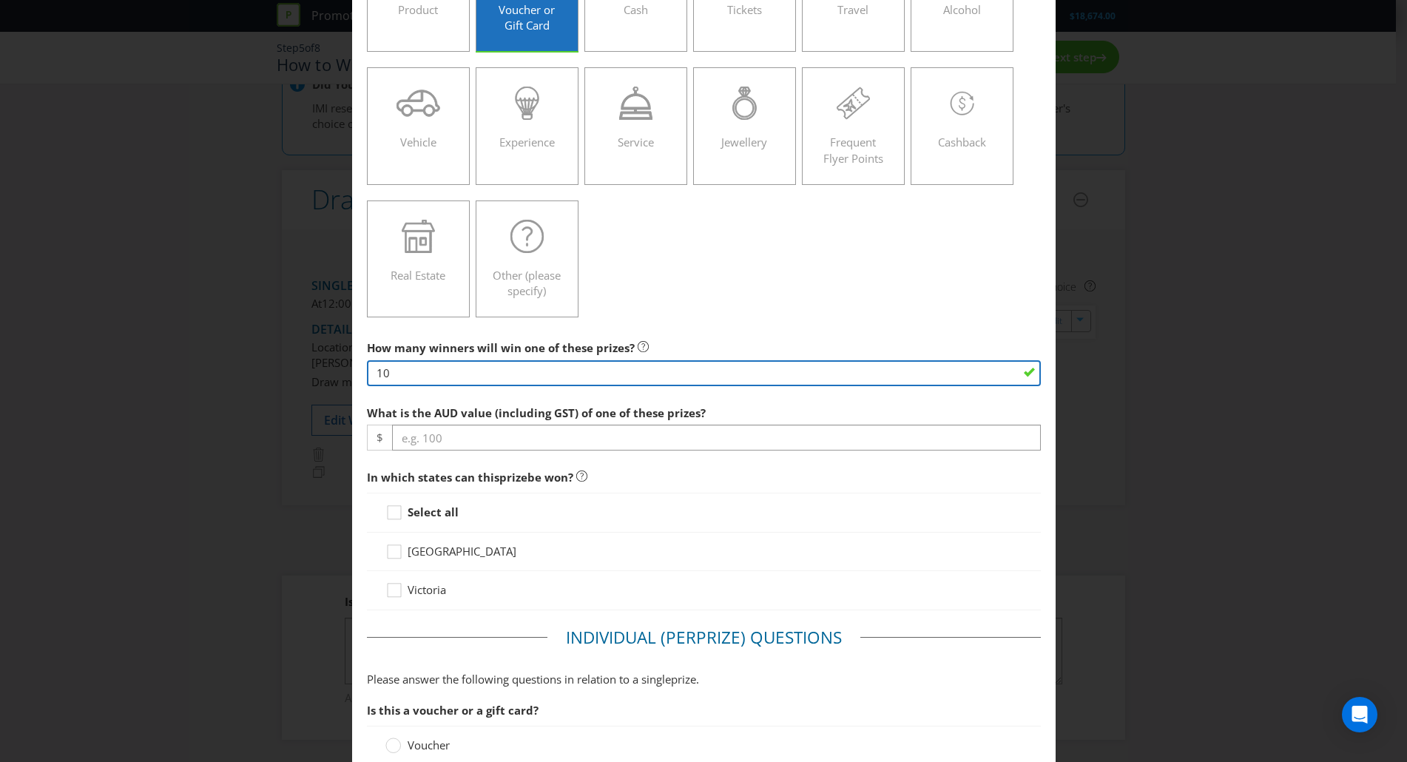
type input "10"
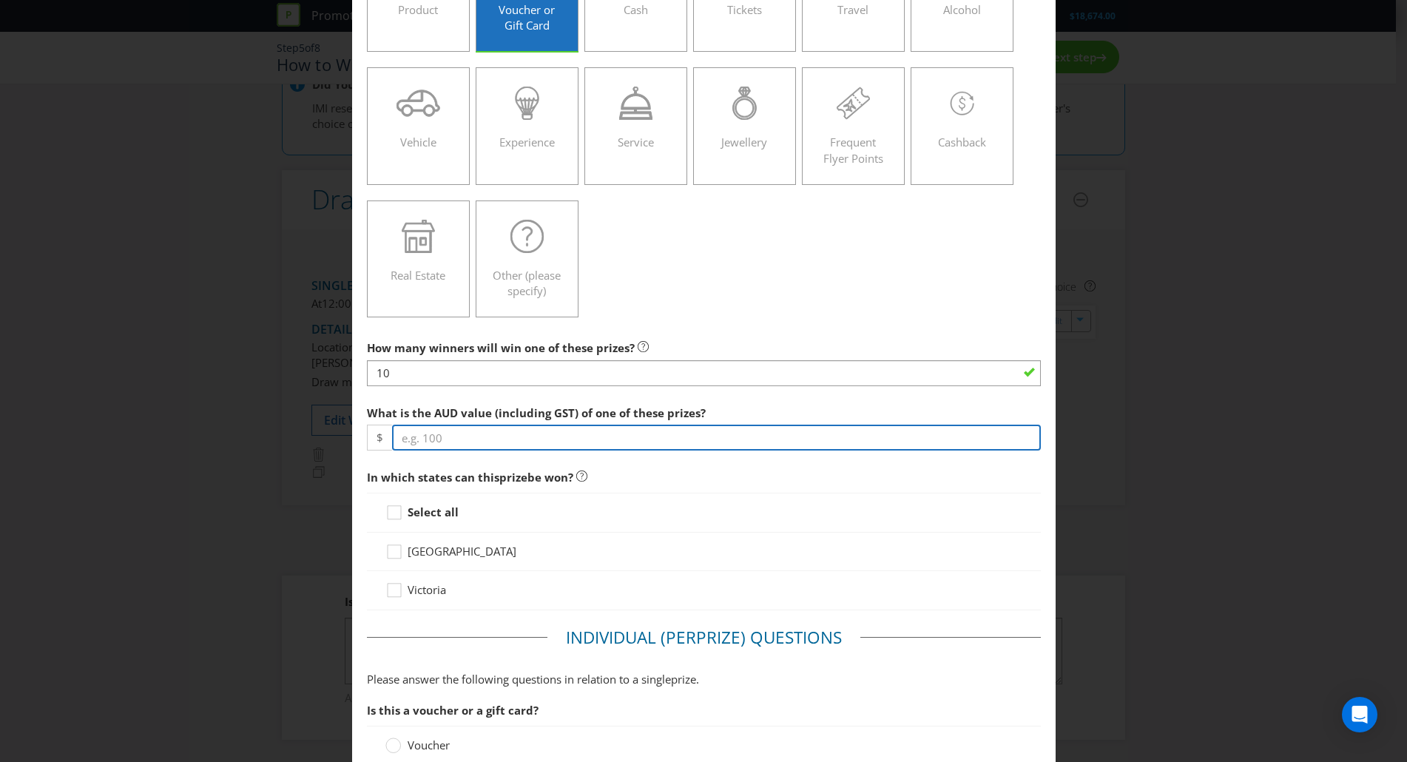
click at [442, 437] on input "number" at bounding box center [716, 438] width 649 height 26
type input "100"
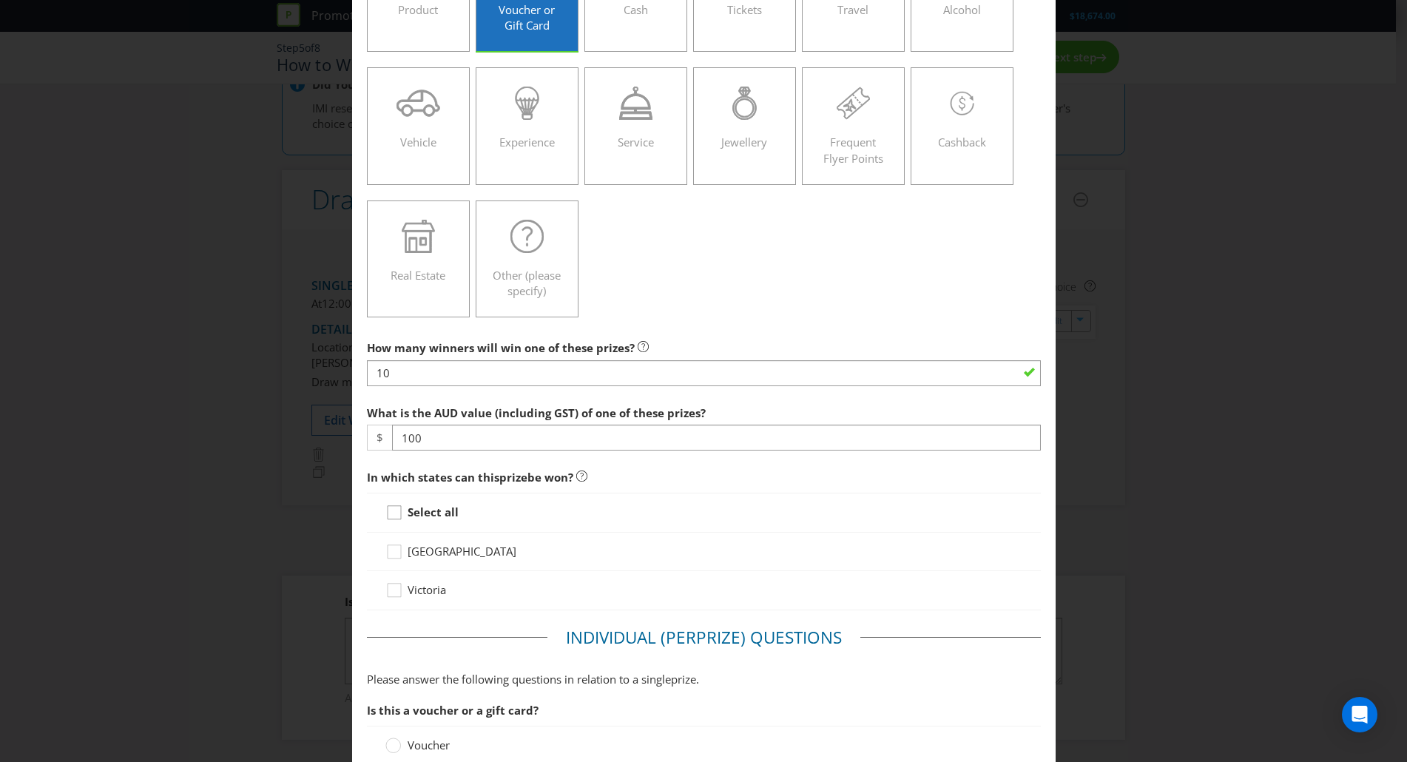
click at [393, 510] on div at bounding box center [394, 507] width 7 height 7
click at [0, 0] on input "Select all" at bounding box center [0, 0] width 0 height 0
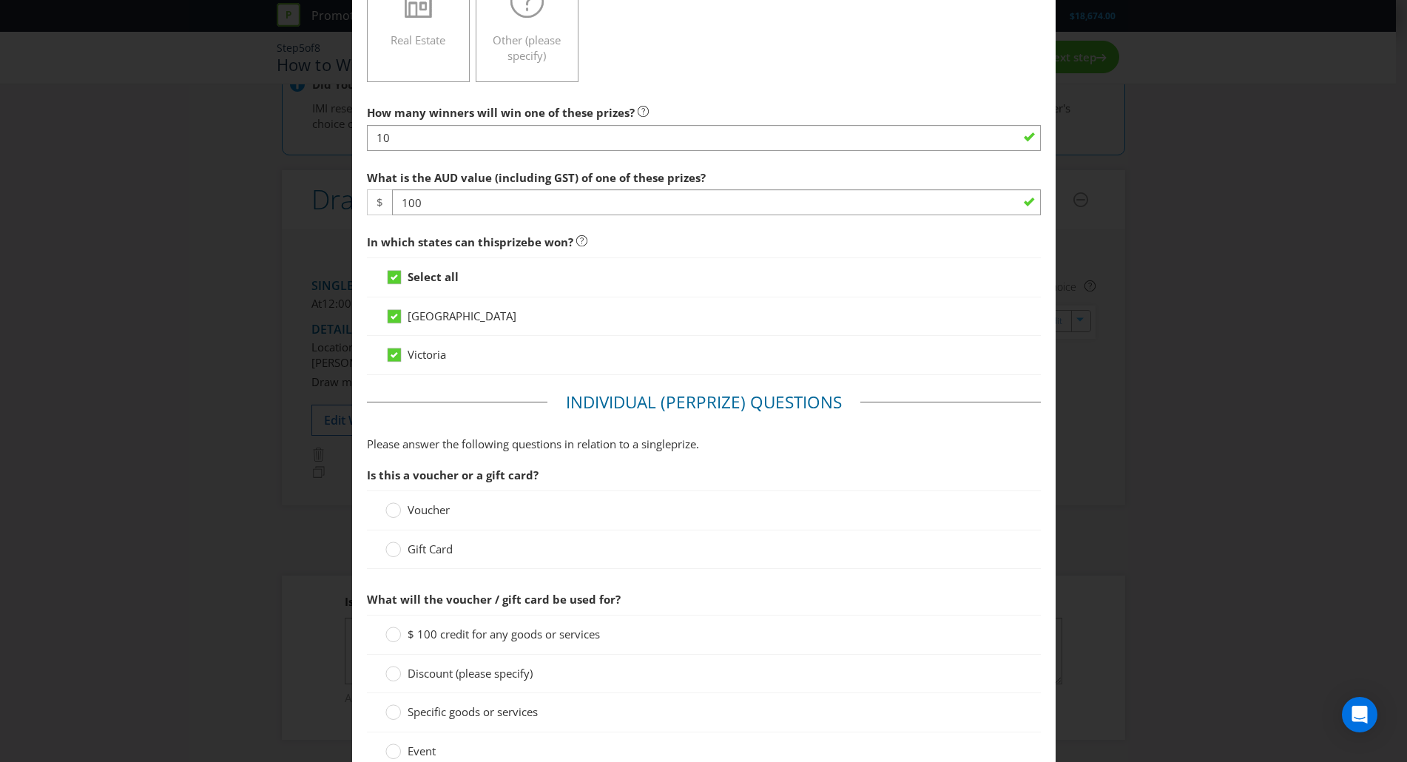
scroll to position [402, 0]
click at [398, 513] on label "Voucher" at bounding box center [418, 509] width 67 height 16
click at [0, 0] on input "Voucher" at bounding box center [0, 0] width 0 height 0
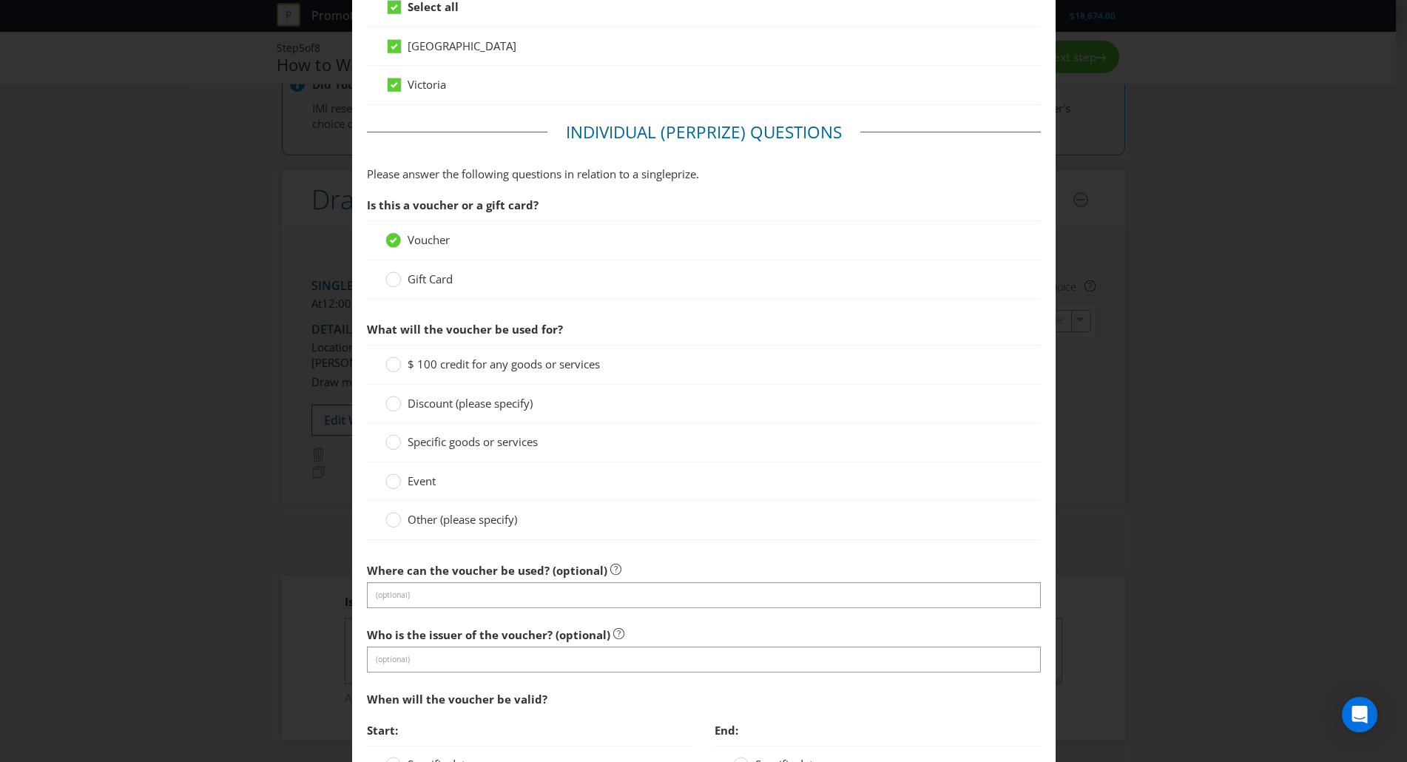
scroll to position [672, 0]
click at [390, 362] on div at bounding box center [393, 358] width 7 height 7
click at [0, 0] on input "$ 100 credit for any goods or services" at bounding box center [0, 0] width 0 height 0
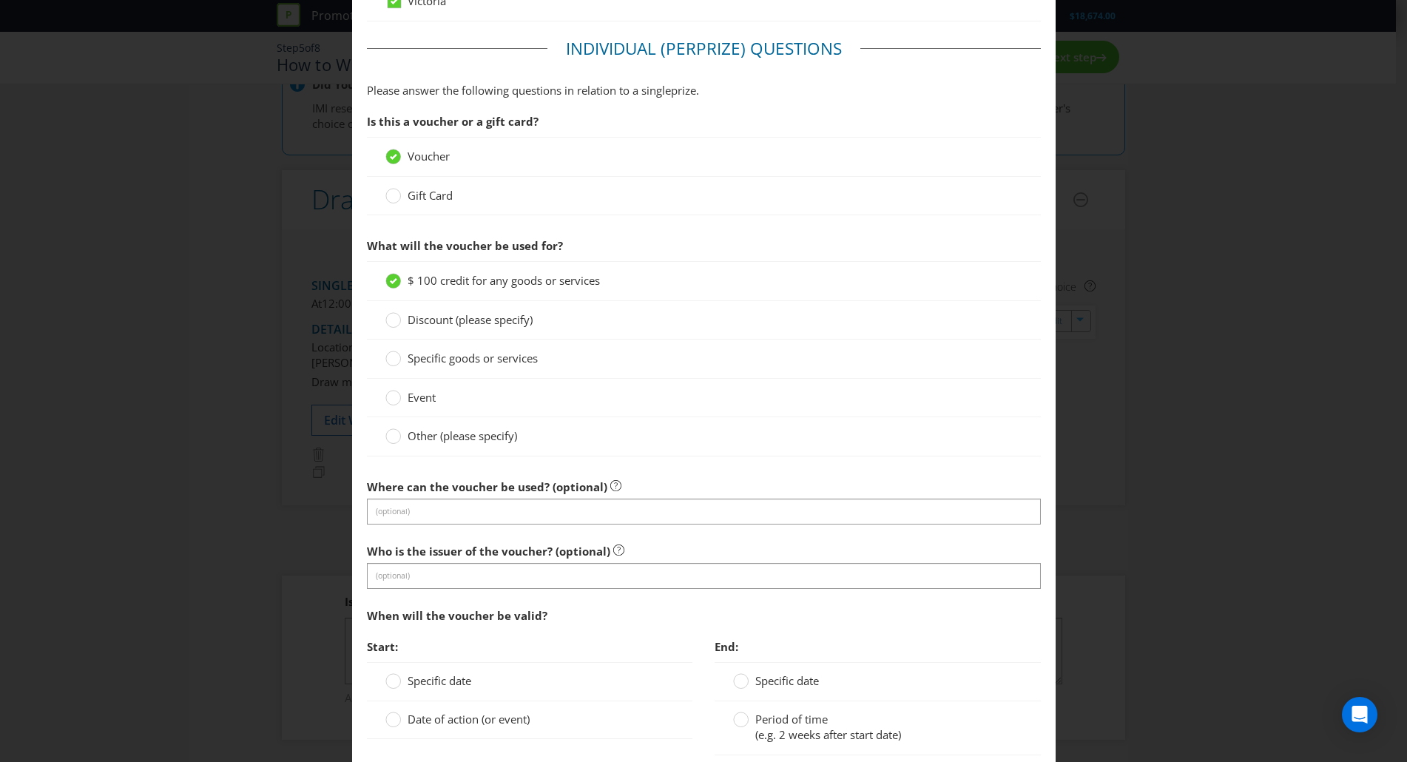
scroll to position [756, 0]
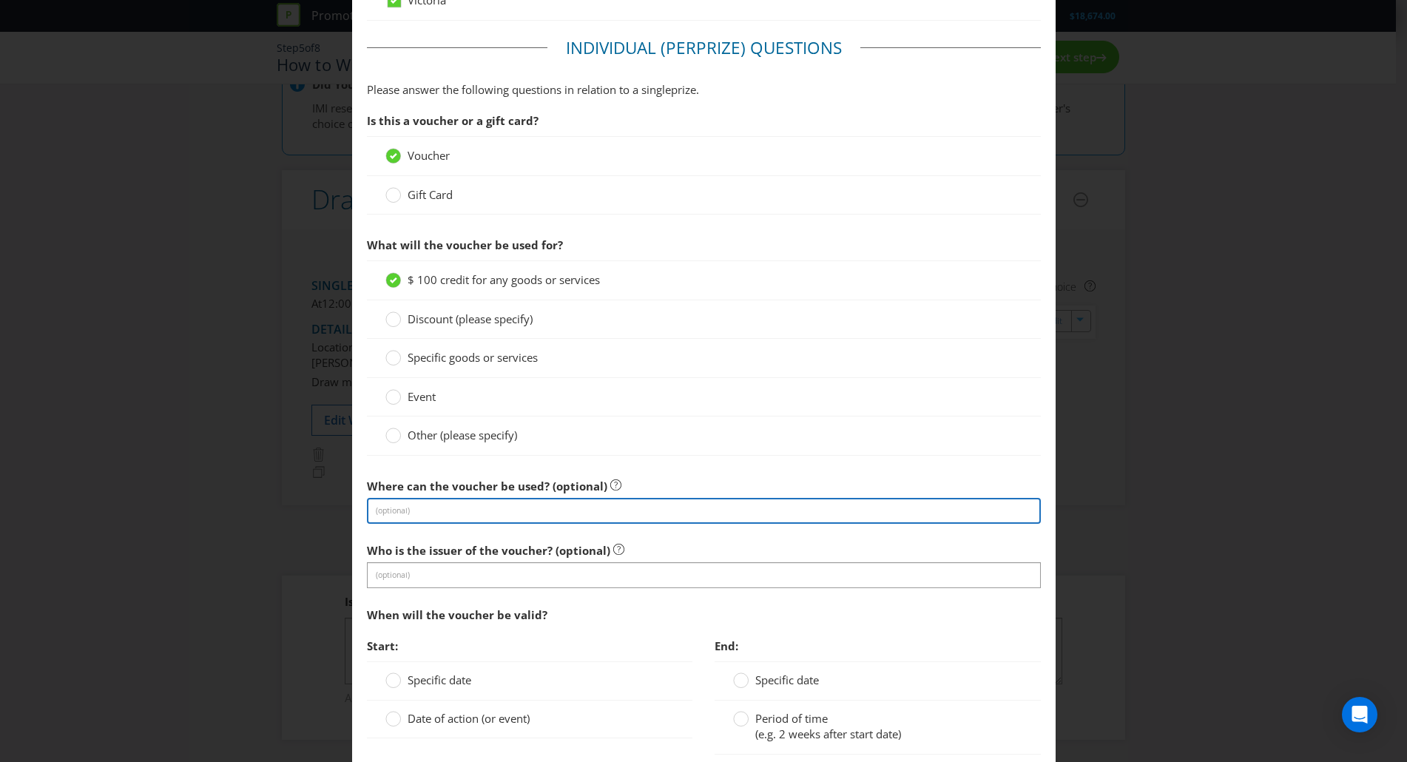
click at [476, 503] on input "text" at bounding box center [704, 511] width 674 height 26
type input "Ritchies stores"
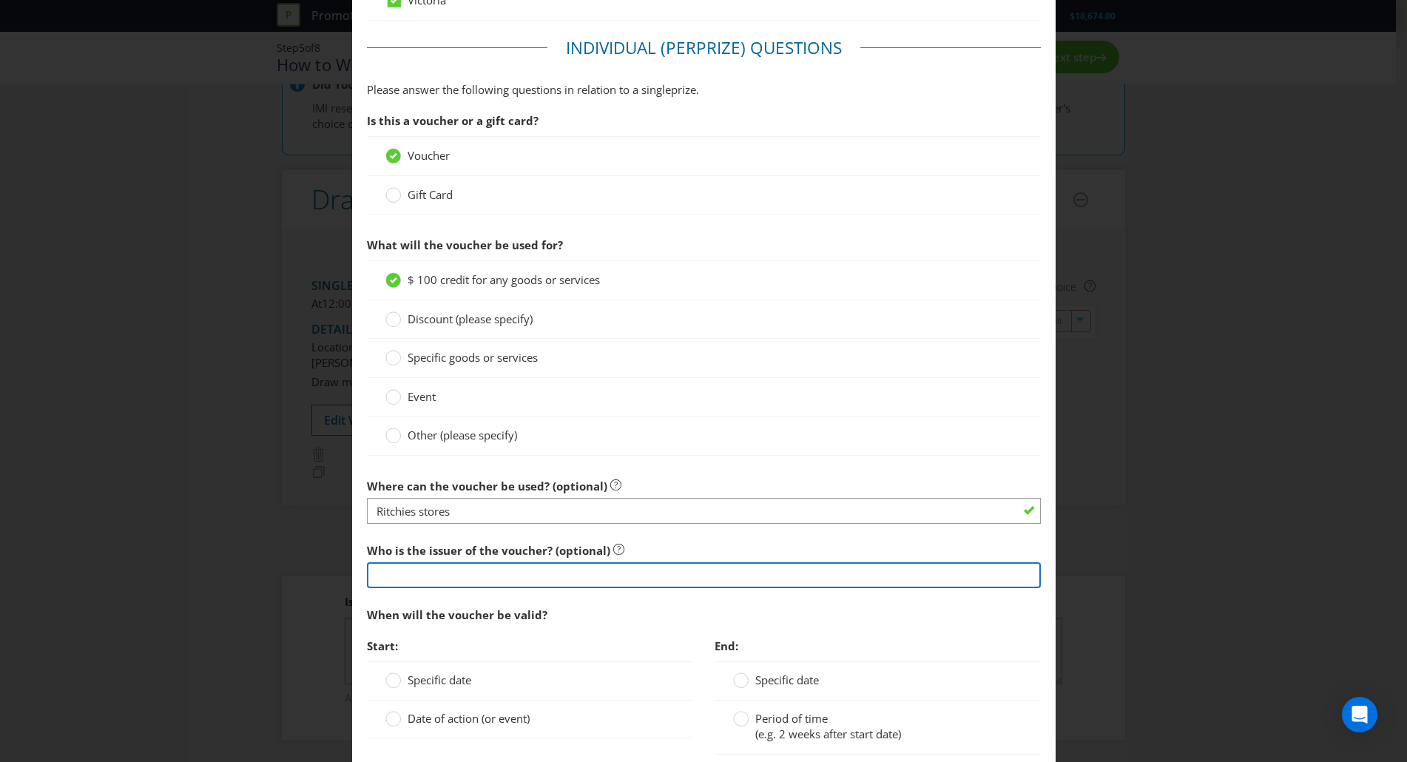
click at [547, 567] on input "text" at bounding box center [704, 575] width 674 height 26
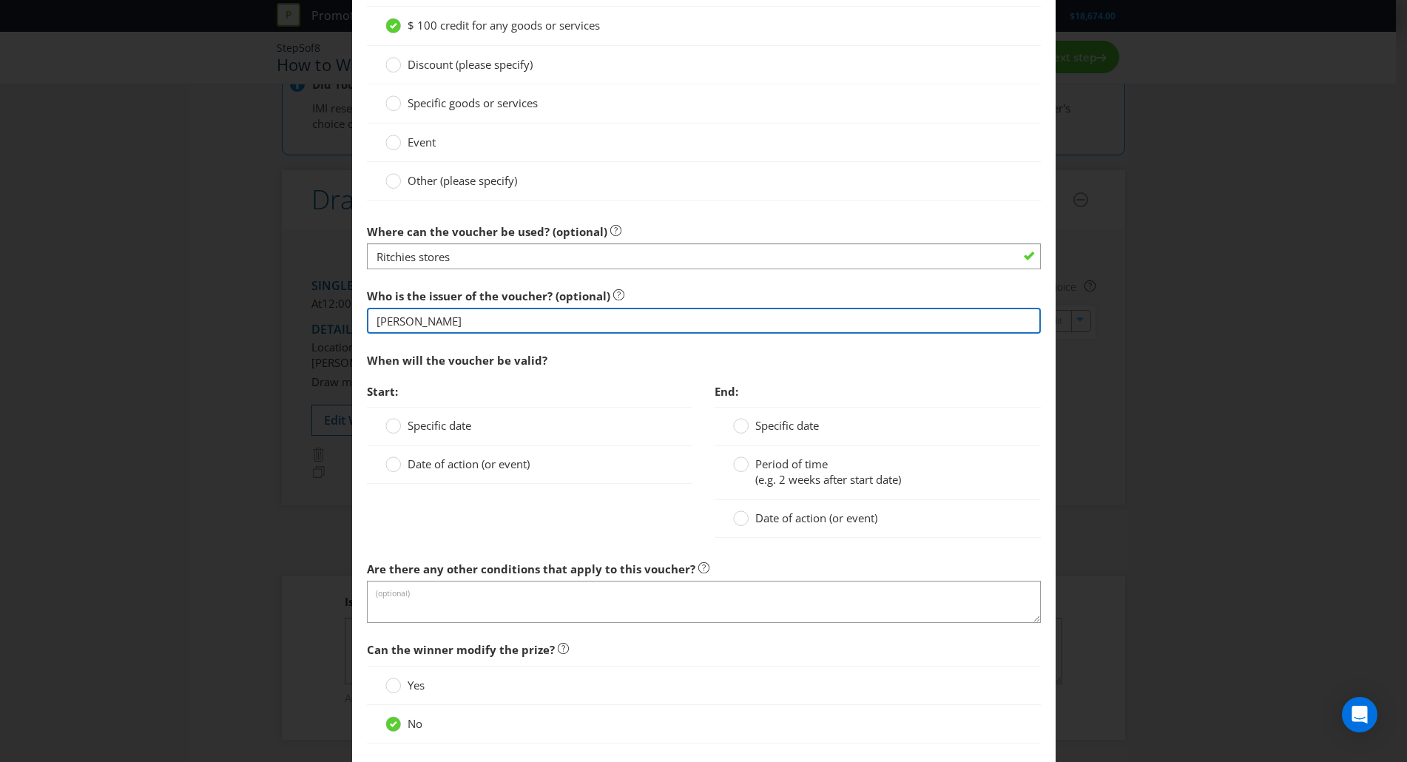
scroll to position [1118, 0]
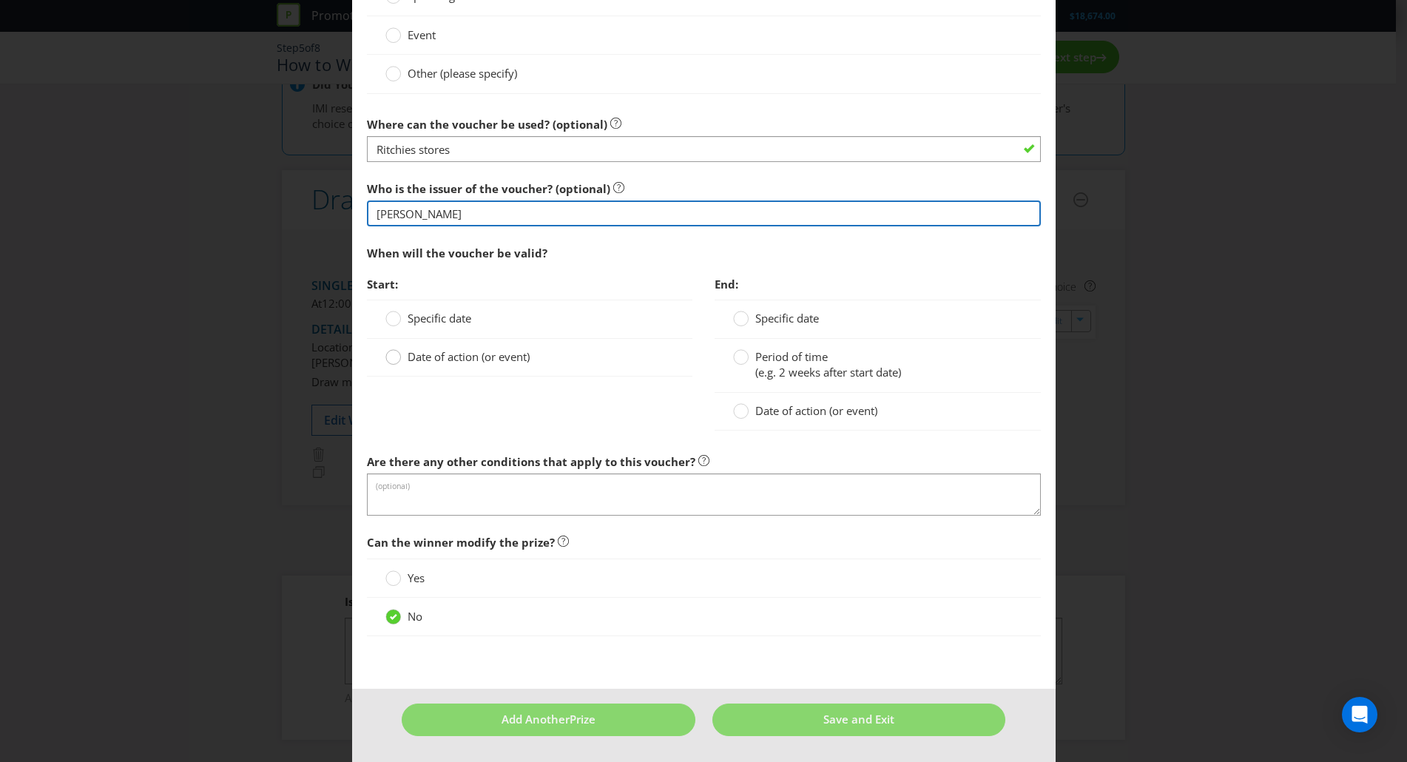
type input "[PERSON_NAME]"
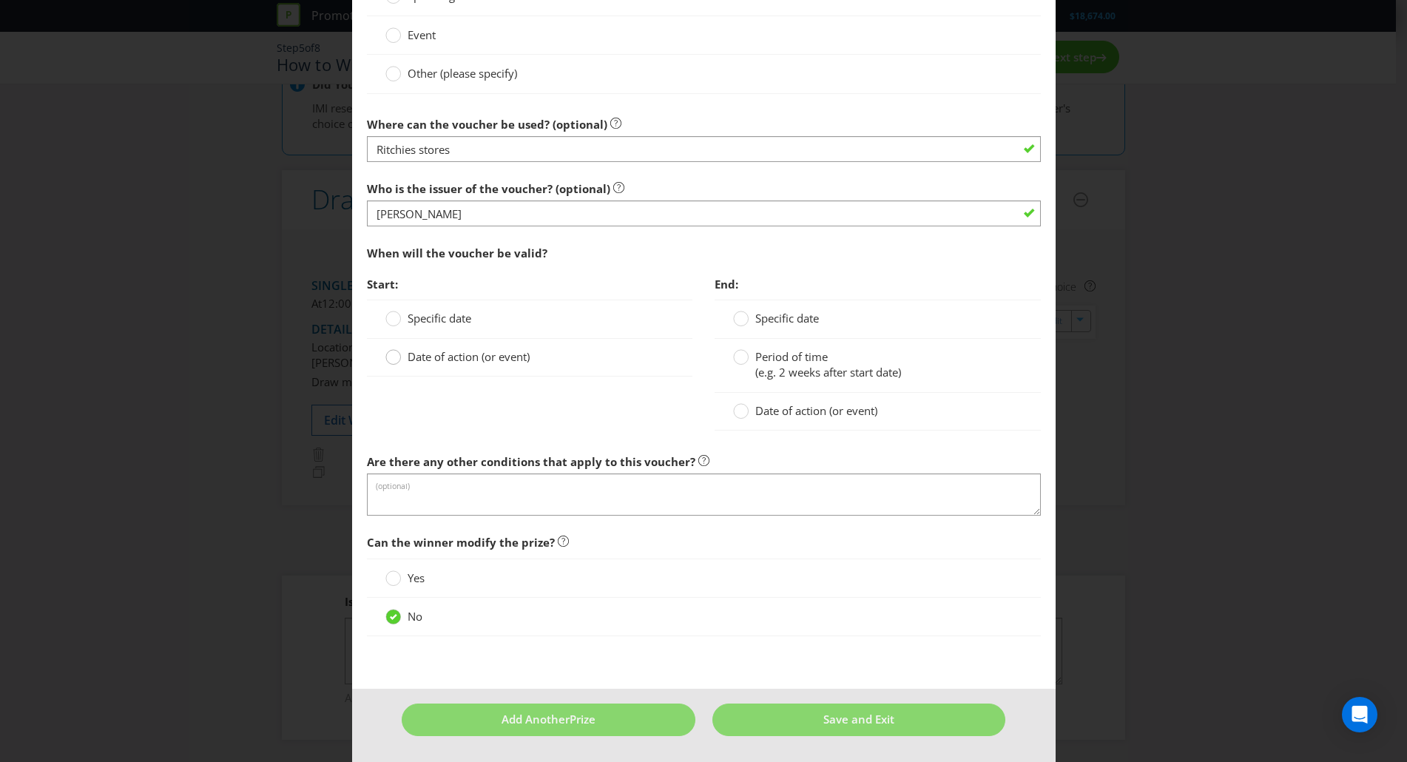
click at [396, 351] on icon at bounding box center [393, 357] width 16 height 16
click at [0, 0] on input "Date of action (or event)" at bounding box center [0, 0] width 0 height 0
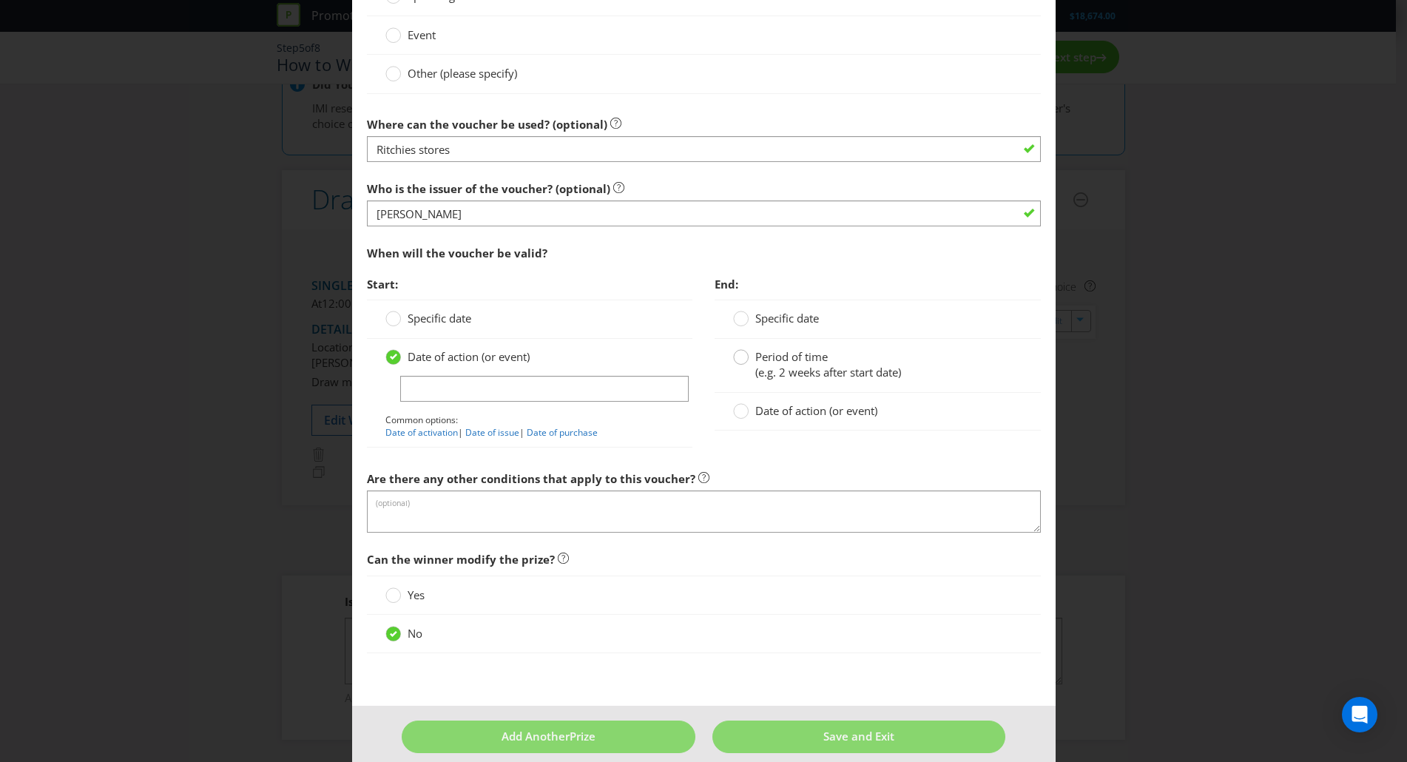
click at [737, 355] on div at bounding box center [740, 351] width 7 height 7
click at [0, 0] on input "Period of time (e.g. 2 weeks after start date)" at bounding box center [0, 0] width 0 height 0
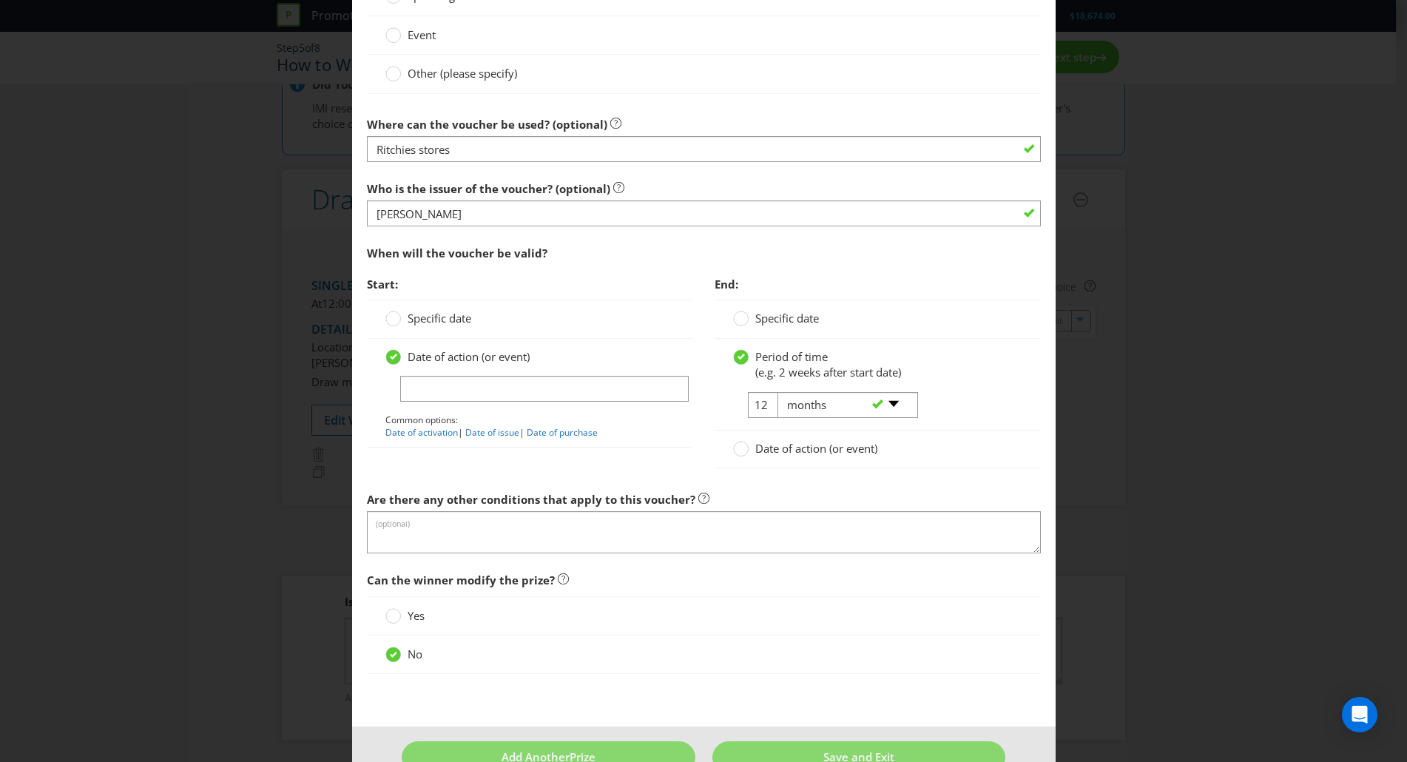
click at [1339, 442] on div "Add Prize New South Wales Victoria Please select the prize type Product Voucher…" at bounding box center [703, 381] width 1407 height 762
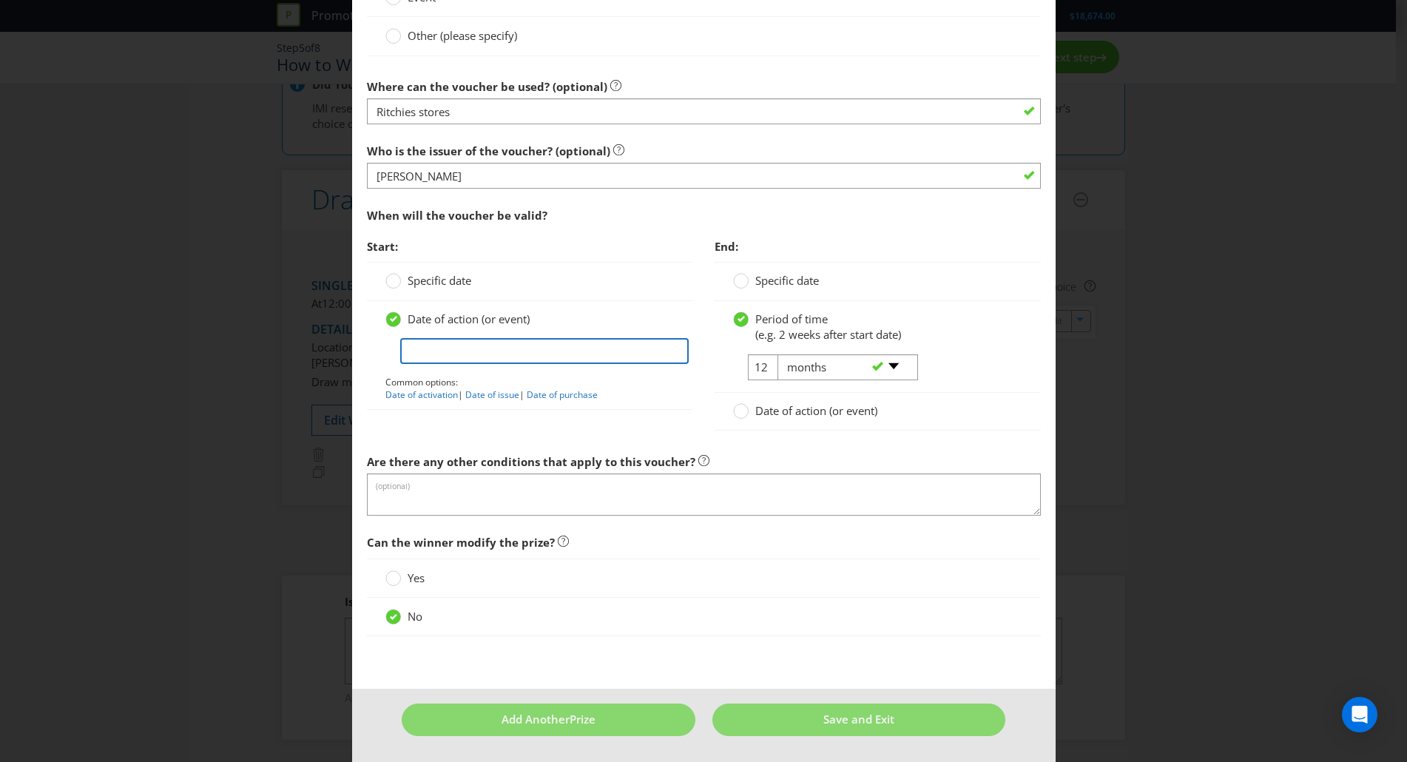
click at [512, 345] on input "text" at bounding box center [544, 351] width 289 height 26
click at [550, 398] on link "Date of purchase" at bounding box center [562, 394] width 71 height 13
type input "Date of purchase"
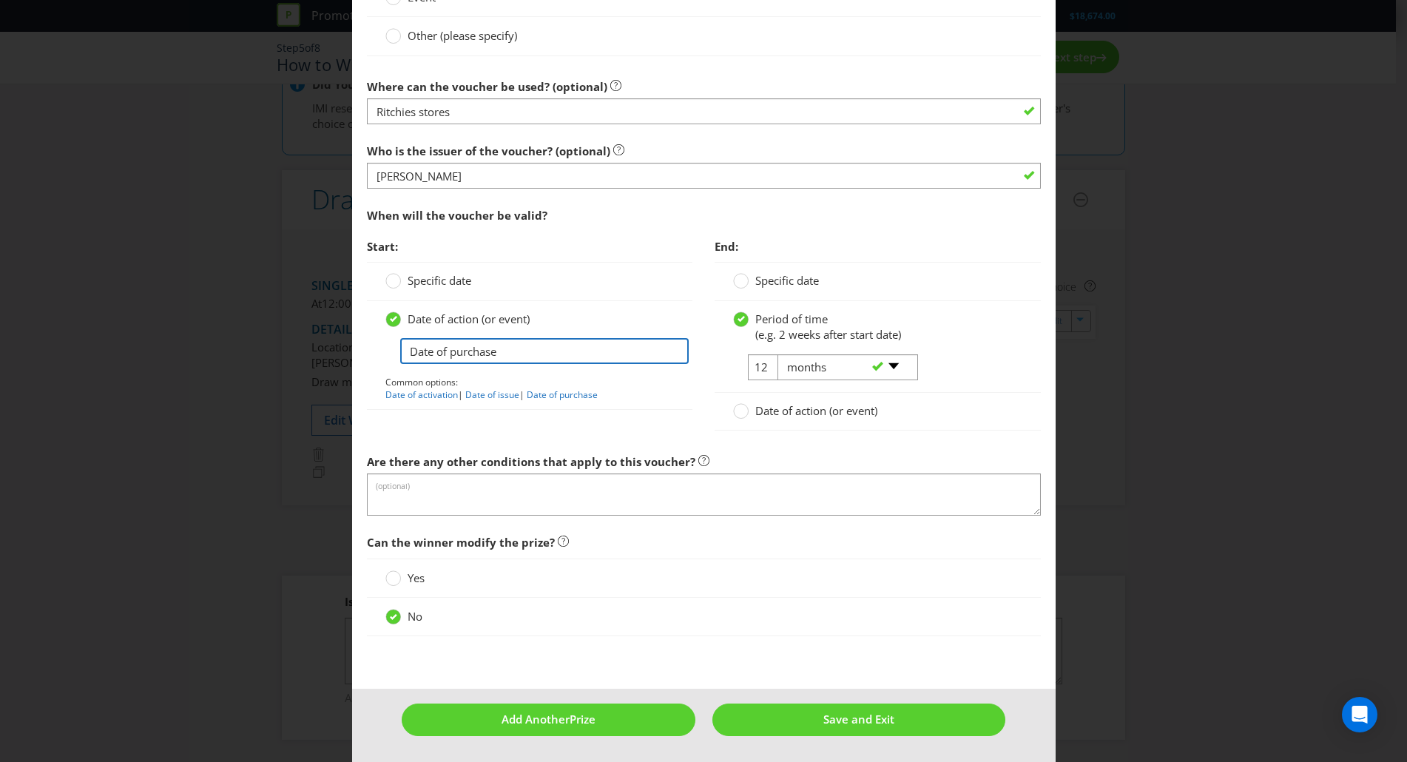
click at [519, 359] on input "Date of purchase" at bounding box center [544, 351] width 289 height 26
click at [300, 386] on div "Add Prize New South Wales Victoria Please select the prize type Product Voucher…" at bounding box center [703, 381] width 1407 height 762
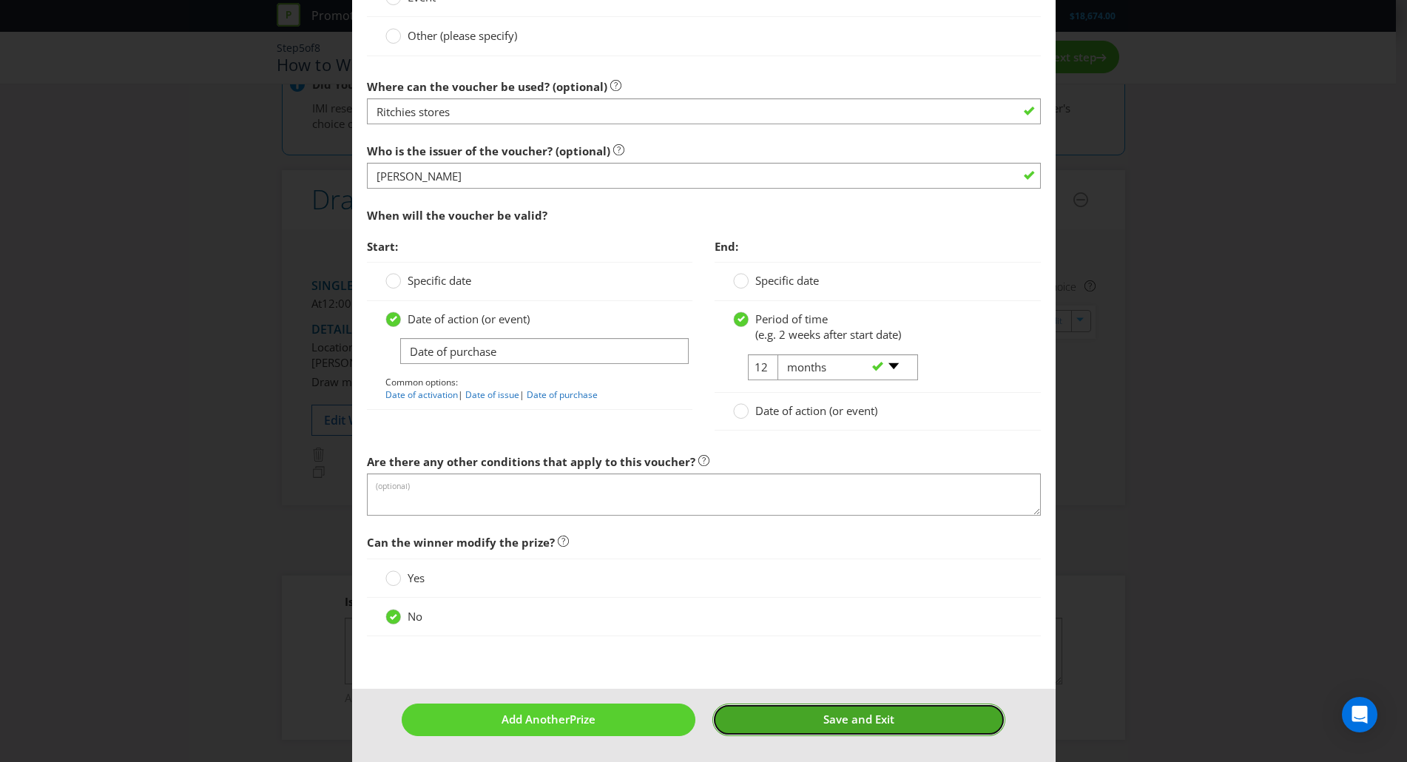
click at [842, 723] on span "Save and Exit" at bounding box center [858, 719] width 71 height 15
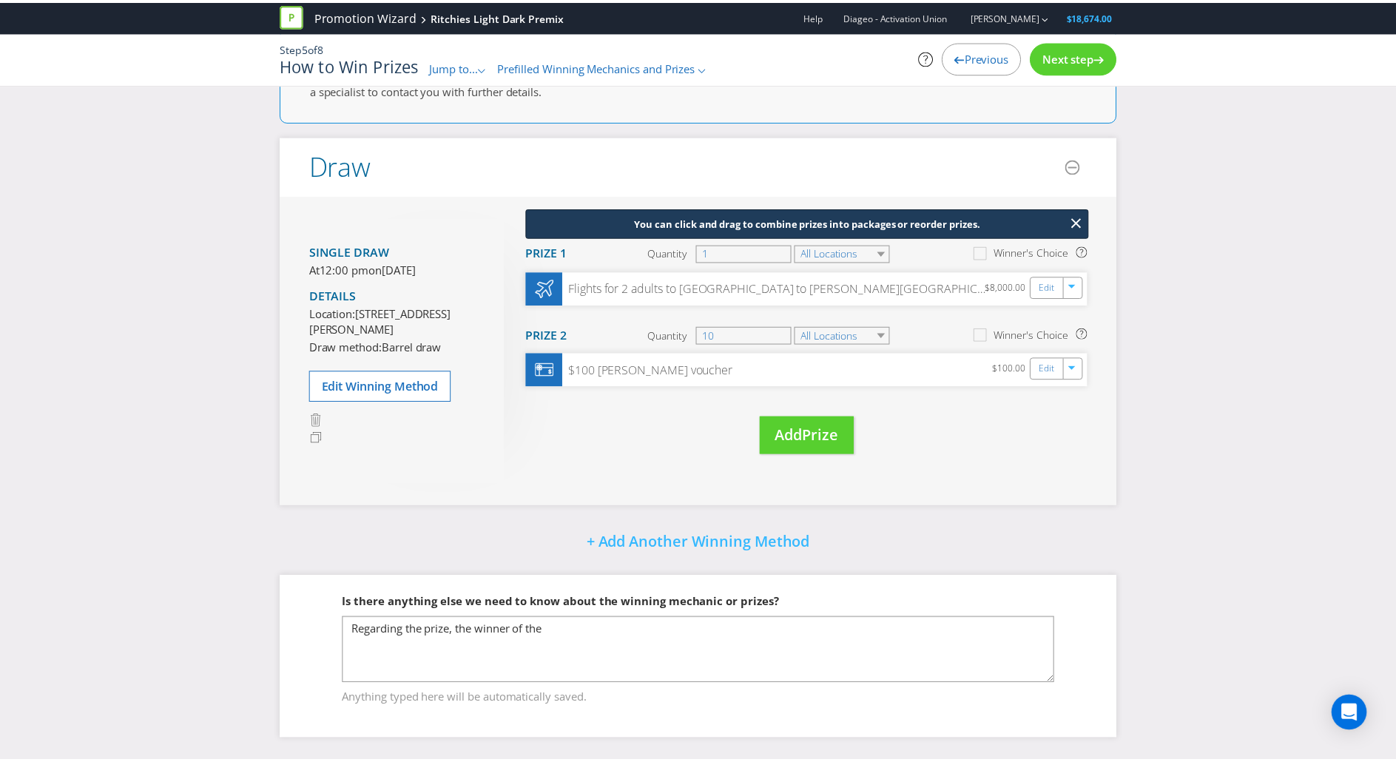
scroll to position [73, 0]
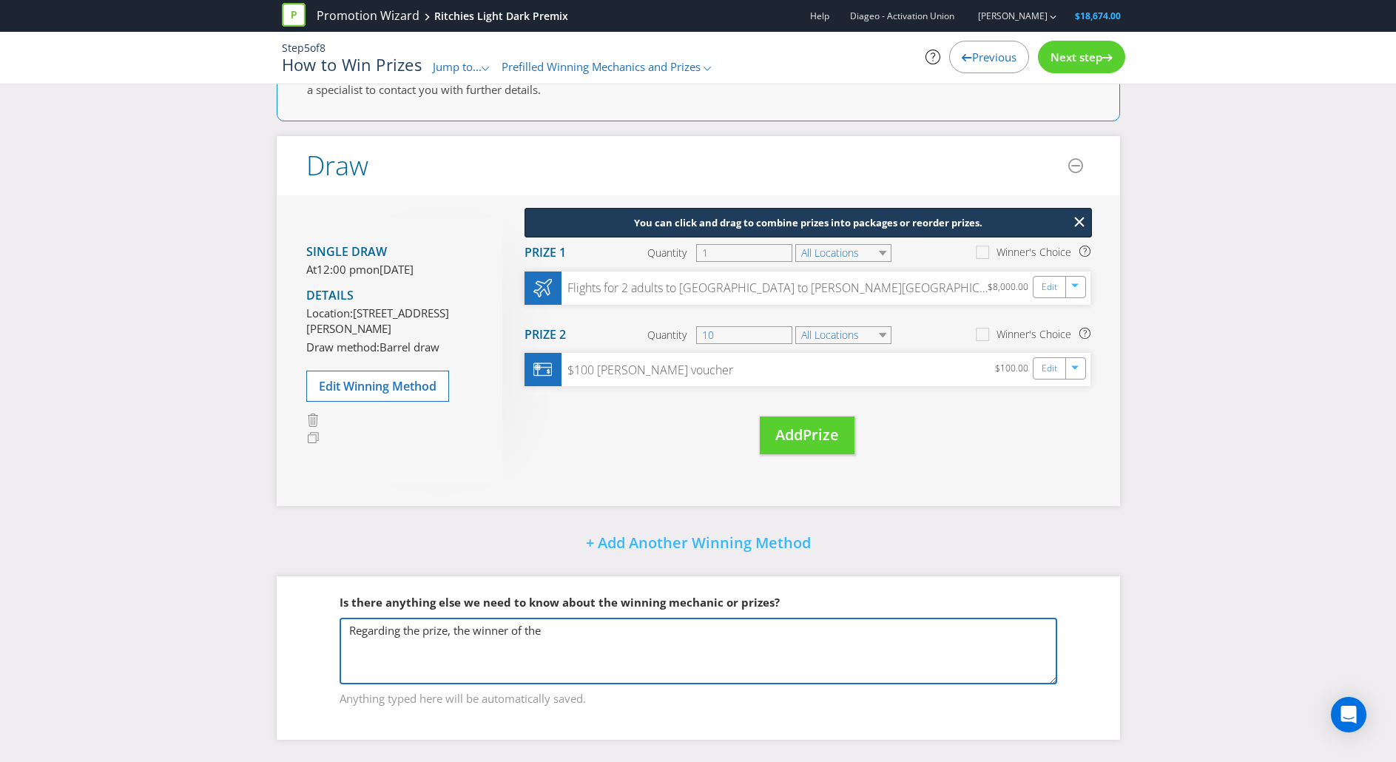
click at [612, 621] on textarea "Regarding the prize, the winner of the" at bounding box center [698, 651] width 717 height 67
click at [423, 629] on textarea "Regarding the prize, the winner of the" at bounding box center [698, 651] width 717 height 67
click at [637, 632] on textarea "Regarding the major prize, the winner of the" at bounding box center [698, 651] width 717 height 67
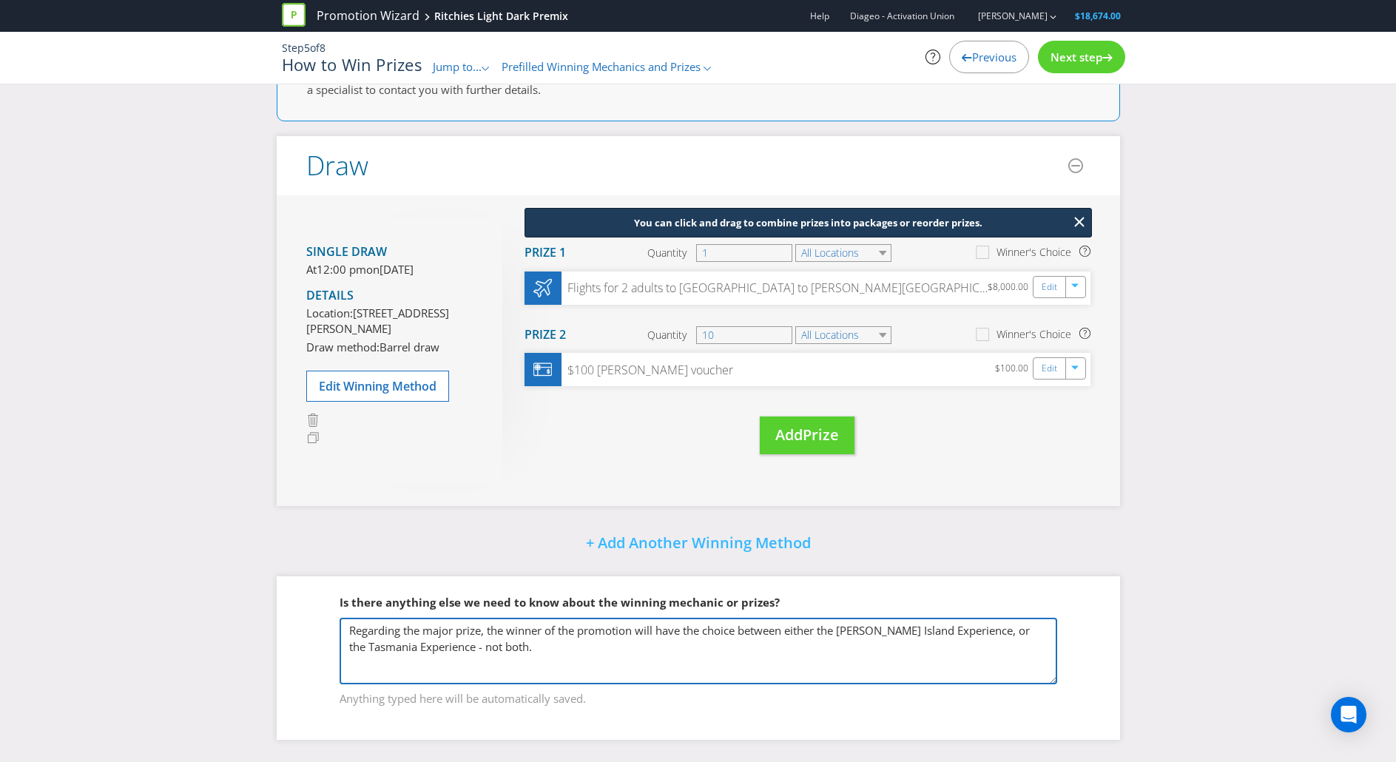
type textarea "Regarding the major prize, the winner of the promotion will have the choice bet…"
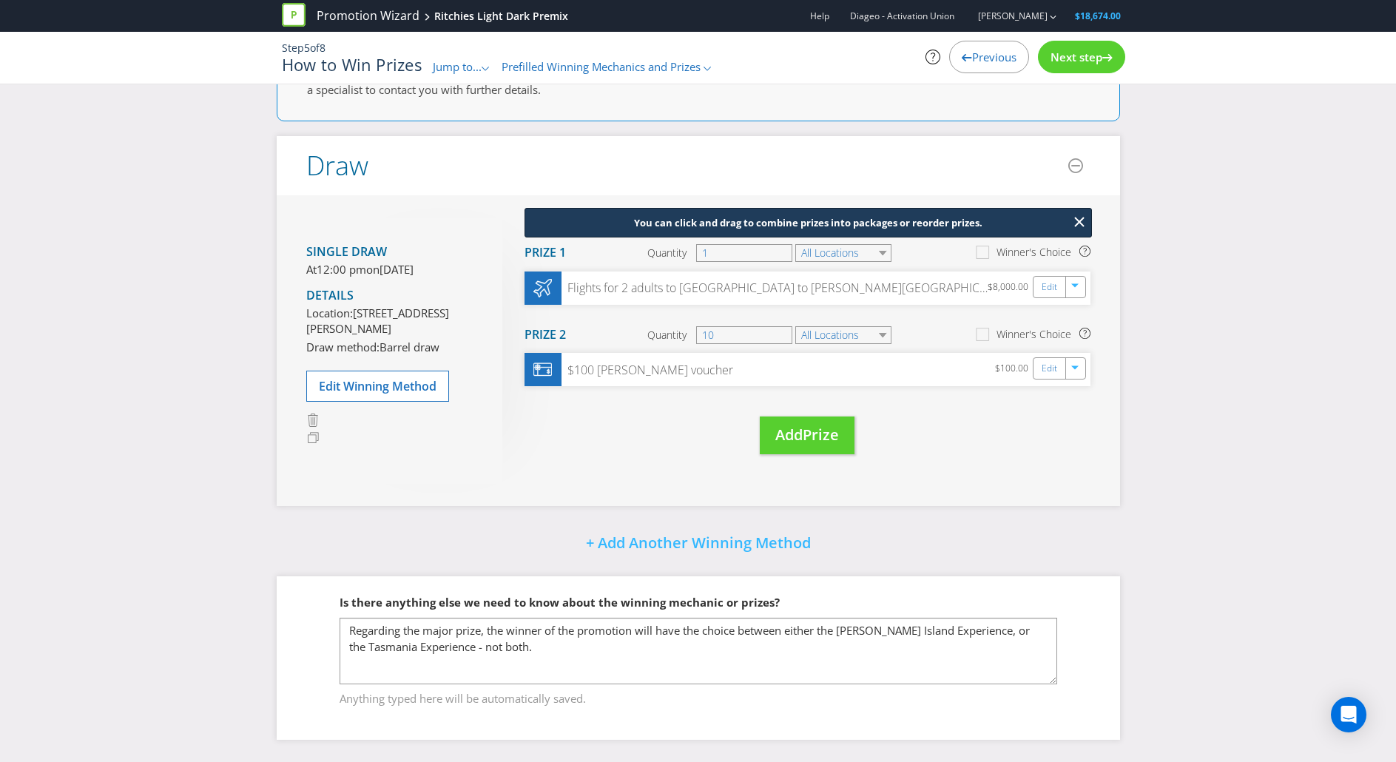
click at [1175, 613] on div "Did You Know Want to make your prizing budget work harder? Increase your prize …" at bounding box center [698, 394] width 1396 height 735
click at [1073, 57] on span "Next step" at bounding box center [1076, 57] width 52 height 15
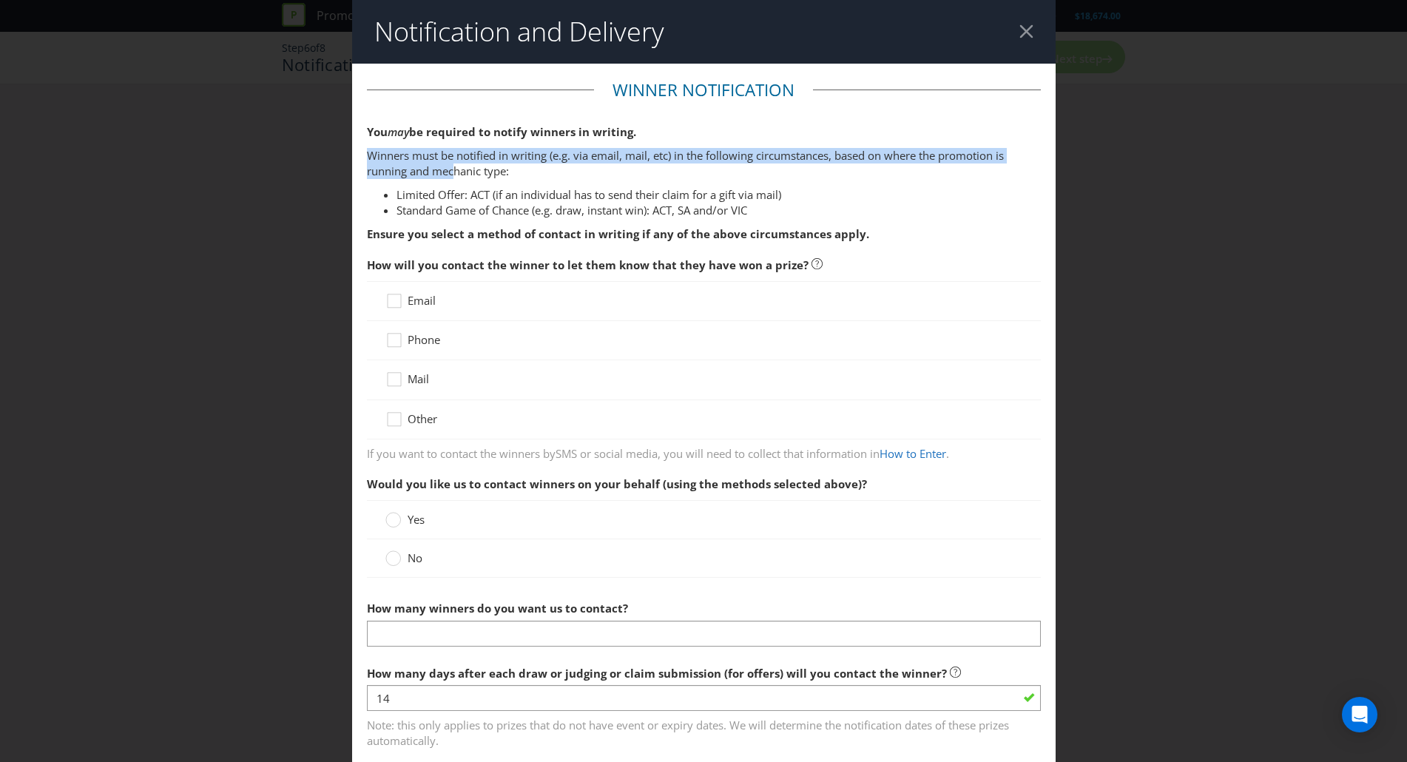
drag, startPoint x: 367, startPoint y: 163, endPoint x: 453, endPoint y: 173, distance: 87.2
click at [453, 173] on p "Winners must be notified in writing (e.g. via email, mail, etc) in the followin…" at bounding box center [704, 164] width 674 height 32
drag, startPoint x: 431, startPoint y: 160, endPoint x: 564, endPoint y: 183, distance: 135.1
click at [564, 183] on div "You may be required to notify winners in writing. Winners must be notified in w…" at bounding box center [704, 183] width 674 height 118
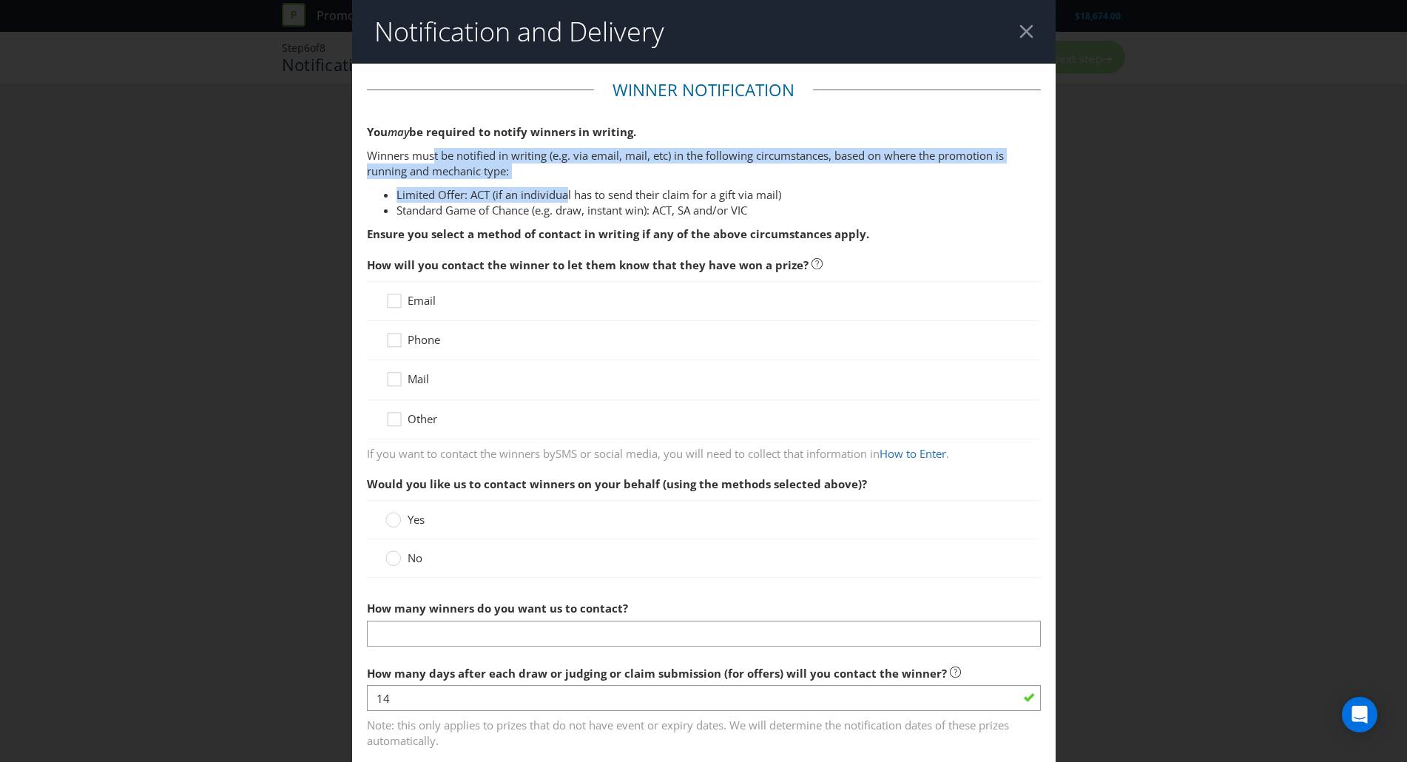
click at [564, 183] on div "You may be required to notify winners in writing. Winners must be notified in w…" at bounding box center [704, 183] width 674 height 118
drag, startPoint x: 542, startPoint y: 153, endPoint x: 909, endPoint y: 175, distance: 367.5
click at [909, 175] on p "Winners must be notified in writing (e.g. via email, mail, etc) in the followin…" at bounding box center [704, 164] width 674 height 32
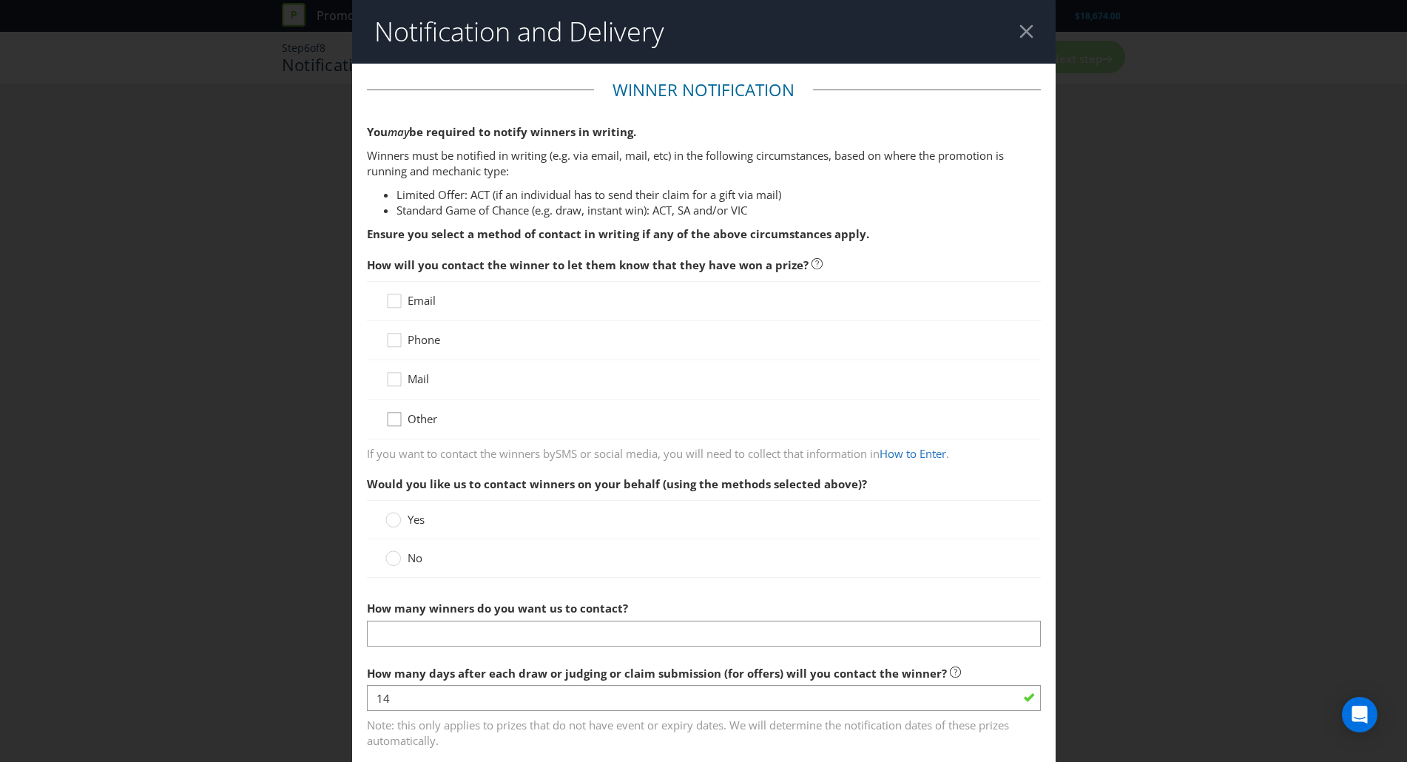
click at [386, 422] on icon at bounding box center [396, 422] width 22 height 22
click at [0, 0] on input "Other" at bounding box center [0, 0] width 0 height 0
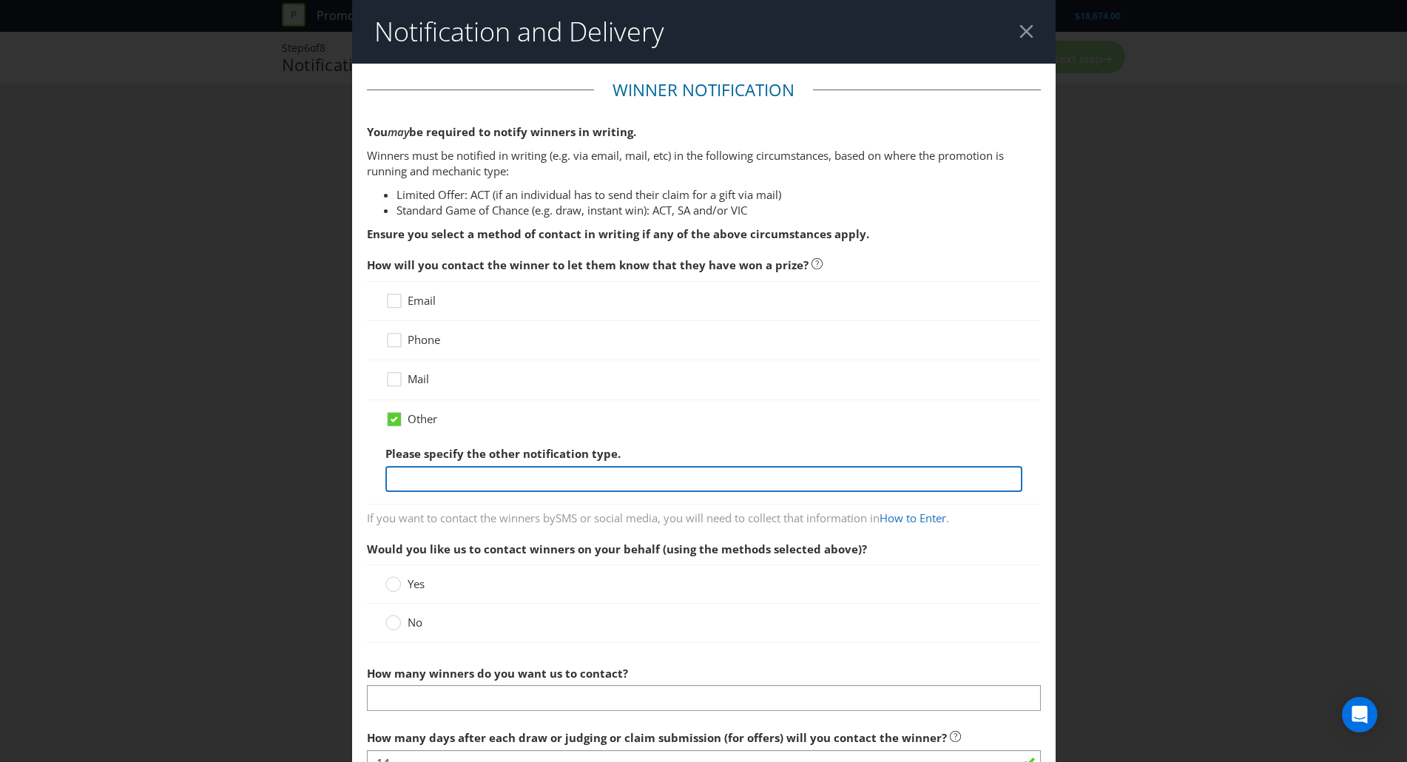
click at [433, 485] on input "text" at bounding box center [703, 479] width 637 height 26
type input "Email and phone call"
